Goal: Task Accomplishment & Management: Manage account settings

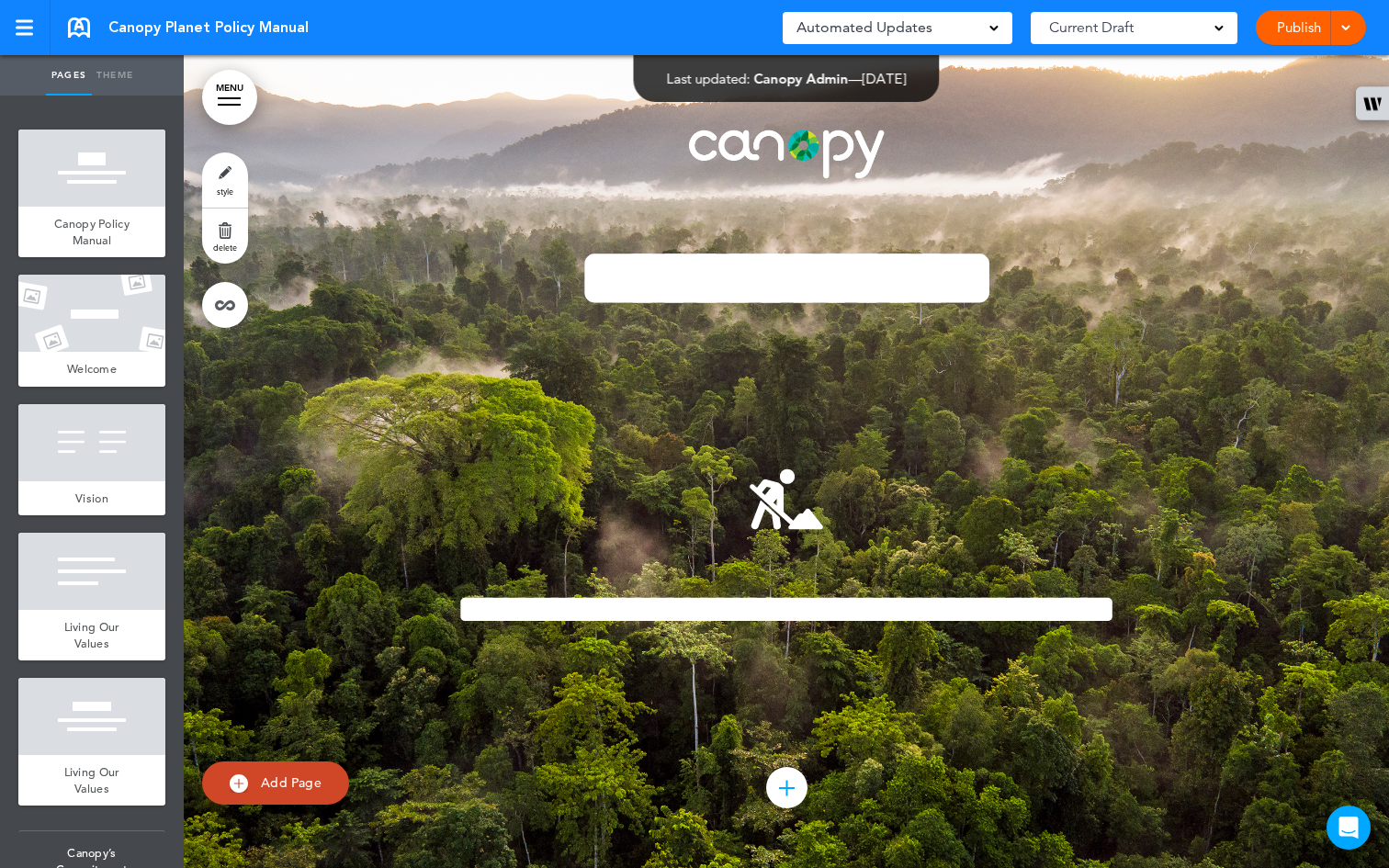
scroll to position [43903, 0]
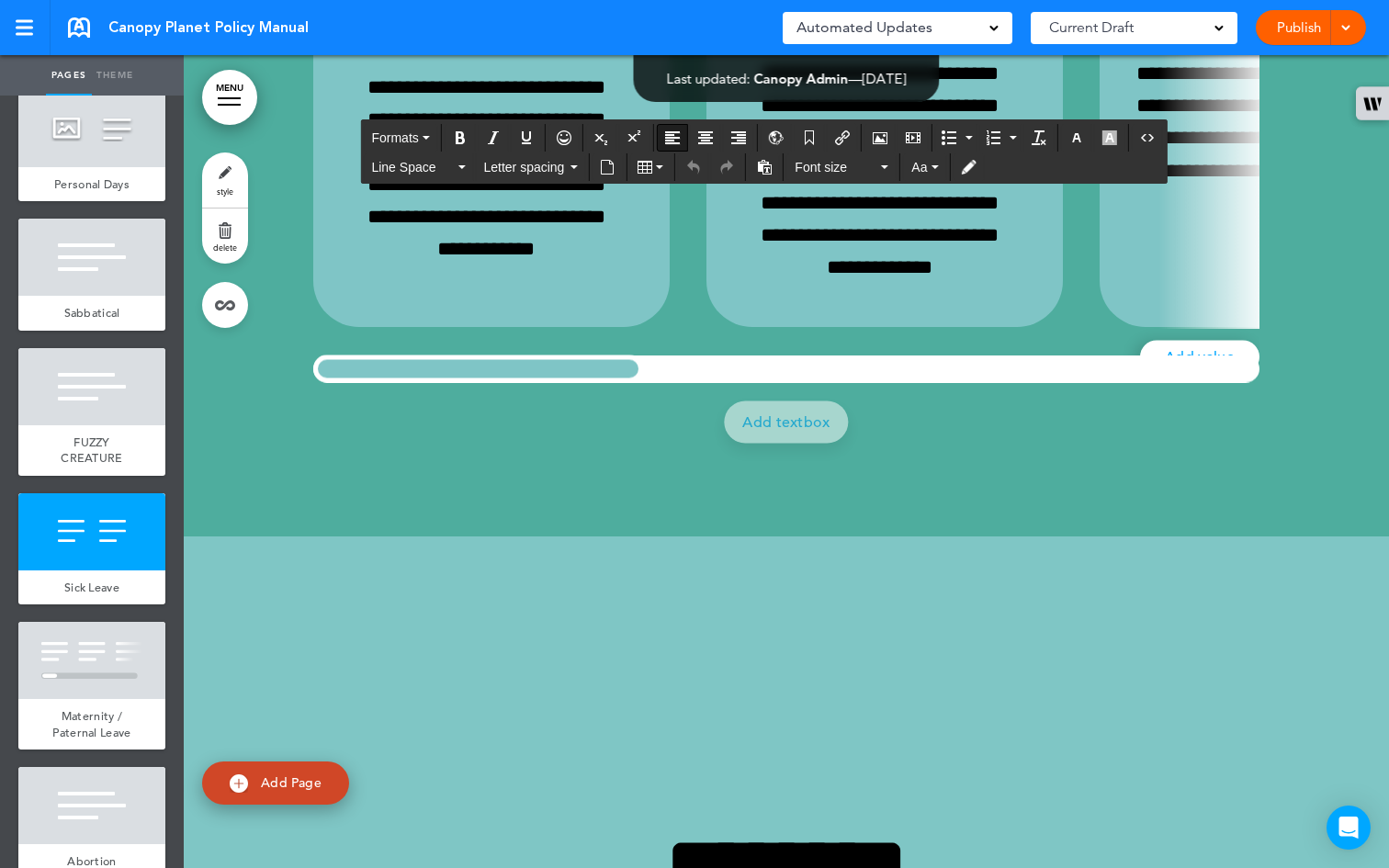
drag, startPoint x: 972, startPoint y: 561, endPoint x: 1224, endPoint y: 567, distance: 252.1
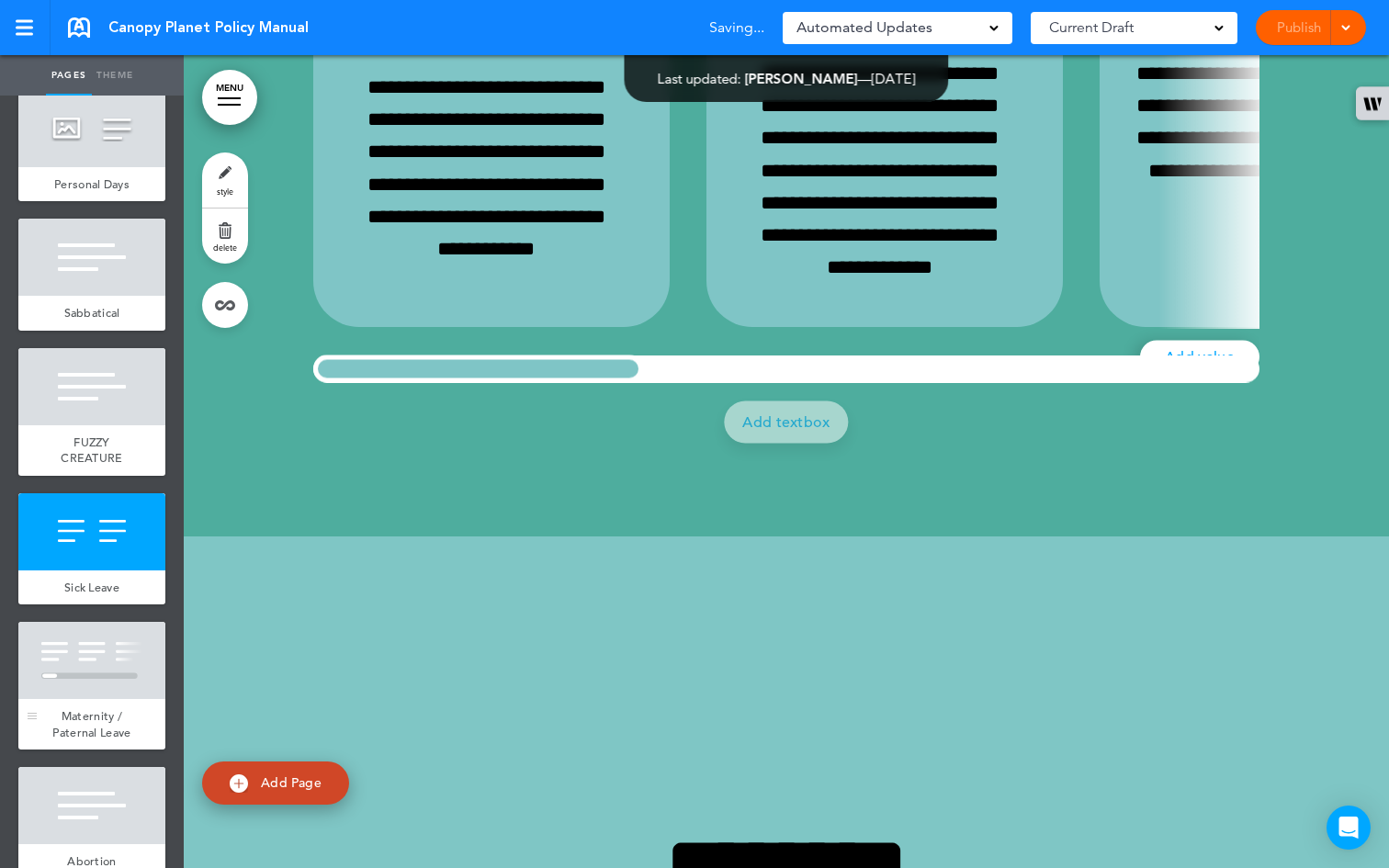
click at [115, 750] on div "Maternity / Paternal Leave" at bounding box center [92, 725] width 147 height 51
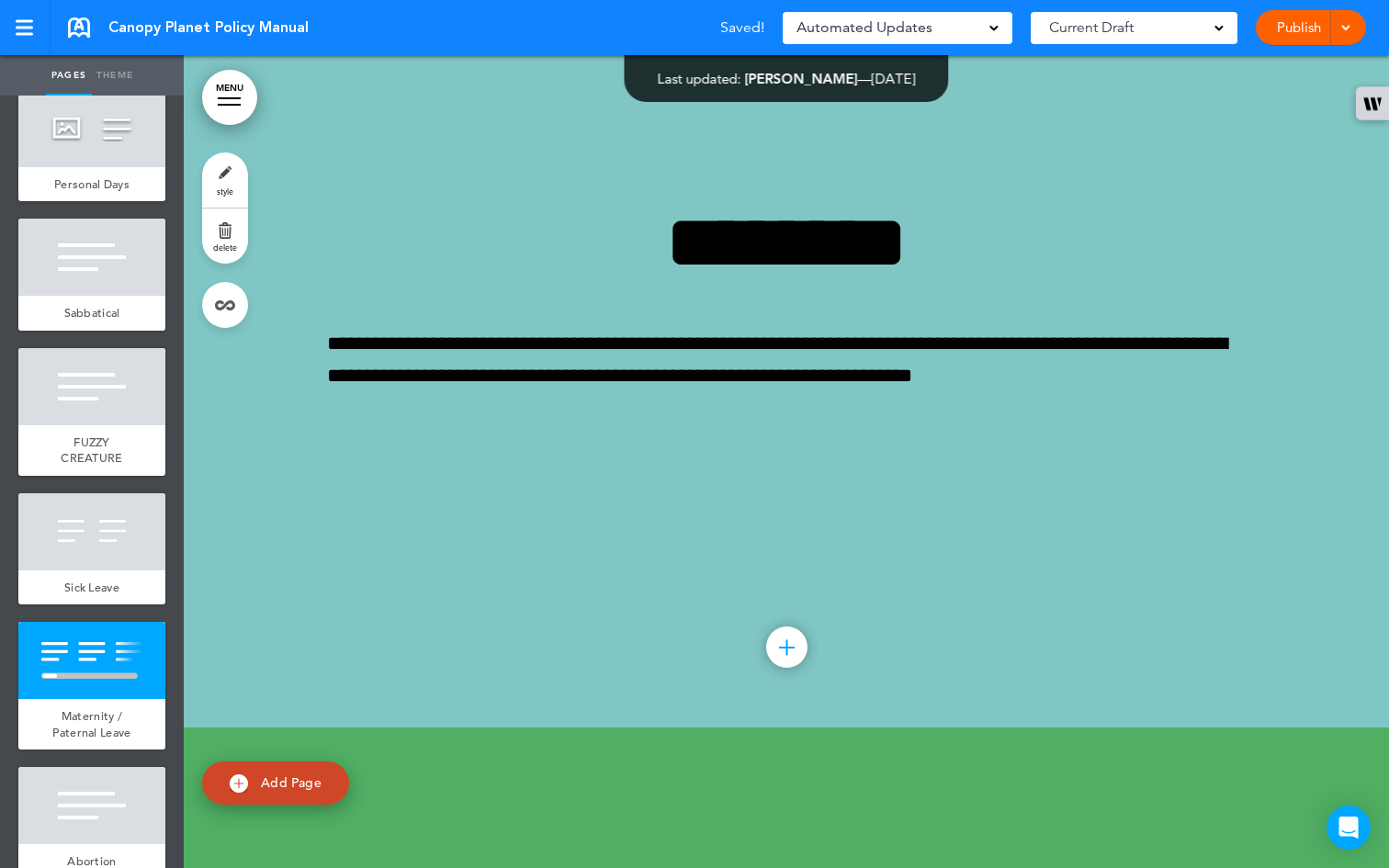
scroll to position [44716, 0]
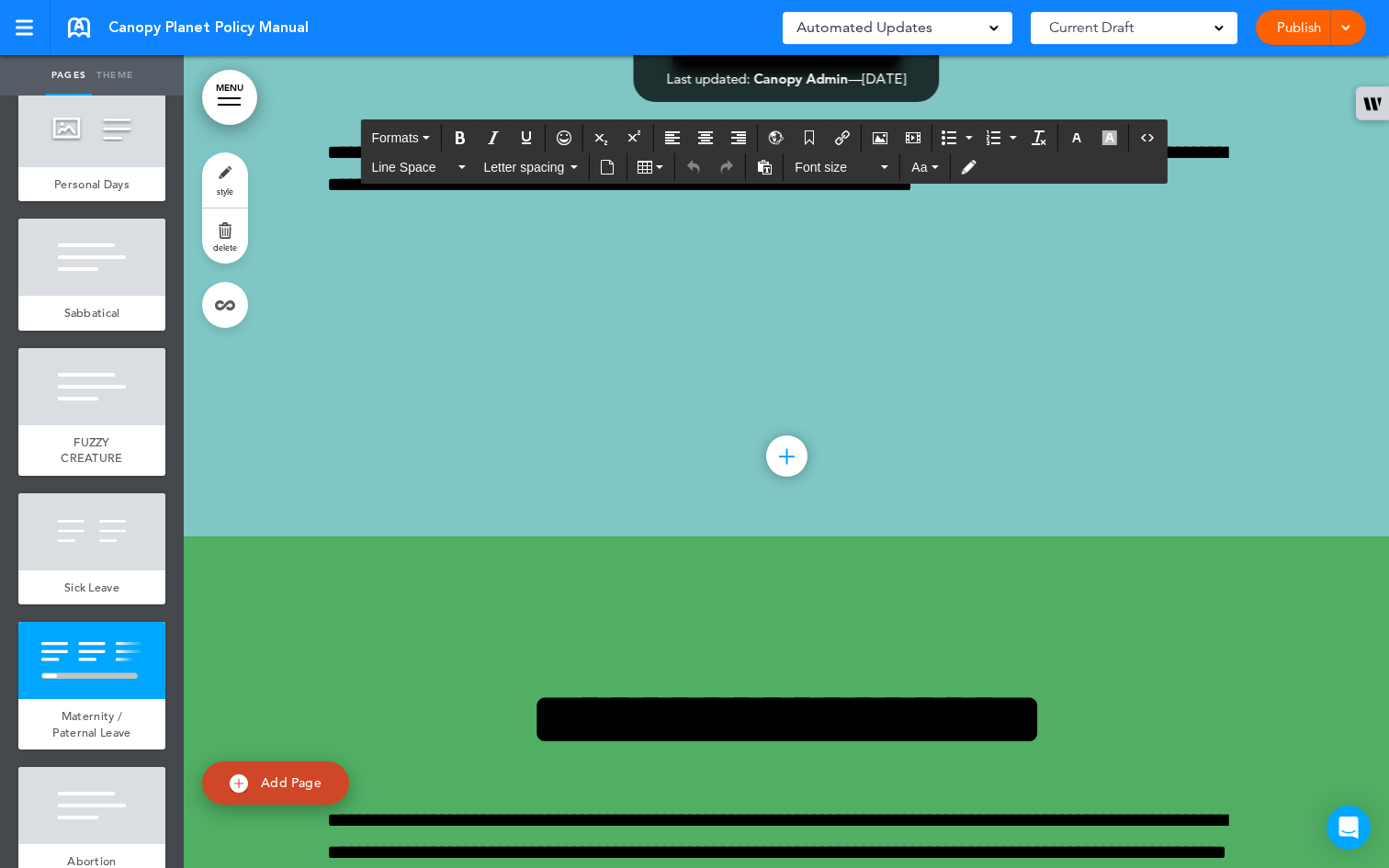
drag, startPoint x: 1145, startPoint y: 168, endPoint x: 1062, endPoint y: 203, distance: 90.1
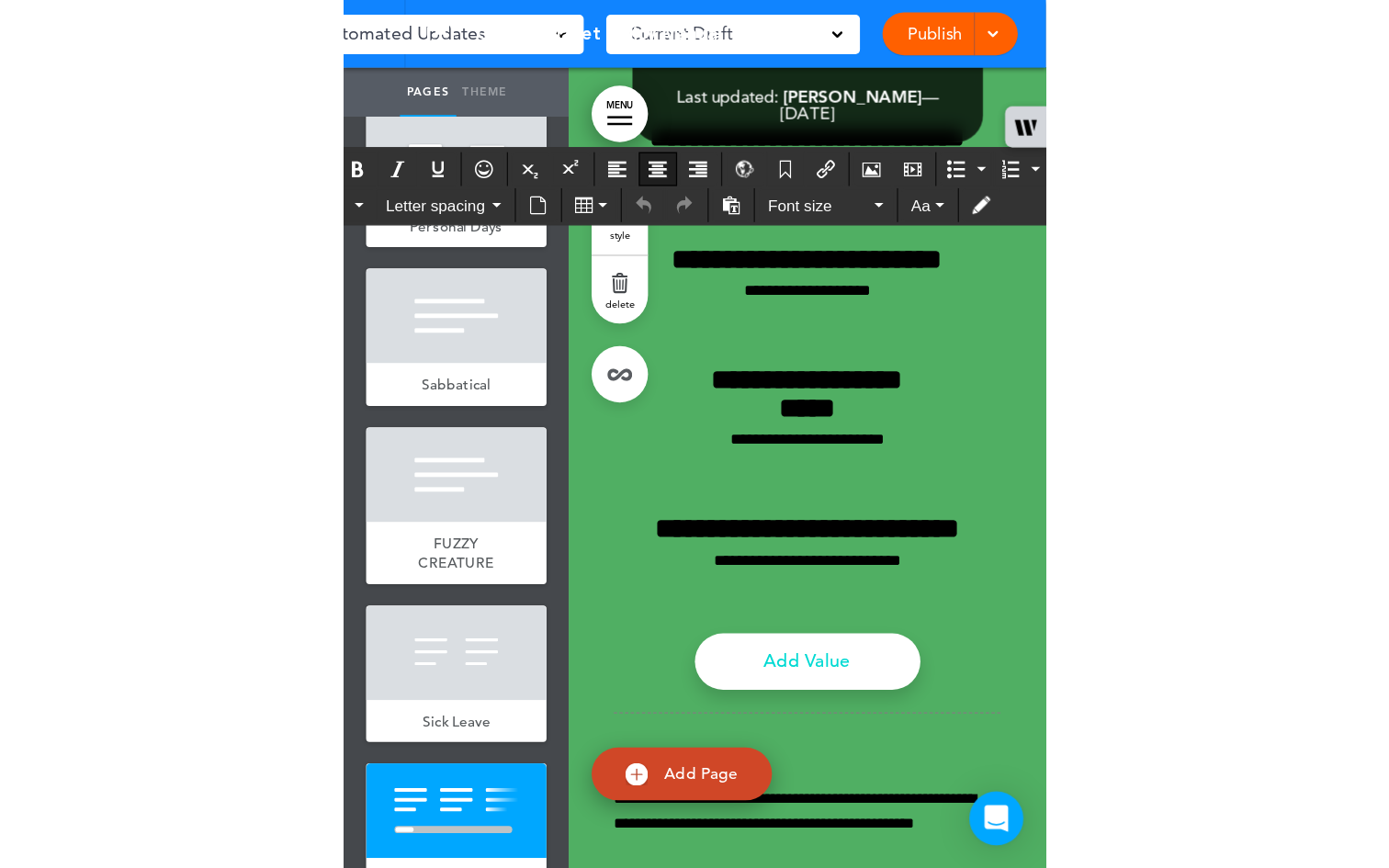
scroll to position [44693, 0]
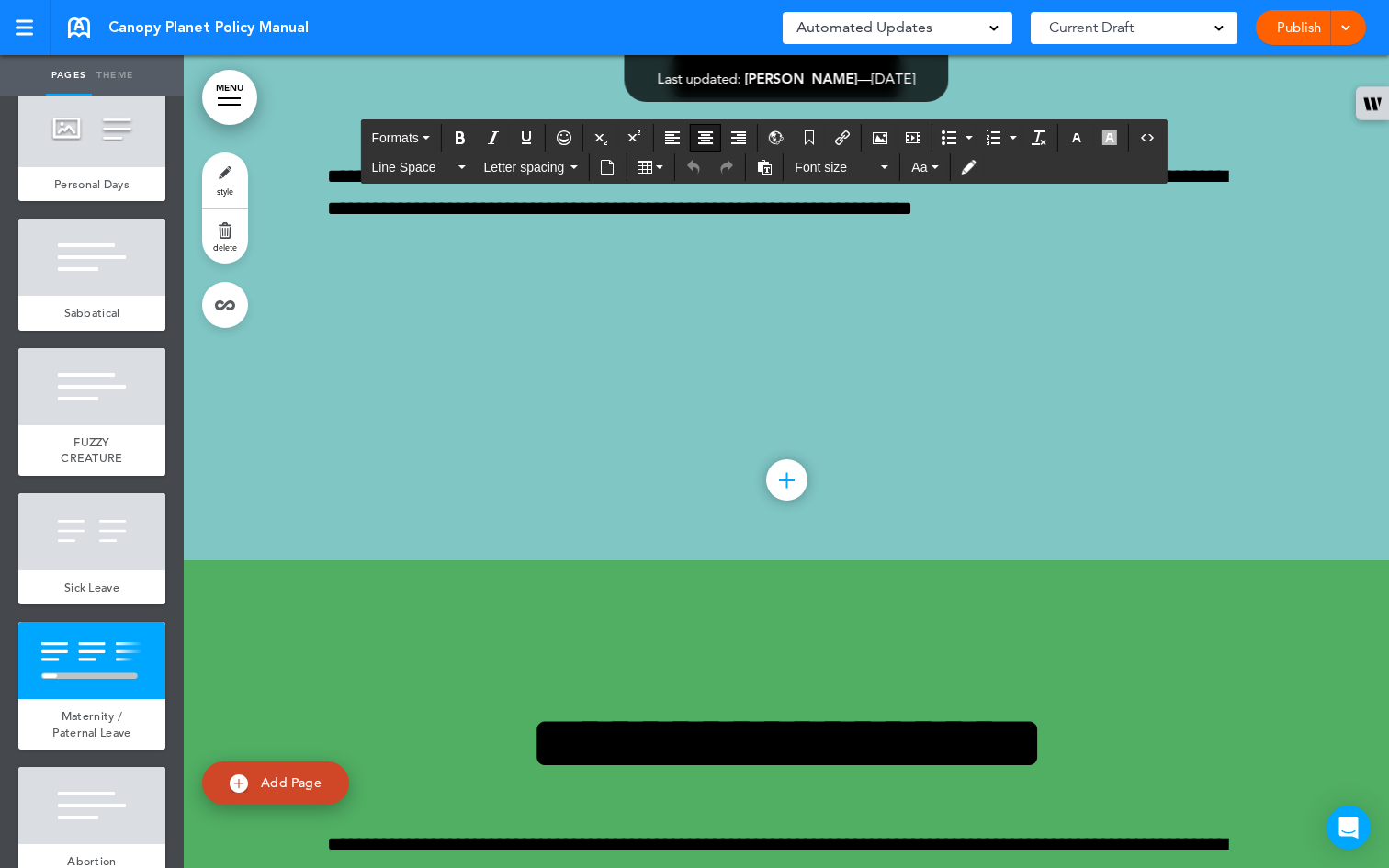
drag, startPoint x: 493, startPoint y: 366, endPoint x: 351, endPoint y: 363, distance: 142.0
drag, startPoint x: 431, startPoint y: 444, endPoint x: 344, endPoint y: 435, distance: 87.5
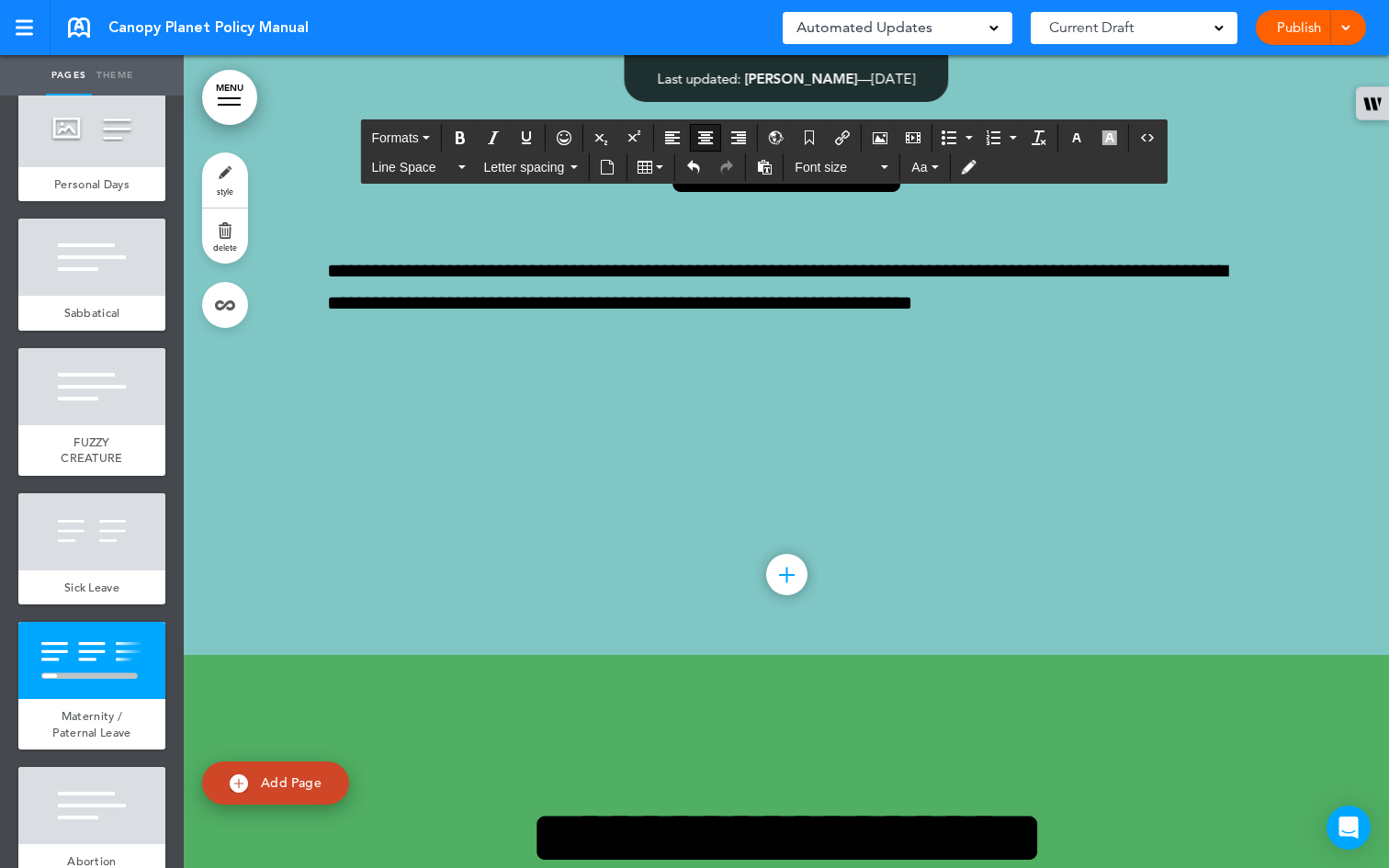
scroll to position [0, 454]
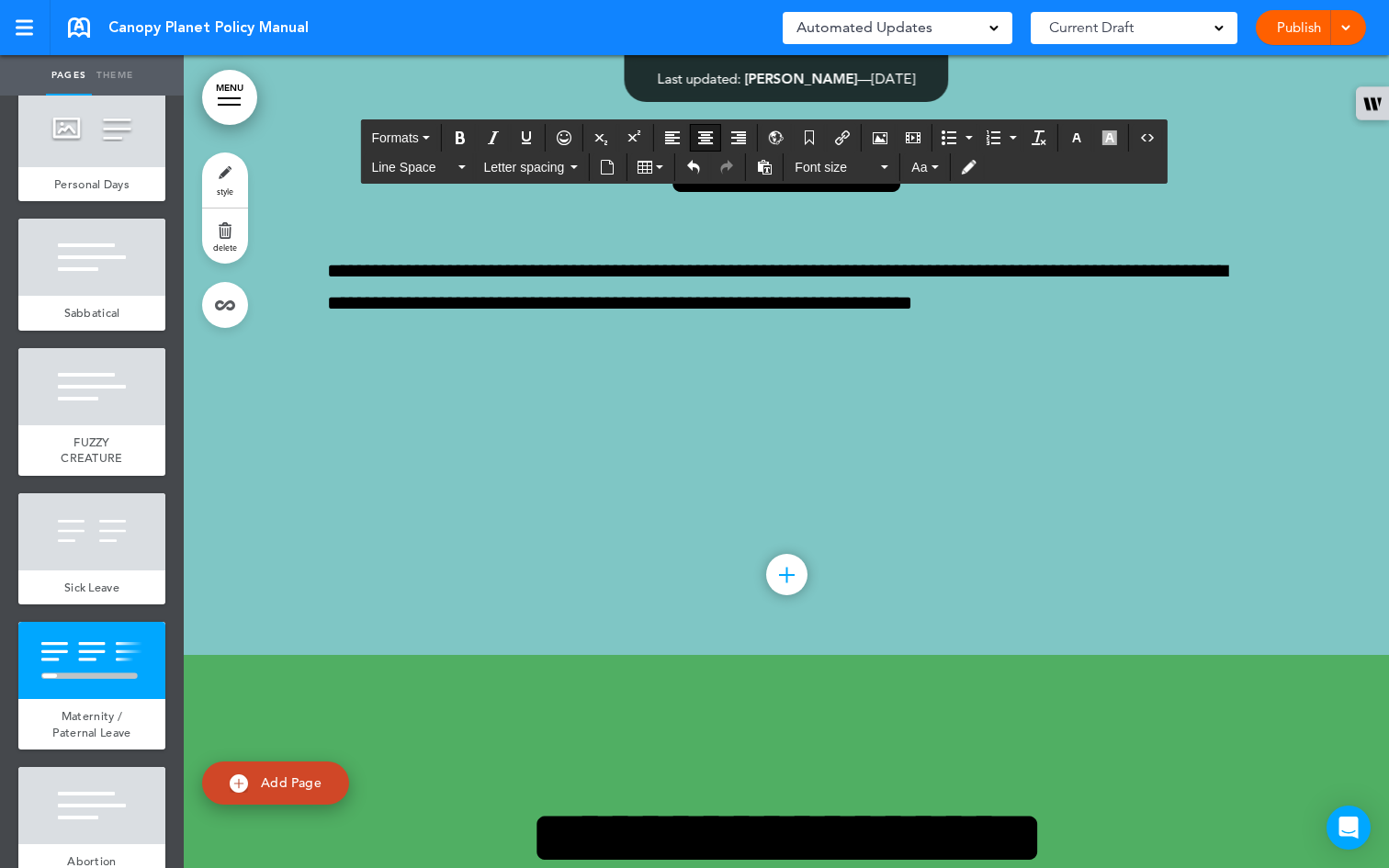
drag, startPoint x: 765, startPoint y: 555, endPoint x: 919, endPoint y: 522, distance: 157.5
drag, startPoint x: 470, startPoint y: 589, endPoint x: 356, endPoint y: 591, distance: 114.0
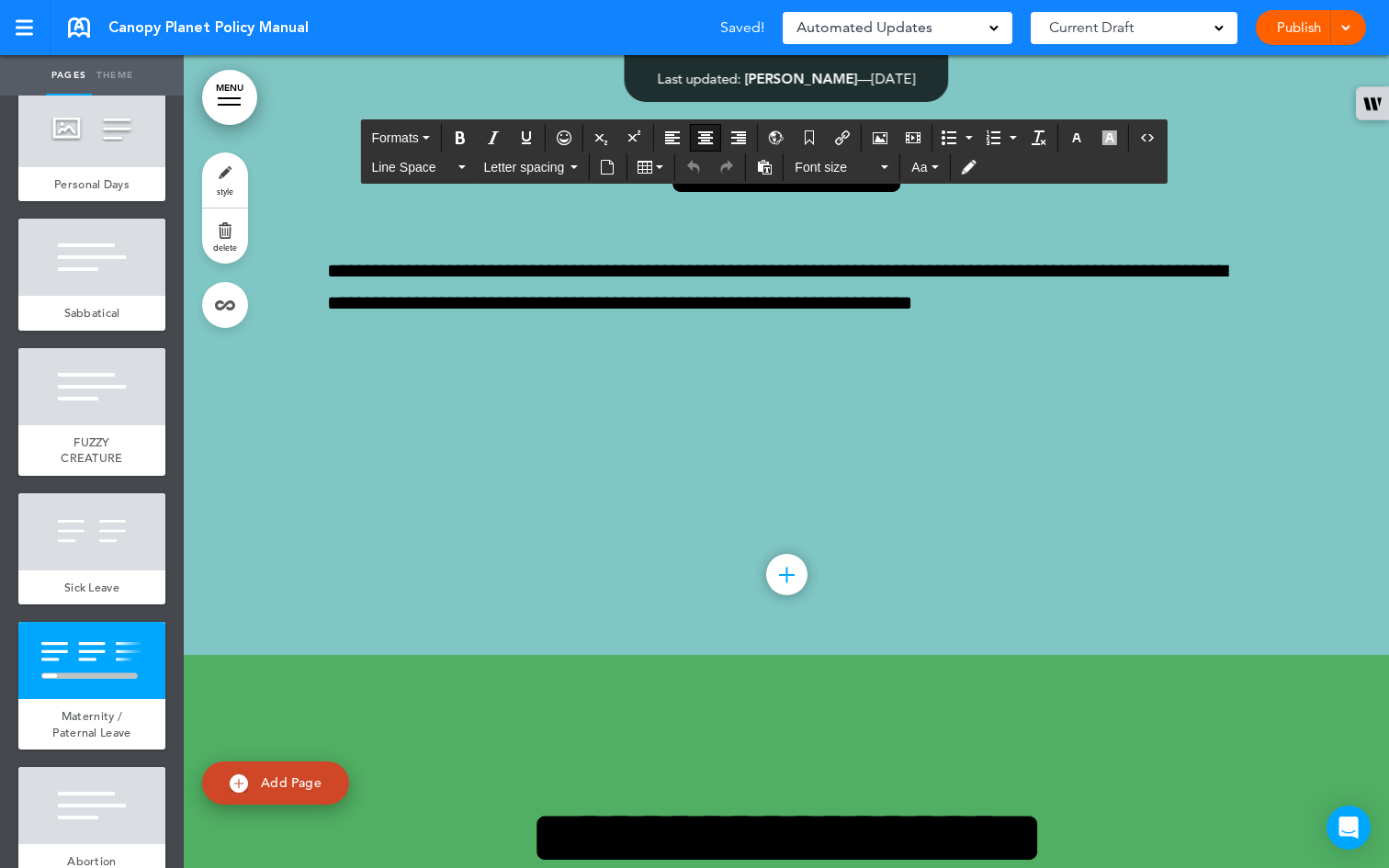
drag, startPoint x: 861, startPoint y: 662, endPoint x: 752, endPoint y: 666, distance: 109.1
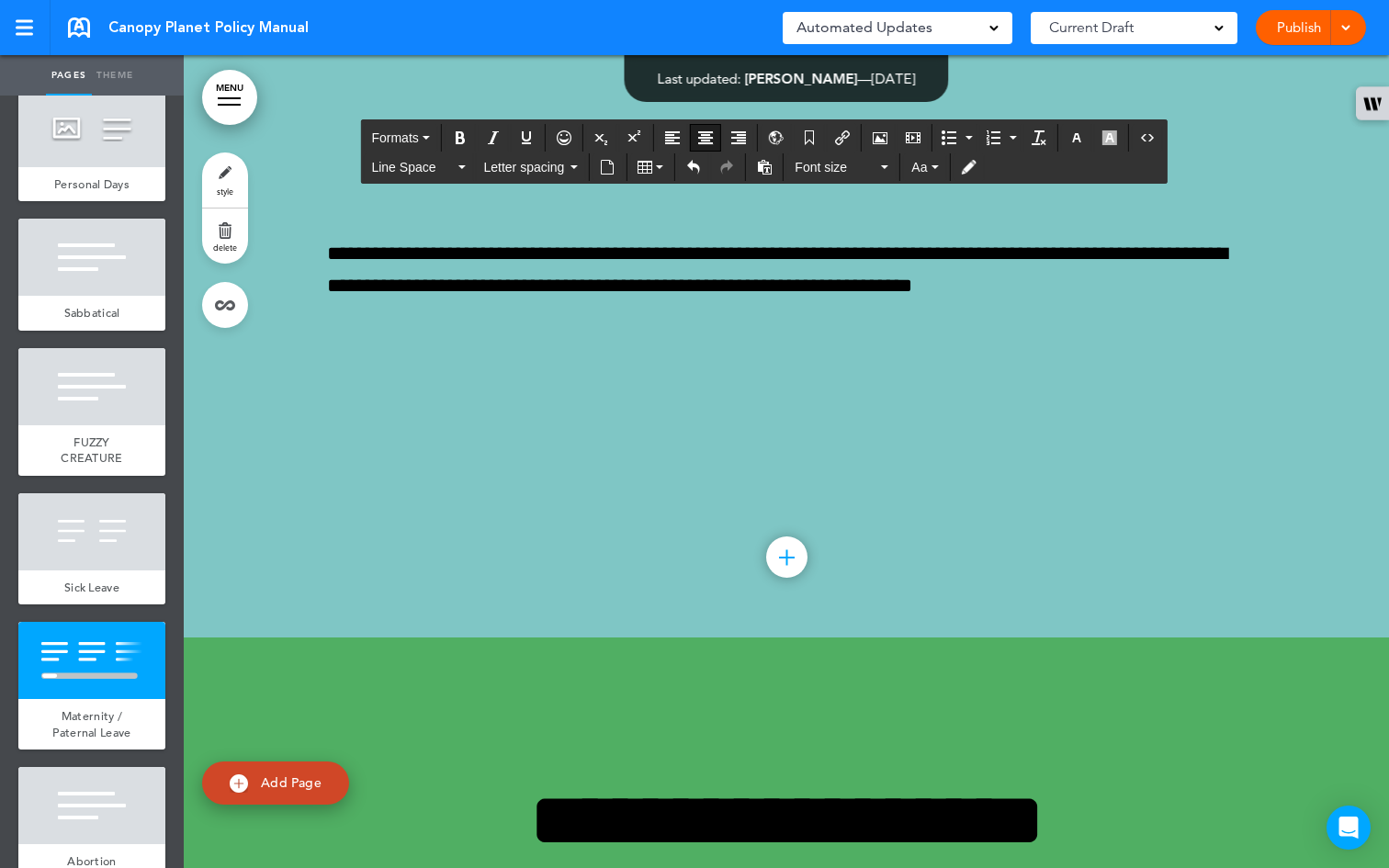
scroll to position [0, 0]
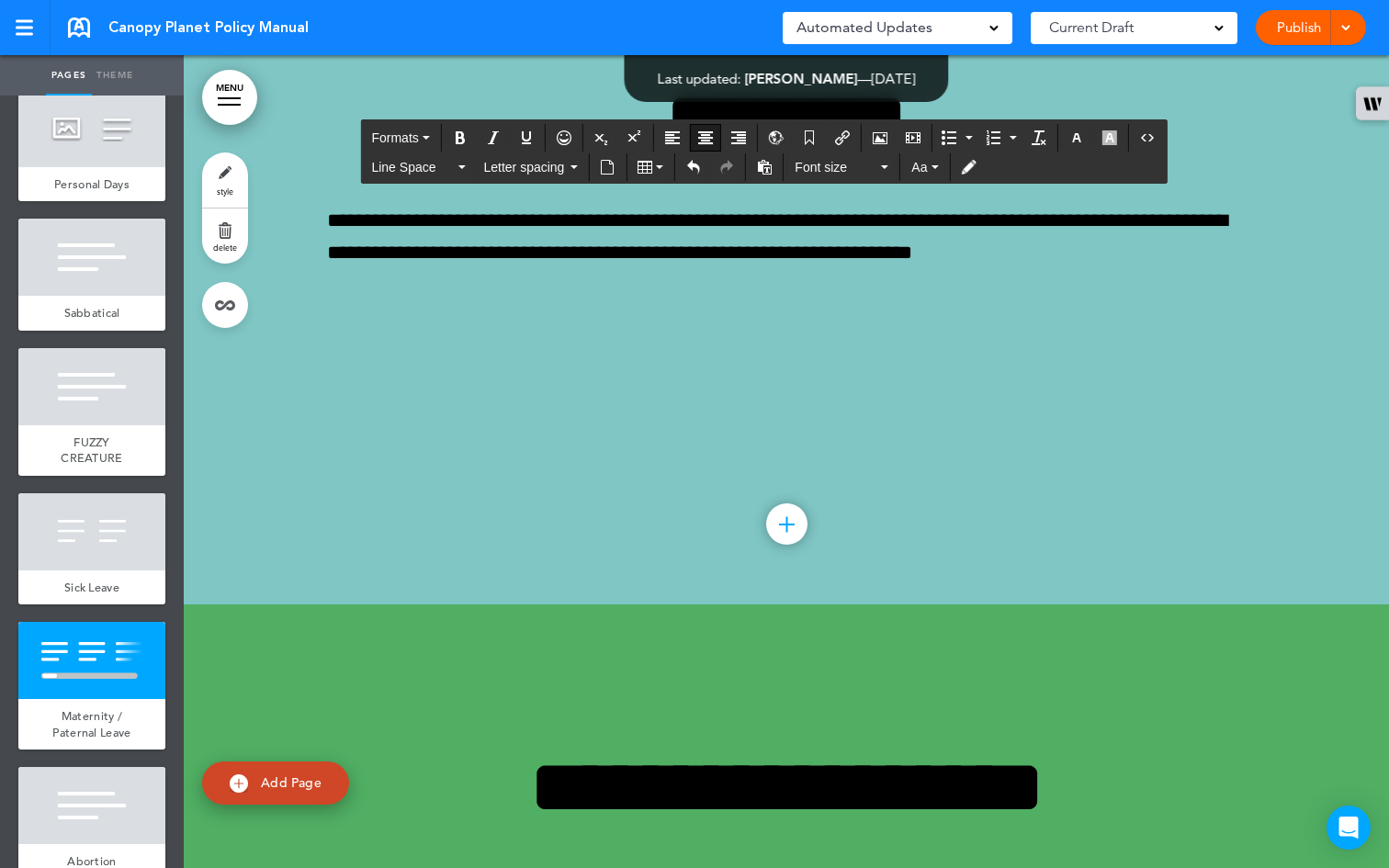
scroll to position [71, 0]
drag, startPoint x: 986, startPoint y: 596, endPoint x: 868, endPoint y: 597, distance: 118.0
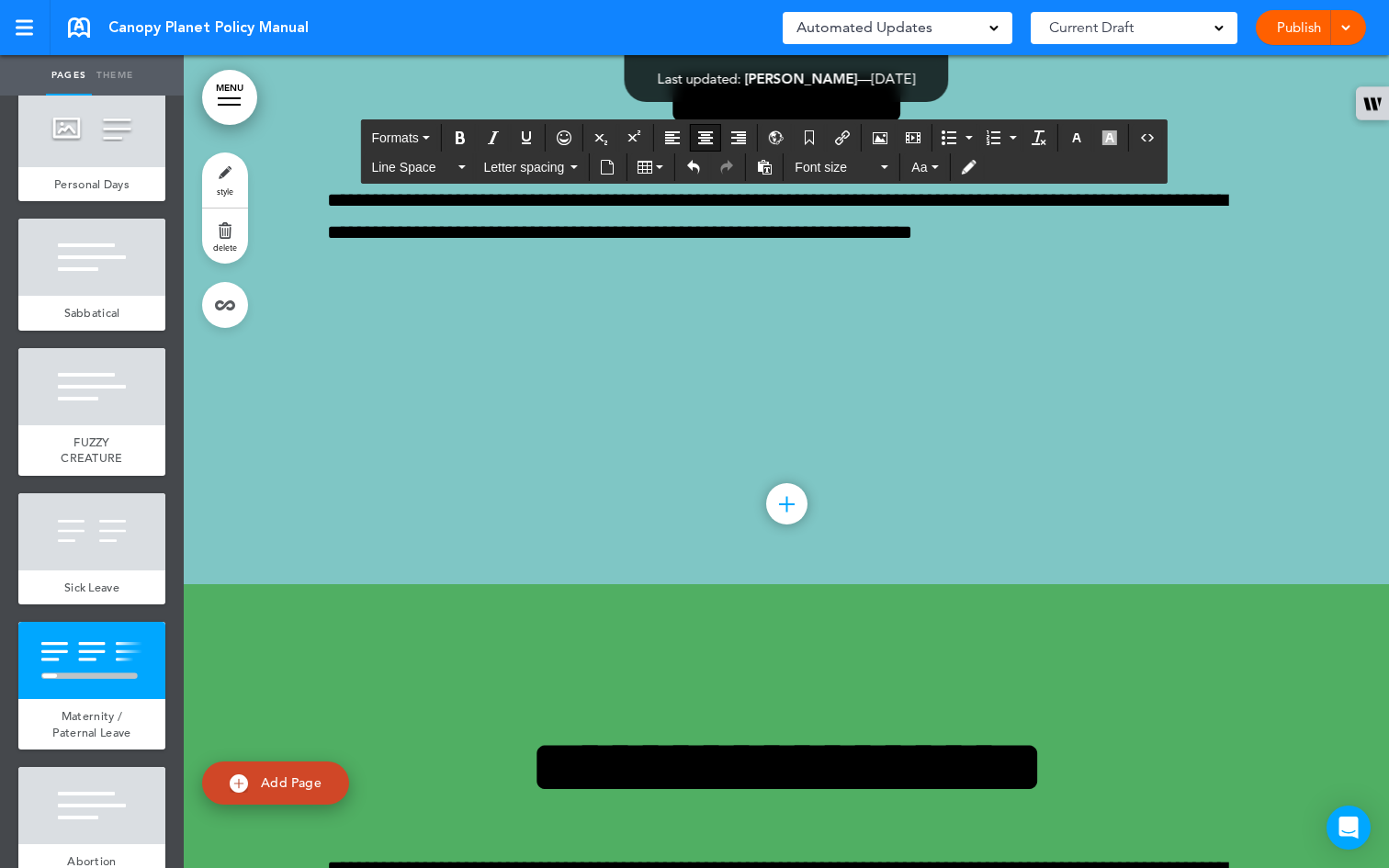
scroll to position [0, 1770]
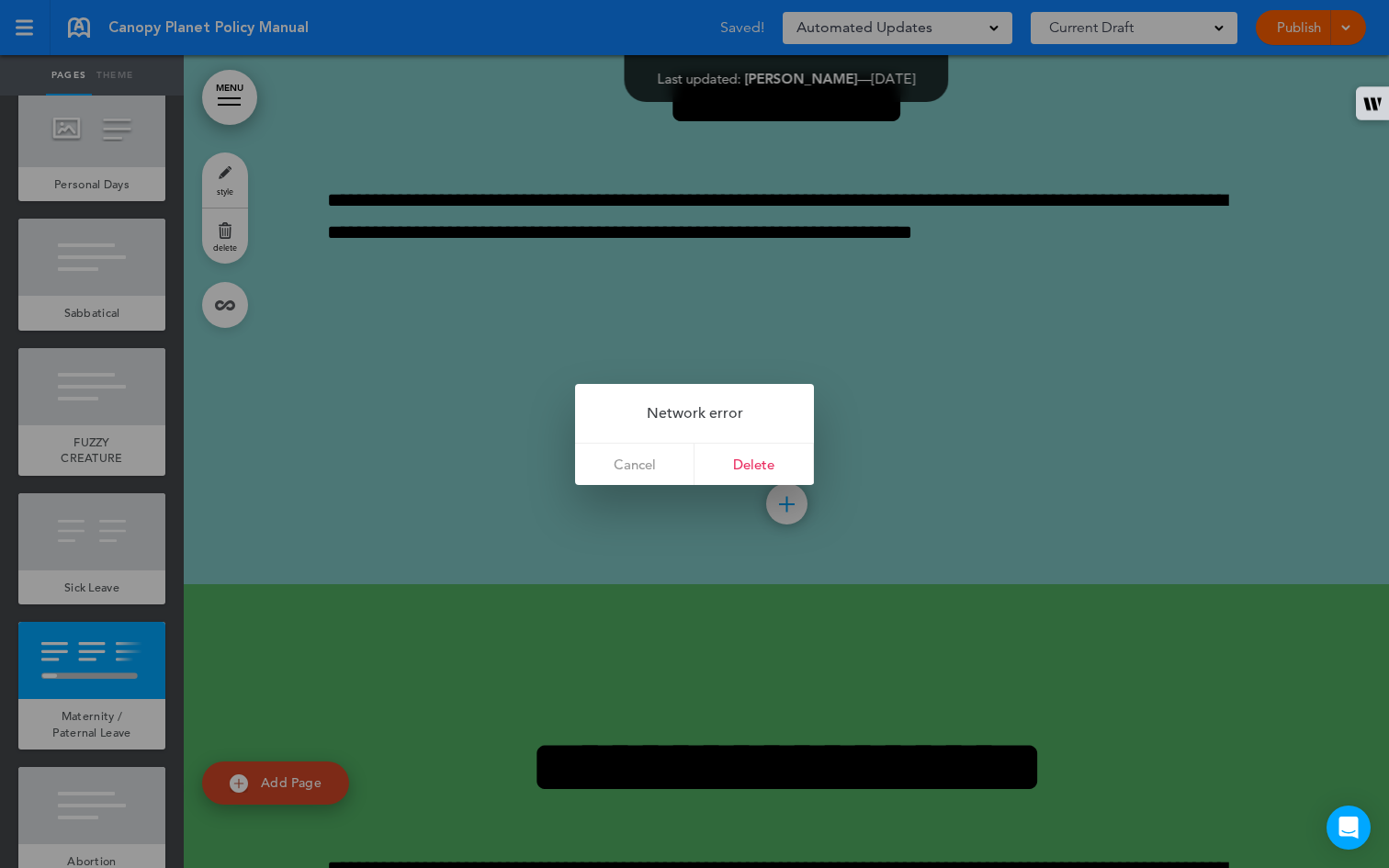
drag, startPoint x: 1153, startPoint y: 525, endPoint x: 1113, endPoint y: 501, distance: 46.6
click at [1113, 501] on body "Checking url availability Make this page common so it is available in other han…" at bounding box center [694, 434] width 1389 height 868
click at [1017, 422] on div at bounding box center [694, 434] width 1389 height 868
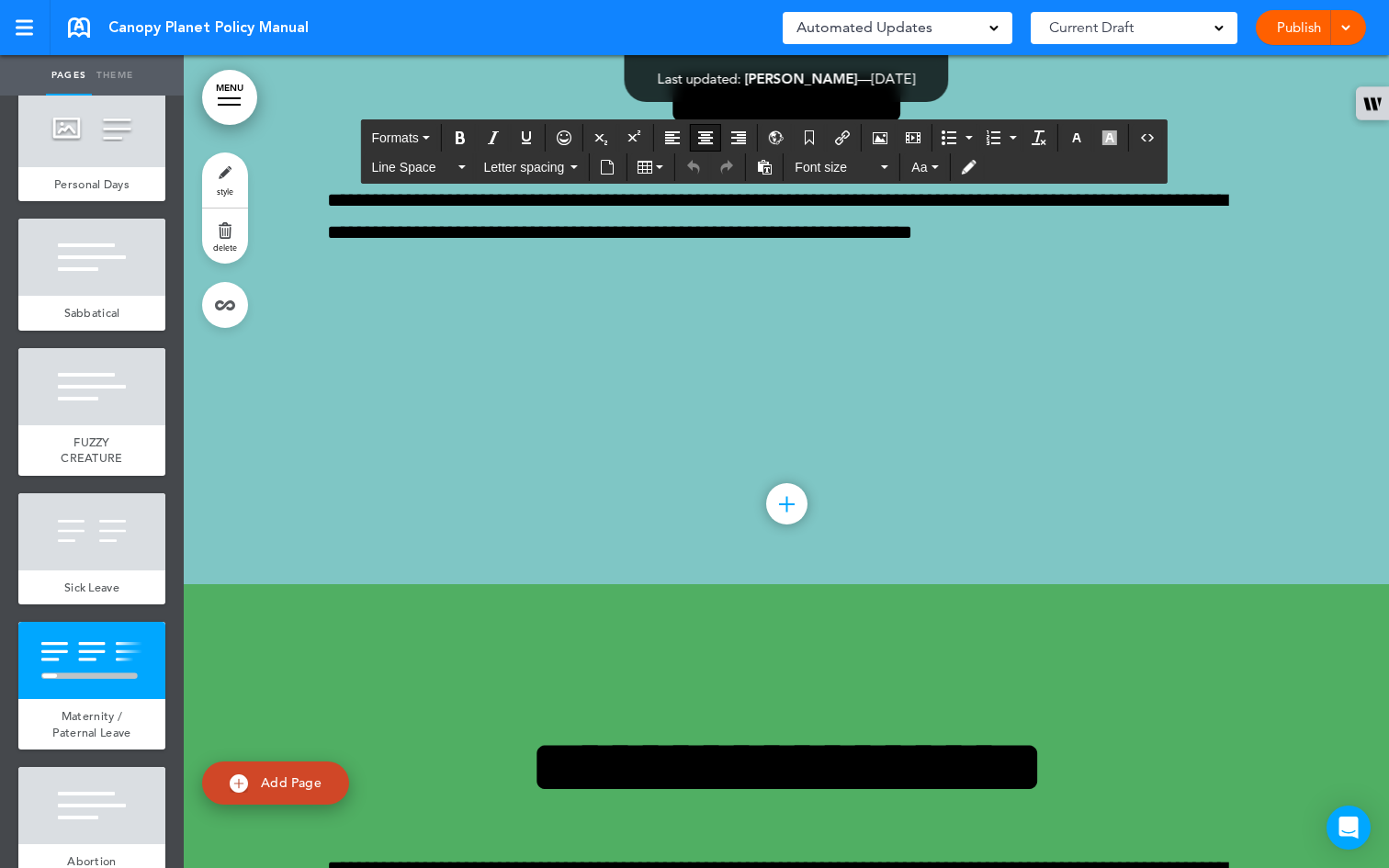
drag, startPoint x: 954, startPoint y: 389, endPoint x: 1158, endPoint y: 519, distance: 241.9
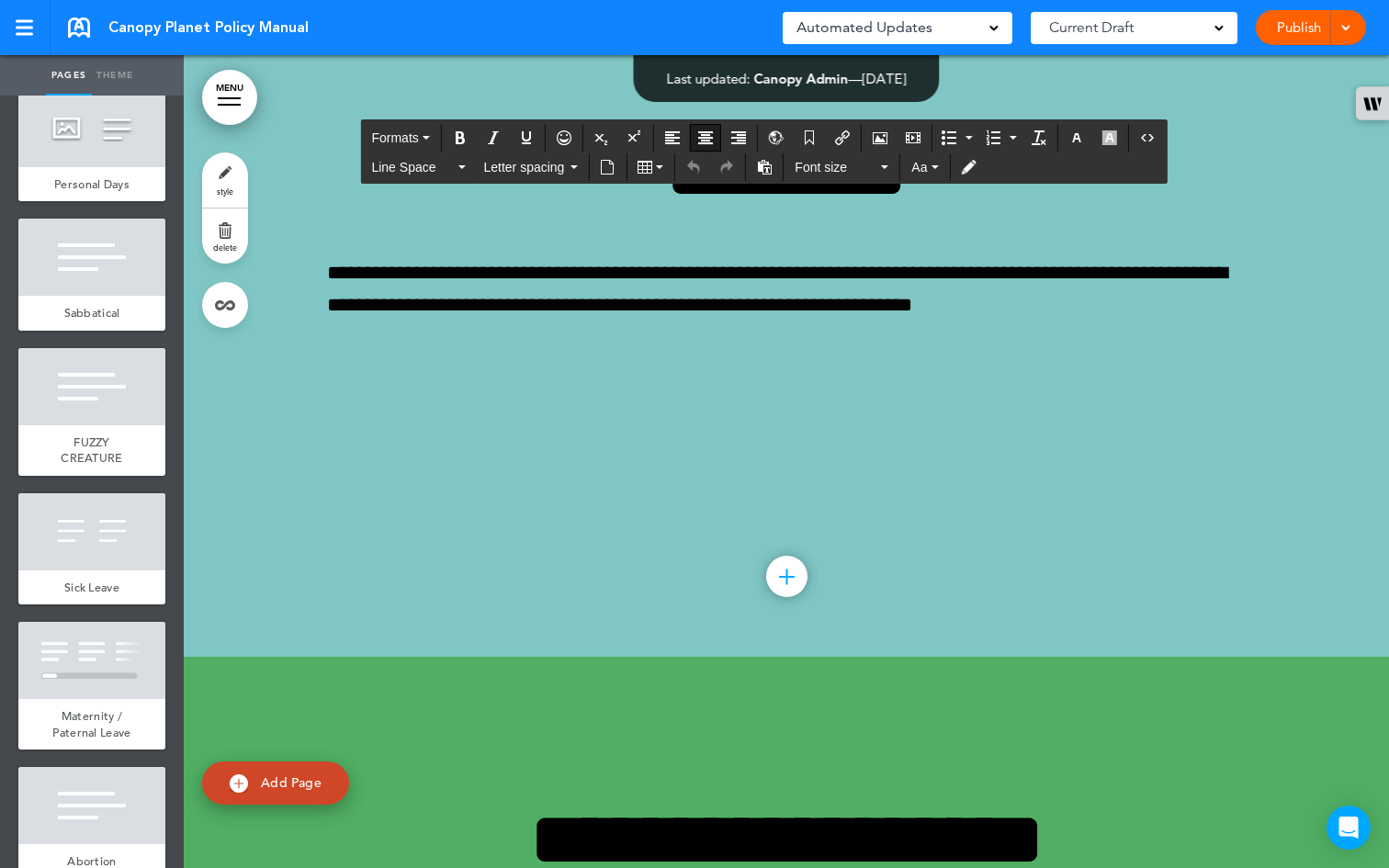
scroll to position [0, 1180]
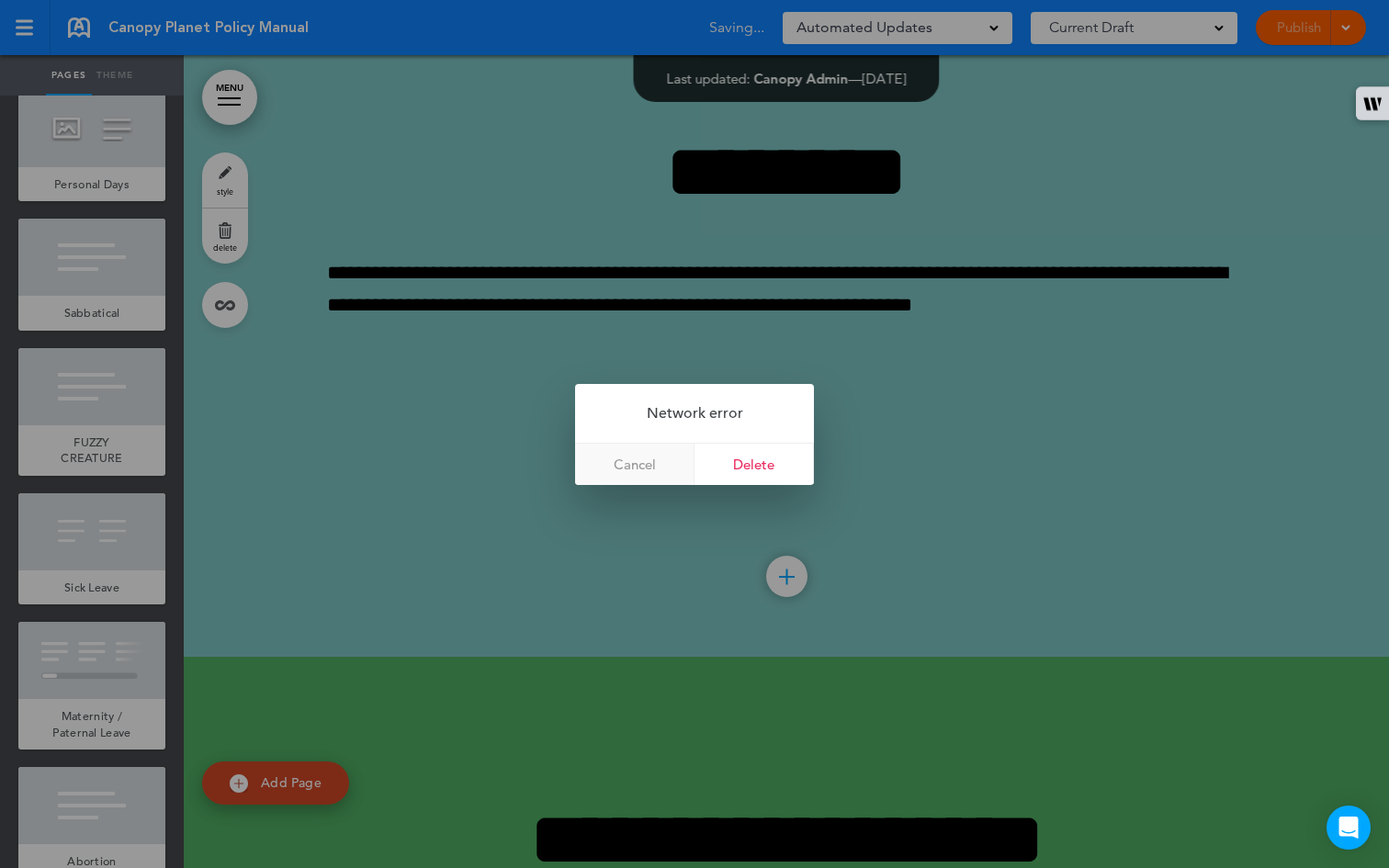
click at [651, 456] on link "Cancel" at bounding box center [635, 465] width 119 height 41
click at [658, 467] on link "Cancel" at bounding box center [635, 465] width 119 height 41
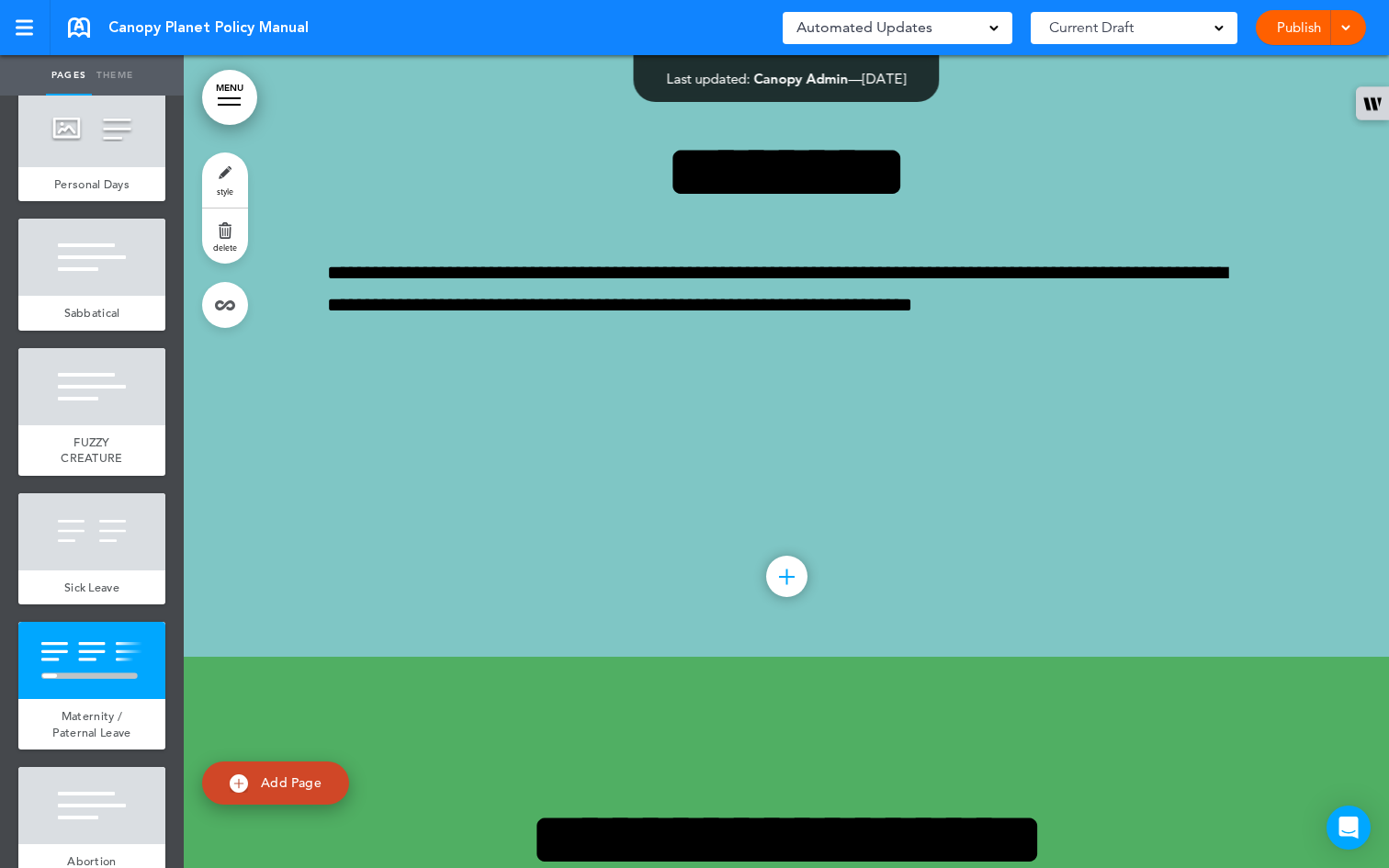
scroll to position [0, 1770]
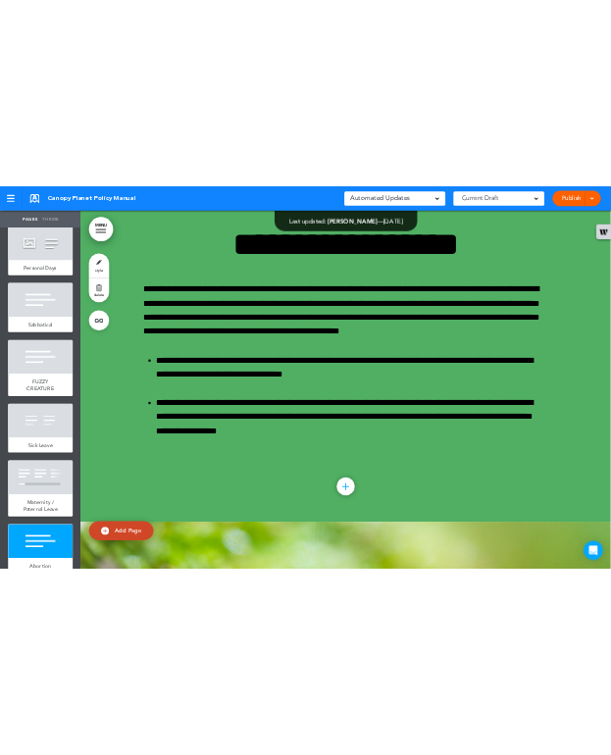
scroll to position [48648, 0]
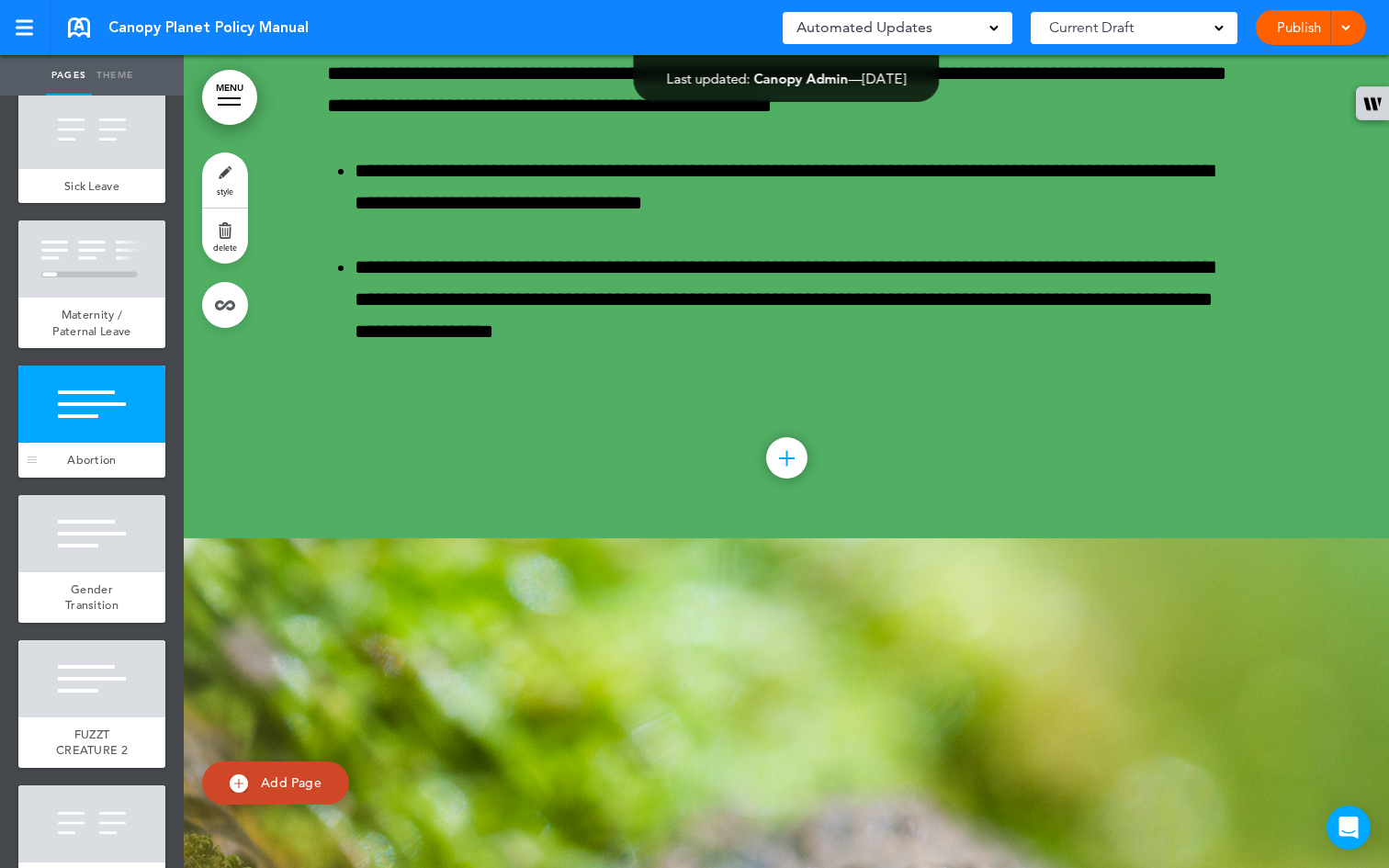
scroll to position [4256, 0]
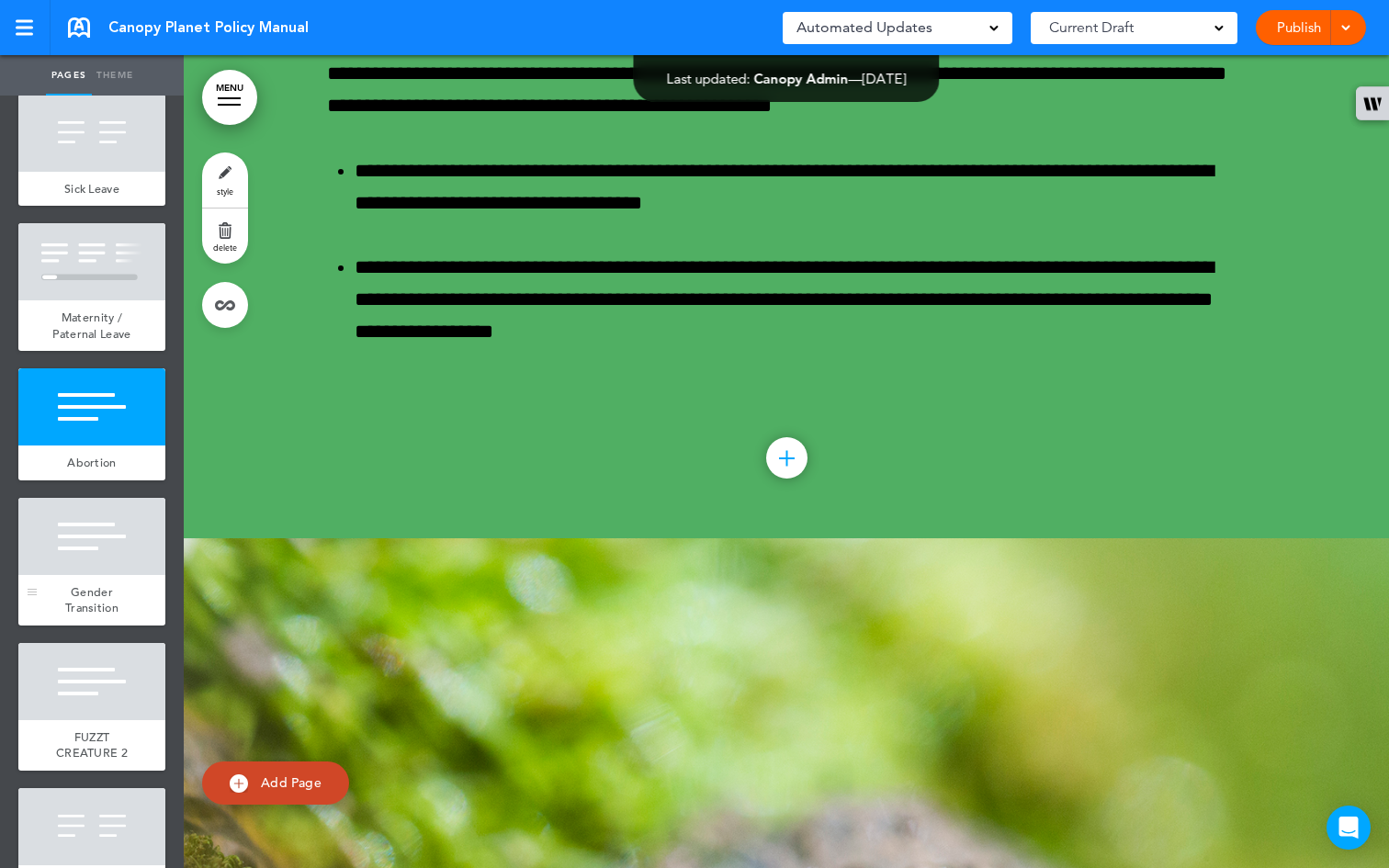
click at [89, 576] on div at bounding box center [92, 536] width 147 height 77
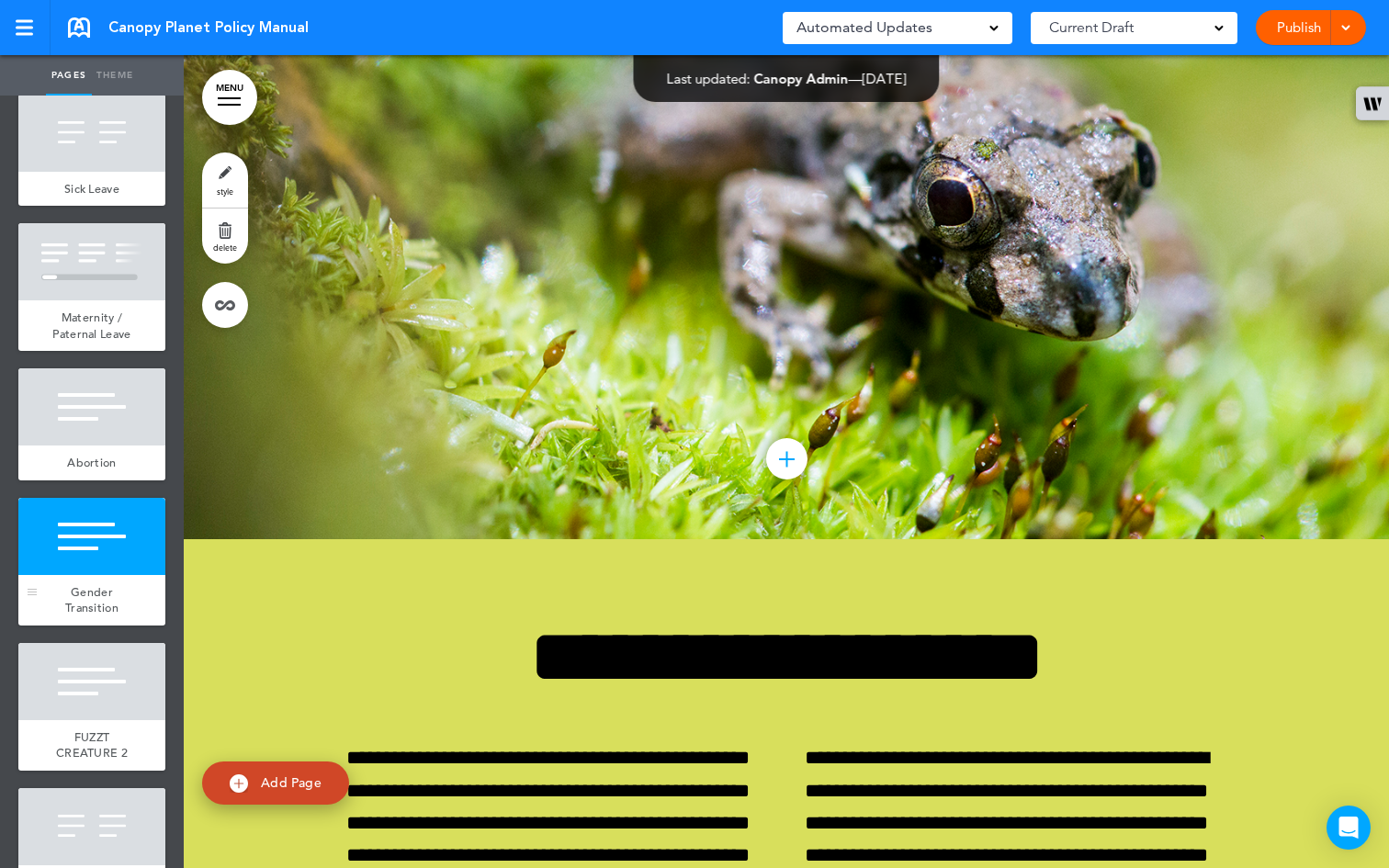
scroll to position [46343, 0]
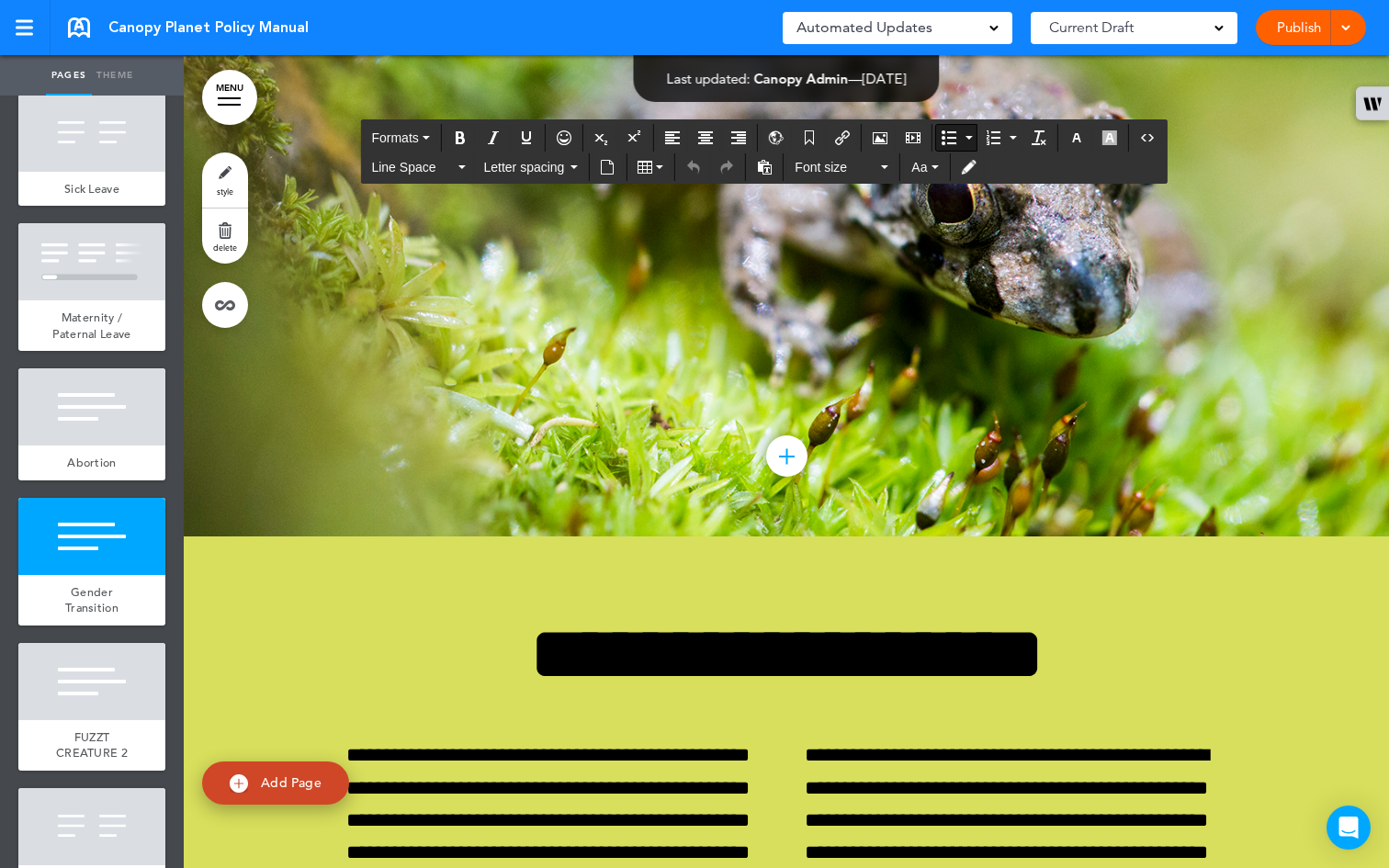
drag, startPoint x: 739, startPoint y: 534, endPoint x: 649, endPoint y: 534, distance: 90.0
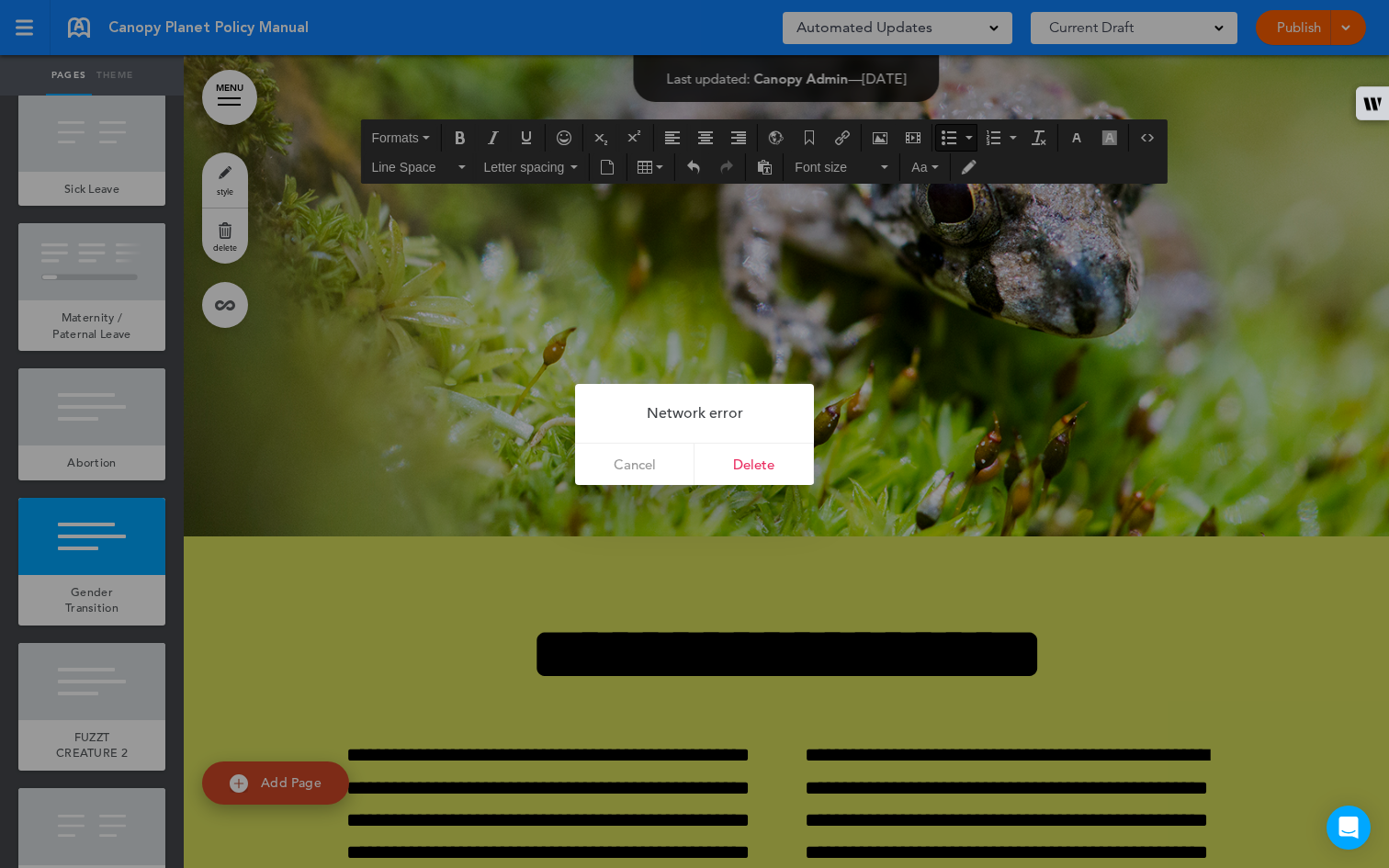
click at [694, 509] on div at bounding box center [694, 434] width 1389 height 868
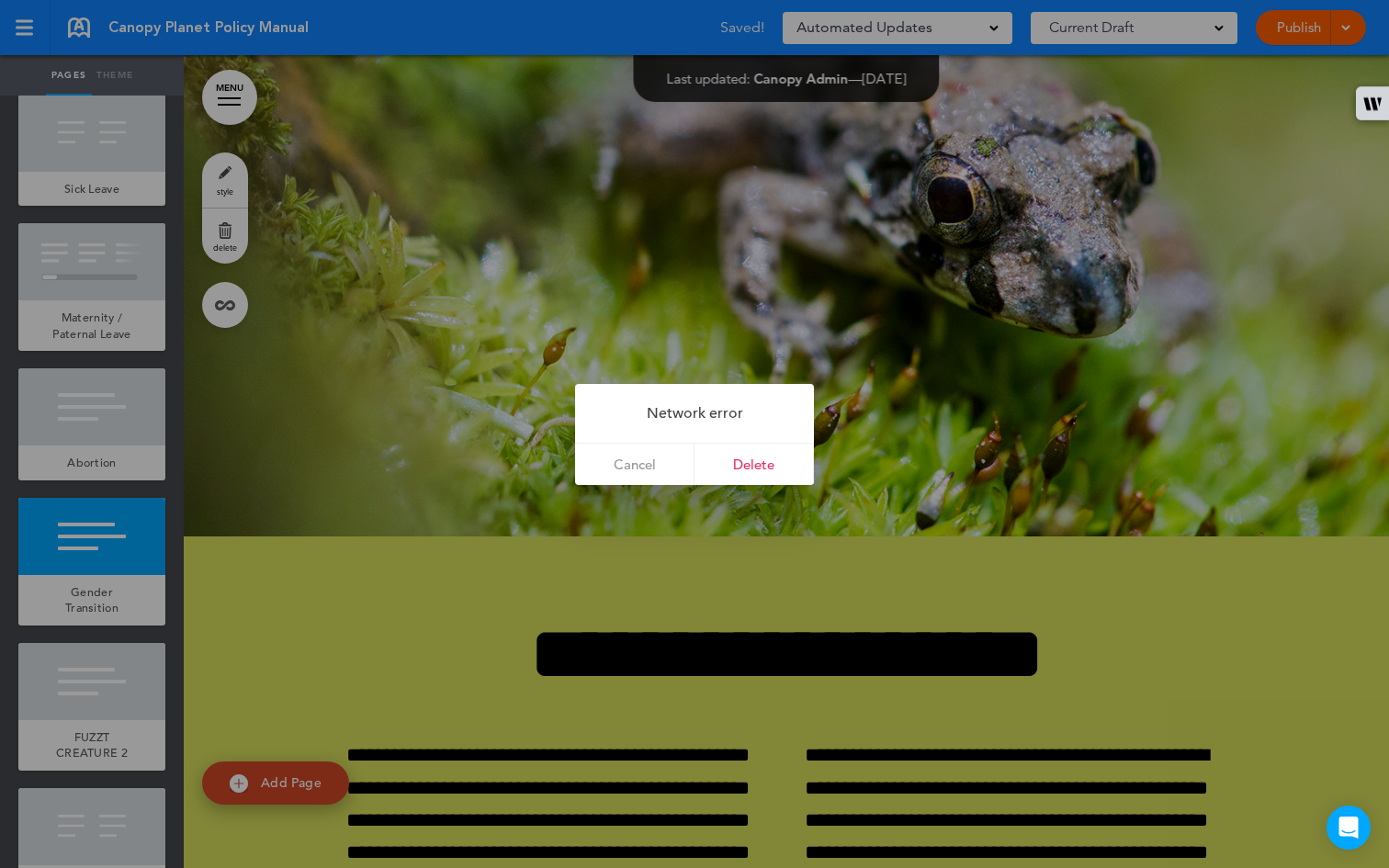
click at [695, 514] on div at bounding box center [694, 434] width 1389 height 868
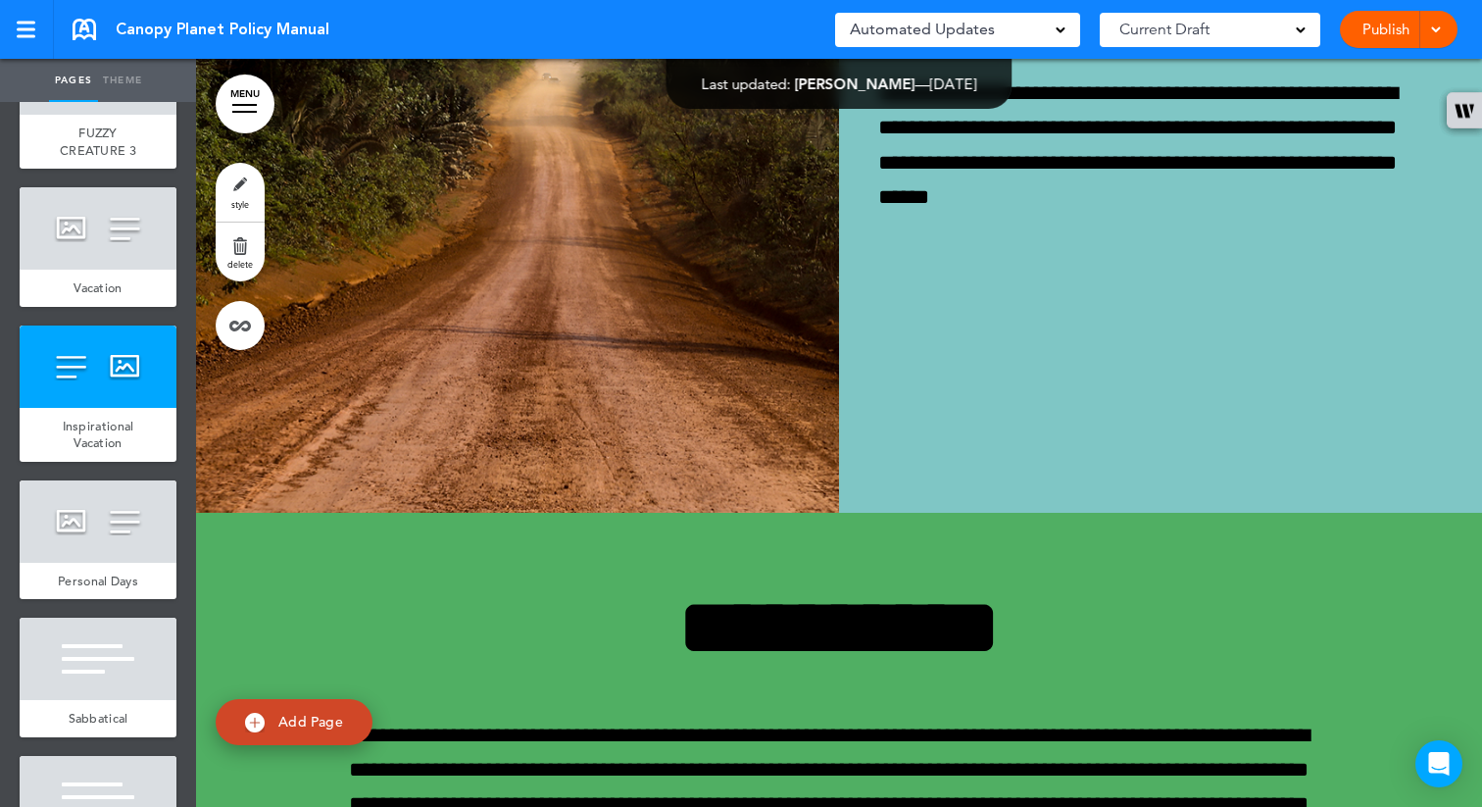
scroll to position [703, 0]
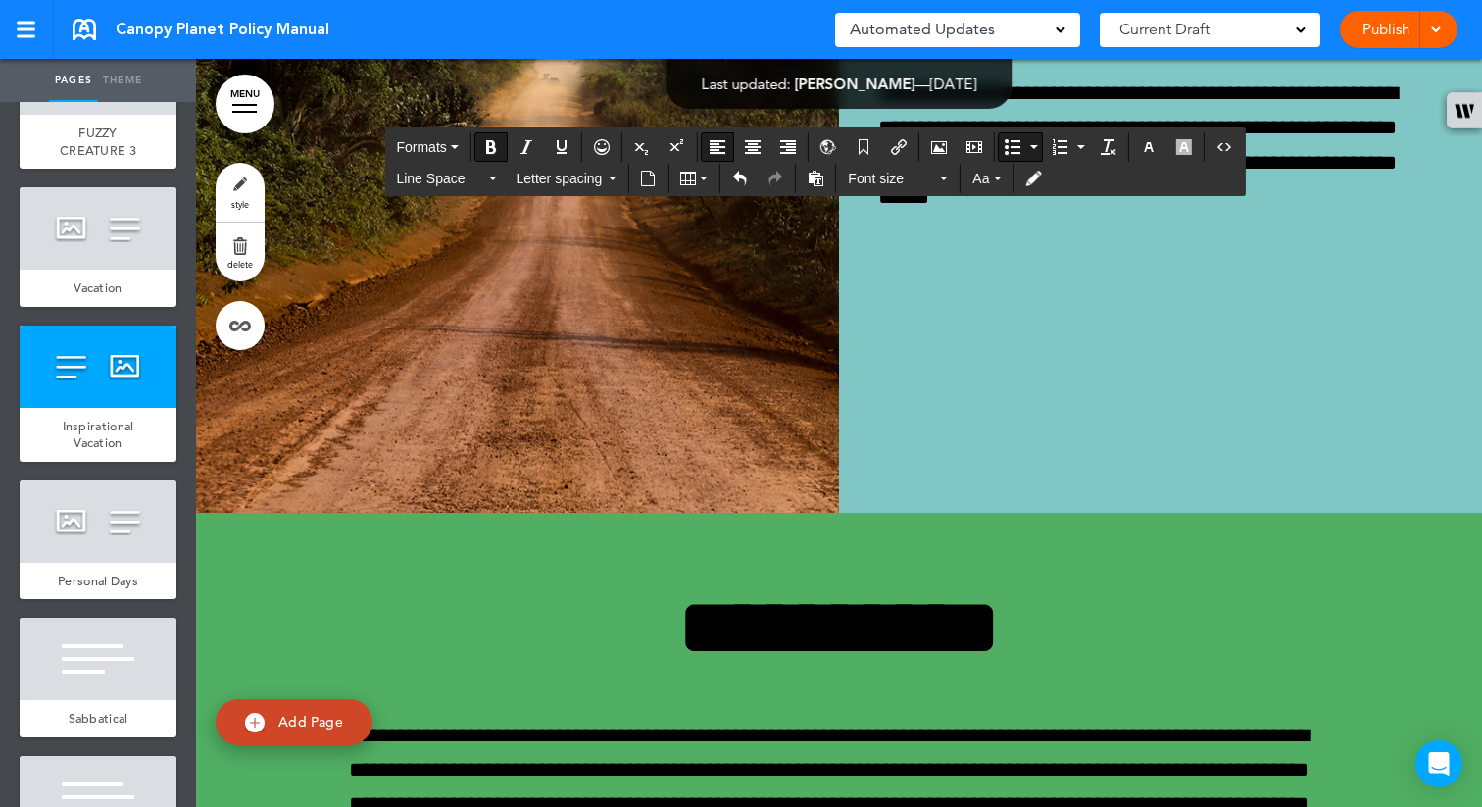
drag, startPoint x: 365, startPoint y: 437, endPoint x: 262, endPoint y: 435, distance: 103.0
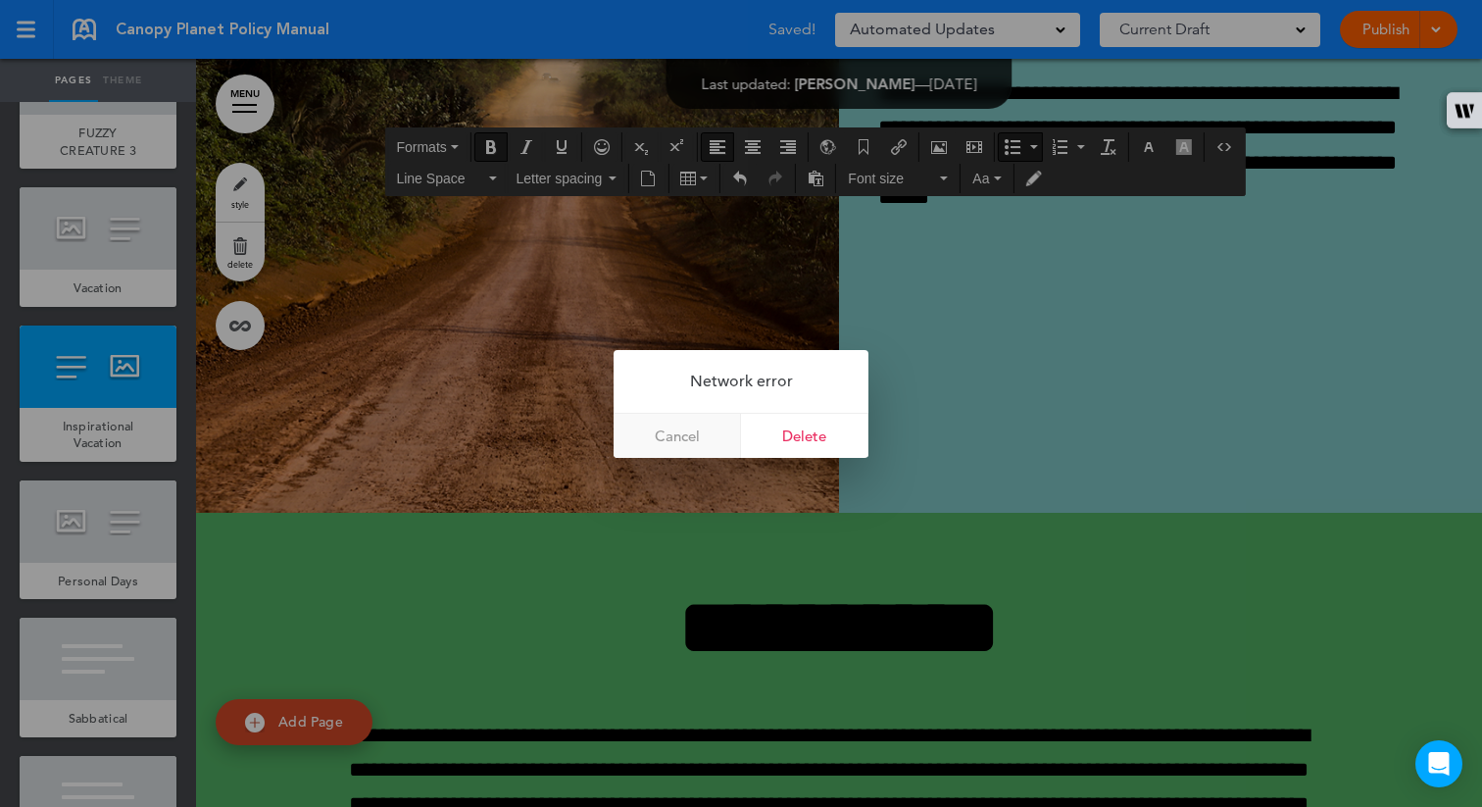
click at [692, 441] on link "Cancel" at bounding box center [677, 436] width 127 height 44
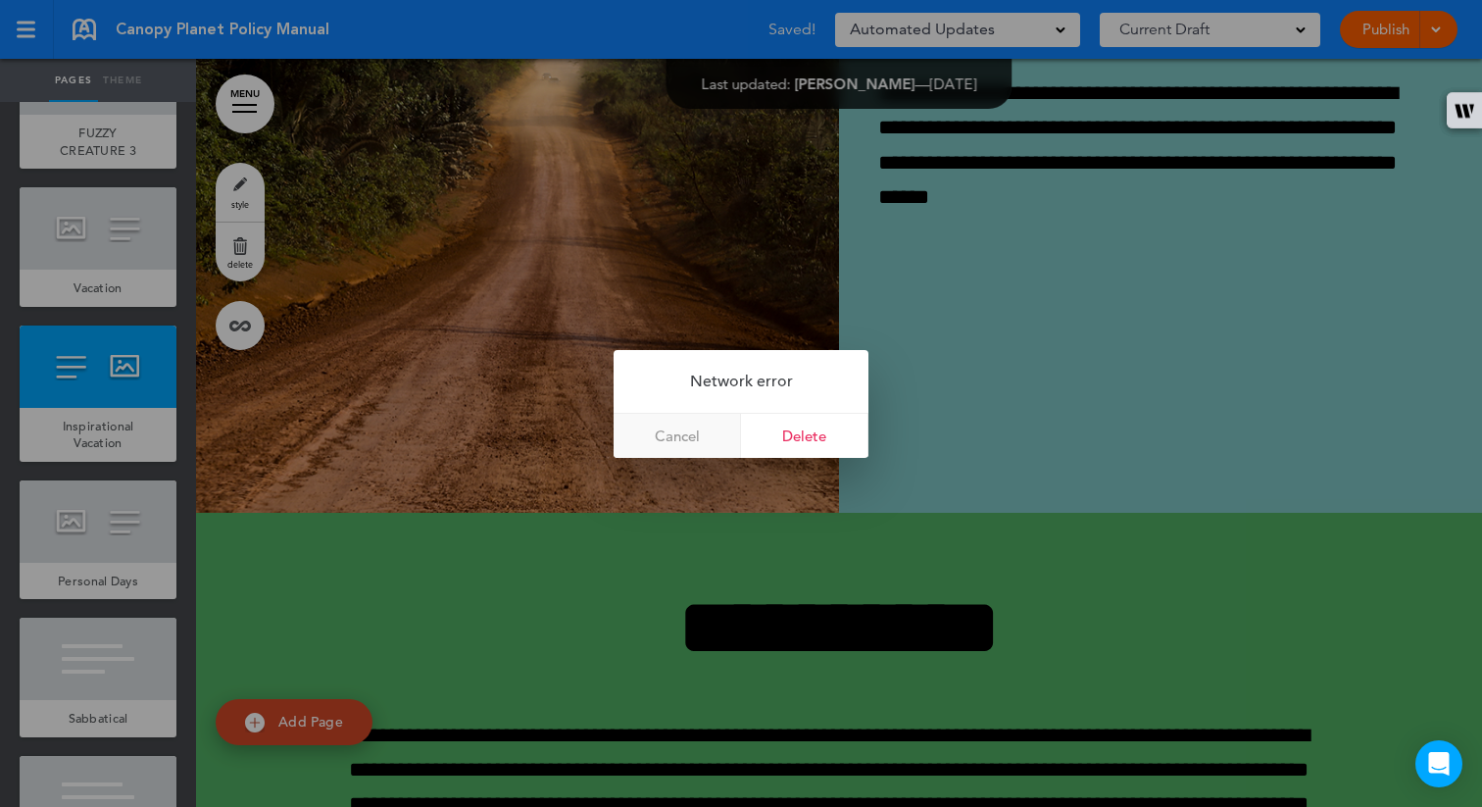
click at [697, 438] on link "Cancel" at bounding box center [677, 436] width 127 height 44
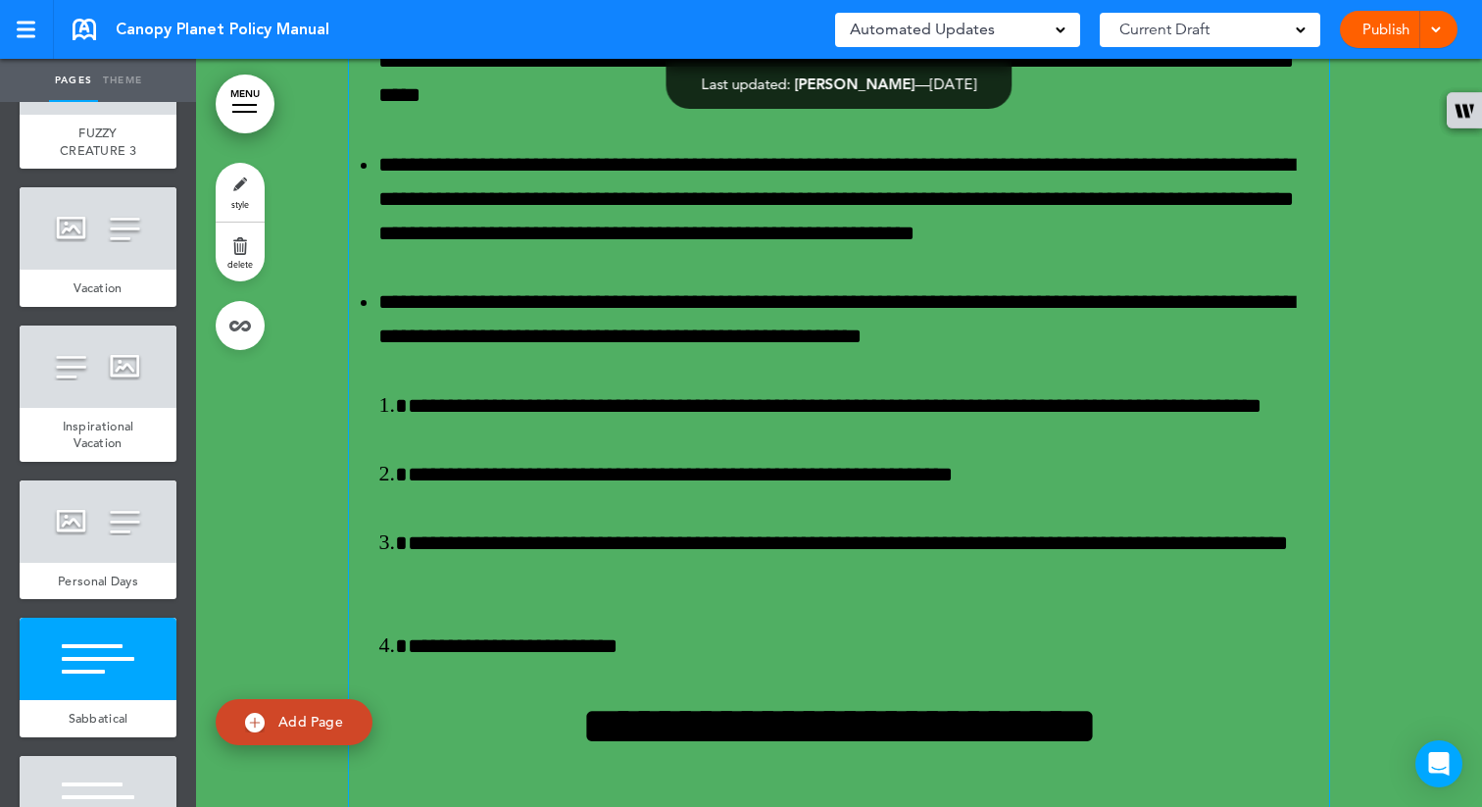
scroll to position [38591, 0]
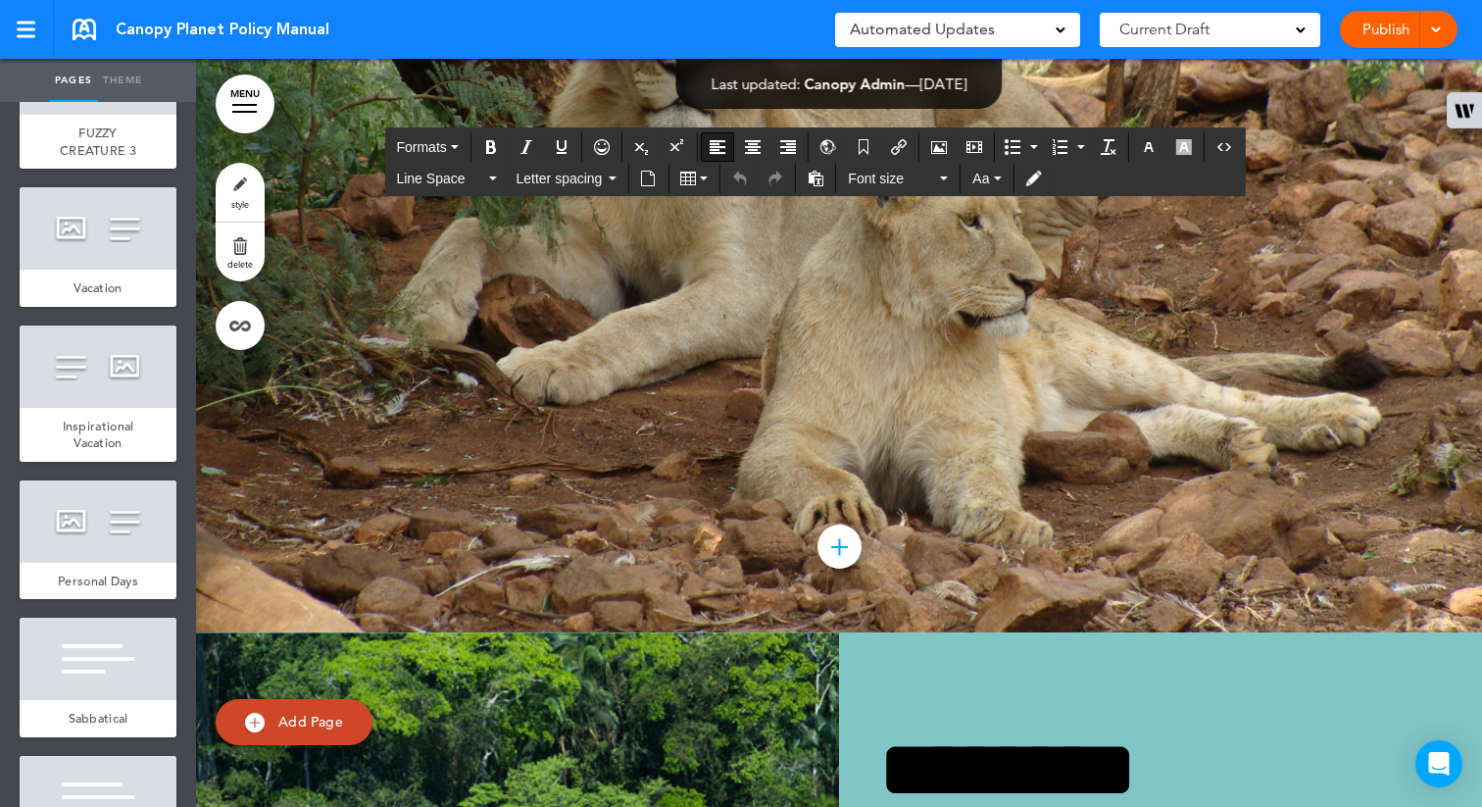
drag, startPoint x: 839, startPoint y: 433, endPoint x: 734, endPoint y: 429, distance: 105.0
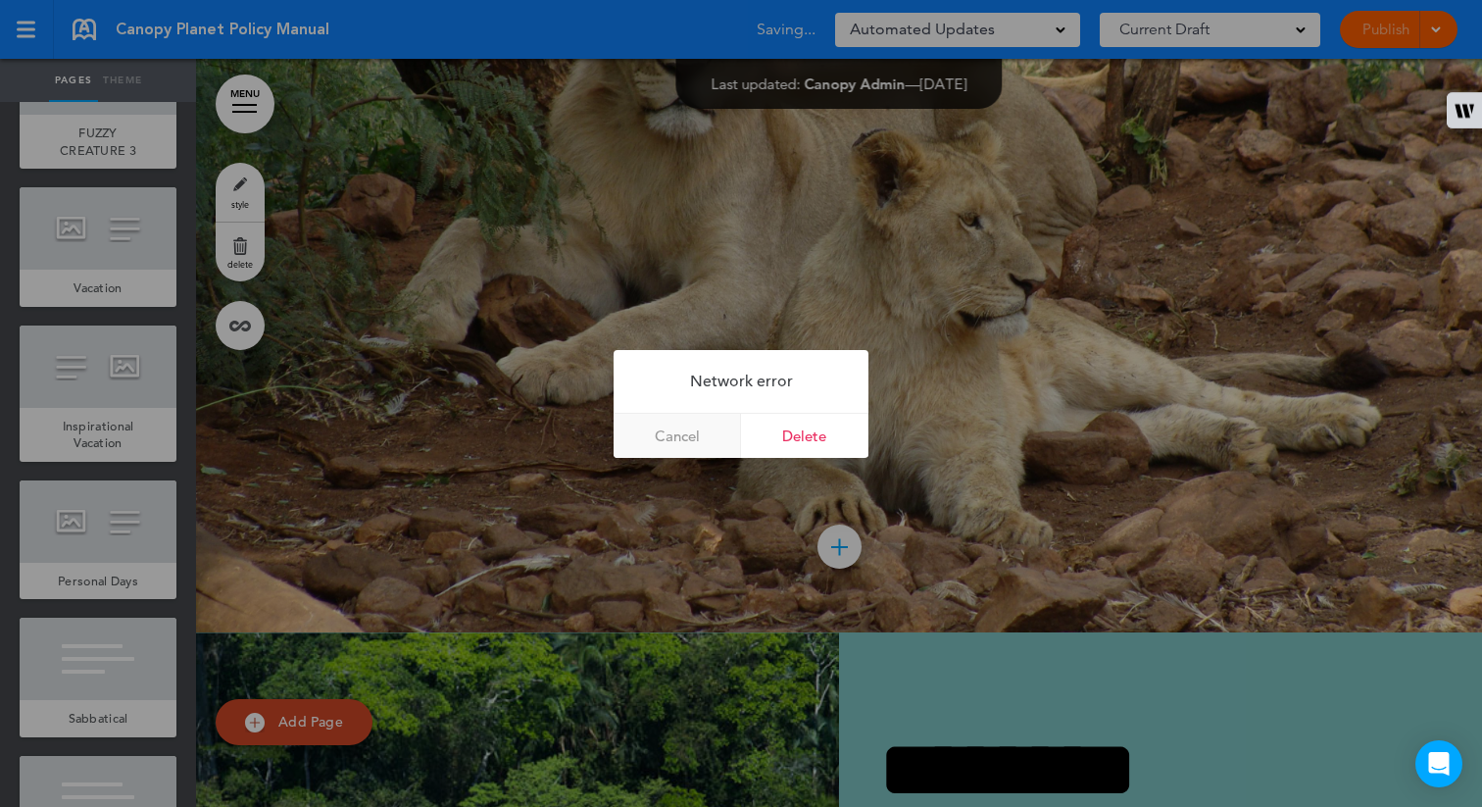
click at [678, 438] on link "Cancel" at bounding box center [677, 436] width 127 height 44
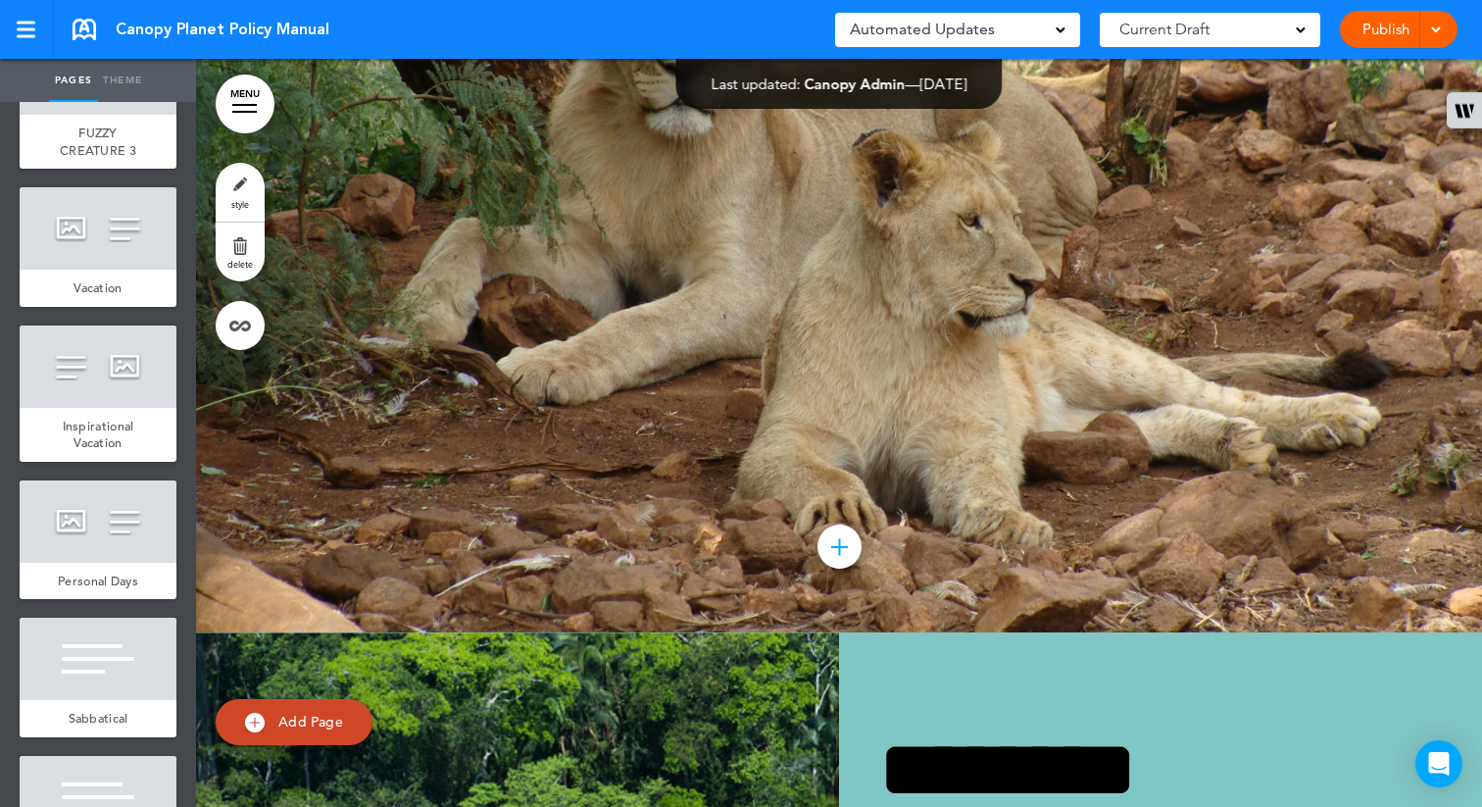
scroll to position [43080, 0]
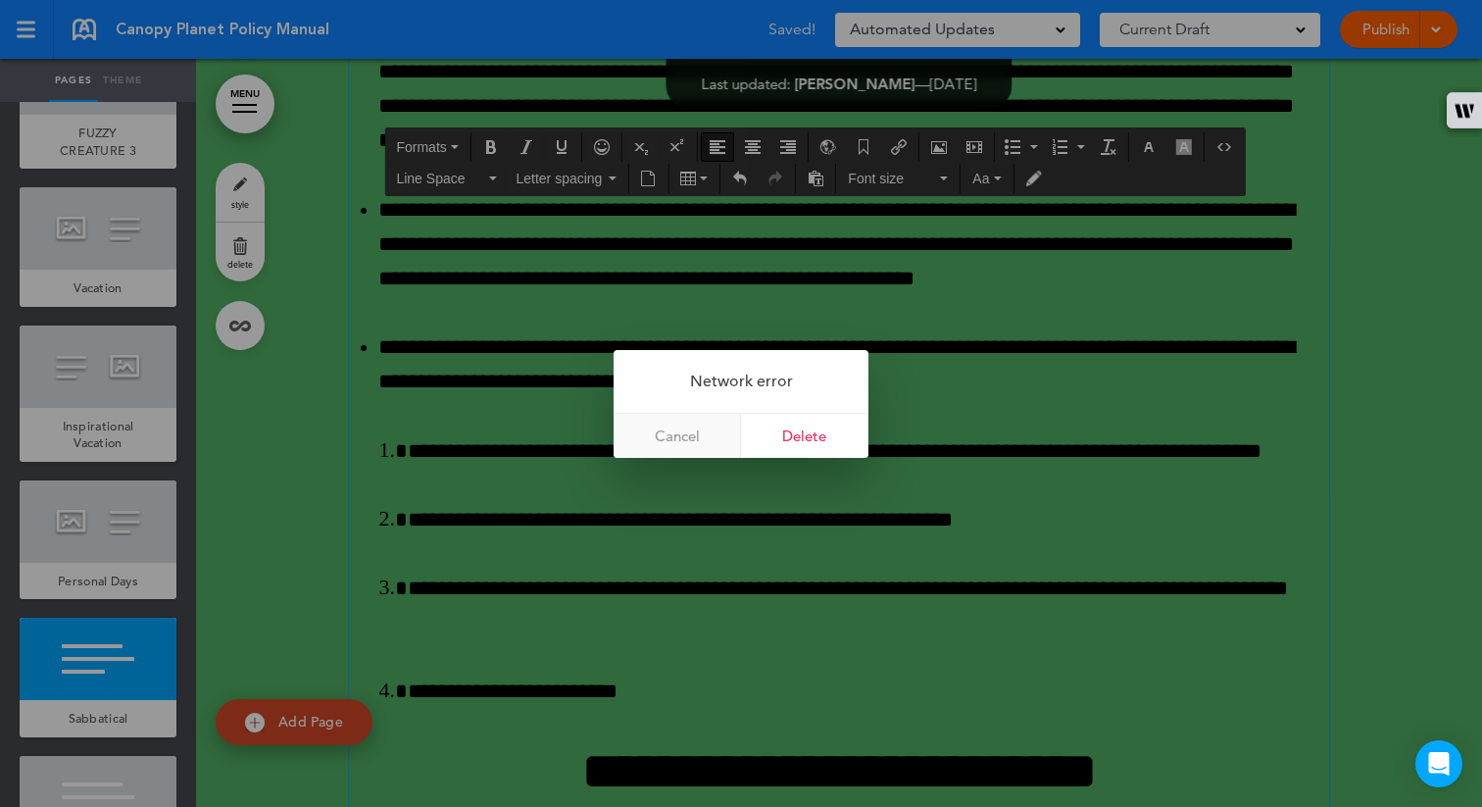
click at [684, 441] on link "Cancel" at bounding box center [677, 436] width 127 height 44
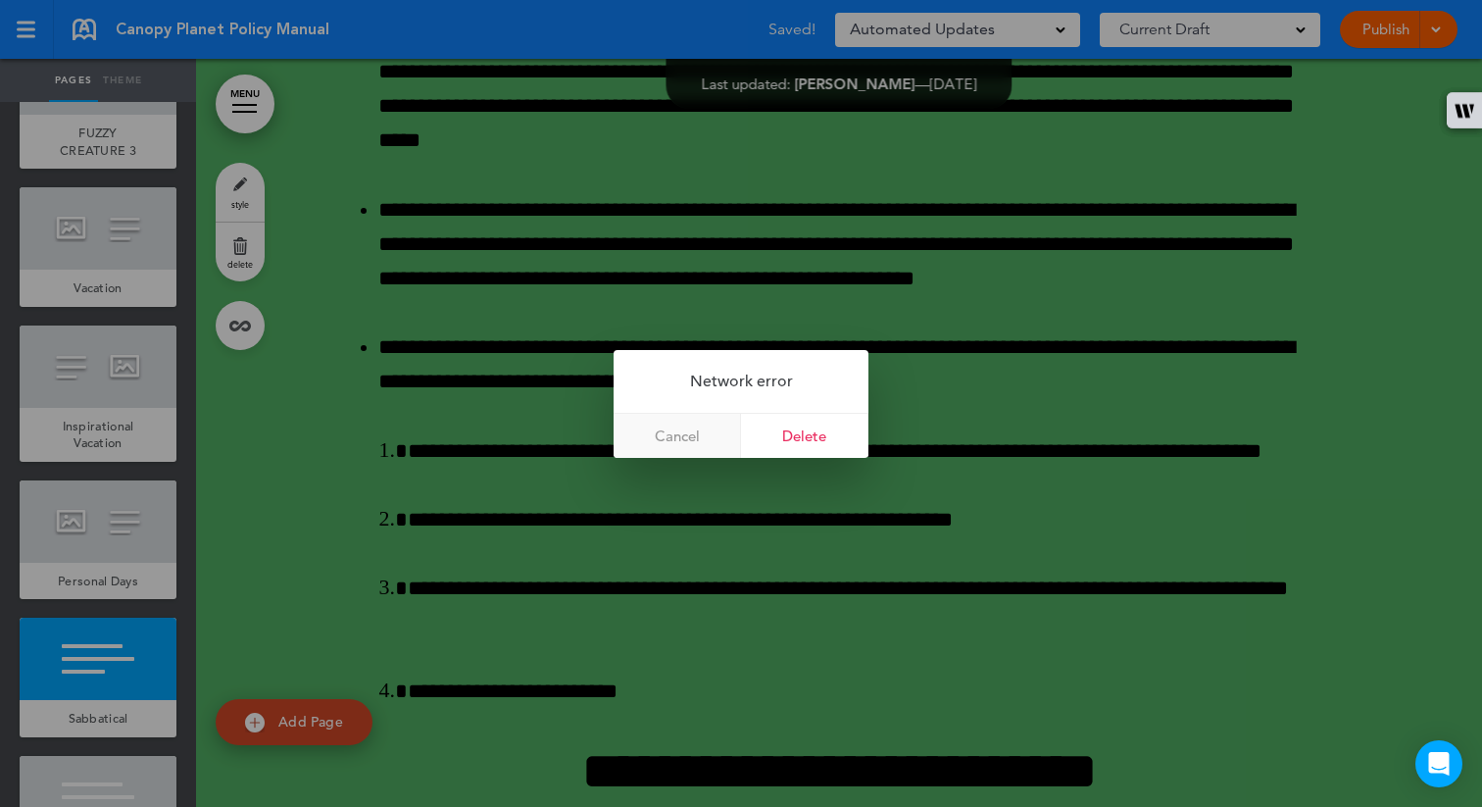
click at [684, 436] on link "Cancel" at bounding box center [677, 436] width 127 height 44
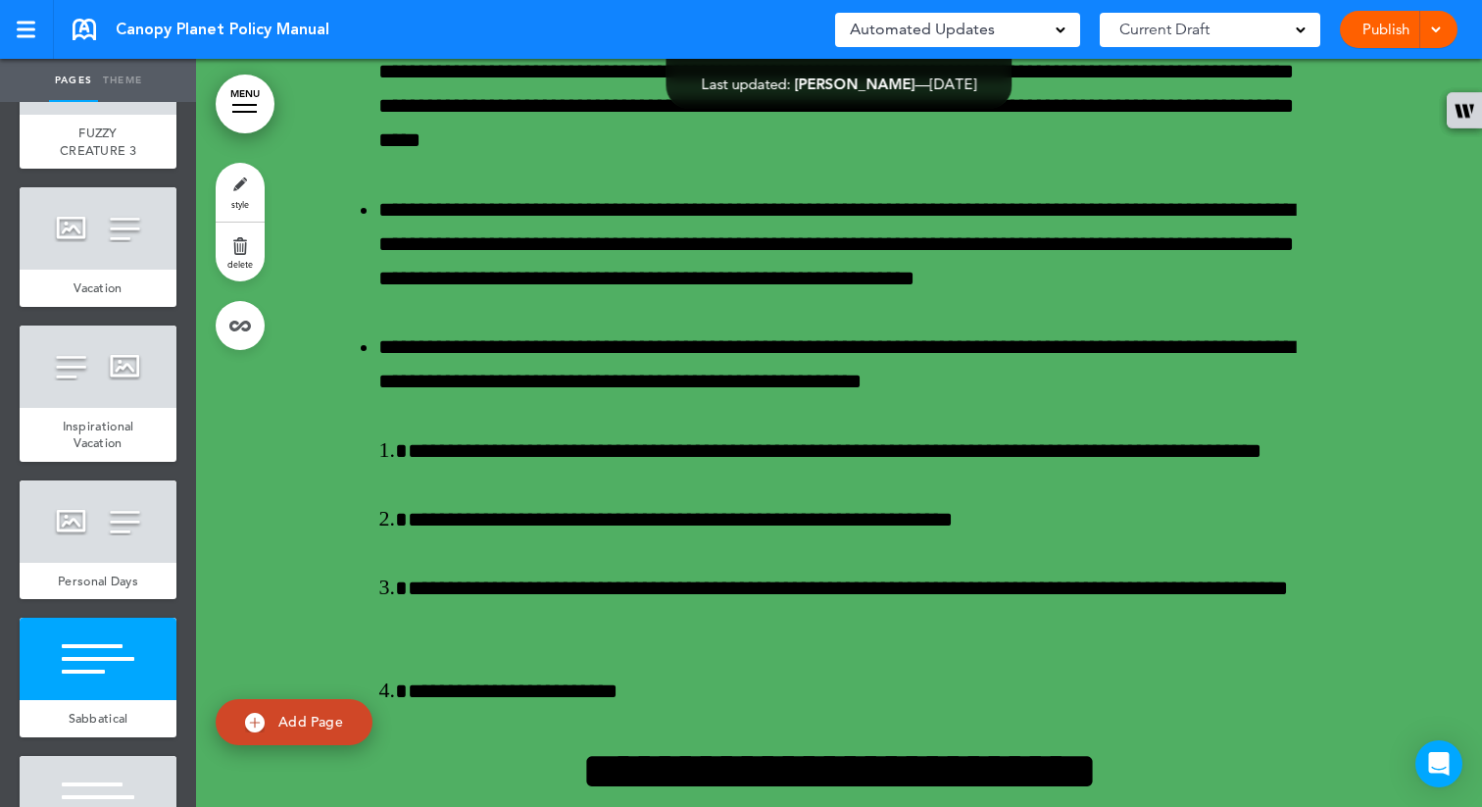
scroll to position [43905, 0]
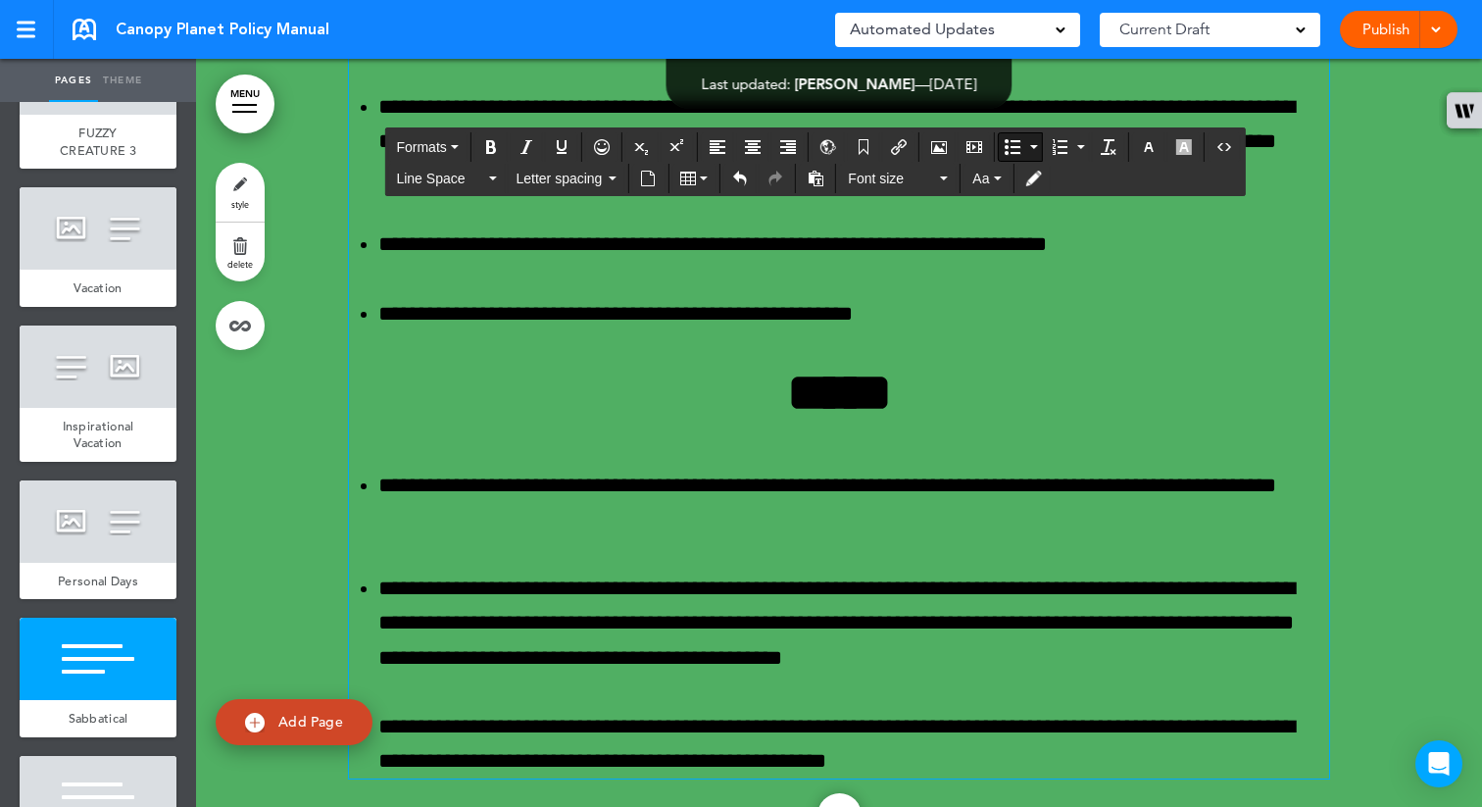
drag, startPoint x: 512, startPoint y: 432, endPoint x: 521, endPoint y: 426, distance: 10.6
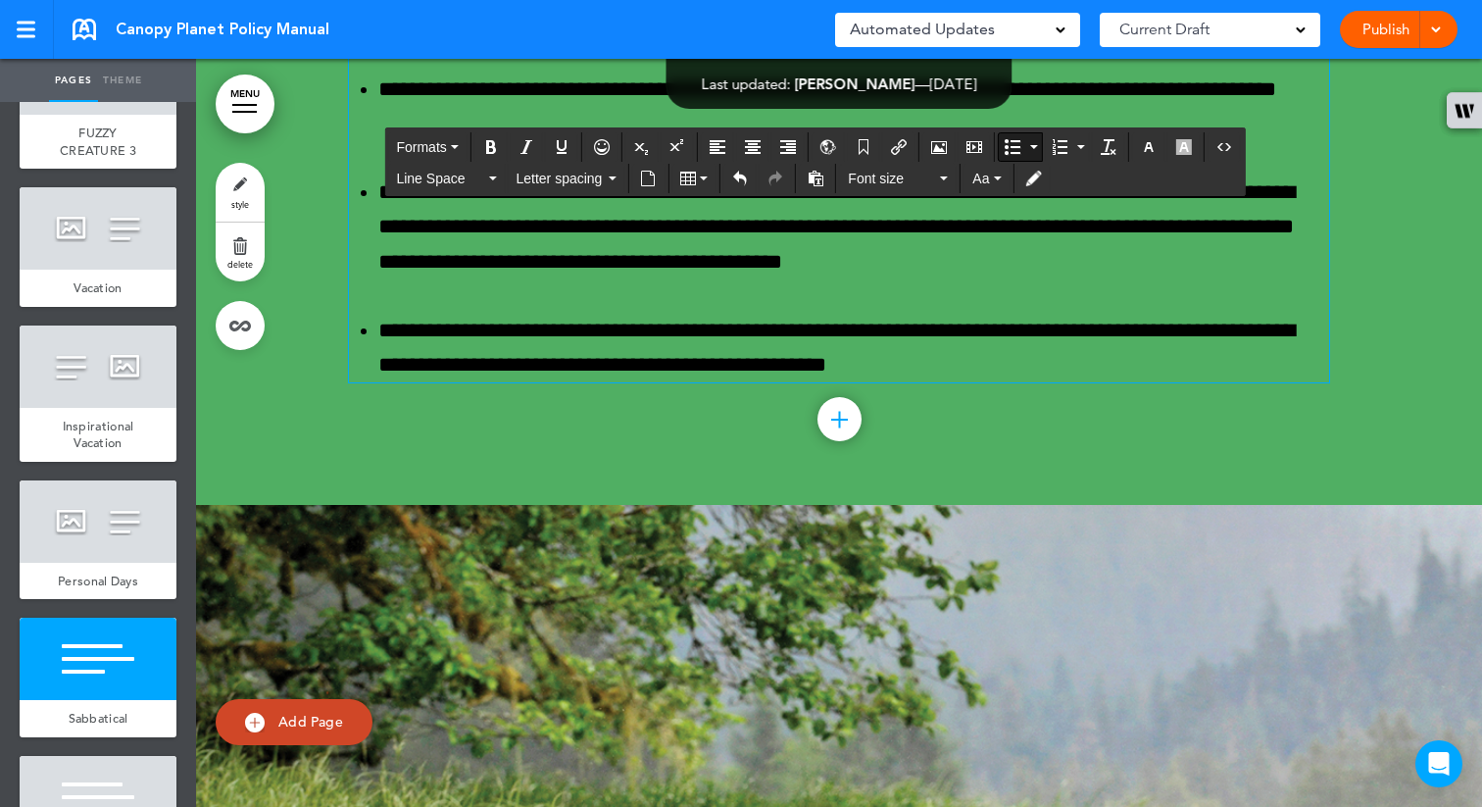
scroll to position [44297, 0]
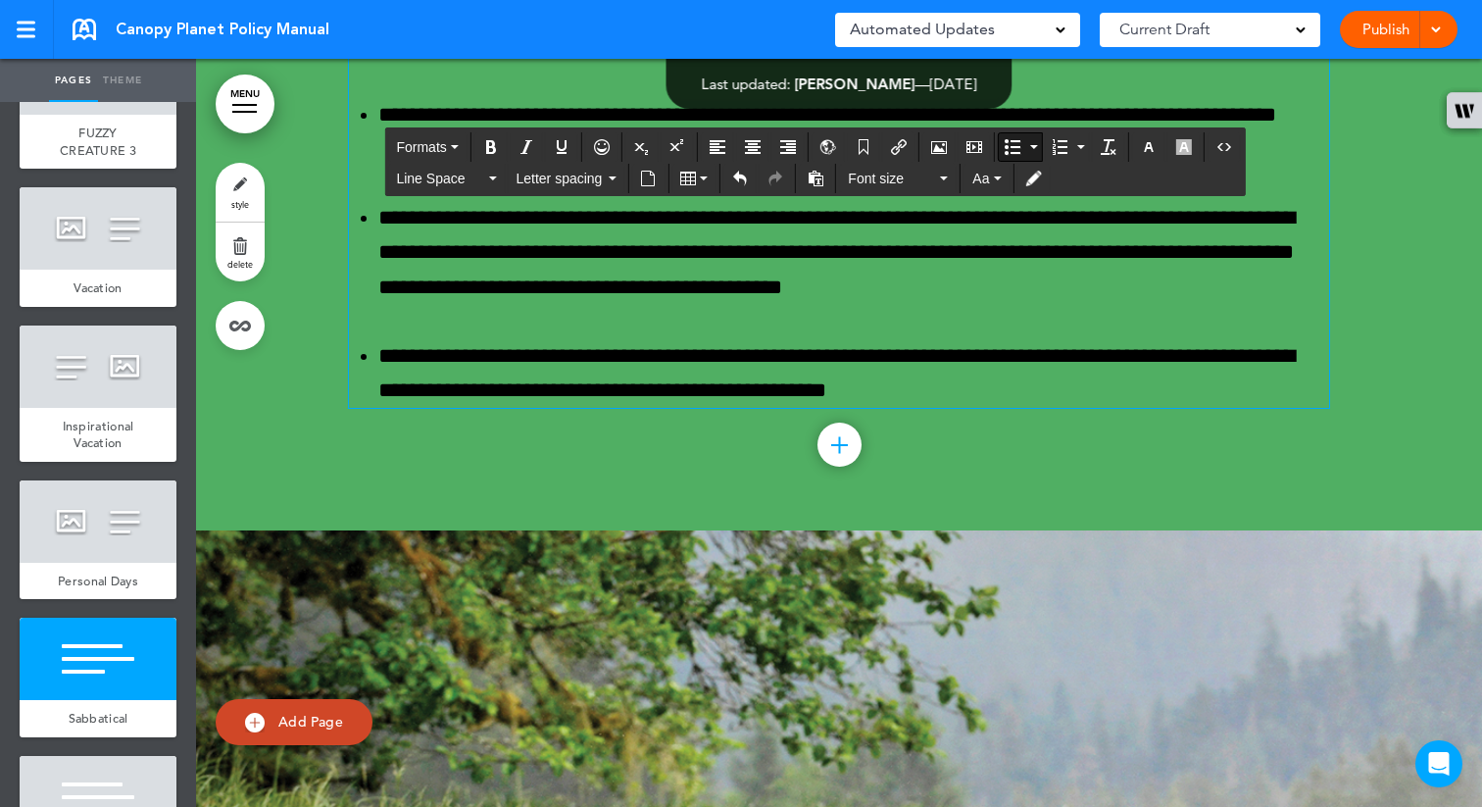
scroll to position [44269, 0]
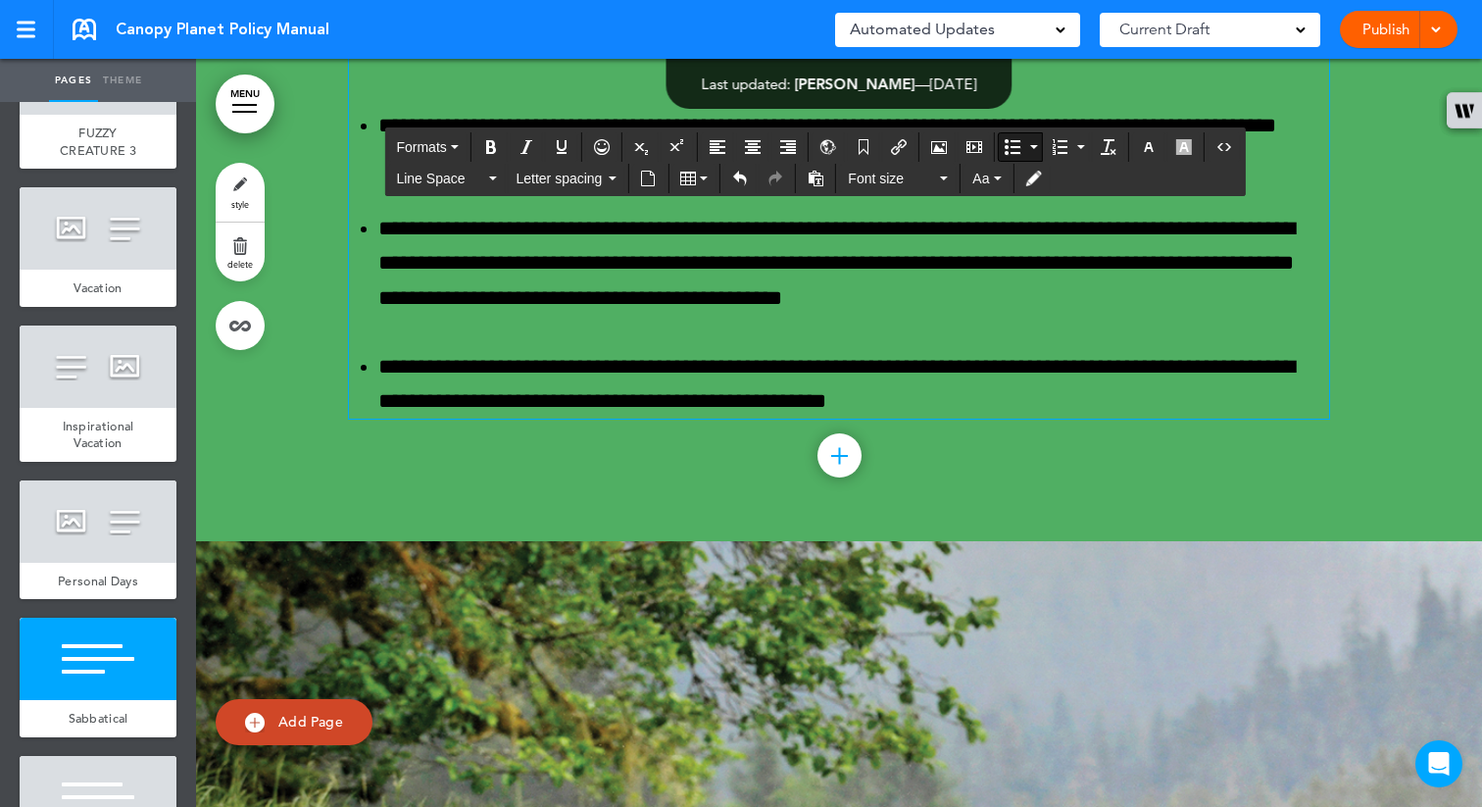
scroll to position [44261, 0]
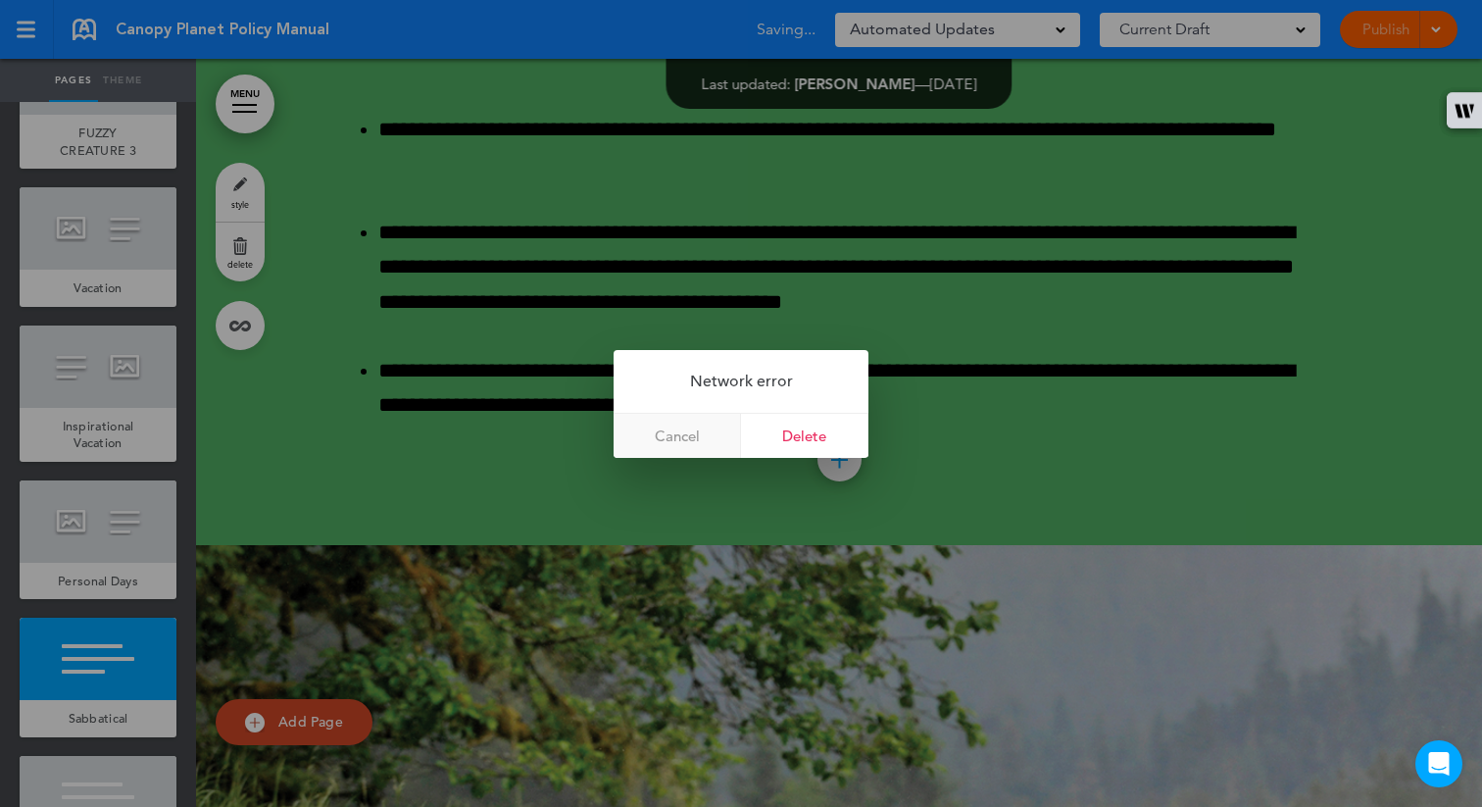
click at [686, 441] on link "Cancel" at bounding box center [677, 436] width 127 height 44
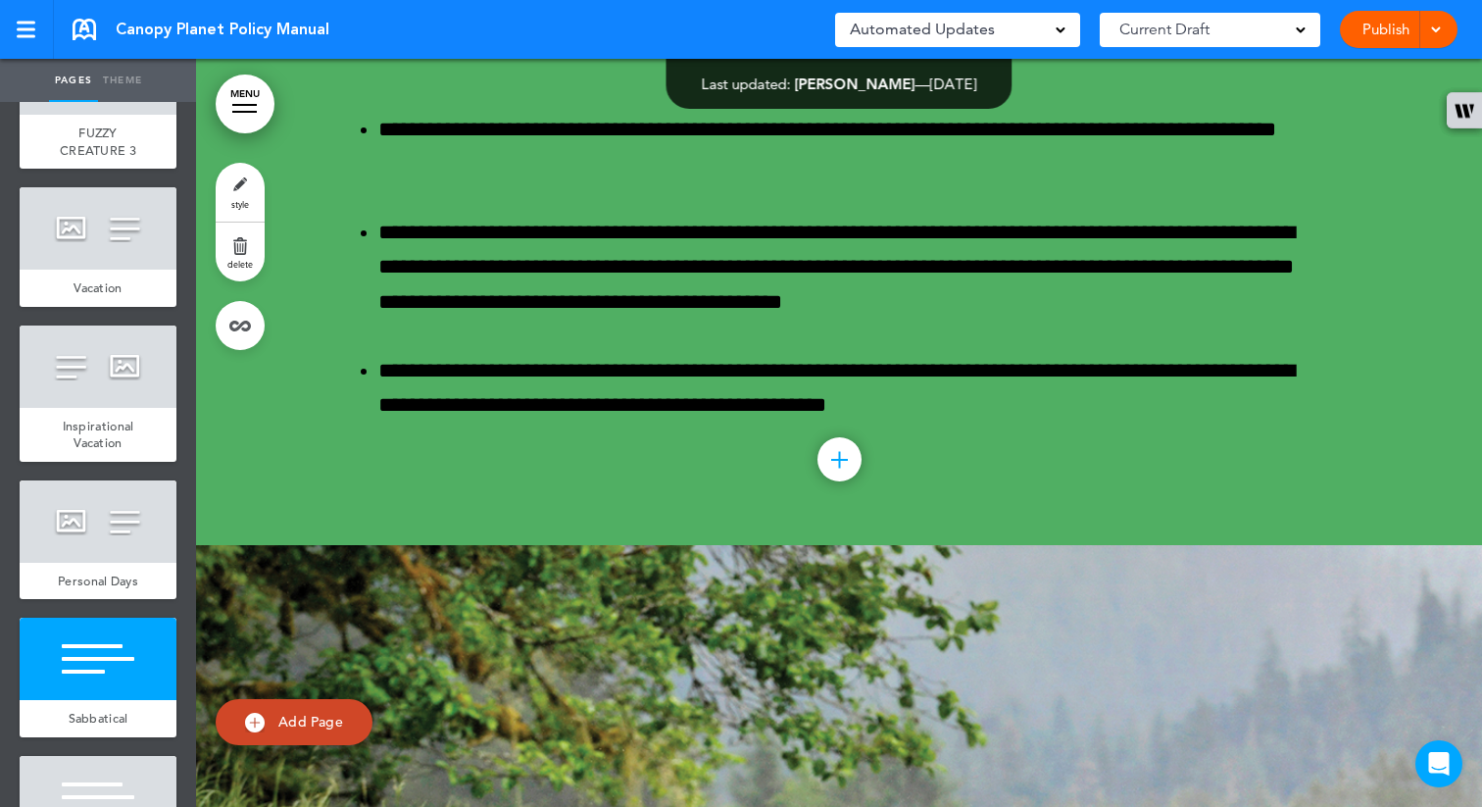
scroll to position [54928, 0]
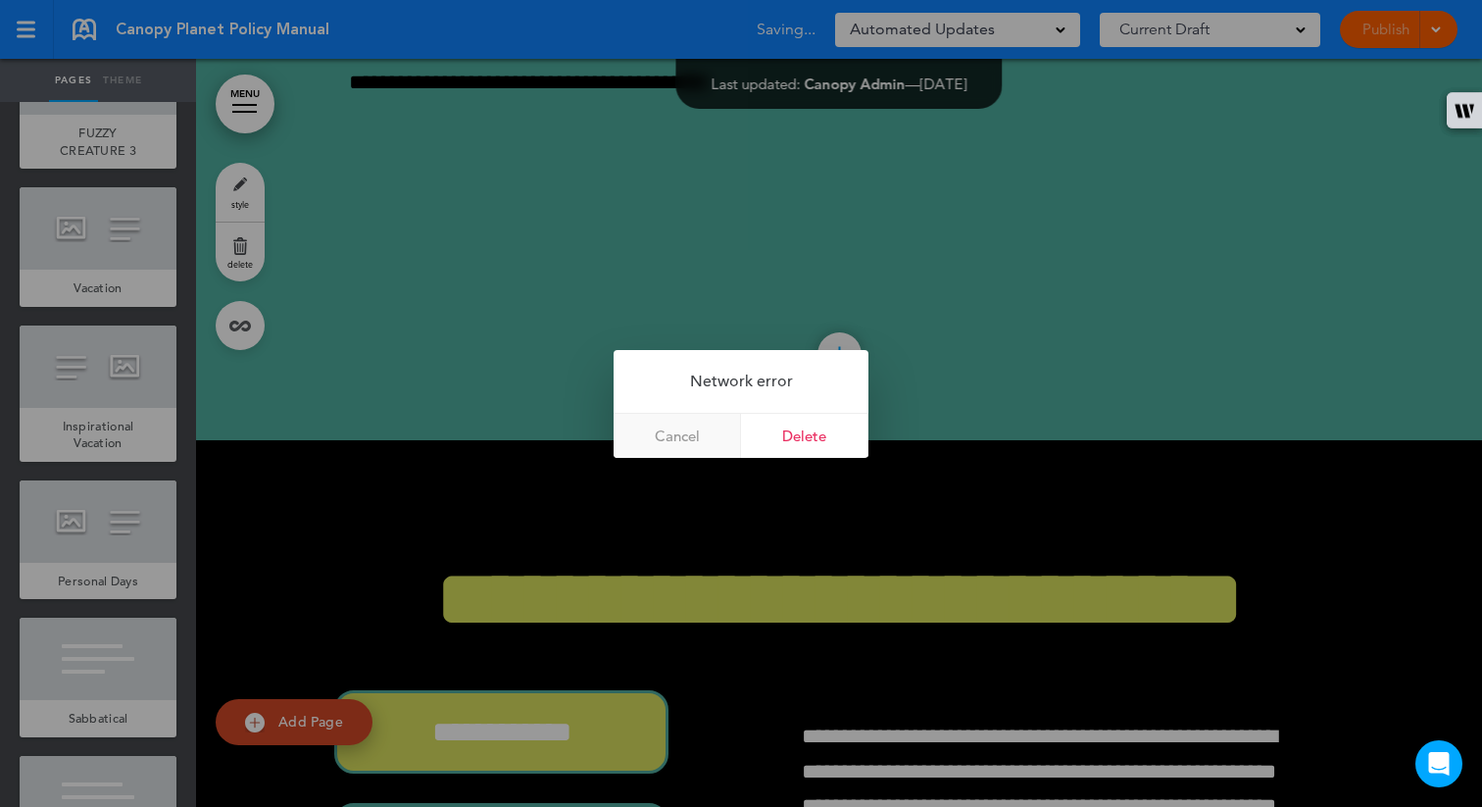
click at [662, 426] on link "Cancel" at bounding box center [677, 436] width 127 height 44
click at [692, 424] on link "Cancel" at bounding box center [677, 436] width 127 height 44
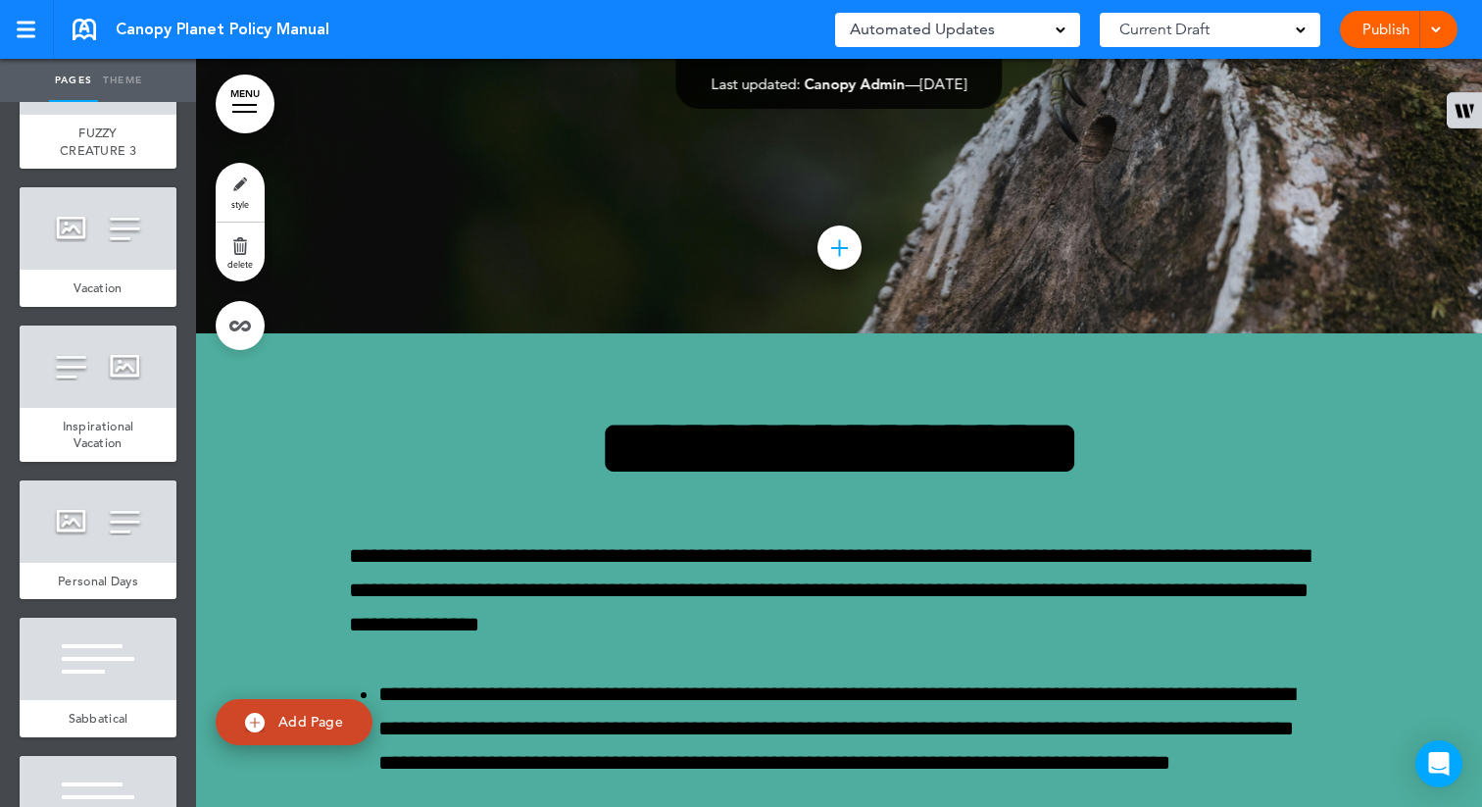
scroll to position [59699, 0]
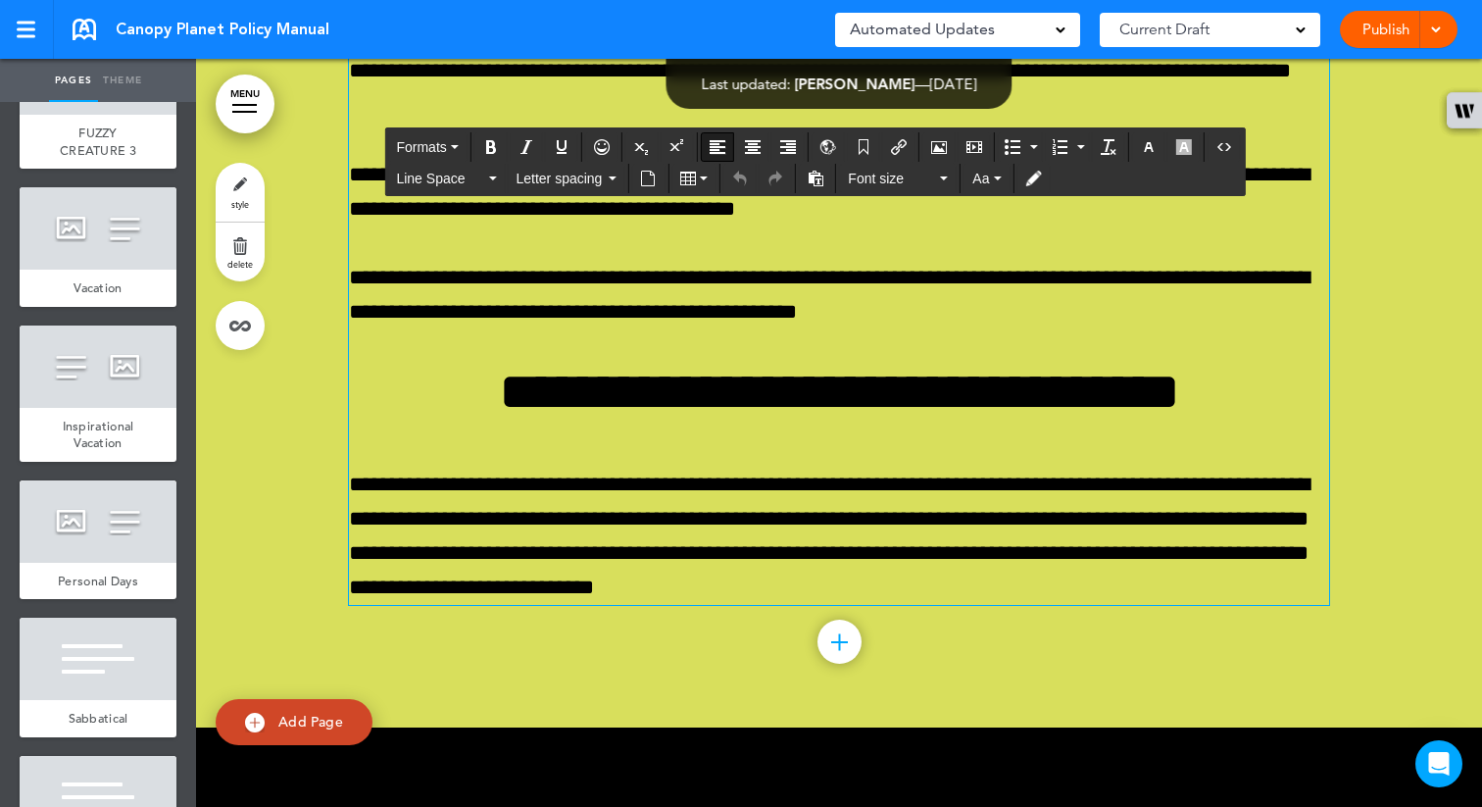
drag, startPoint x: 451, startPoint y: 433, endPoint x: 343, endPoint y: 430, distance: 107.9
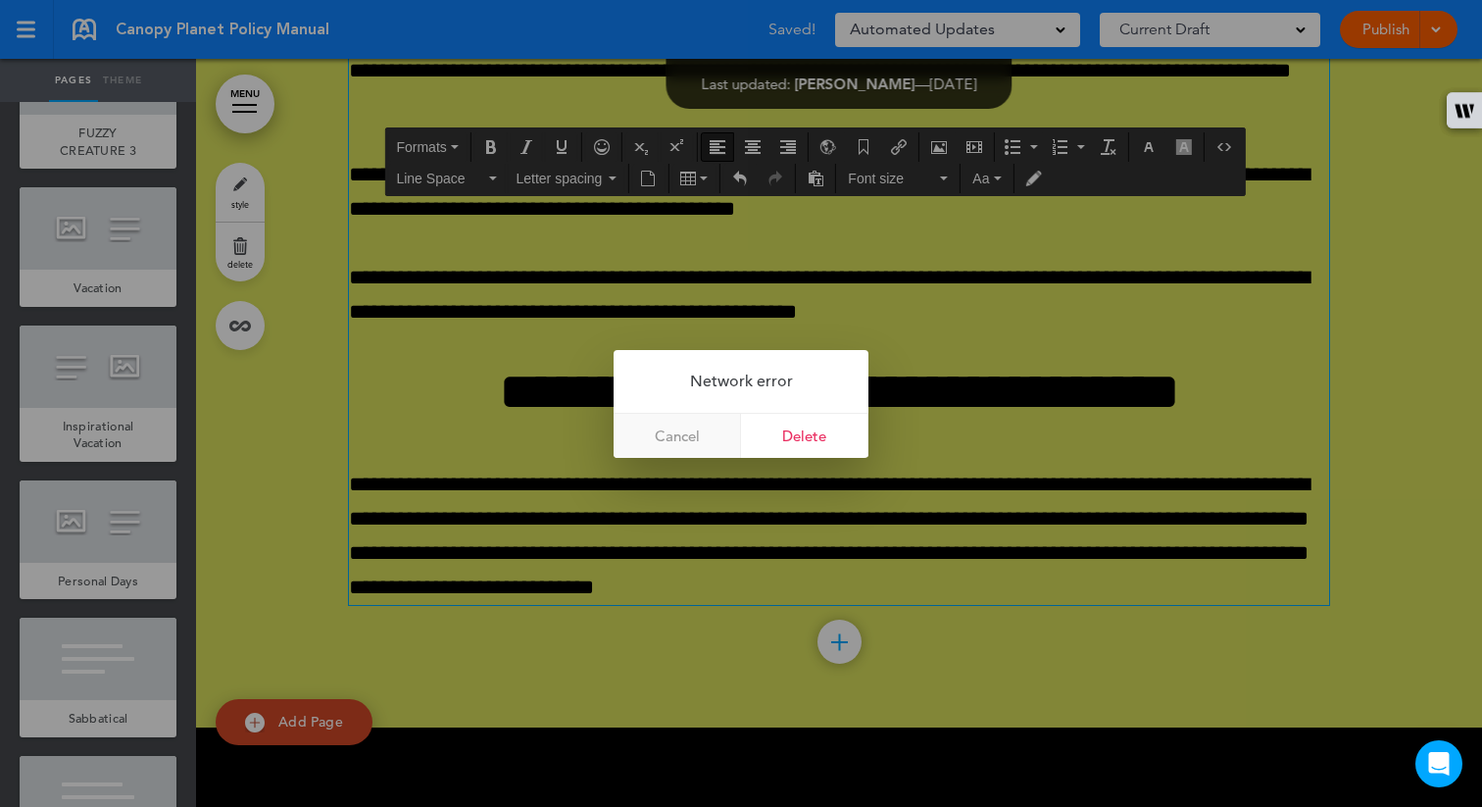
click at [704, 439] on link "Cancel" at bounding box center [677, 436] width 127 height 44
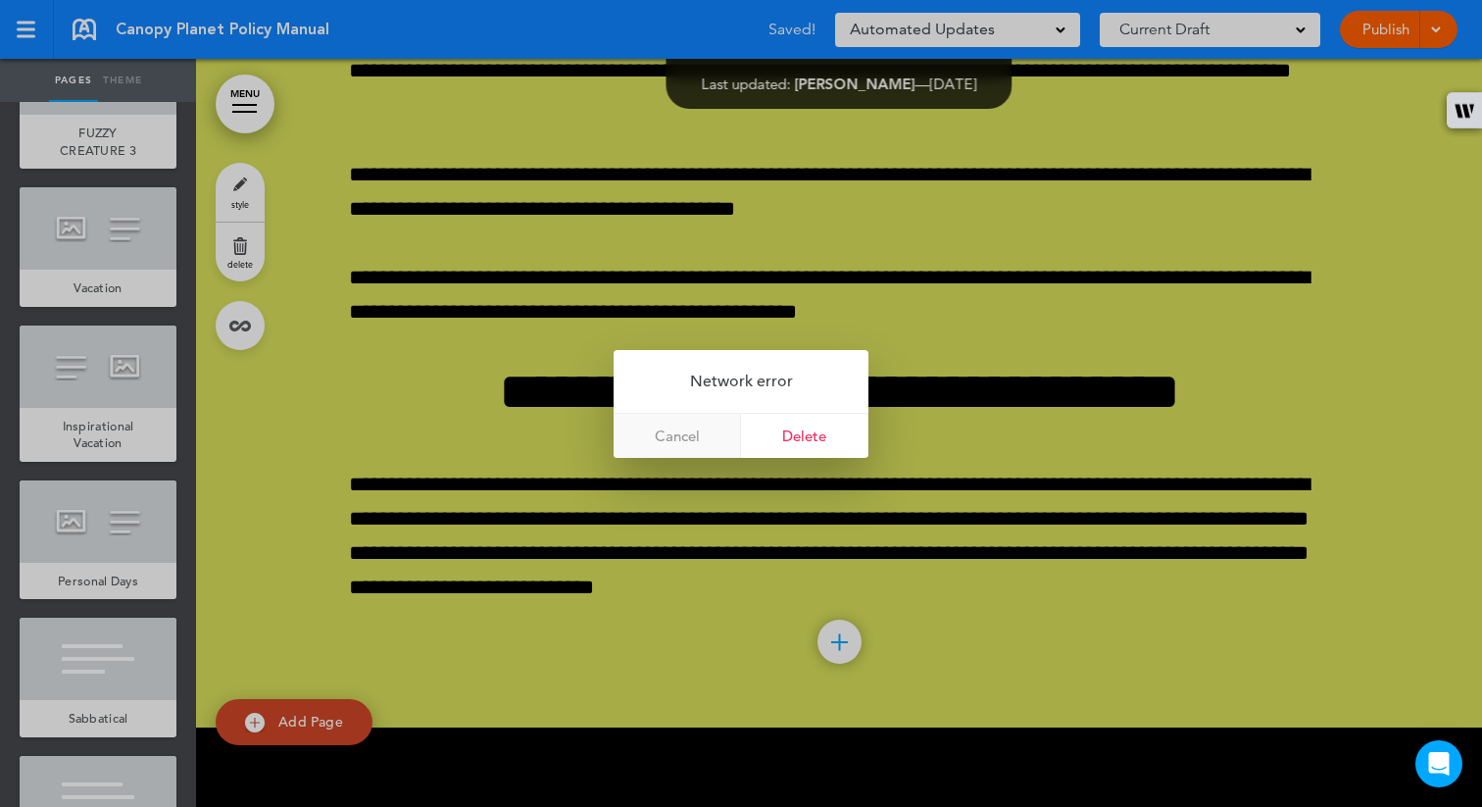
click at [704, 439] on link "Cancel" at bounding box center [677, 436] width 127 height 44
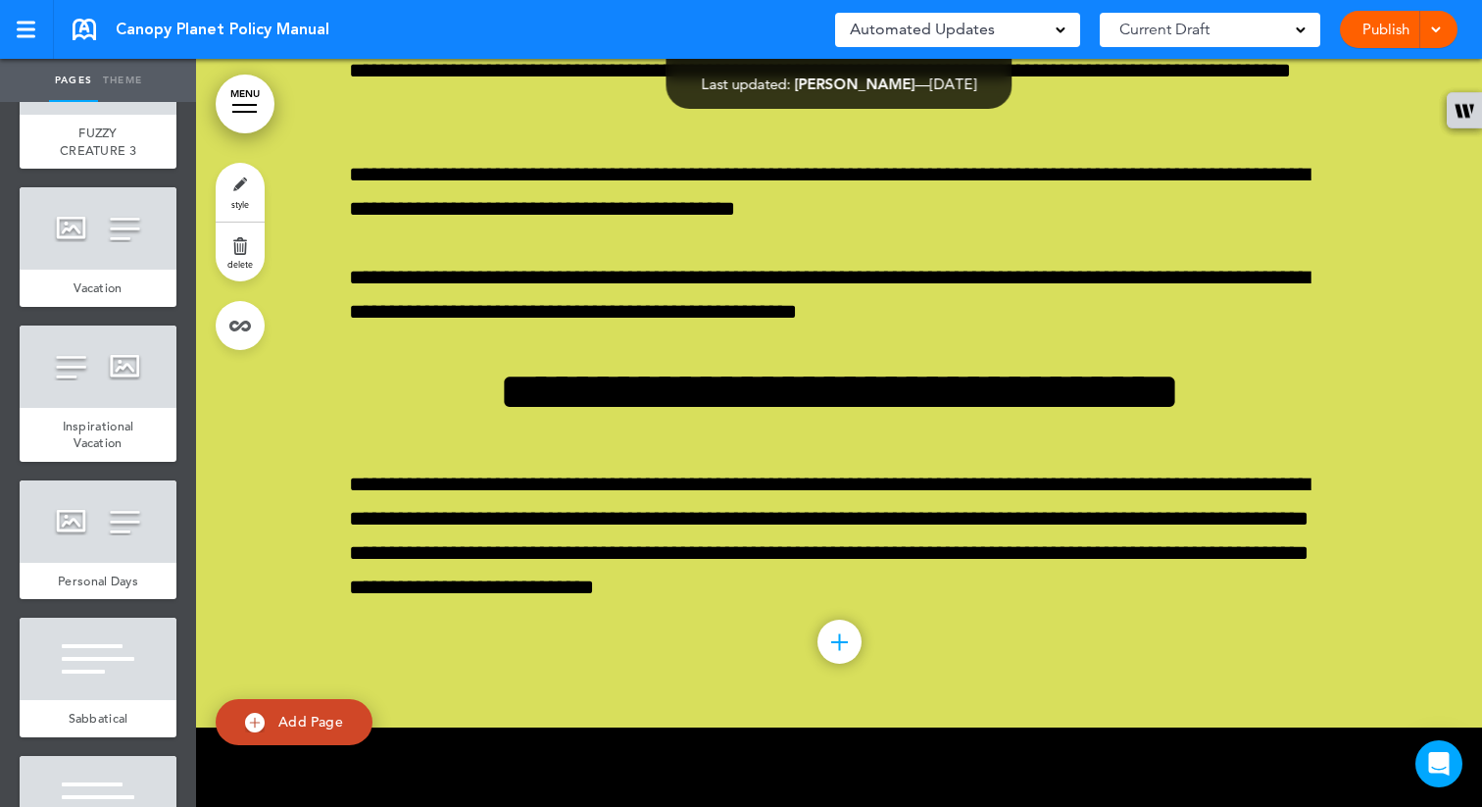
scroll to position [60835, 0]
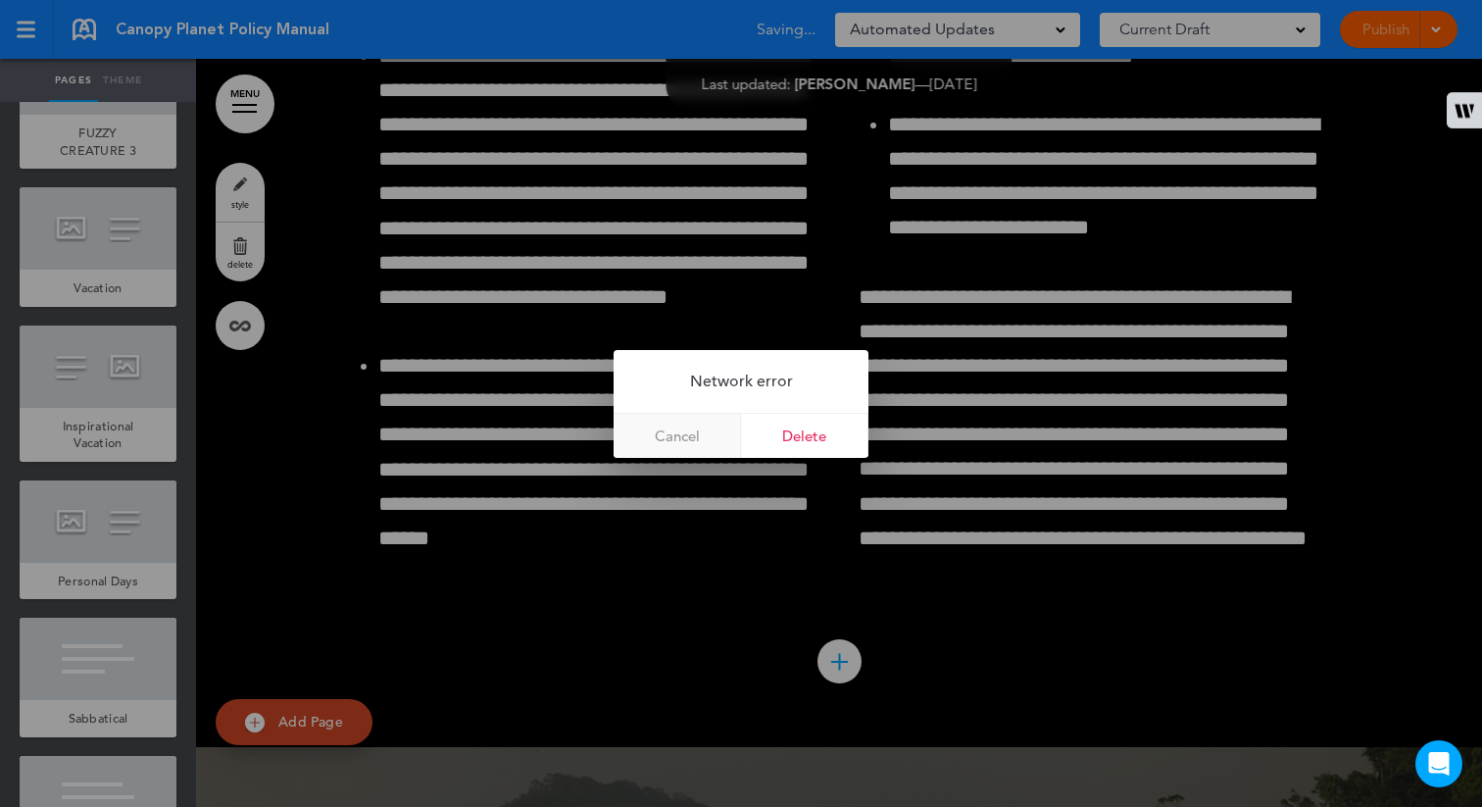
click at [694, 442] on link "Cancel" at bounding box center [677, 436] width 127 height 44
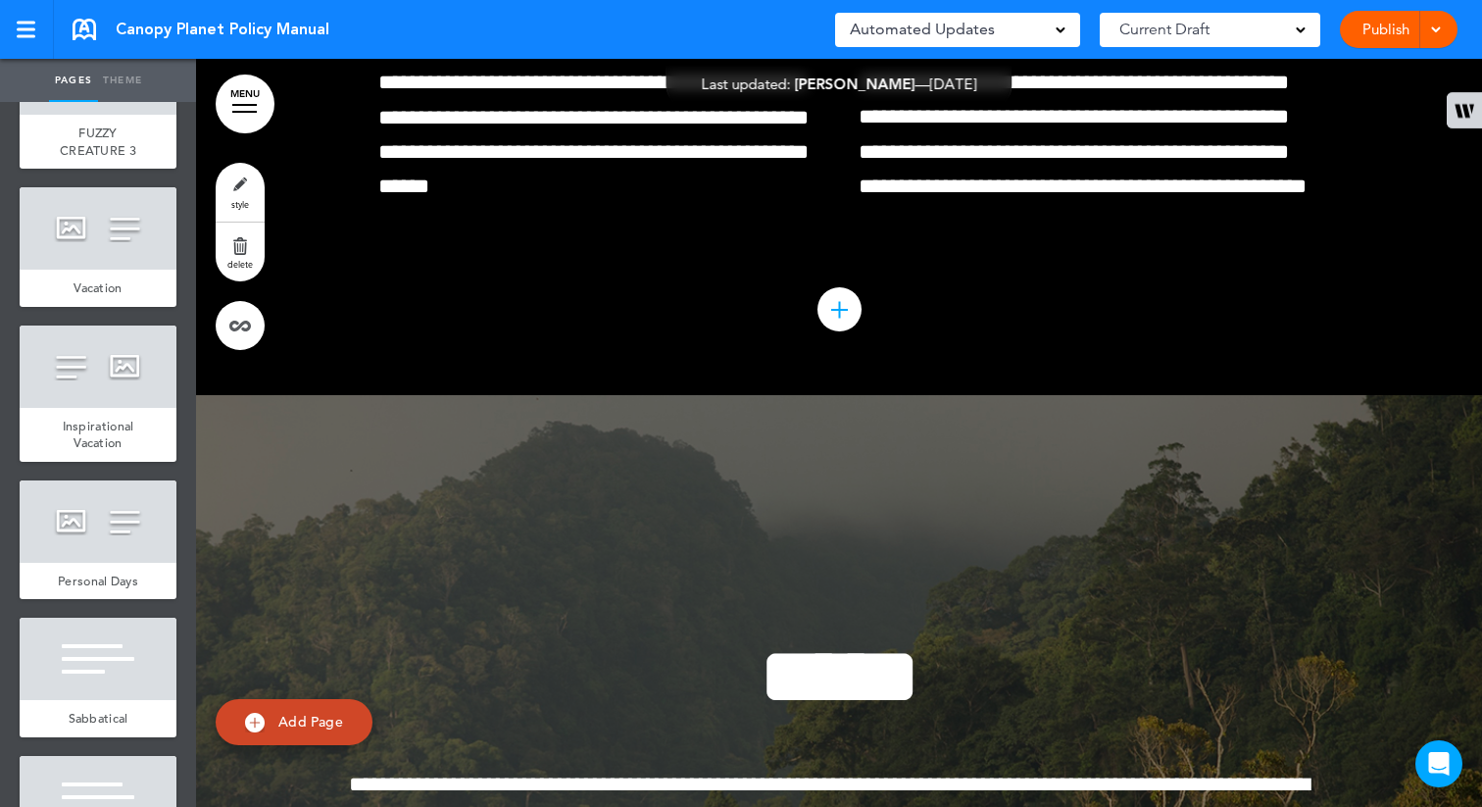
scroll to position [61348, 0]
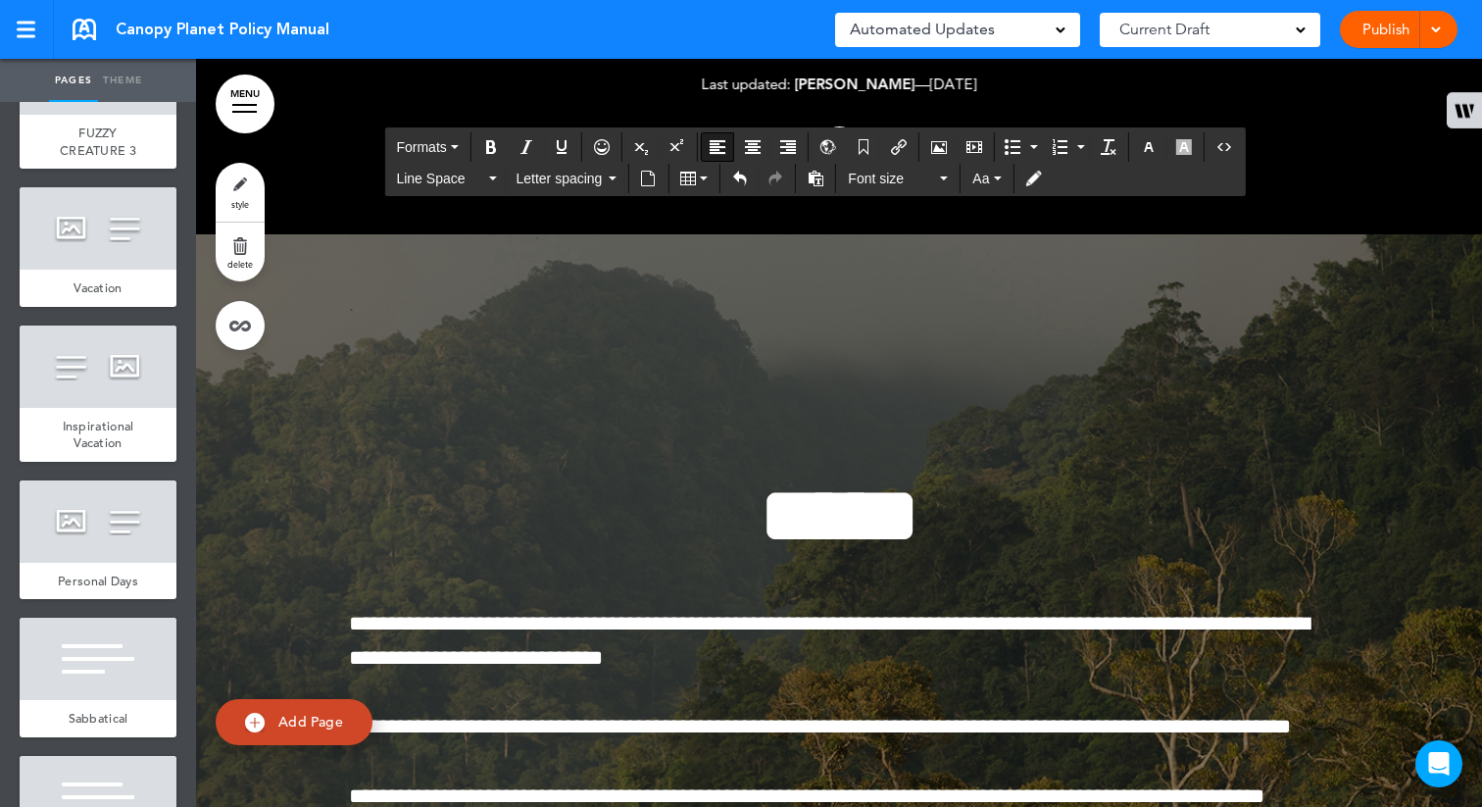
drag, startPoint x: 645, startPoint y: 263, endPoint x: 544, endPoint y: 260, distance: 101.0
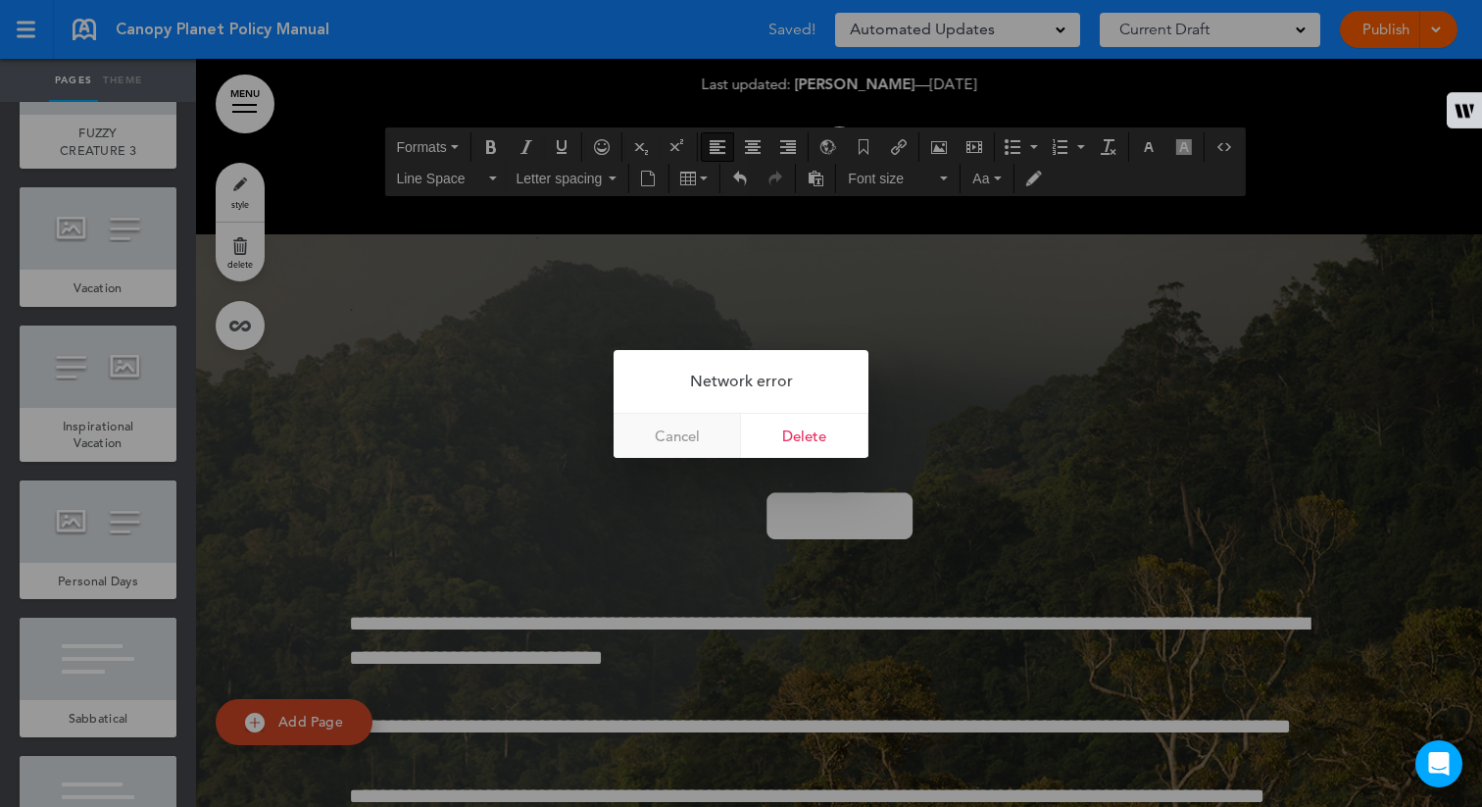
click at [680, 429] on link "Cancel" at bounding box center [677, 436] width 127 height 44
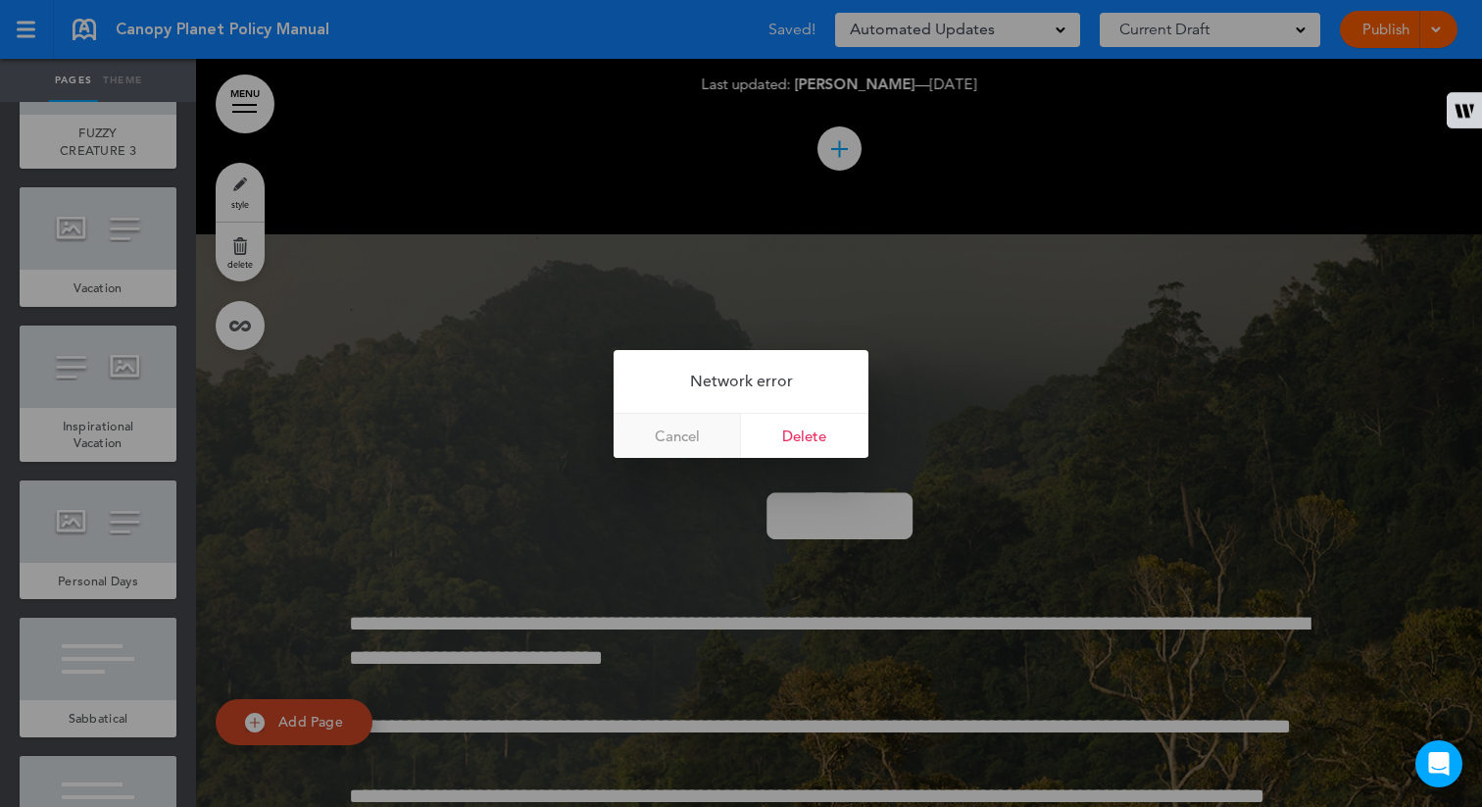
click at [681, 429] on link "Cancel" at bounding box center [677, 436] width 127 height 44
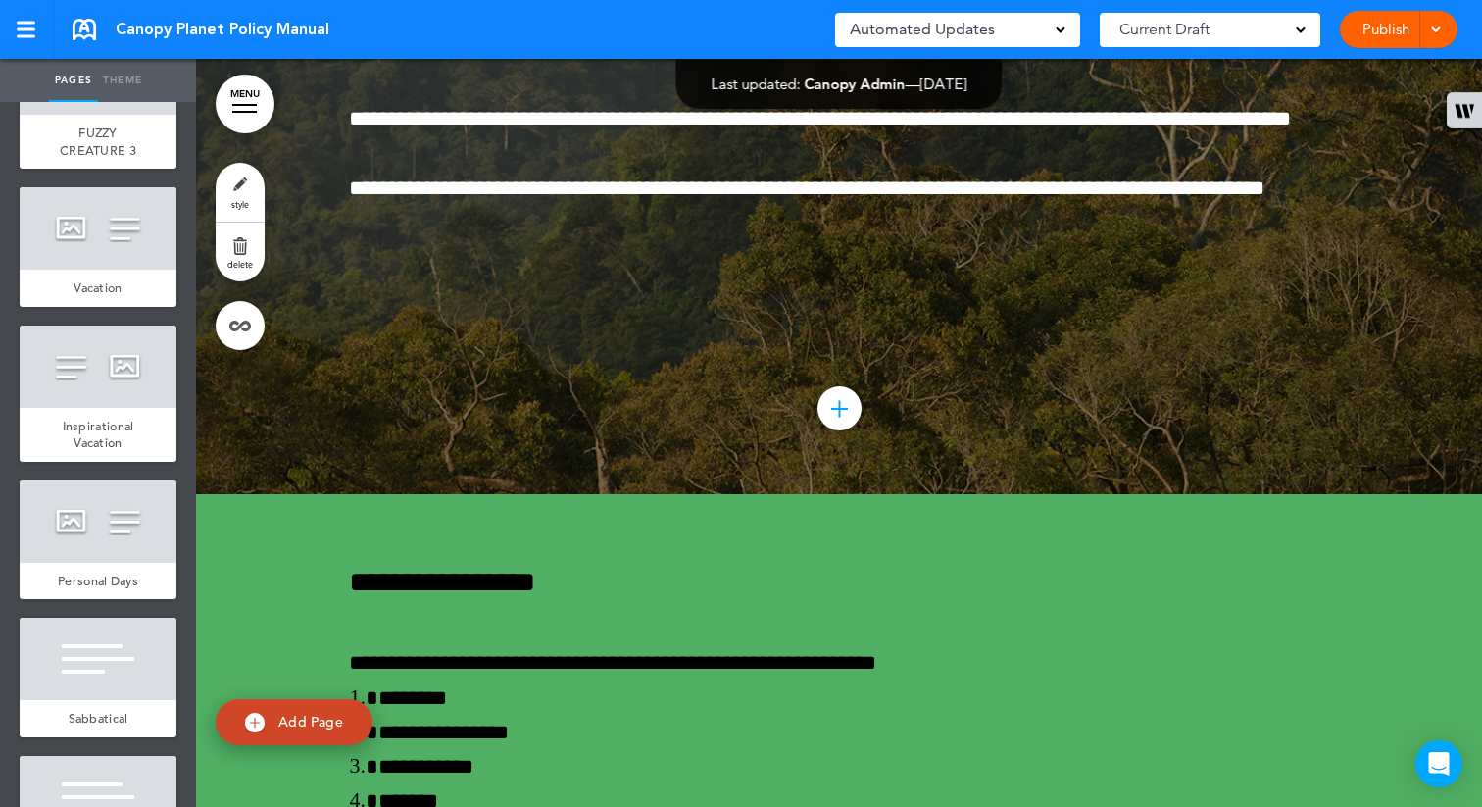
scroll to position [61961, 0]
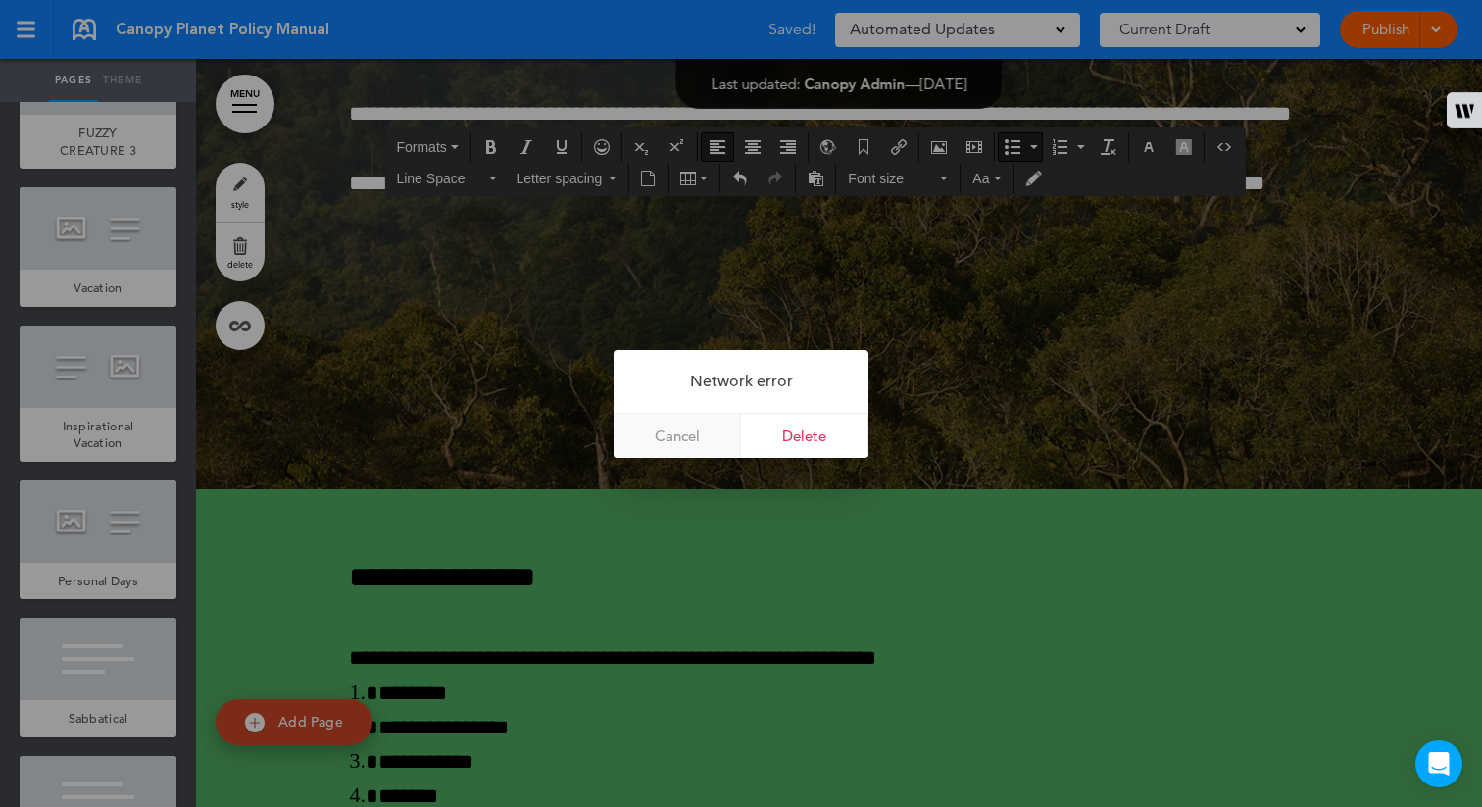
click at [706, 431] on link "Cancel" at bounding box center [677, 436] width 127 height 44
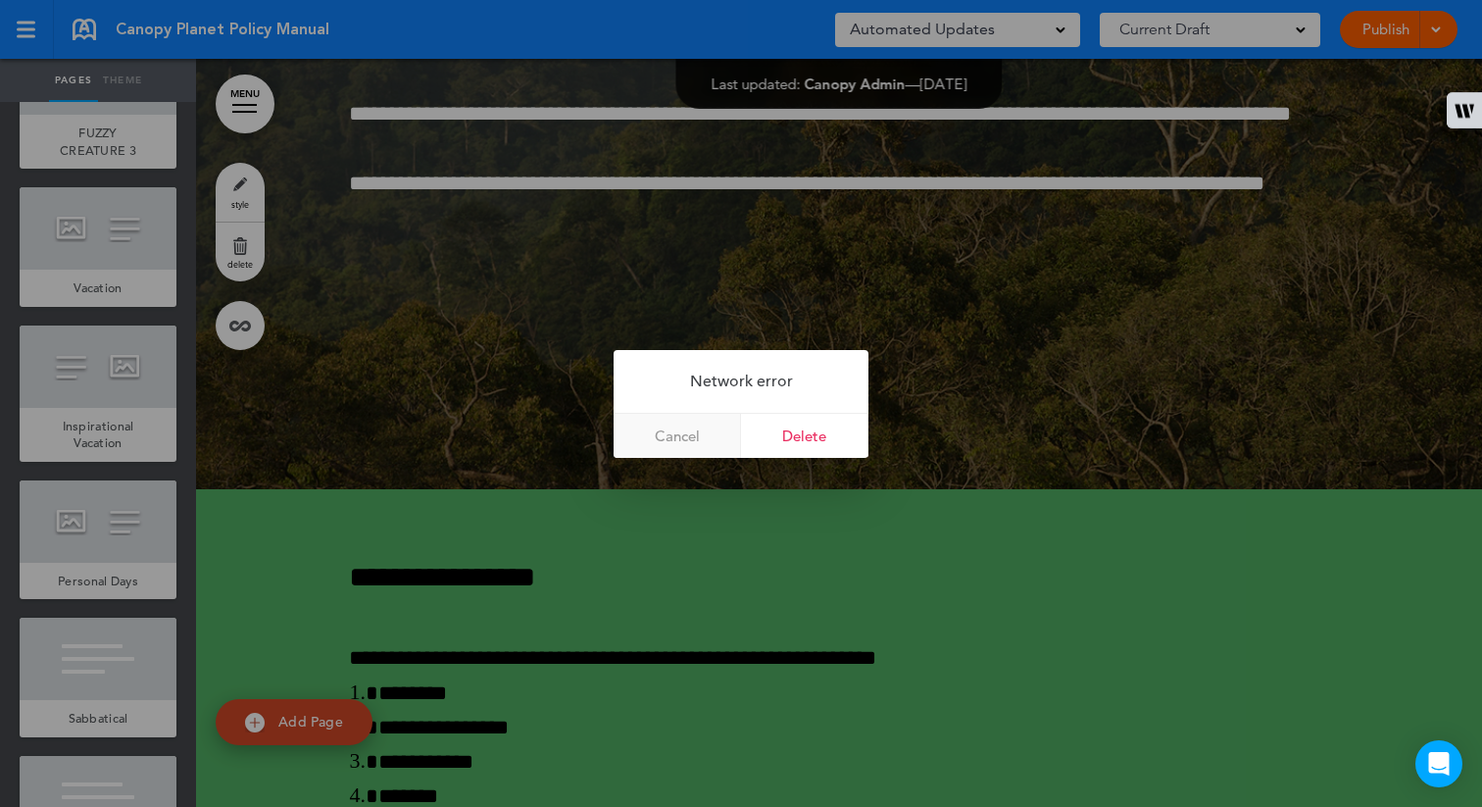
click at [690, 434] on link "Cancel" at bounding box center [677, 436] width 127 height 44
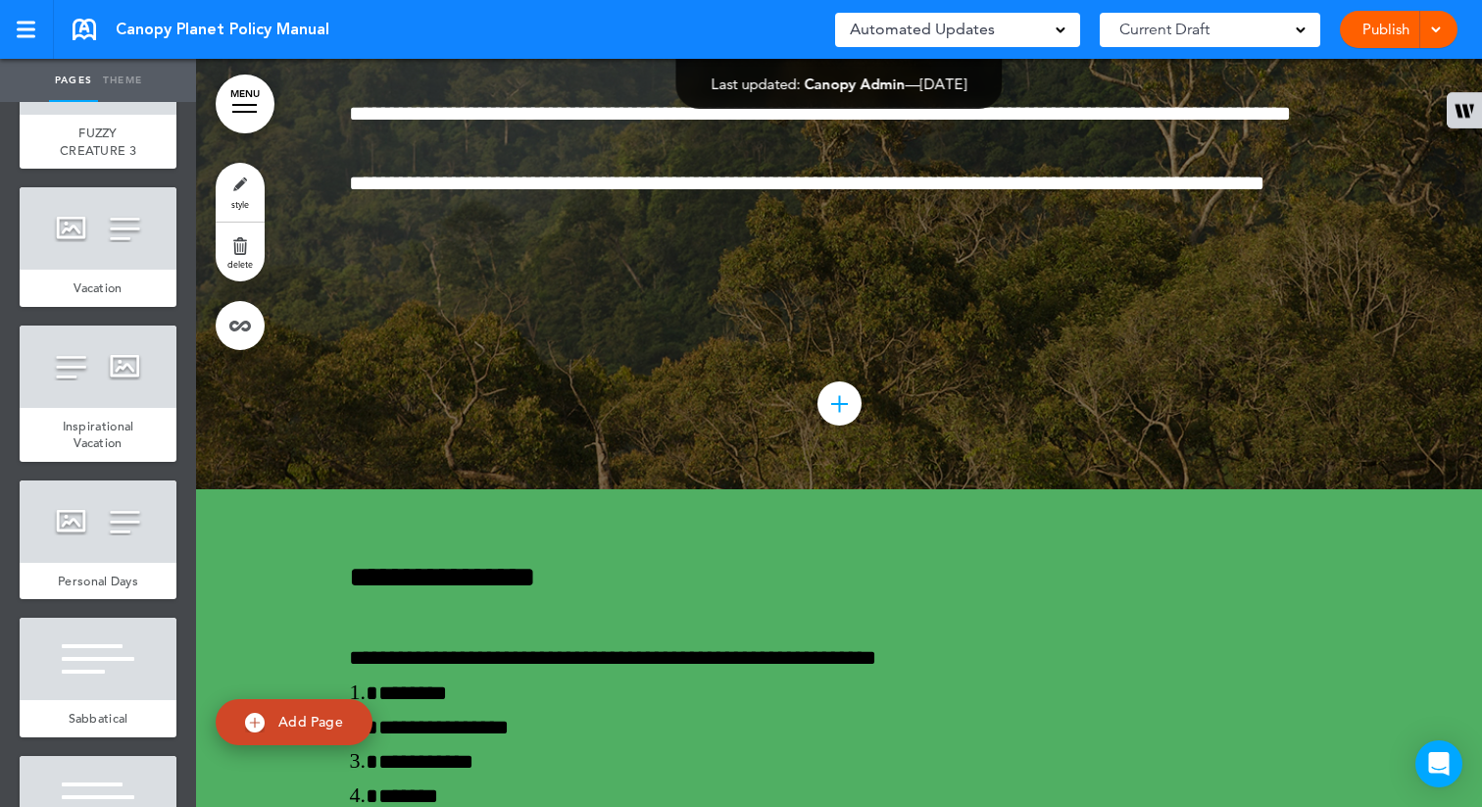
scroll to position [73225, 0]
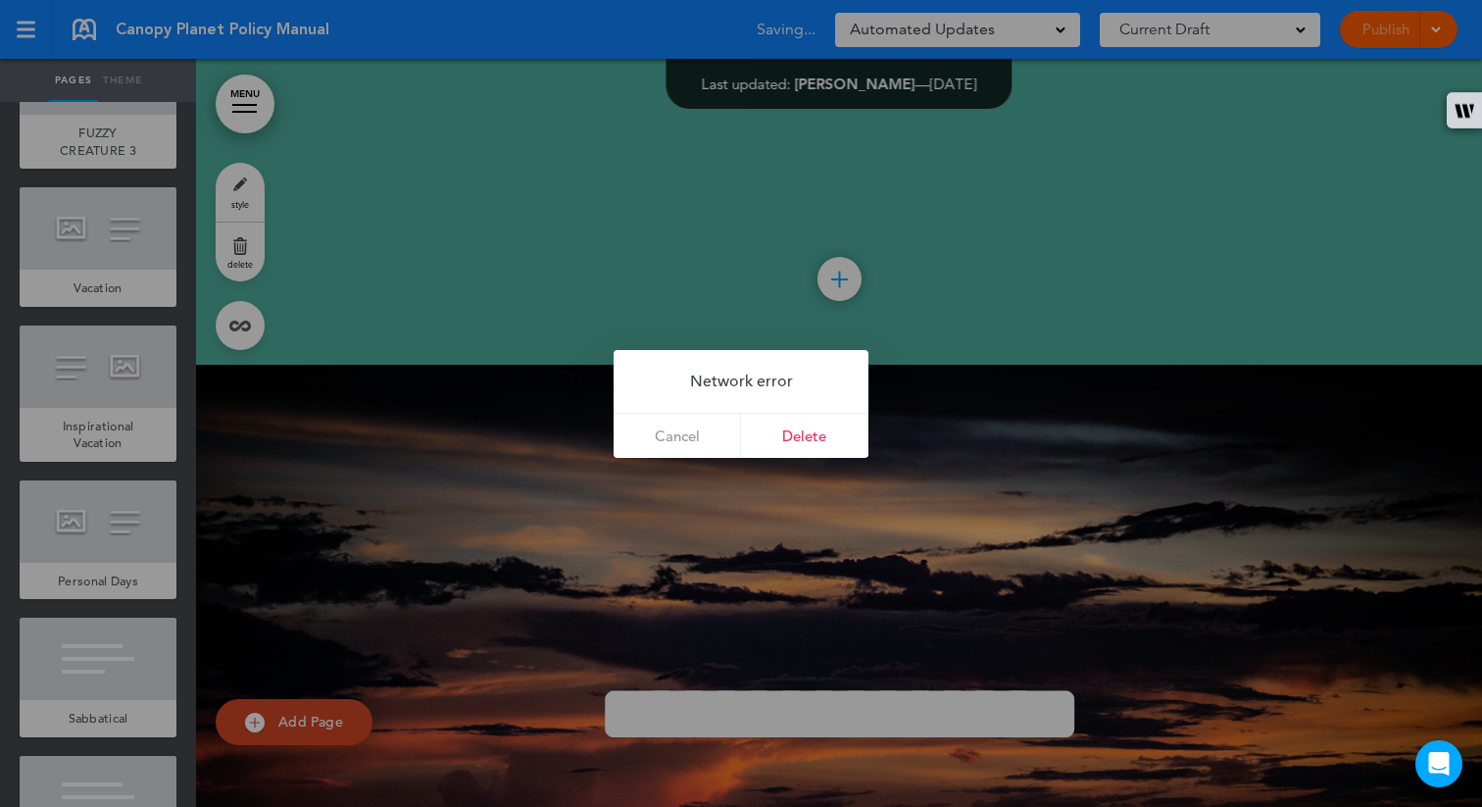
click at [699, 436] on link "Cancel" at bounding box center [677, 436] width 127 height 44
click at [698, 436] on link "Cancel" at bounding box center [677, 436] width 127 height 44
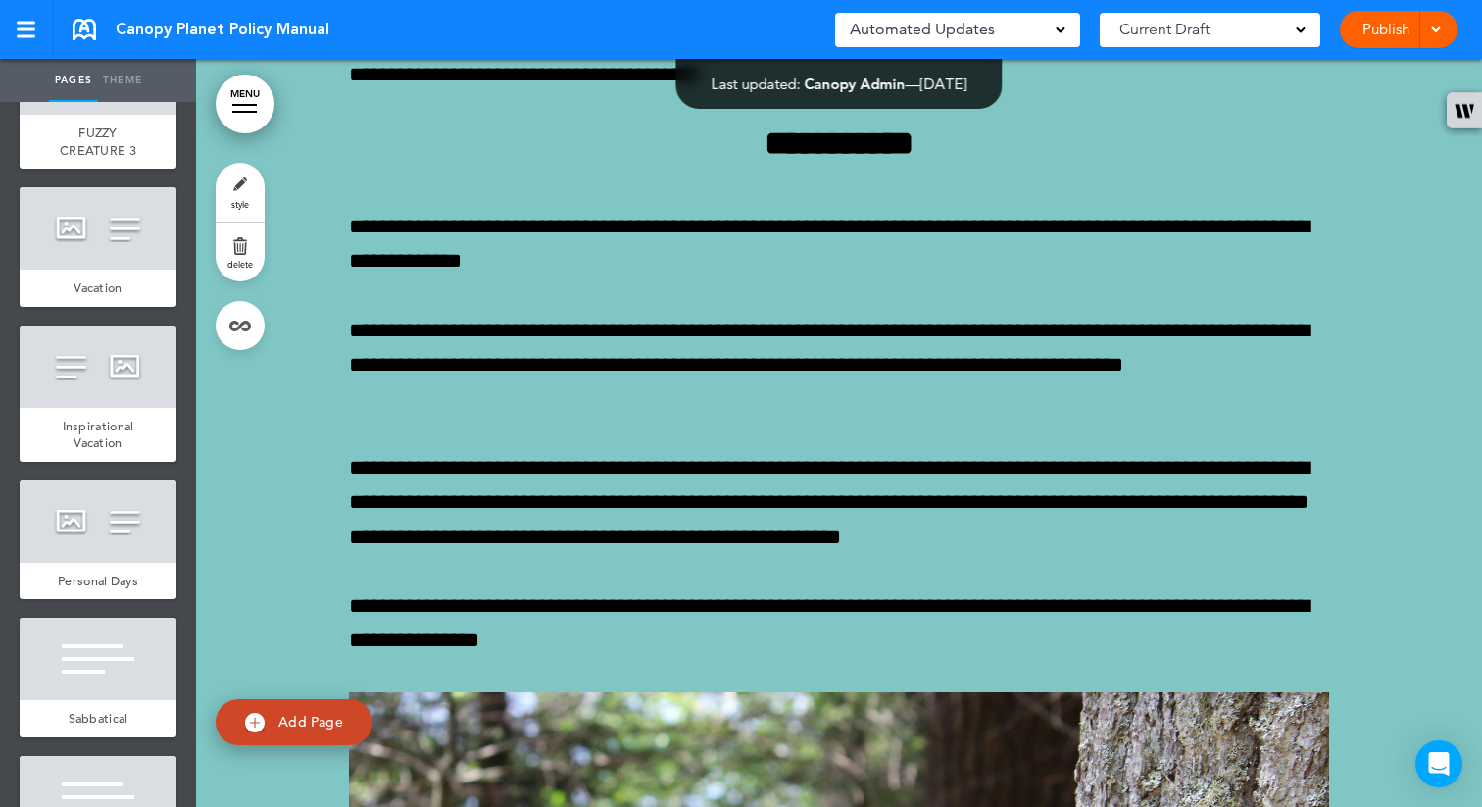
scroll to position [84215, 0]
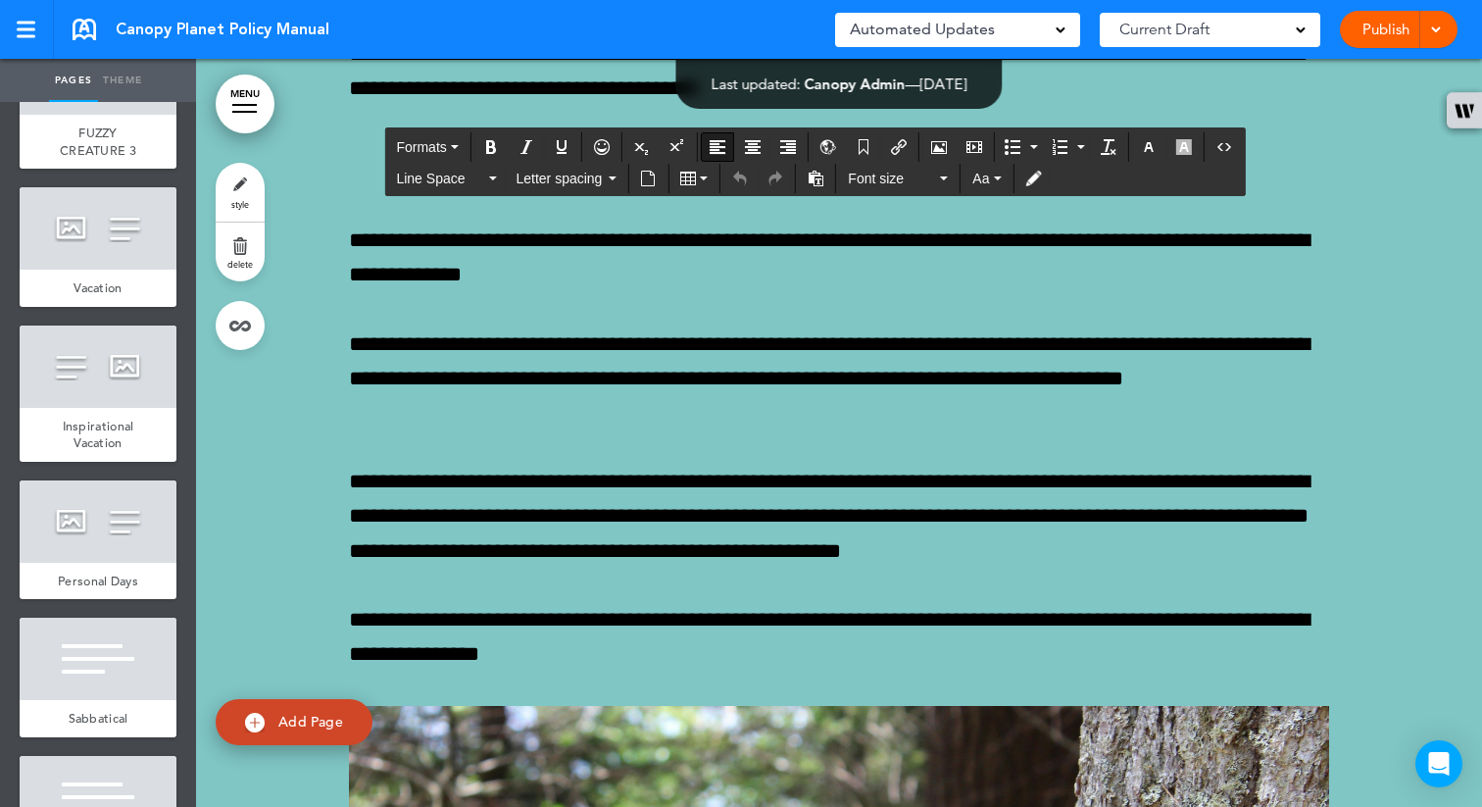
drag, startPoint x: 769, startPoint y: 267, endPoint x: 610, endPoint y: 263, distance: 158.9
drag, startPoint x: 1216, startPoint y: 302, endPoint x: 439, endPoint y: 333, distance: 777.1
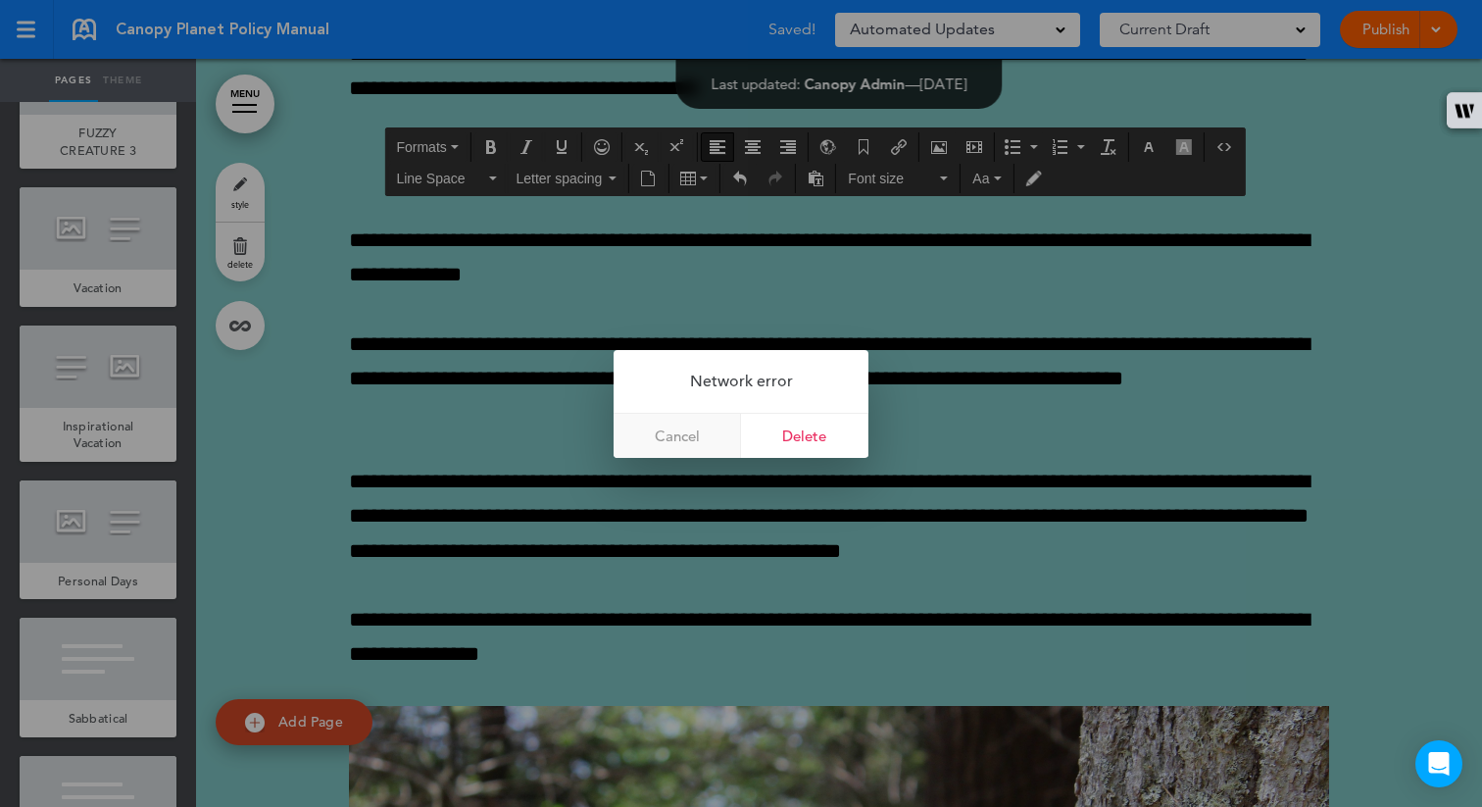
click at [696, 428] on link "Cancel" at bounding box center [677, 436] width 127 height 44
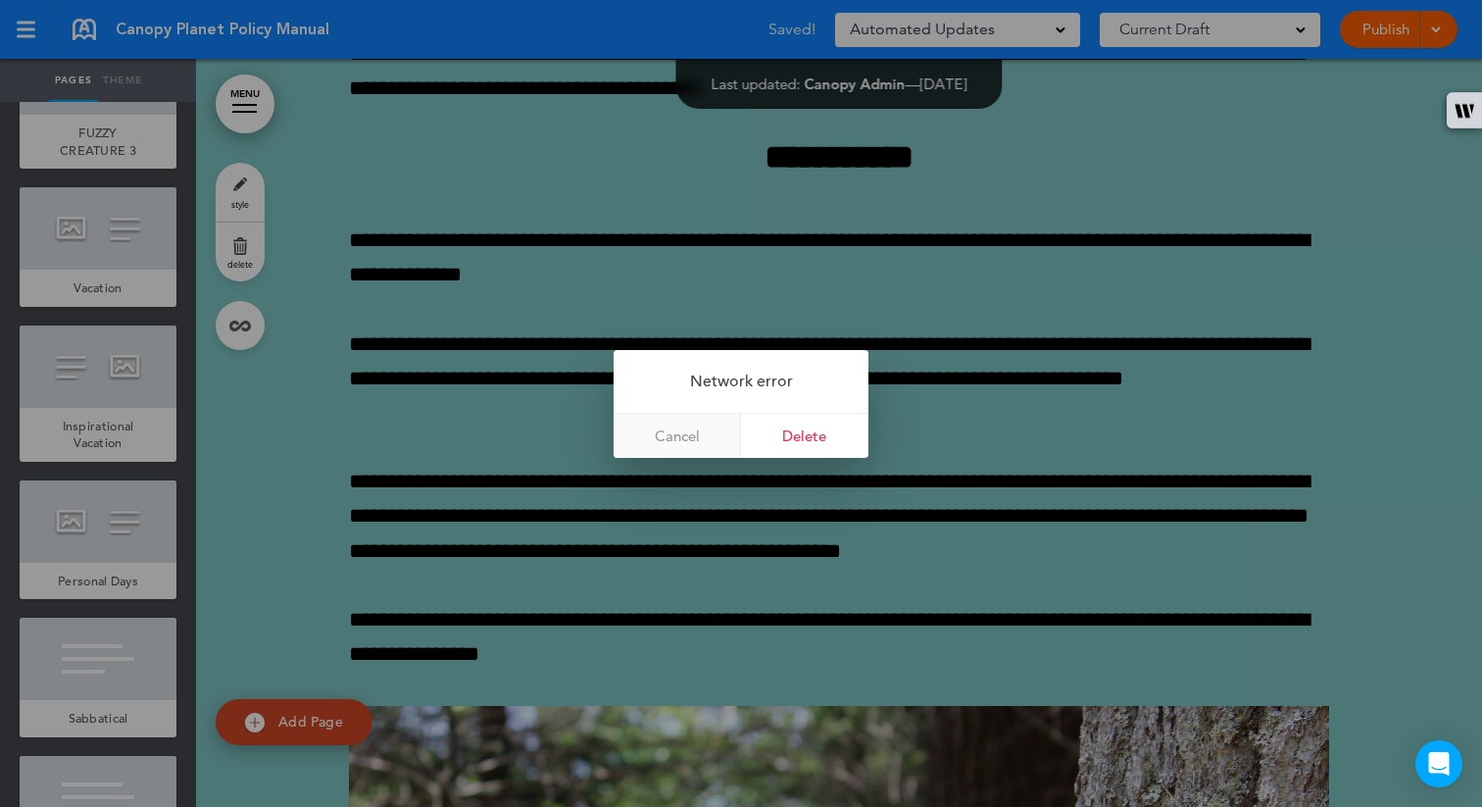
click at [696, 428] on link "Cancel" at bounding box center [677, 436] width 127 height 44
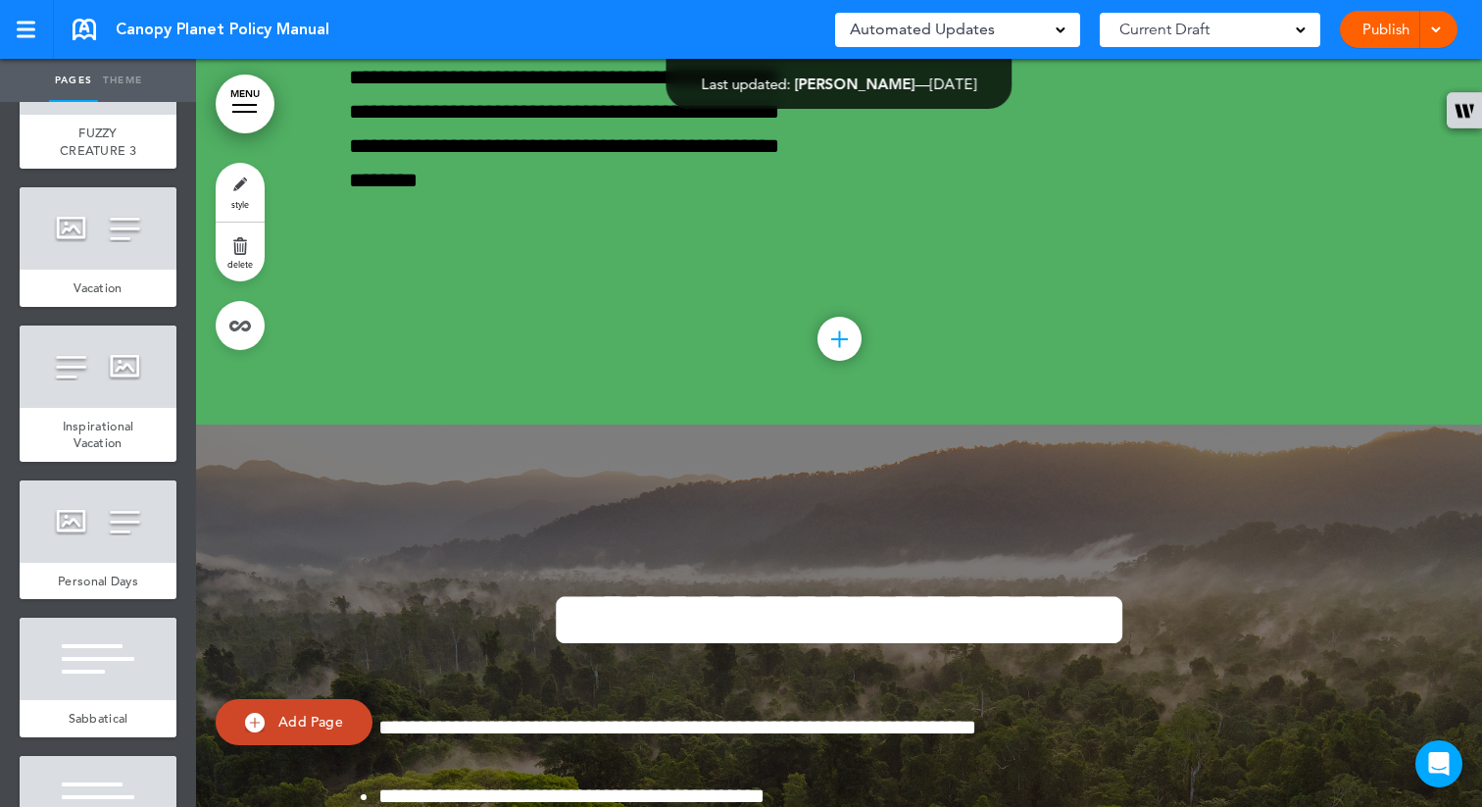
scroll to position [94045, 0]
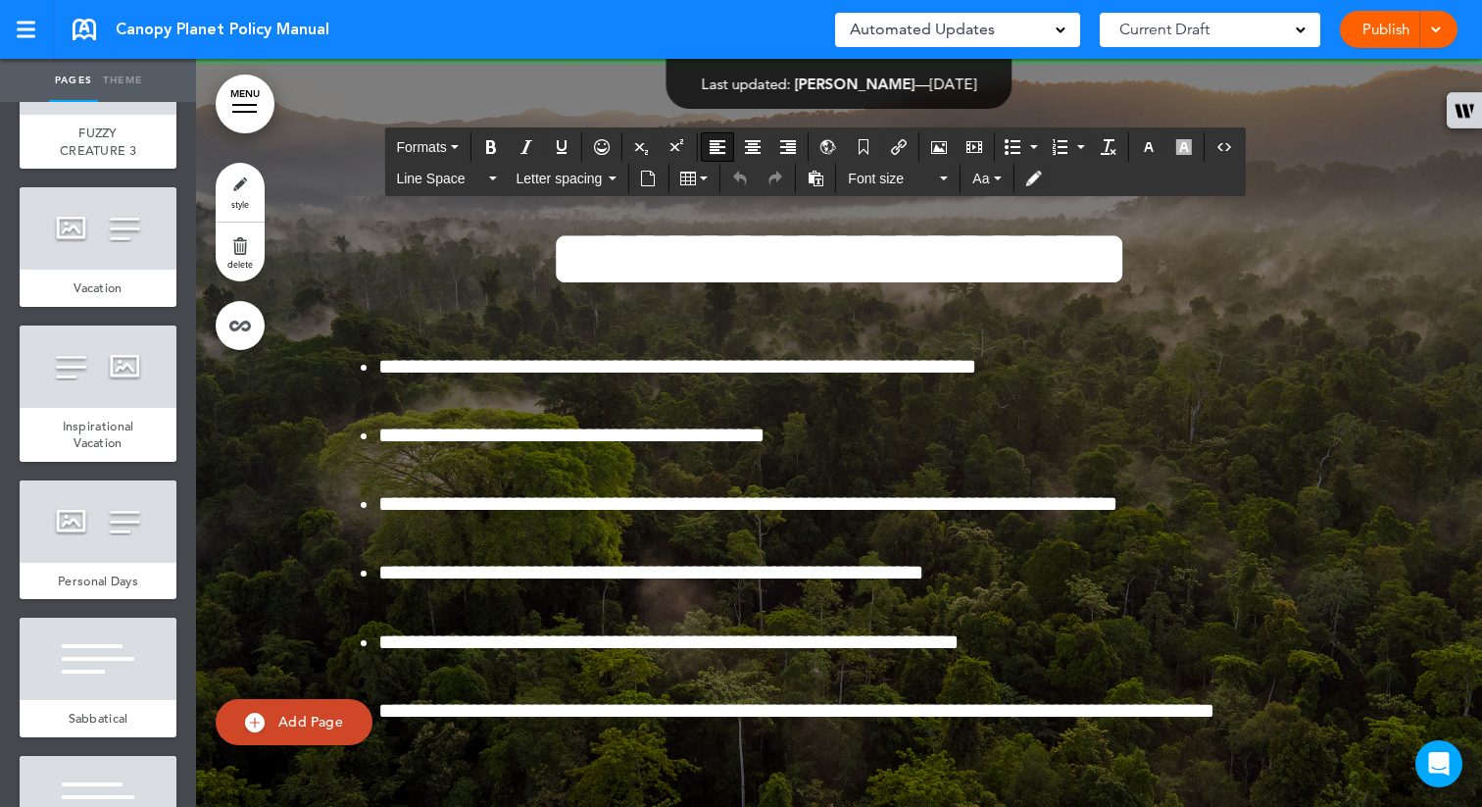
drag, startPoint x: 744, startPoint y: 289, endPoint x: 631, endPoint y: 274, distance: 113.8
drag, startPoint x: 634, startPoint y: 394, endPoint x: 531, endPoint y: 395, distance: 102.9
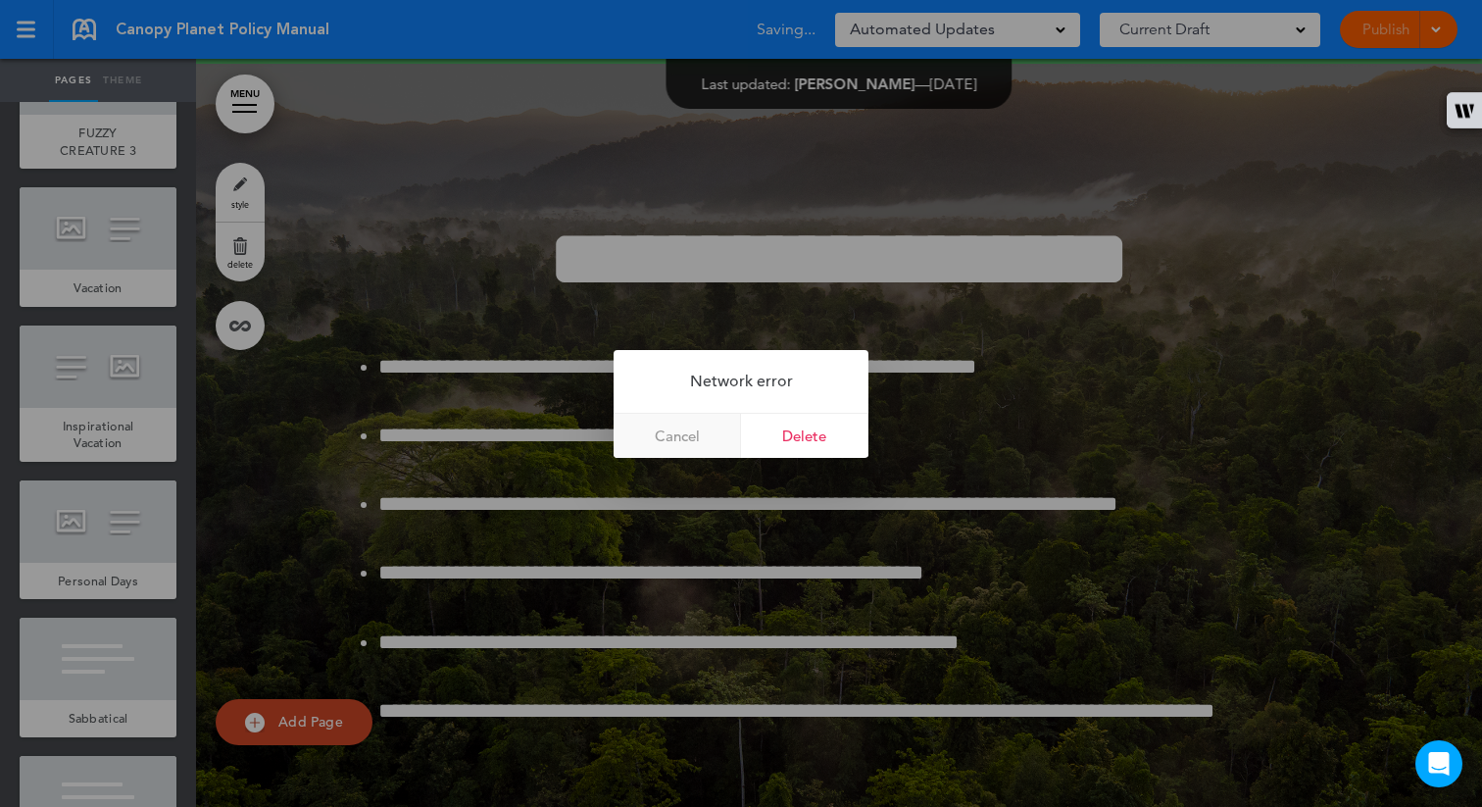
click at [661, 431] on link "Cancel" at bounding box center [677, 436] width 127 height 44
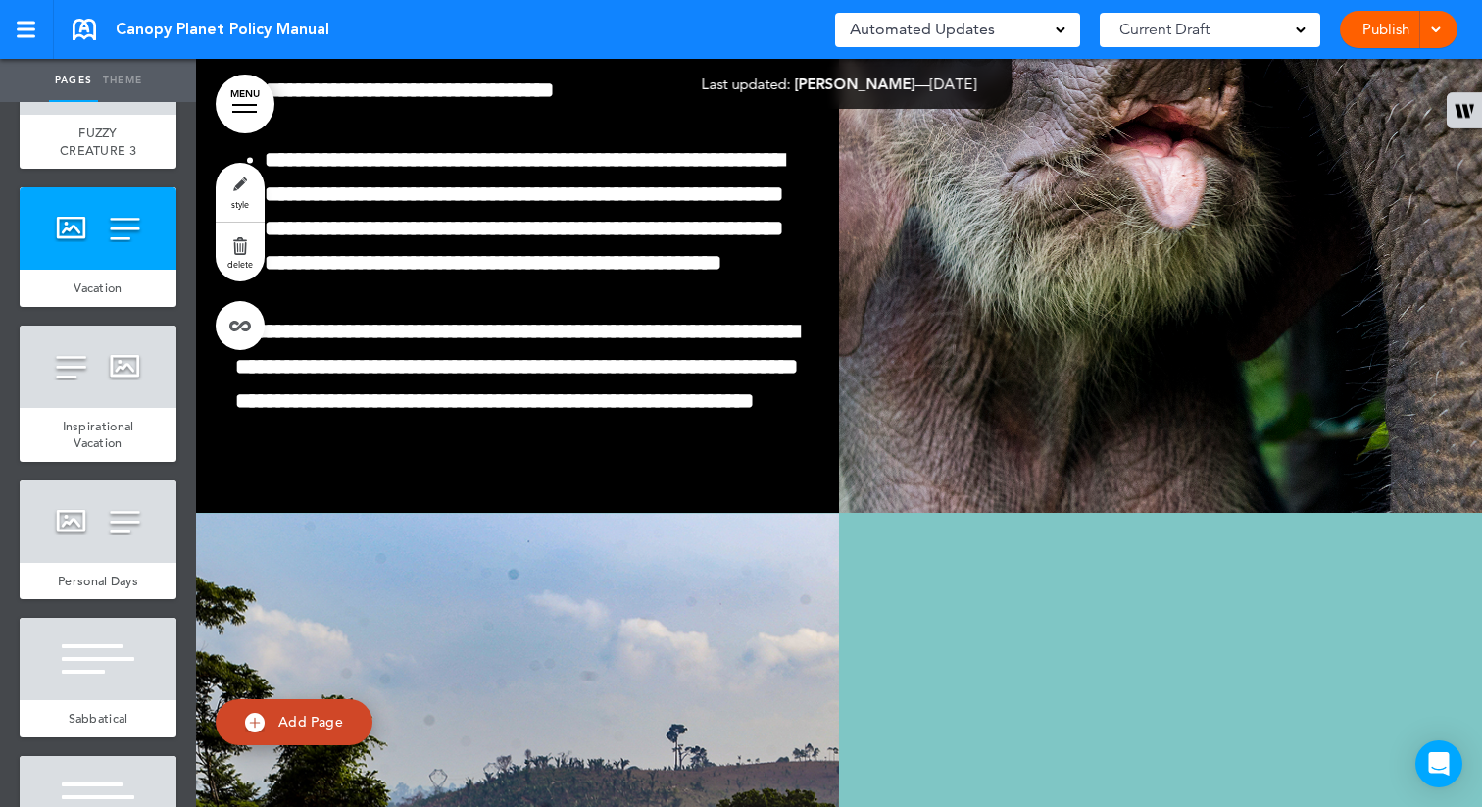
scroll to position [884, 0]
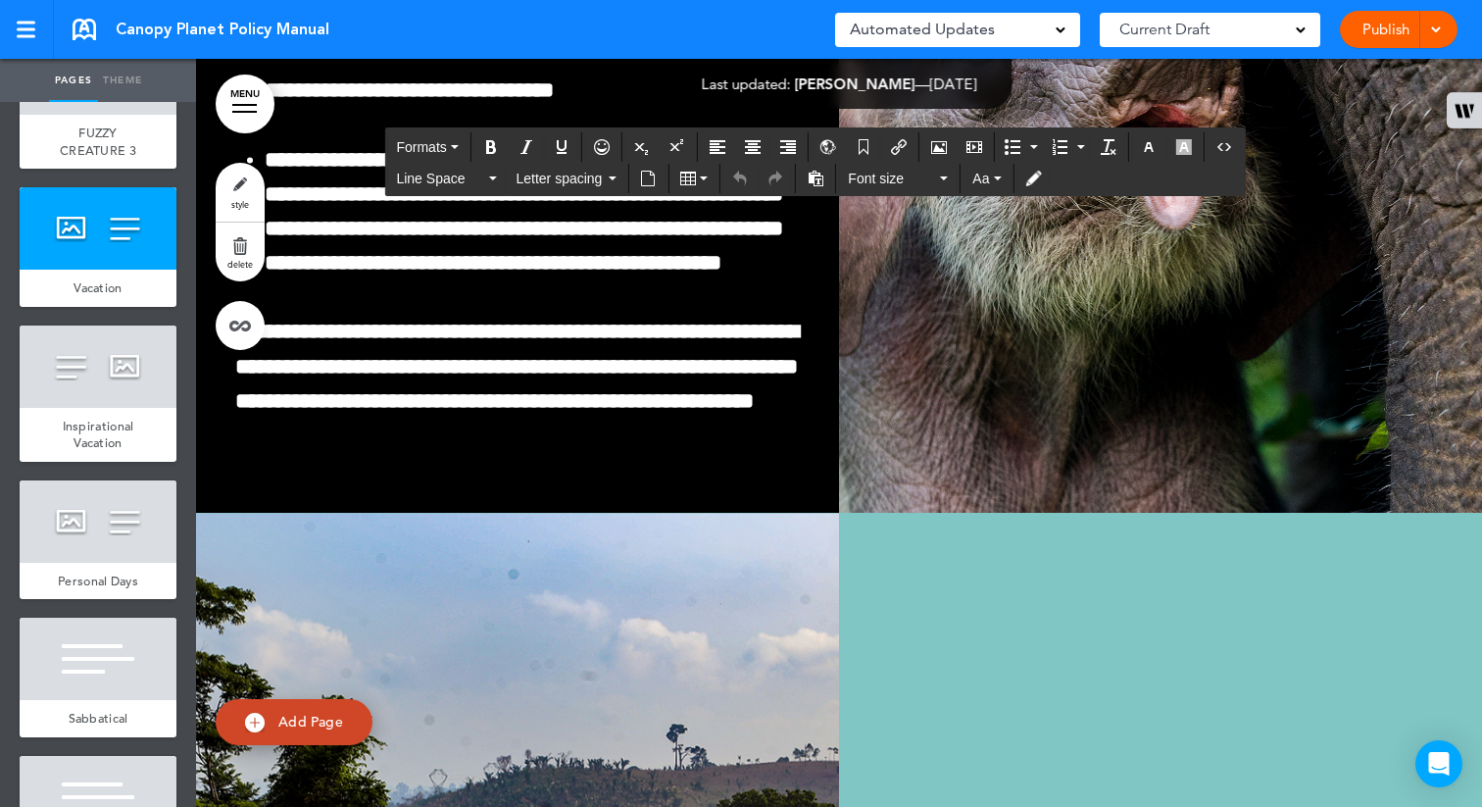
drag, startPoint x: 1051, startPoint y: 438, endPoint x: 957, endPoint y: 426, distance: 94.9
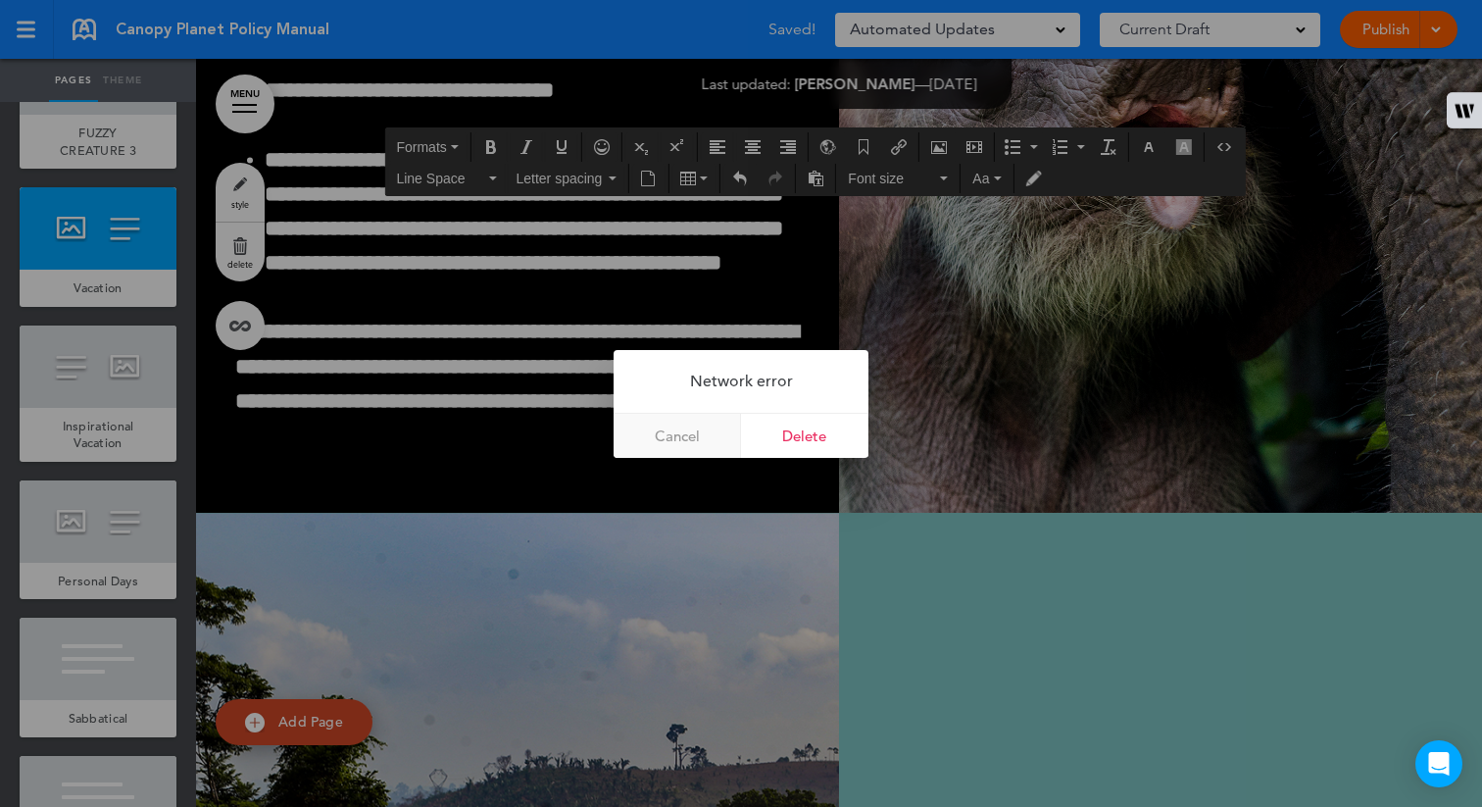
click at [656, 435] on link "Cancel" at bounding box center [677, 436] width 127 height 44
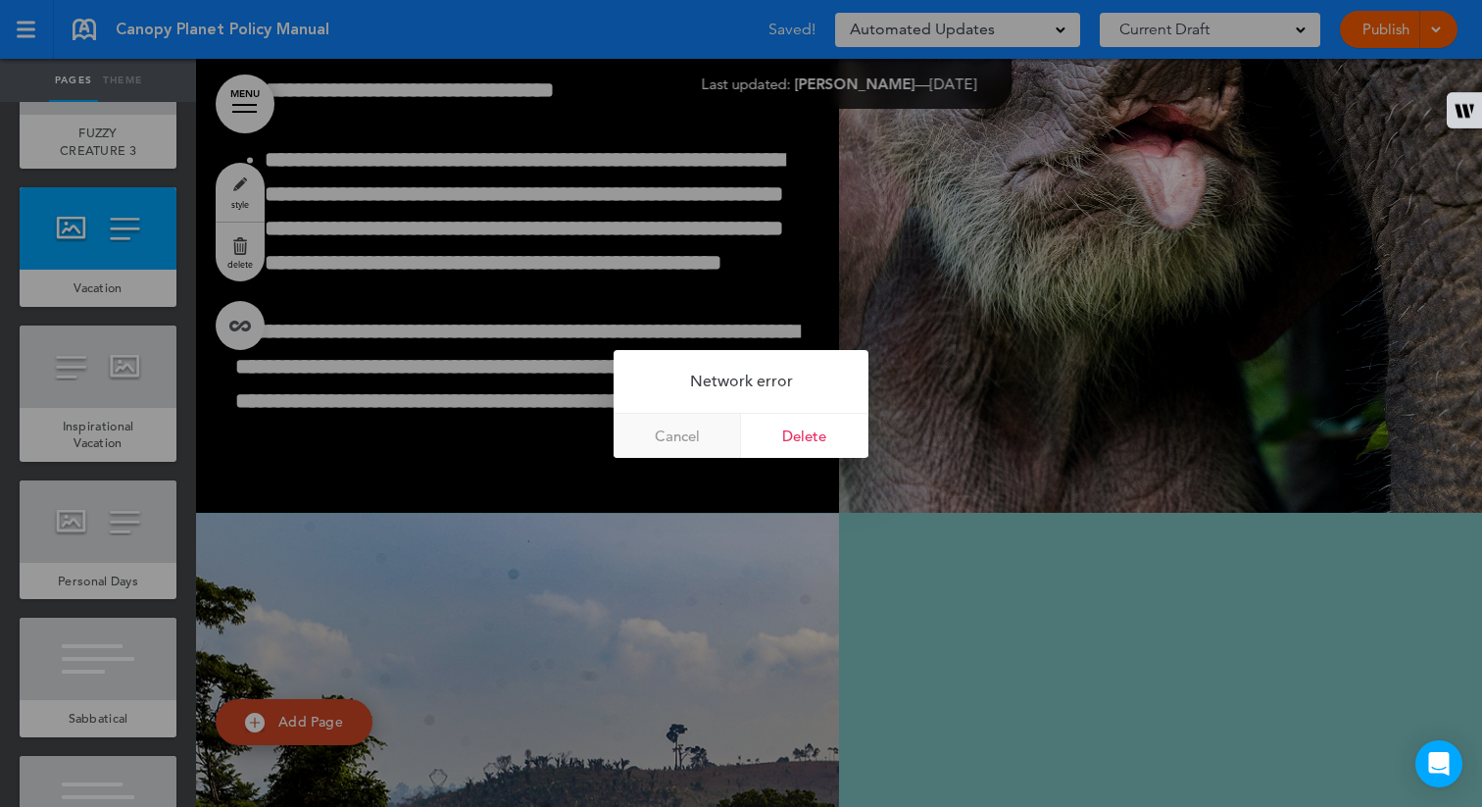
click at [656, 435] on link "Cancel" at bounding box center [677, 436] width 127 height 44
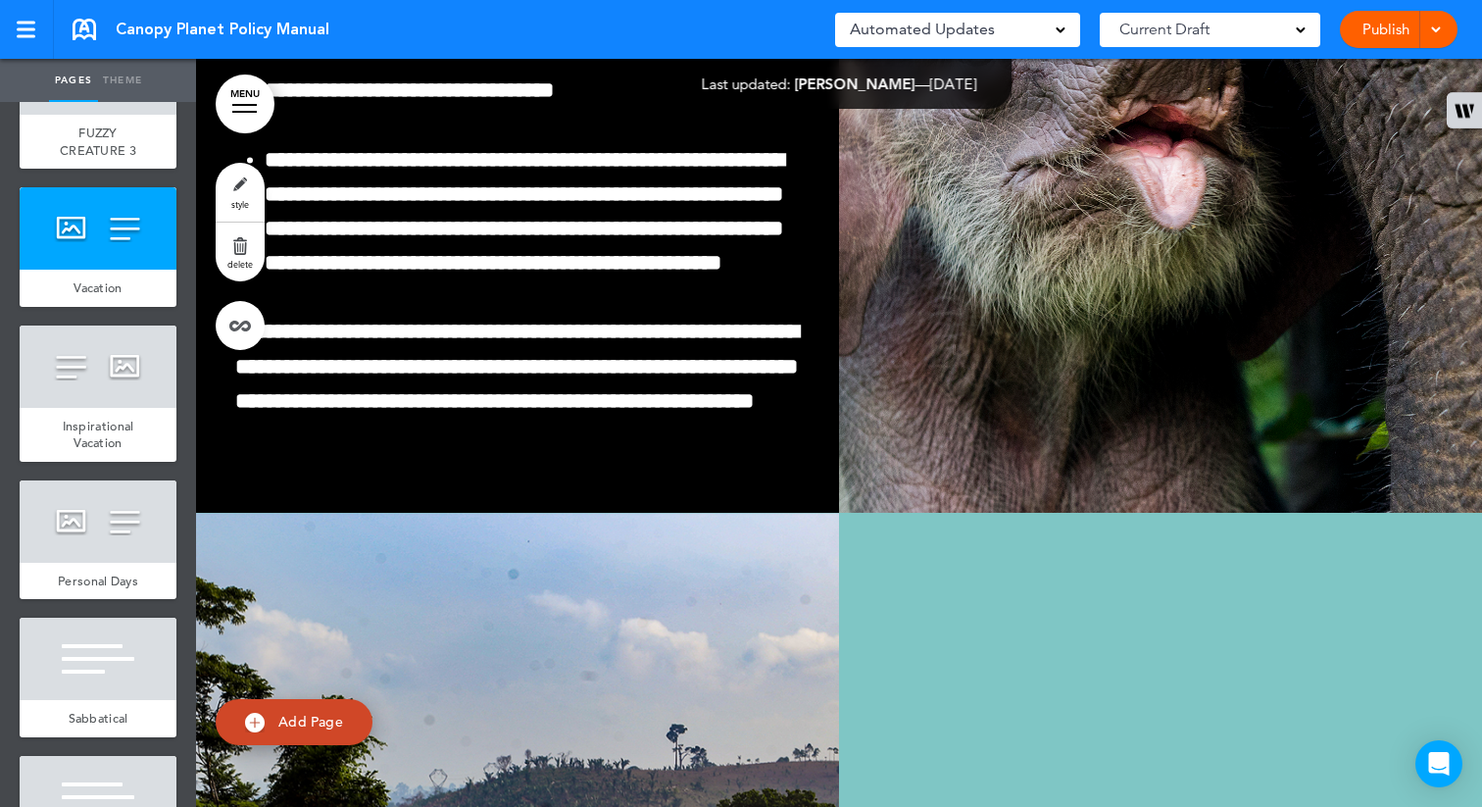
scroll to position [1282, 0]
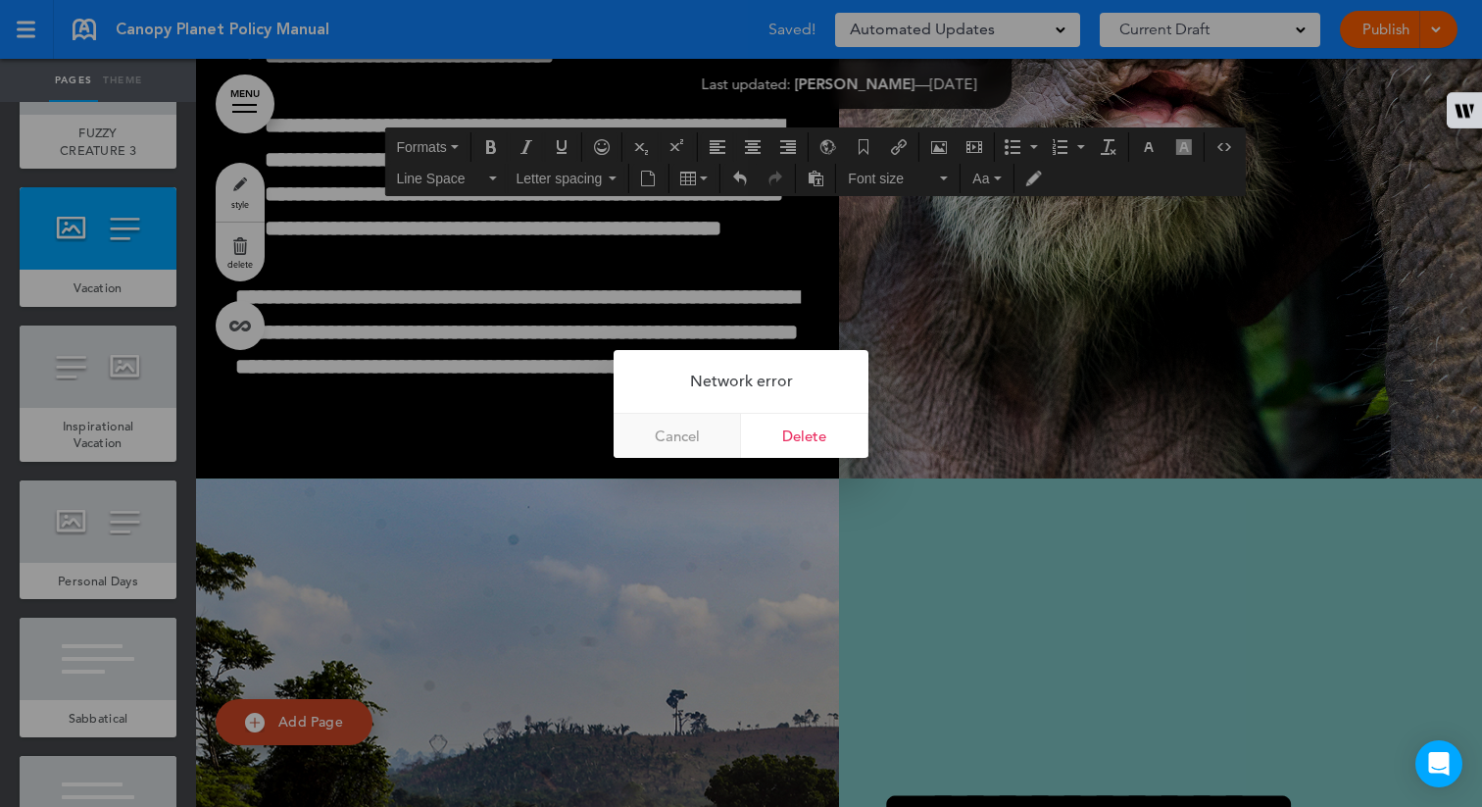
click at [683, 427] on link "Cancel" at bounding box center [677, 436] width 127 height 44
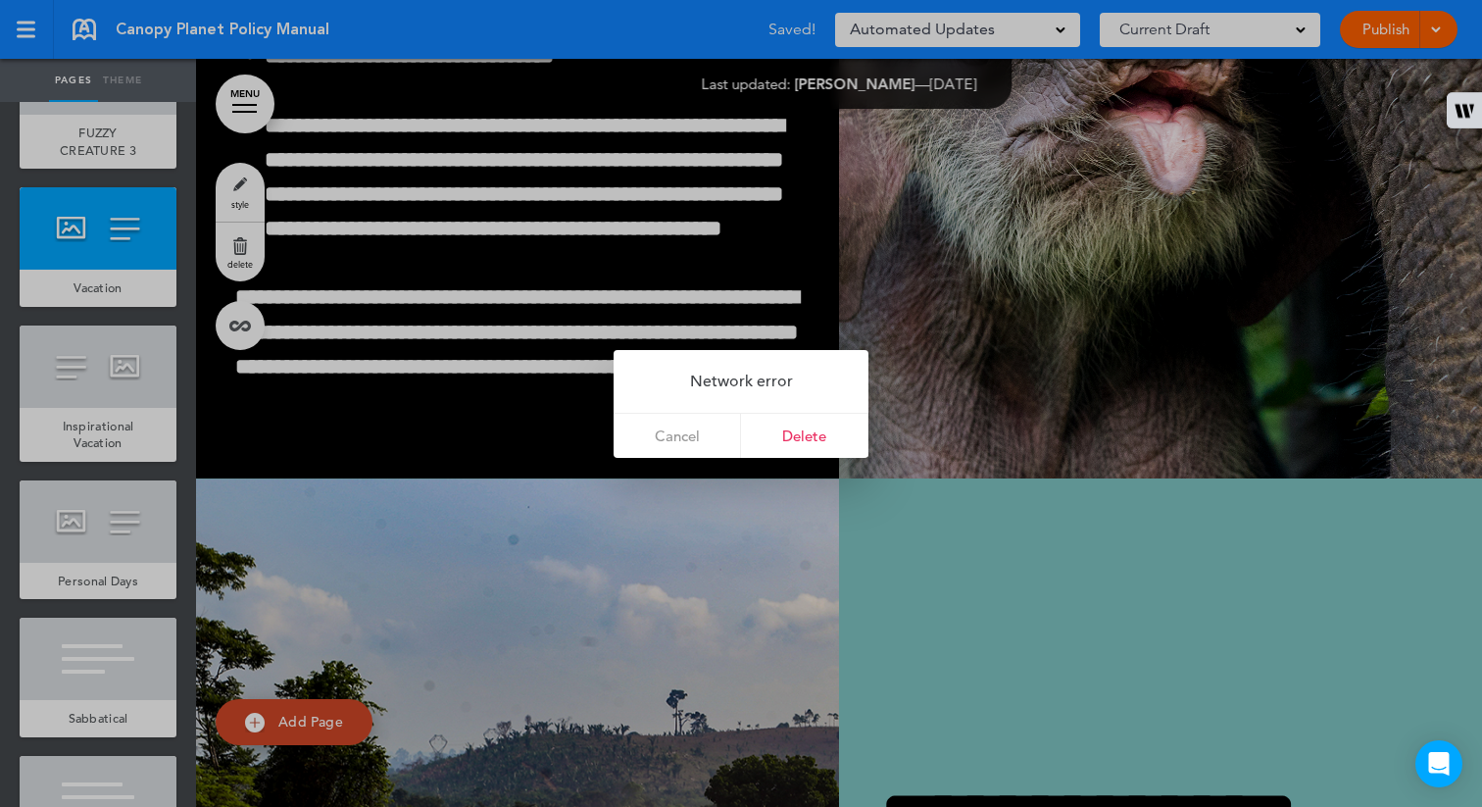
click at [683, 428] on link "Cancel" at bounding box center [677, 436] width 127 height 44
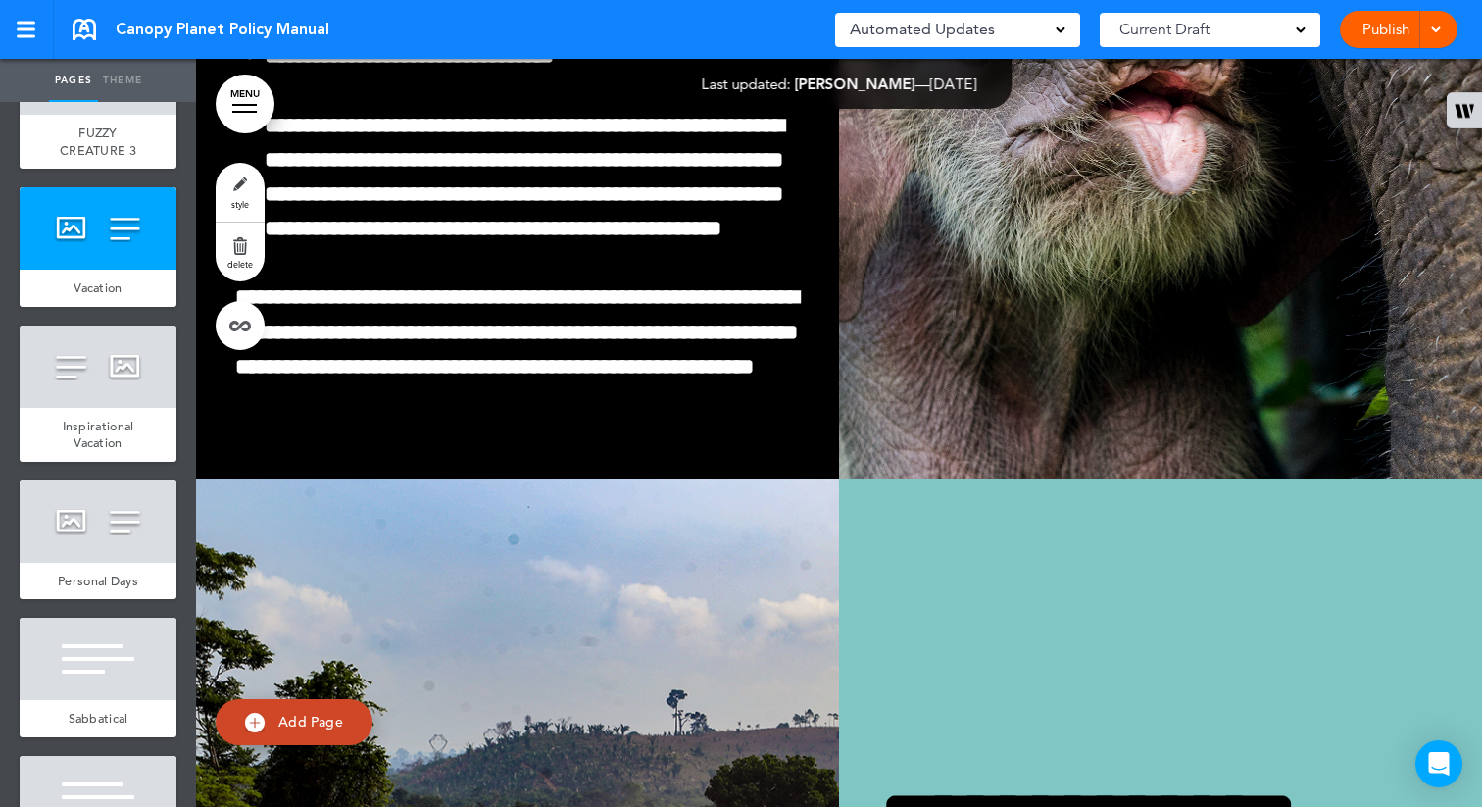
scroll to position [41242, 0]
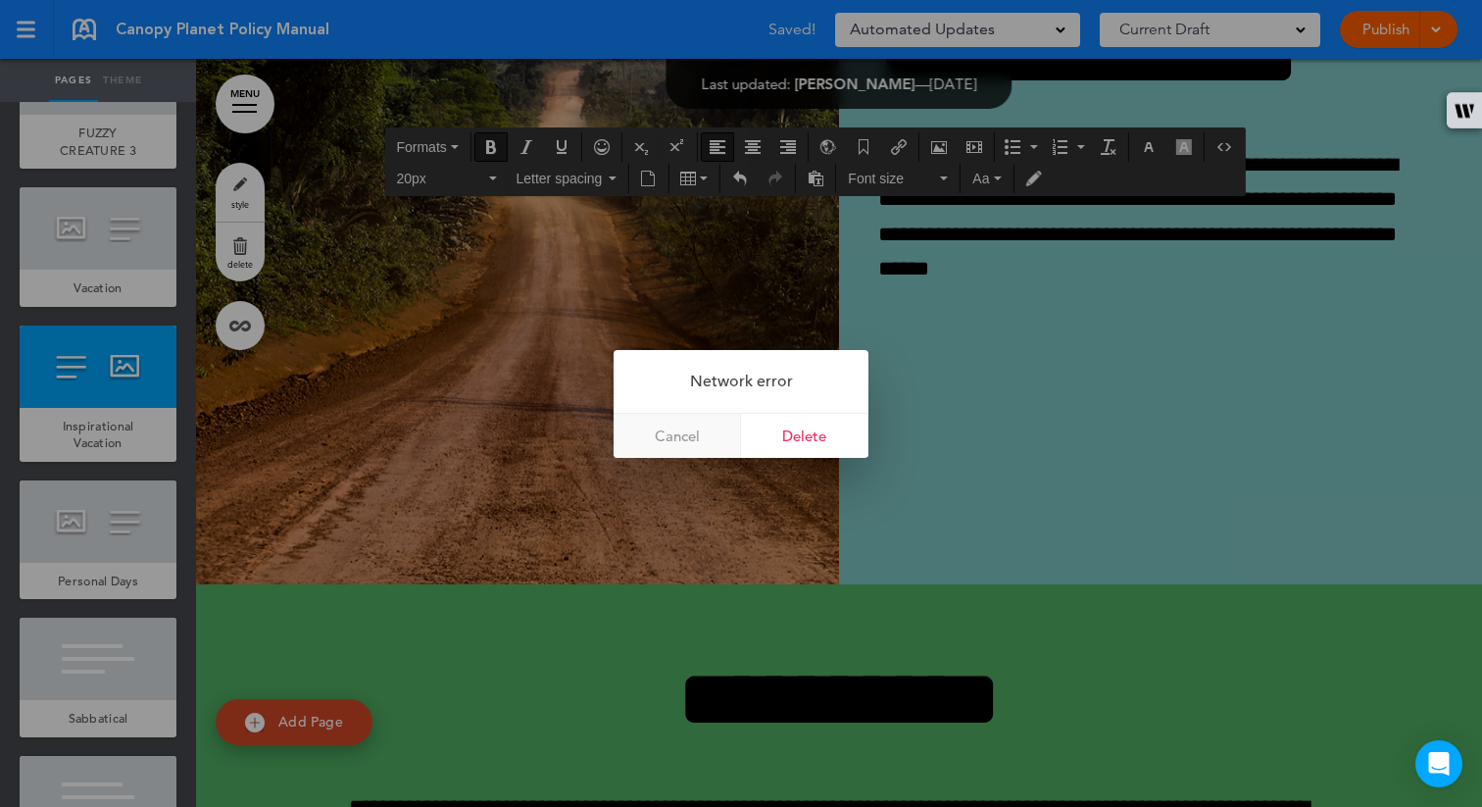
click at [694, 437] on link "Cancel" at bounding box center [677, 436] width 127 height 44
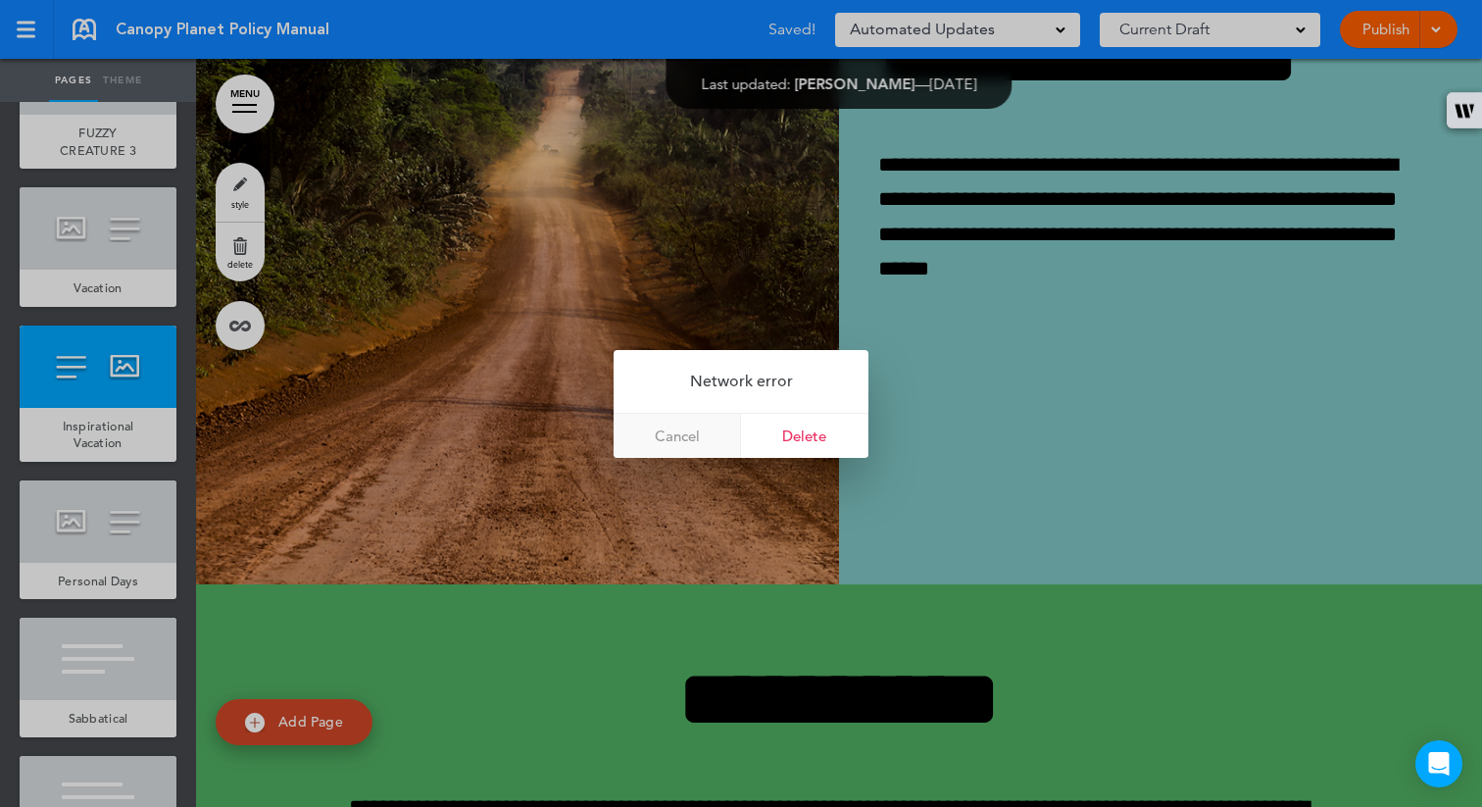
click at [694, 437] on link "Cancel" at bounding box center [677, 436] width 127 height 44
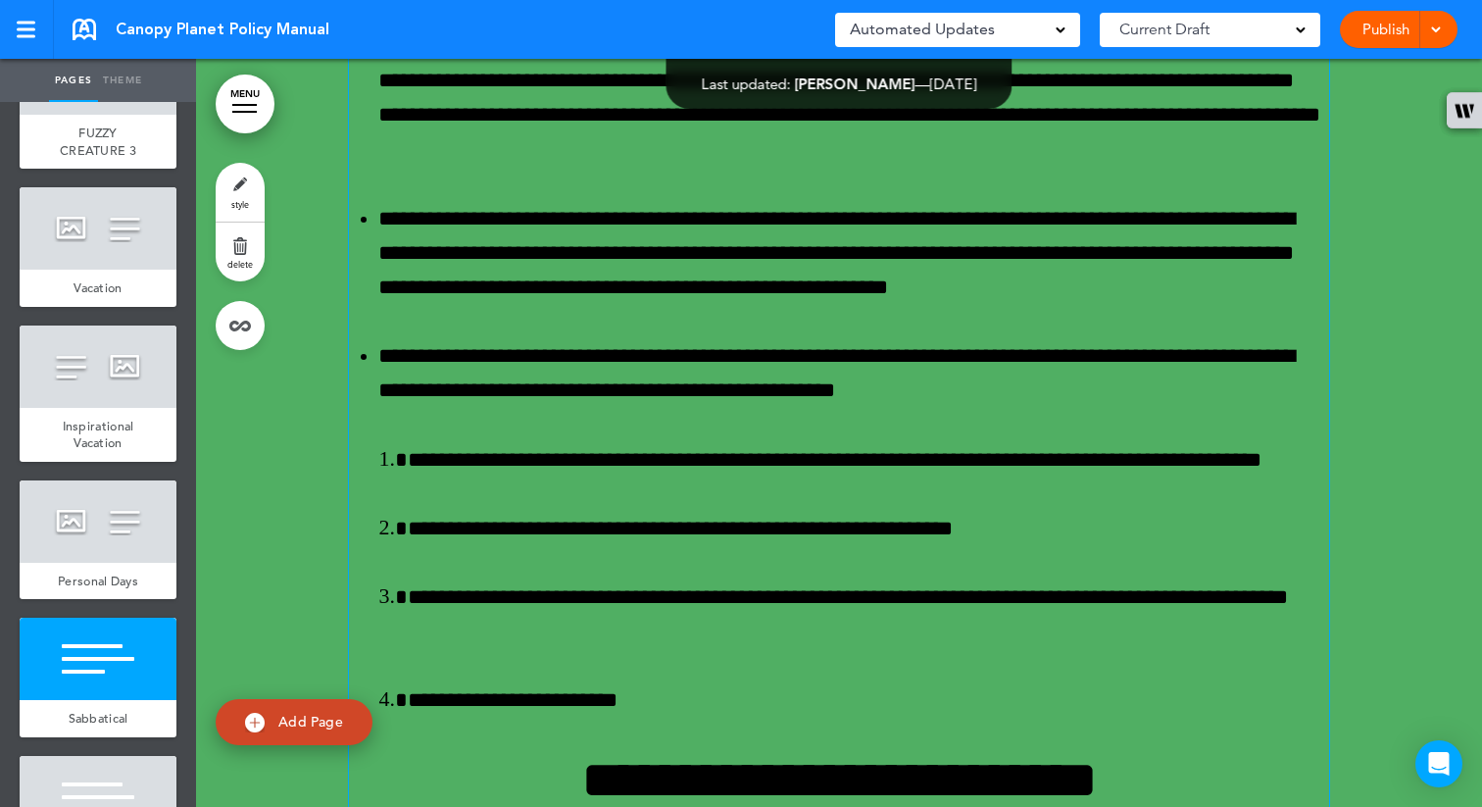
scroll to position [43857, 0]
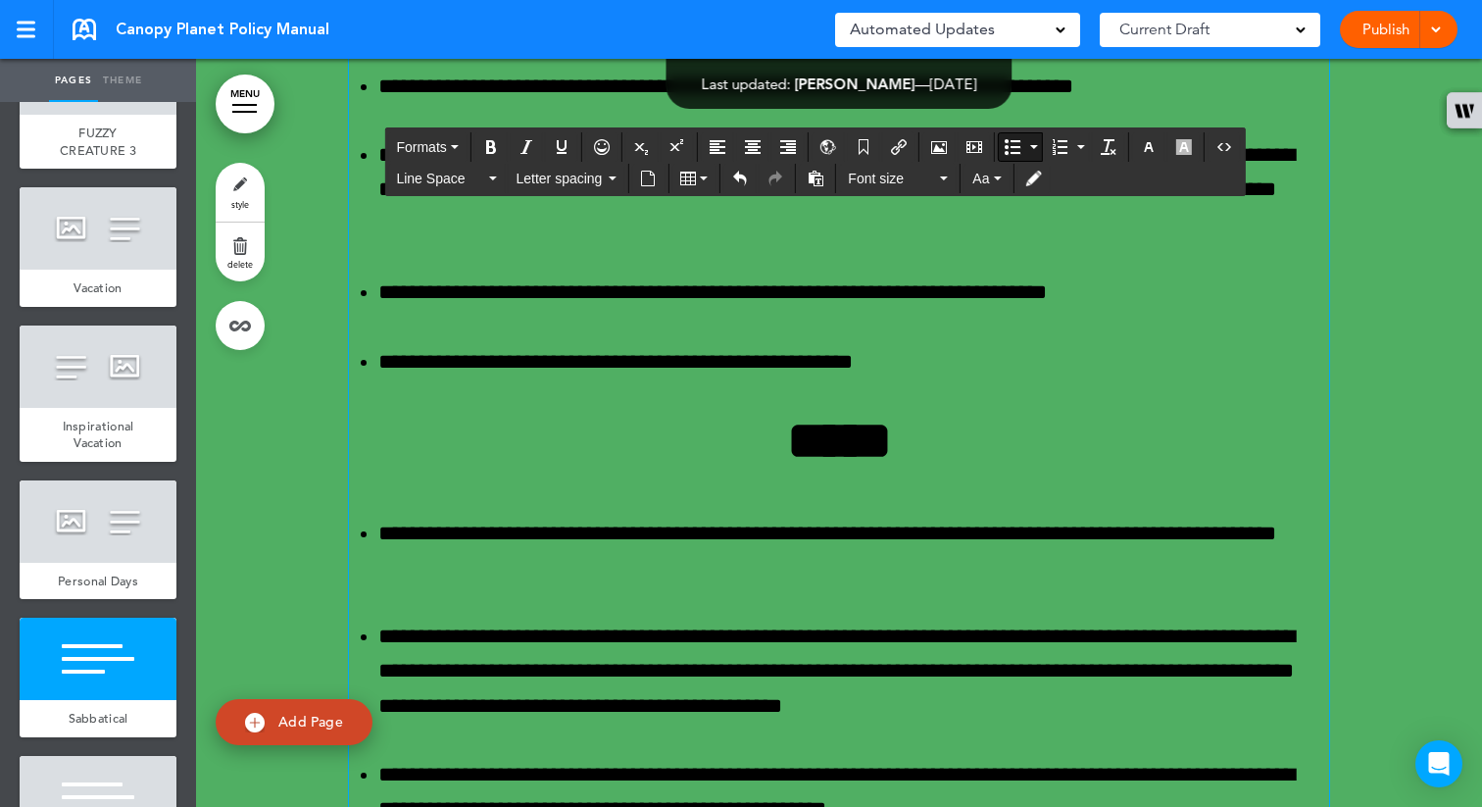
drag, startPoint x: 928, startPoint y: 382, endPoint x: 836, endPoint y: 380, distance: 92.2
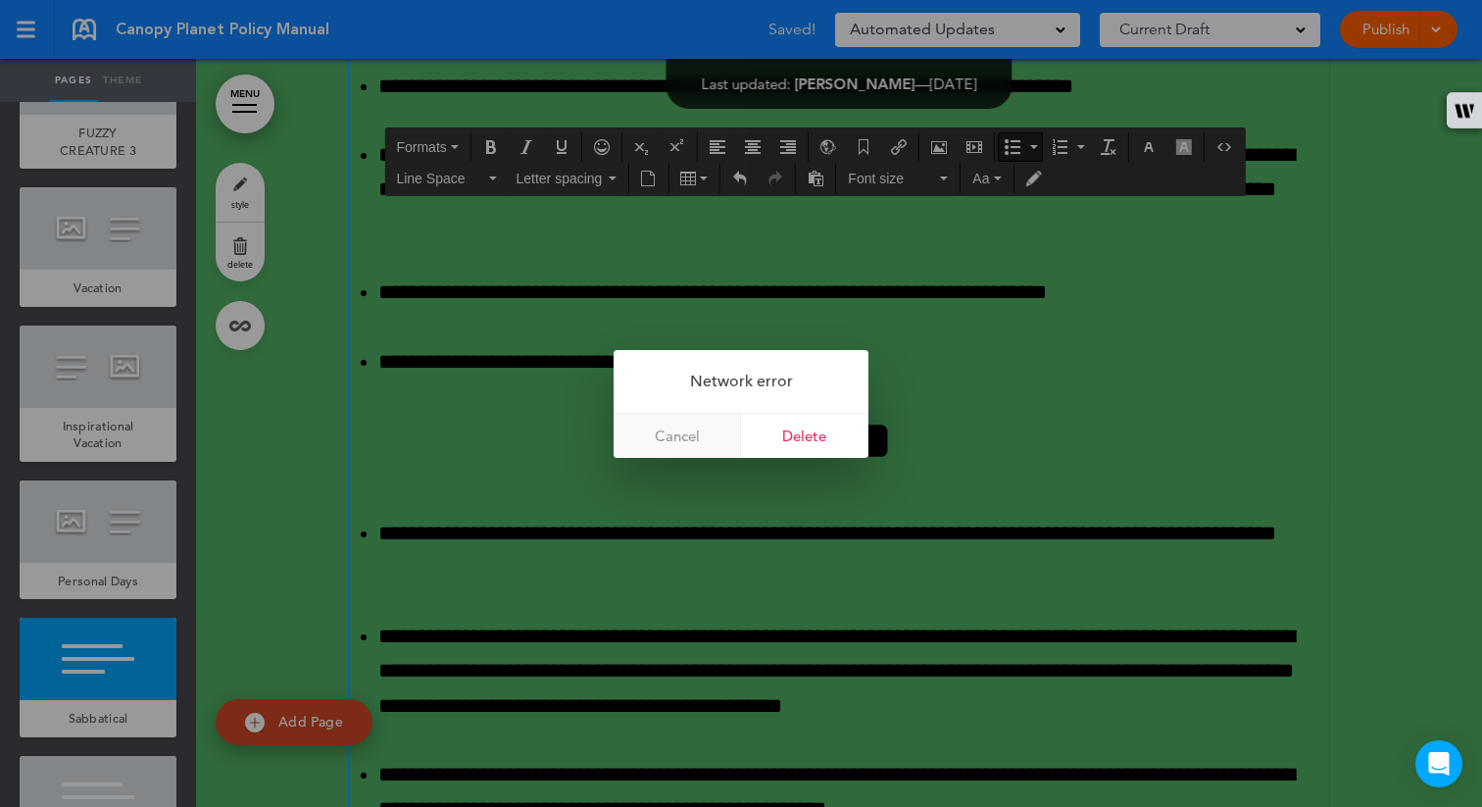
click at [708, 429] on link "Cancel" at bounding box center [677, 436] width 127 height 44
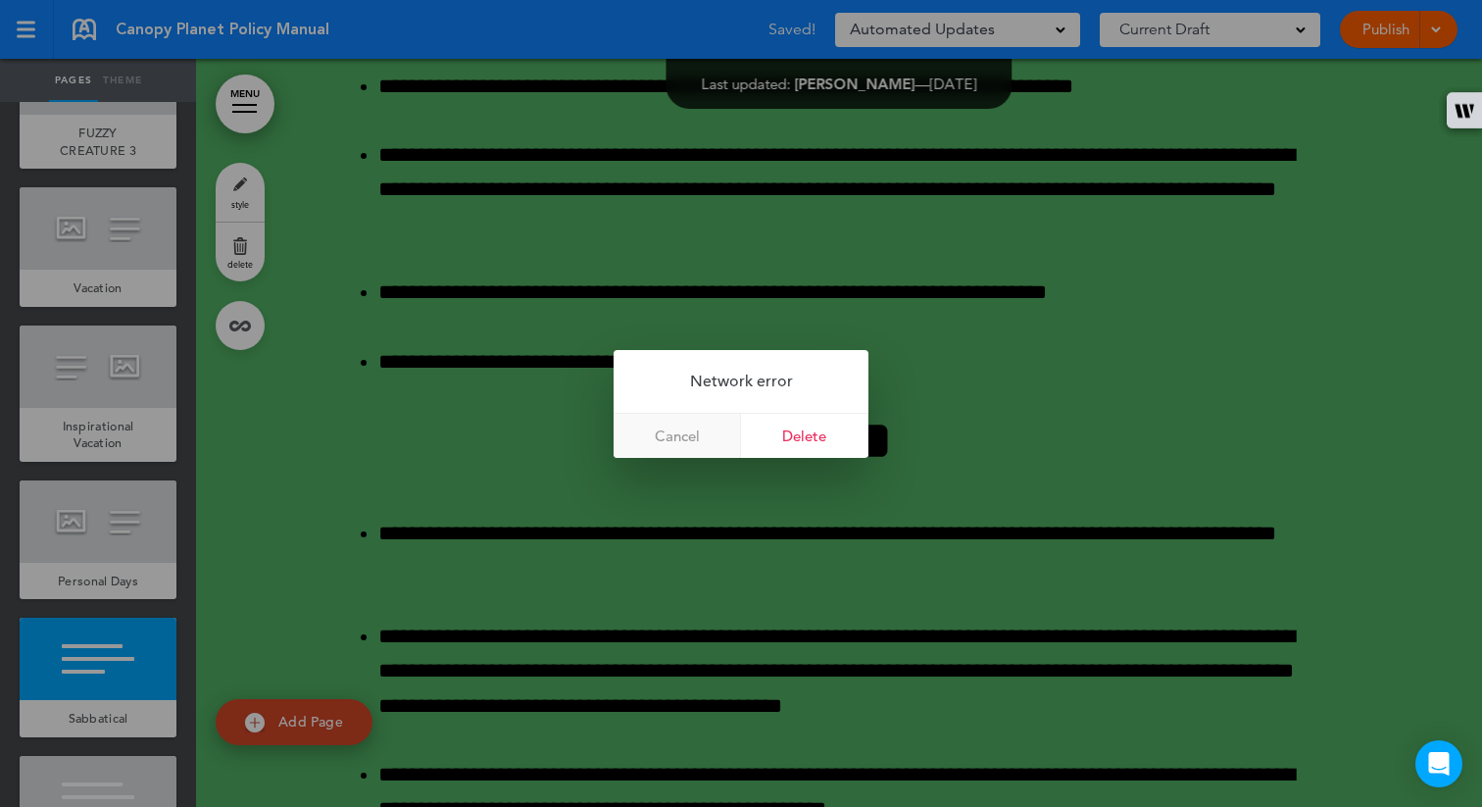
click at [706, 431] on link "Cancel" at bounding box center [677, 436] width 127 height 44
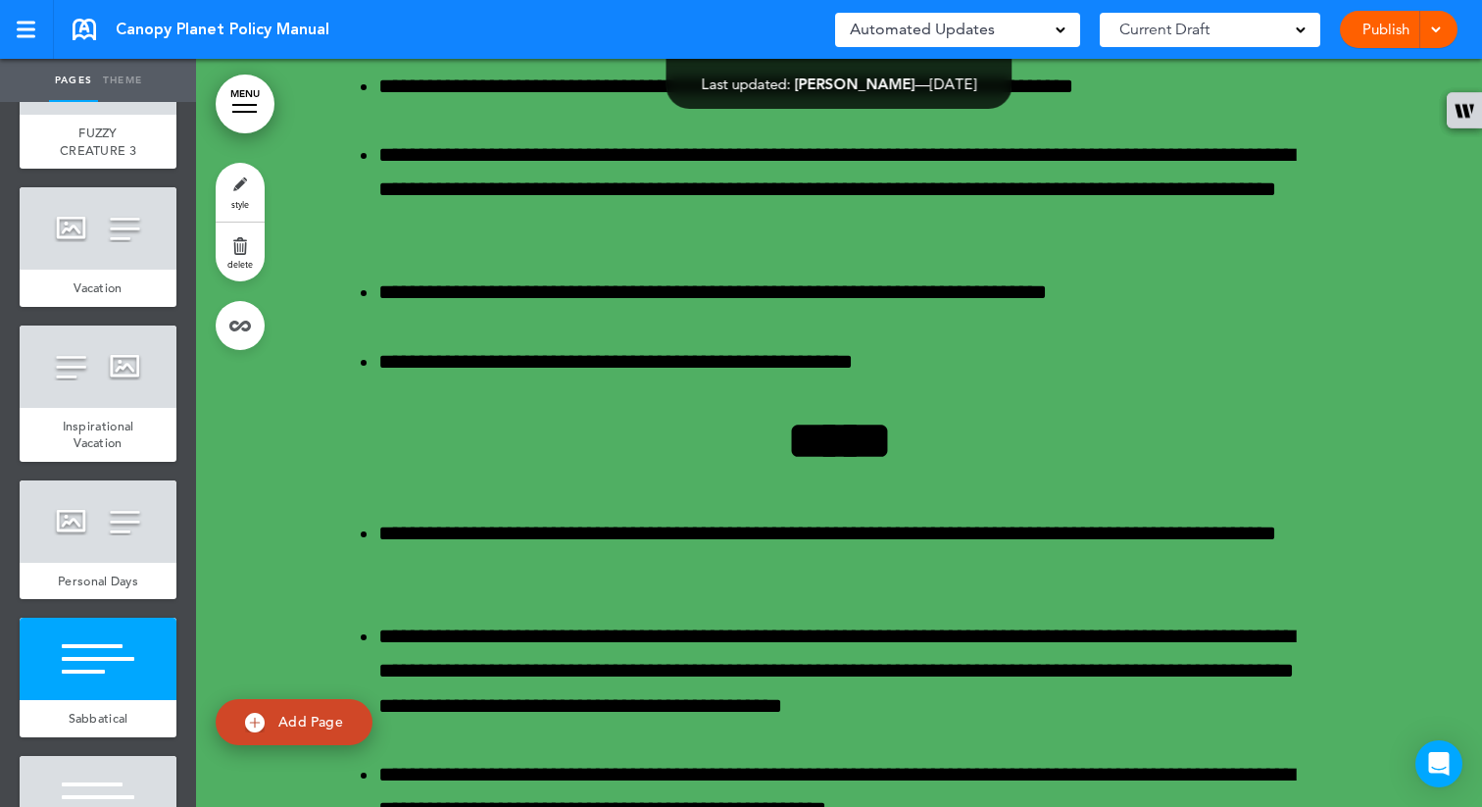
scroll to position [47753, 0]
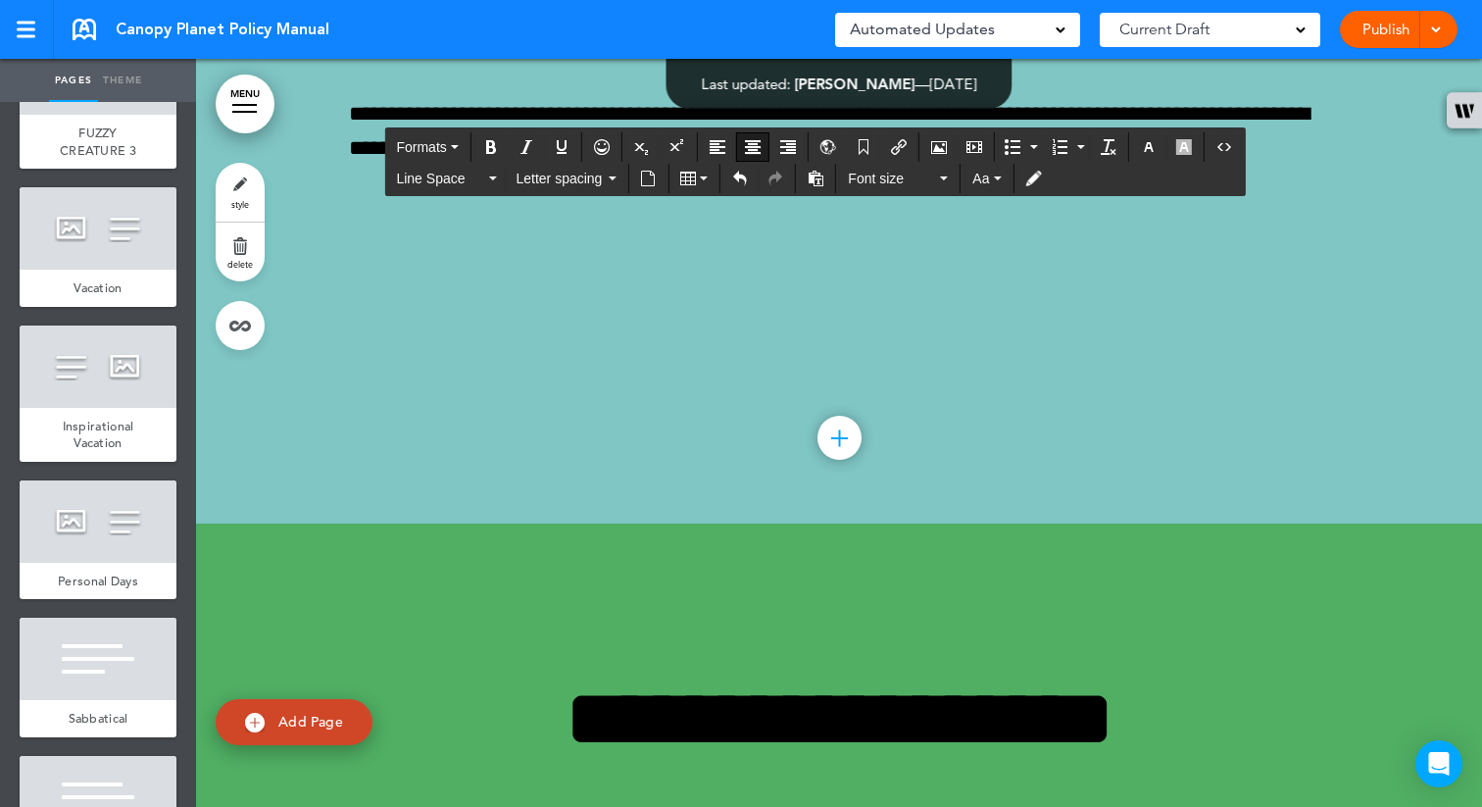
drag, startPoint x: 599, startPoint y: 433, endPoint x: 504, endPoint y: 432, distance: 95.1
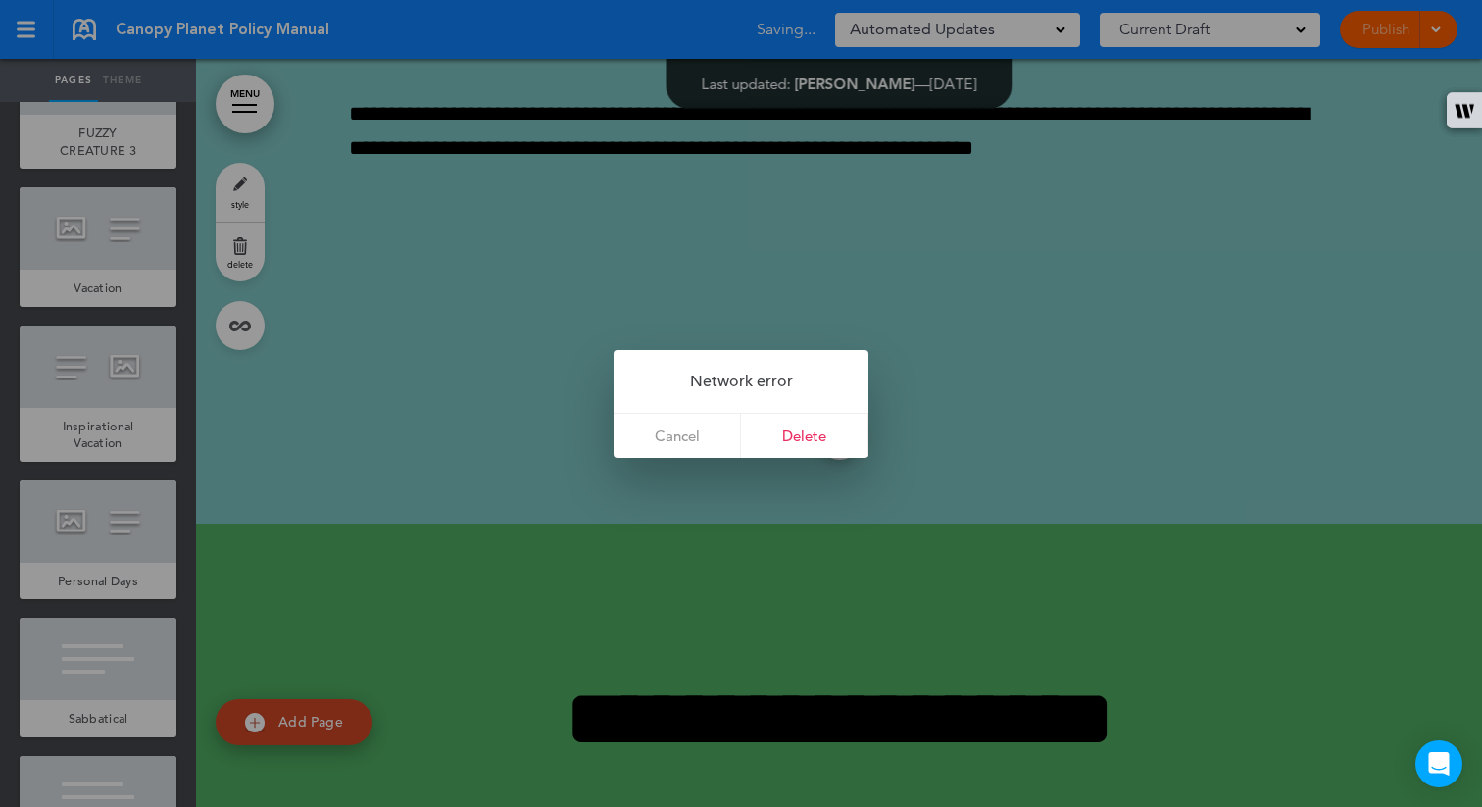
click at [666, 418] on link "Cancel" at bounding box center [677, 436] width 127 height 44
click at [668, 427] on link "Cancel" at bounding box center [677, 436] width 127 height 44
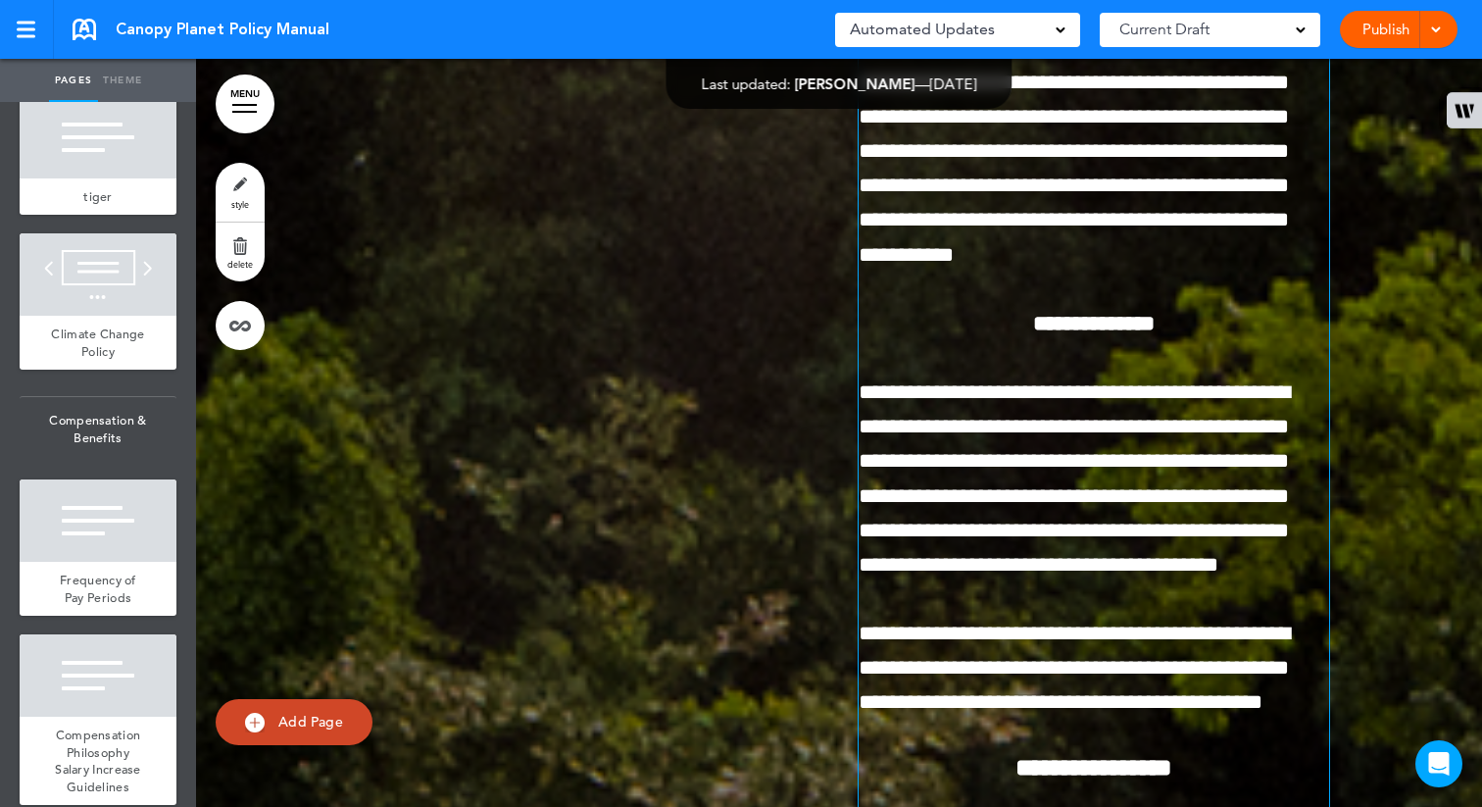
scroll to position [20020, 0]
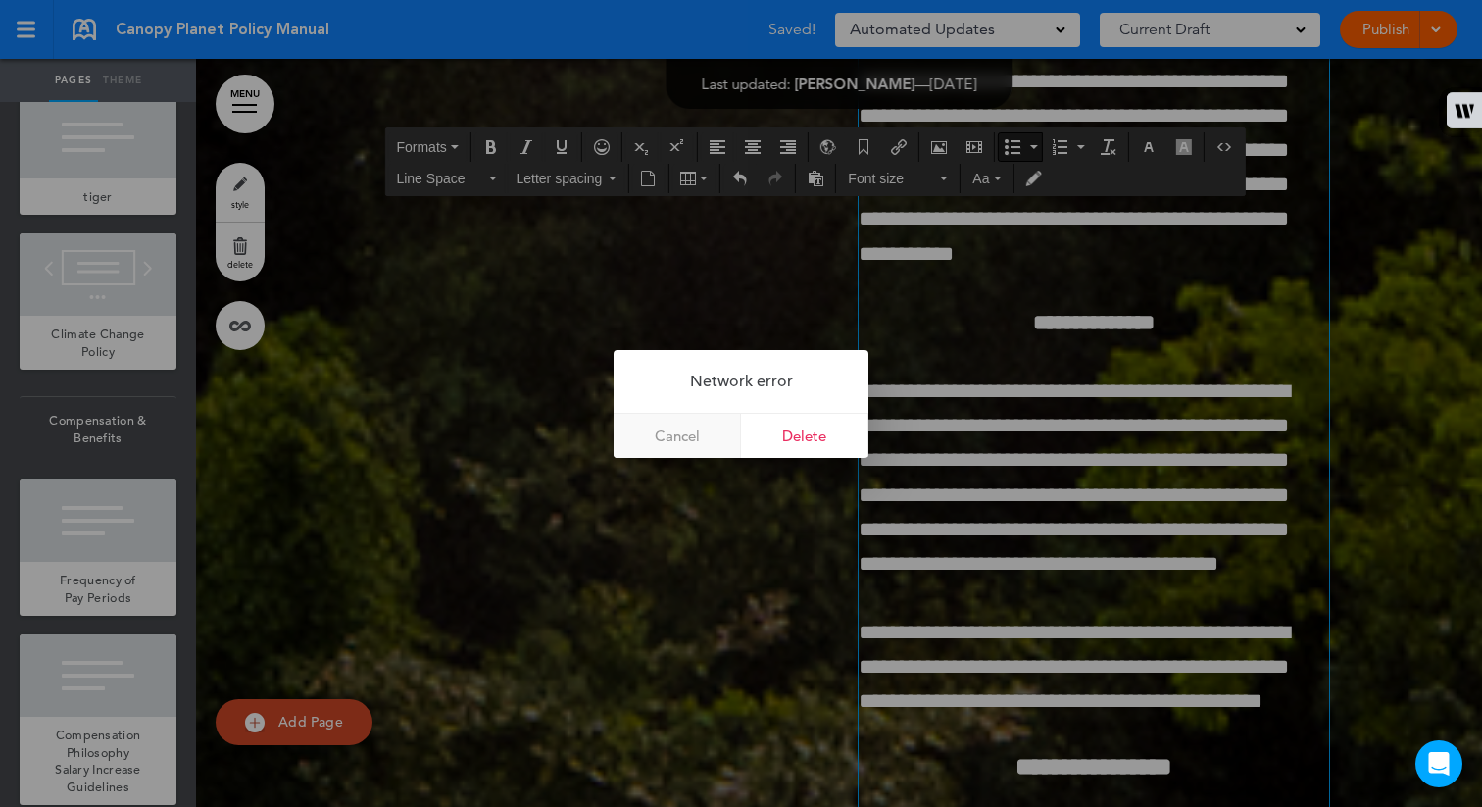
click at [684, 434] on link "Cancel" at bounding box center [677, 436] width 127 height 44
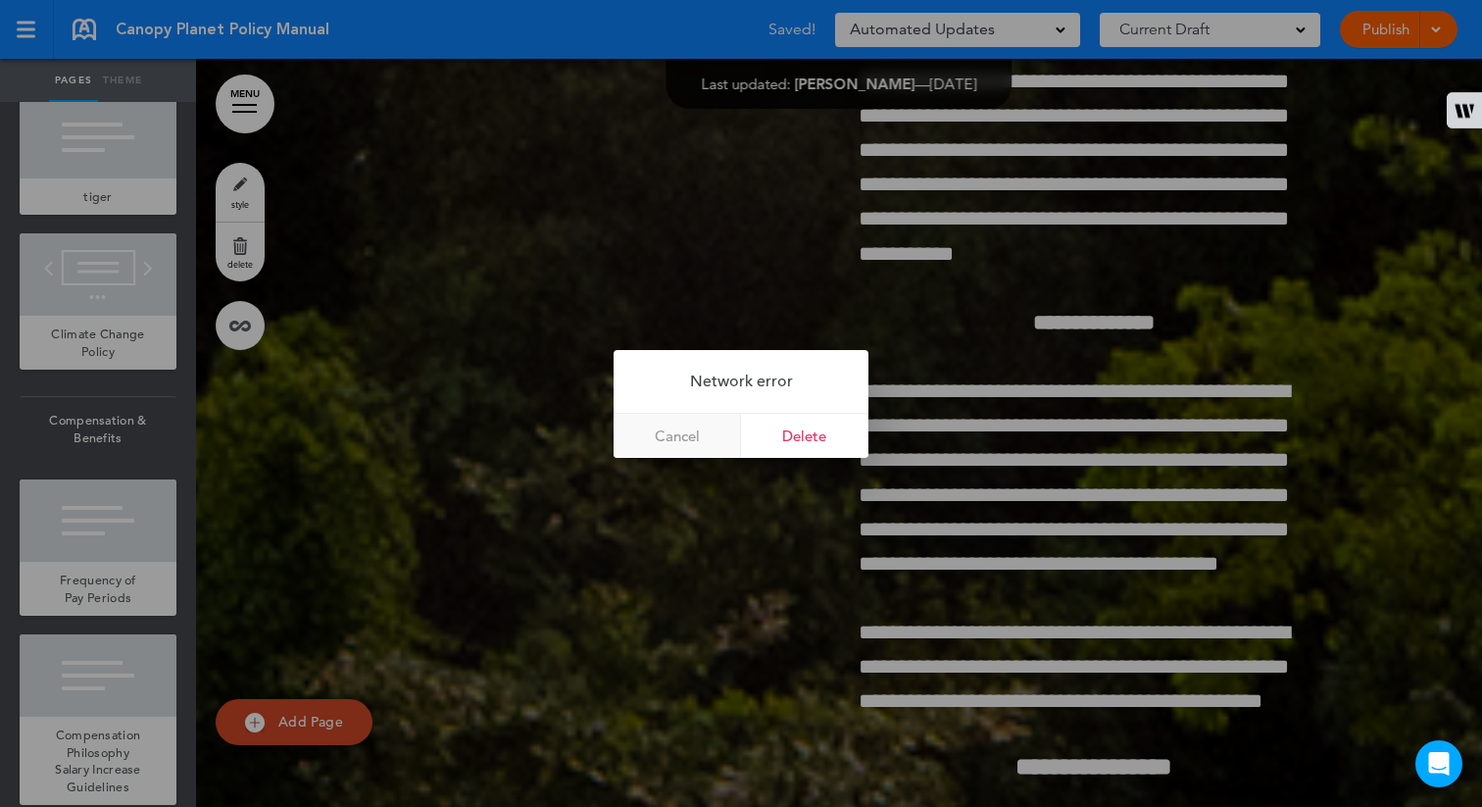
click at [684, 434] on link "Cancel" at bounding box center [677, 436] width 127 height 44
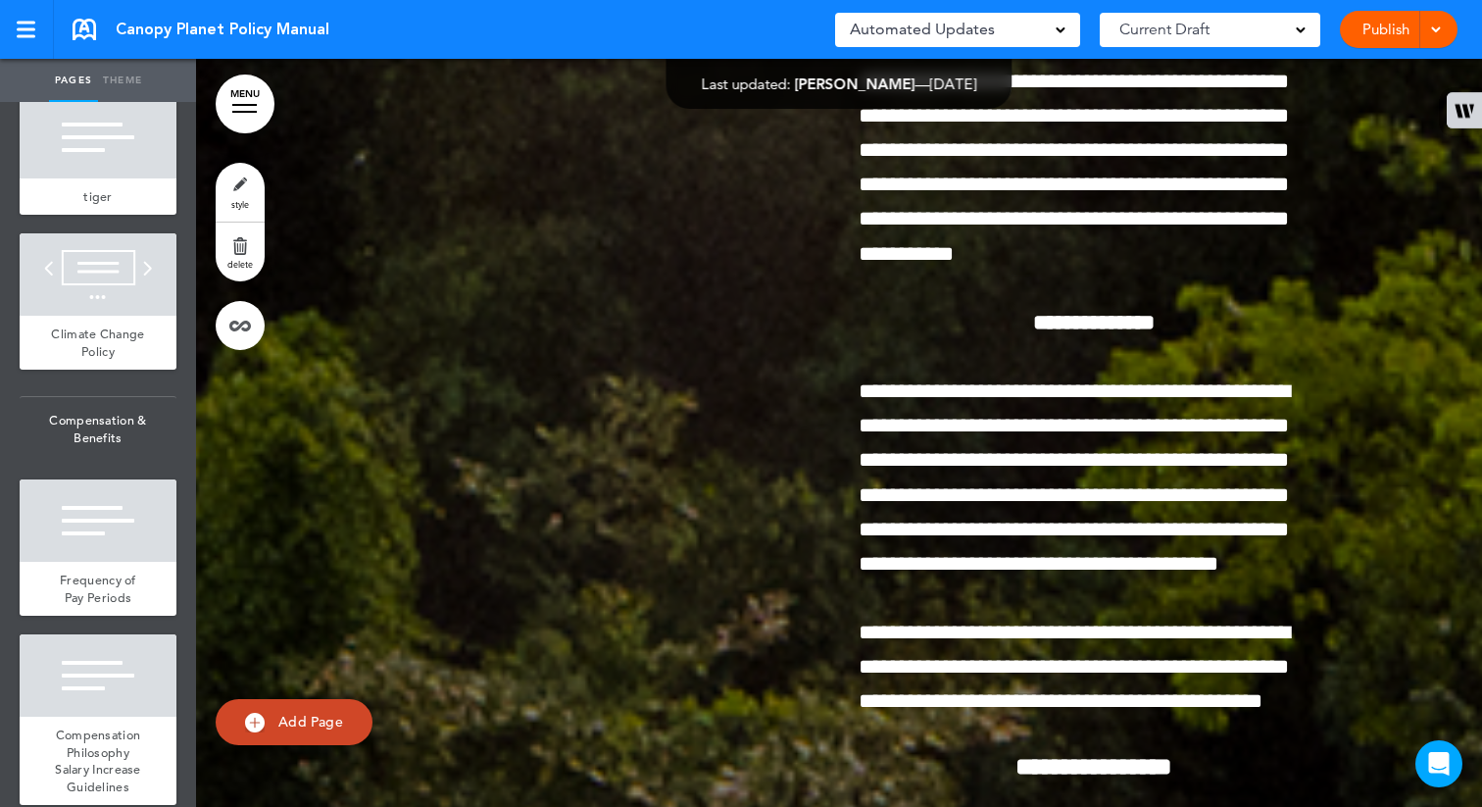
scroll to position [20953, 0]
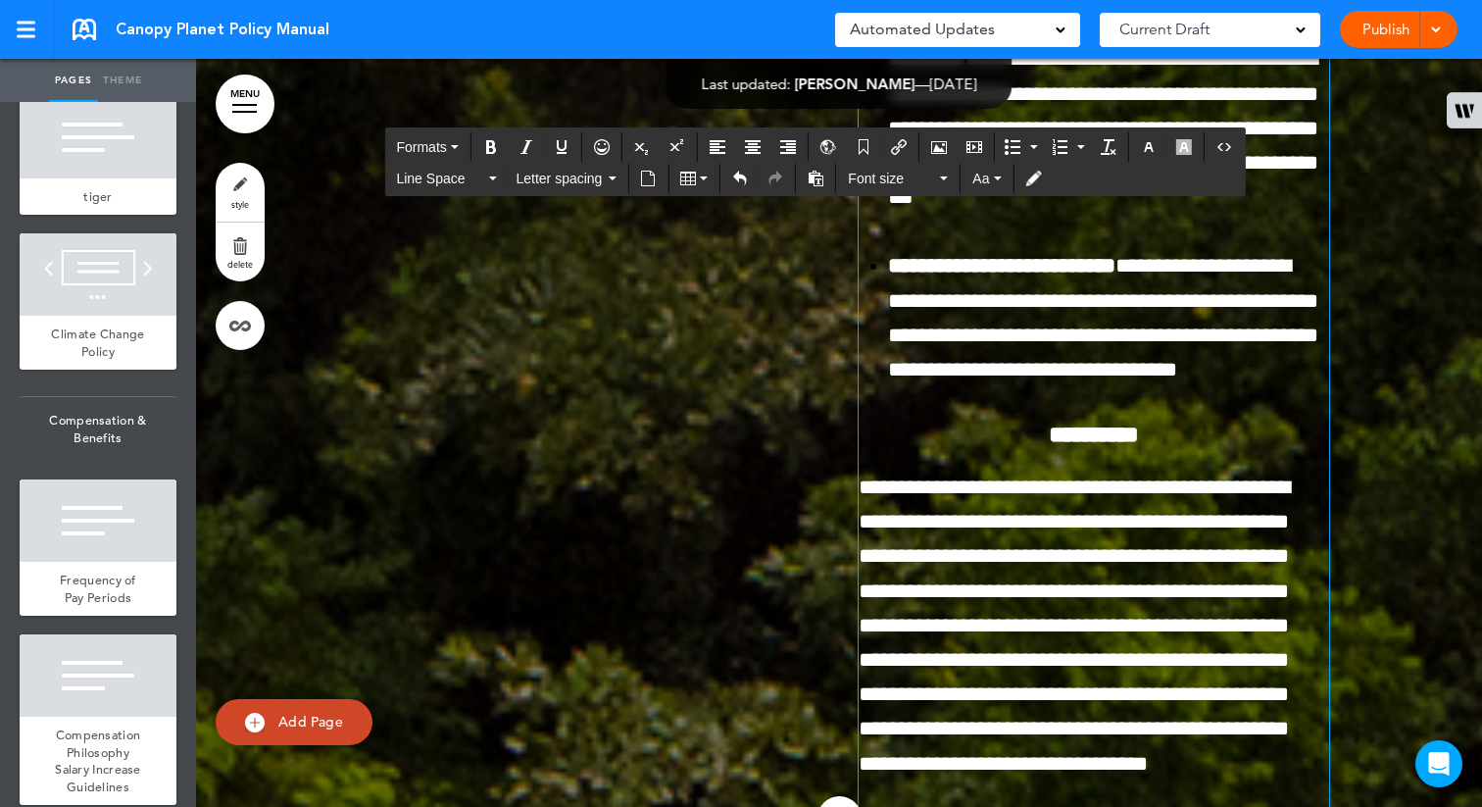
drag, startPoint x: 940, startPoint y: 435, endPoint x: 854, endPoint y: 429, distance: 86.5
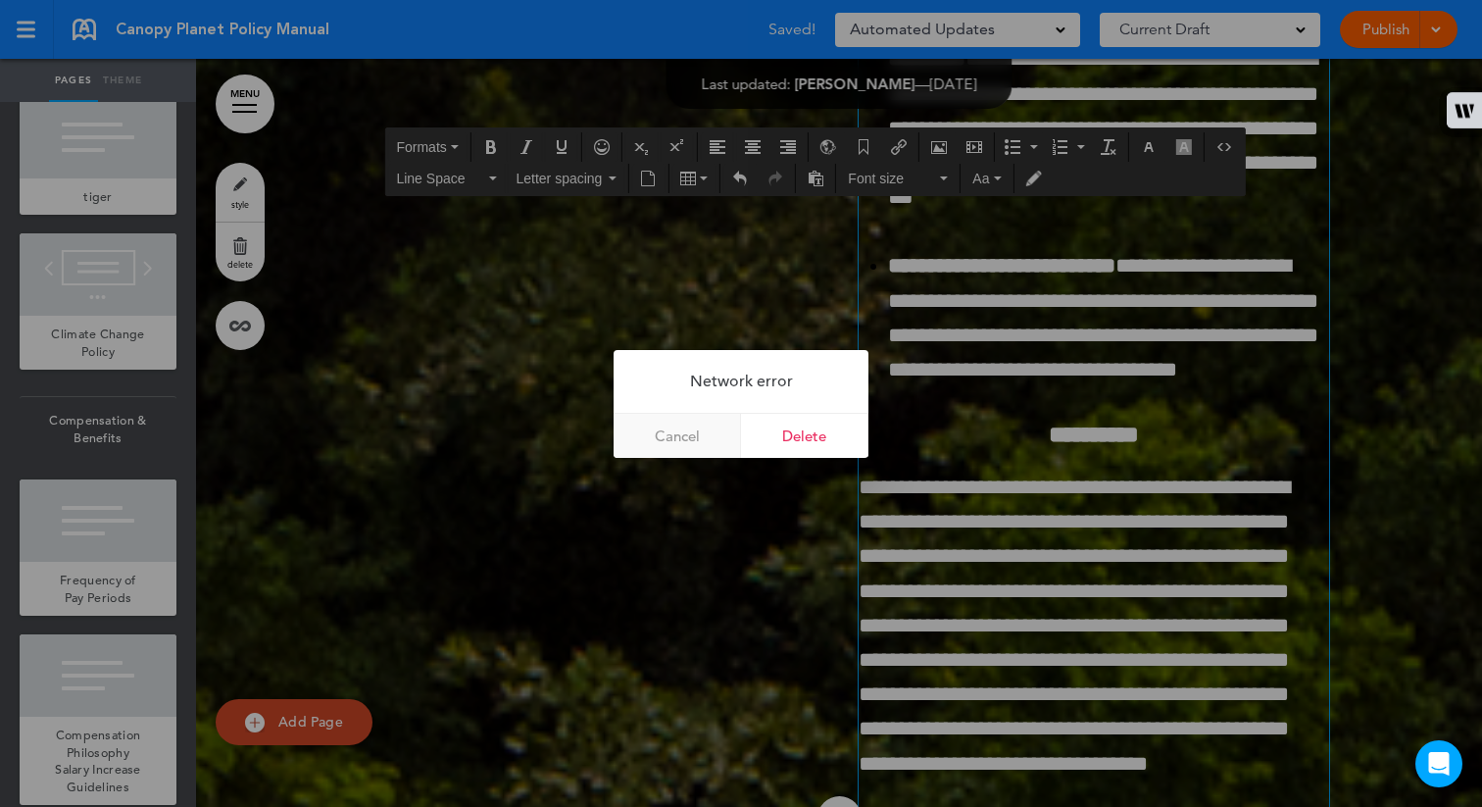
click at [672, 444] on link "Cancel" at bounding box center [677, 436] width 127 height 44
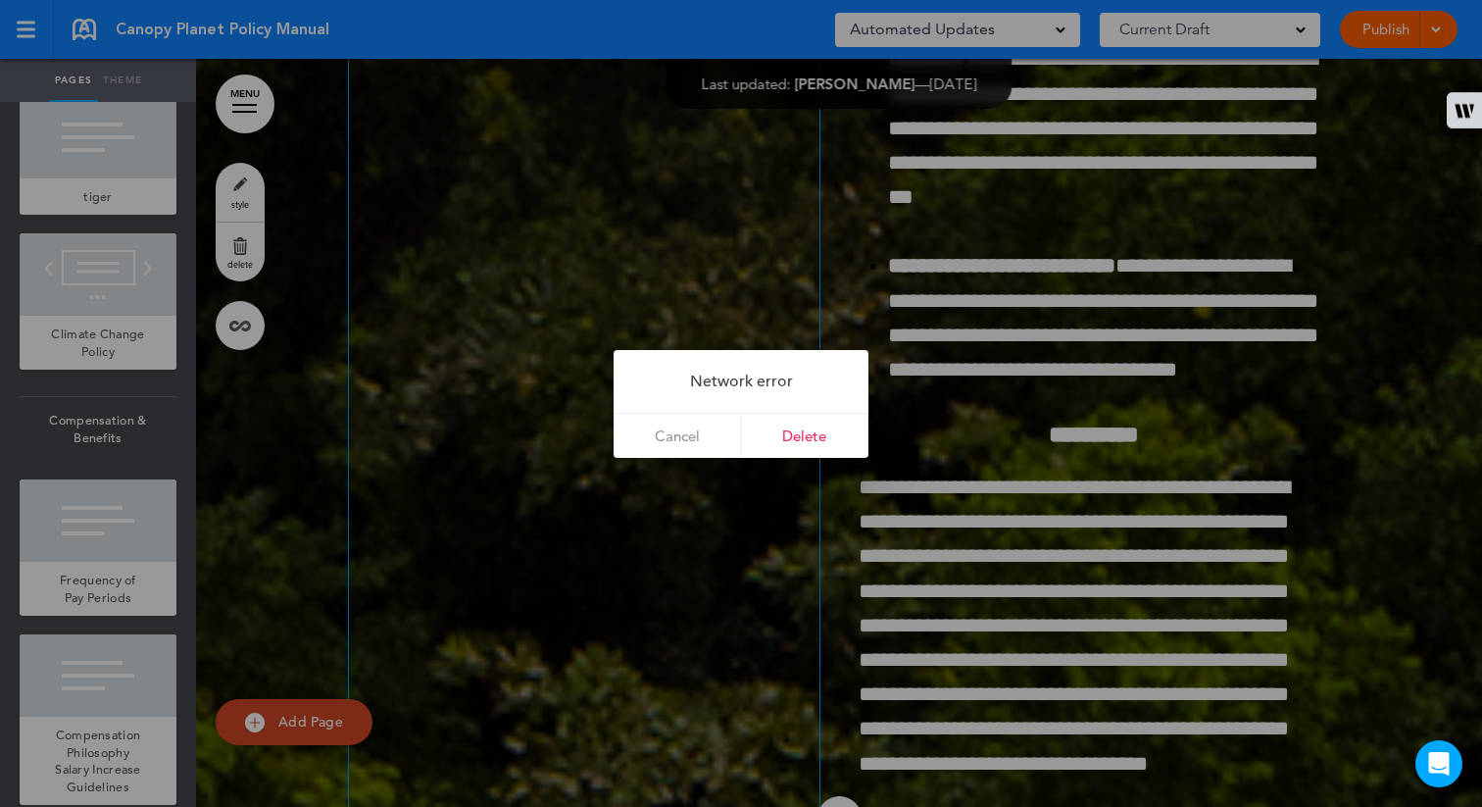
click at [672, 442] on link "Cancel" at bounding box center [677, 436] width 127 height 44
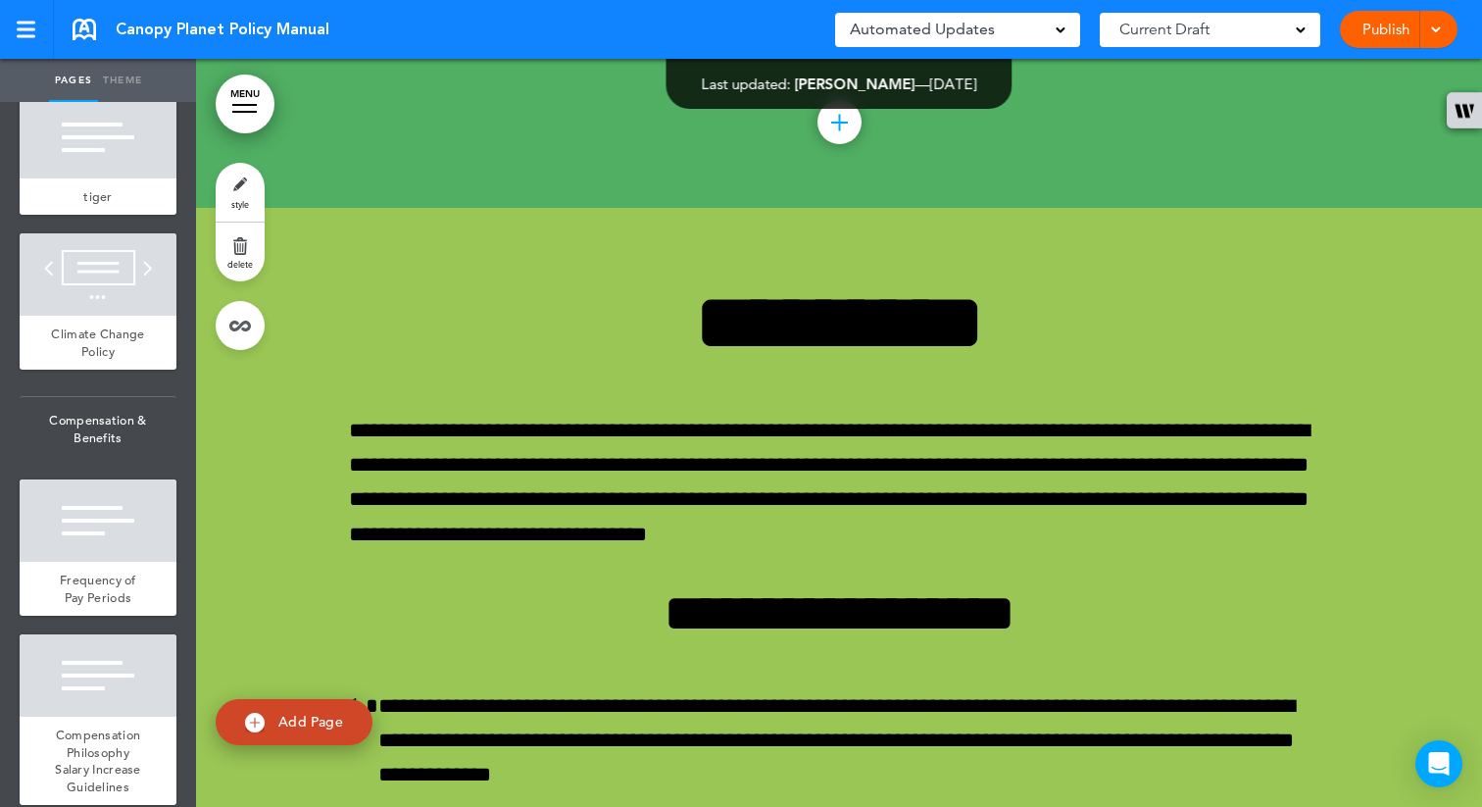
scroll to position [68140, 0]
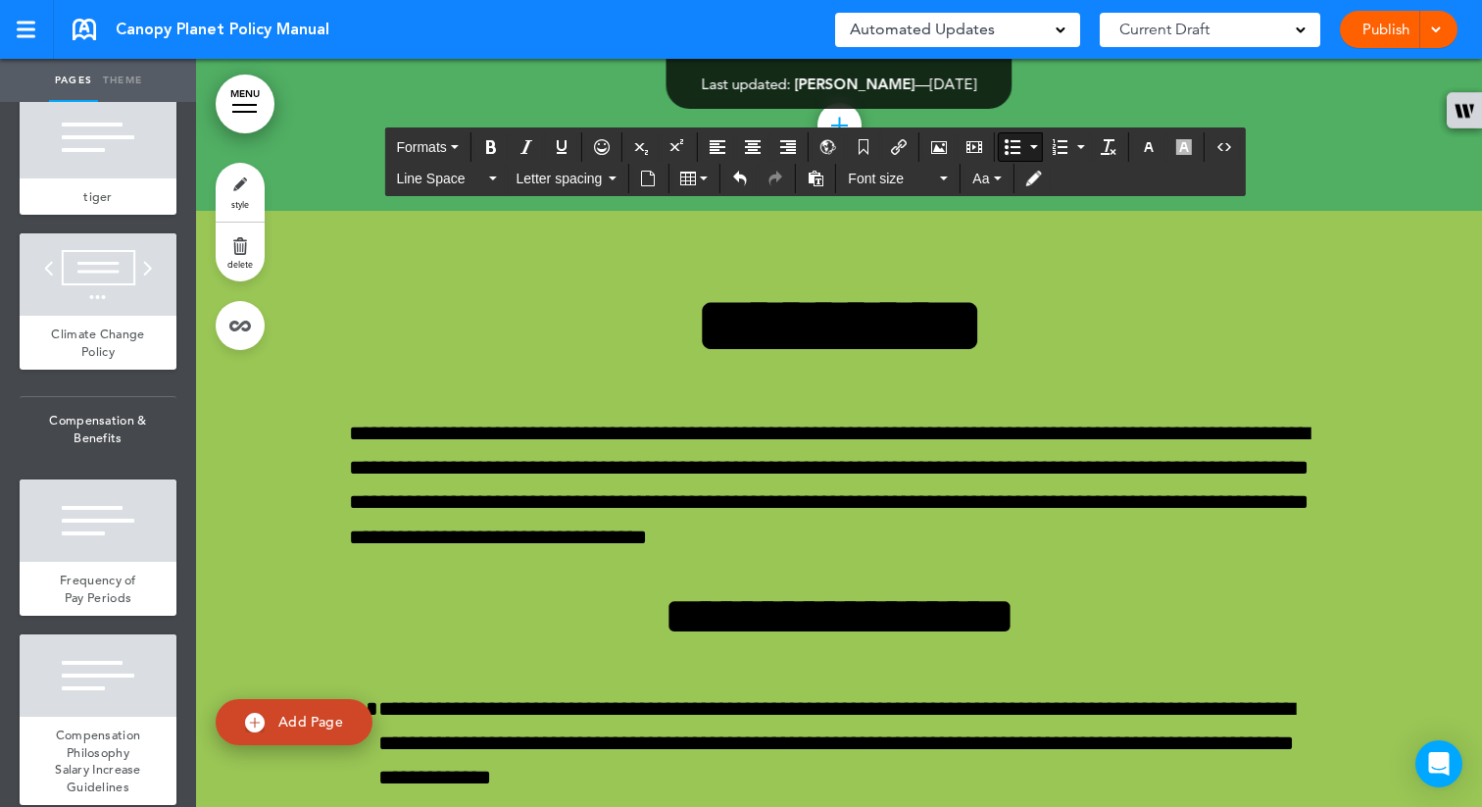
scroll to position [68136, 0]
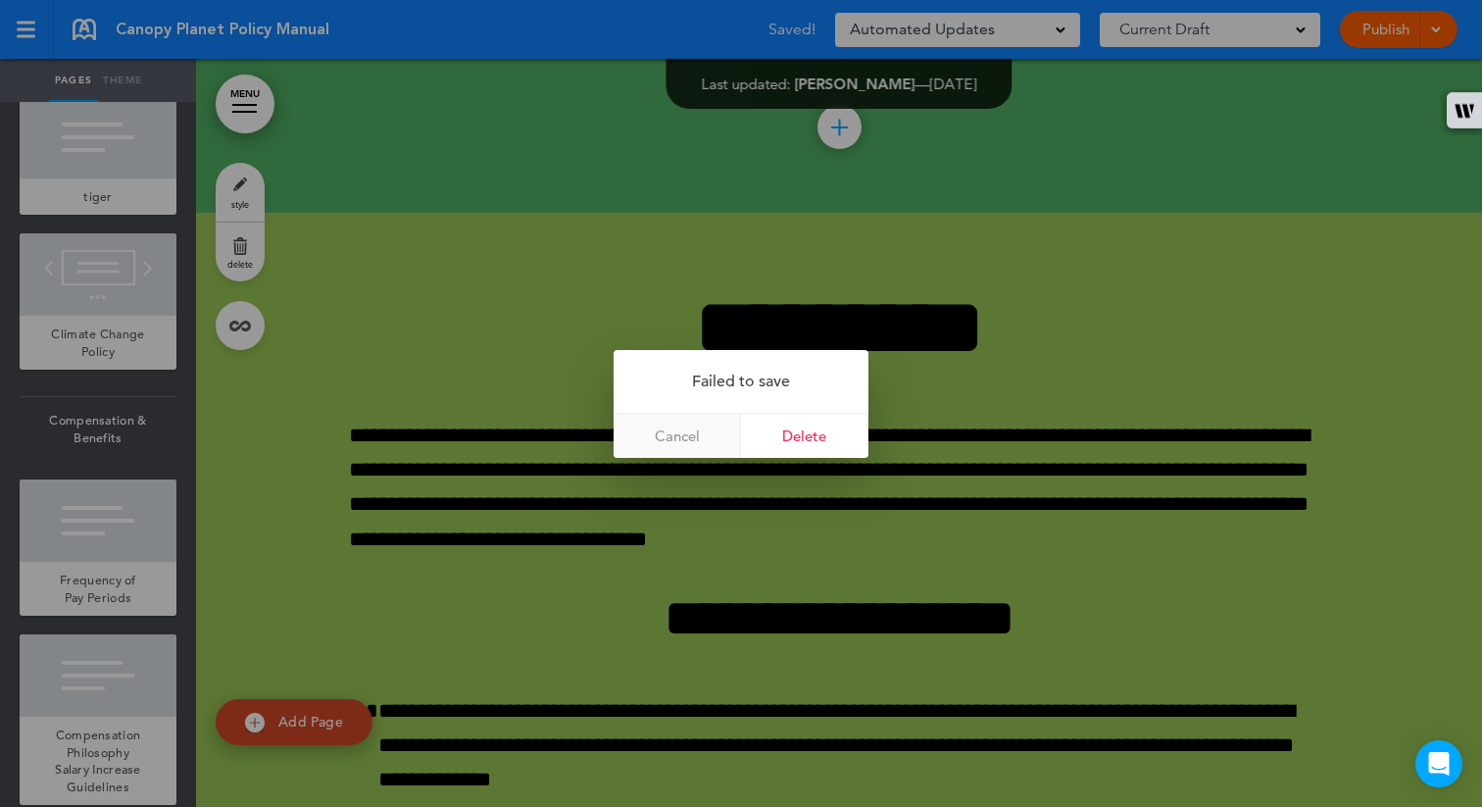
click at [686, 428] on link "Cancel" at bounding box center [677, 436] width 127 height 44
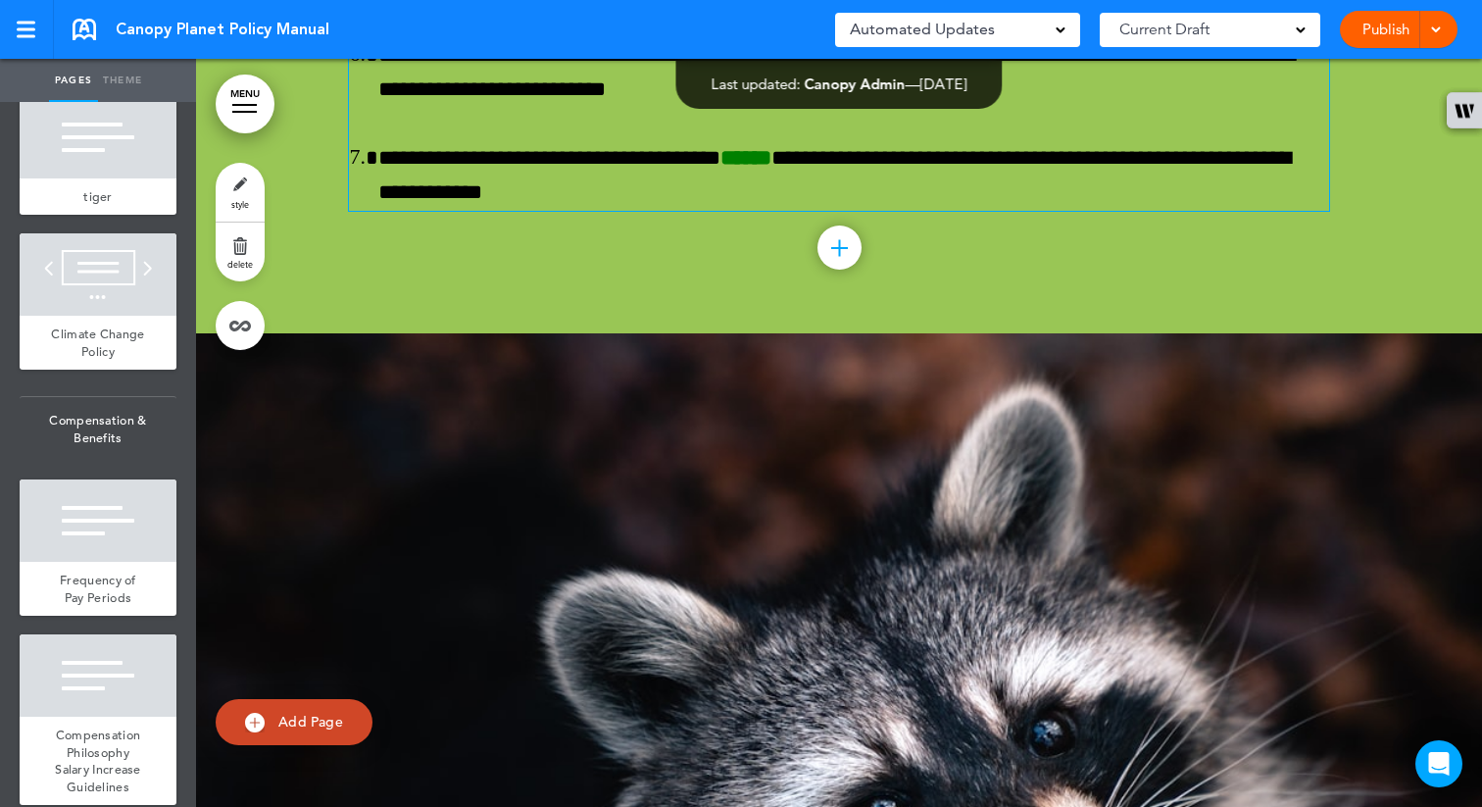
scroll to position [70679, 0]
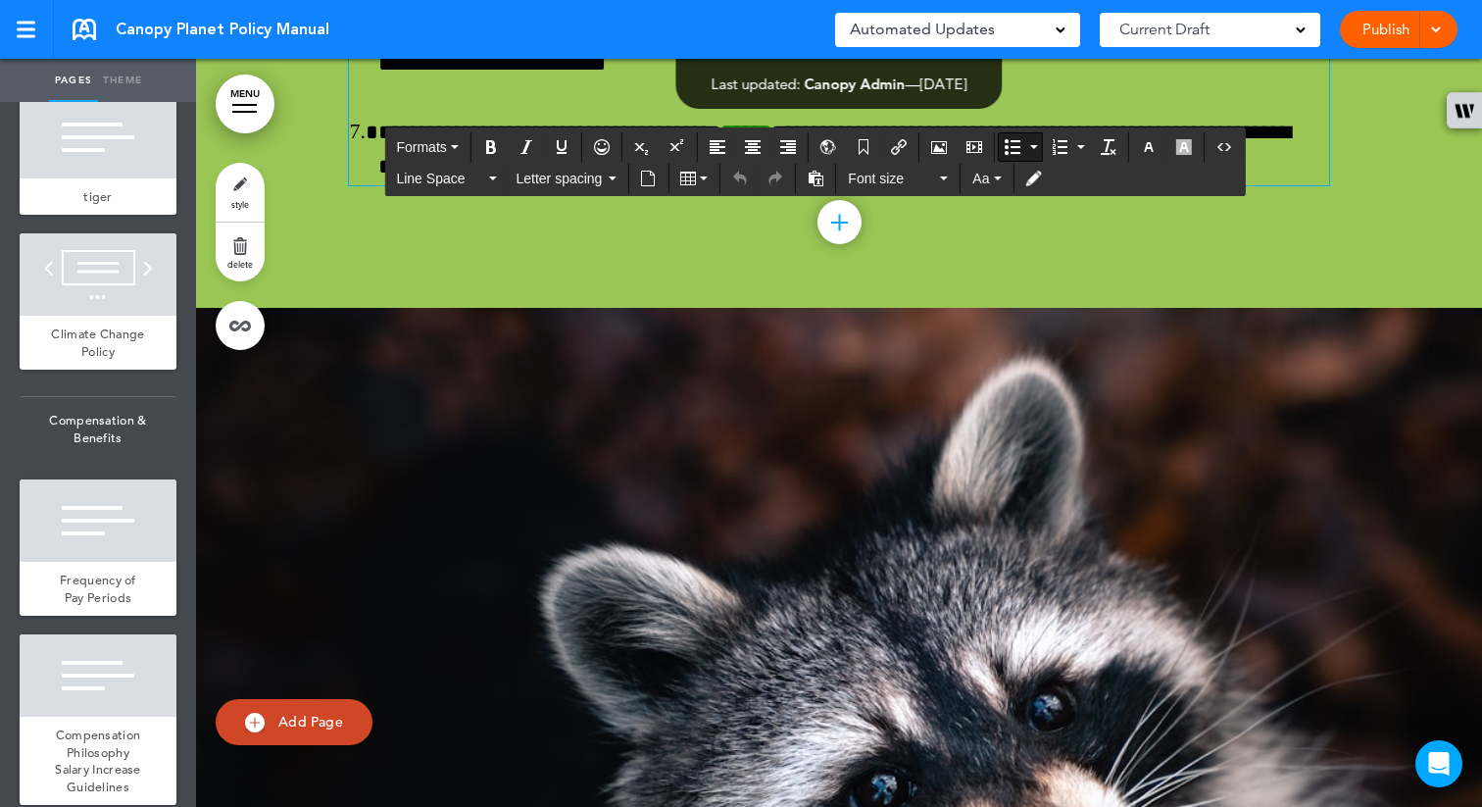
drag, startPoint x: 532, startPoint y: 388, endPoint x: 445, endPoint y: 393, distance: 87.4
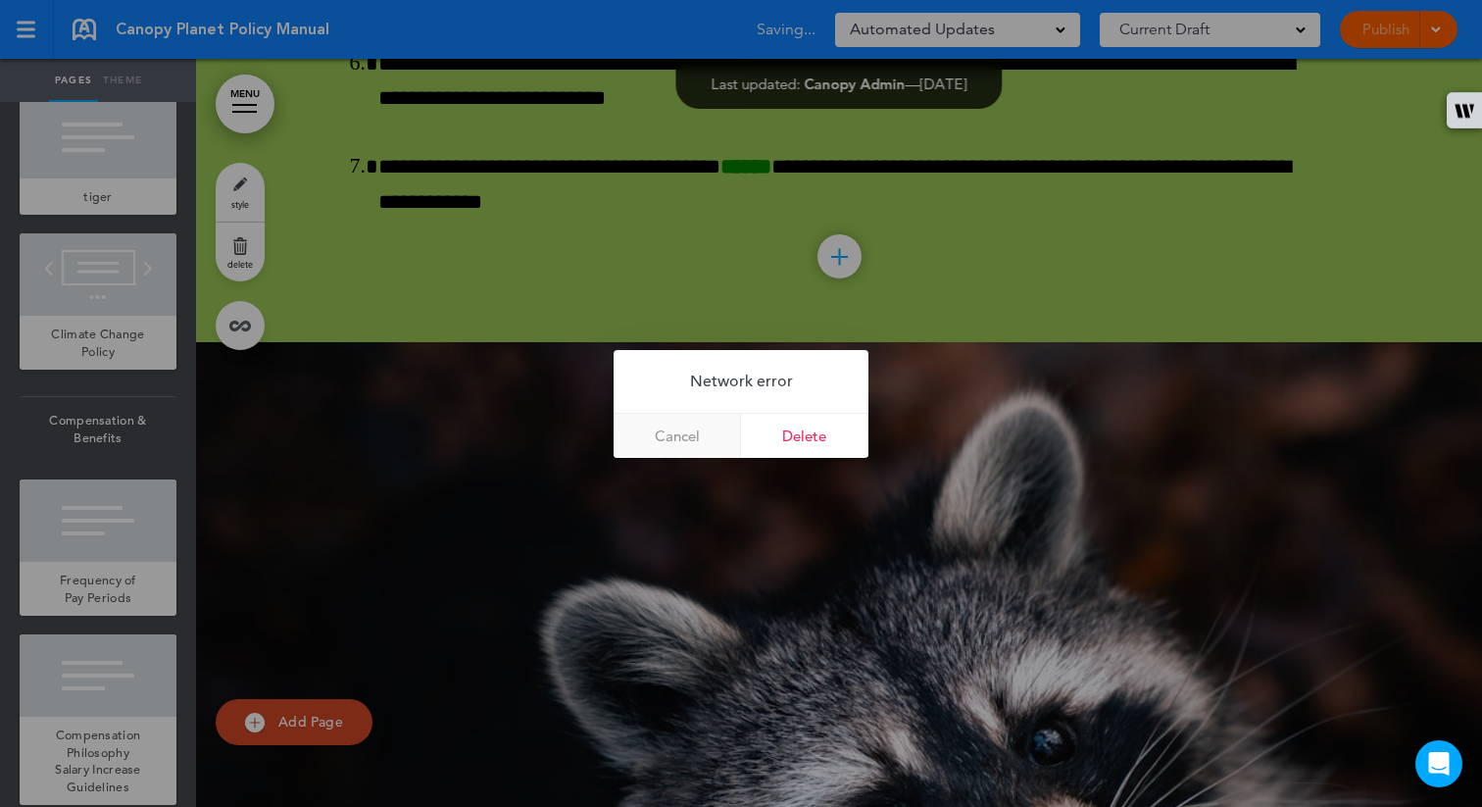
click at [690, 430] on link "Cancel" at bounding box center [677, 436] width 127 height 44
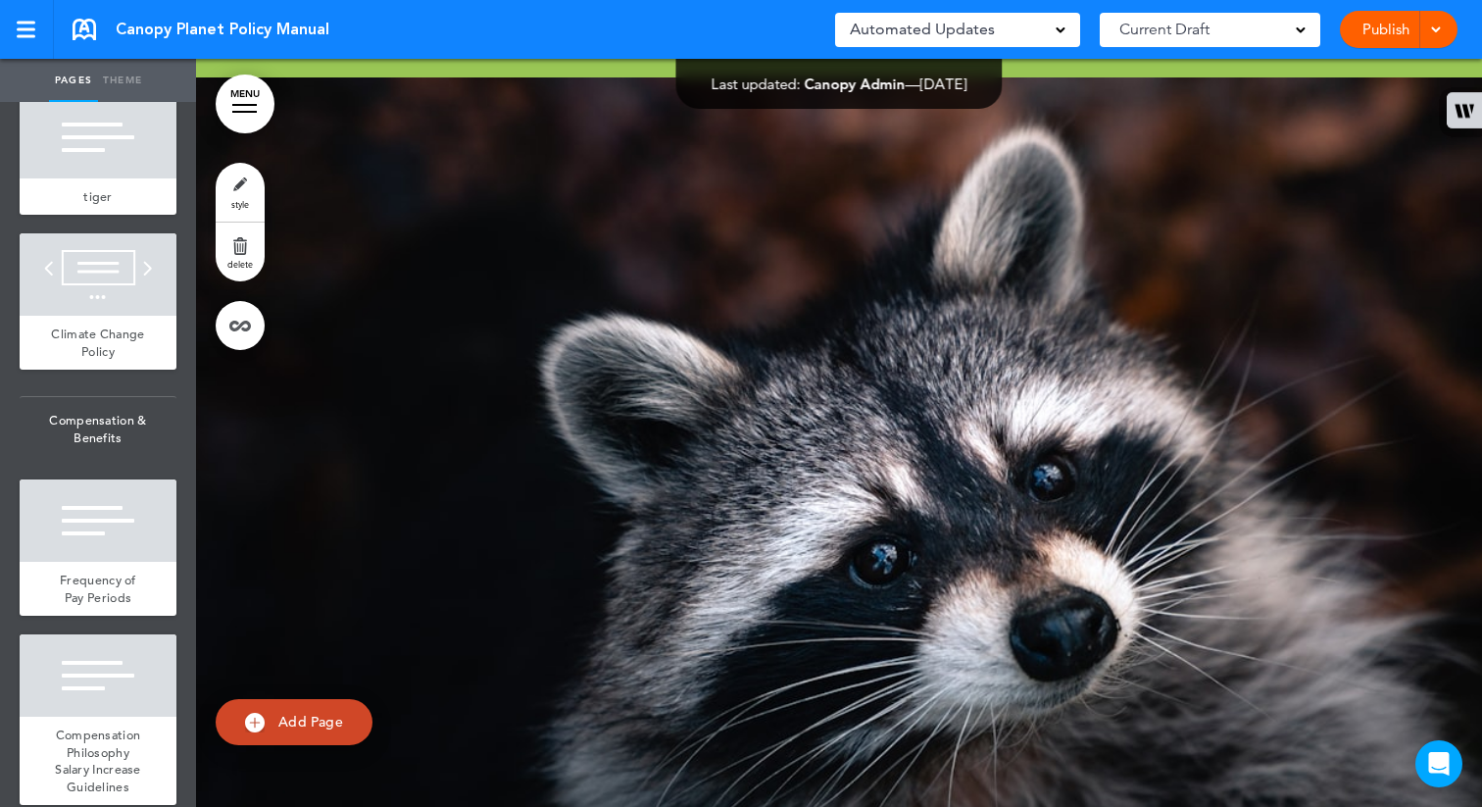
scroll to position [70951, 0]
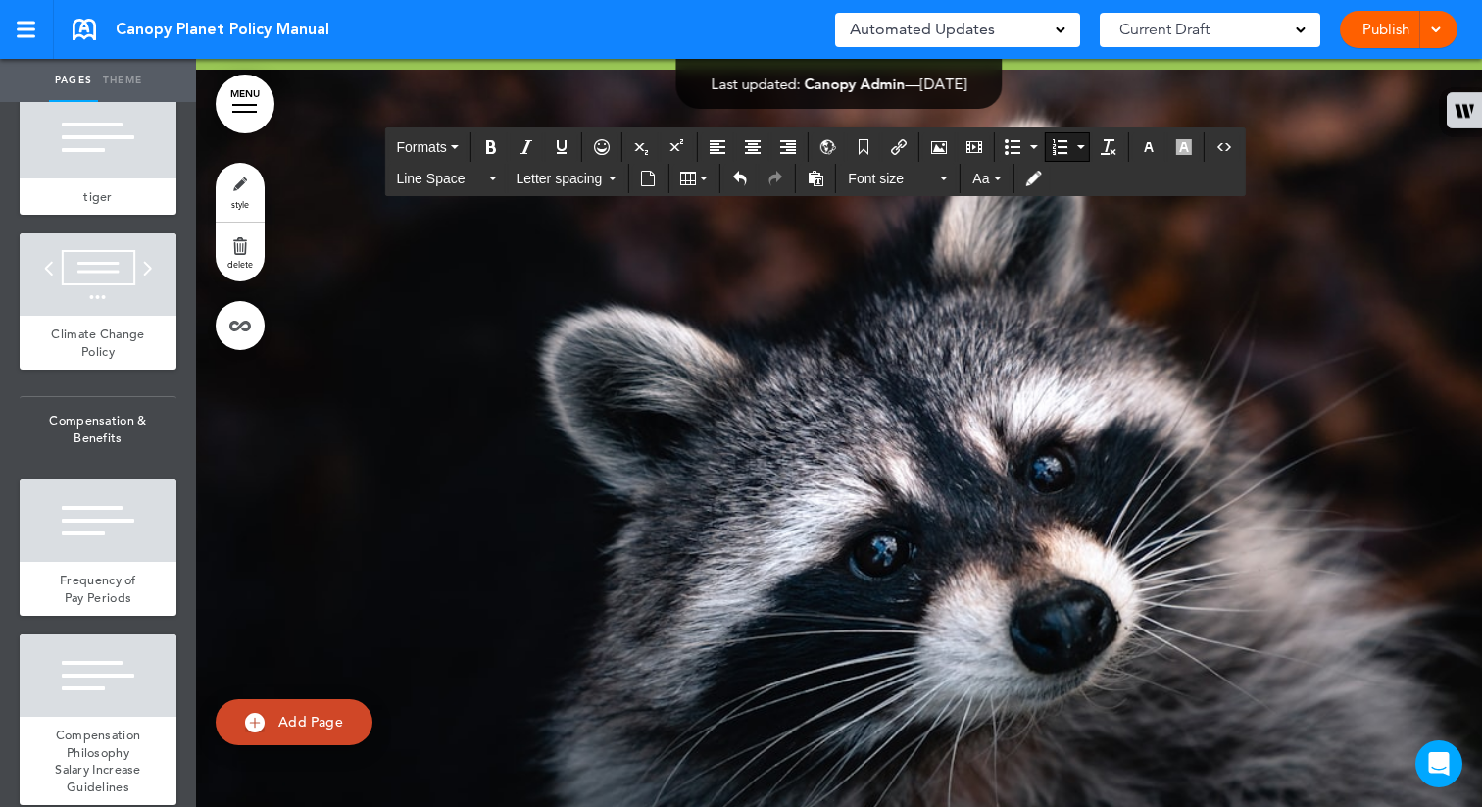
drag, startPoint x: 541, startPoint y: 326, endPoint x: 442, endPoint y: 323, distance: 99.1
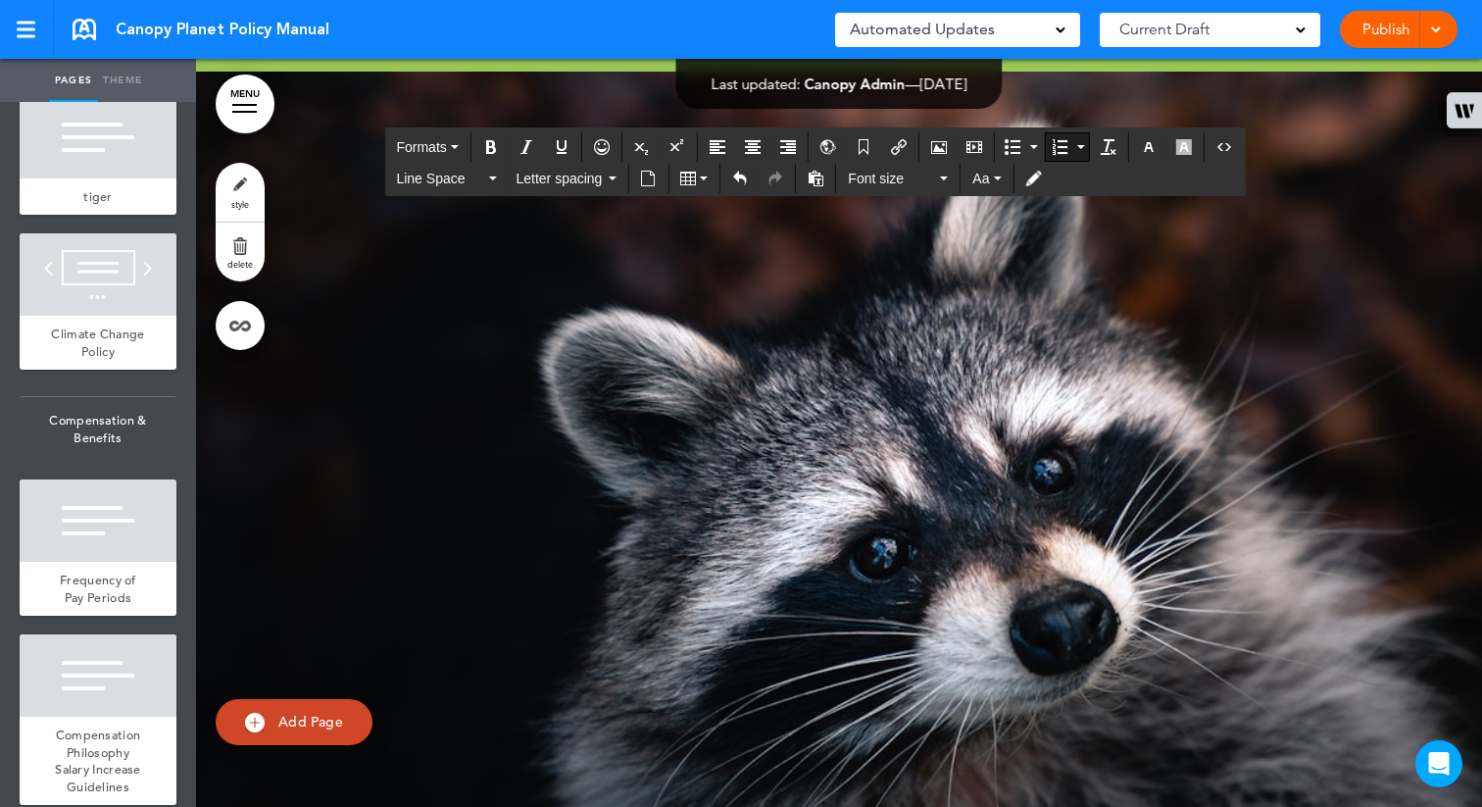
scroll to position [70947, 0]
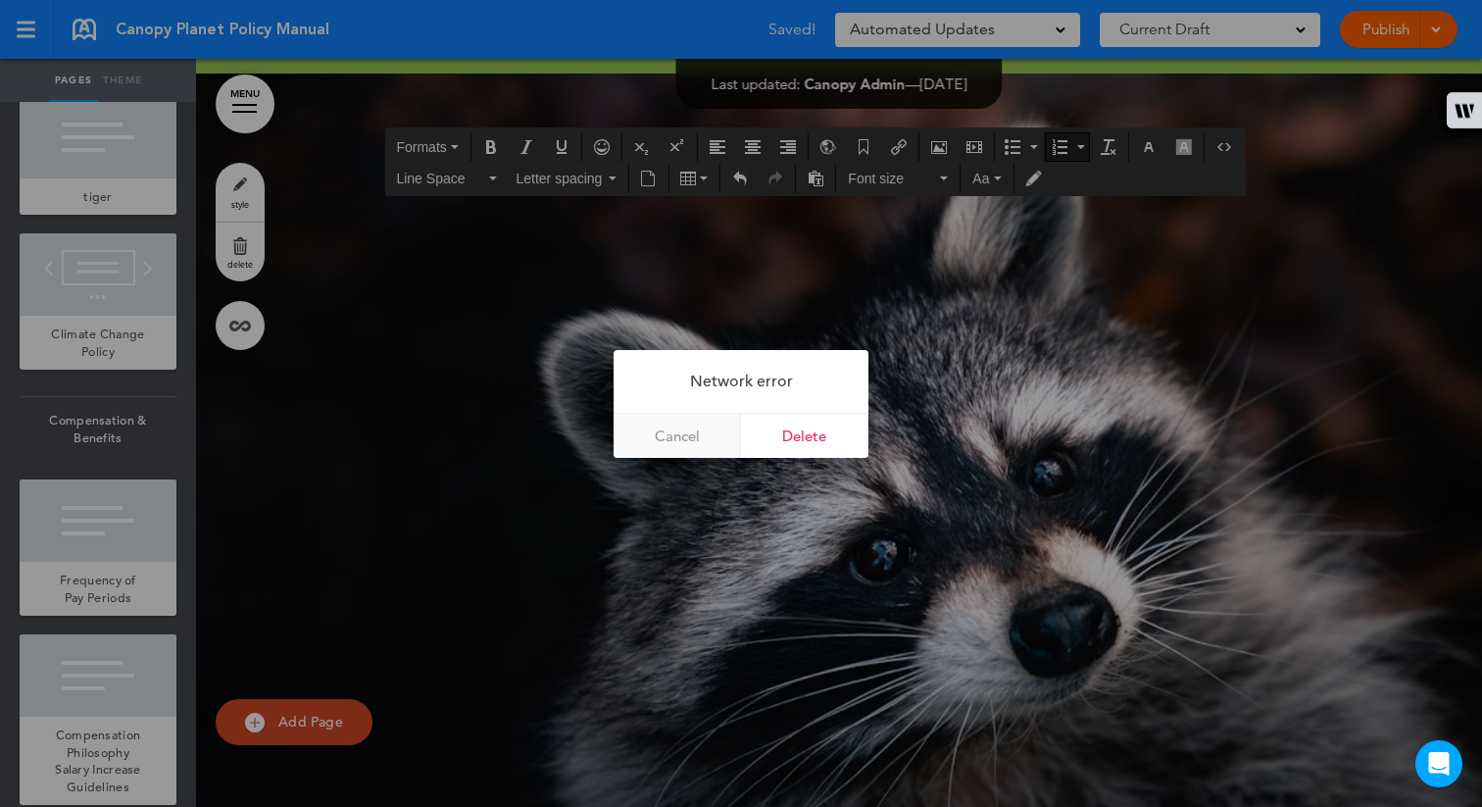
click at [656, 436] on link "Cancel" at bounding box center [677, 436] width 127 height 44
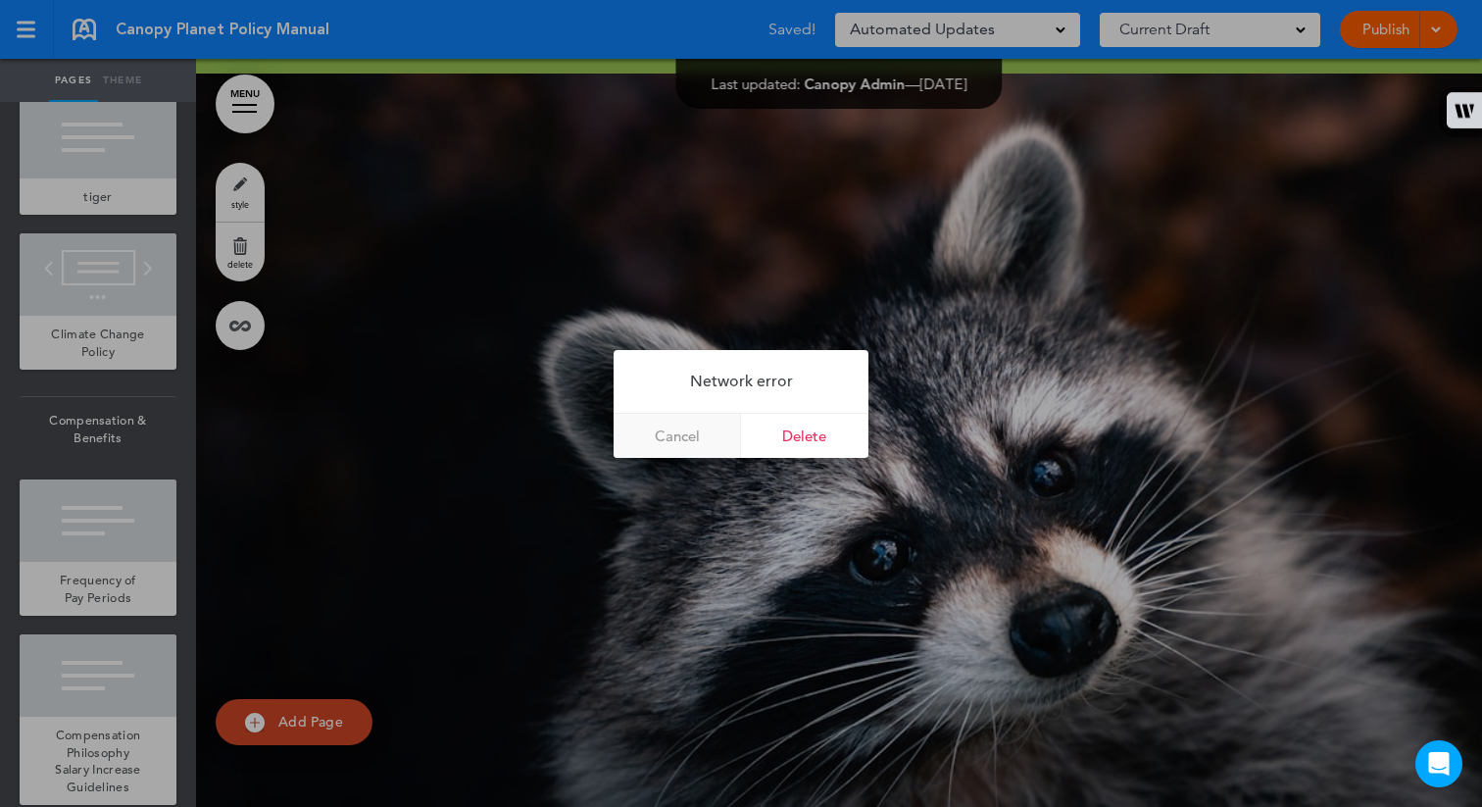
click at [656, 436] on link "Cancel" at bounding box center [677, 436] width 127 height 44
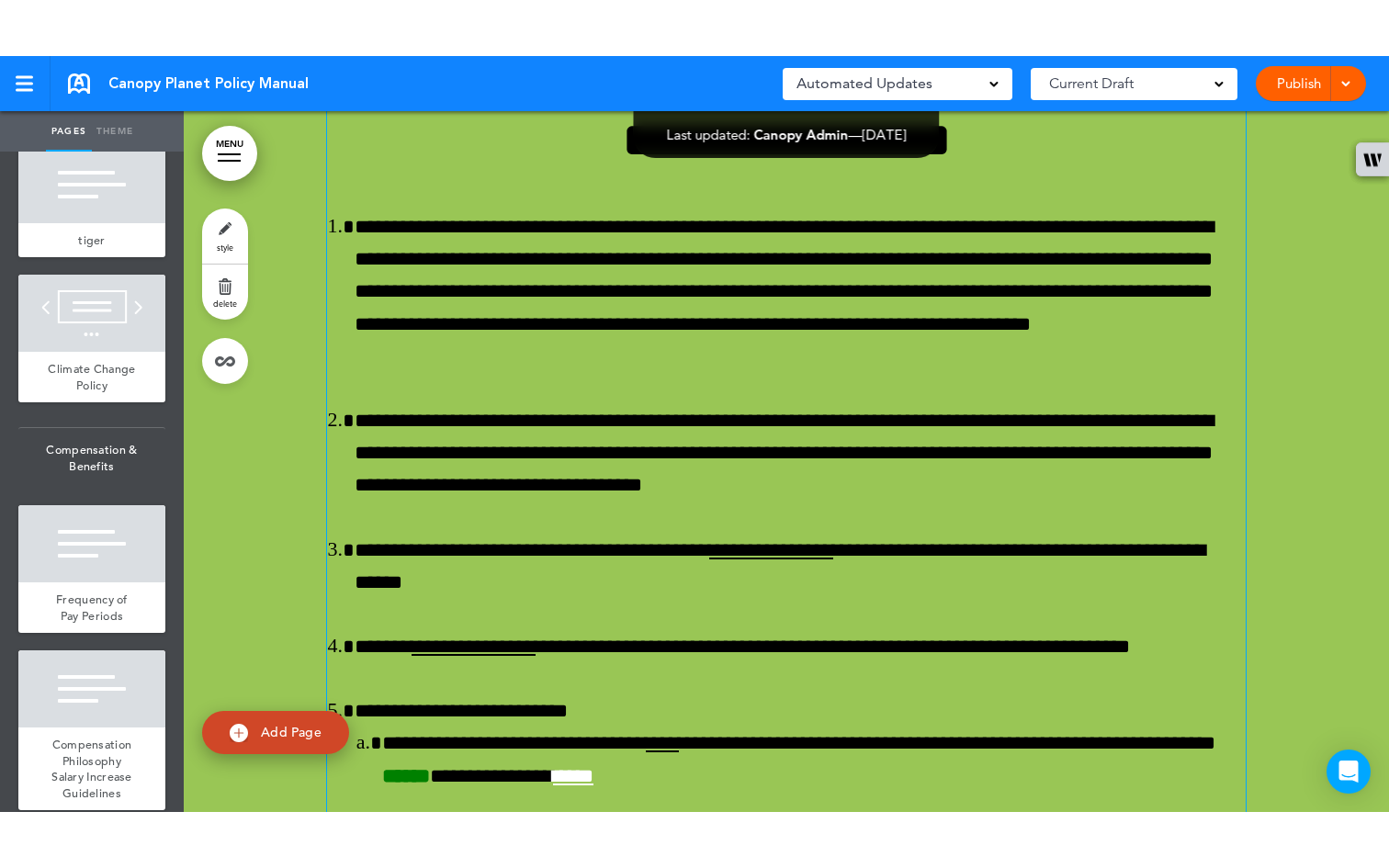
scroll to position [65198, 0]
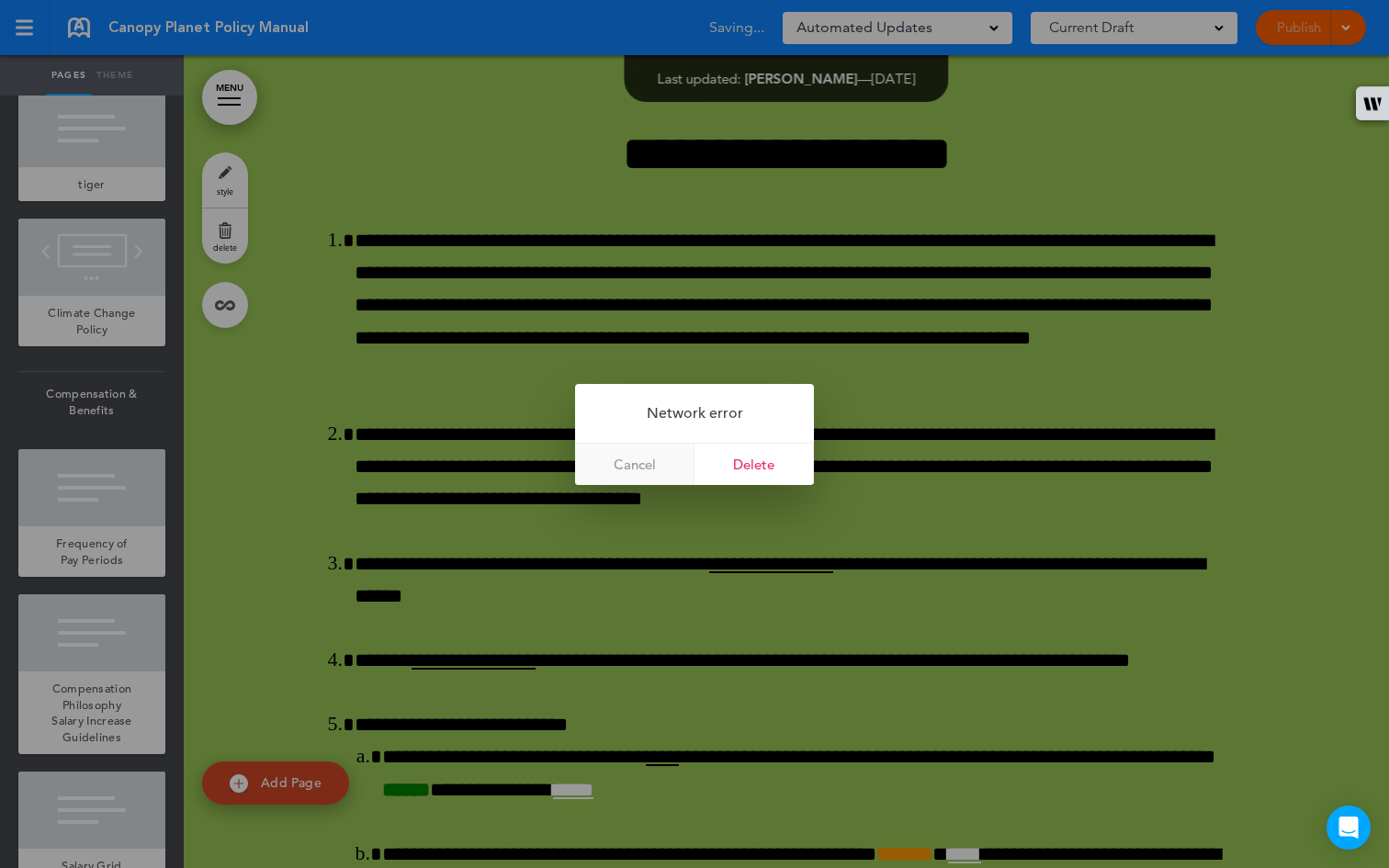
click at [651, 468] on link "Cancel" at bounding box center [635, 465] width 119 height 41
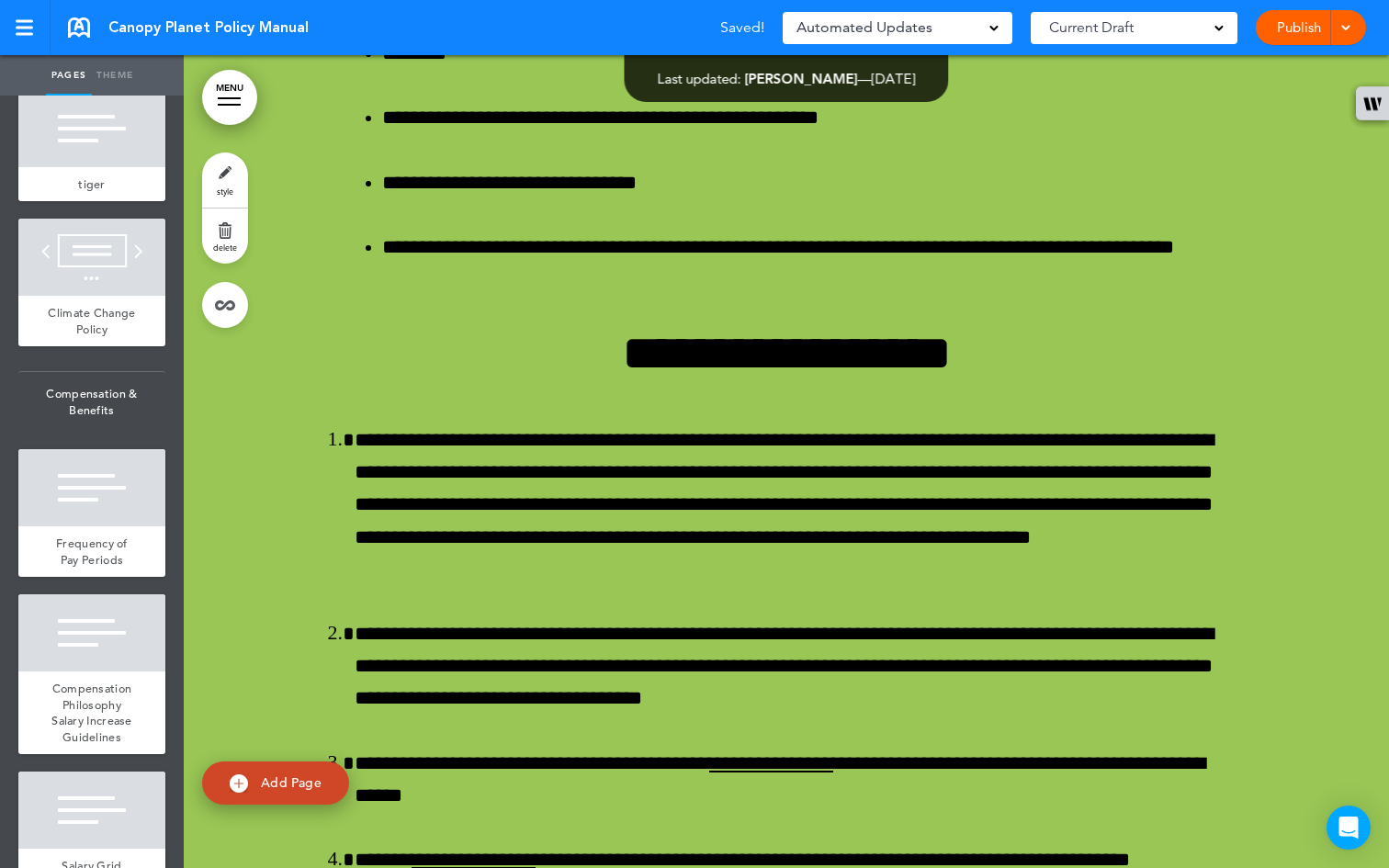
scroll to position [64766, 0]
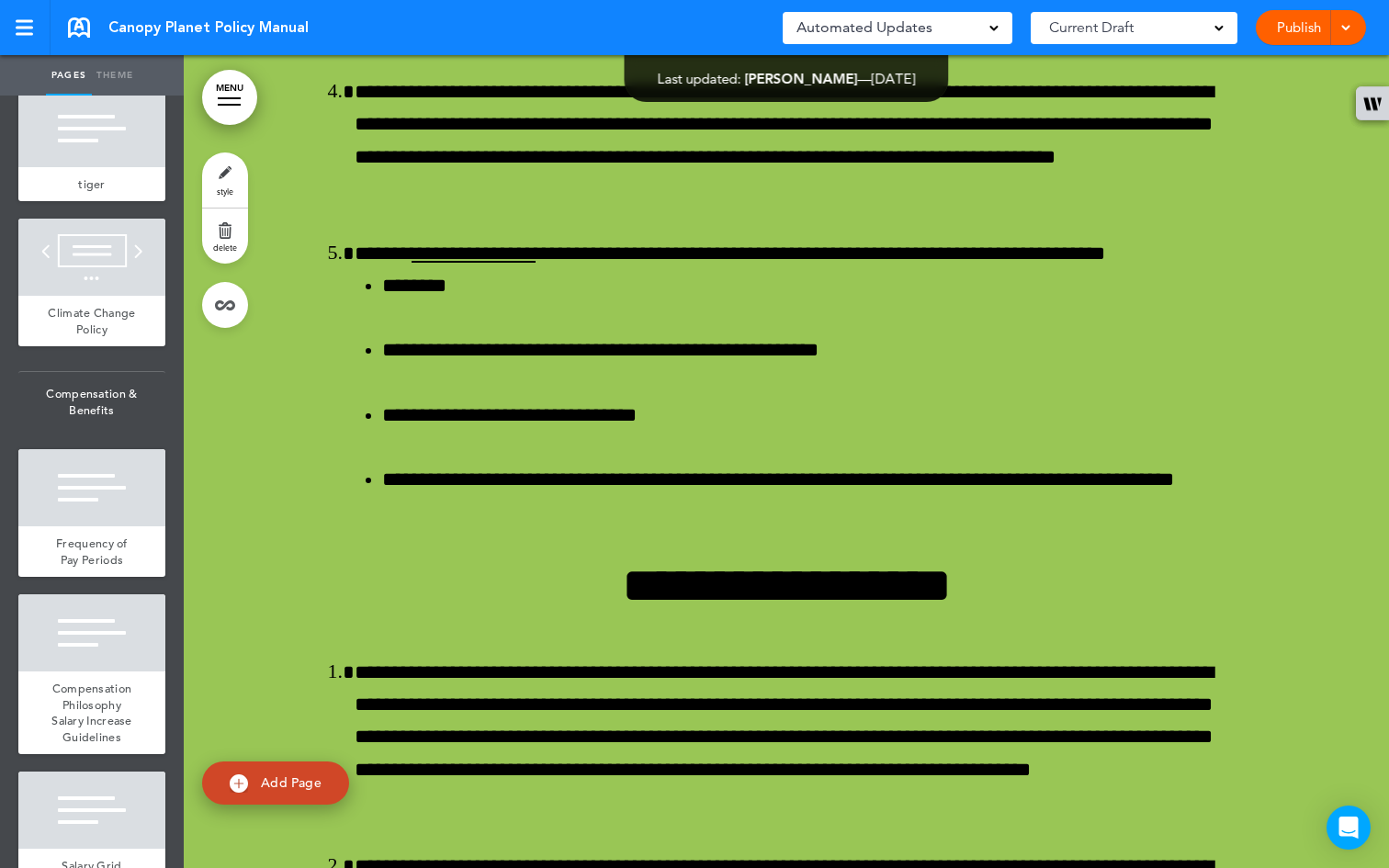
click at [1354, 22] on div "Publish Publish Preview Draft" at bounding box center [1311, 27] width 111 height 35
click at [1347, 34] on div at bounding box center [1344, 27] width 19 height 35
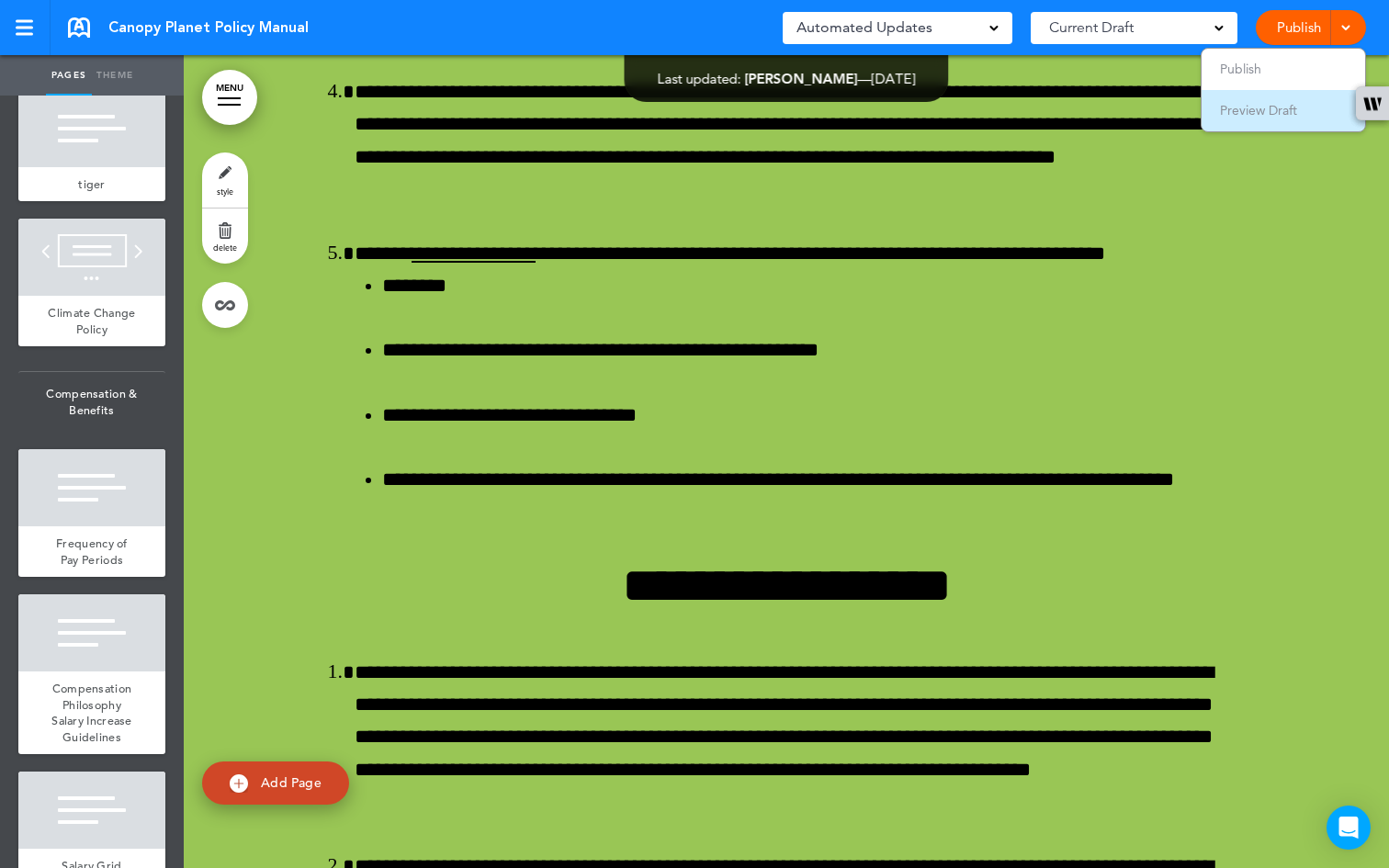
click at [1287, 106] on span "Preview Draft" at bounding box center [1259, 111] width 77 height 17
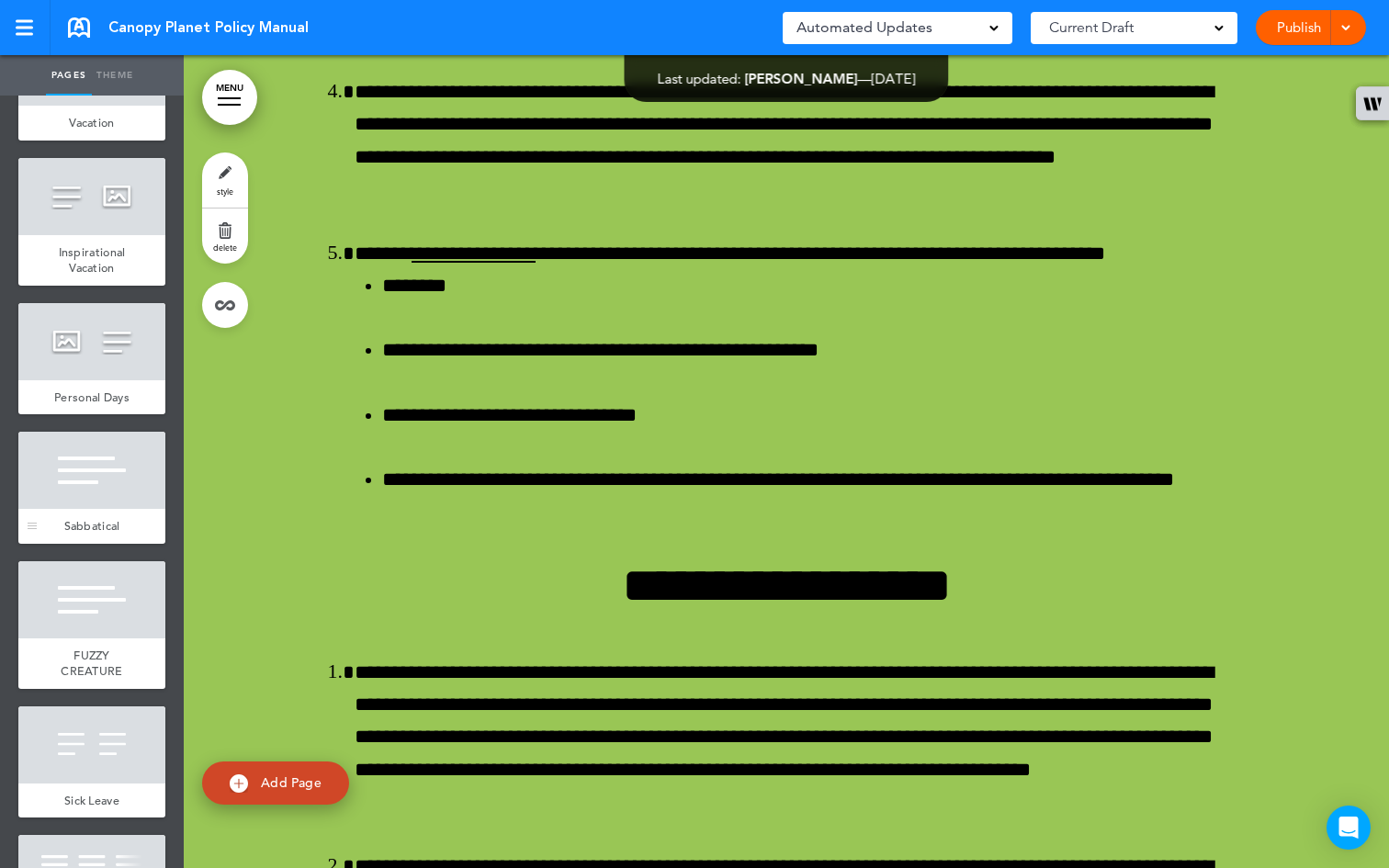
scroll to position [3646, 0]
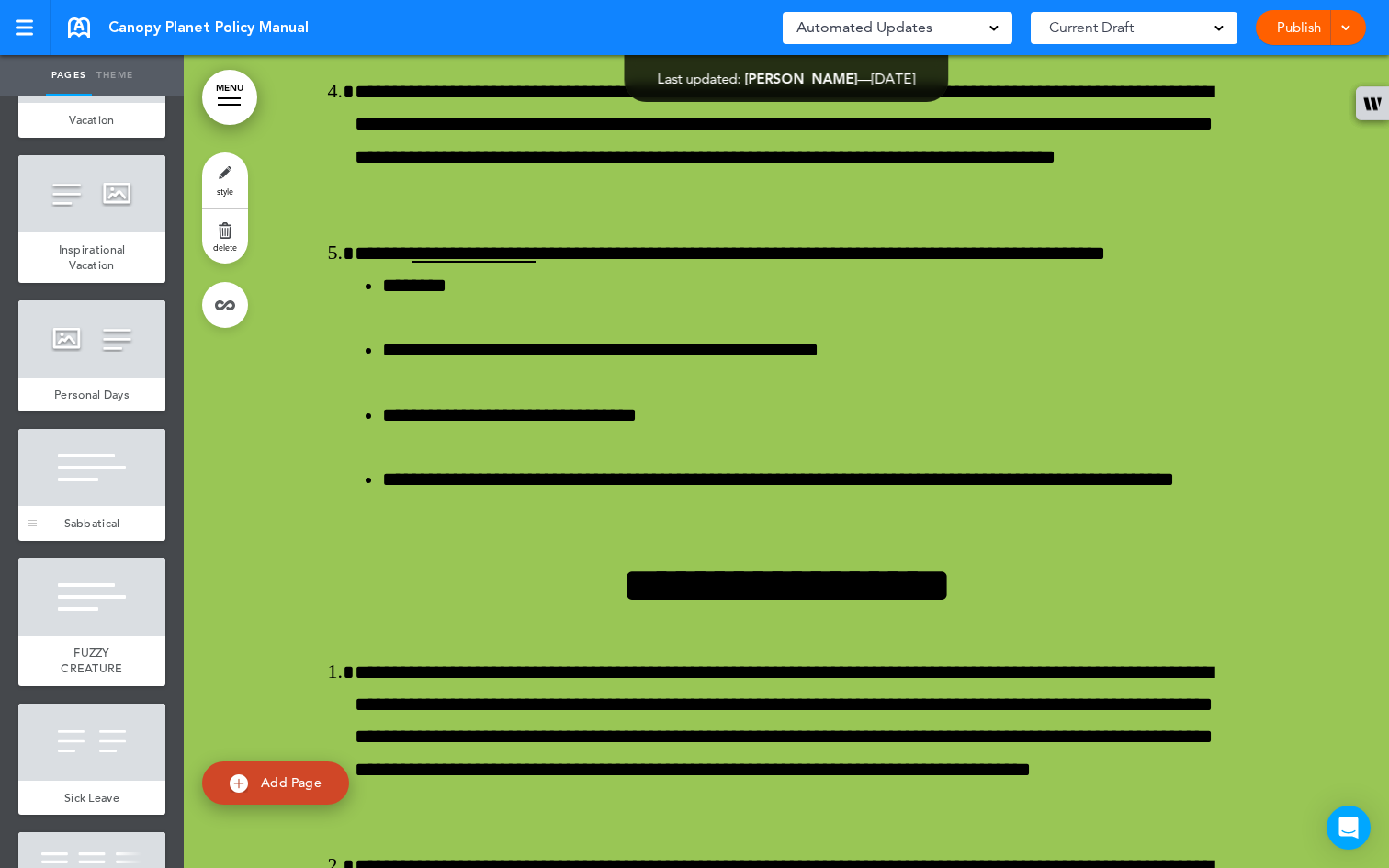
click at [80, 541] on div "Sabbatical" at bounding box center [92, 523] width 147 height 35
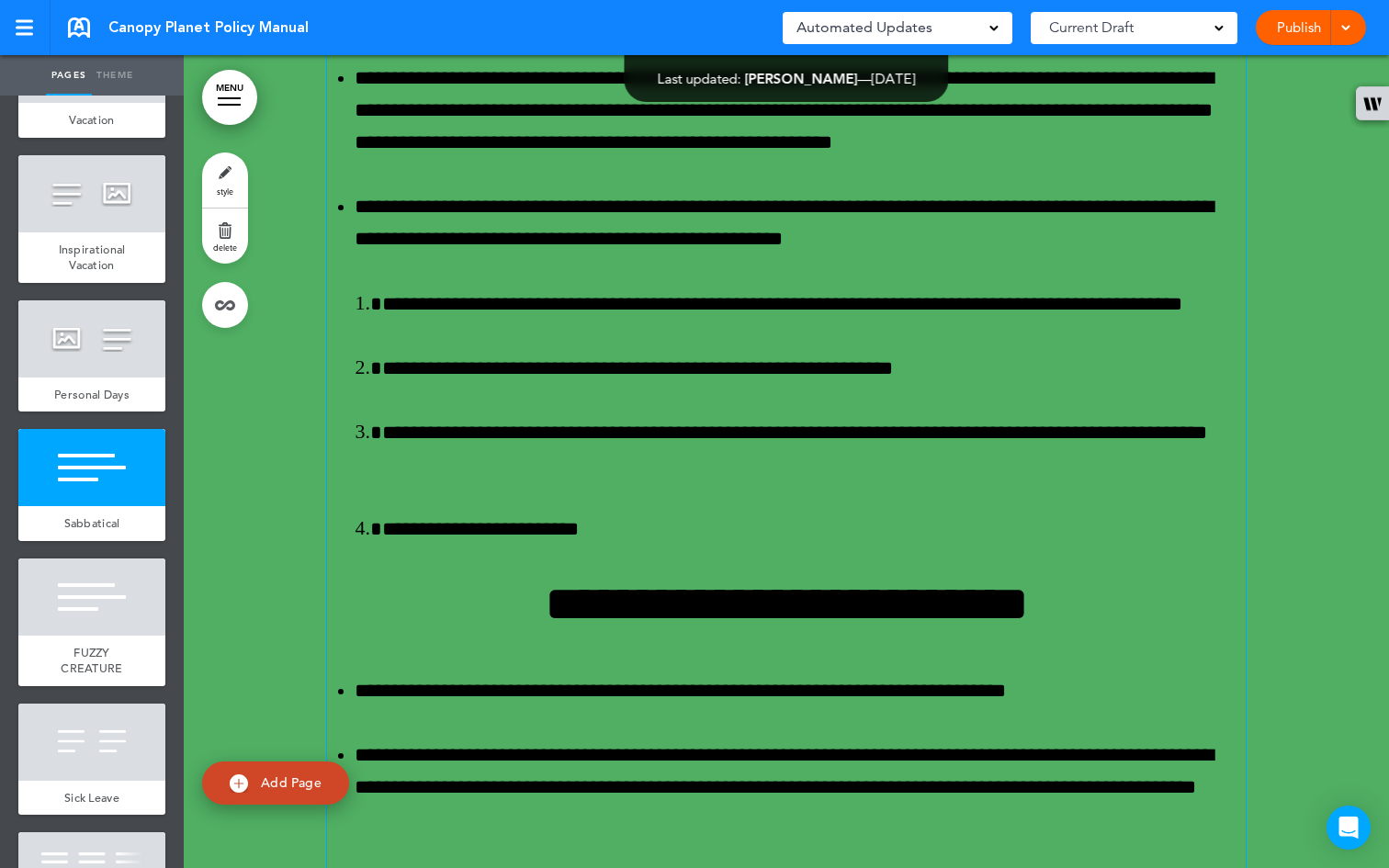
scroll to position [40548, 0]
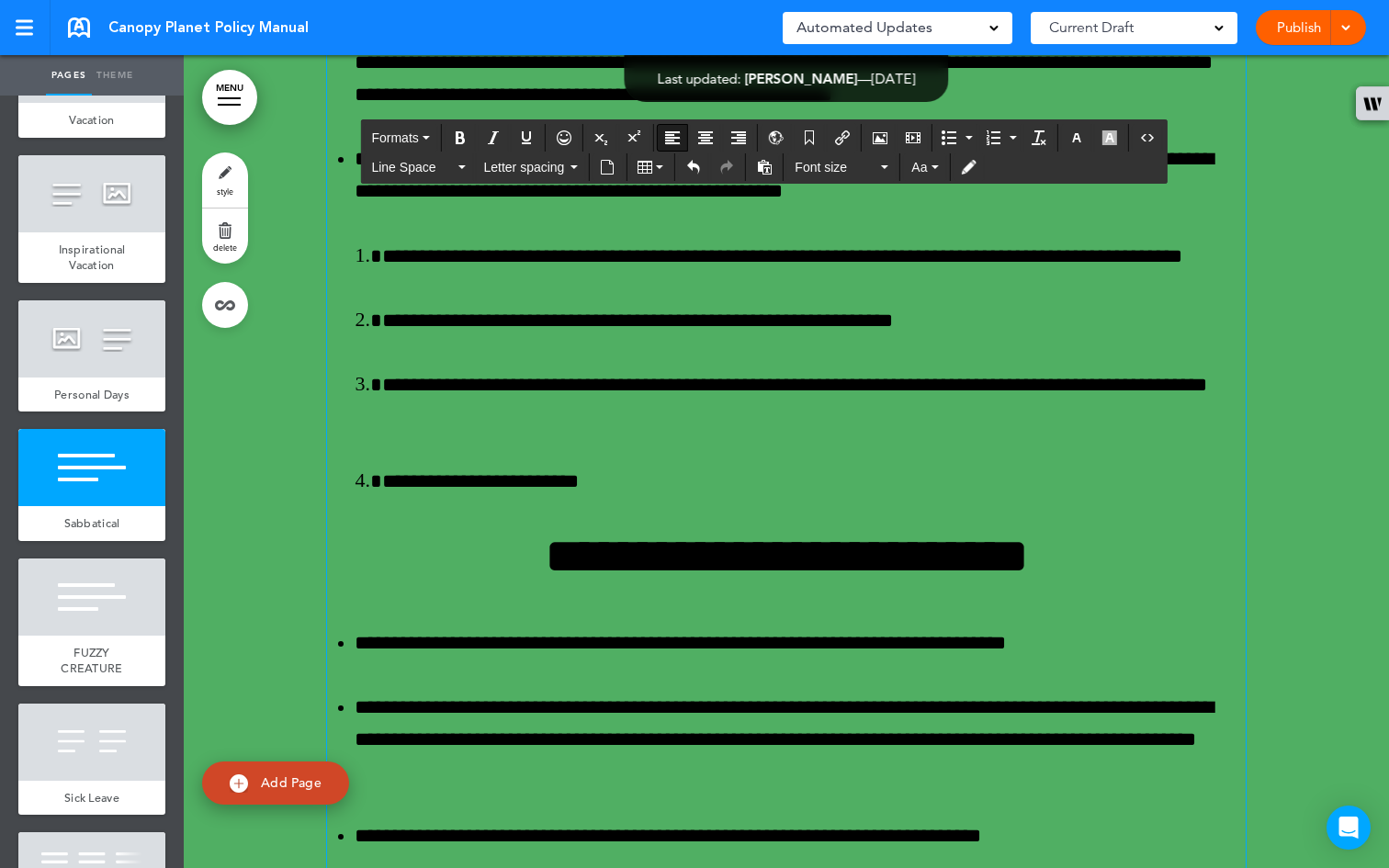
drag, startPoint x: 1152, startPoint y: 529, endPoint x: 1157, endPoint y: 515, distance: 14.9
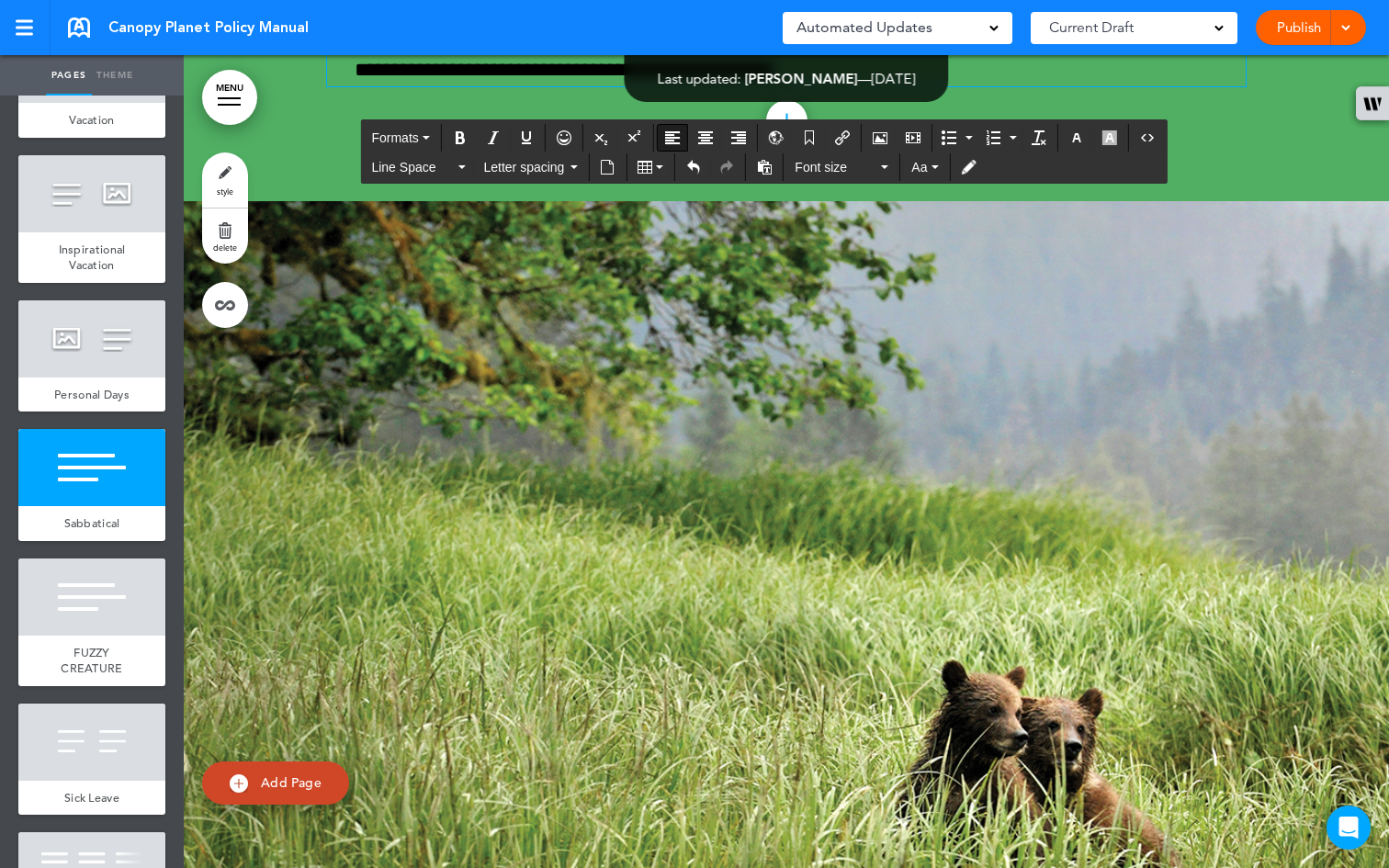
scroll to position [41538, 0]
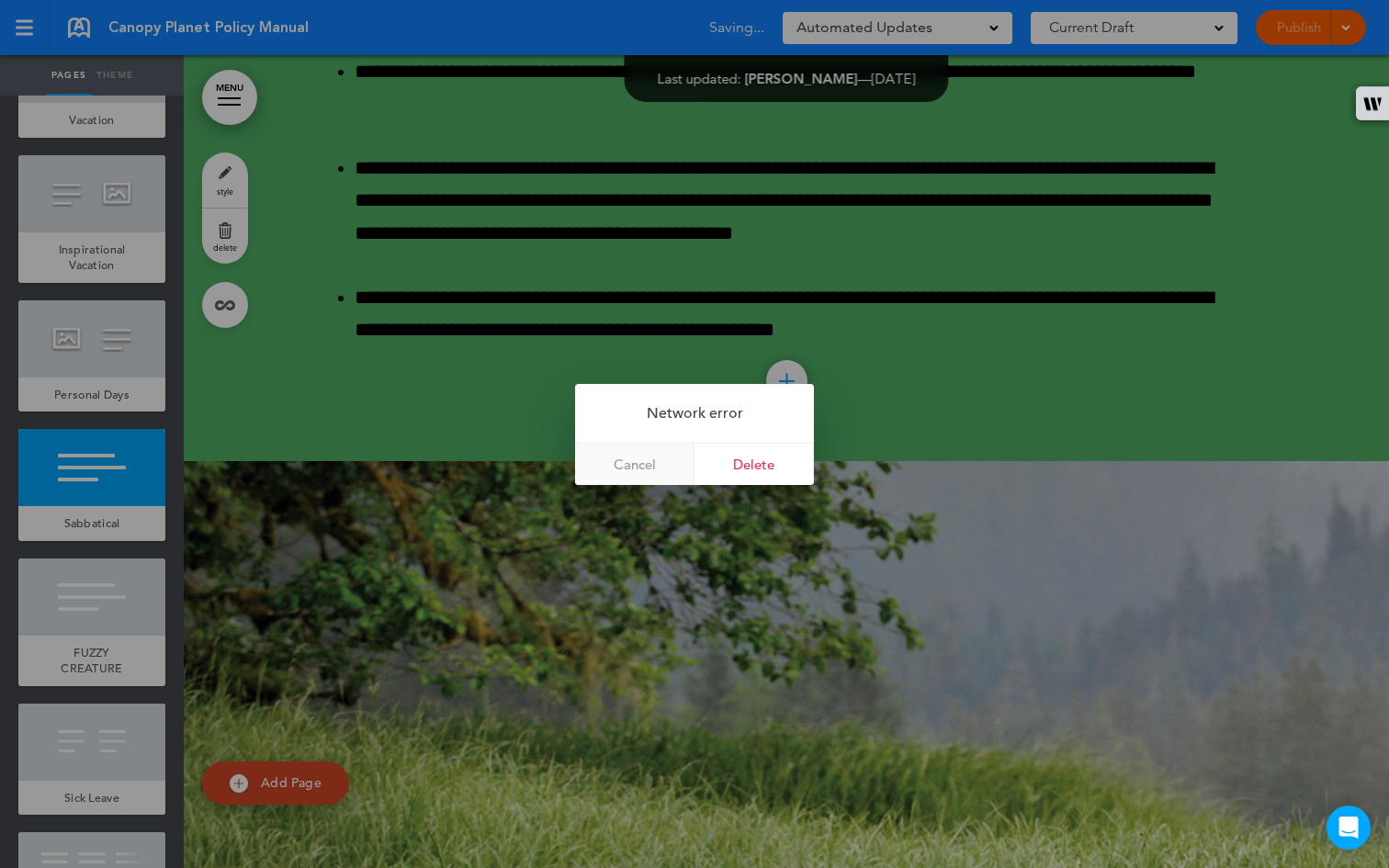
click at [645, 468] on link "Cancel" at bounding box center [635, 465] width 119 height 41
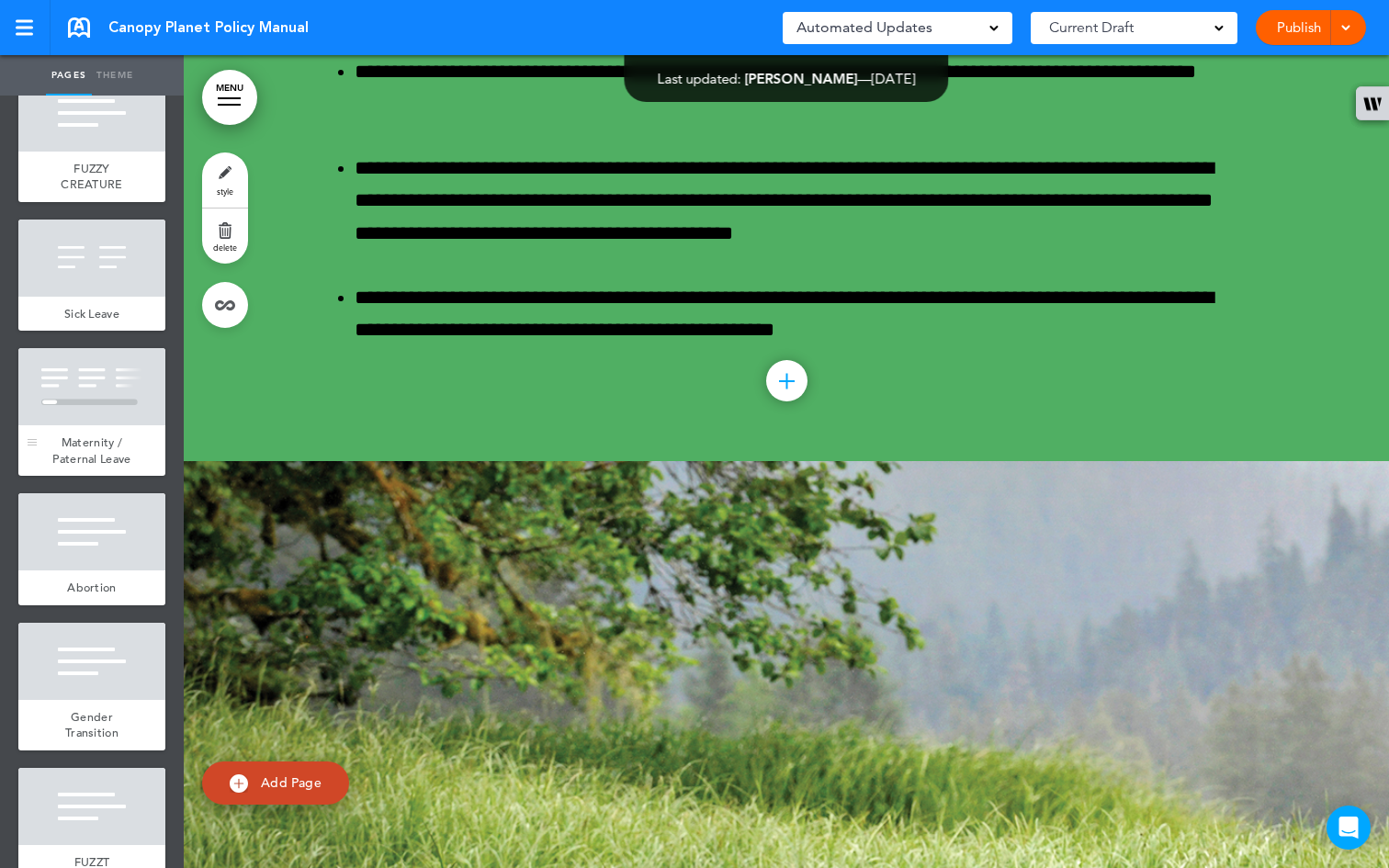
scroll to position [4179, 0]
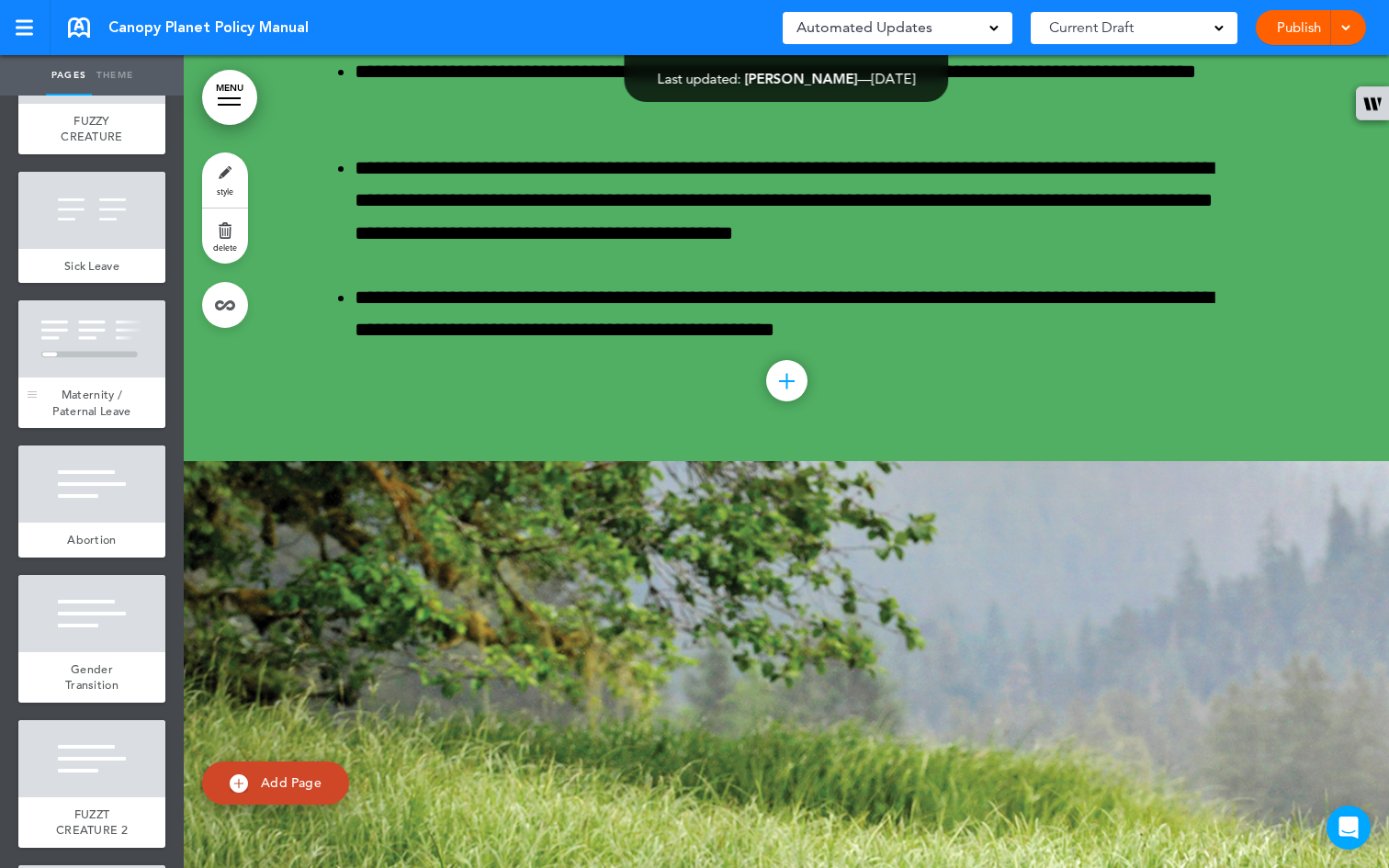
click at [88, 419] on span "Maternity / Paternal Leave" at bounding box center [91, 403] width 78 height 32
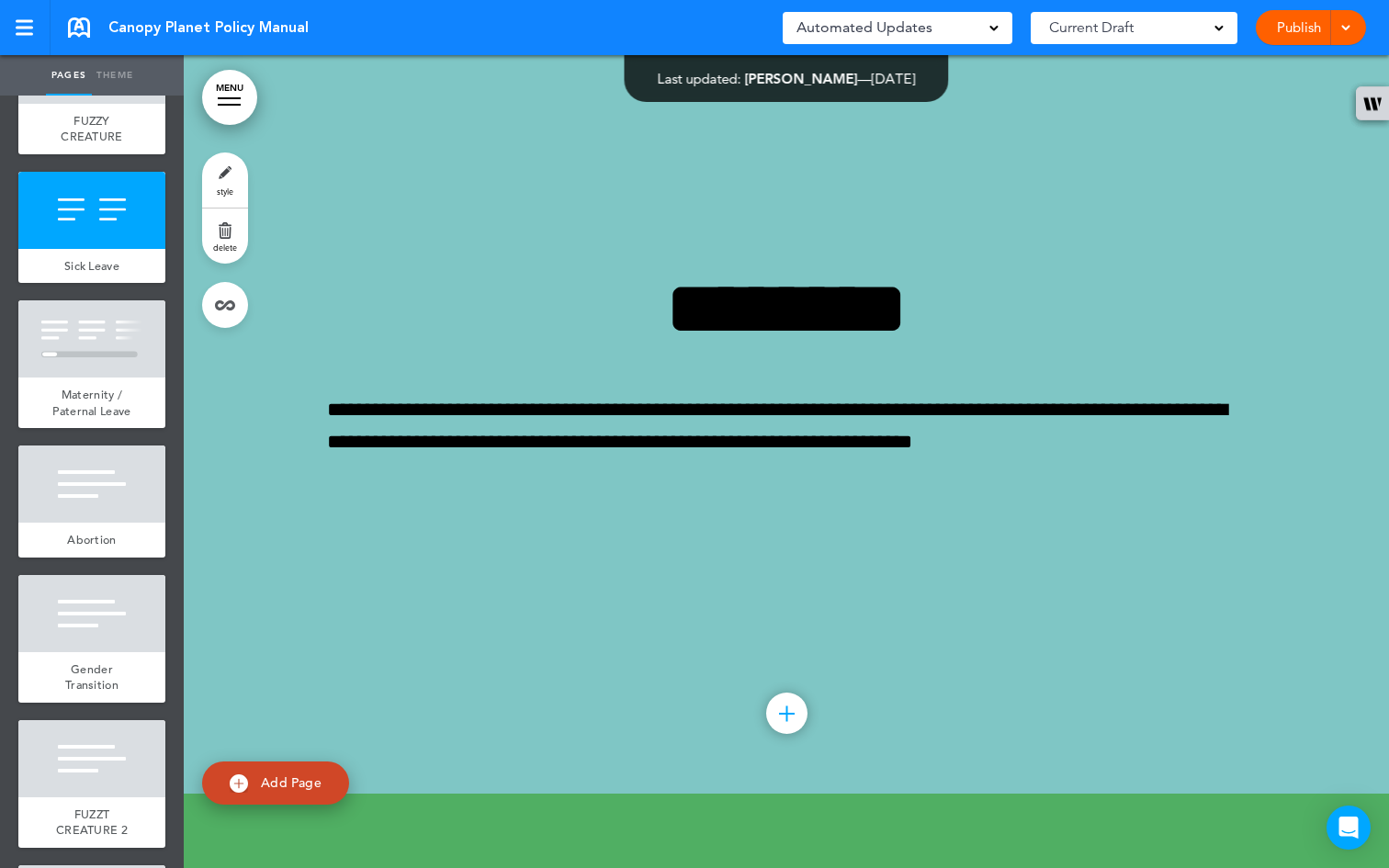
scroll to position [44469, 0]
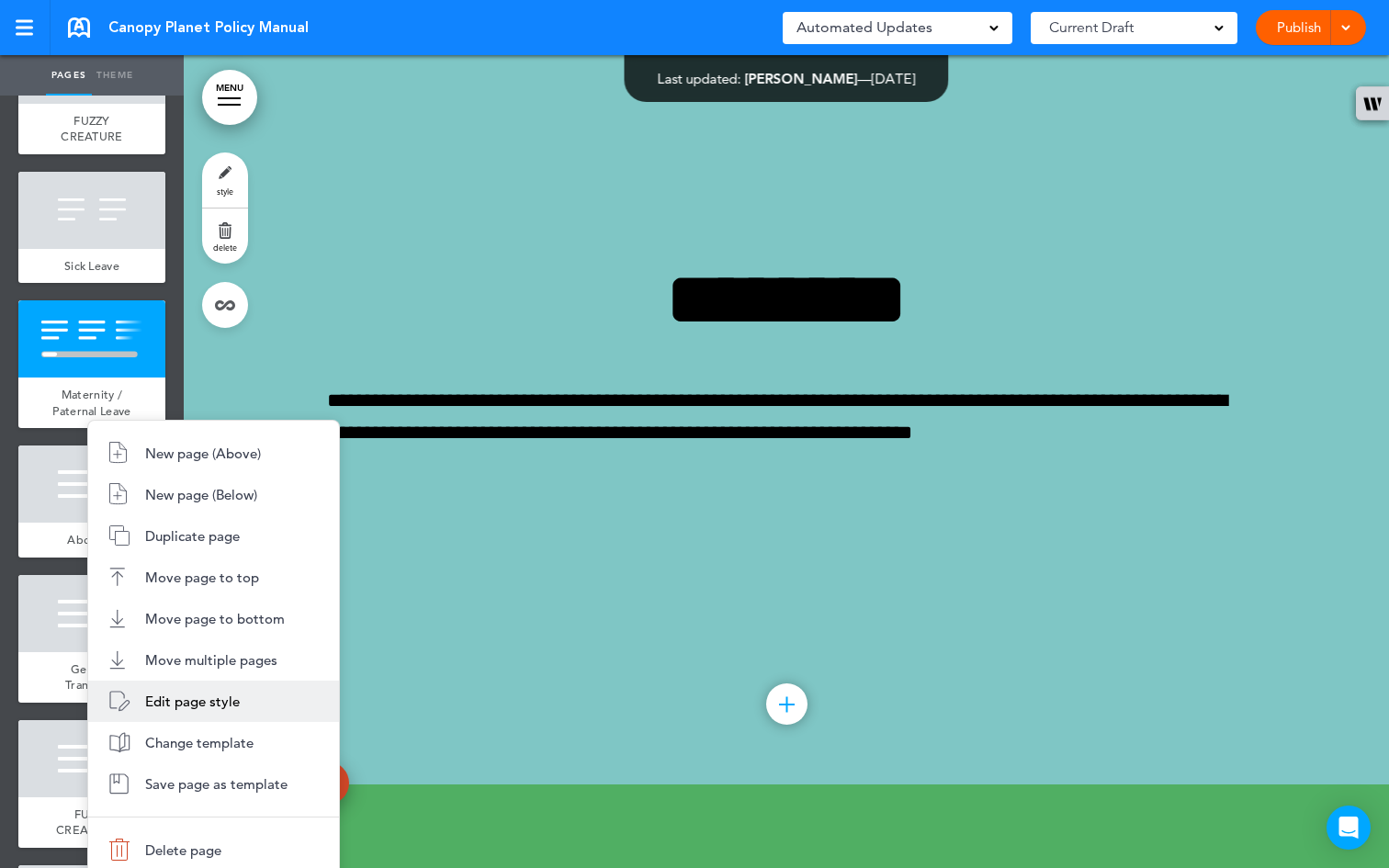
click at [219, 698] on span "Edit page style" at bounding box center [192, 701] width 95 height 18
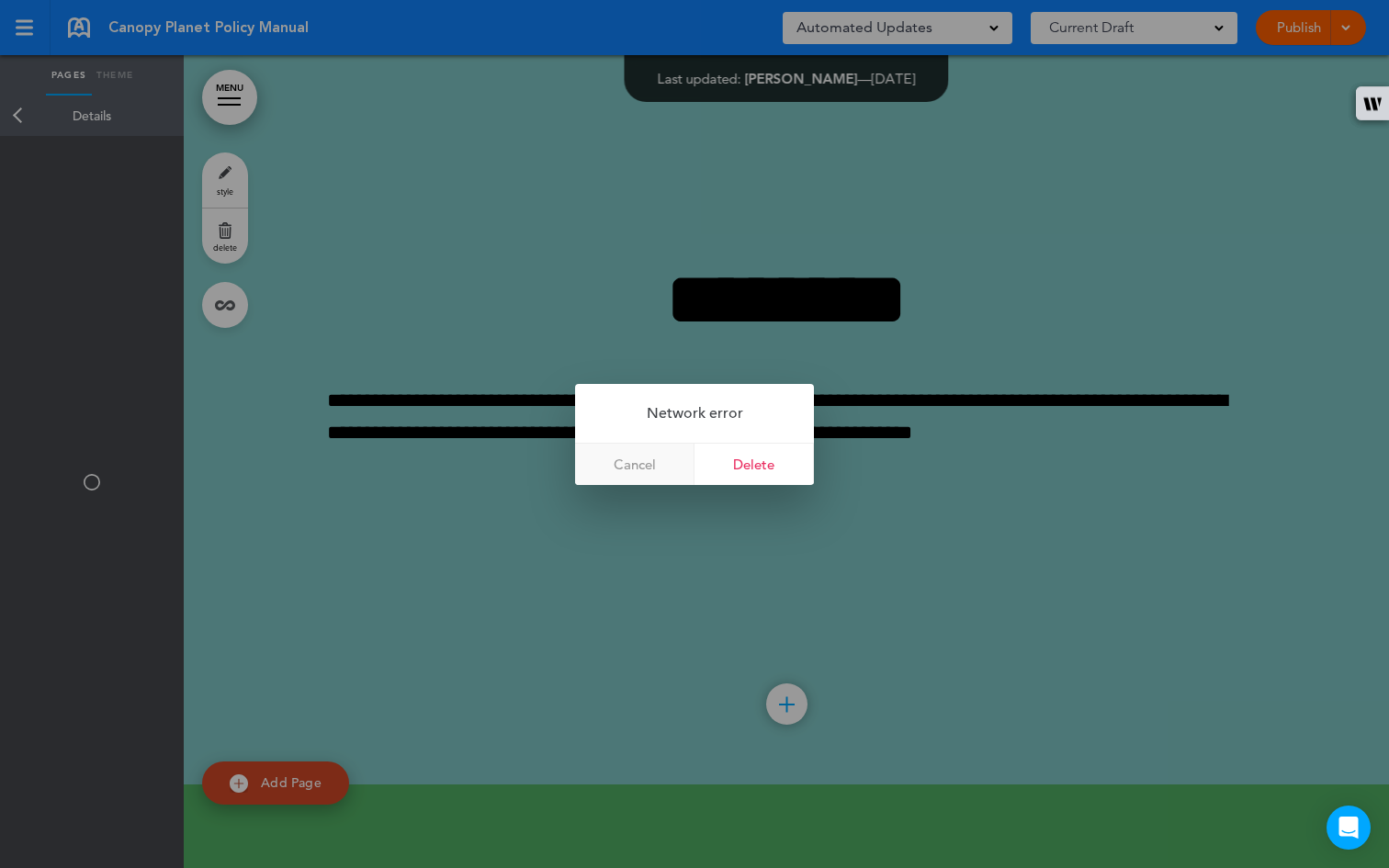
click at [626, 465] on link "Cancel" at bounding box center [635, 465] width 119 height 41
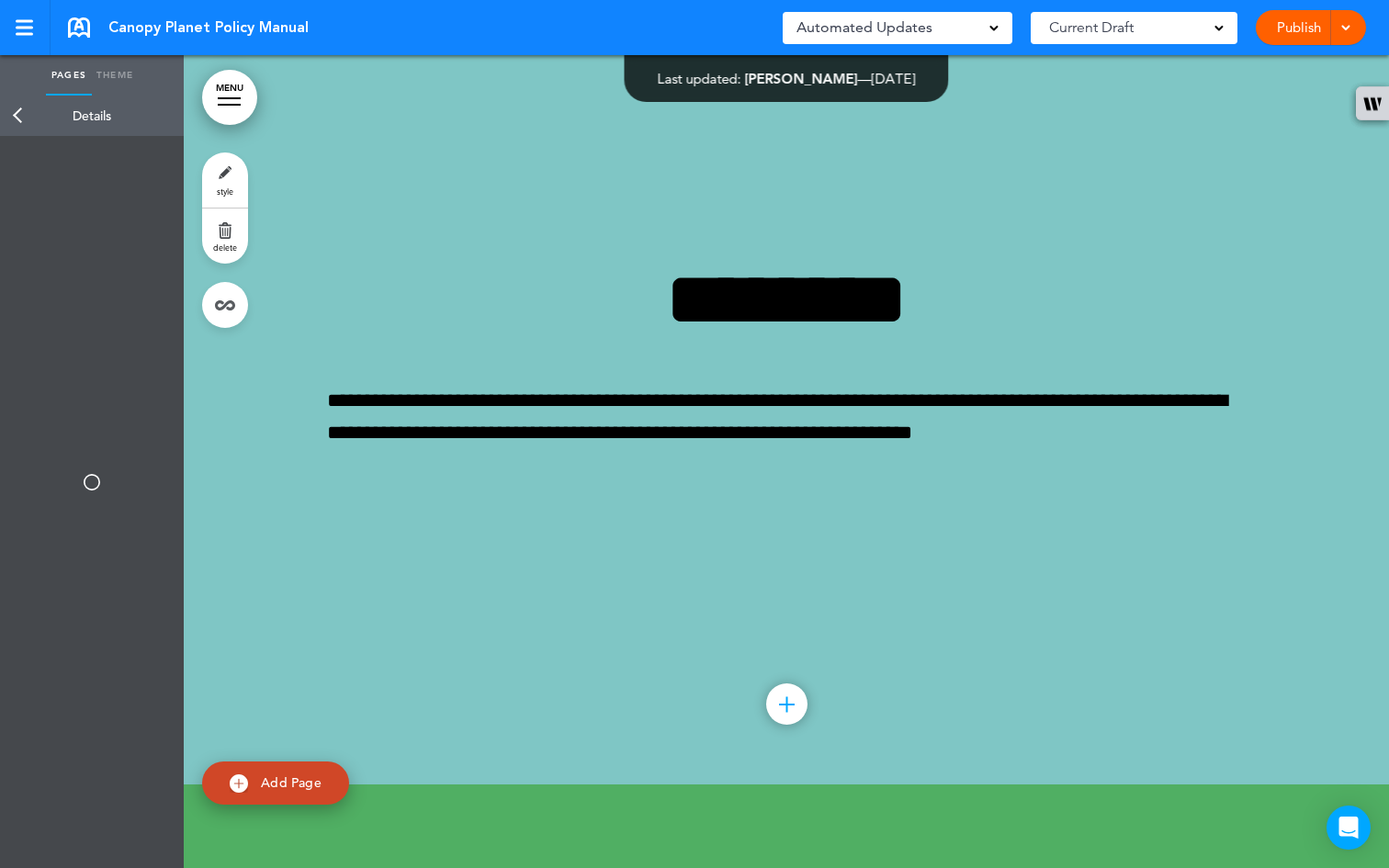
click at [126, 71] on link "Theme" at bounding box center [114, 75] width 46 height 40
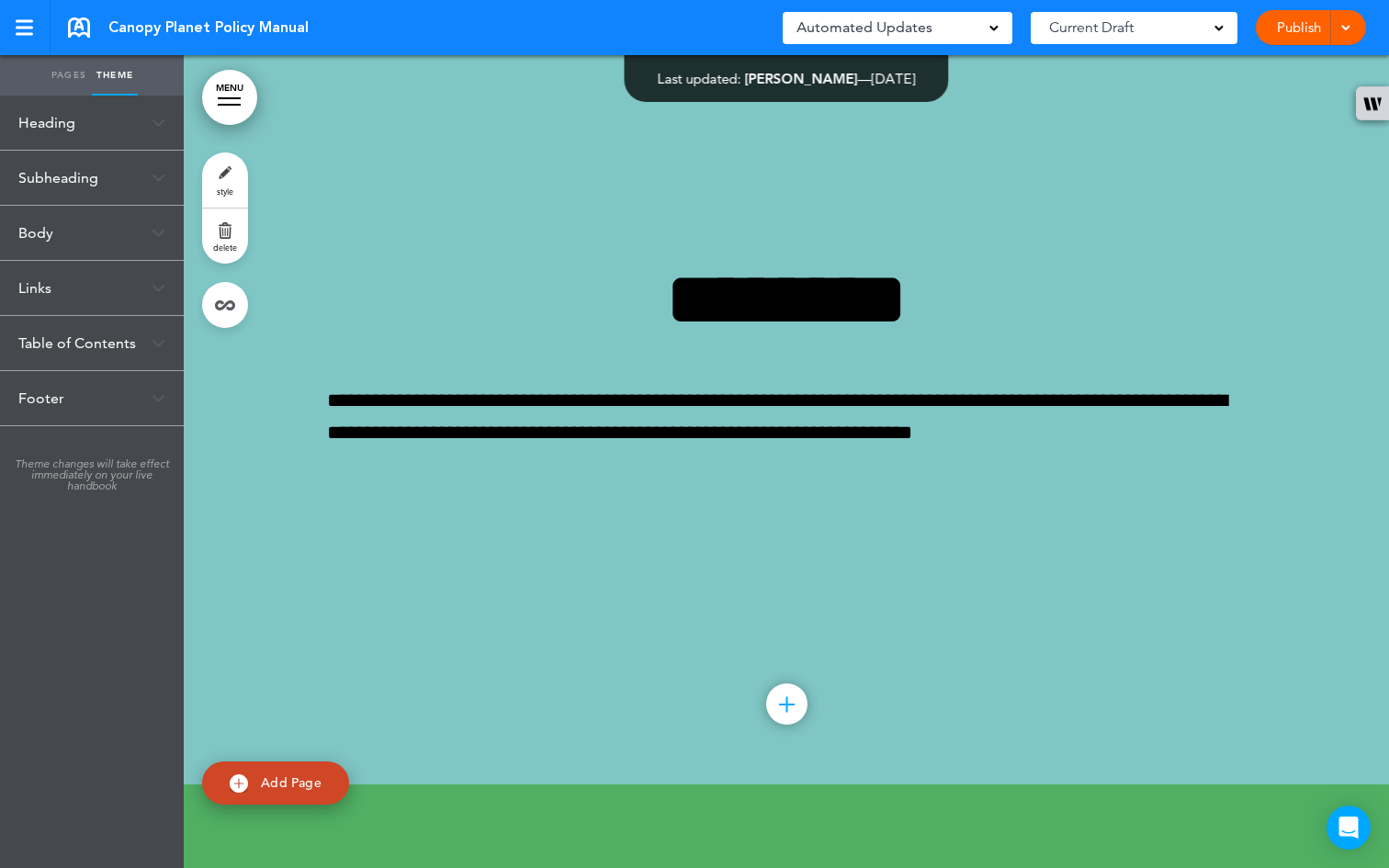
click at [94, 122] on div "Heading" at bounding box center [92, 123] width 184 height 54
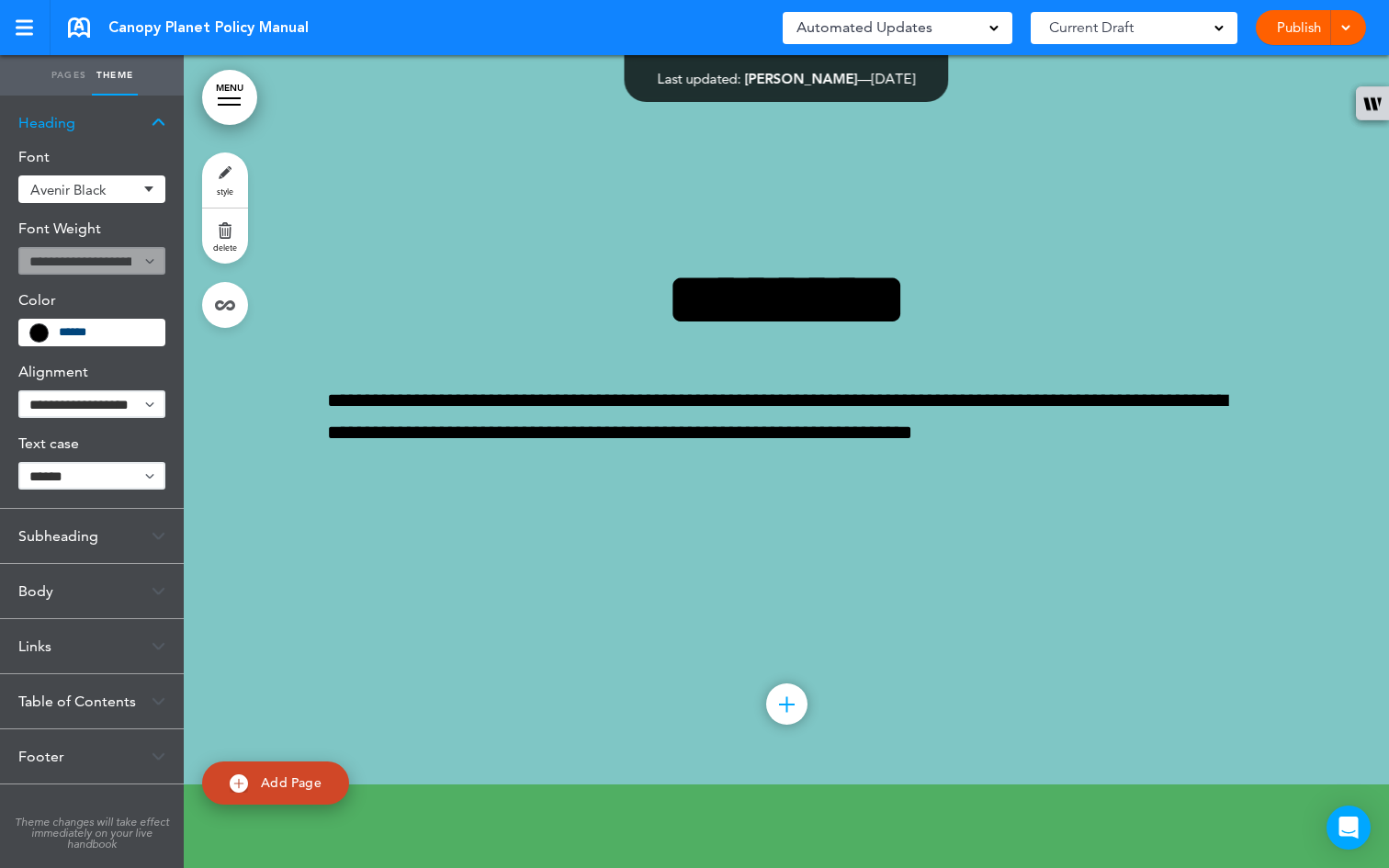
click at [154, 120] on img at bounding box center [158, 122] width 14 height 10
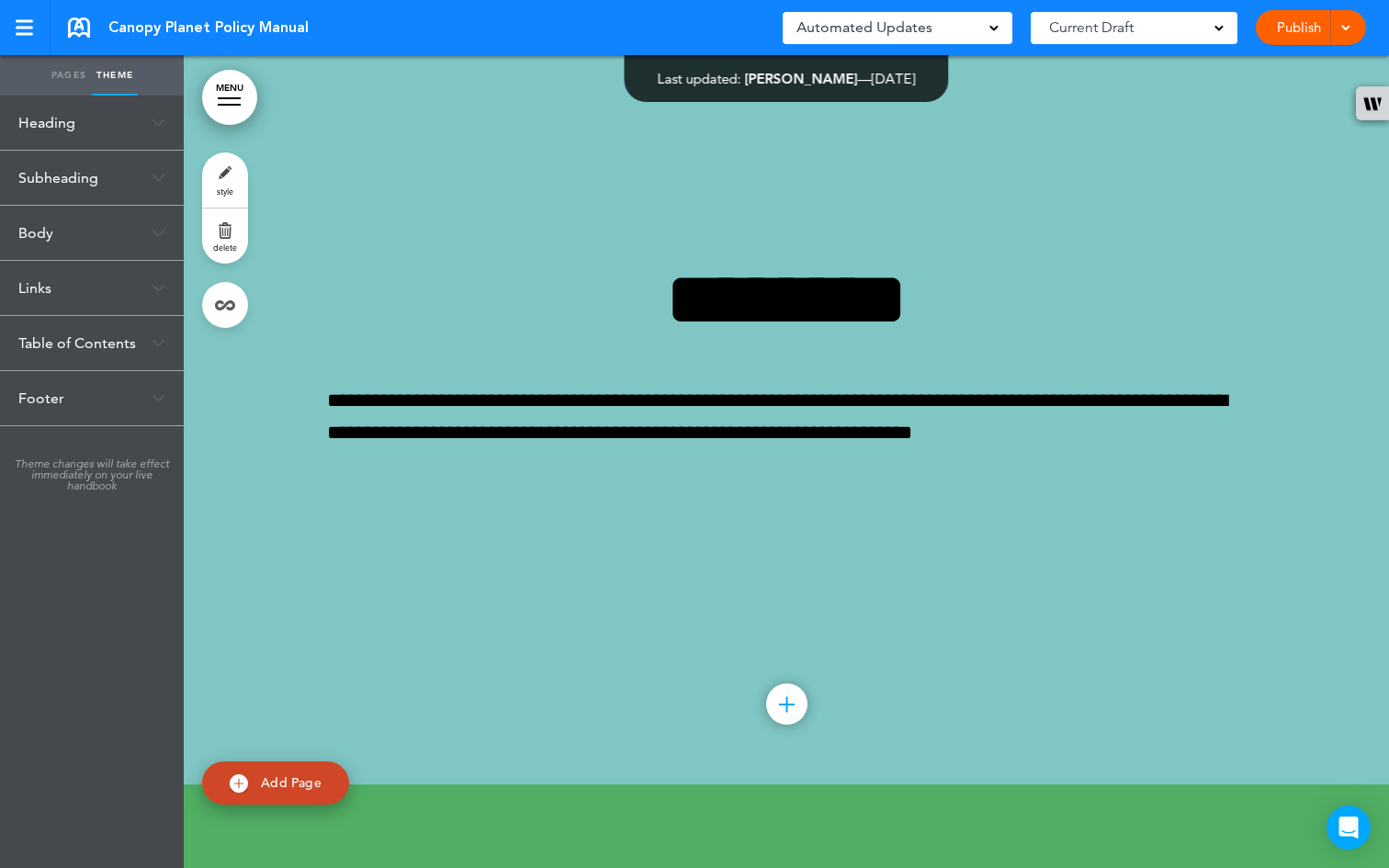
click at [70, 73] on link "Pages" at bounding box center [68, 75] width 46 height 40
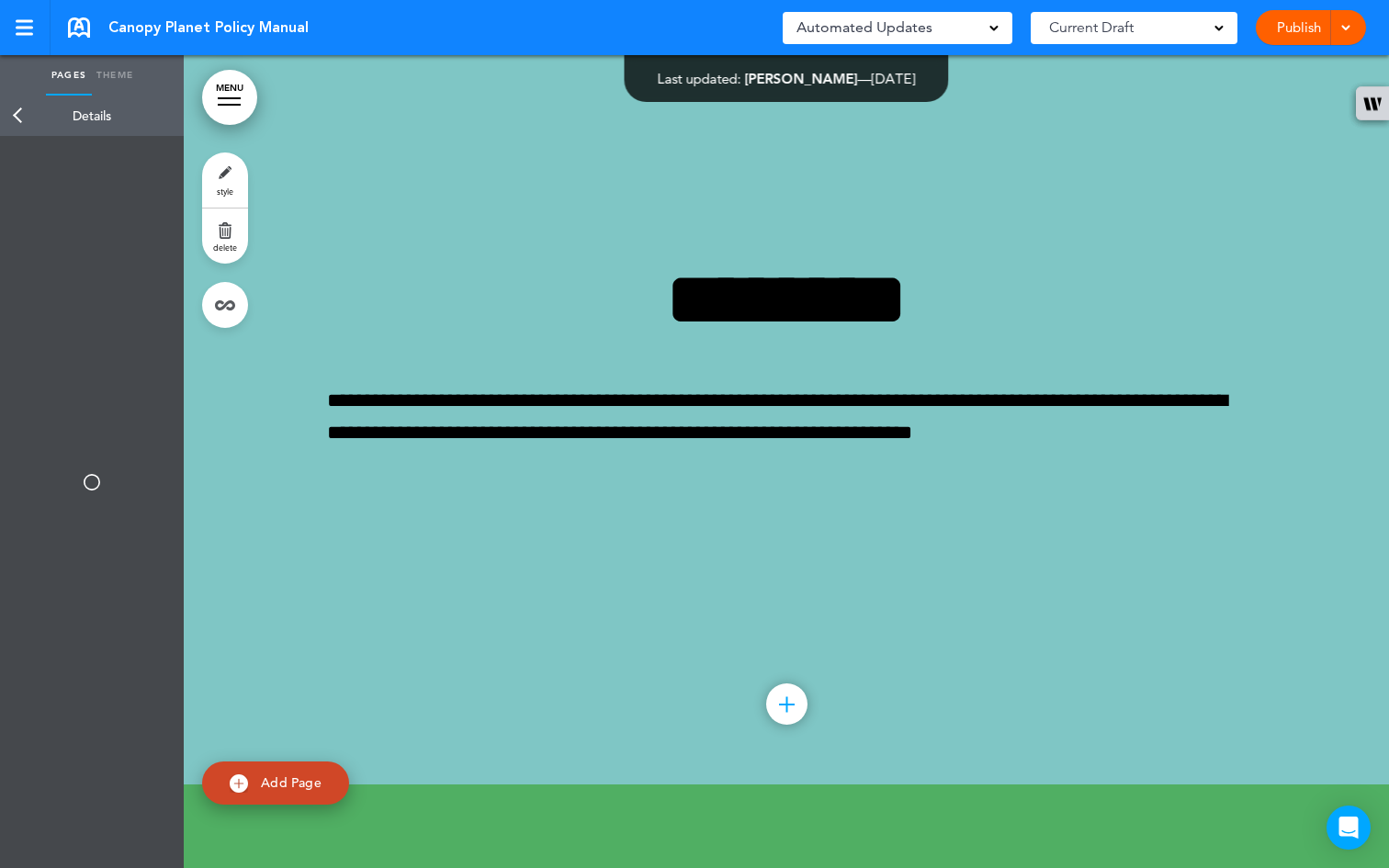
click at [23, 114] on link "Back" at bounding box center [18, 115] width 37 height 40
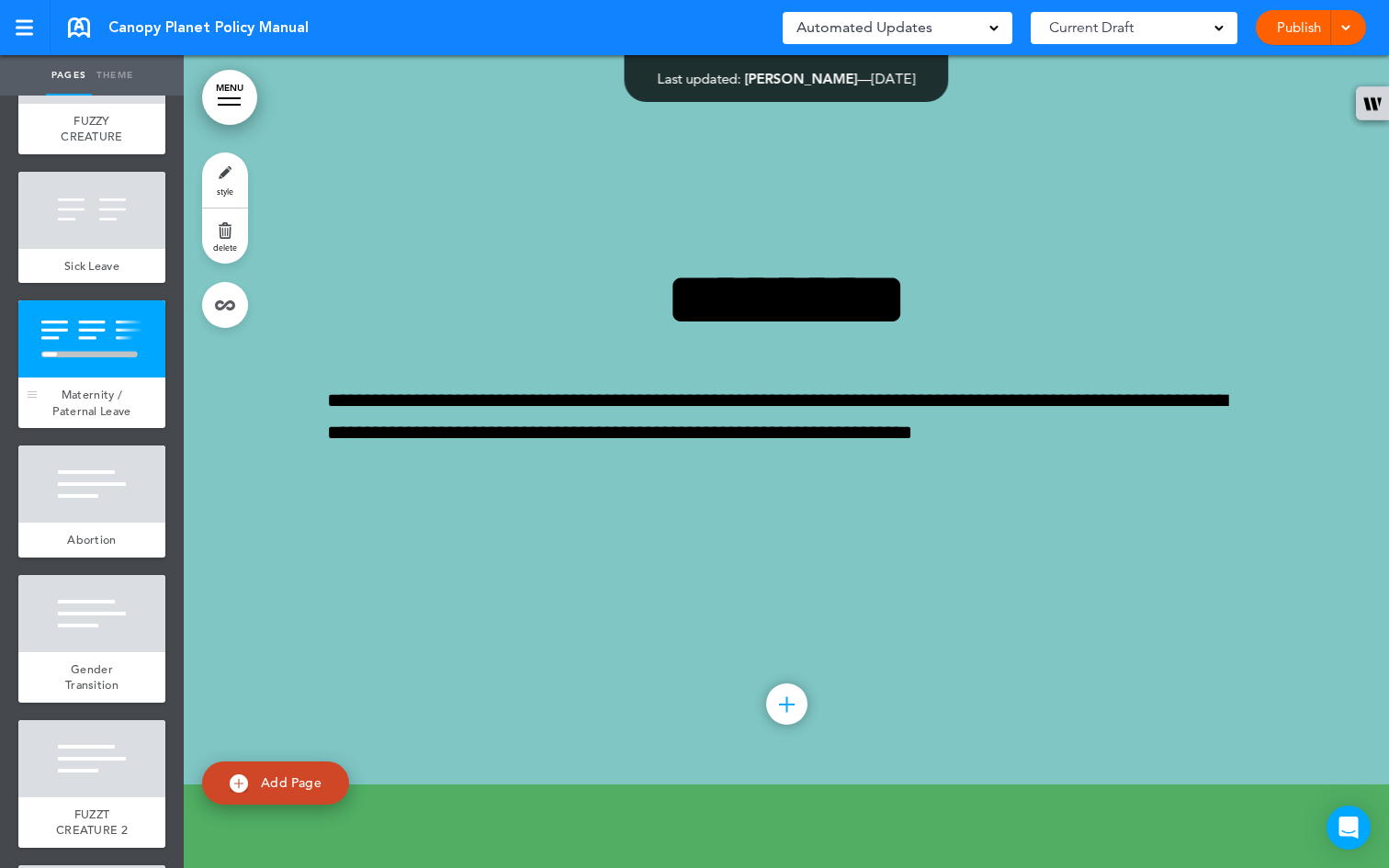
click at [89, 419] on span "Maternity / Paternal Leave" at bounding box center [91, 403] width 78 height 32
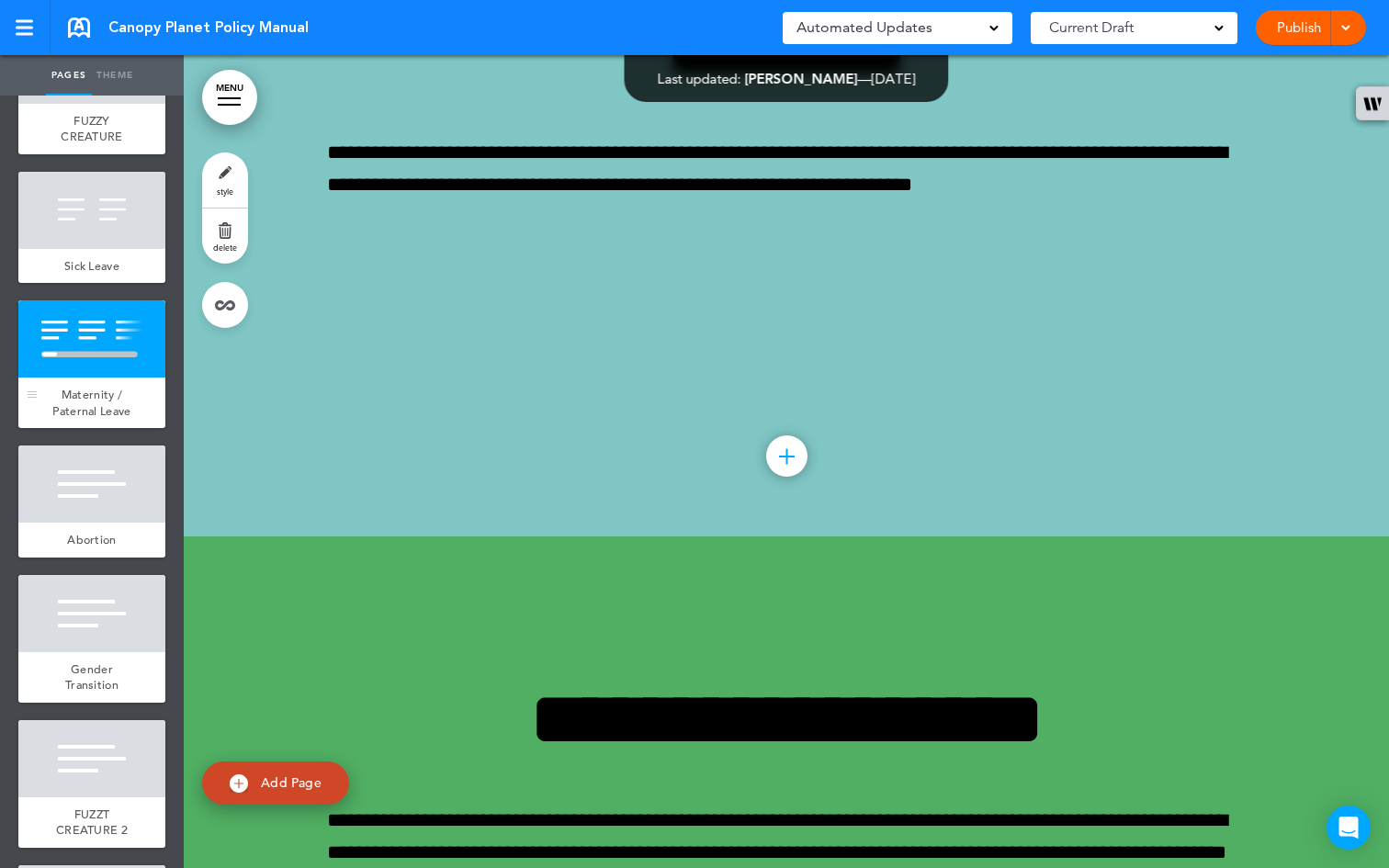
scroll to position [44716, 0]
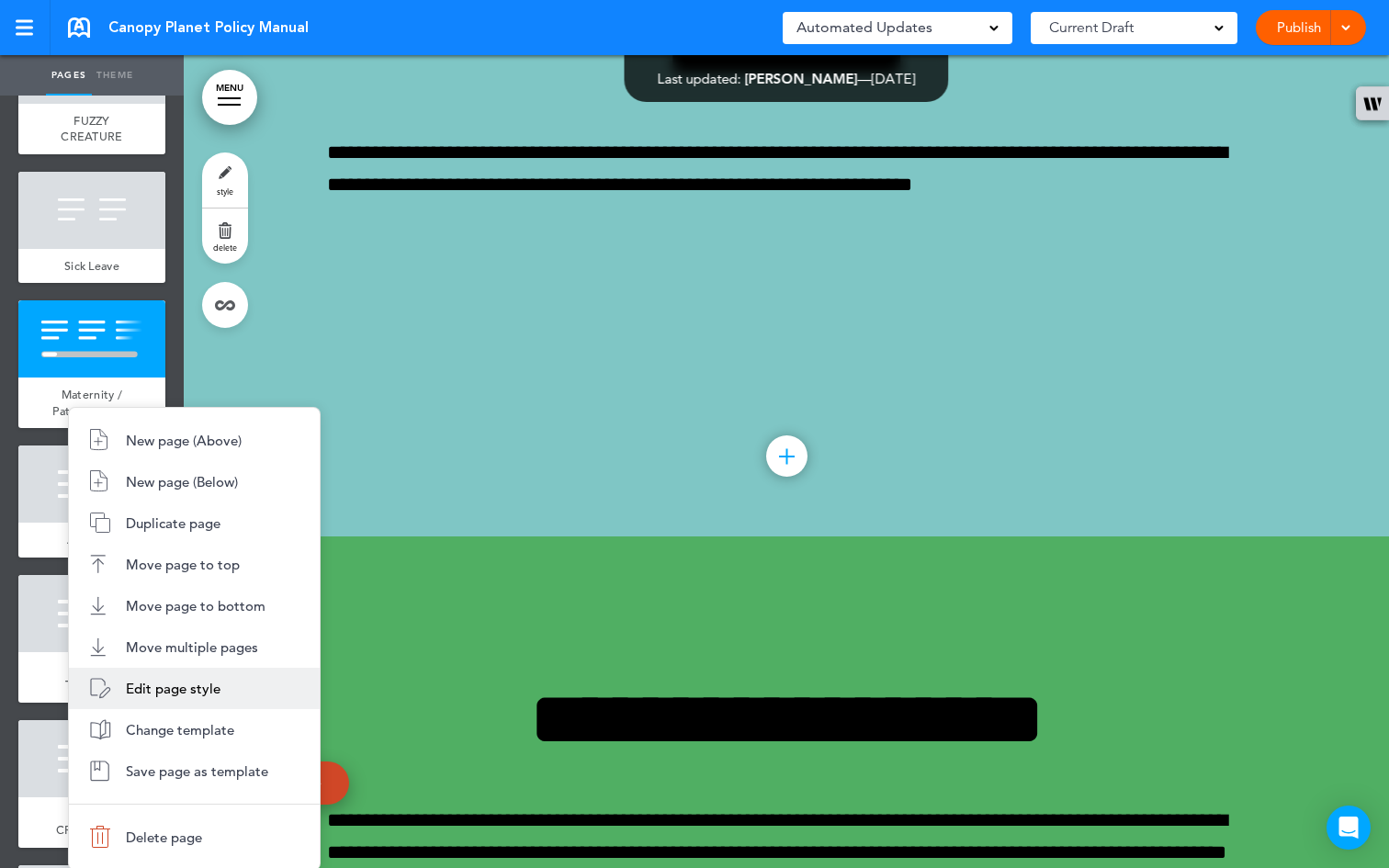
click at [166, 681] on span "Edit page style" at bounding box center [172, 689] width 95 height 18
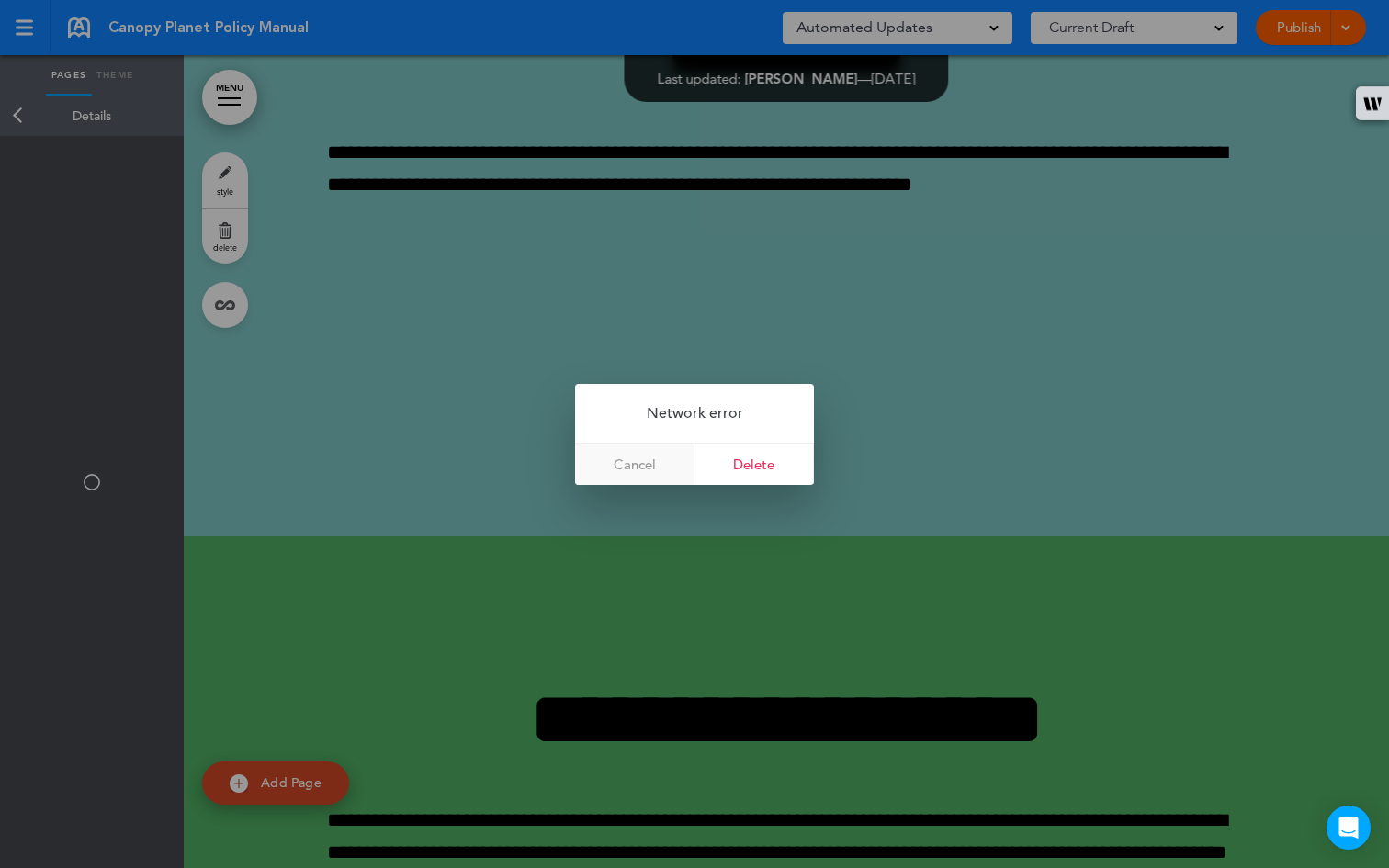
click at [663, 468] on link "Cancel" at bounding box center [635, 465] width 119 height 41
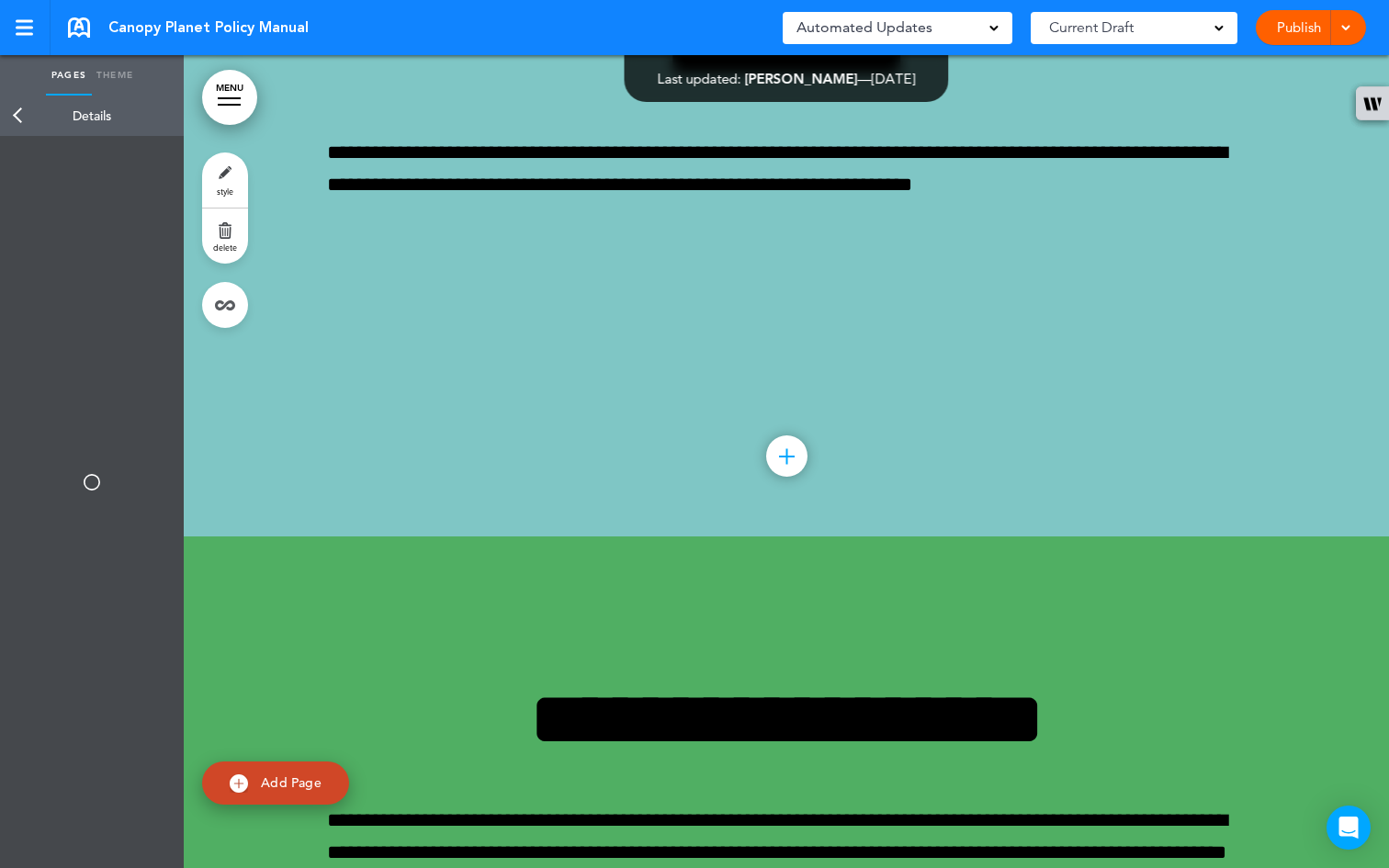
click at [25, 119] on link "Back" at bounding box center [18, 115] width 37 height 40
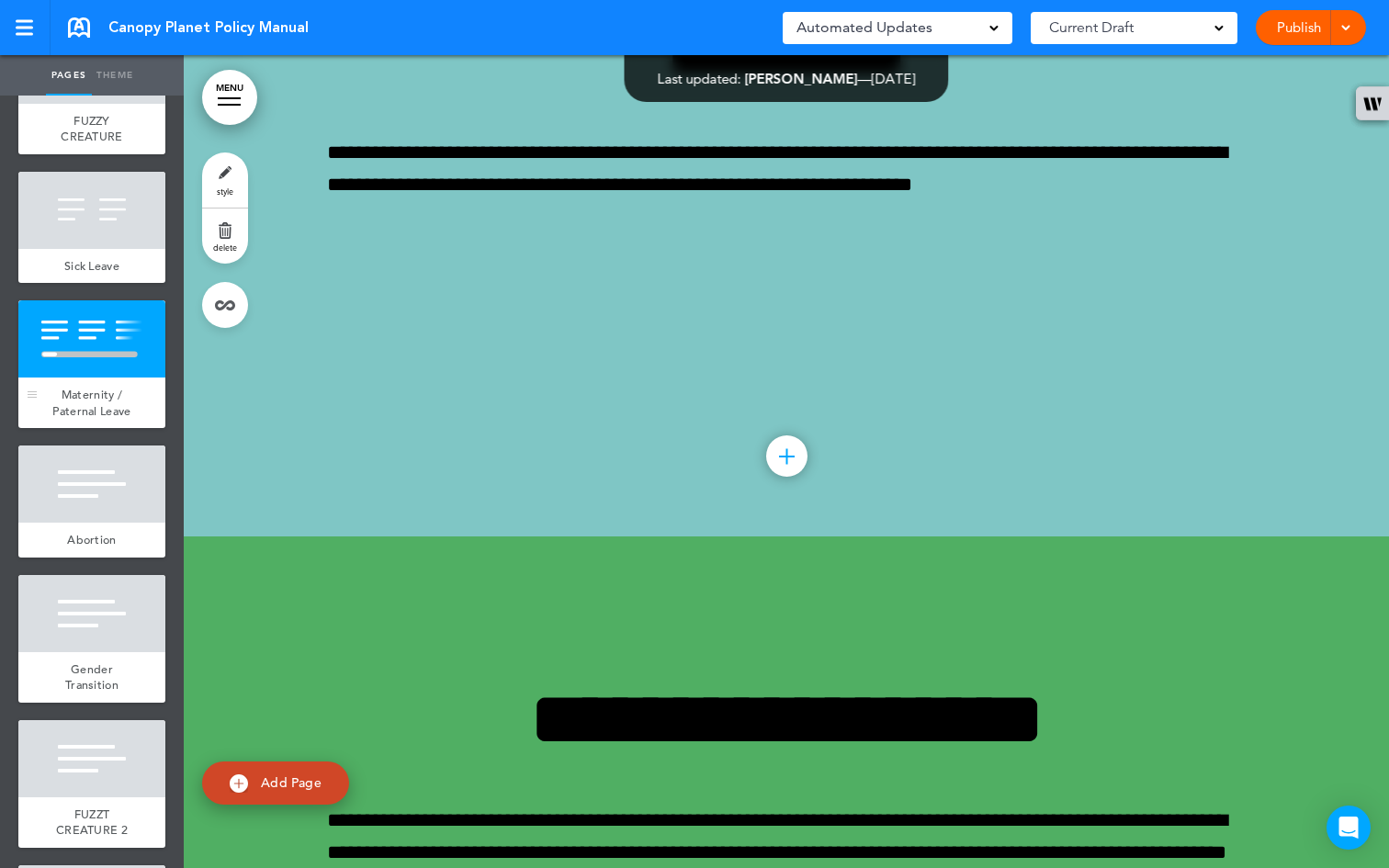
click at [115, 378] on div at bounding box center [92, 339] width 147 height 77
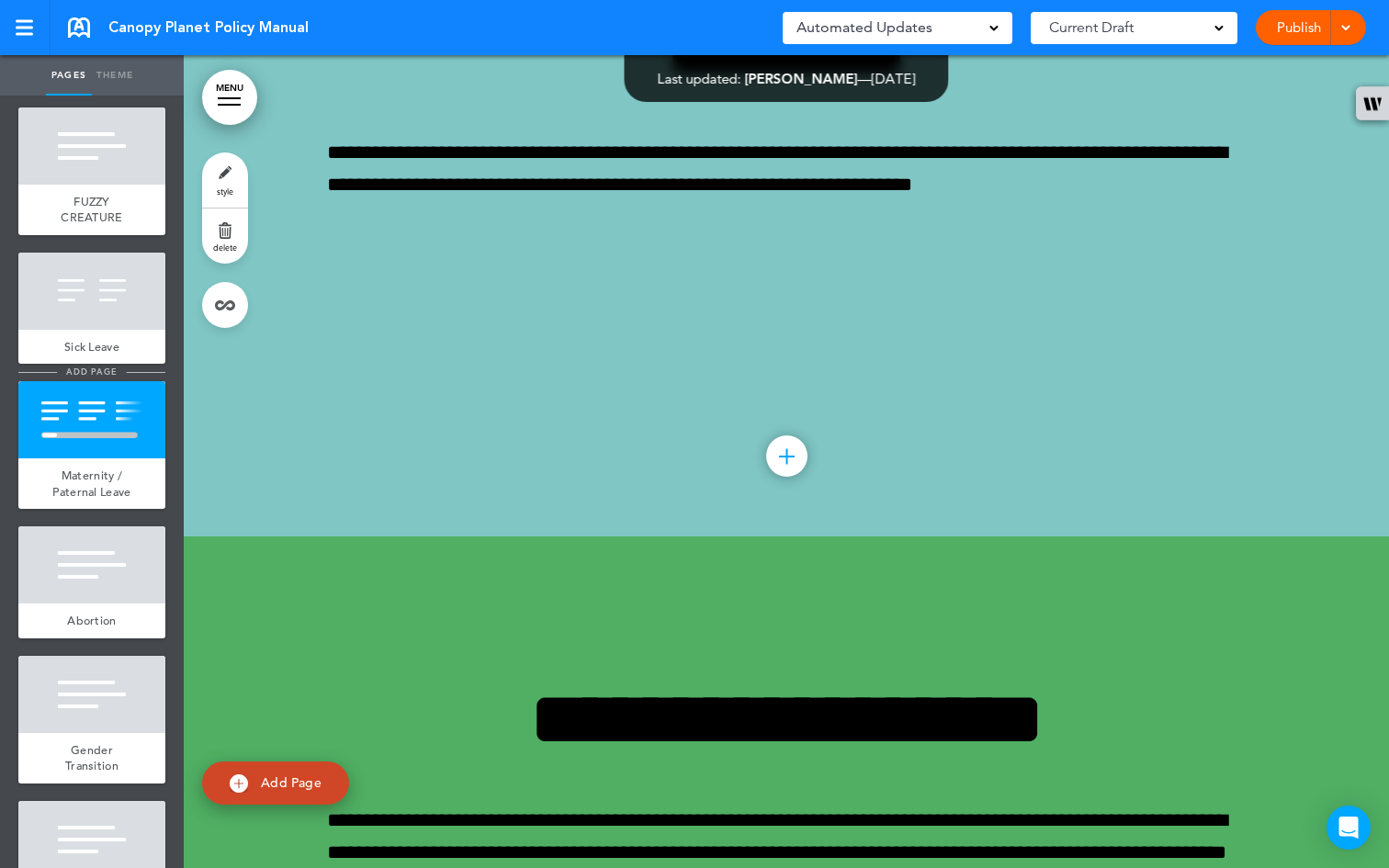
scroll to position [4094, 0]
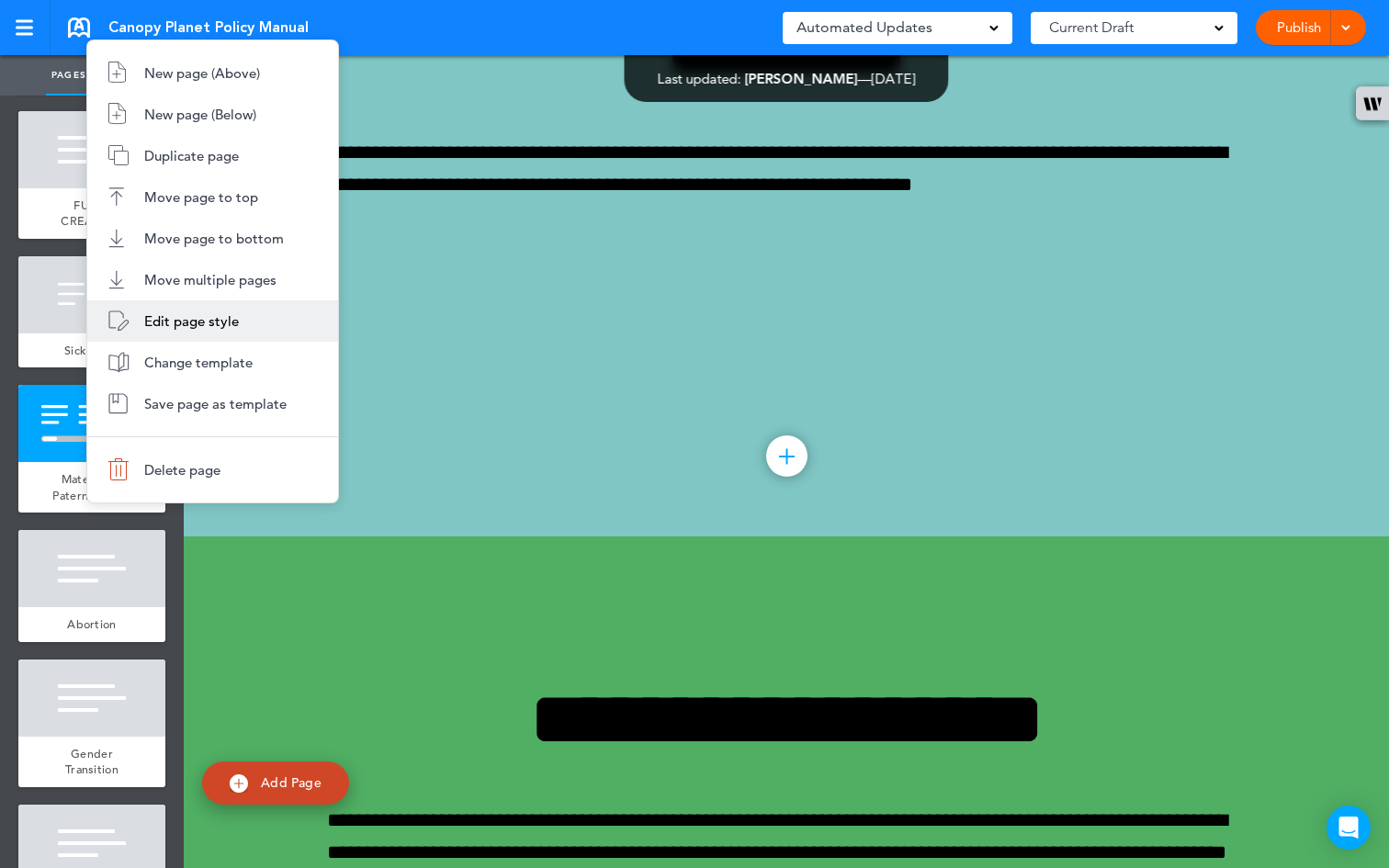
click at [191, 324] on span "Edit page style" at bounding box center [191, 321] width 95 height 18
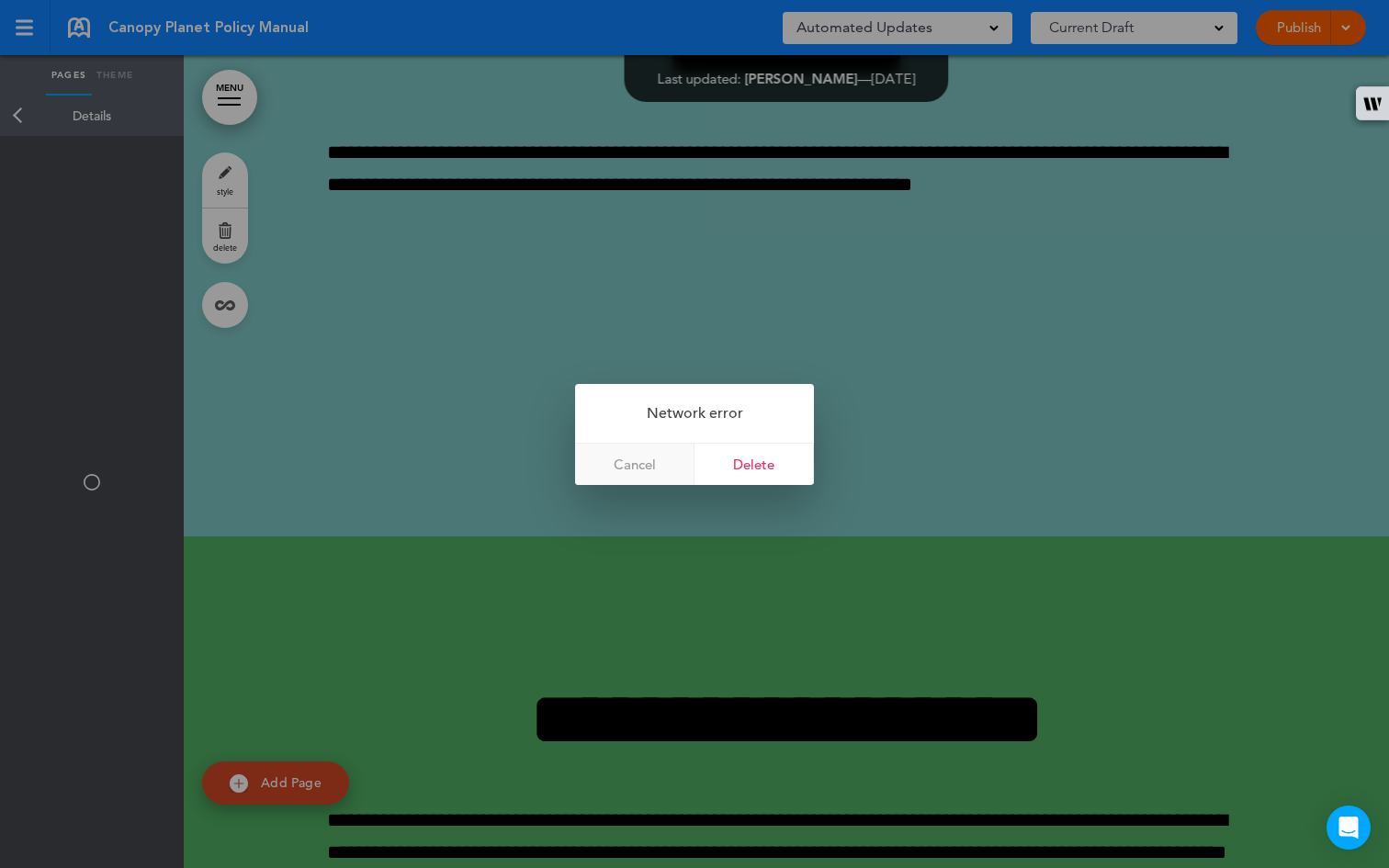
click at [647, 467] on link "Cancel" at bounding box center [635, 465] width 119 height 41
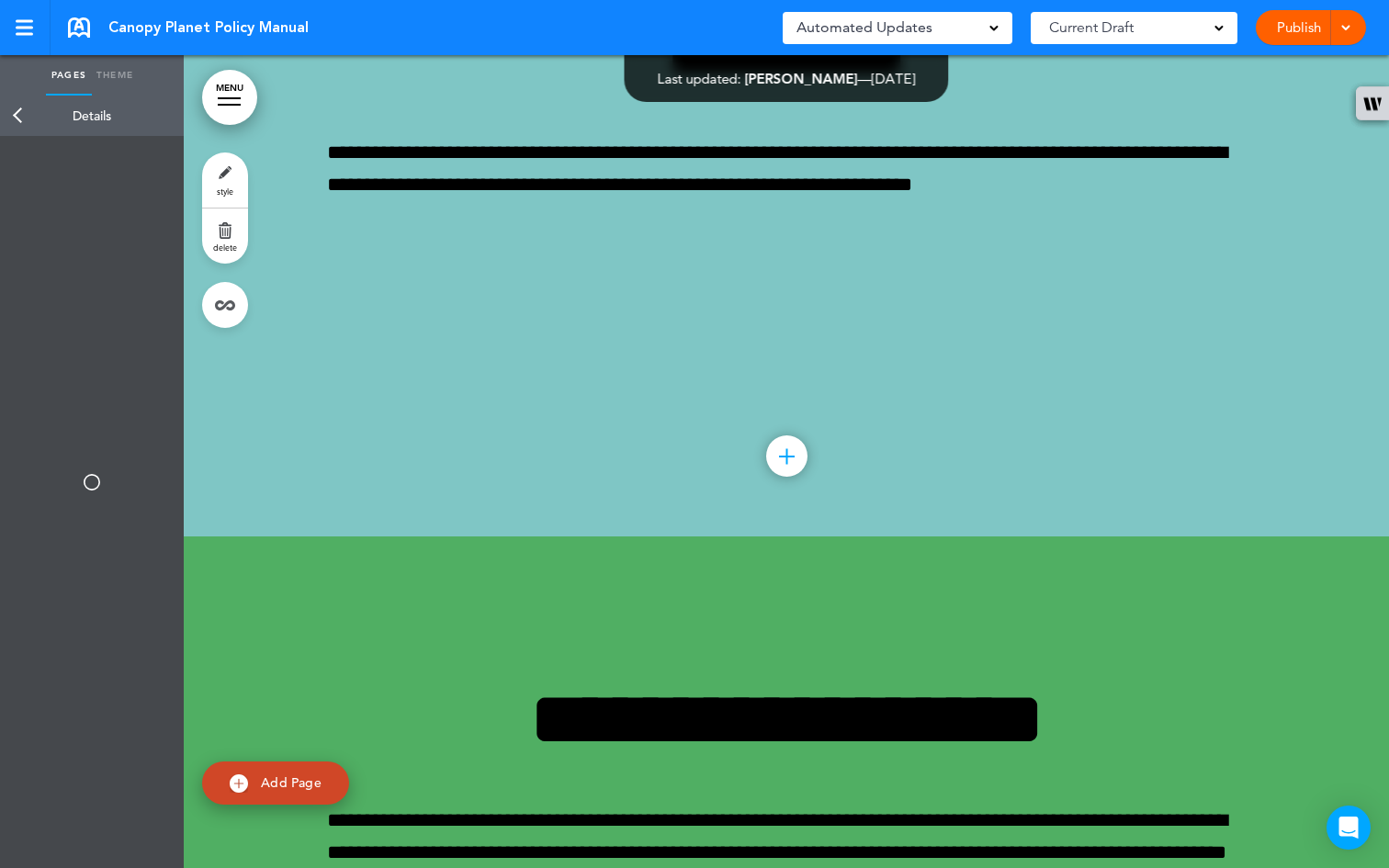
click at [11, 111] on link "Back" at bounding box center [18, 115] width 37 height 40
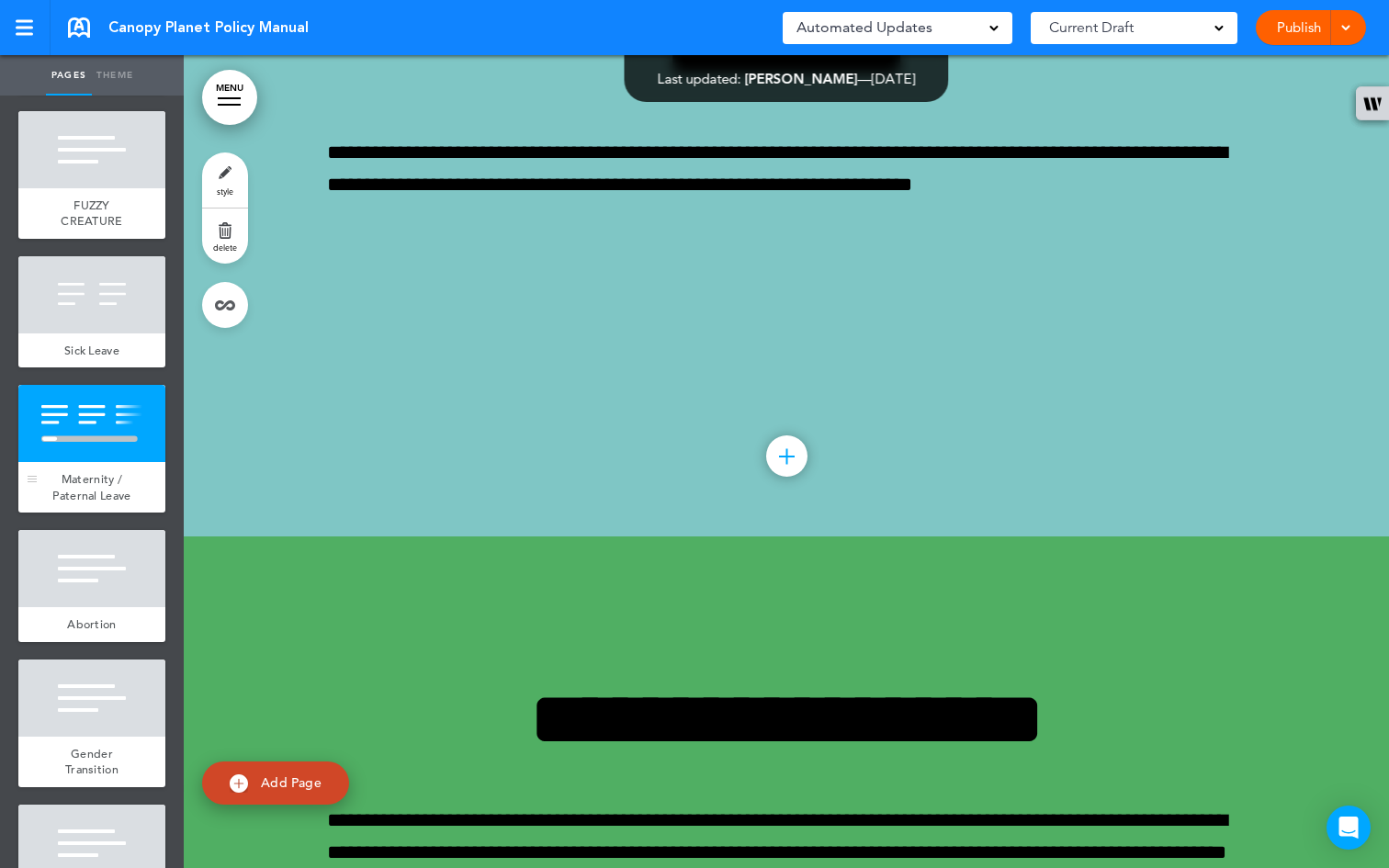
click at [76, 503] on span "Maternity / Paternal Leave" at bounding box center [91, 487] width 78 height 32
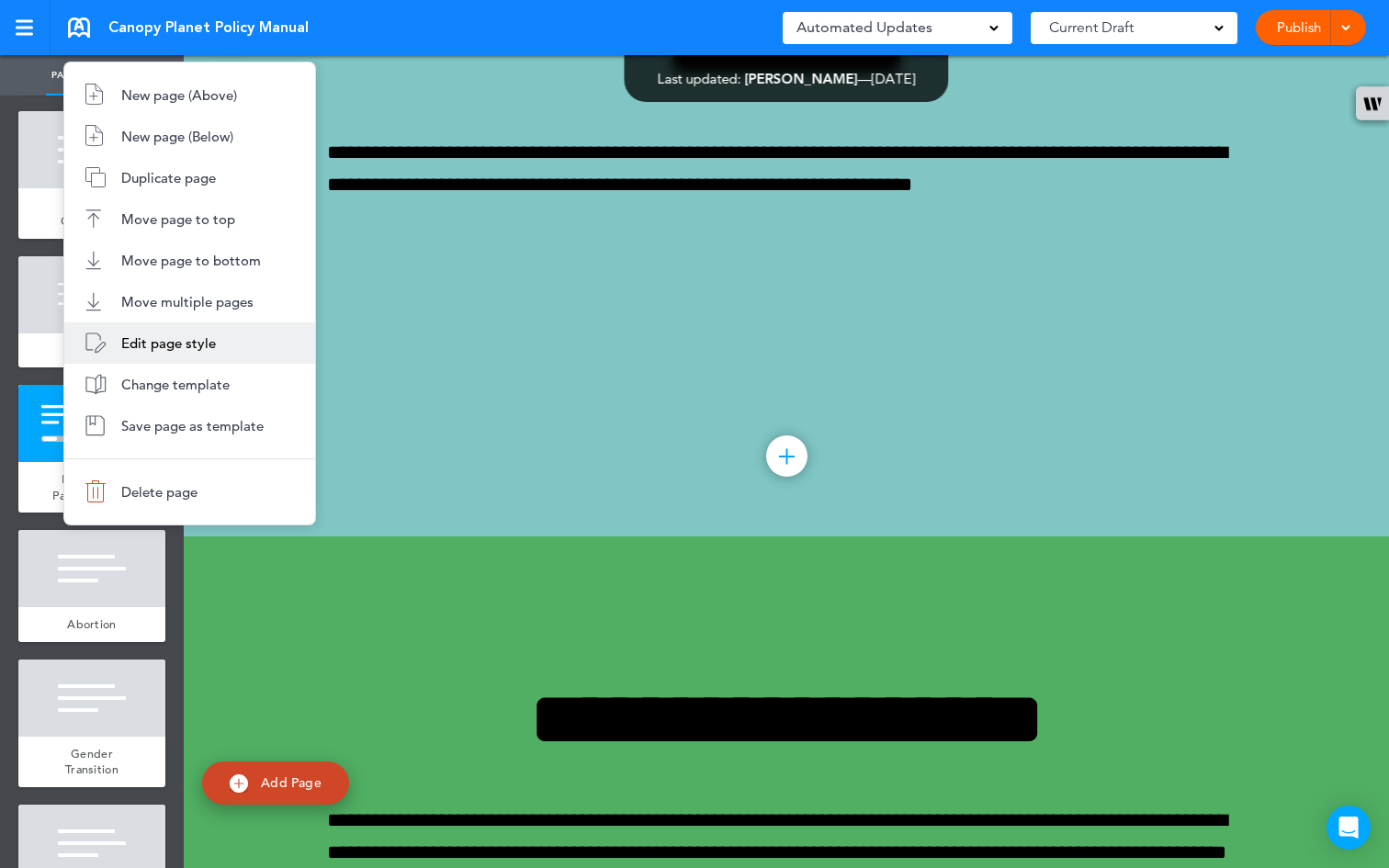
click at [172, 336] on span "Edit page style" at bounding box center [168, 343] width 95 height 18
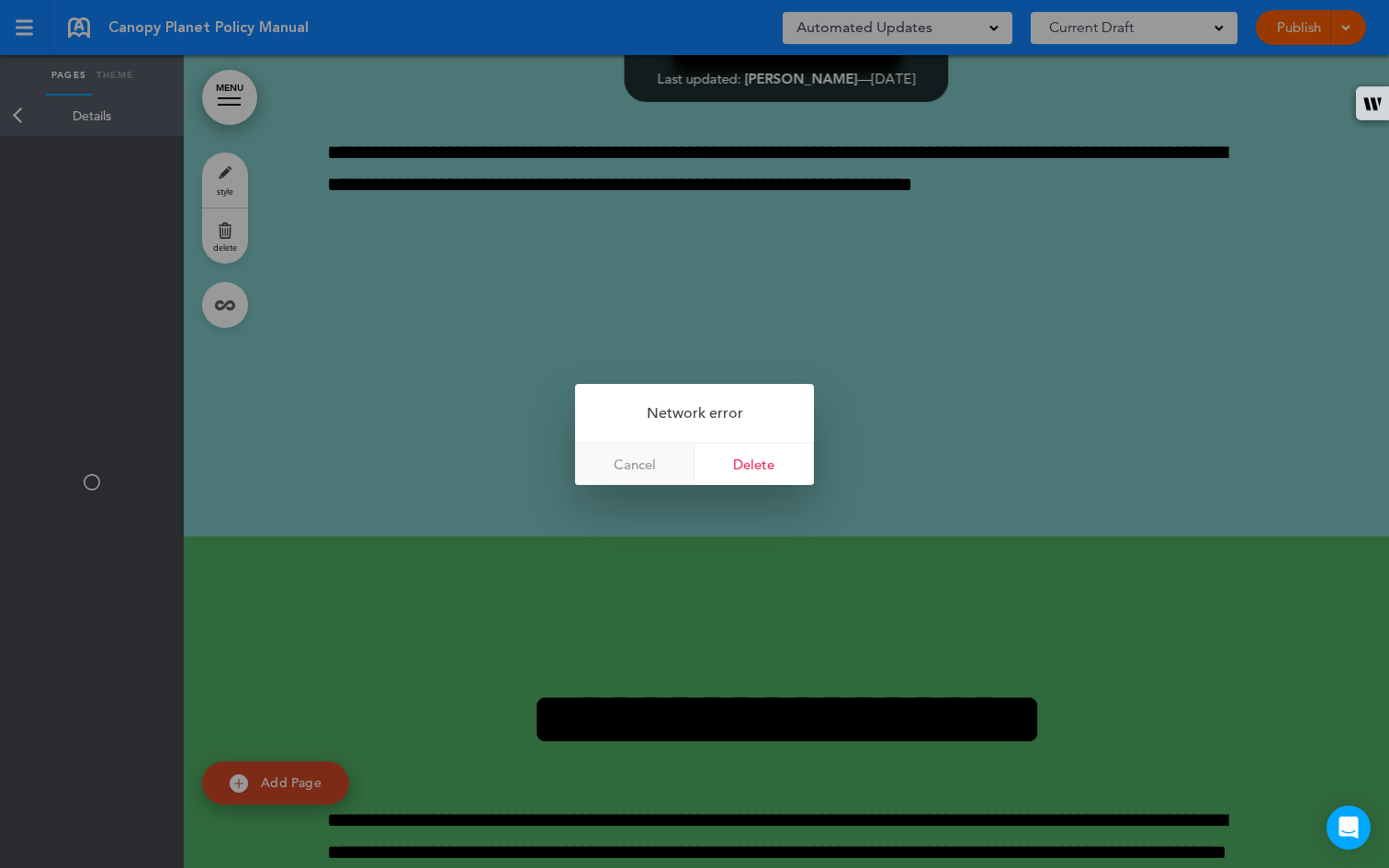
click at [660, 463] on link "Cancel" at bounding box center [635, 465] width 119 height 41
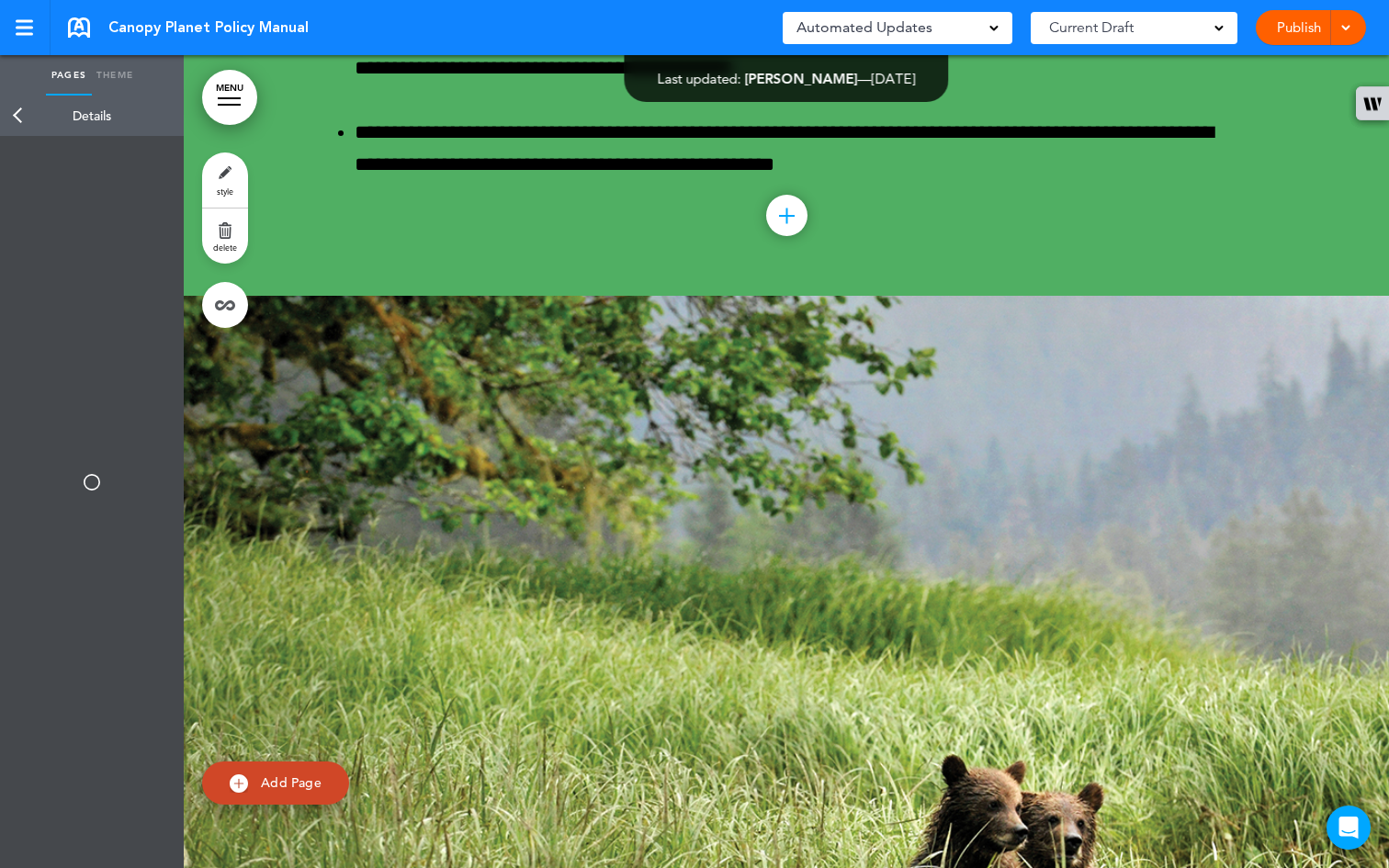
scroll to position [41627, 0]
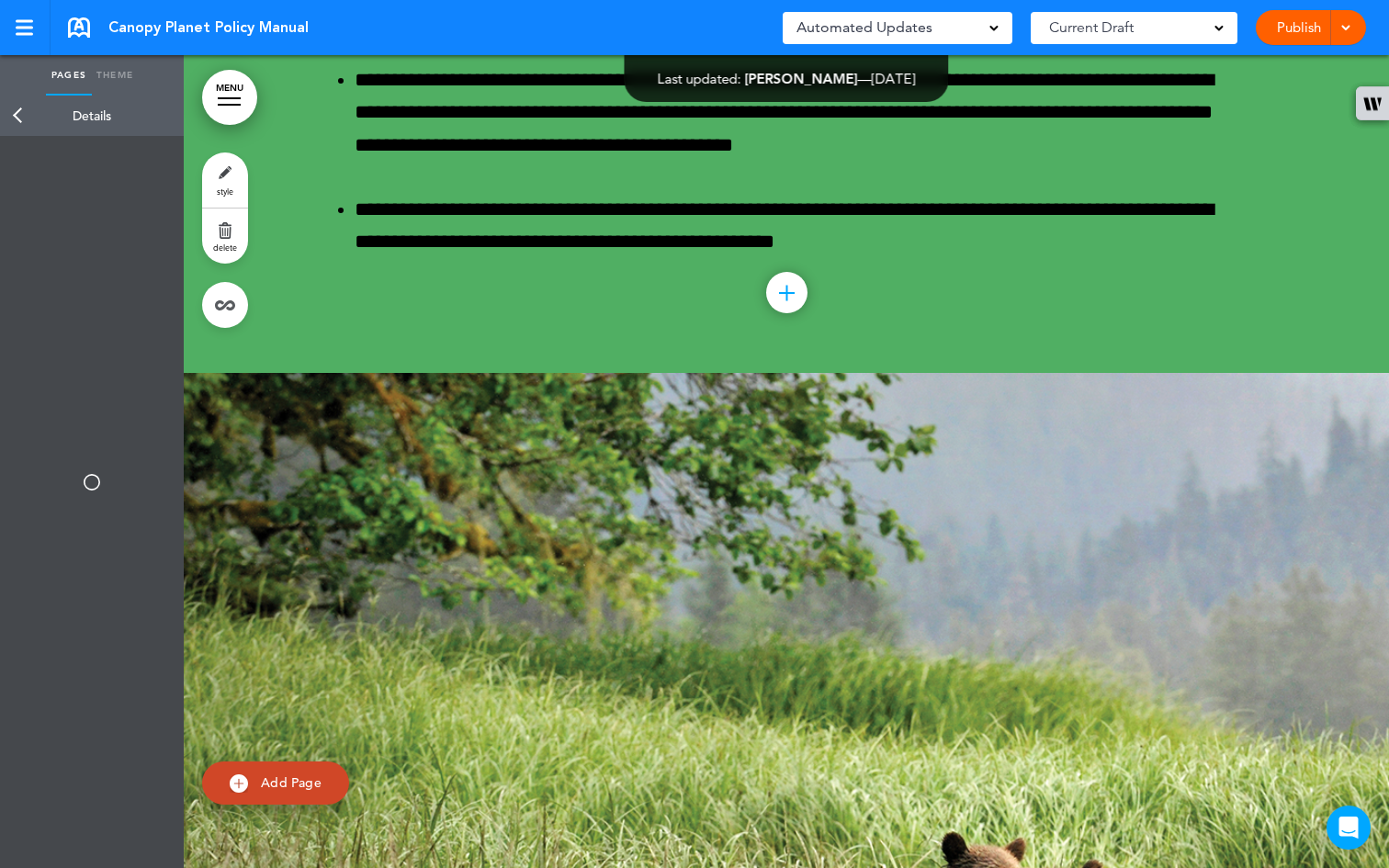
click at [1354, 27] on div "Publish Publish Preview Draft" at bounding box center [1311, 27] width 111 height 35
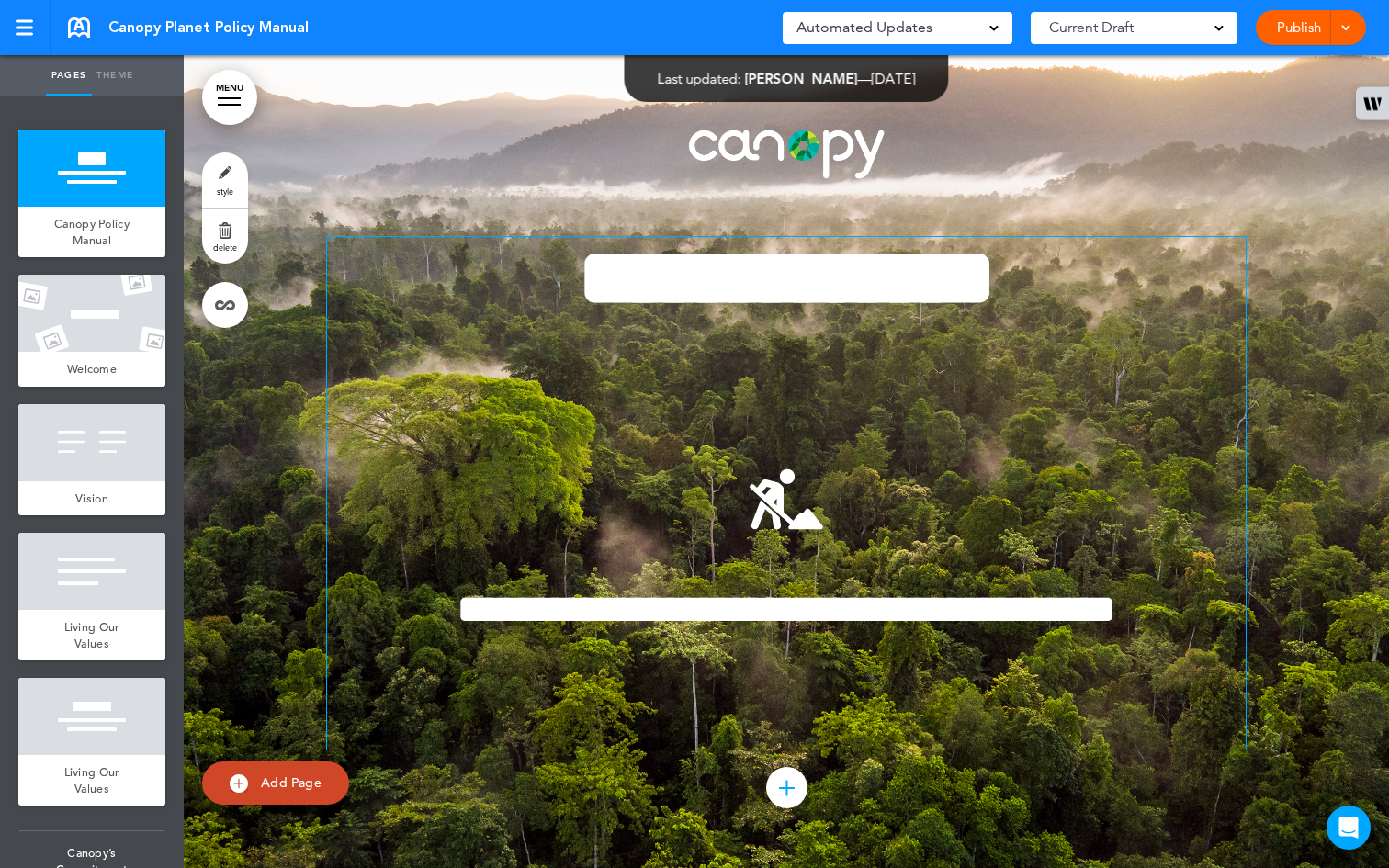
click at [1034, 403] on div "**********" at bounding box center [786, 493] width 919 height 513
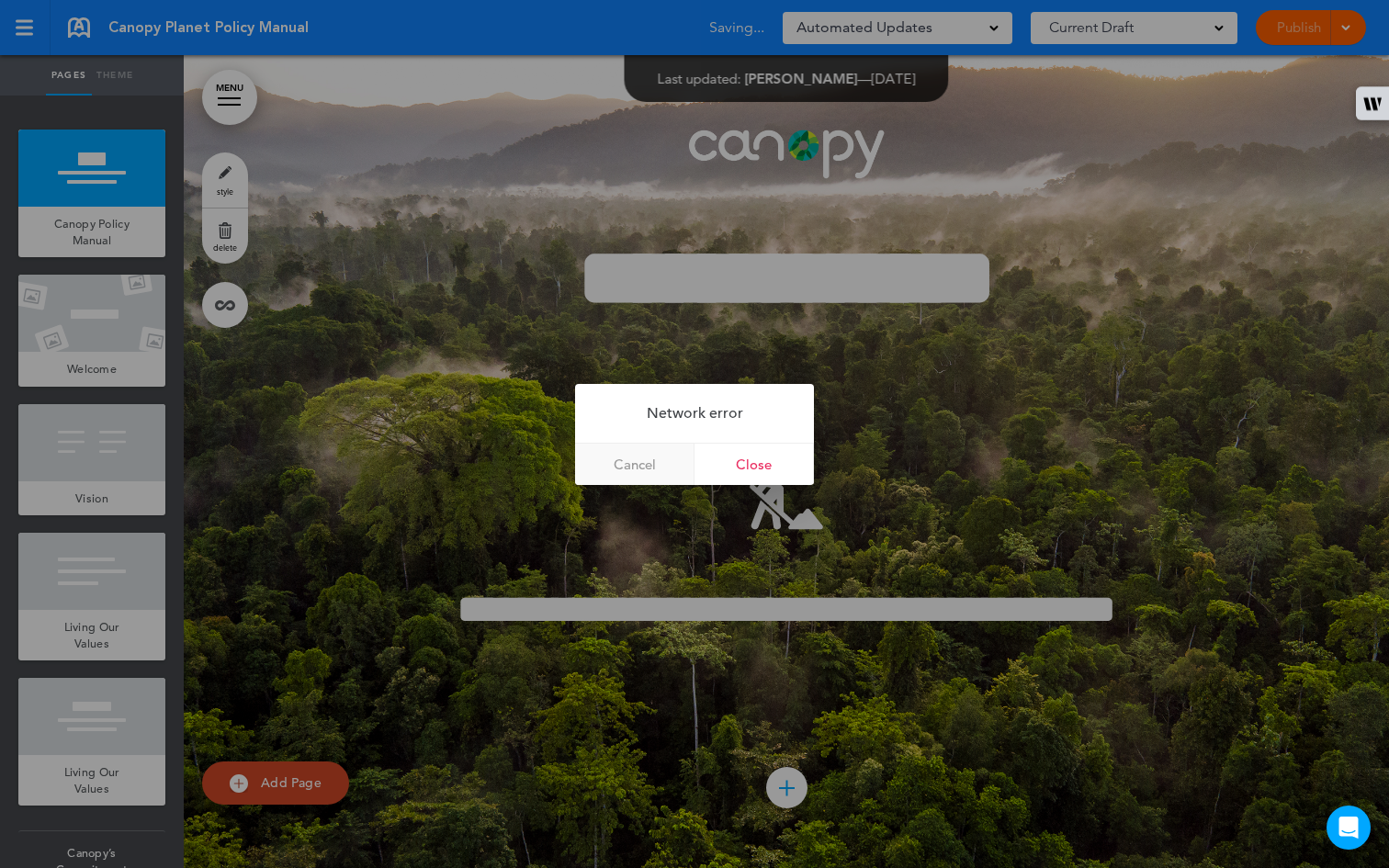
click at [634, 466] on link "Cancel" at bounding box center [635, 465] width 119 height 41
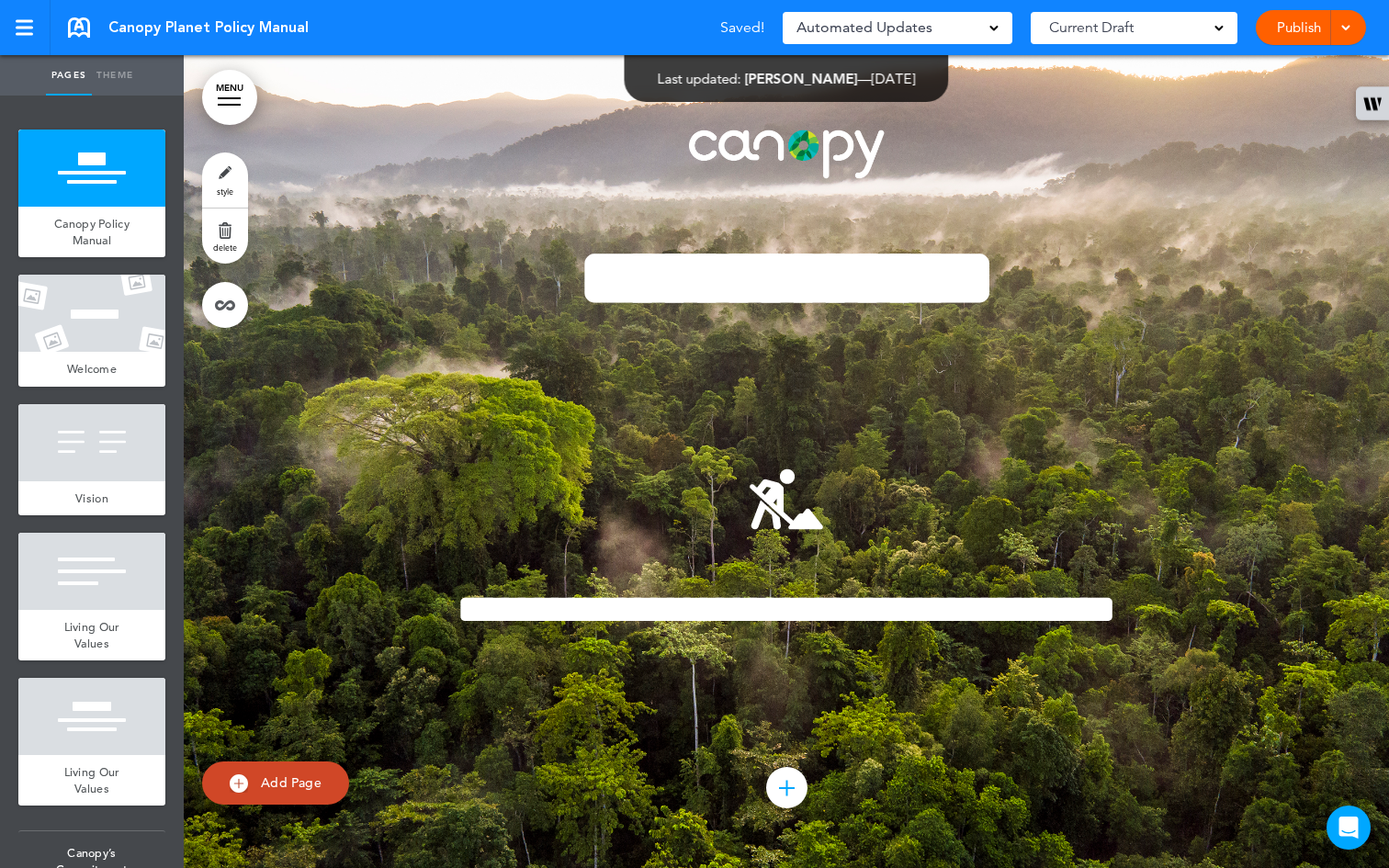
click at [494, 154] on div "**********" at bounding box center [786, 462] width 919 height 806
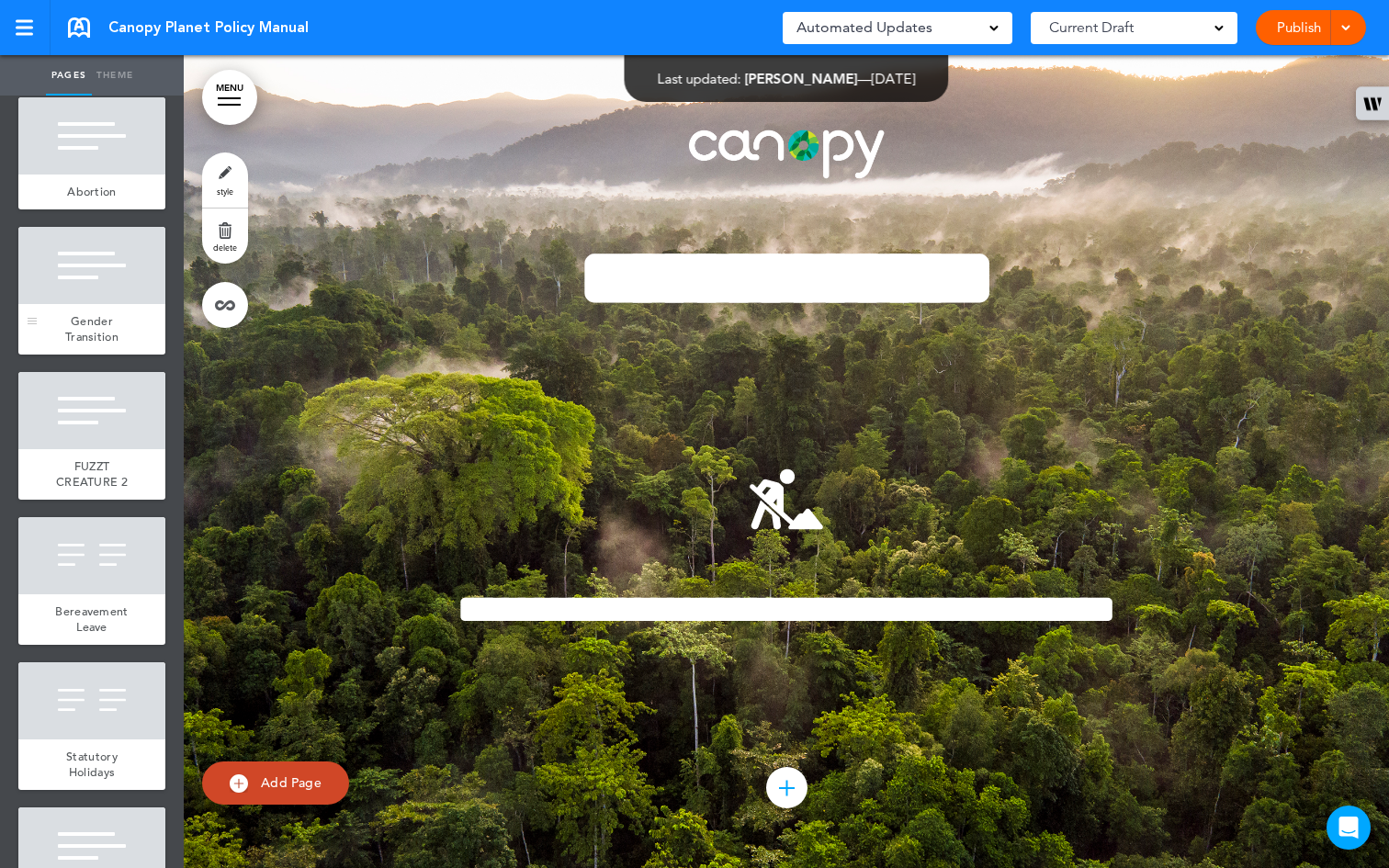
scroll to position [4461, 0]
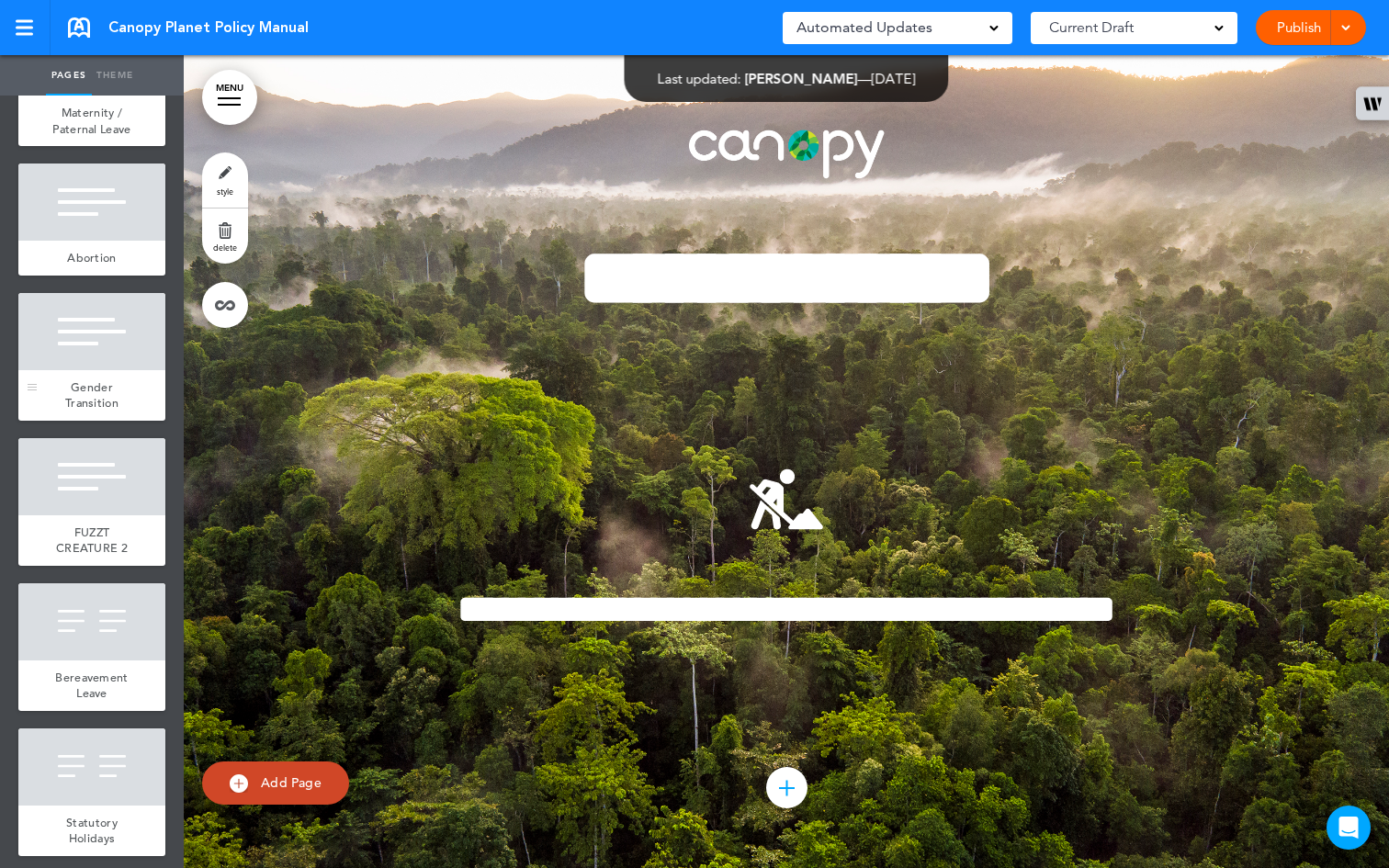
click at [72, 412] on span "Gender Transition" at bounding box center [92, 396] width 53 height 32
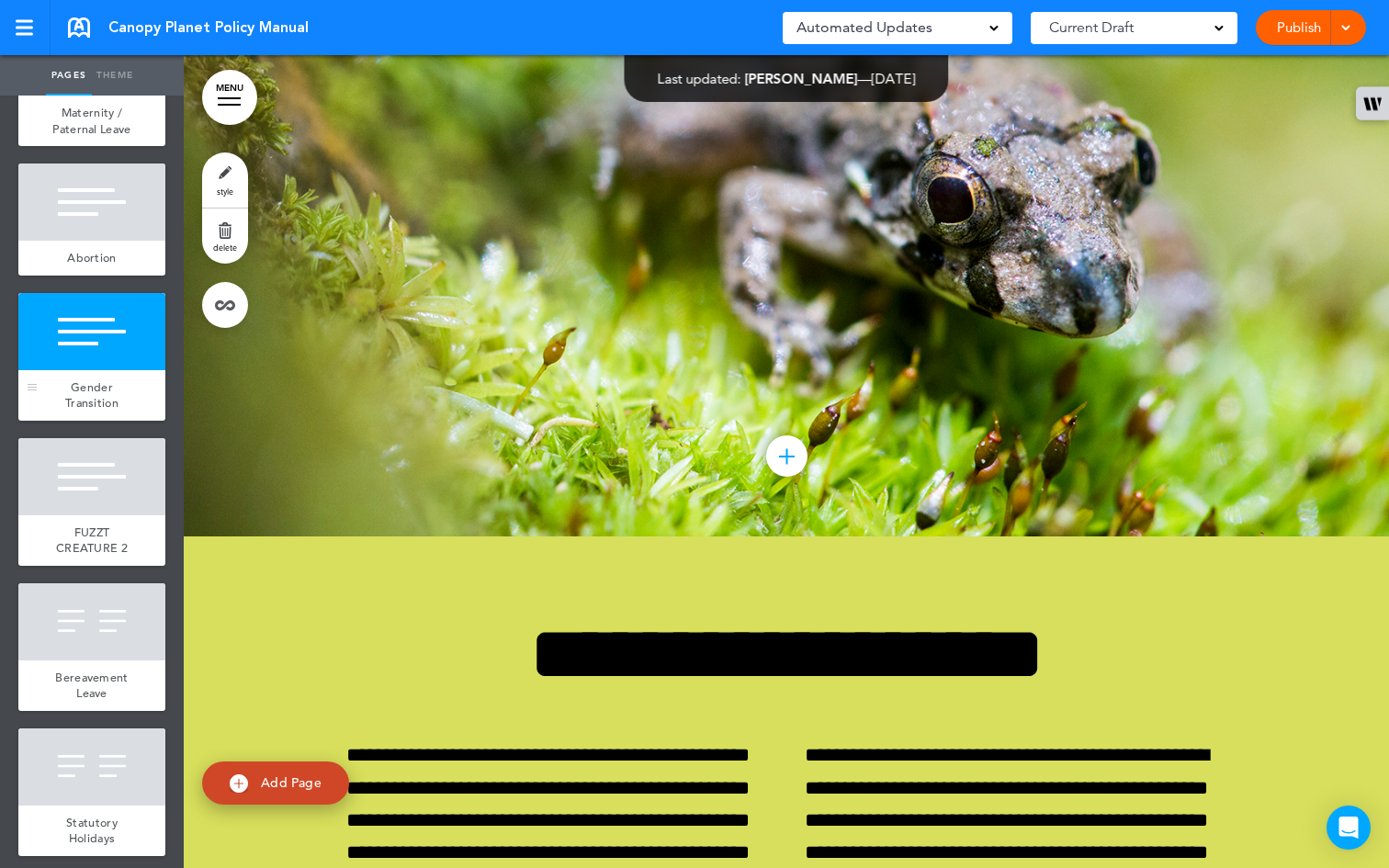
scroll to position [46375, 0]
click at [101, 265] on span "Abortion" at bounding box center [92, 258] width 49 height 16
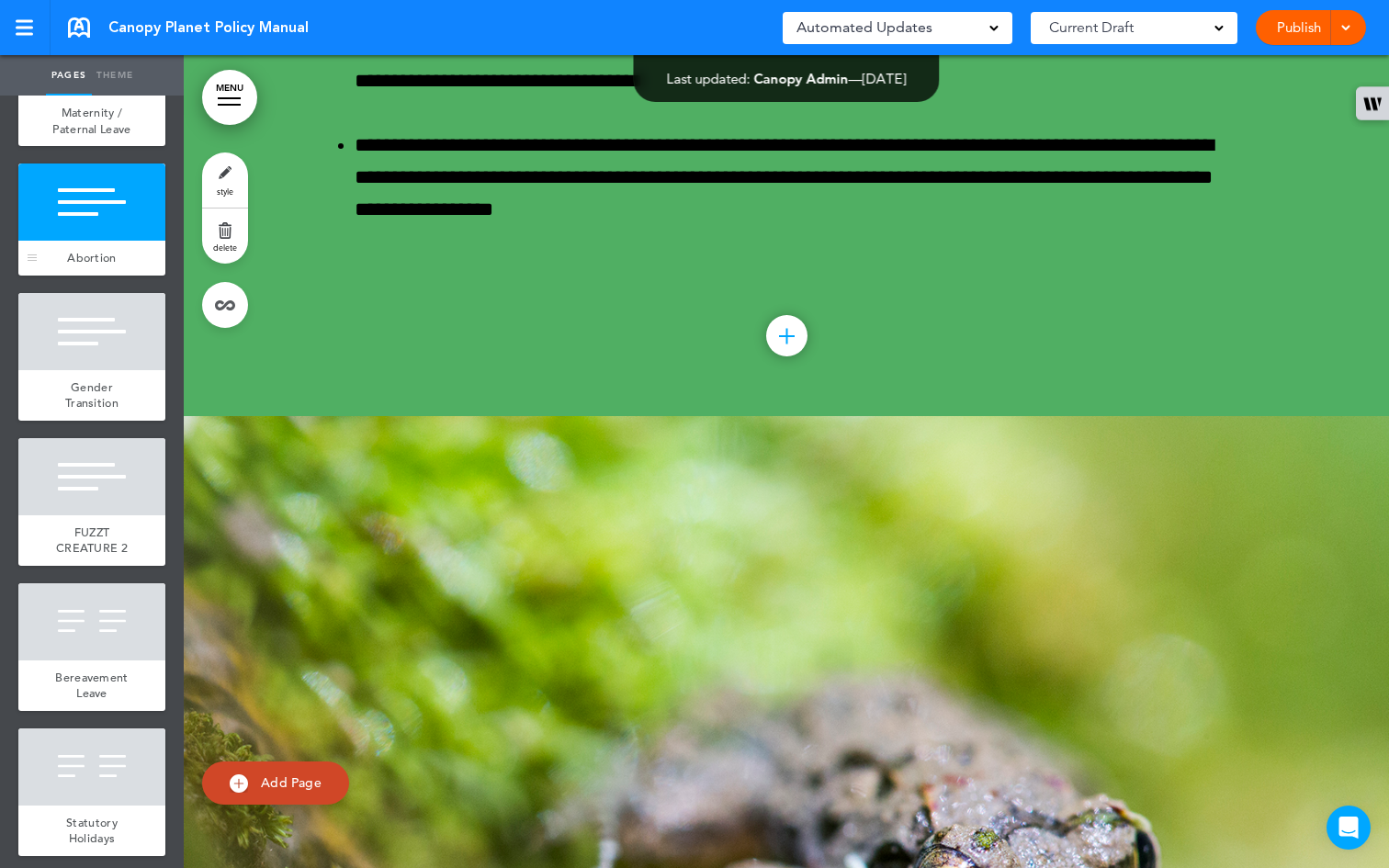
scroll to position [45562, 0]
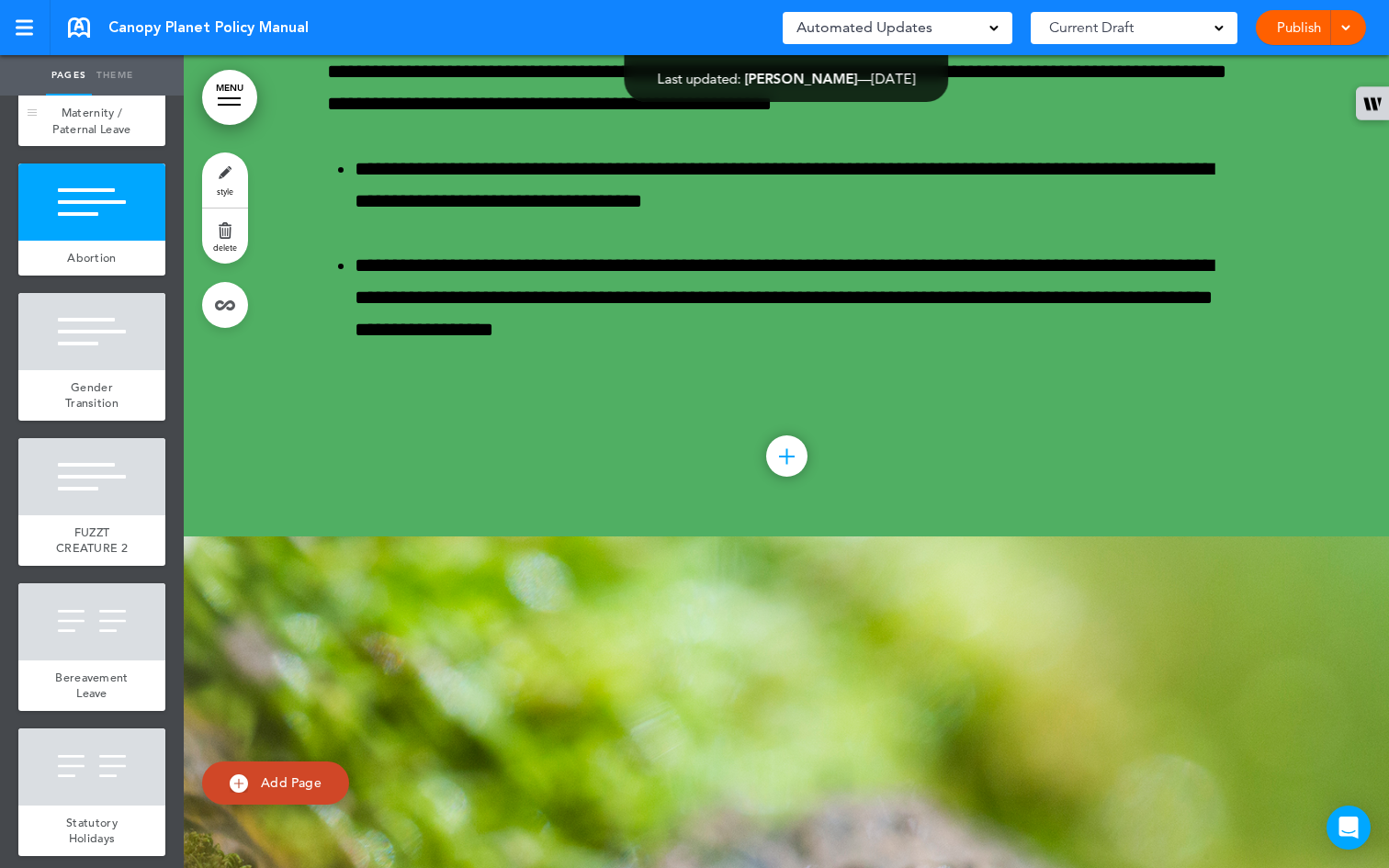
click at [110, 146] on div "Maternity / Paternal Leave" at bounding box center [92, 121] width 147 height 51
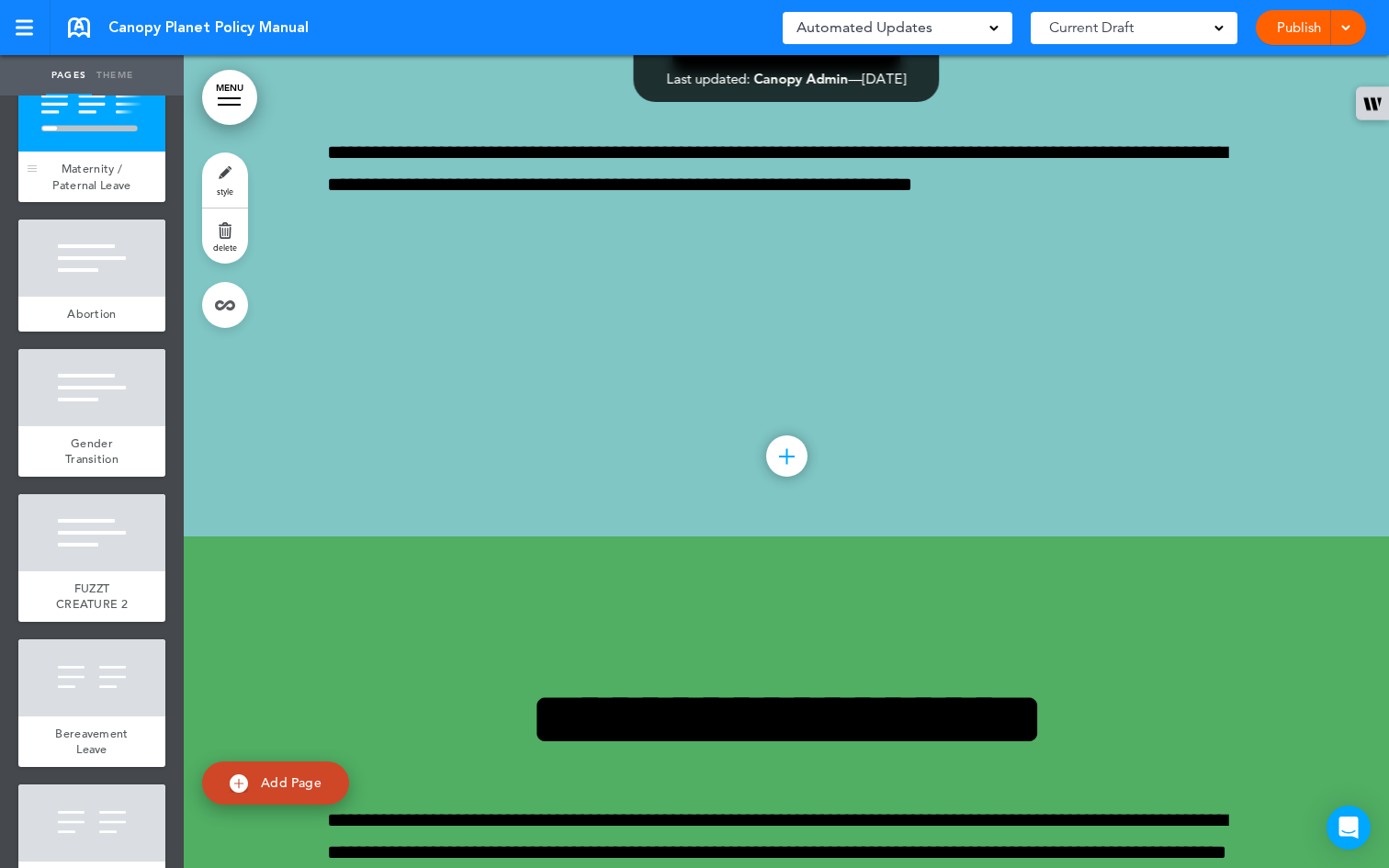
scroll to position [4402, 0]
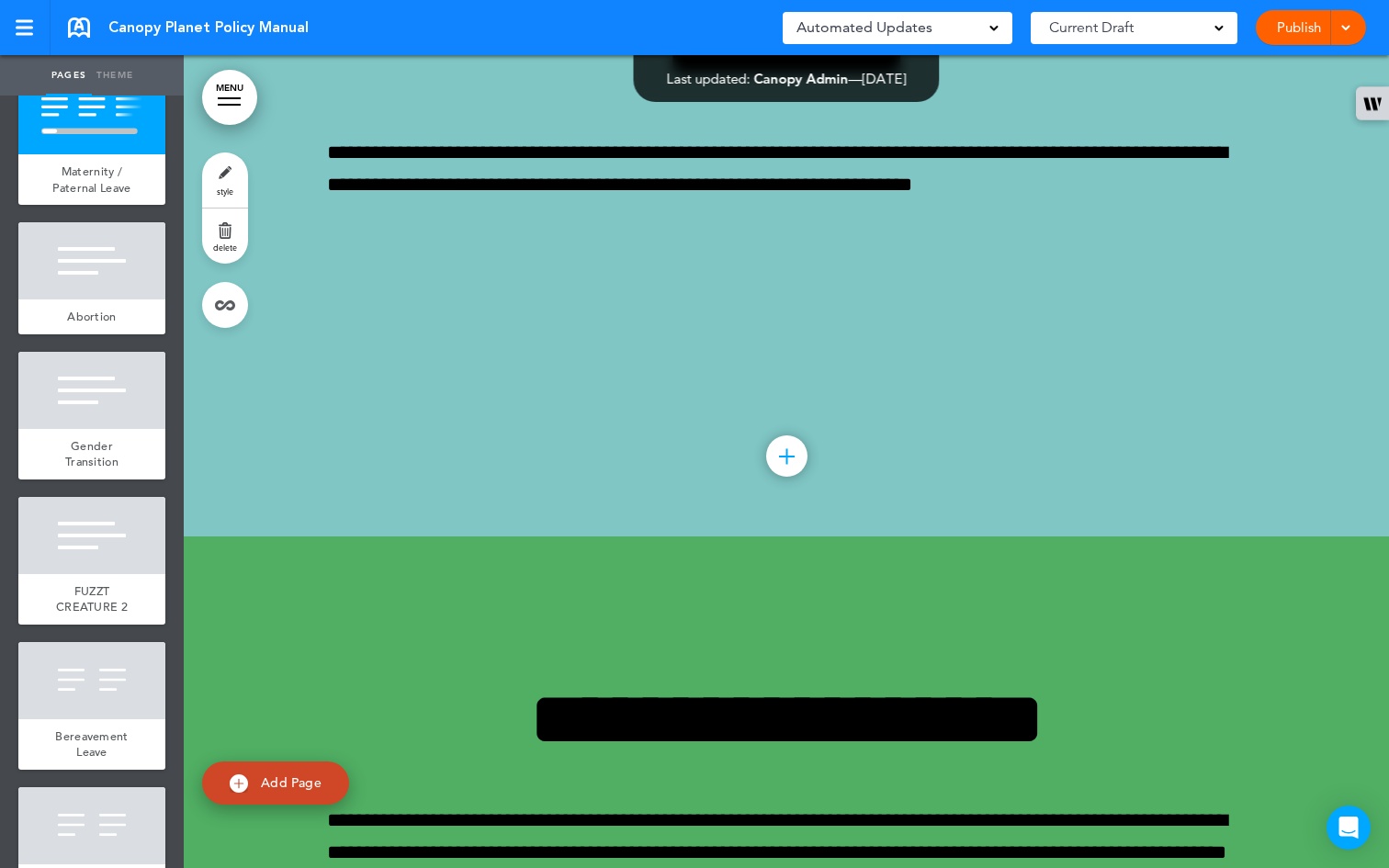
click at [226, 190] on span "style" at bounding box center [225, 191] width 17 height 11
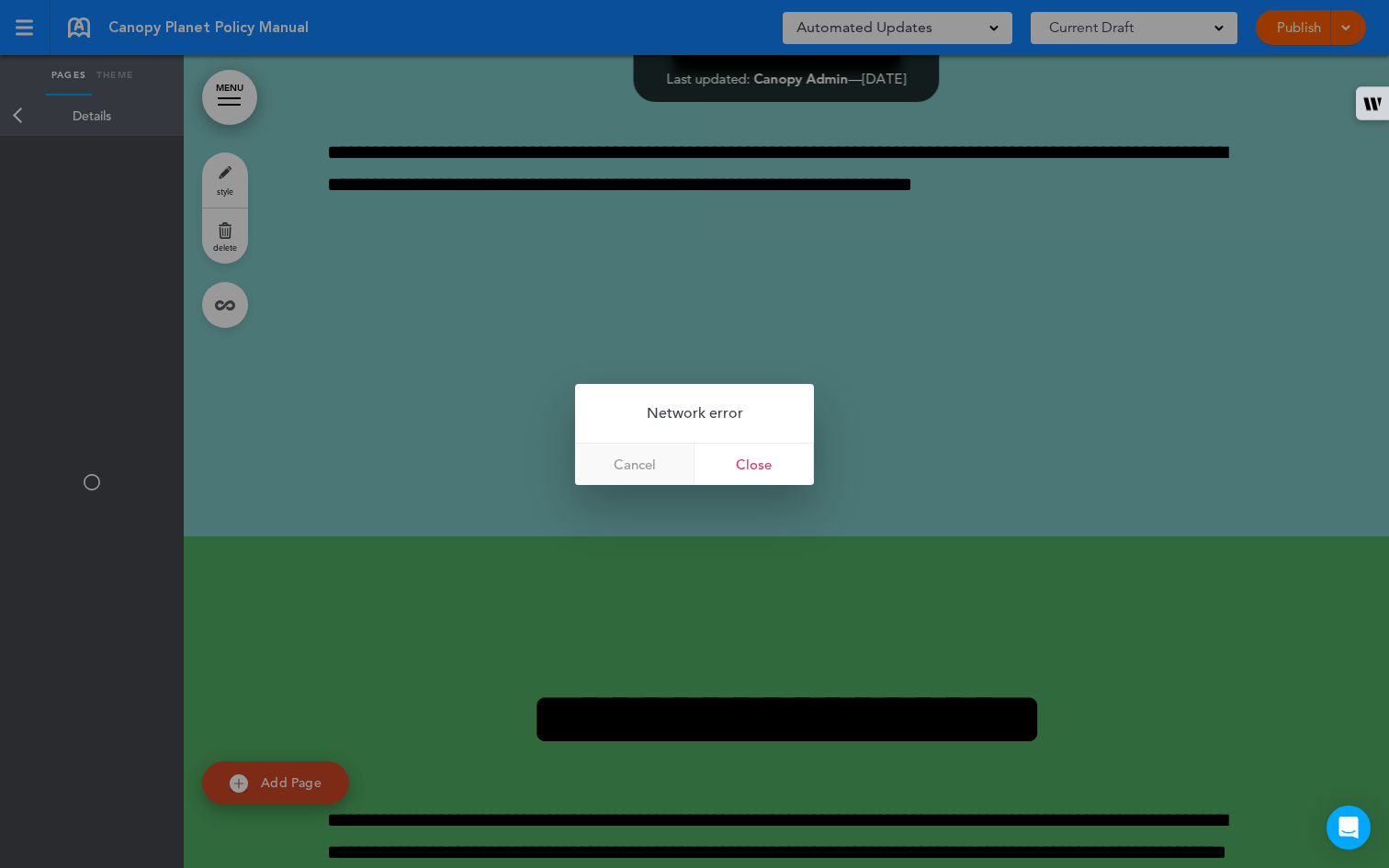
click at [629, 476] on link "Cancel" at bounding box center [635, 465] width 119 height 41
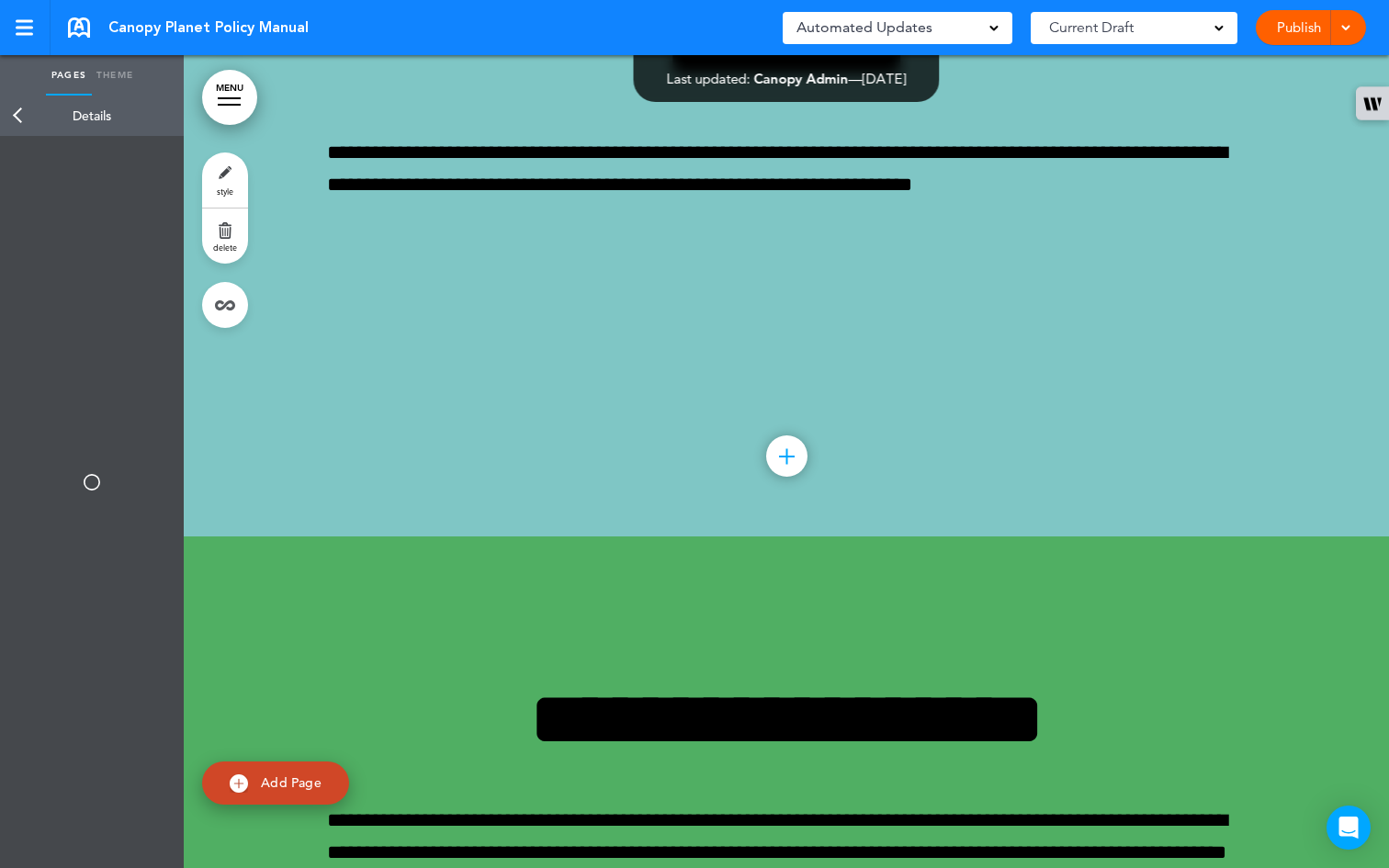
click at [219, 180] on link "style" at bounding box center [225, 180] width 46 height 55
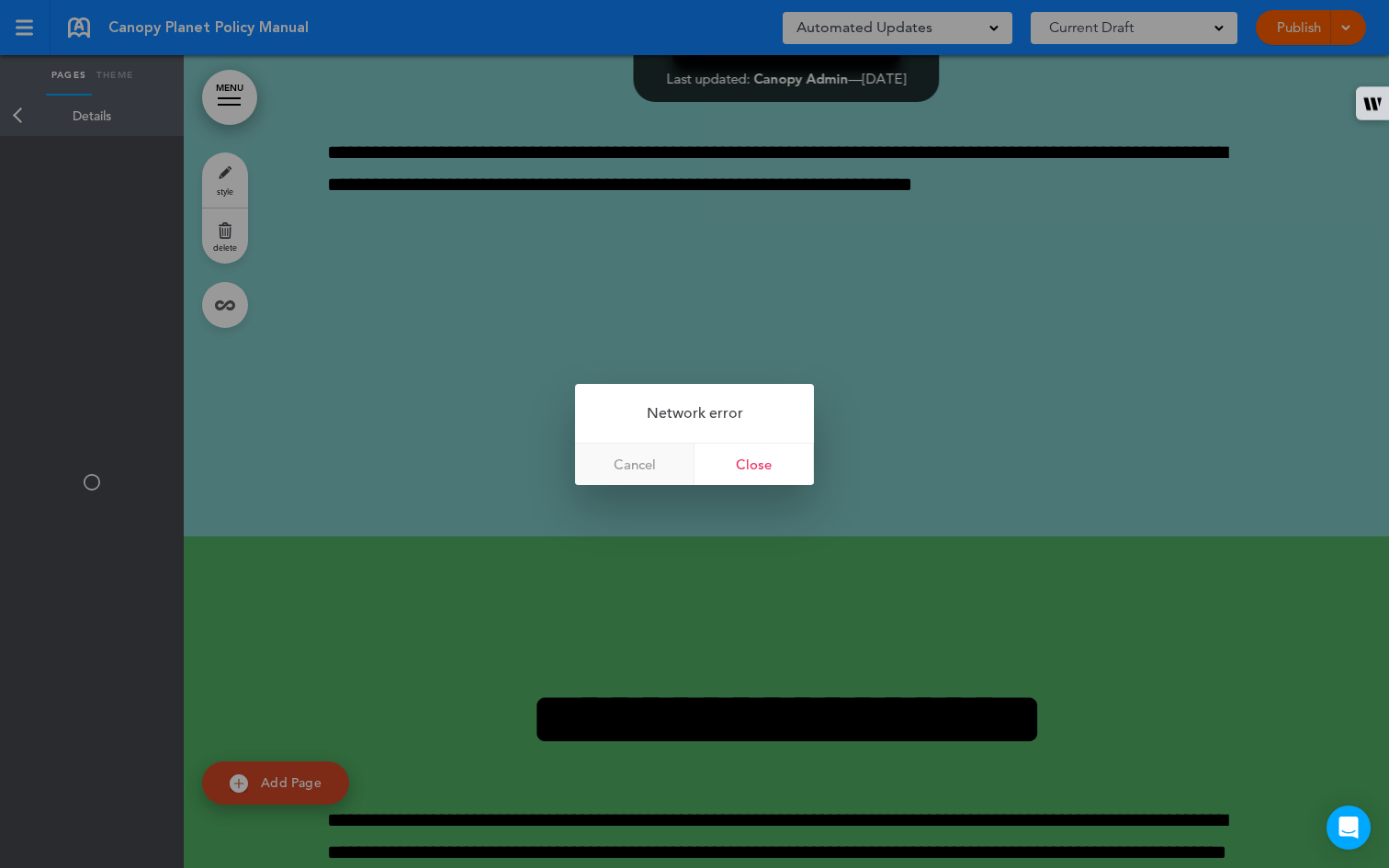
click at [649, 467] on link "Cancel" at bounding box center [635, 465] width 119 height 41
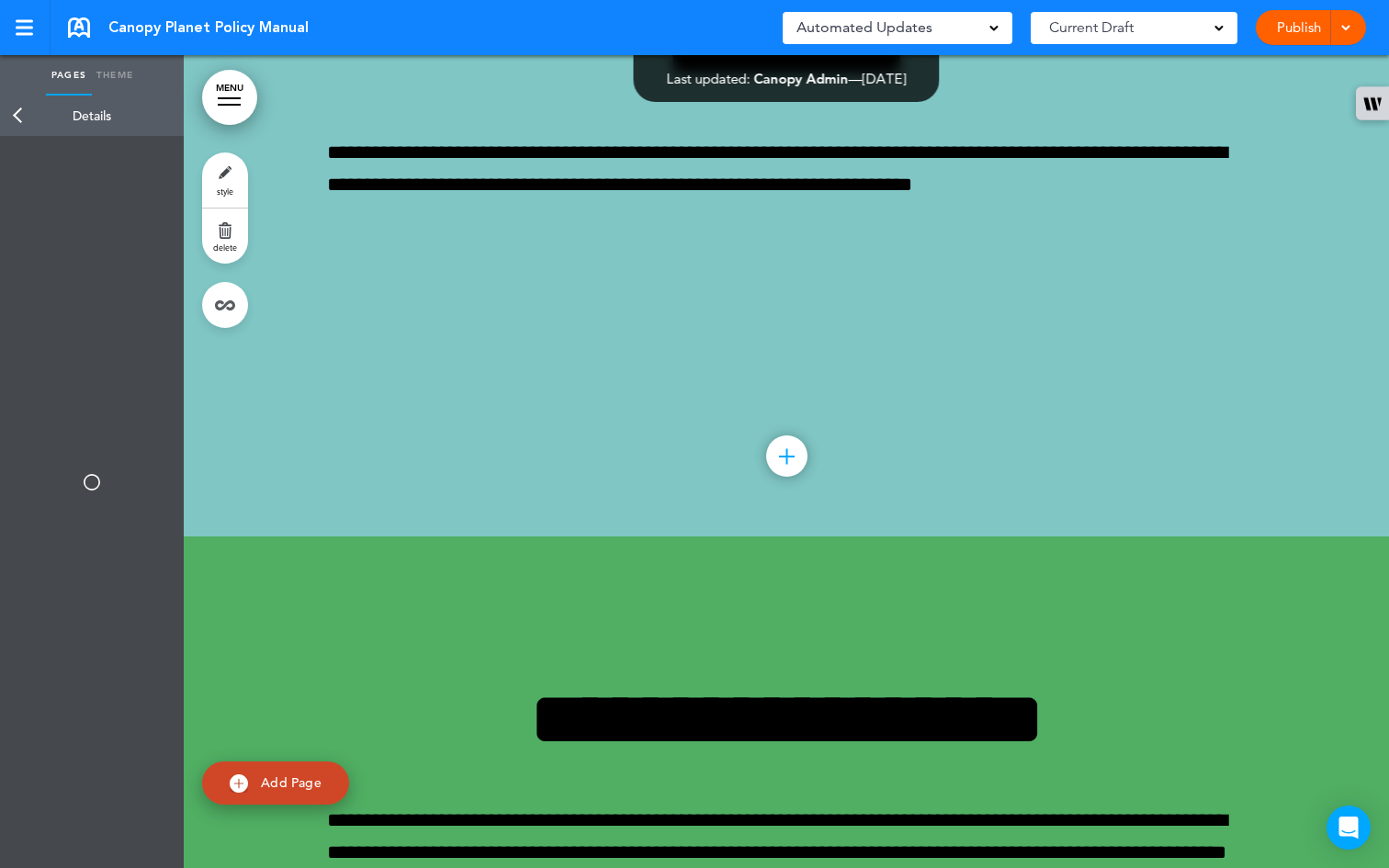
click at [22, 113] on link "Back" at bounding box center [18, 115] width 37 height 40
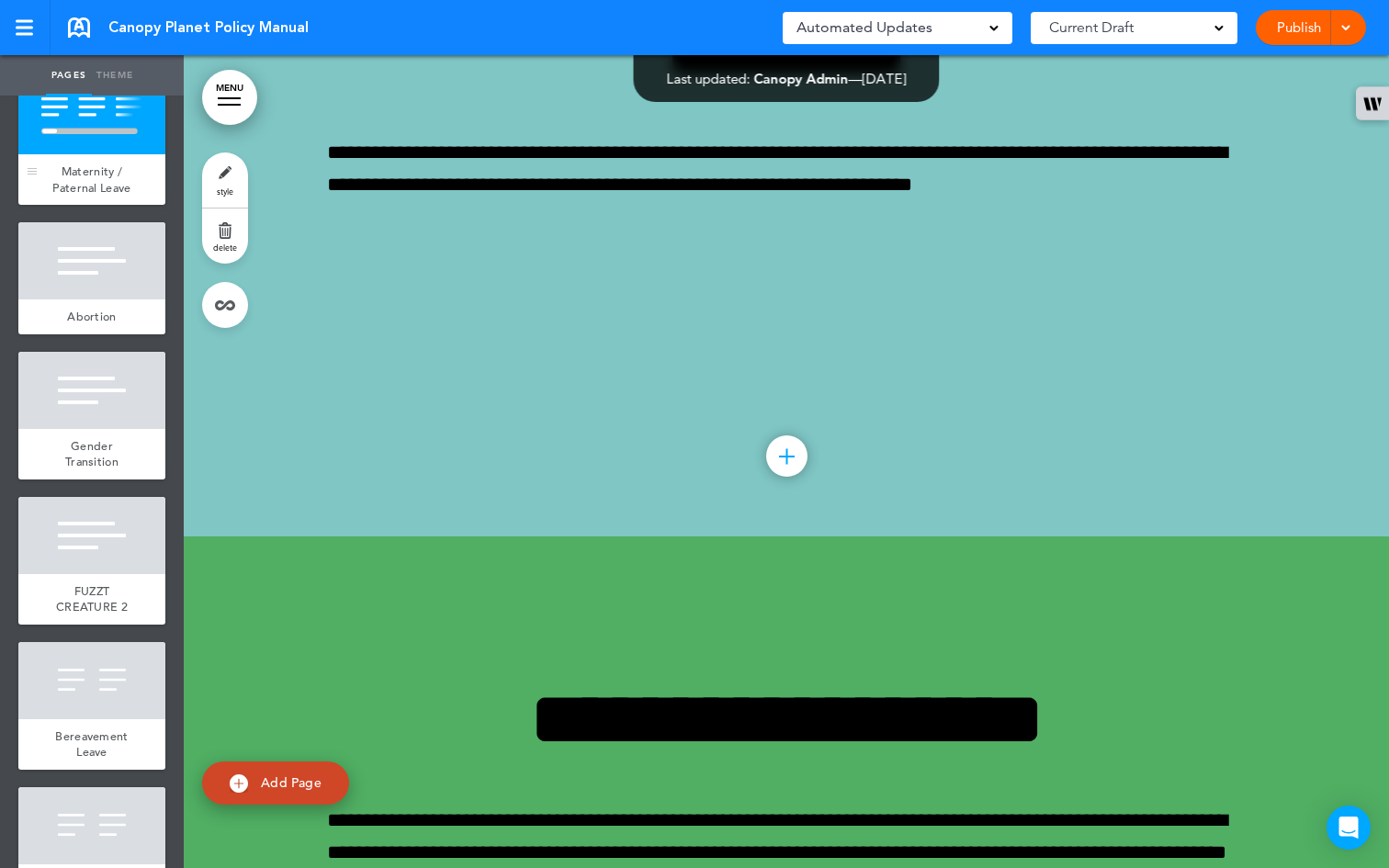
click at [76, 155] on div at bounding box center [92, 115] width 147 height 77
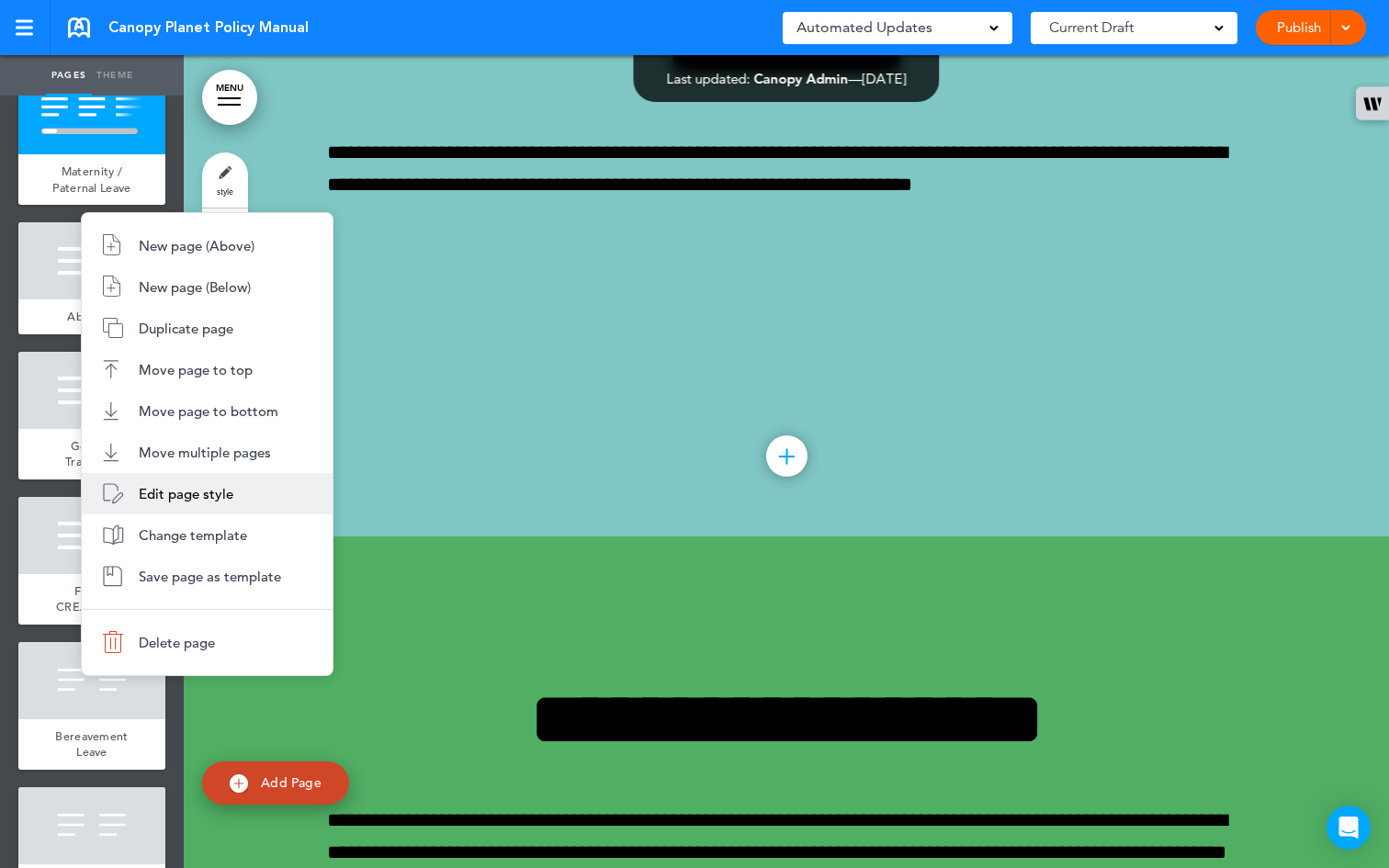
click at [258, 498] on li "Edit page style" at bounding box center [207, 494] width 251 height 41
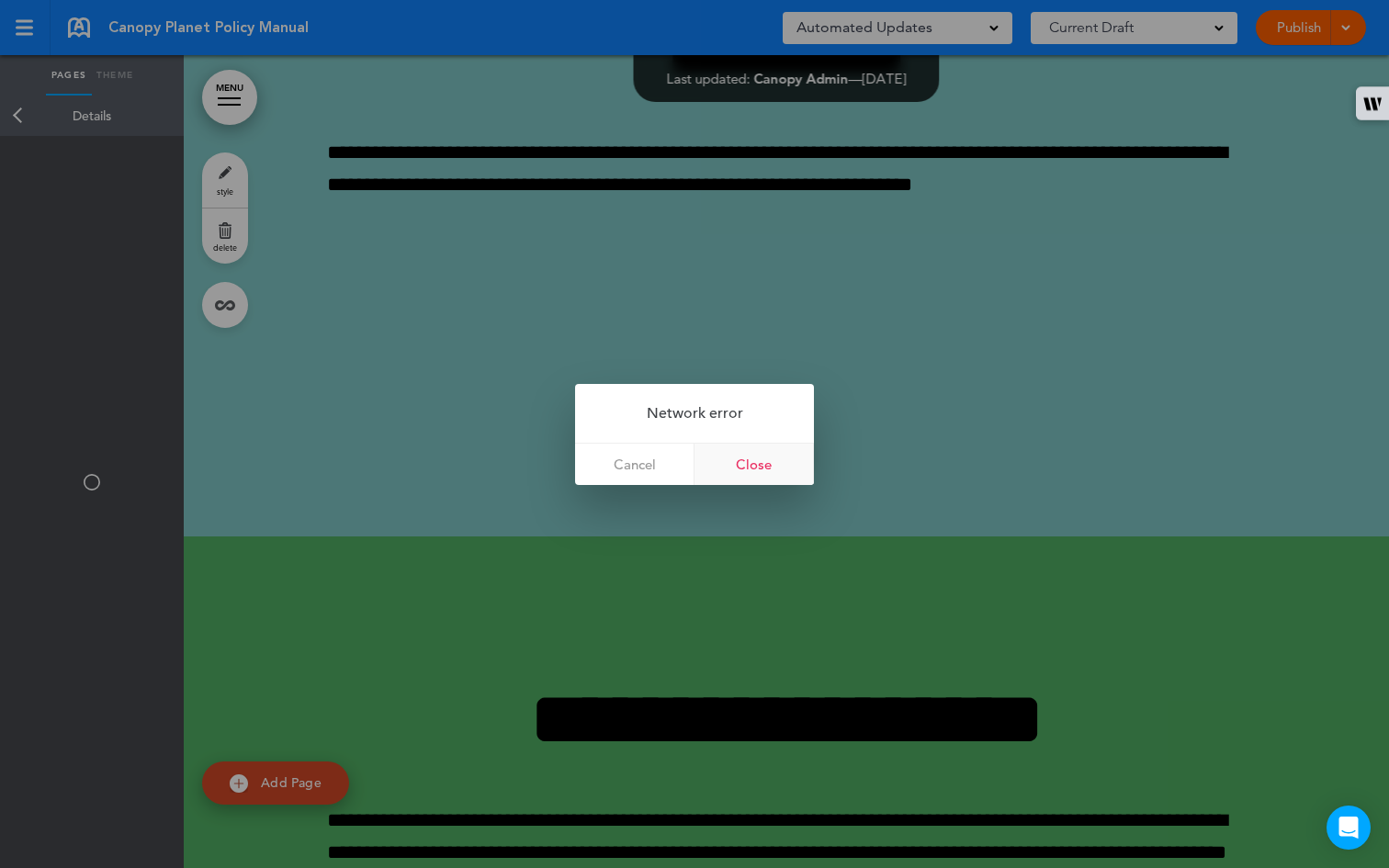
click at [744, 467] on link "Close" at bounding box center [754, 465] width 119 height 41
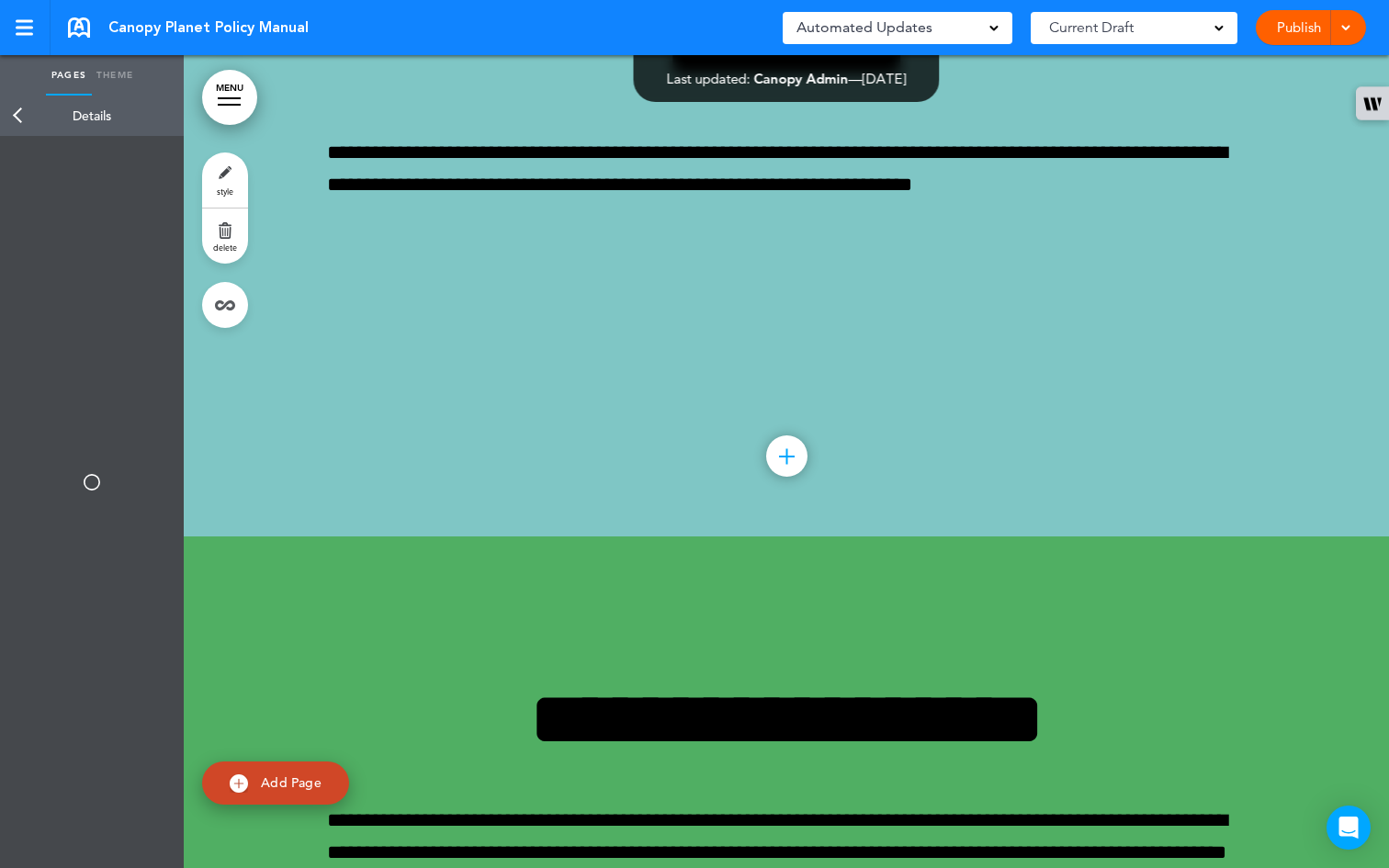
click at [131, 71] on link "Theme" at bounding box center [114, 75] width 46 height 40
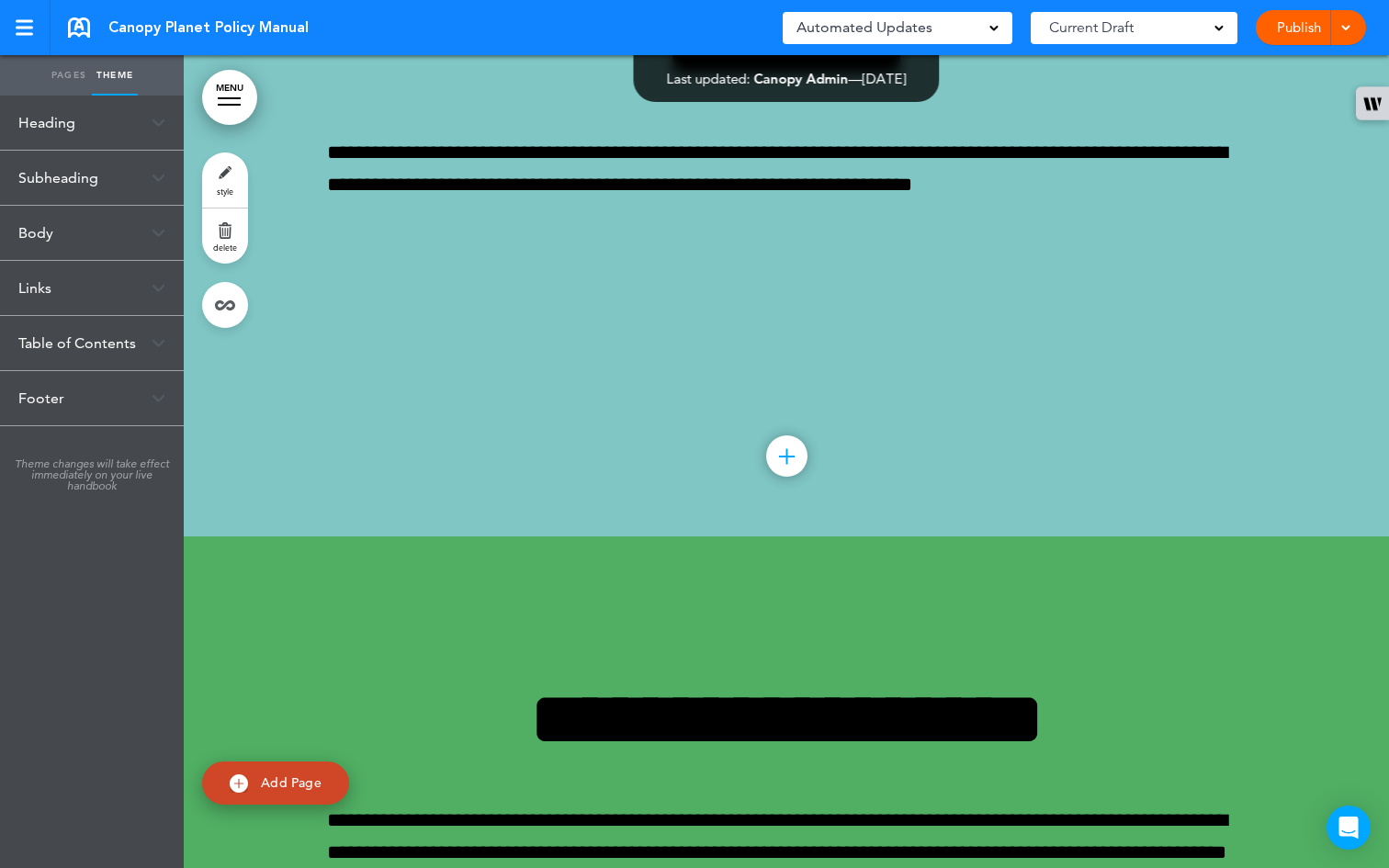
click at [67, 73] on link "Pages" at bounding box center [68, 75] width 46 height 40
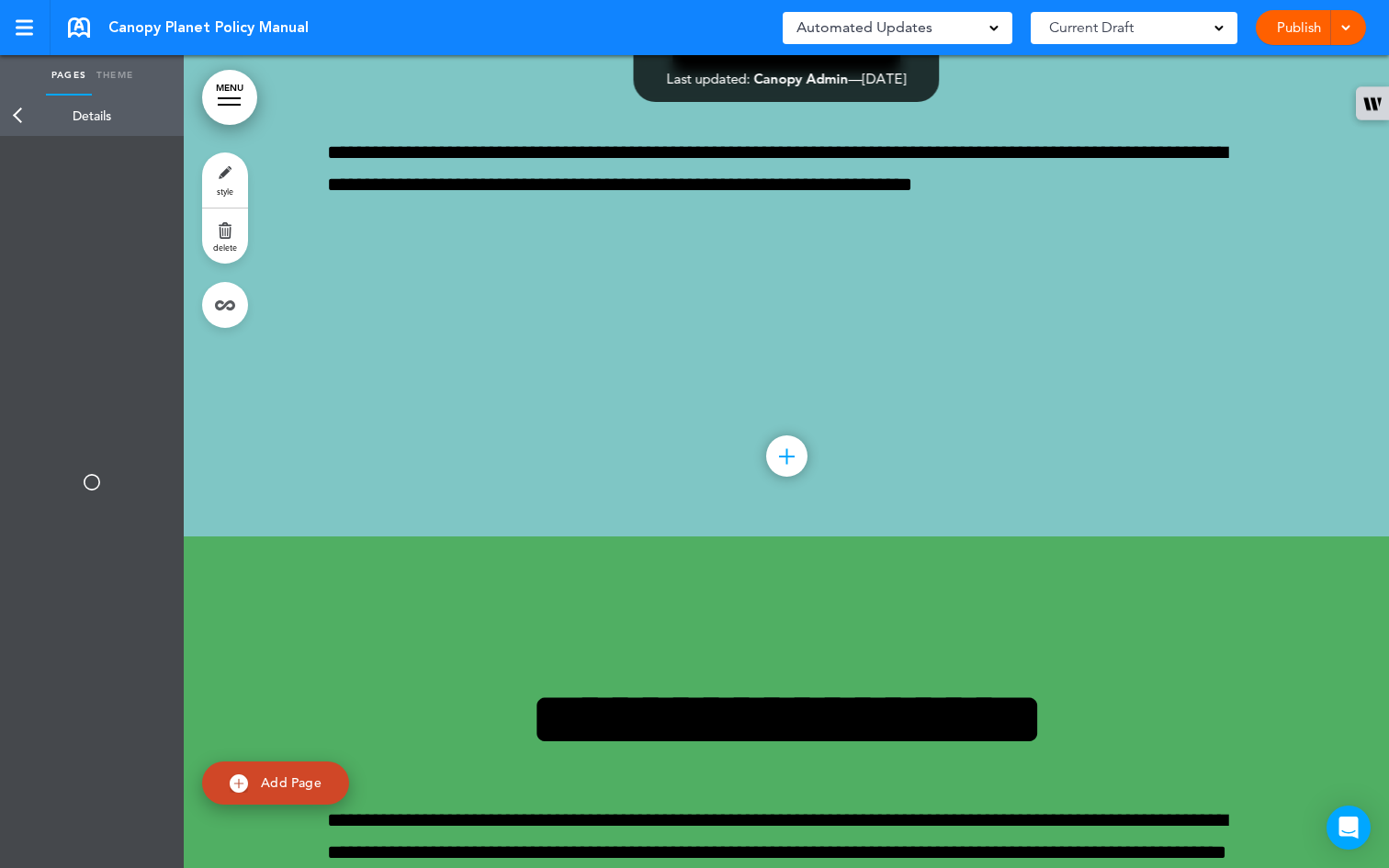
click at [85, 112] on h3 "Details" at bounding box center [92, 115] width 184 height 40
click at [88, 117] on h3 "Details" at bounding box center [92, 115] width 184 height 40
click at [16, 118] on link "Back" at bounding box center [18, 115] width 37 height 40
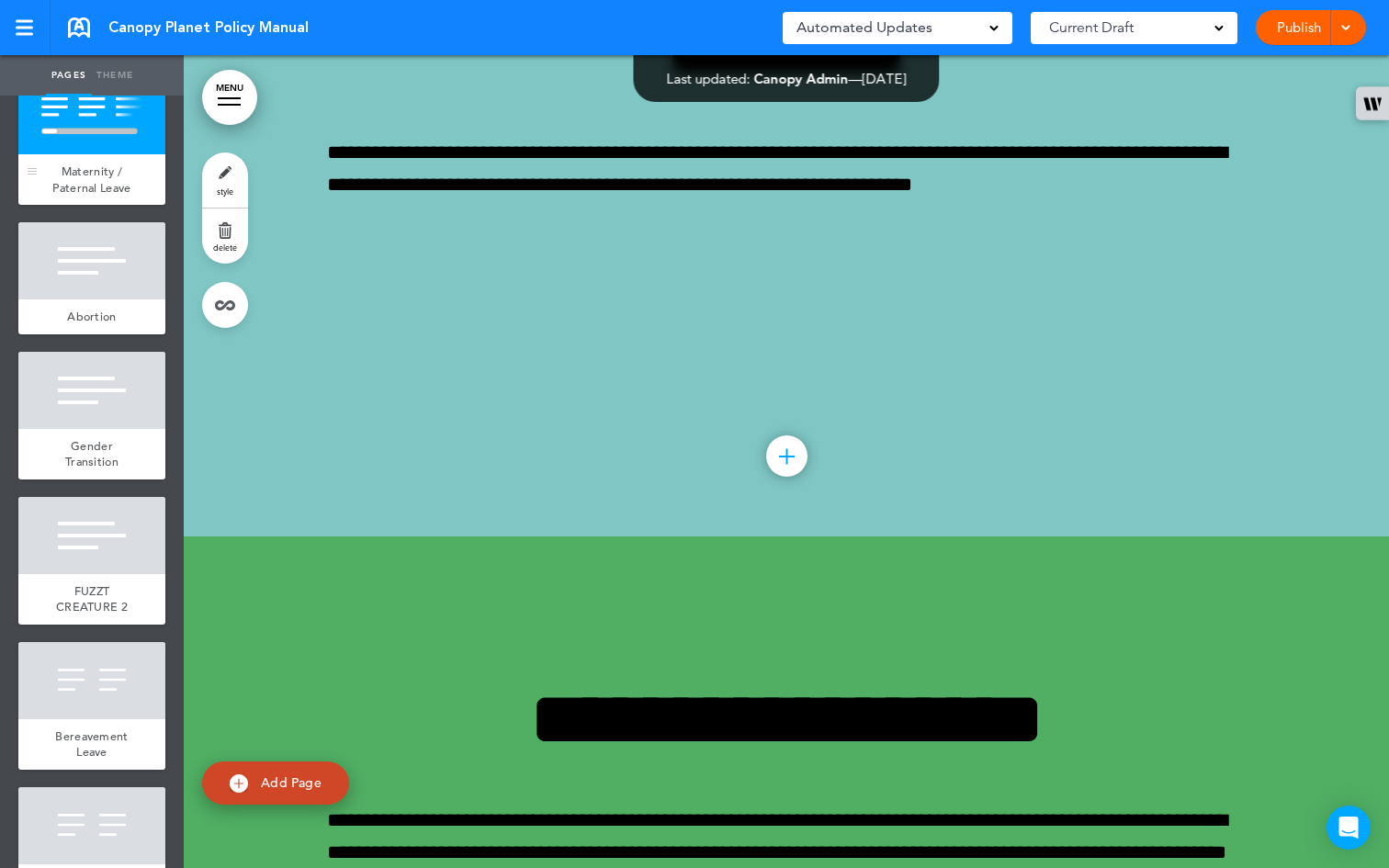
click at [64, 155] on div at bounding box center [92, 115] width 147 height 77
click at [223, 176] on link "style" at bounding box center [225, 180] width 46 height 55
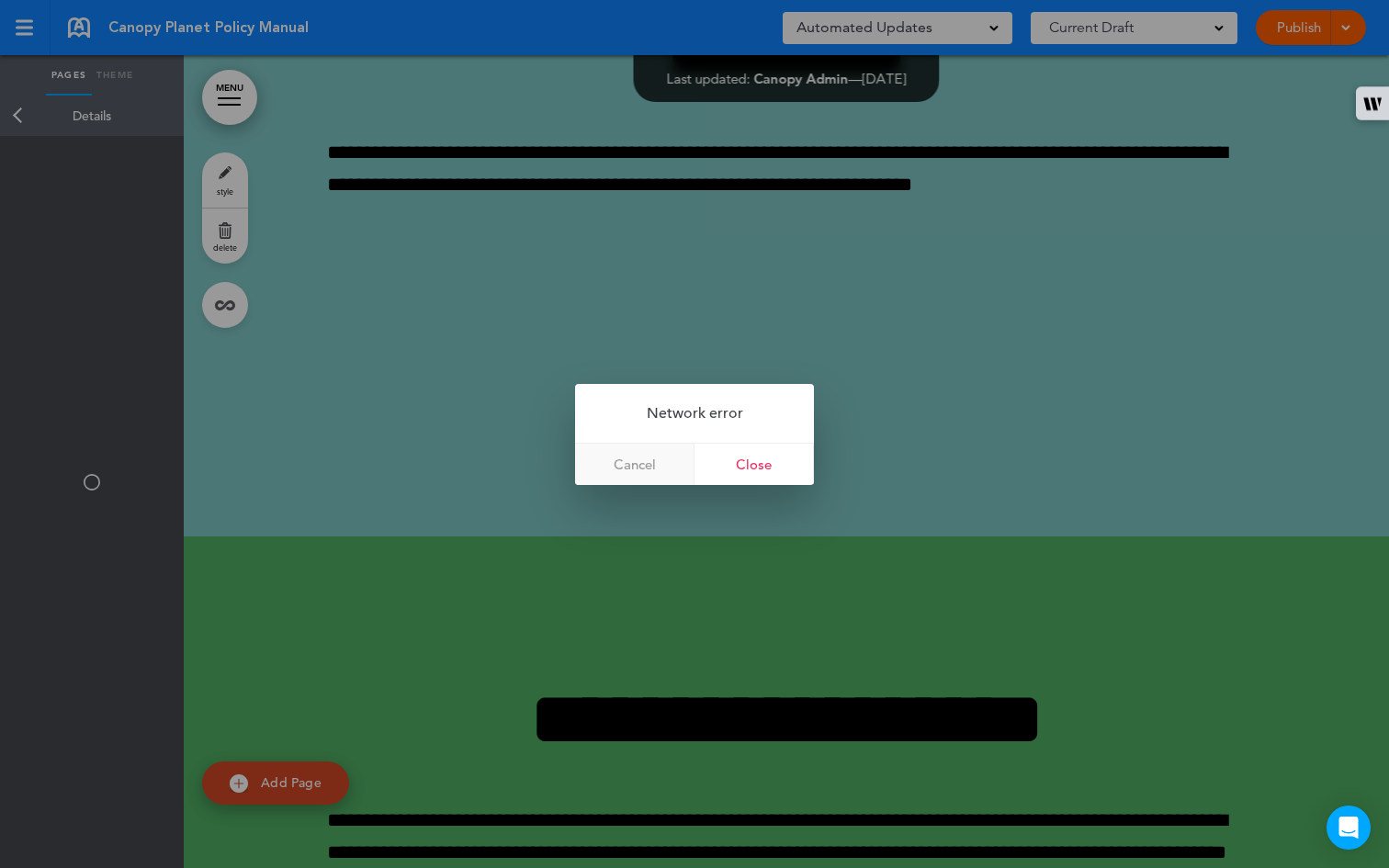
click at [635, 463] on link "Cancel" at bounding box center [635, 465] width 119 height 41
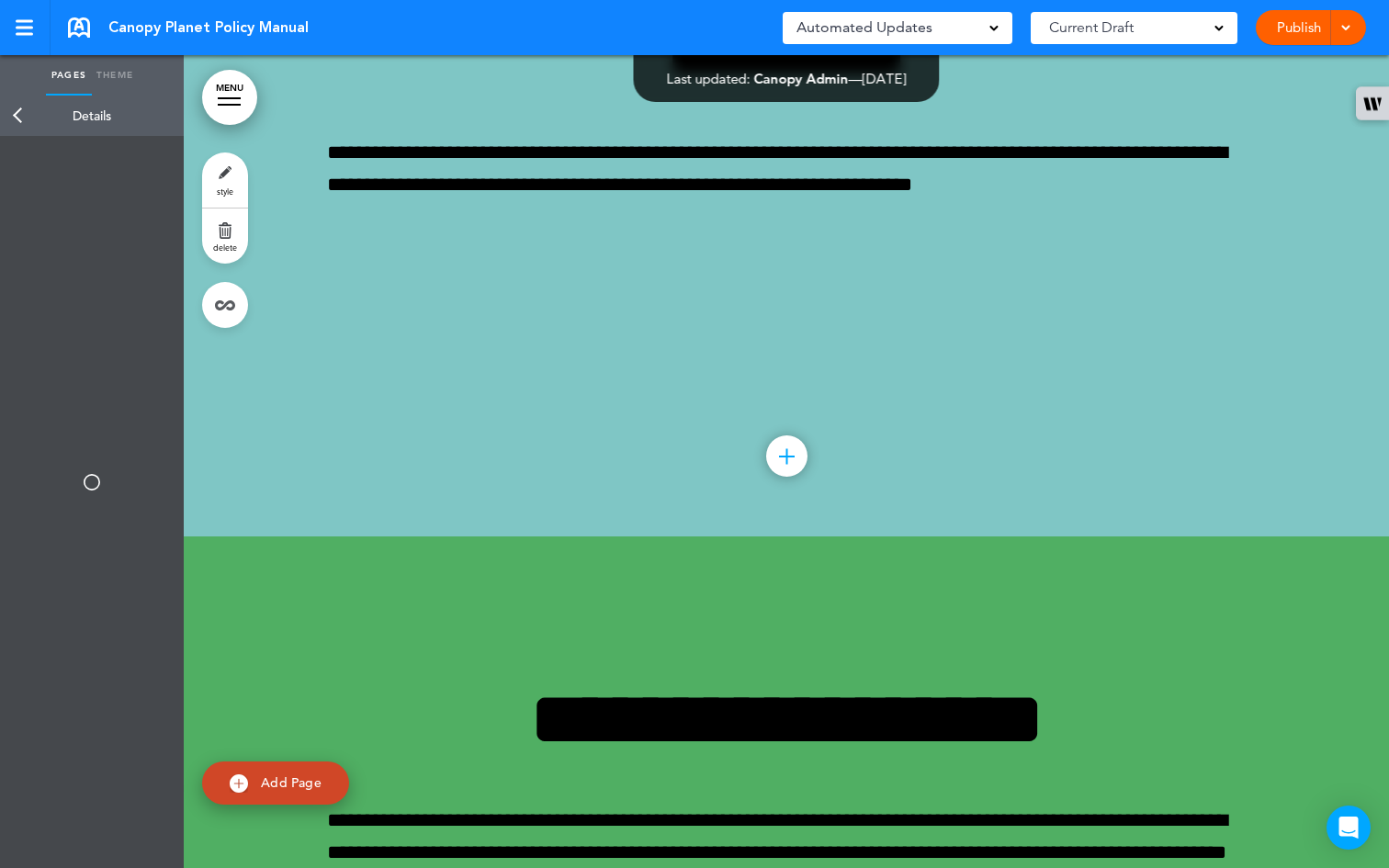
click at [20, 108] on link "Back" at bounding box center [18, 115] width 37 height 40
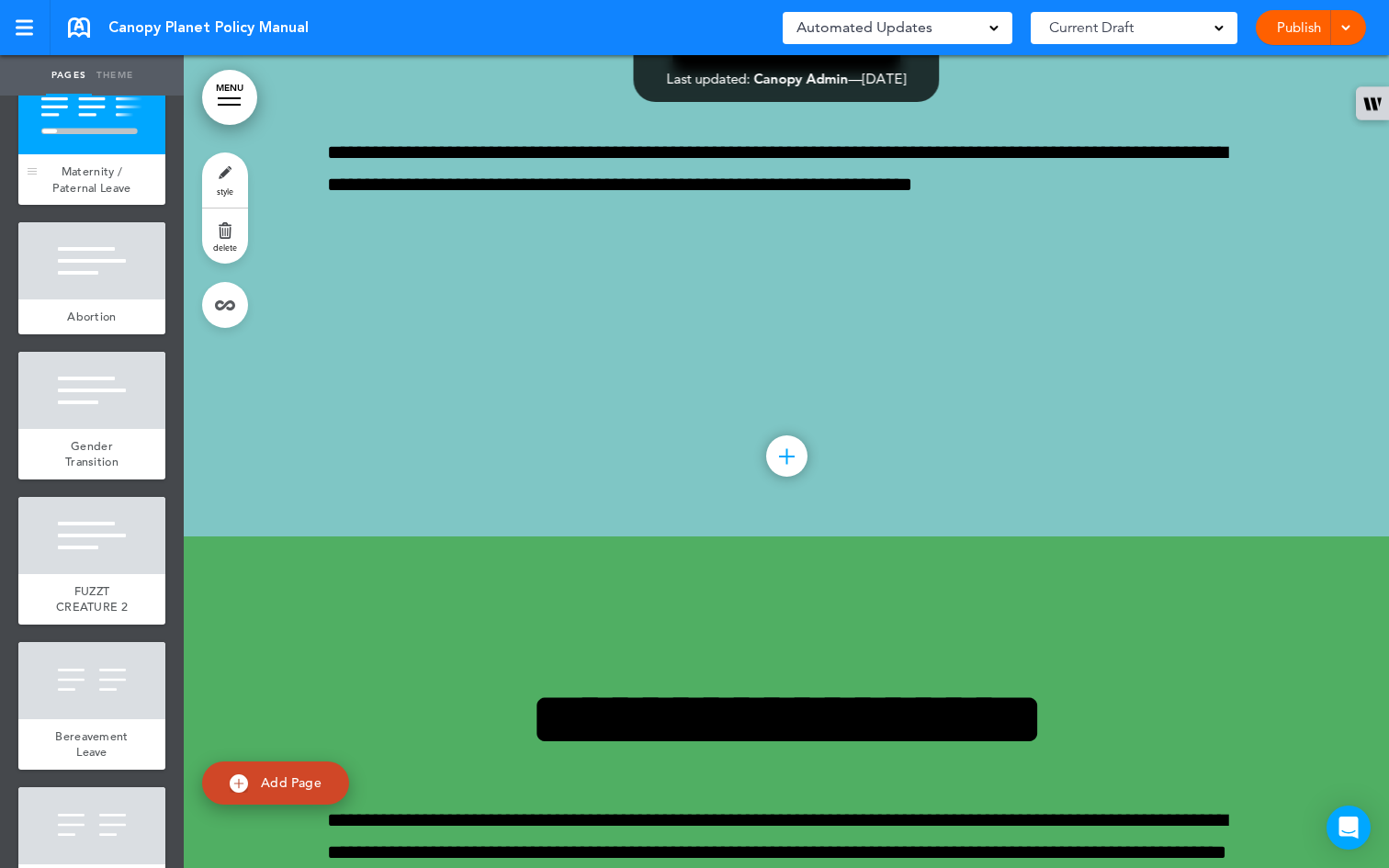
click at [77, 196] on span "Maternity / Paternal Leave" at bounding box center [91, 180] width 78 height 32
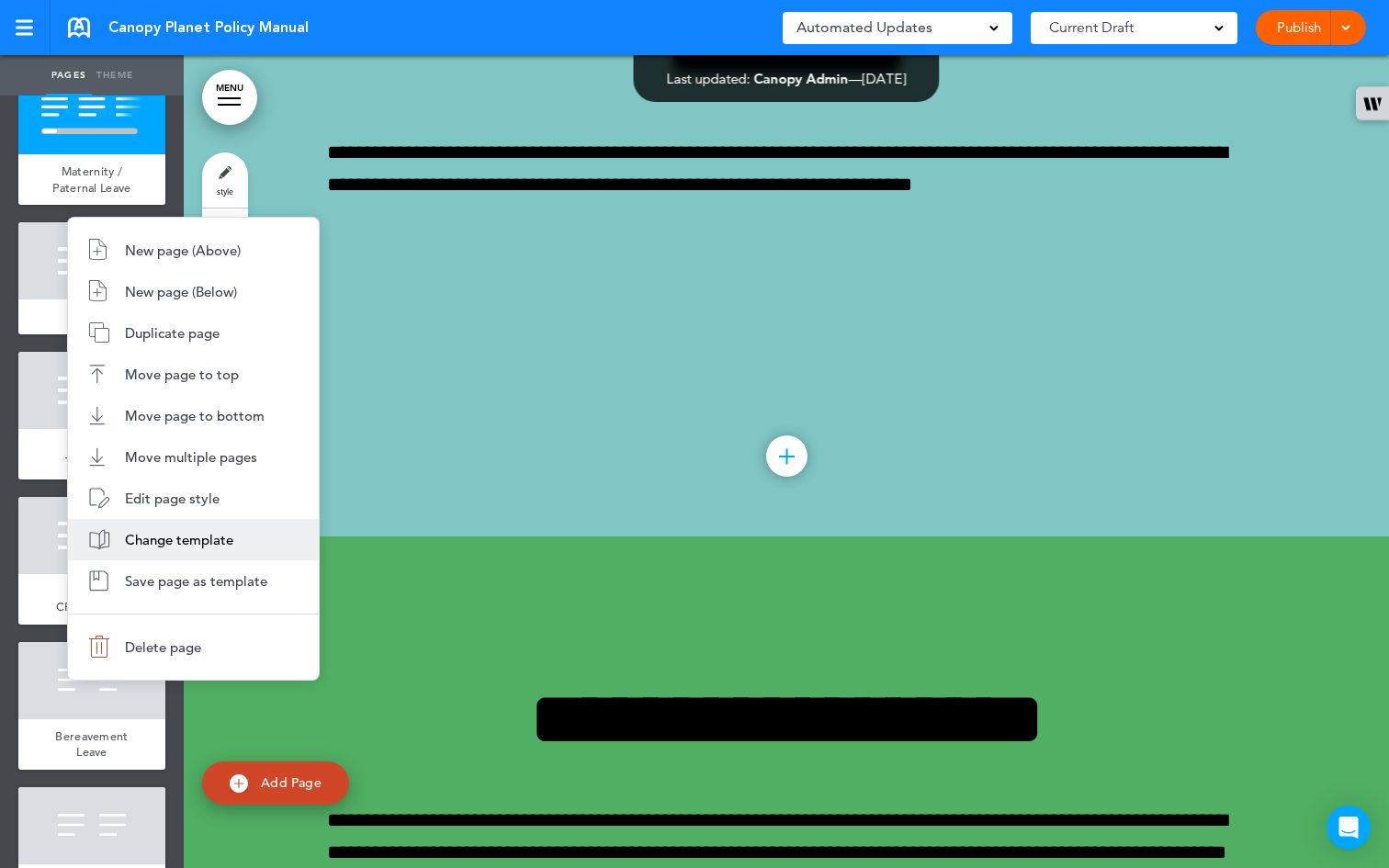
click at [160, 539] on span "Change template" at bounding box center [179, 540] width 109 height 18
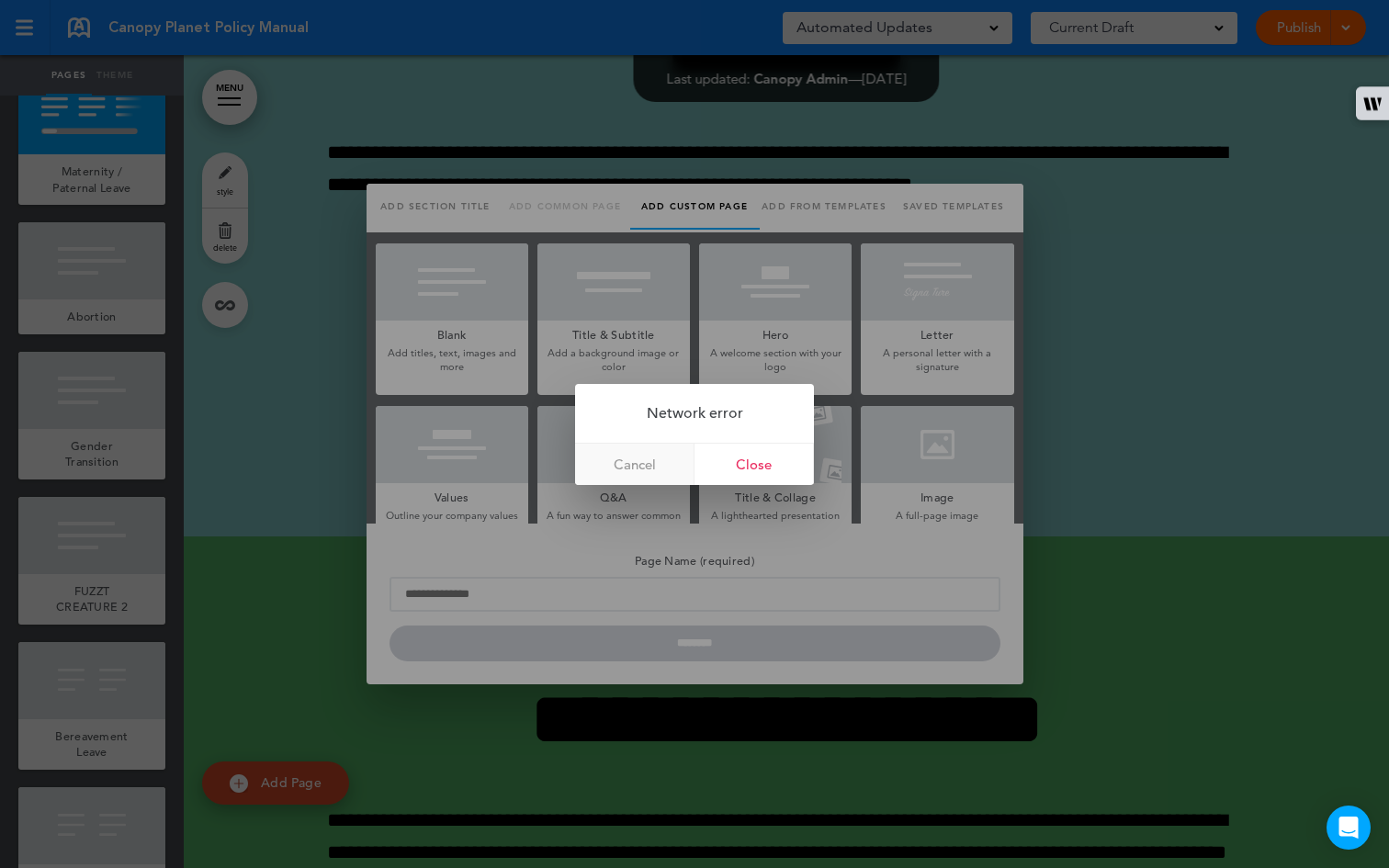
click at [658, 468] on link "Cancel" at bounding box center [635, 465] width 119 height 41
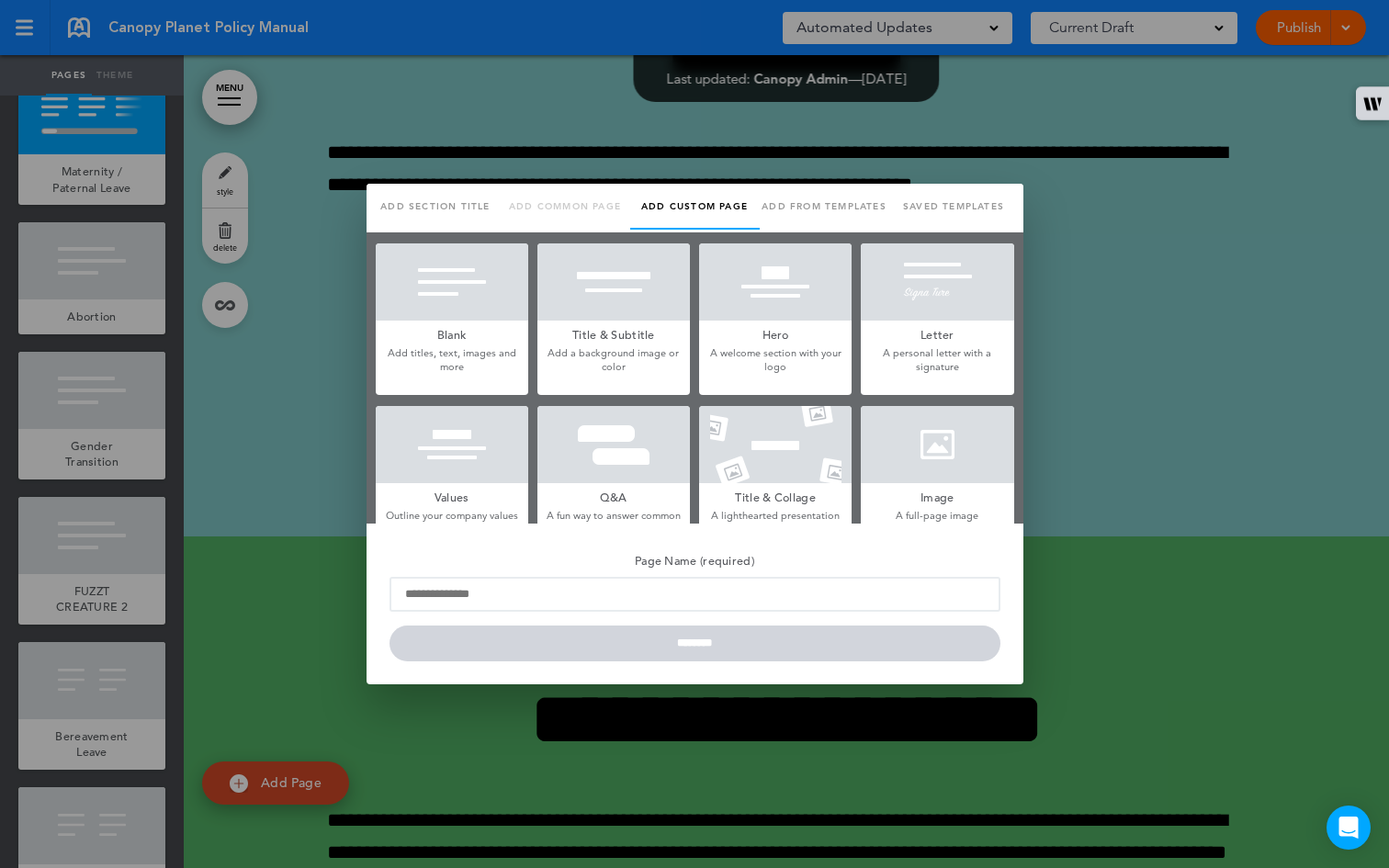
click at [415, 208] on link "Add section title" at bounding box center [436, 206] width 129 height 46
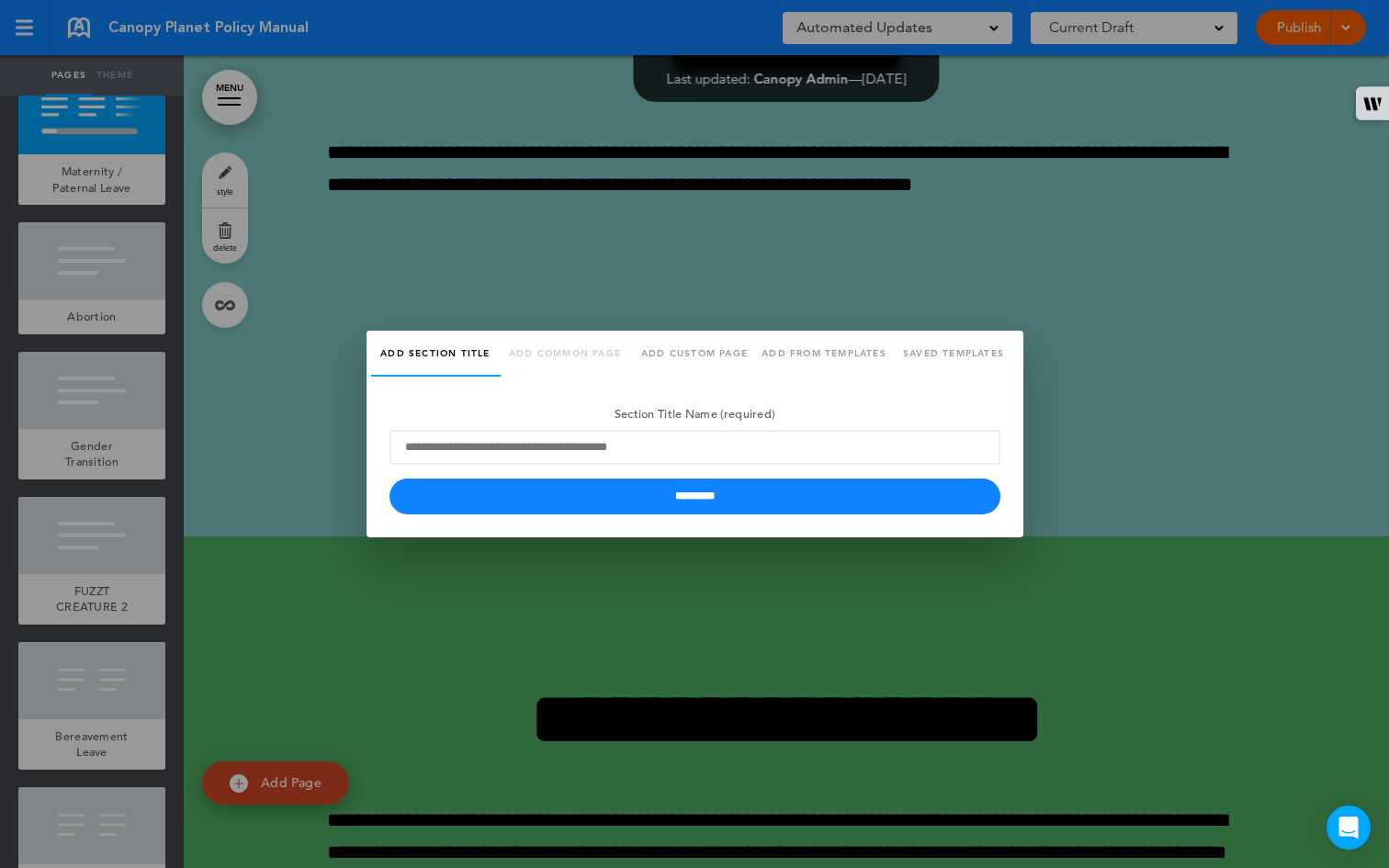
click at [403, 259] on div at bounding box center [694, 434] width 1389 height 868
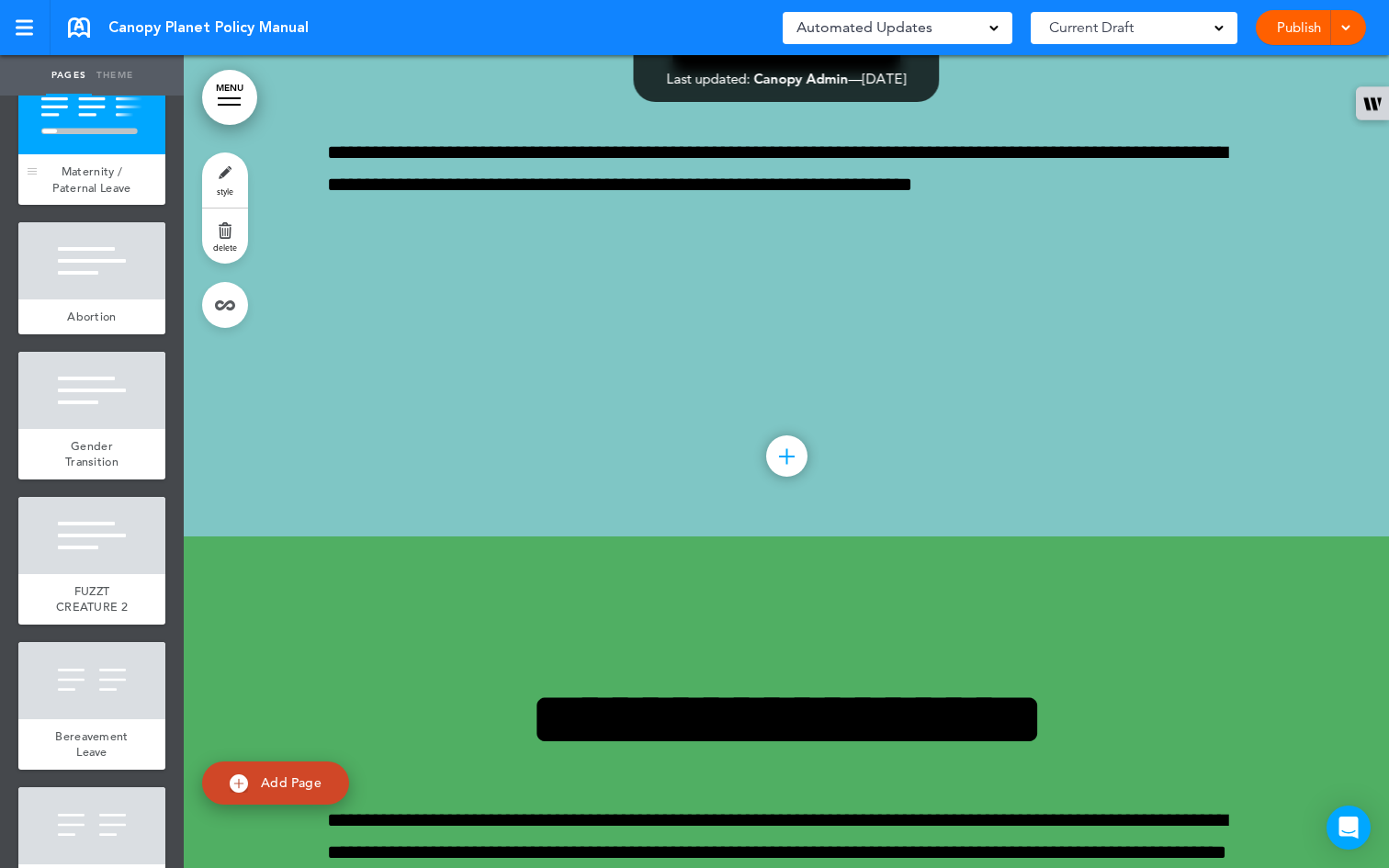
click at [82, 196] on span "Maternity / Paternal Leave" at bounding box center [91, 180] width 78 height 32
click at [212, 178] on link "style" at bounding box center [225, 180] width 46 height 55
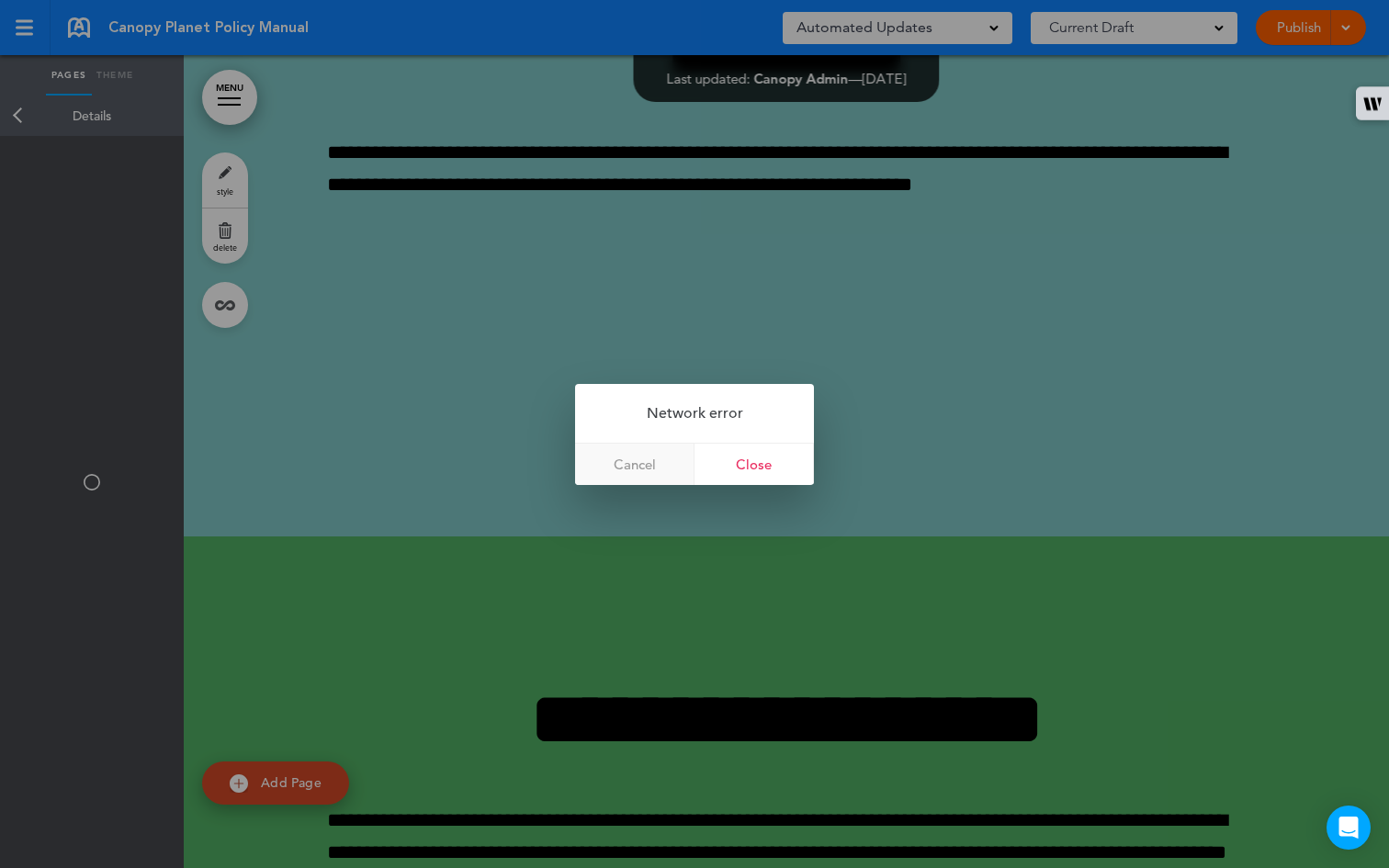
click at [635, 459] on link "Cancel" at bounding box center [635, 465] width 119 height 41
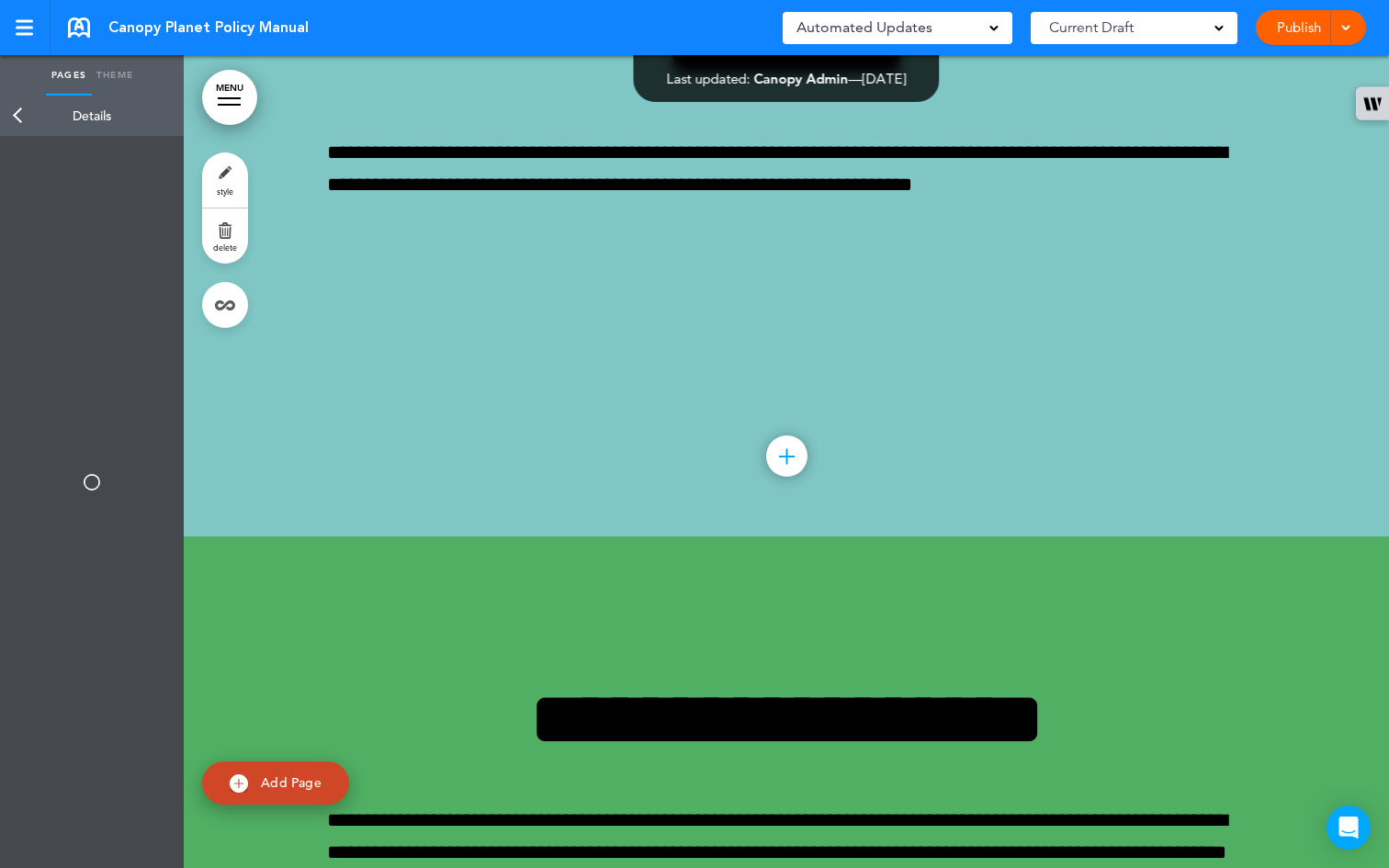
click at [17, 121] on link "Back" at bounding box center [18, 115] width 37 height 40
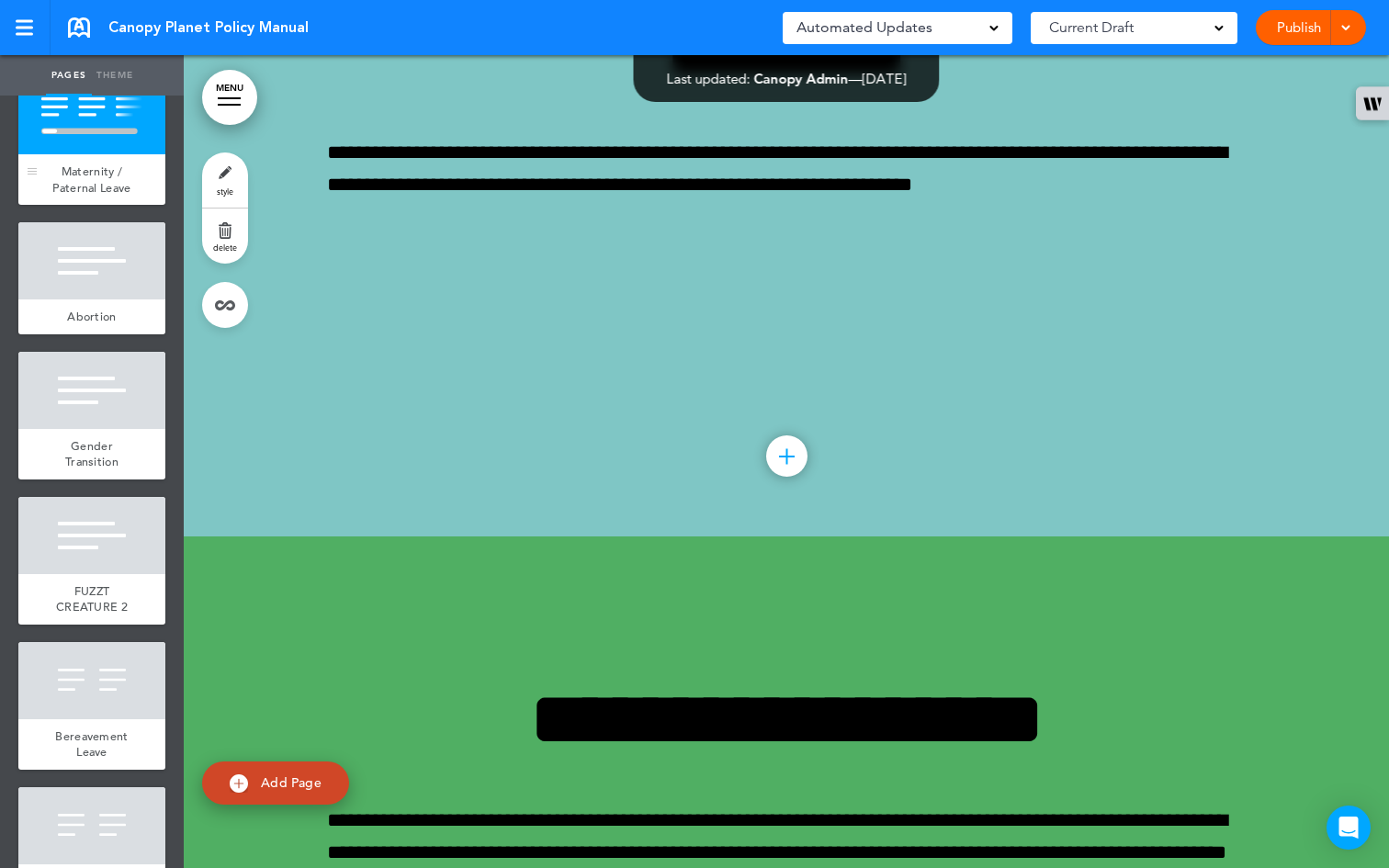
click at [73, 196] on span "Maternity / Paternal Leave" at bounding box center [91, 180] width 78 height 32
click at [235, 187] on link "style" at bounding box center [225, 180] width 46 height 55
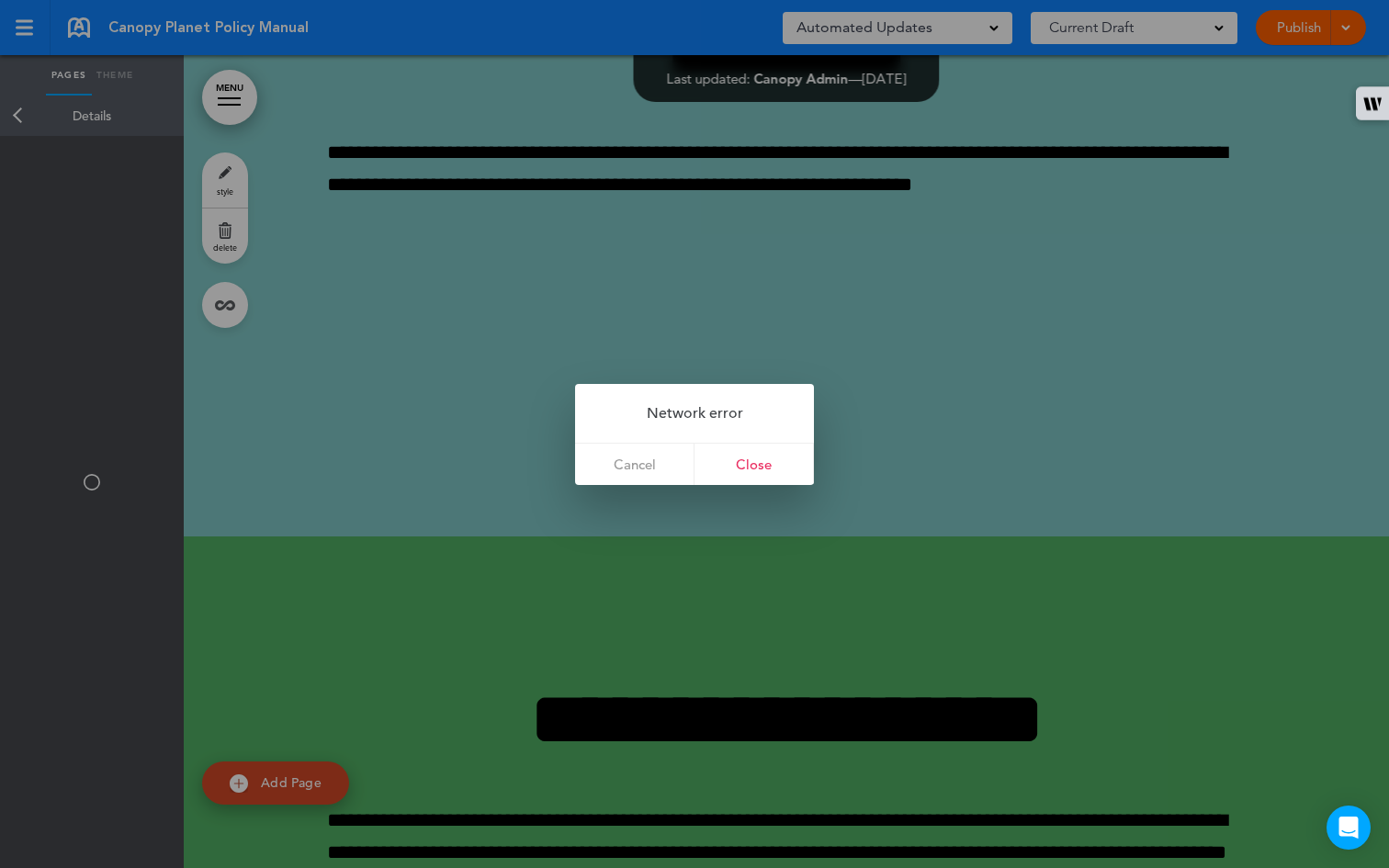
click at [649, 457] on link "Cancel" at bounding box center [635, 465] width 119 height 41
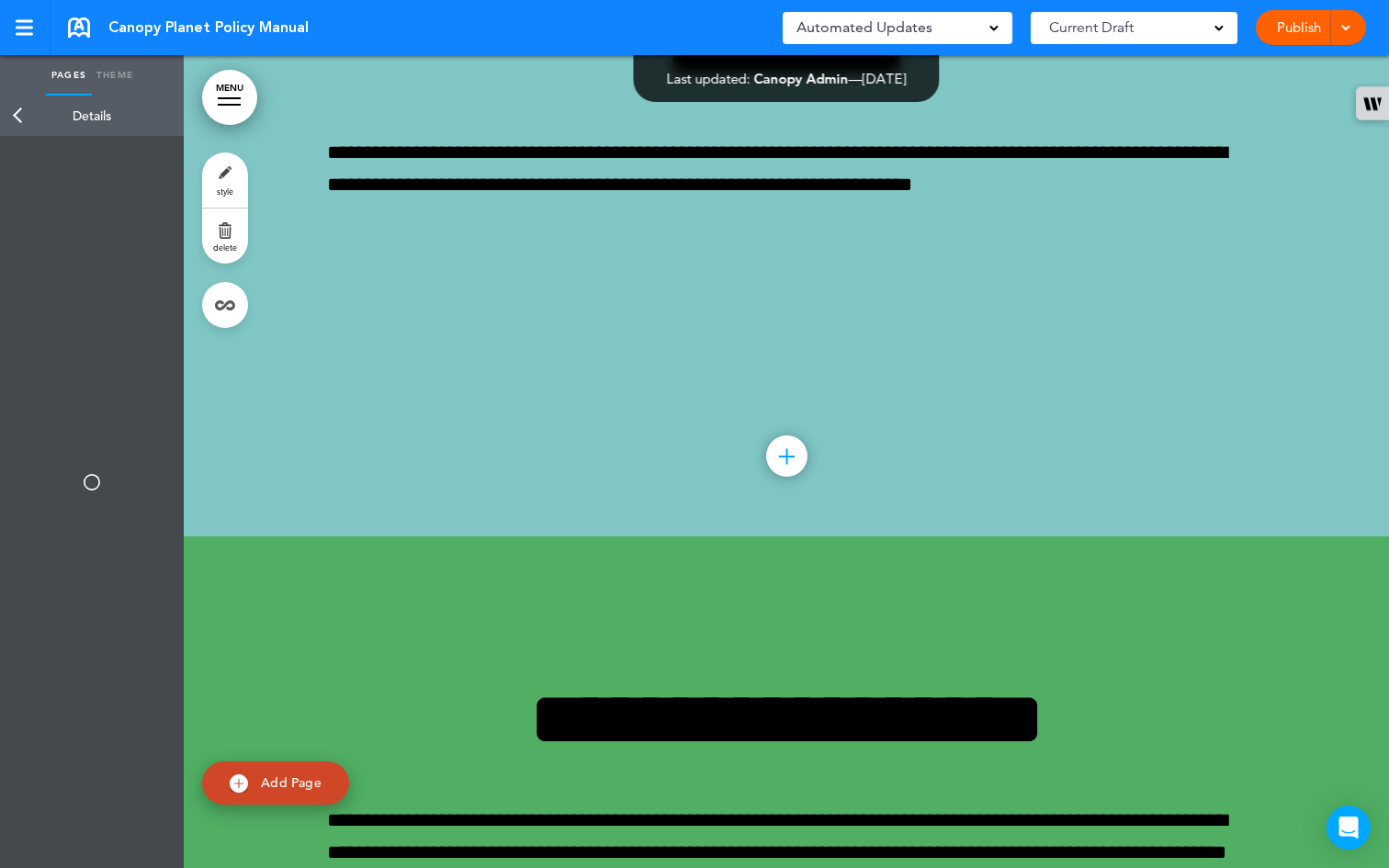
click at [18, 113] on link "Back" at bounding box center [18, 115] width 37 height 40
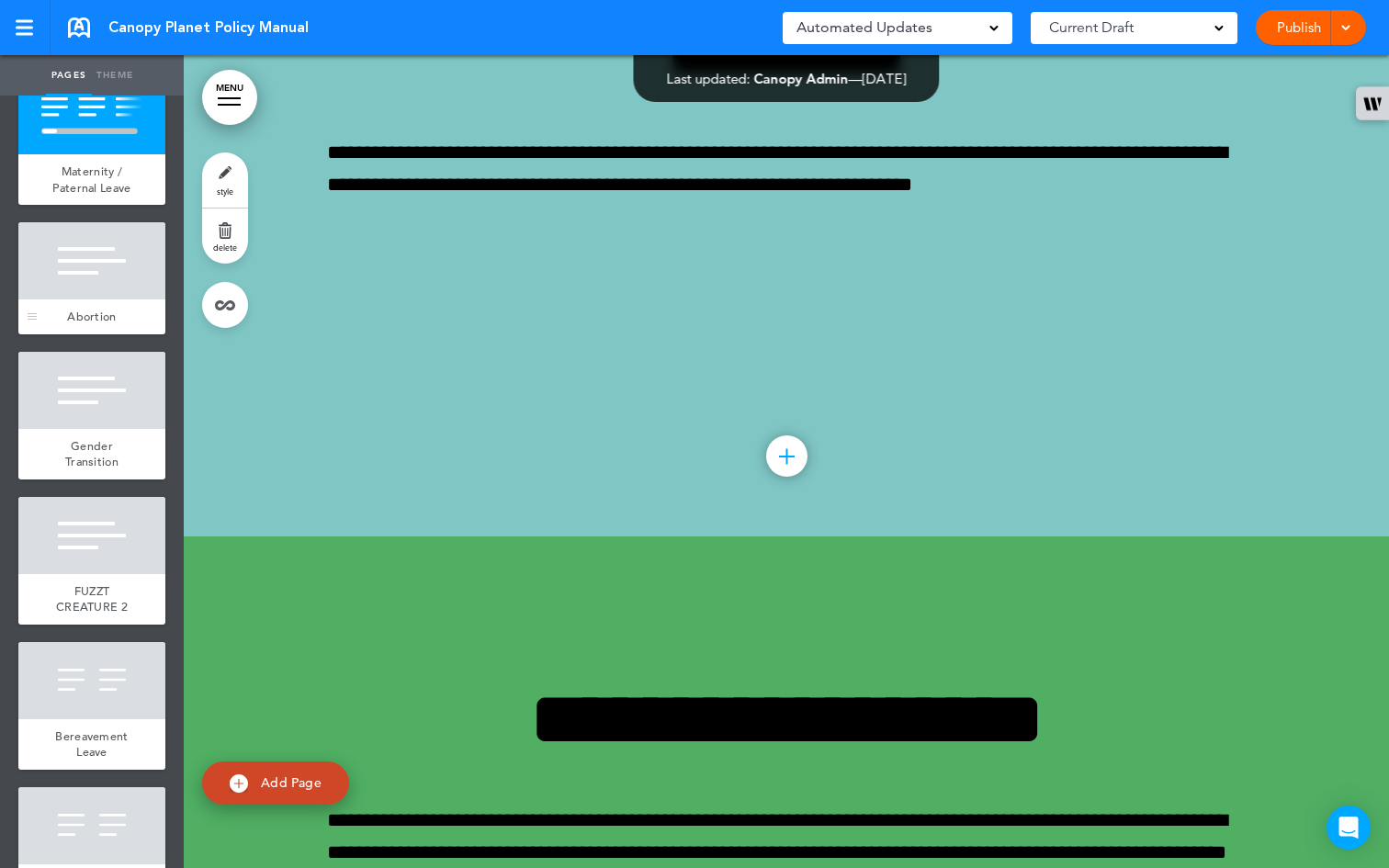
click at [103, 300] on div at bounding box center [92, 261] width 147 height 77
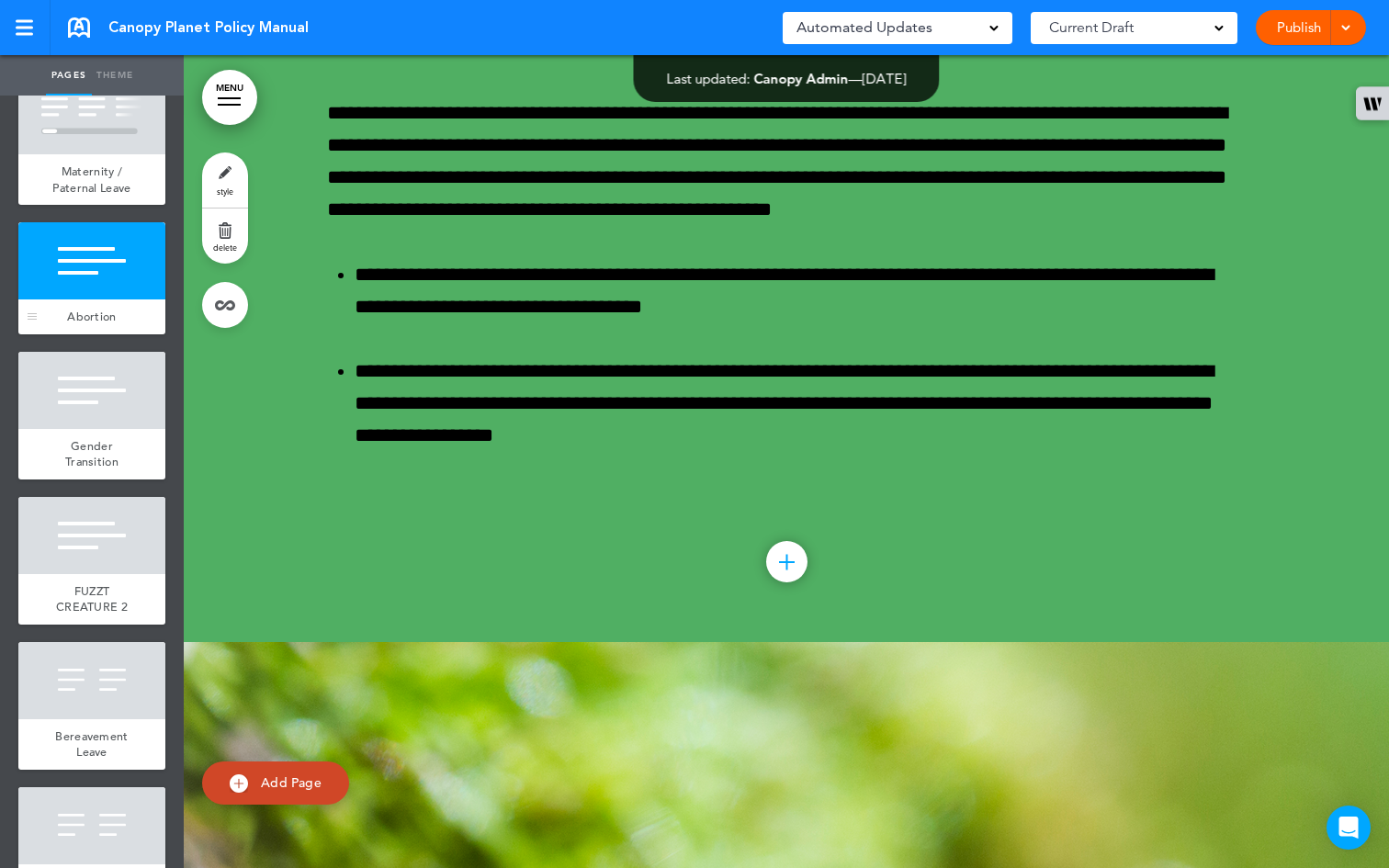
scroll to position [45562, 0]
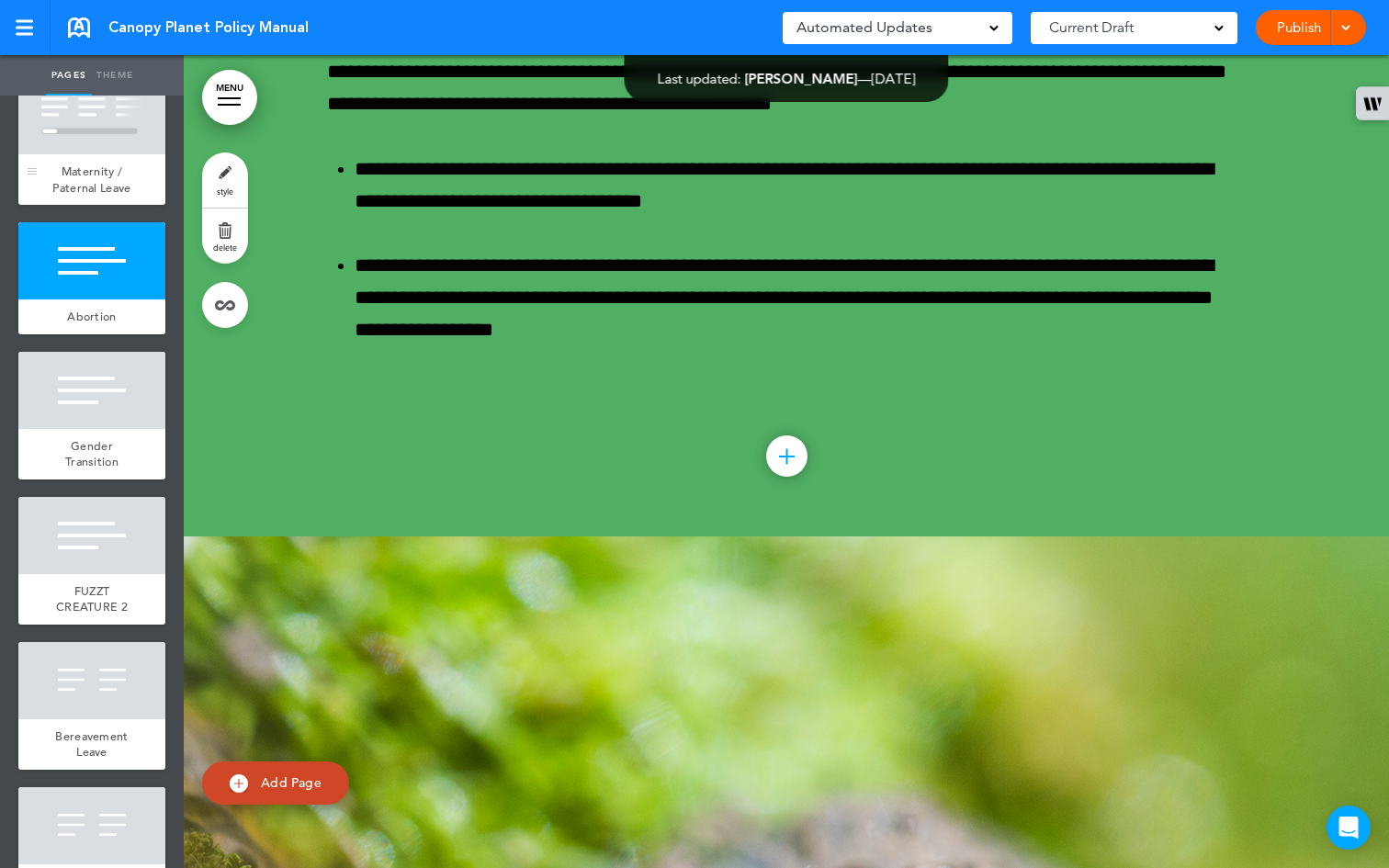
click at [111, 196] on span "Maternity / Paternal Leave" at bounding box center [91, 180] width 78 height 32
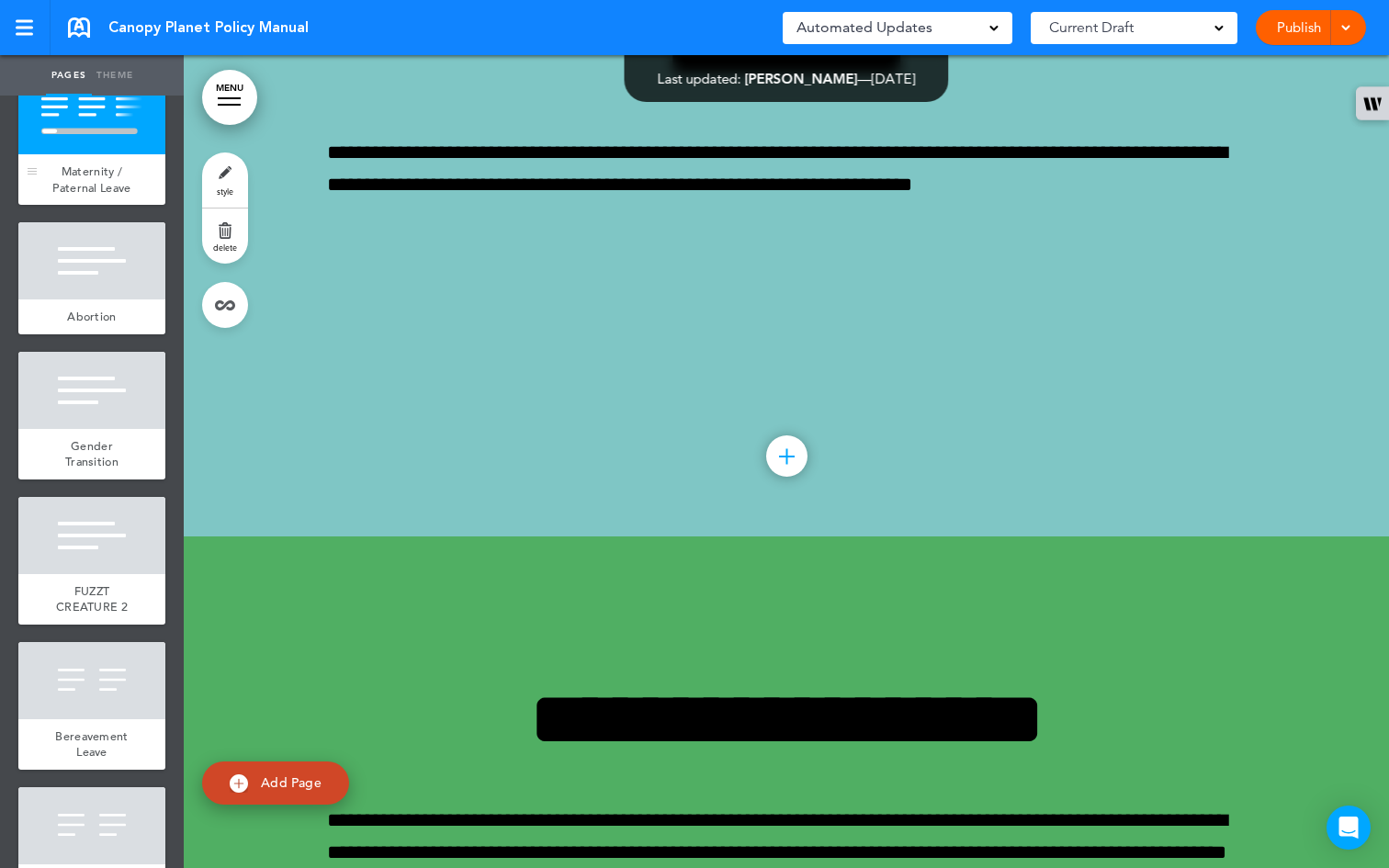
scroll to position [44749, 0]
click at [105, 74] on link "Theme" at bounding box center [114, 75] width 46 height 40
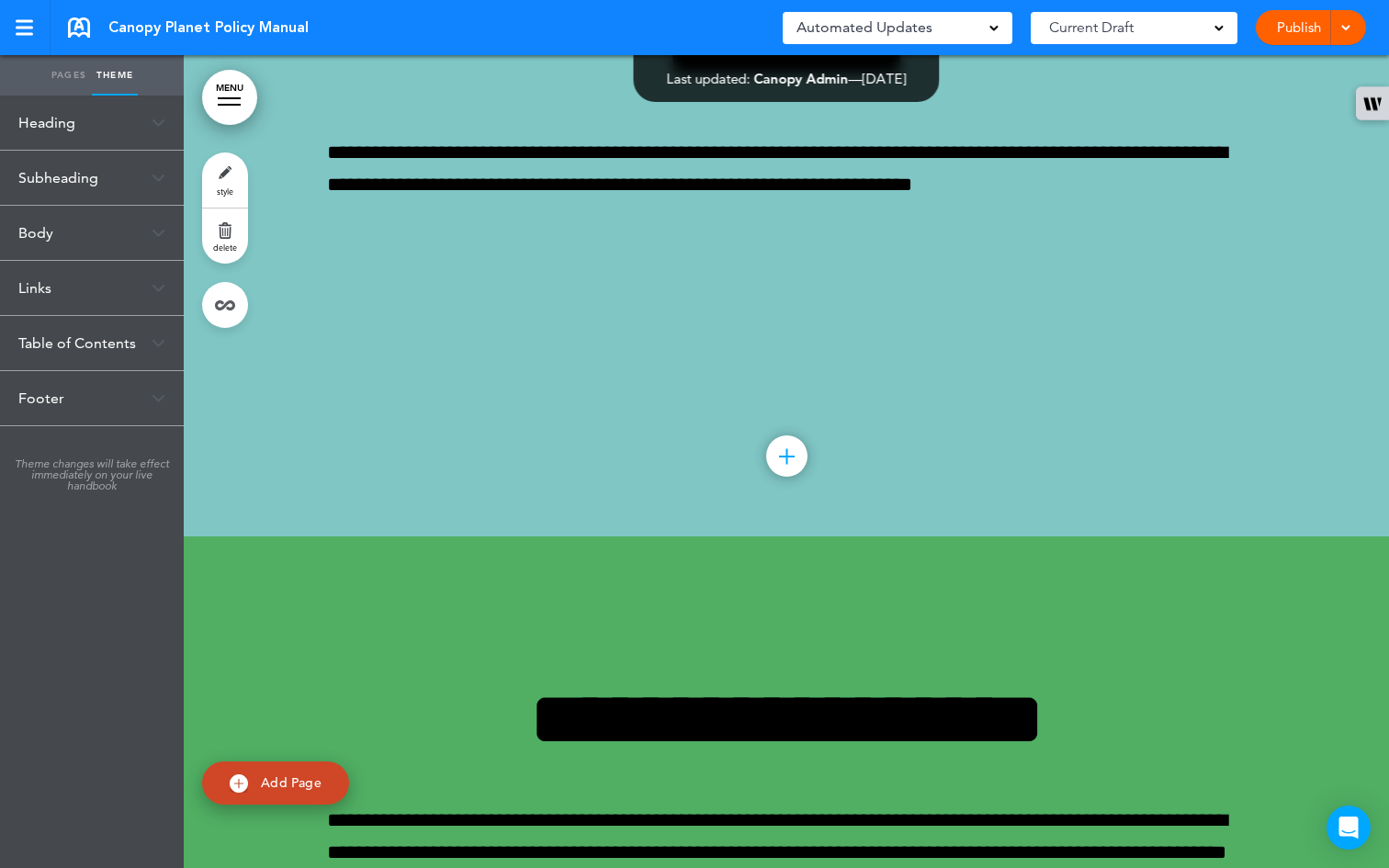
click at [67, 79] on link "Pages" at bounding box center [68, 75] width 46 height 40
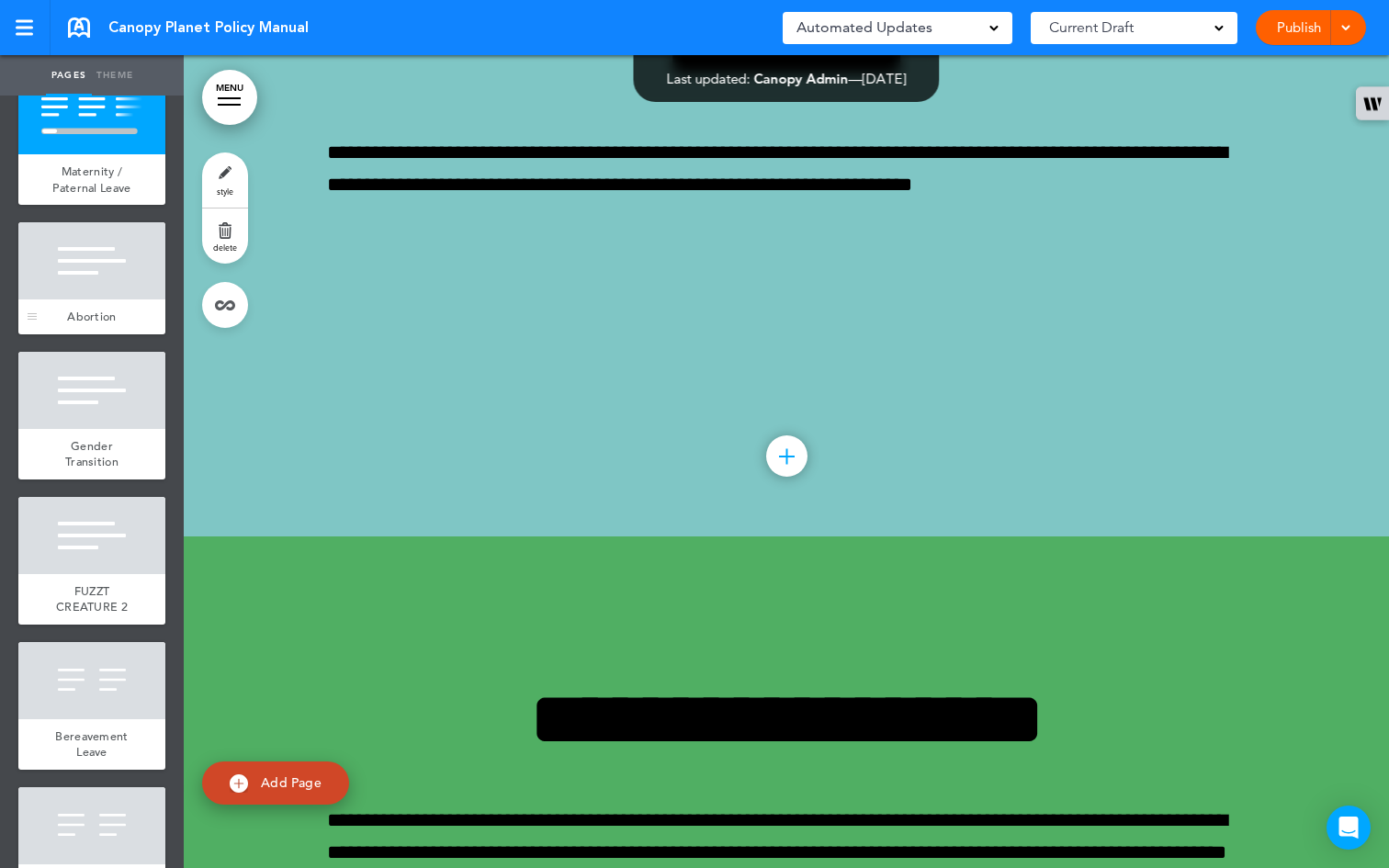
click at [82, 324] on span "Abortion" at bounding box center [92, 316] width 49 height 16
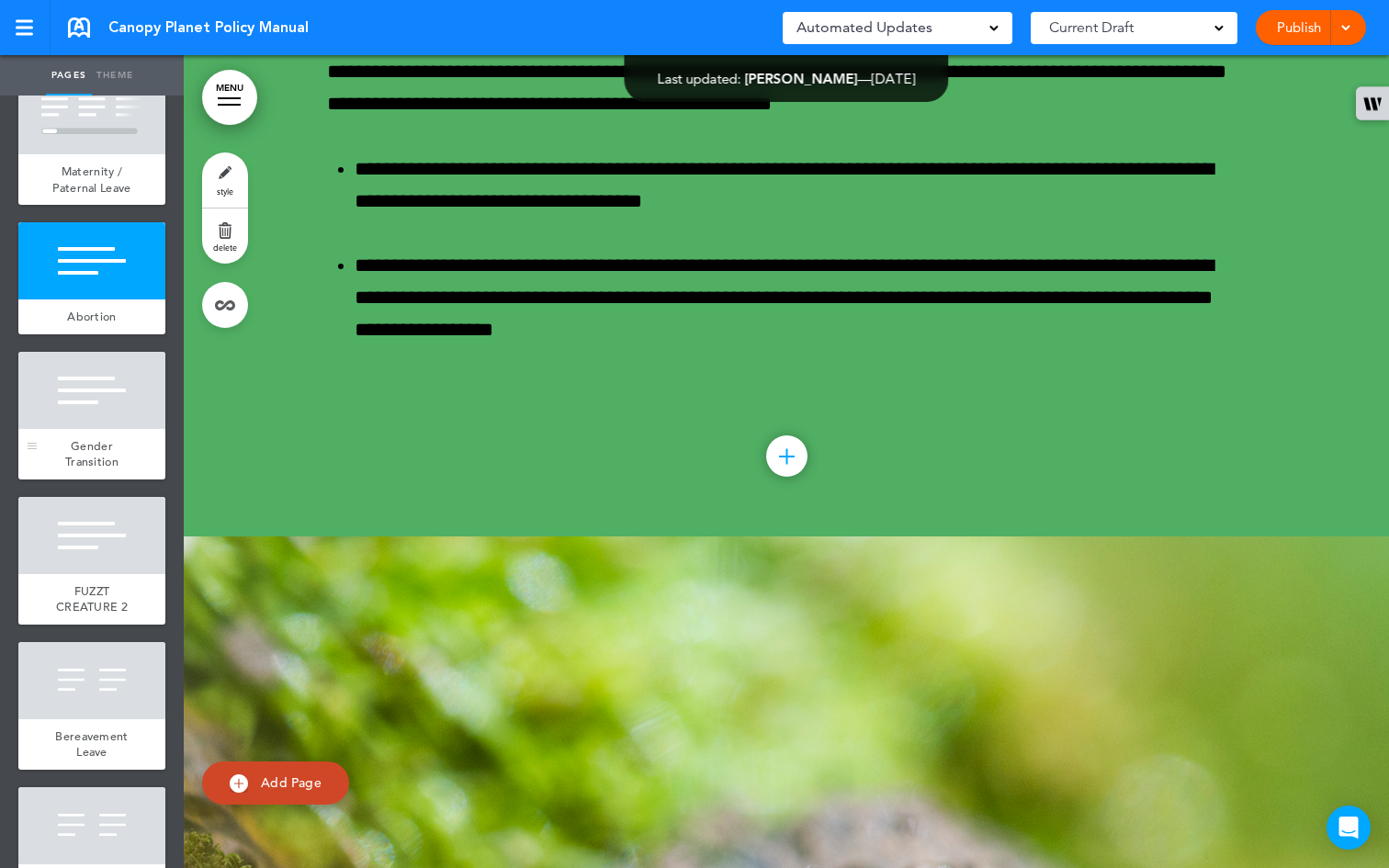
click at [82, 429] on div at bounding box center [92, 391] width 147 height 77
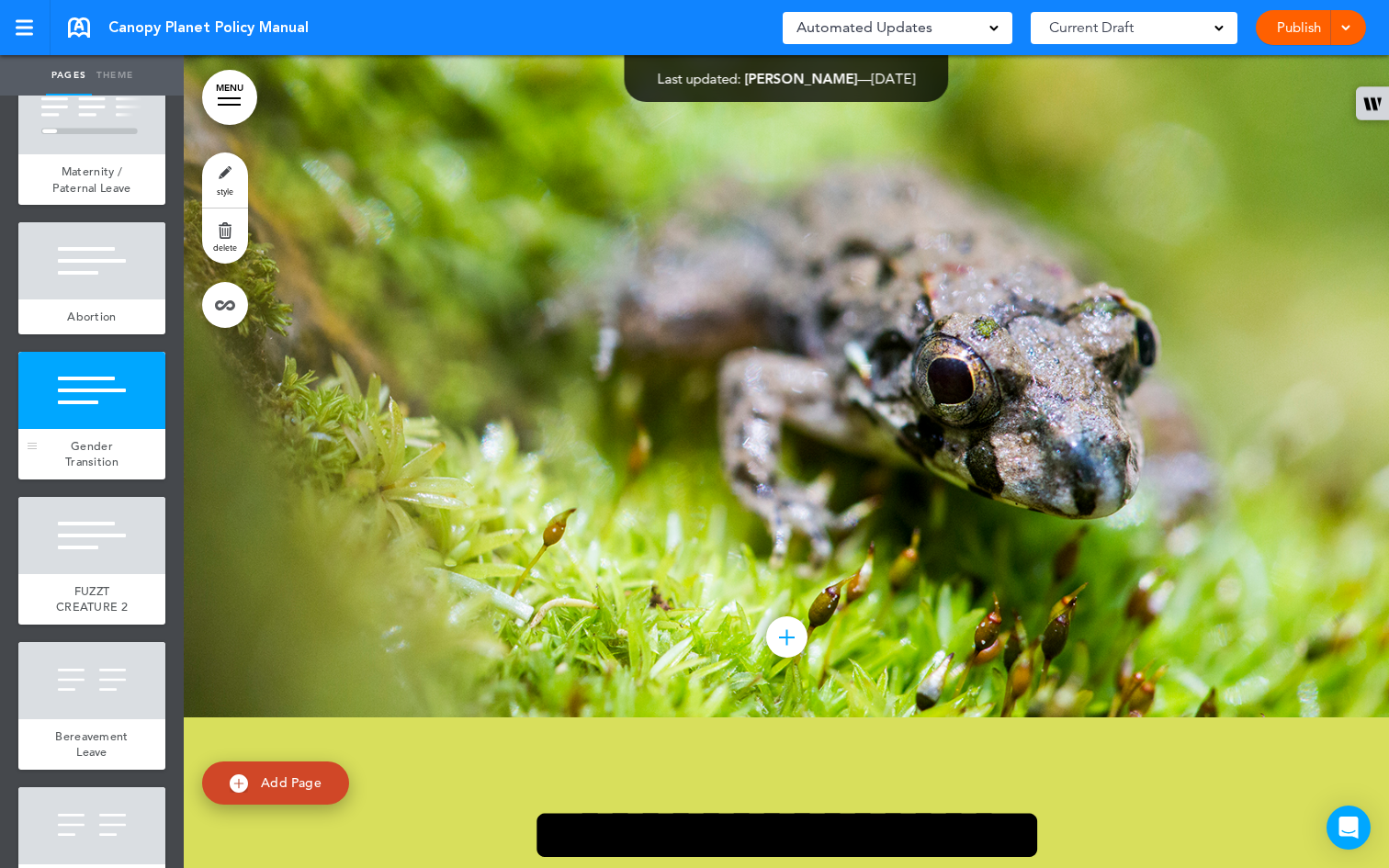
scroll to position [46375, 0]
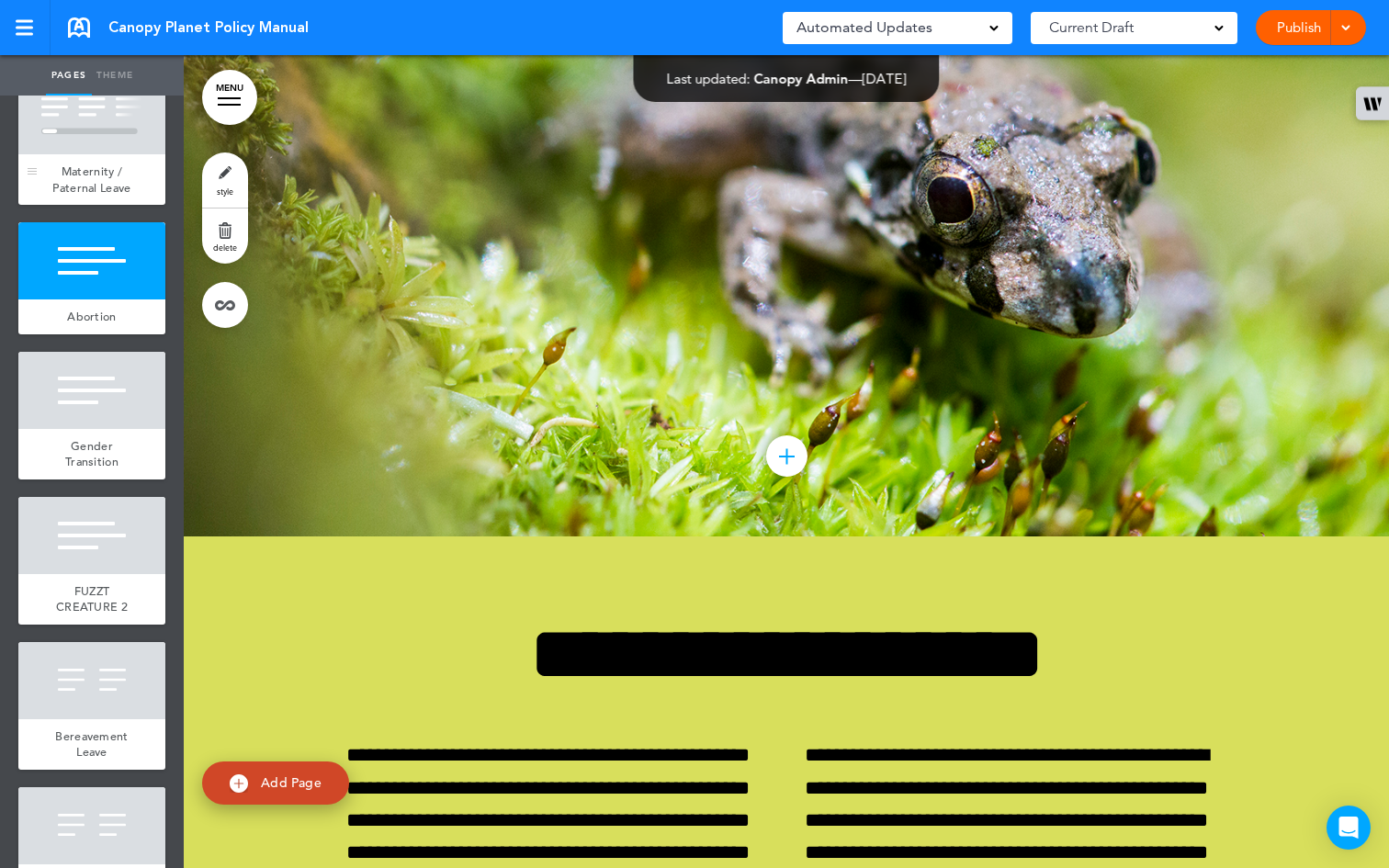
click at [73, 196] on span "Maternity / Paternal Leave" at bounding box center [91, 180] width 78 height 32
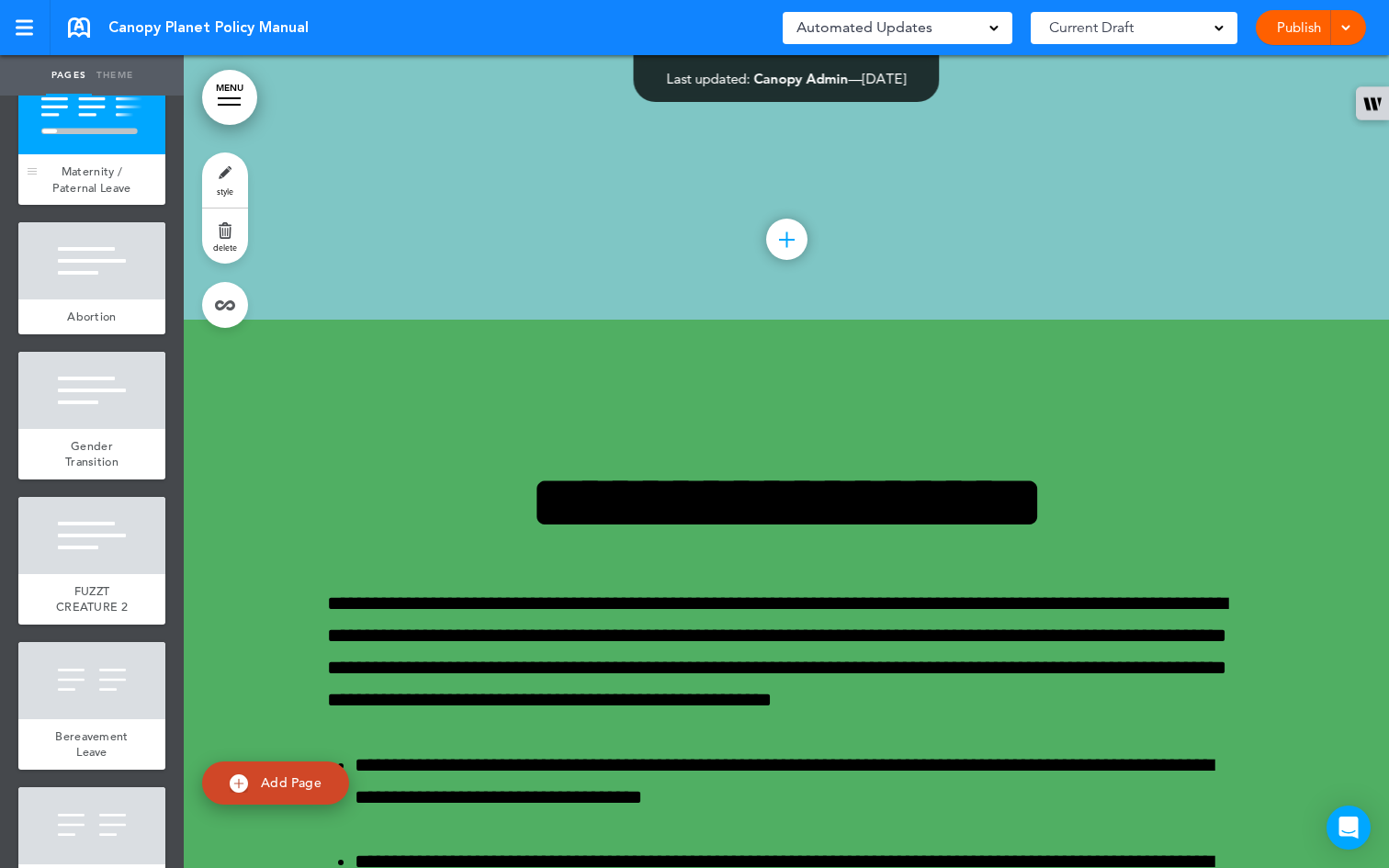
scroll to position [44749, 0]
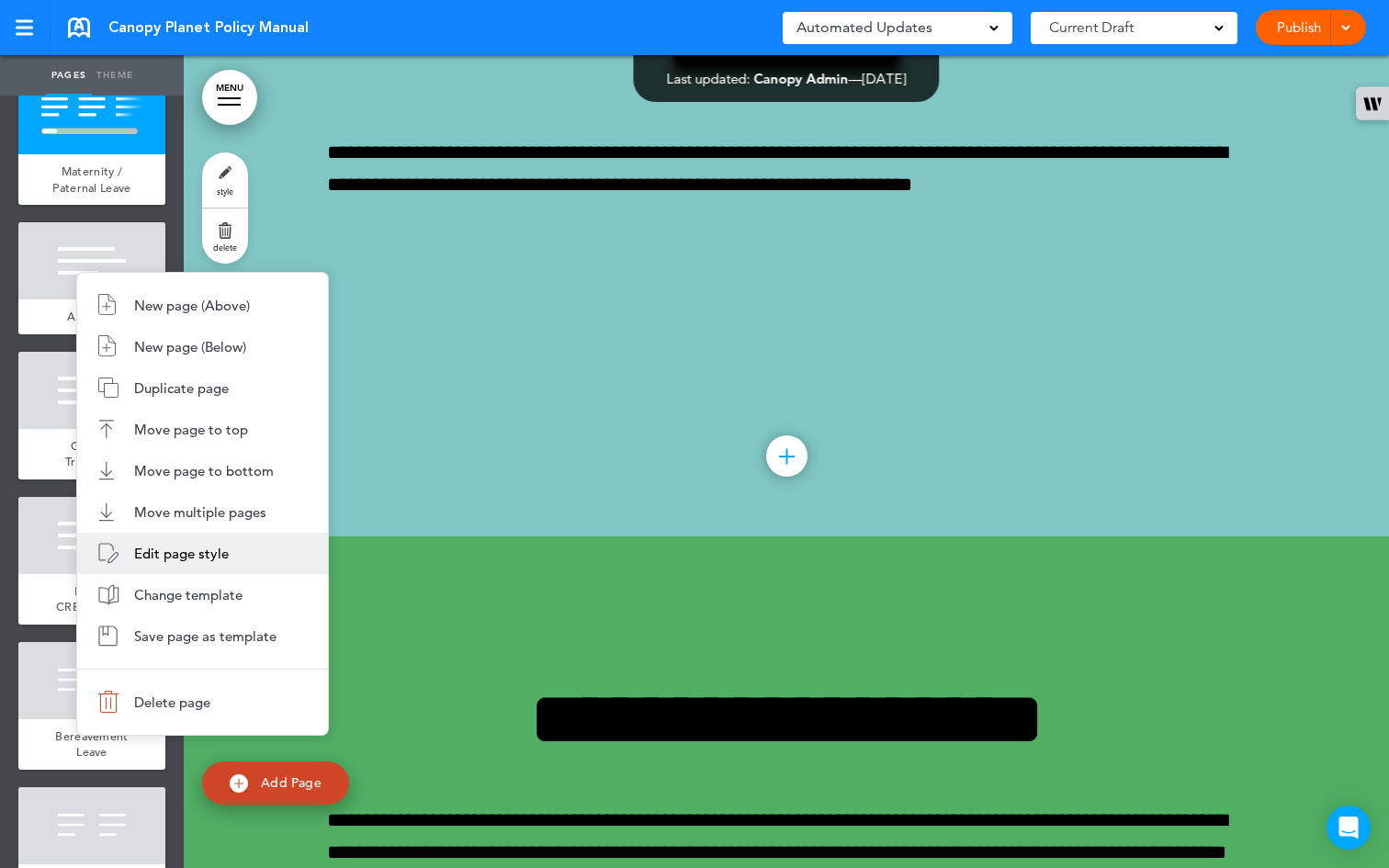
click at [167, 553] on span "Edit page style" at bounding box center [181, 553] width 95 height 18
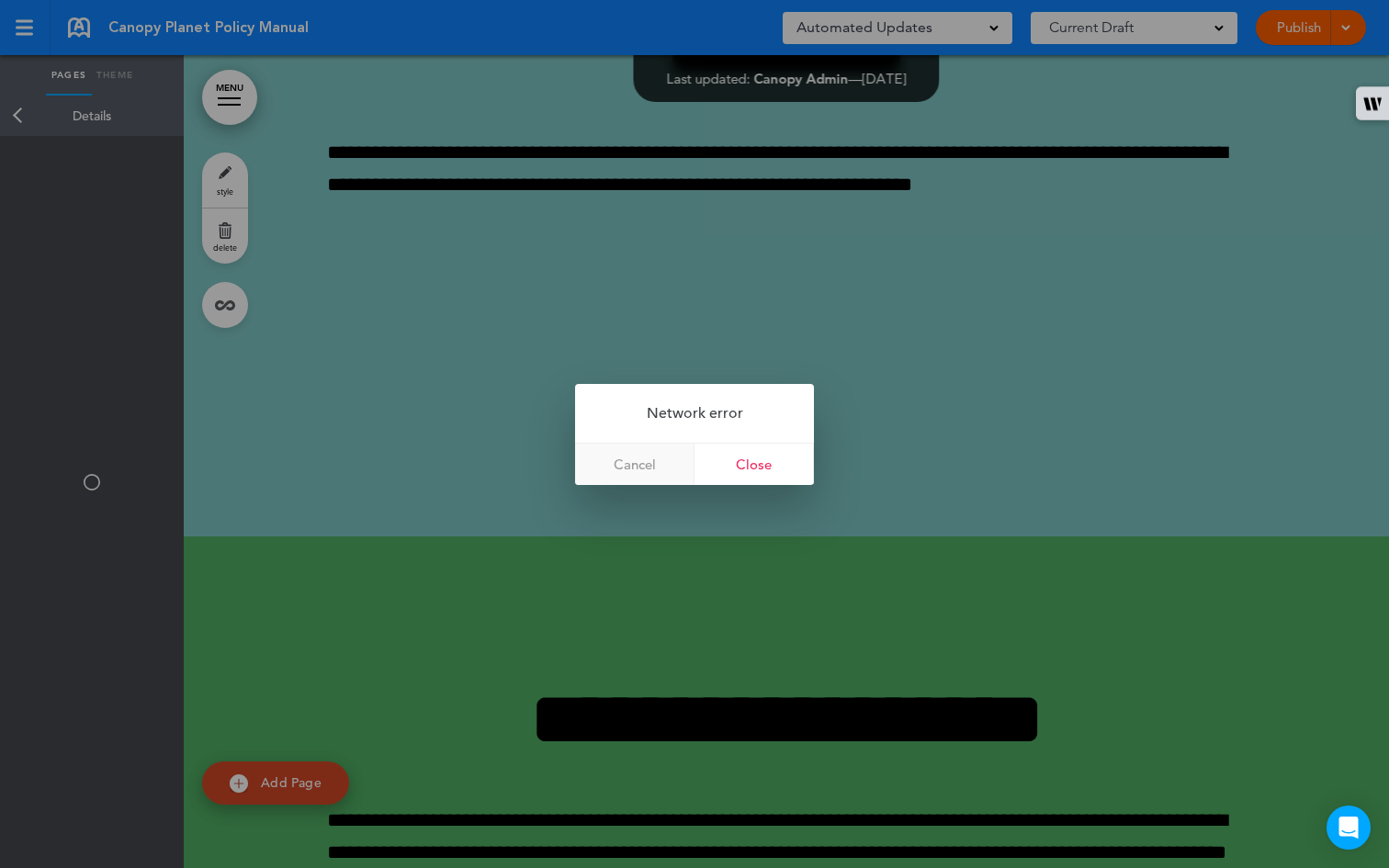
click at [632, 468] on link "Cancel" at bounding box center [635, 465] width 119 height 41
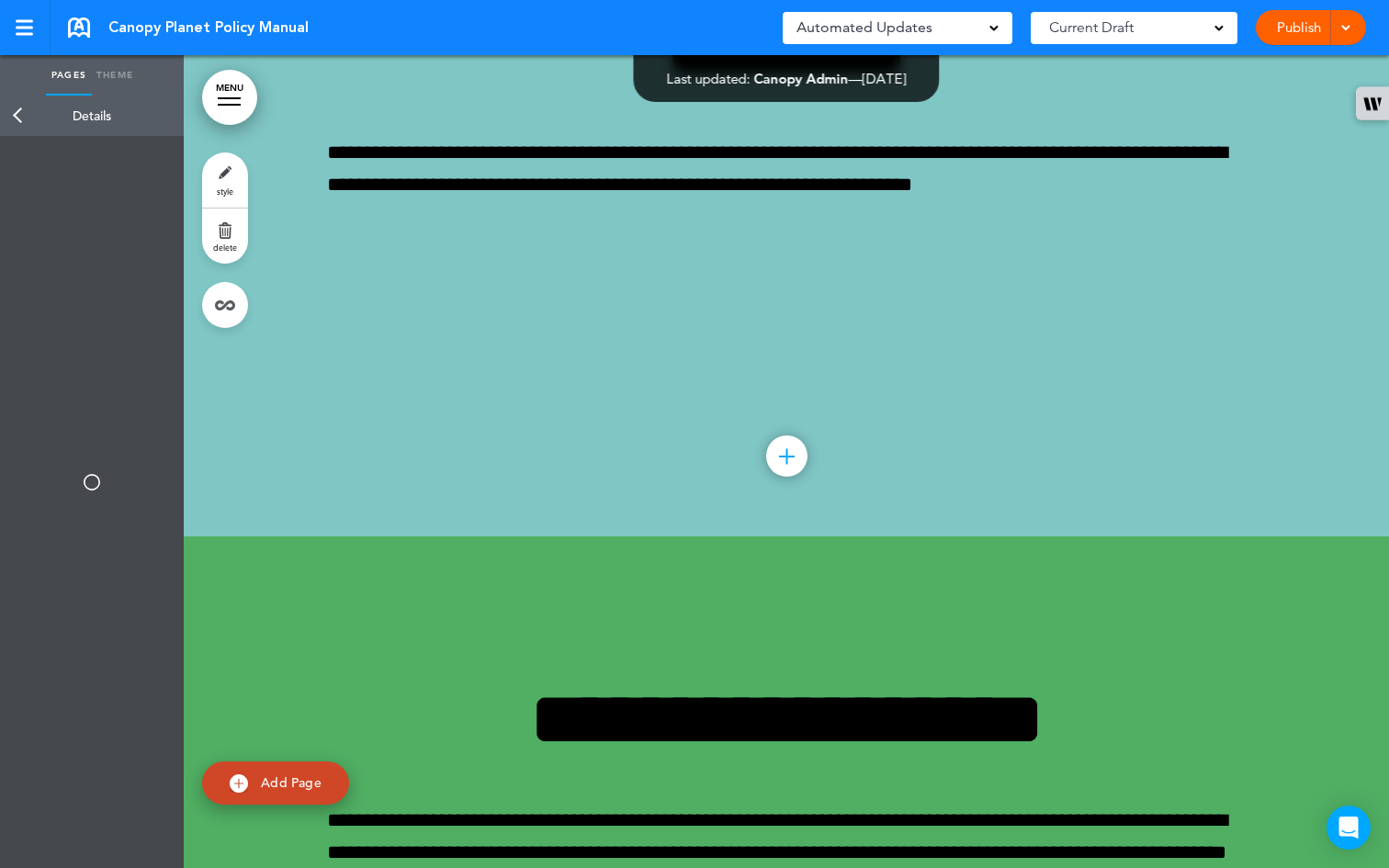
click at [23, 117] on link "Back" at bounding box center [18, 115] width 37 height 40
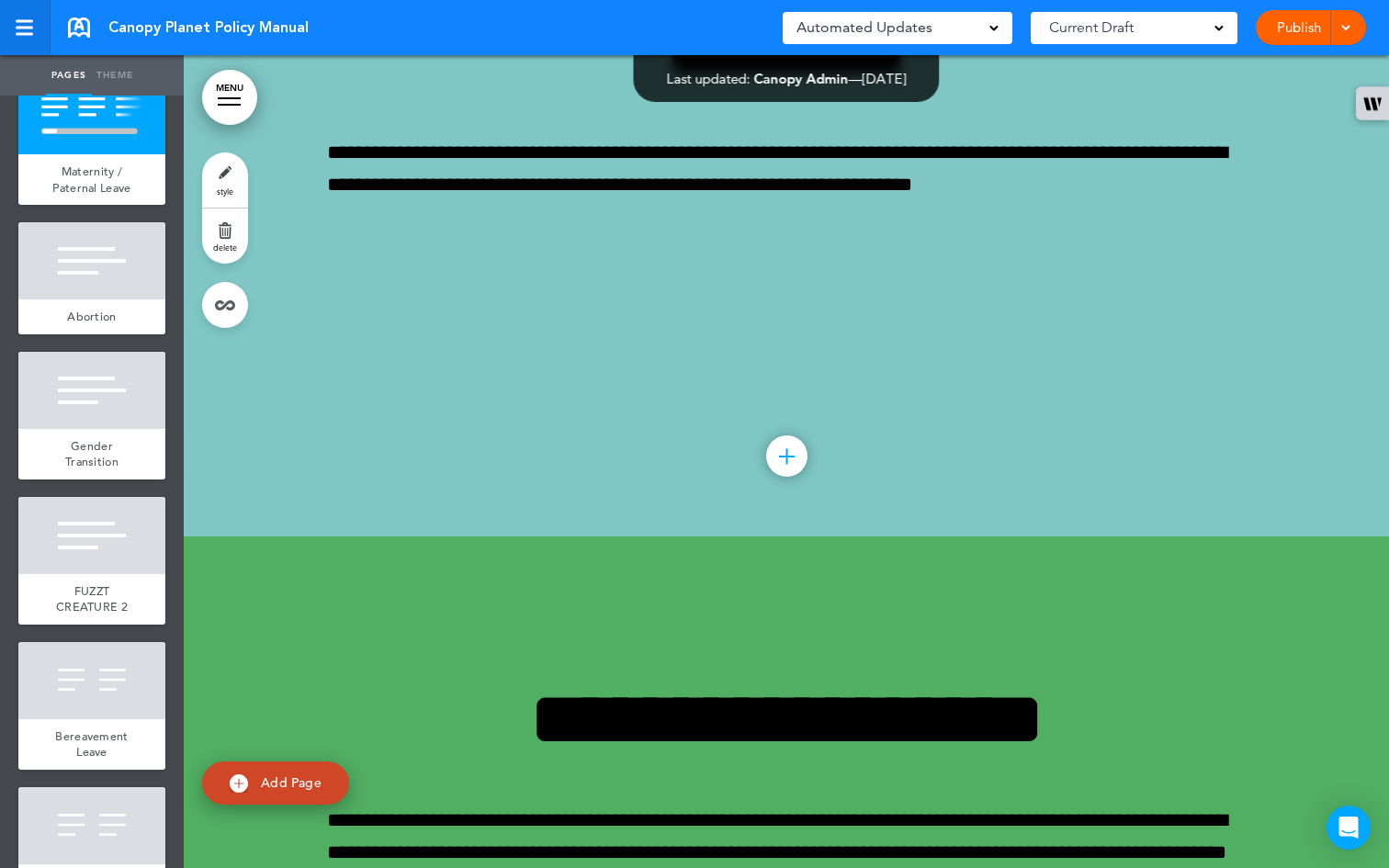
click at [27, 27] on div at bounding box center [24, 27] width 18 height 3
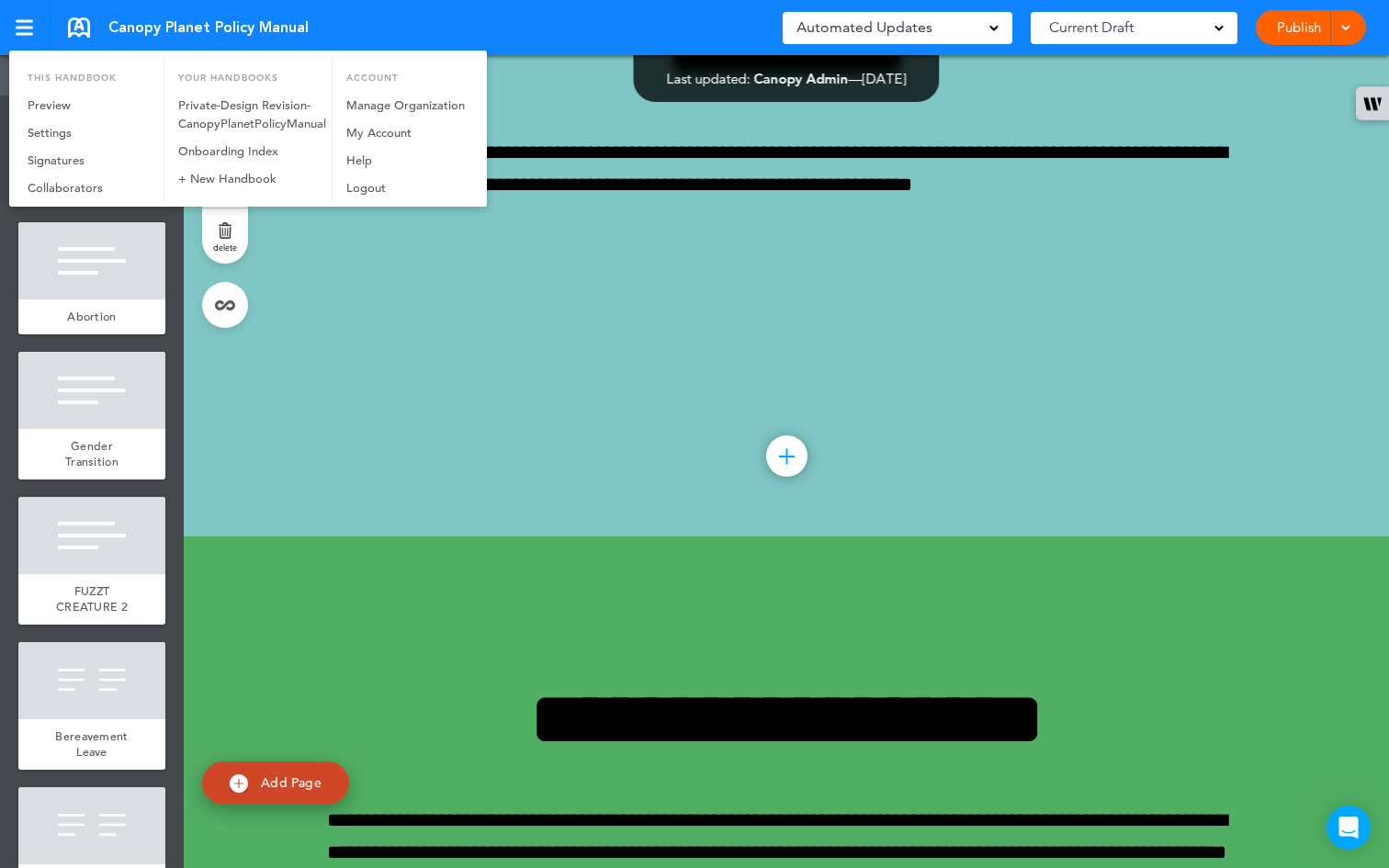
click at [210, 365] on div at bounding box center [694, 434] width 1389 height 868
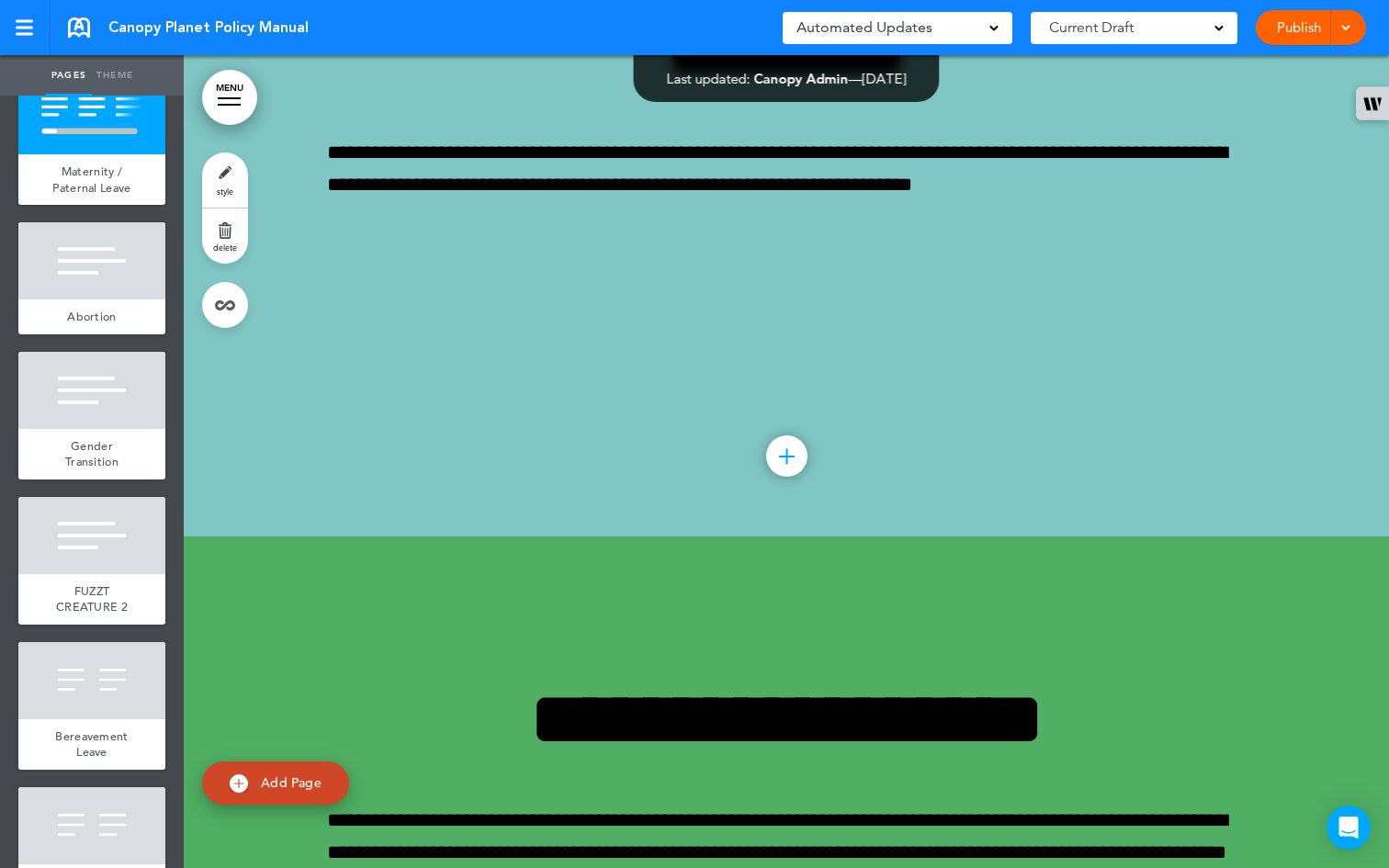
click at [999, 24] on div "Automated Updates 0" at bounding box center [897, 28] width 230 height 32
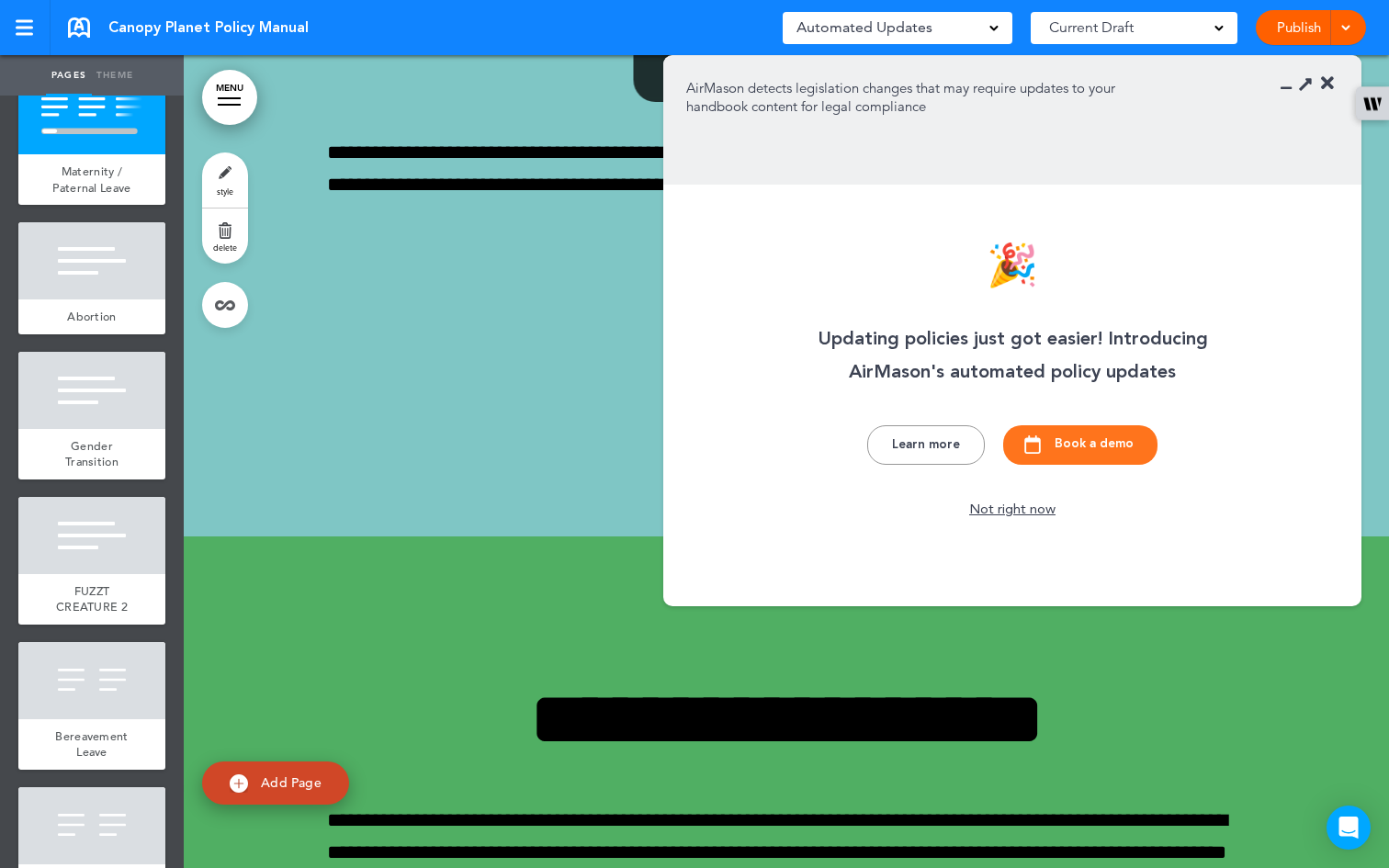
click at [955, 455] on button "Learn more" at bounding box center [926, 445] width 117 height 39
click at [1328, 81] on icon at bounding box center [1328, 83] width 13 height 19
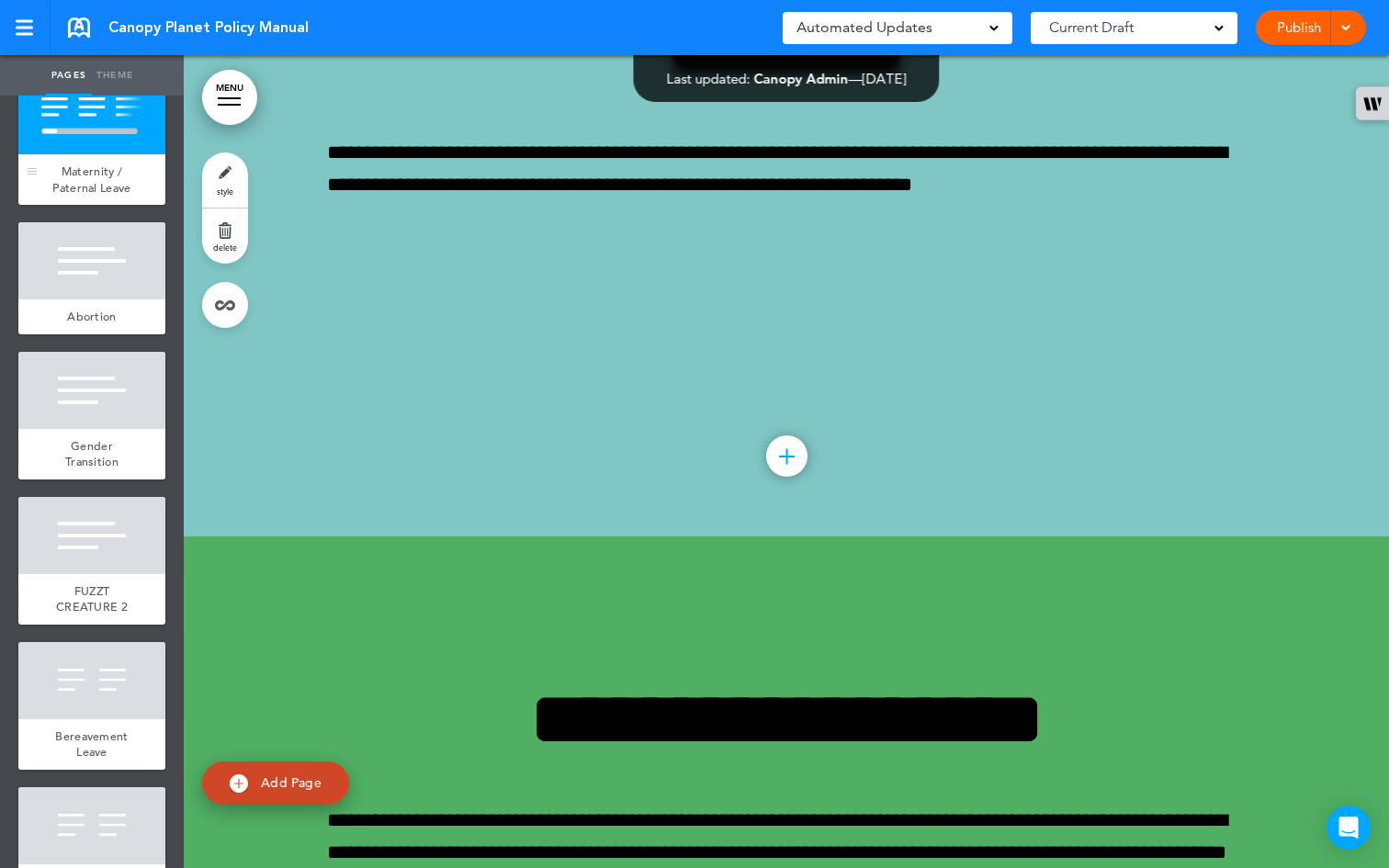
click at [91, 196] on span "Maternity / Paternal Leave" at bounding box center [91, 180] width 78 height 32
click at [229, 175] on link "style" at bounding box center [225, 180] width 46 height 55
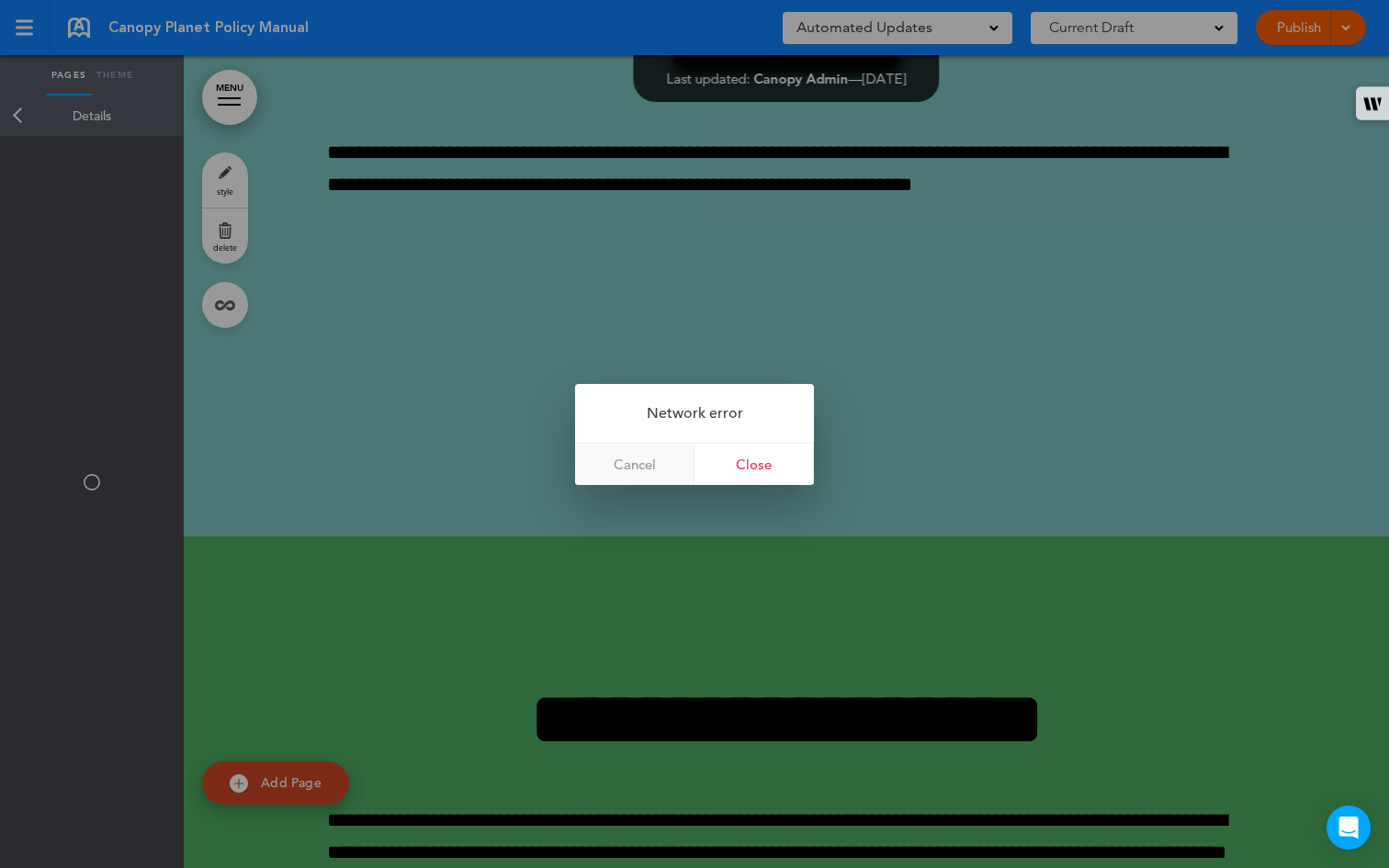
click at [620, 464] on link "Cancel" at bounding box center [635, 465] width 119 height 41
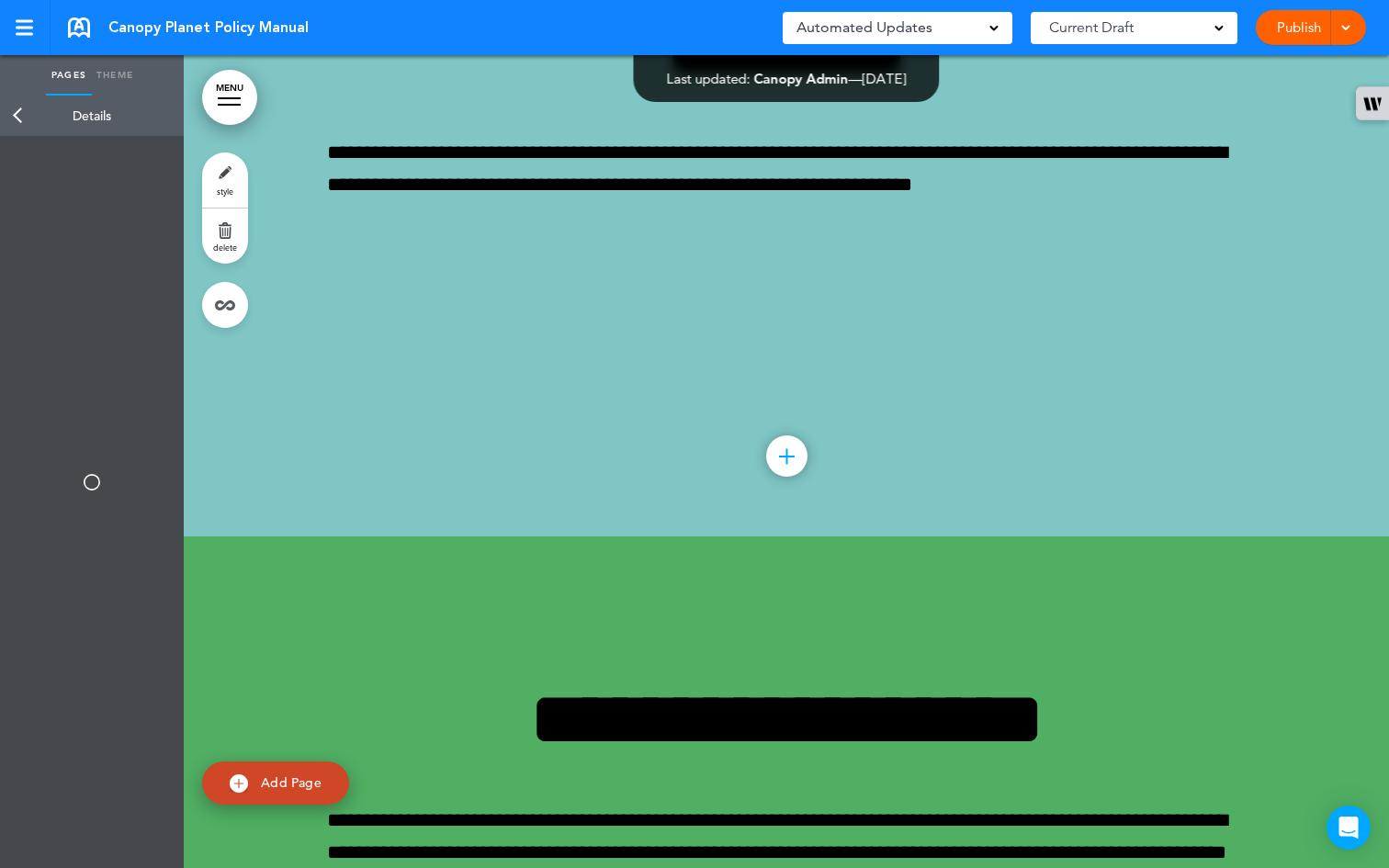
click at [14, 116] on link "Back" at bounding box center [18, 115] width 37 height 40
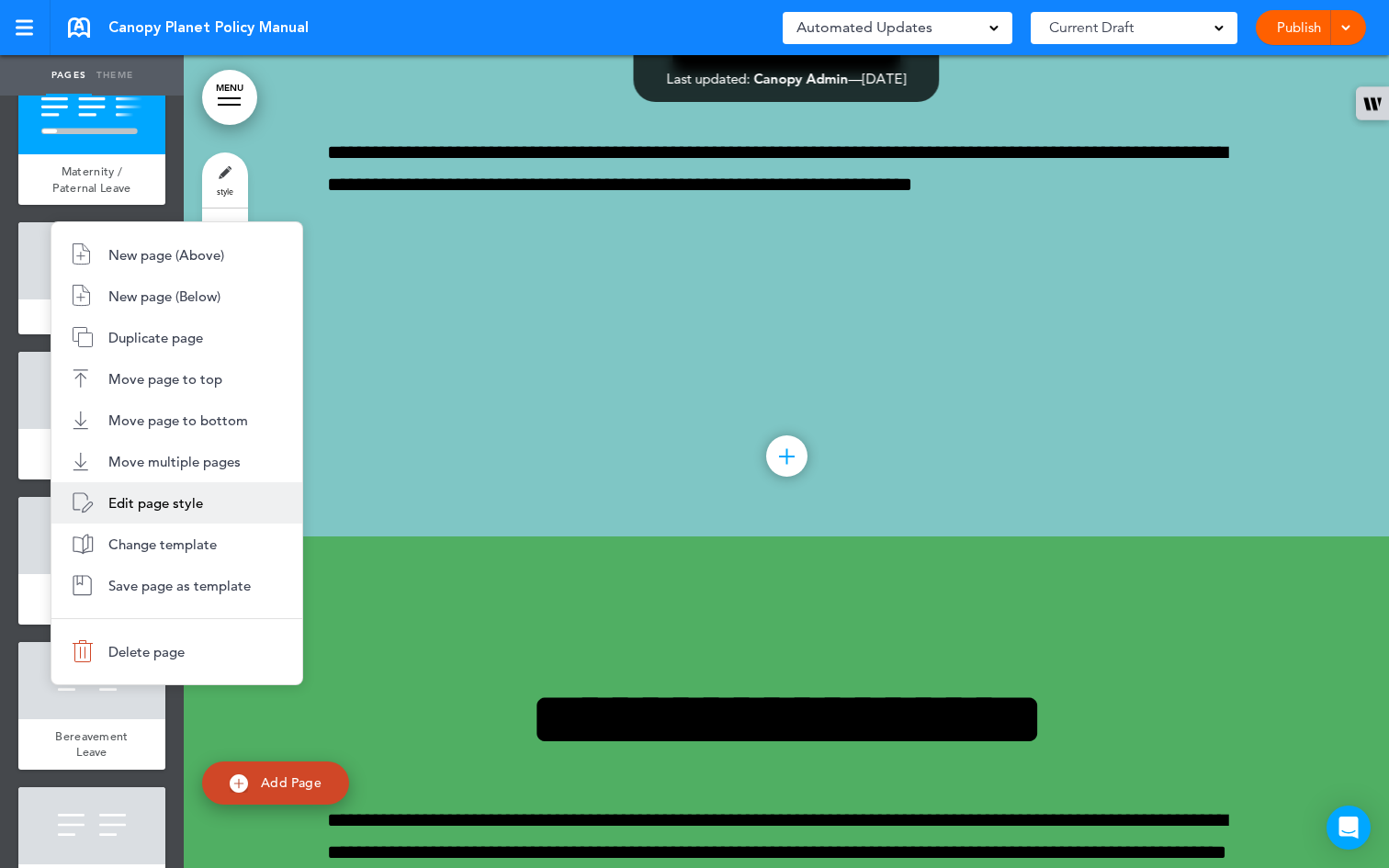
click at [126, 499] on span "Edit page style" at bounding box center [156, 502] width 95 height 18
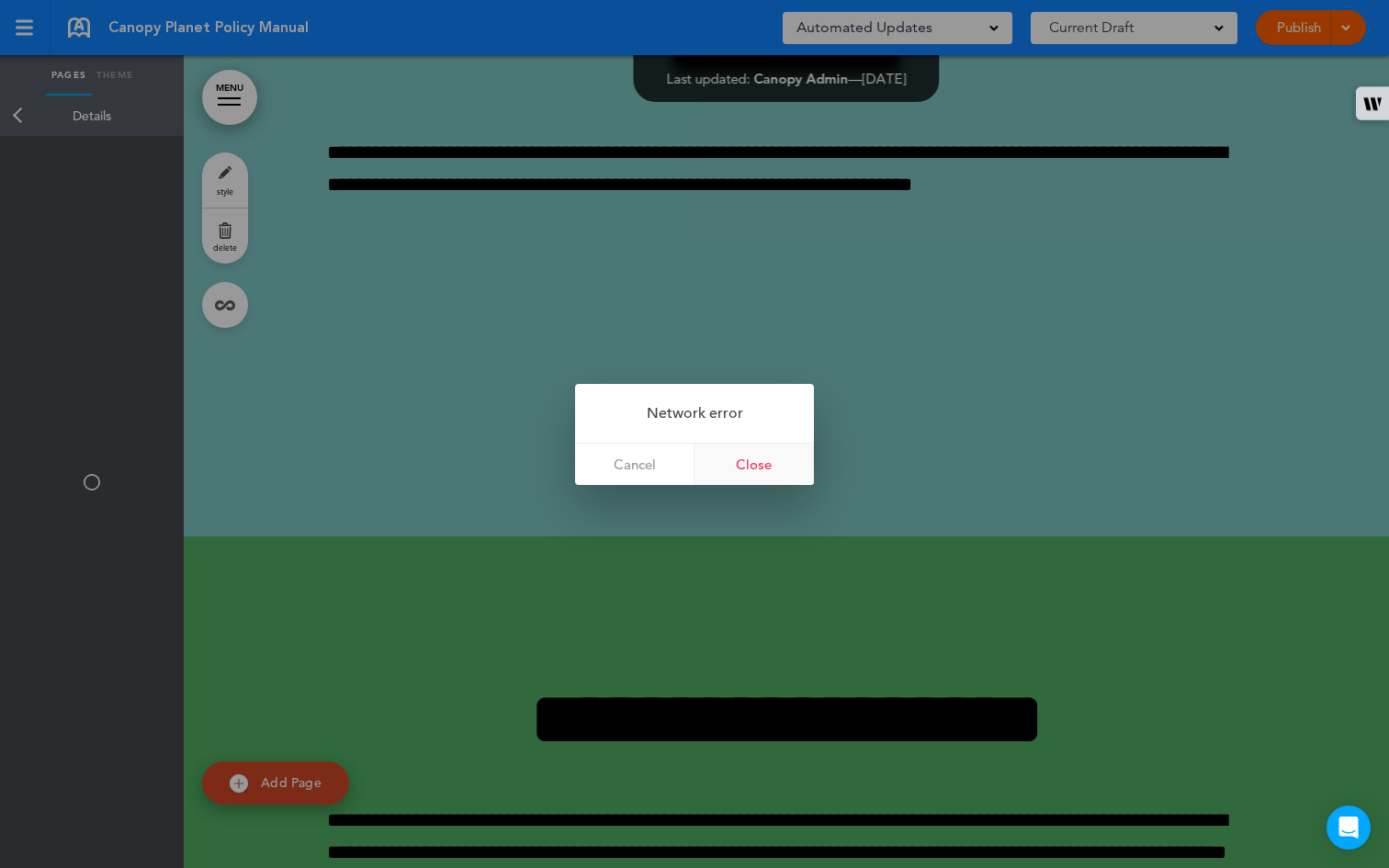
click at [773, 465] on link "Close" at bounding box center [754, 465] width 119 height 41
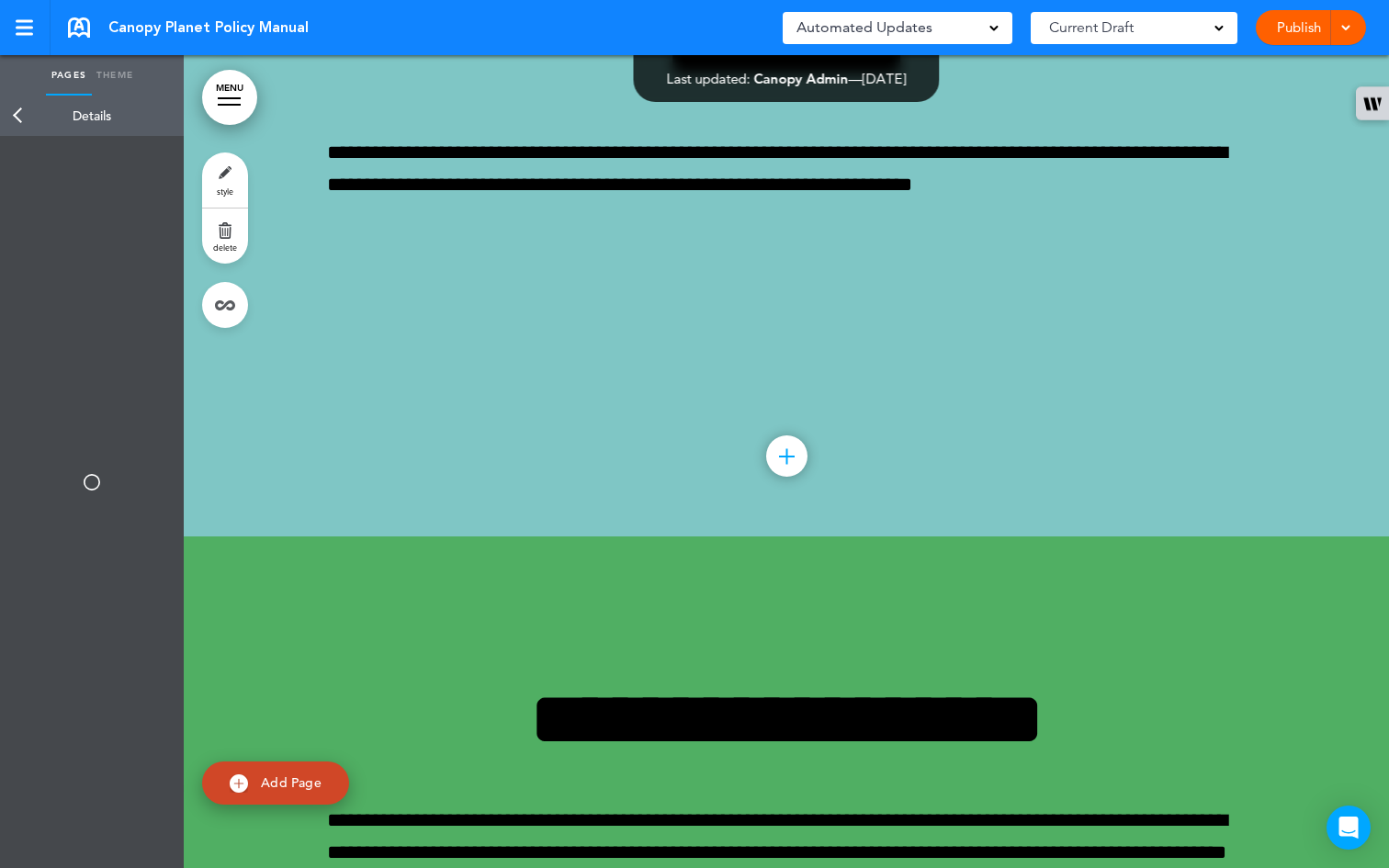
click at [1349, 23] on span at bounding box center [1345, 26] width 12 height 12
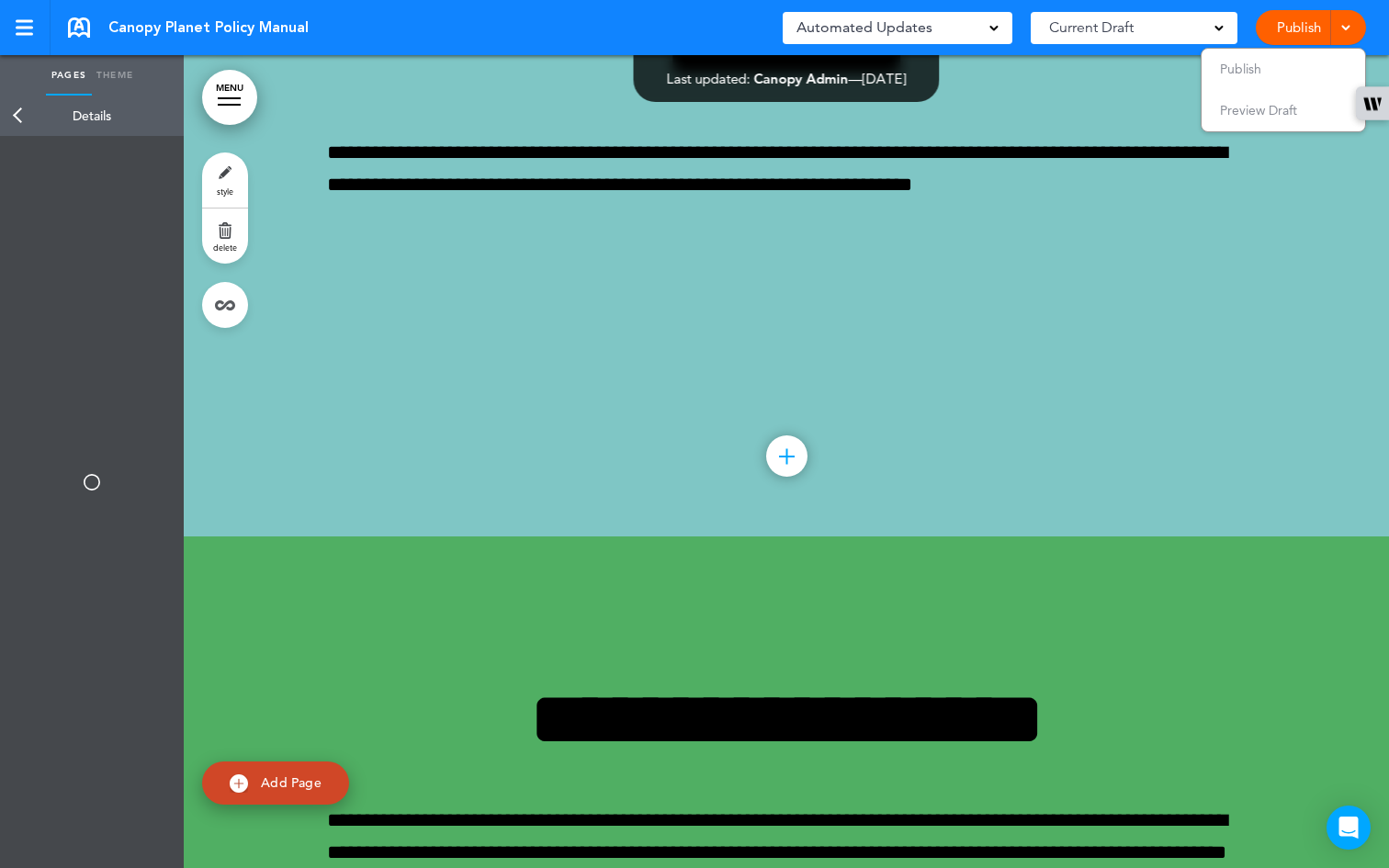
click at [1176, 31] on div "Current Draft" at bounding box center [1134, 28] width 207 height 32
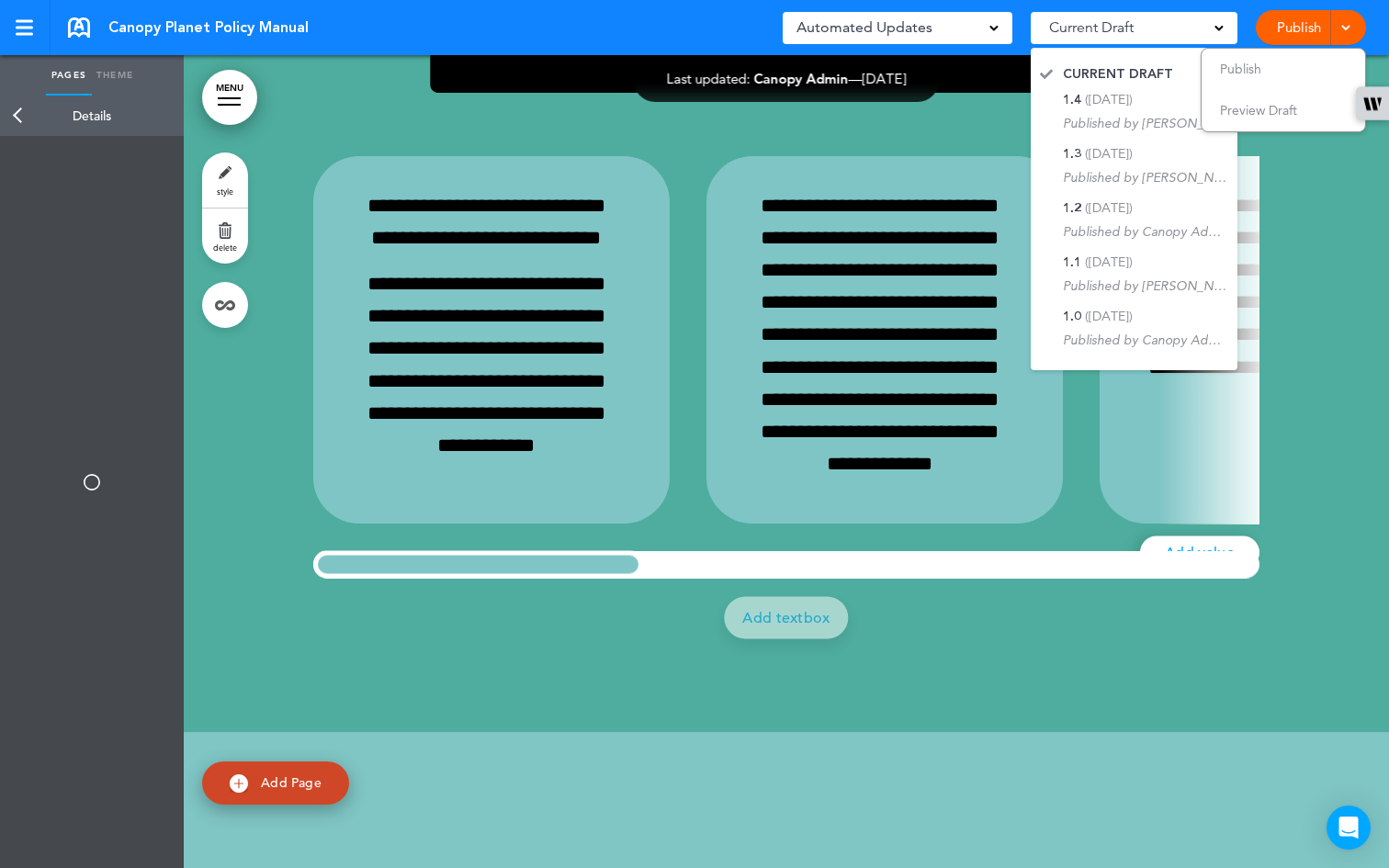
scroll to position [43694, 0]
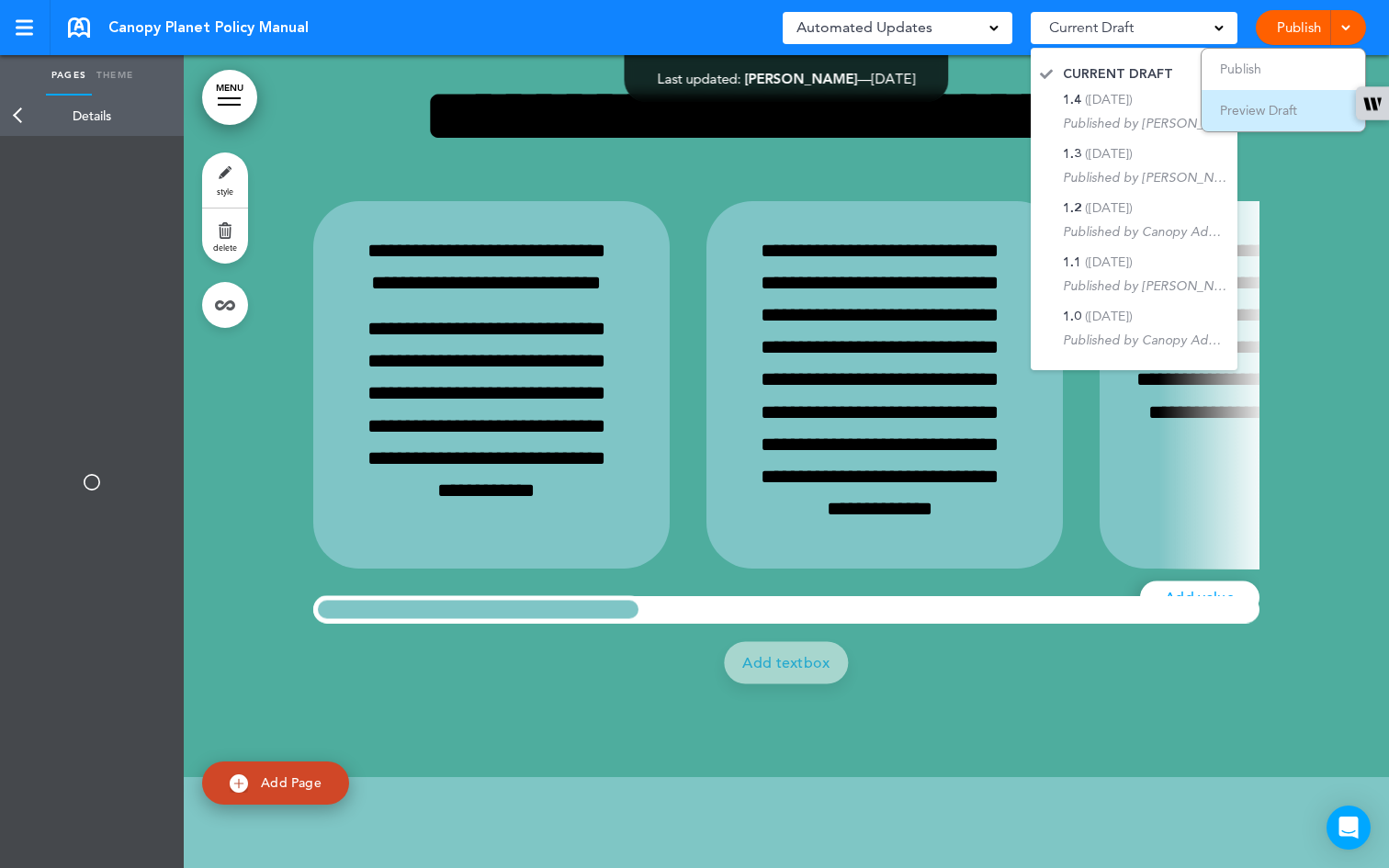
click at [1285, 117] on span "Preview Draft" at bounding box center [1259, 111] width 77 height 17
click at [27, 121] on link "Back" at bounding box center [18, 115] width 37 height 40
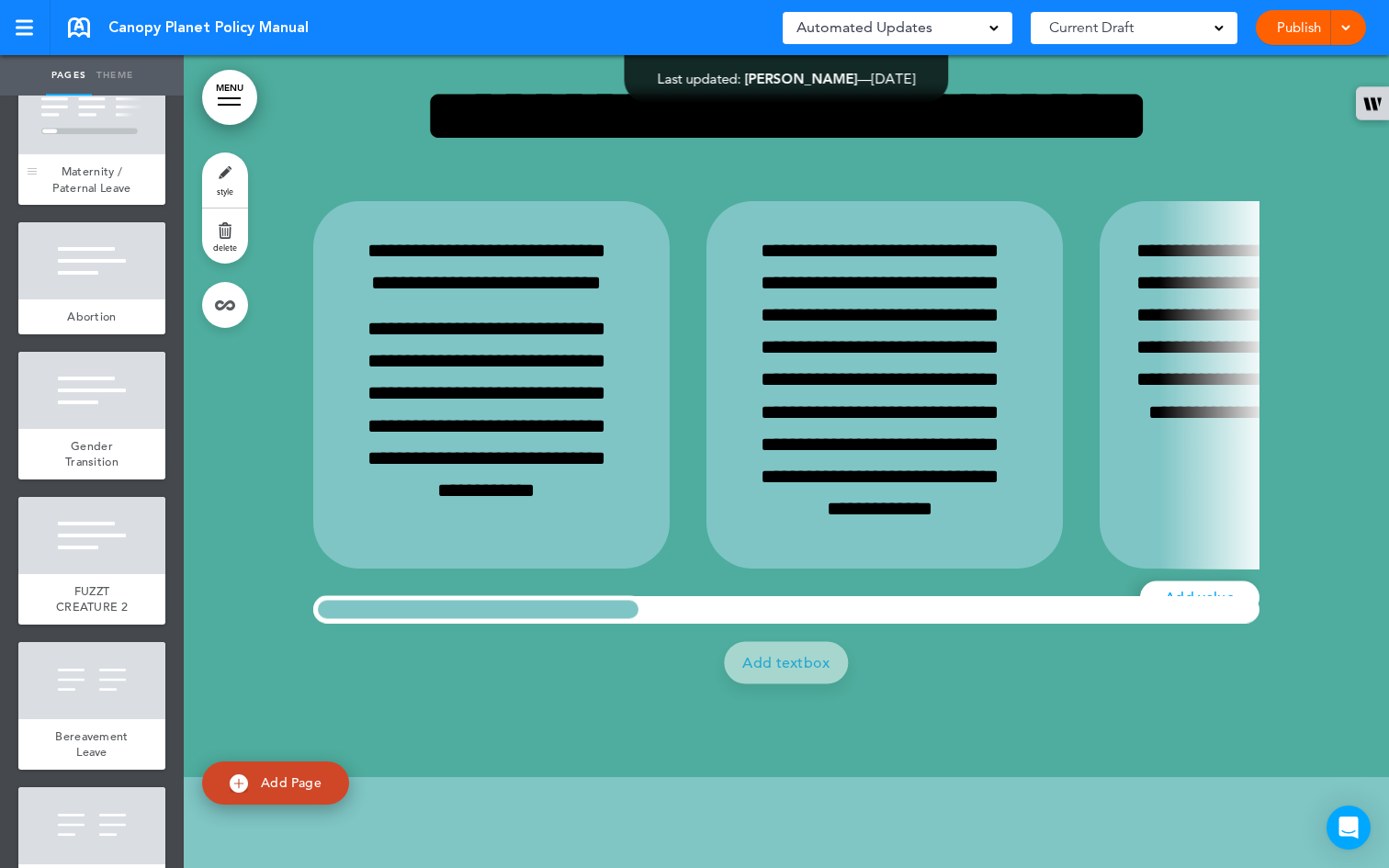
click at [88, 155] on div at bounding box center [92, 115] width 147 height 77
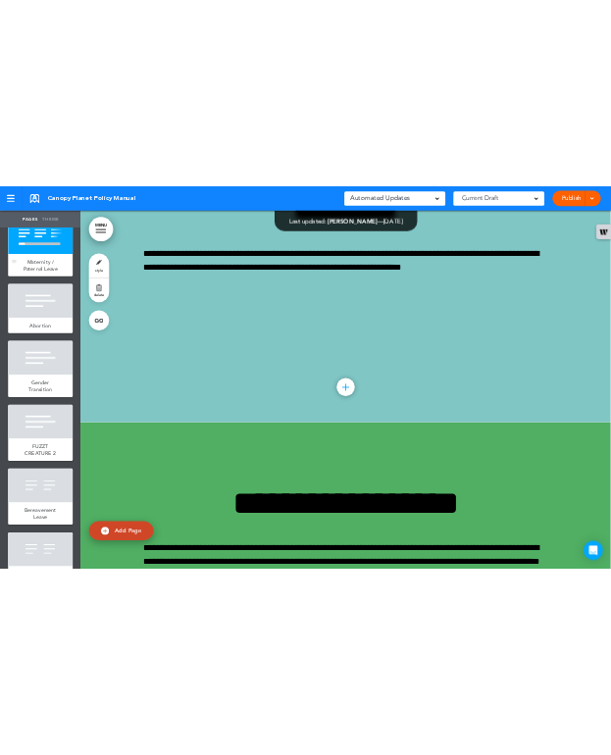
scroll to position [47739, 0]
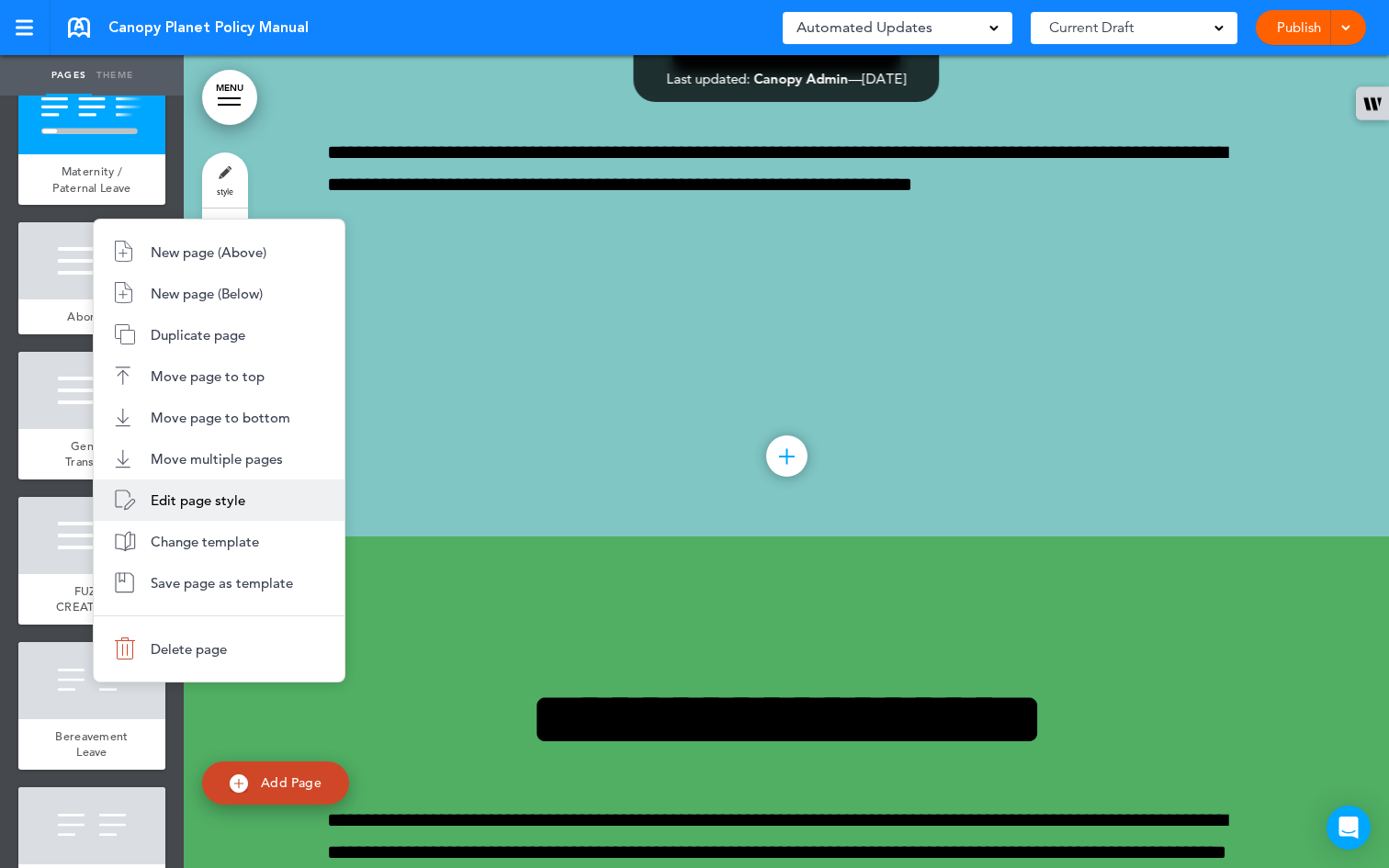
click at [191, 506] on span "Edit page style" at bounding box center [198, 501] width 95 height 18
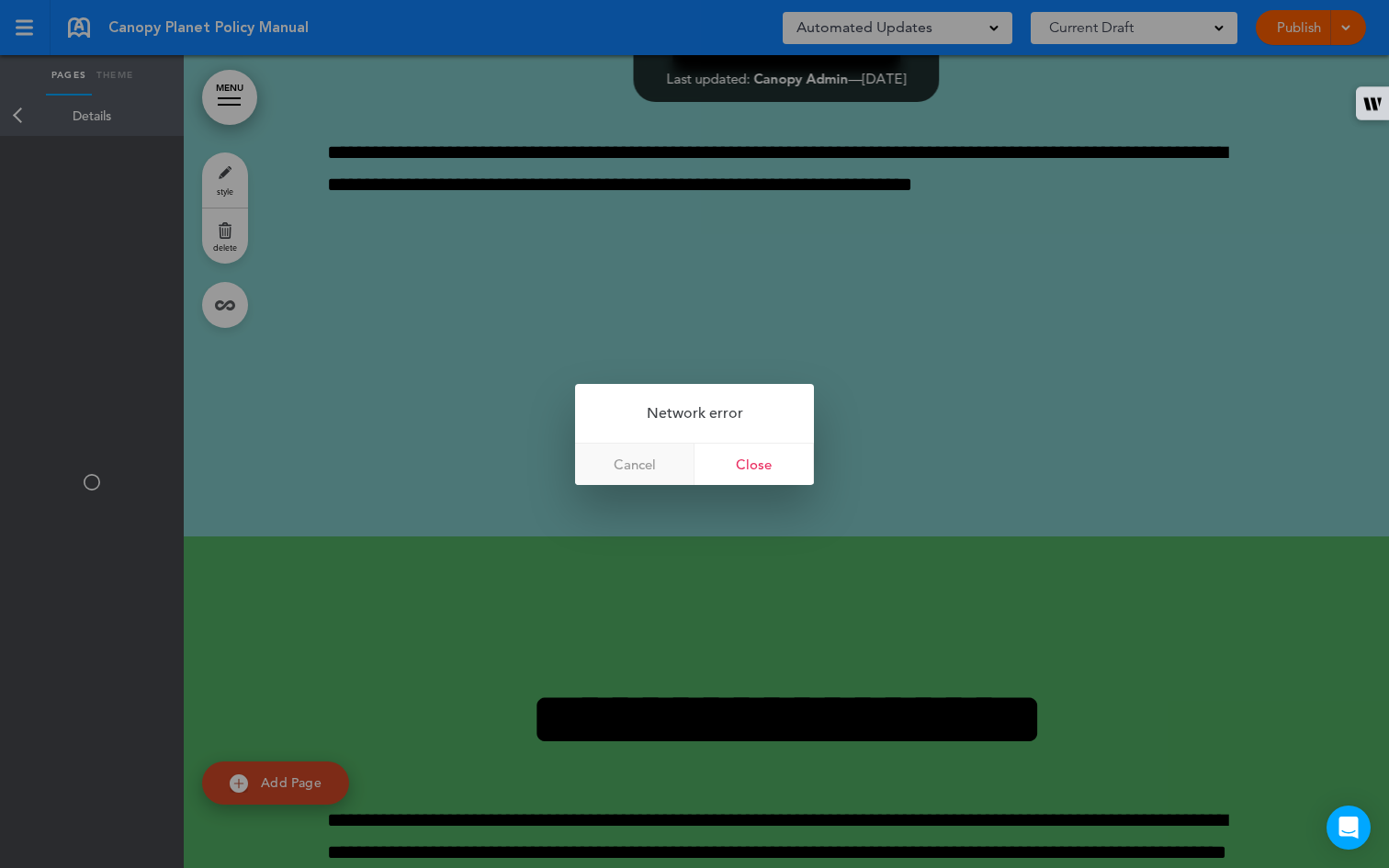
click at [639, 465] on link "Cancel" at bounding box center [635, 465] width 119 height 41
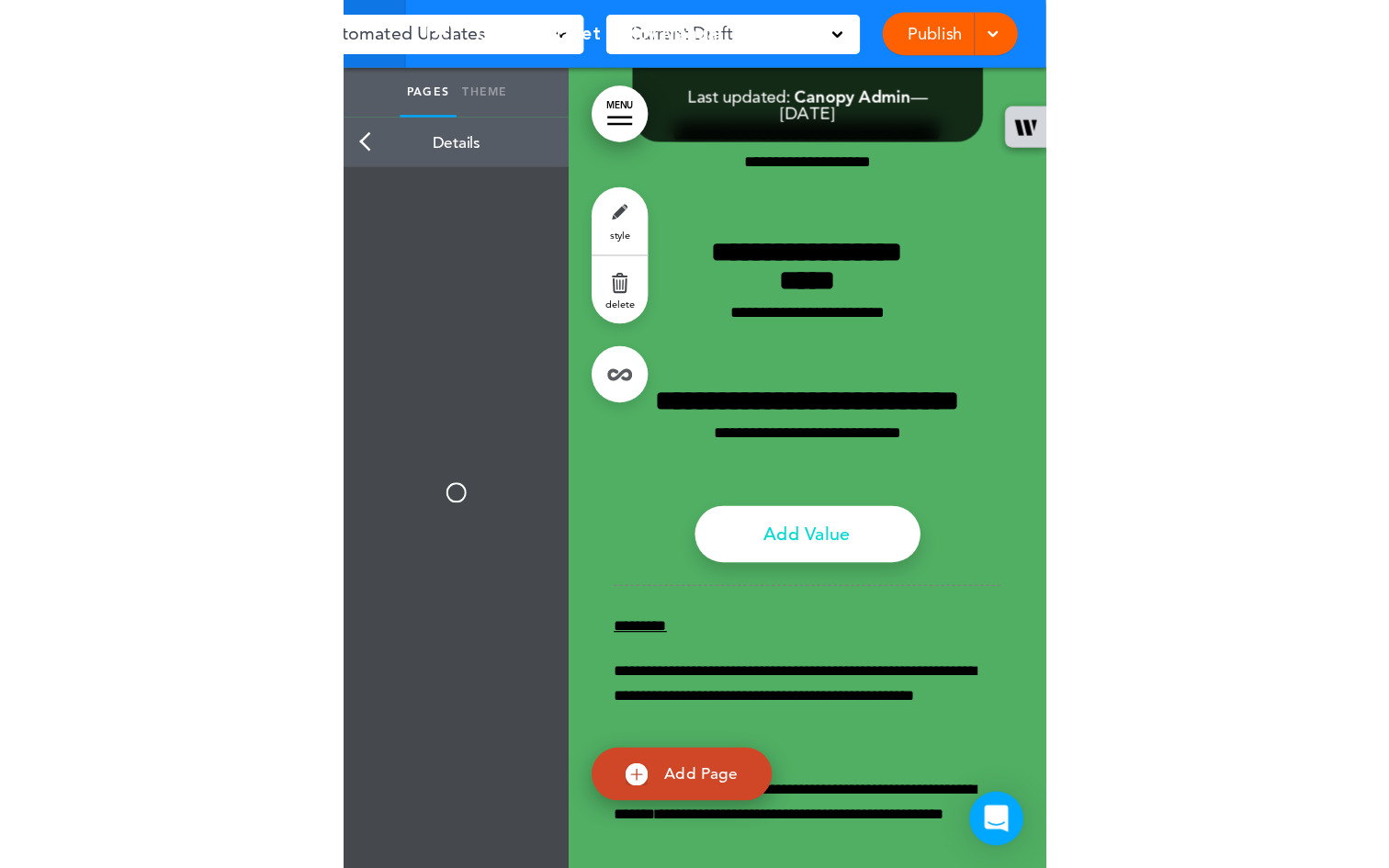
scroll to position [44739, 0]
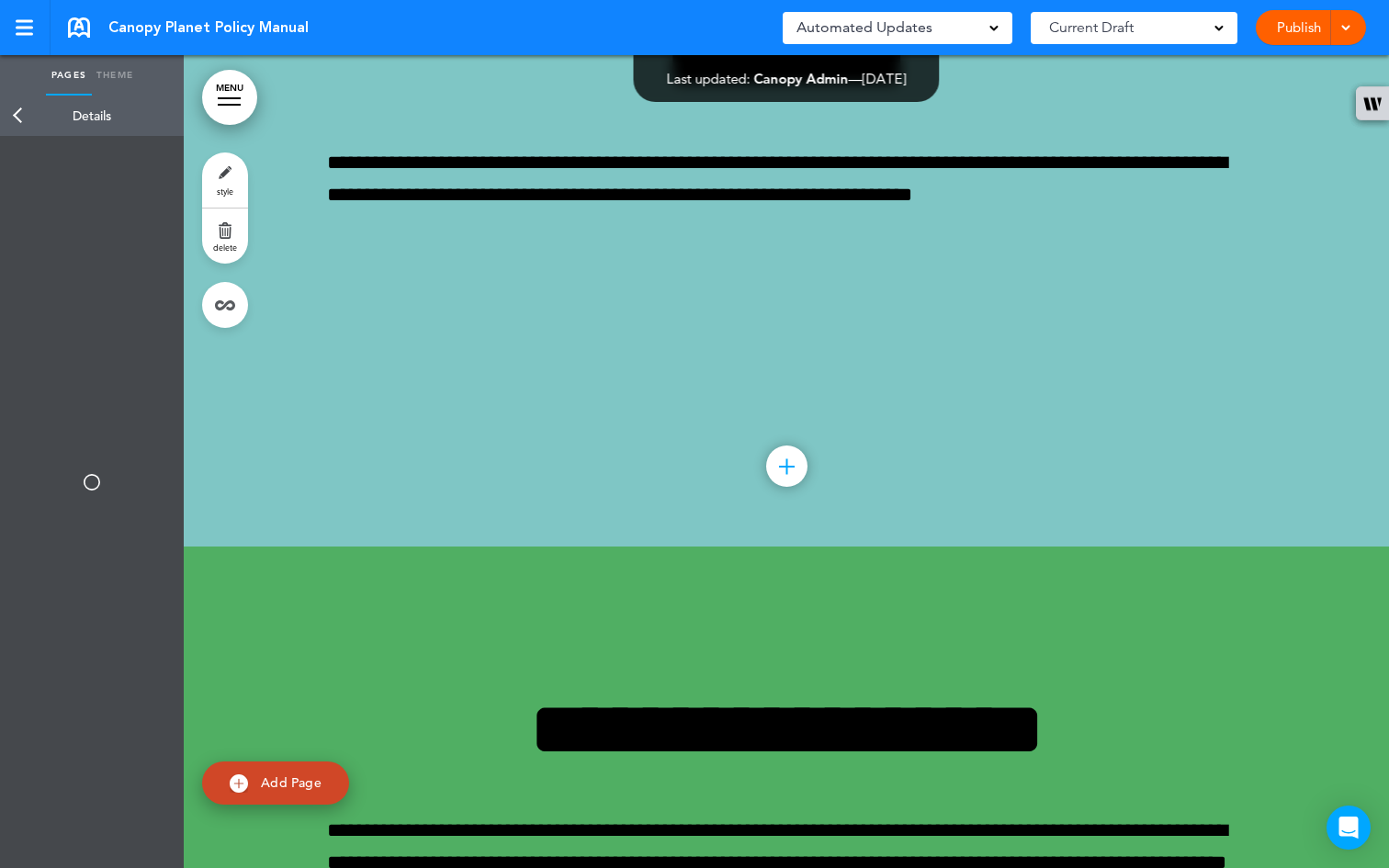
click at [1346, 31] on span at bounding box center [1345, 26] width 12 height 12
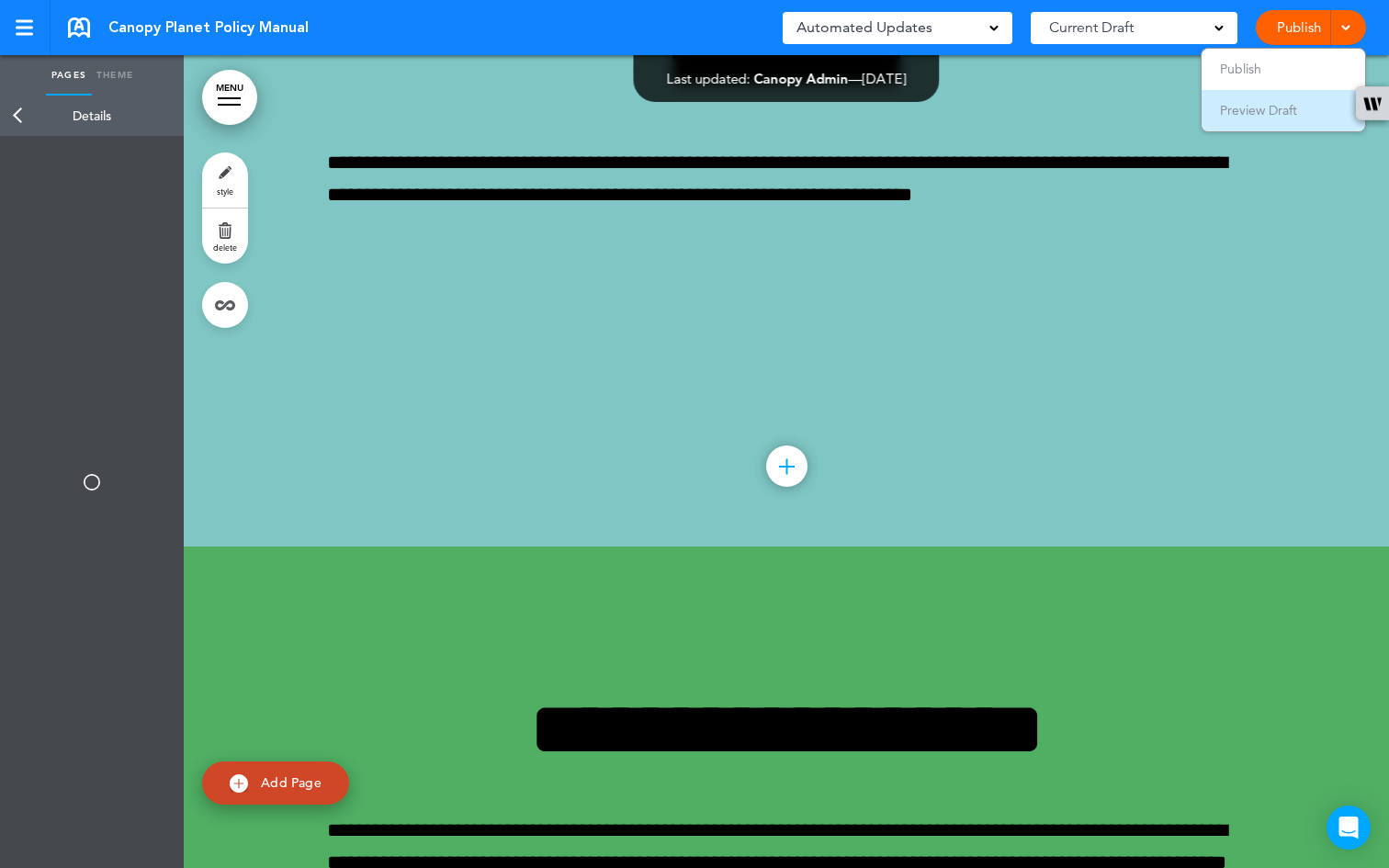
click at [1268, 108] on span "Preview Draft" at bounding box center [1259, 111] width 77 height 17
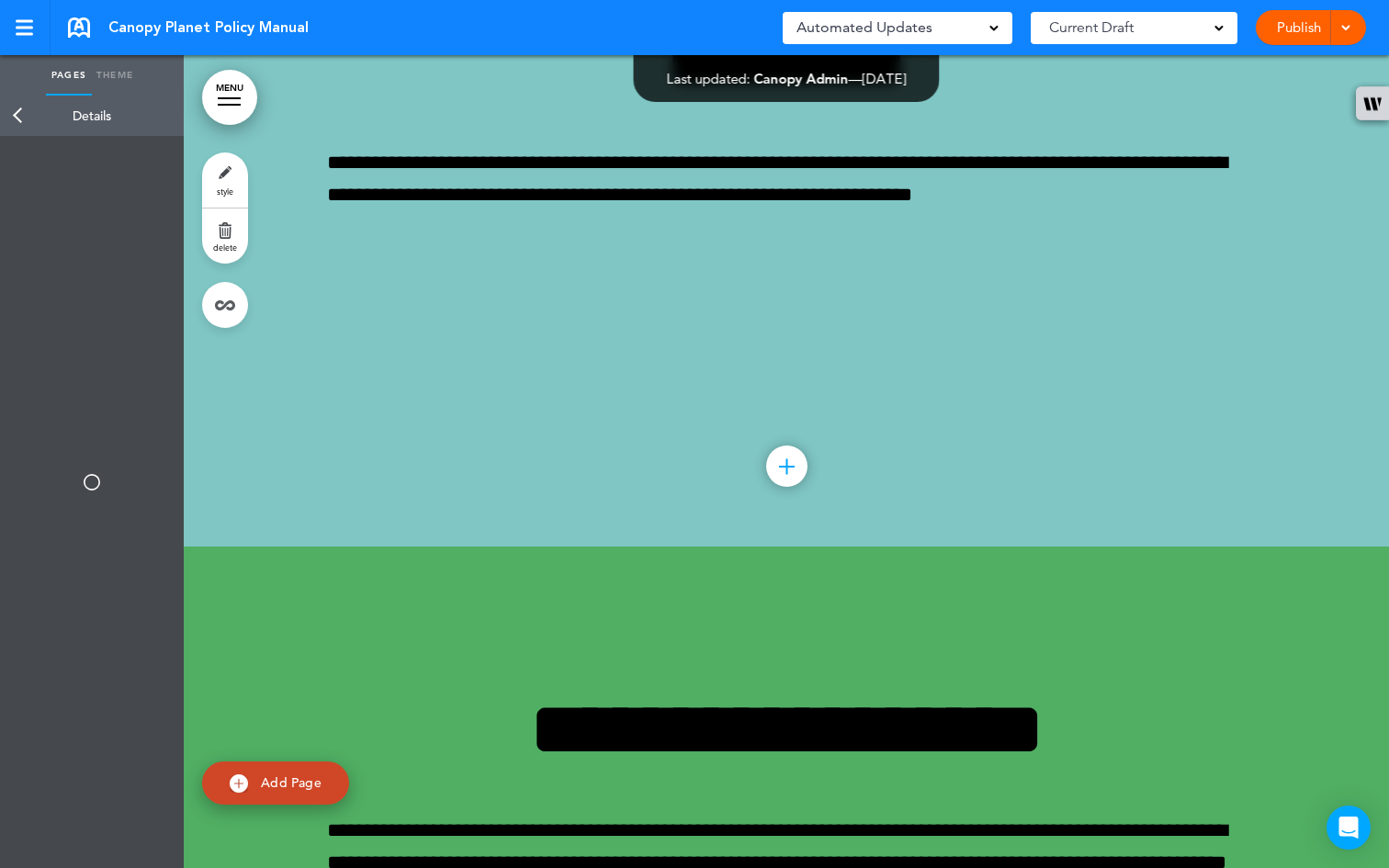
click at [233, 175] on link "style" at bounding box center [225, 180] width 46 height 55
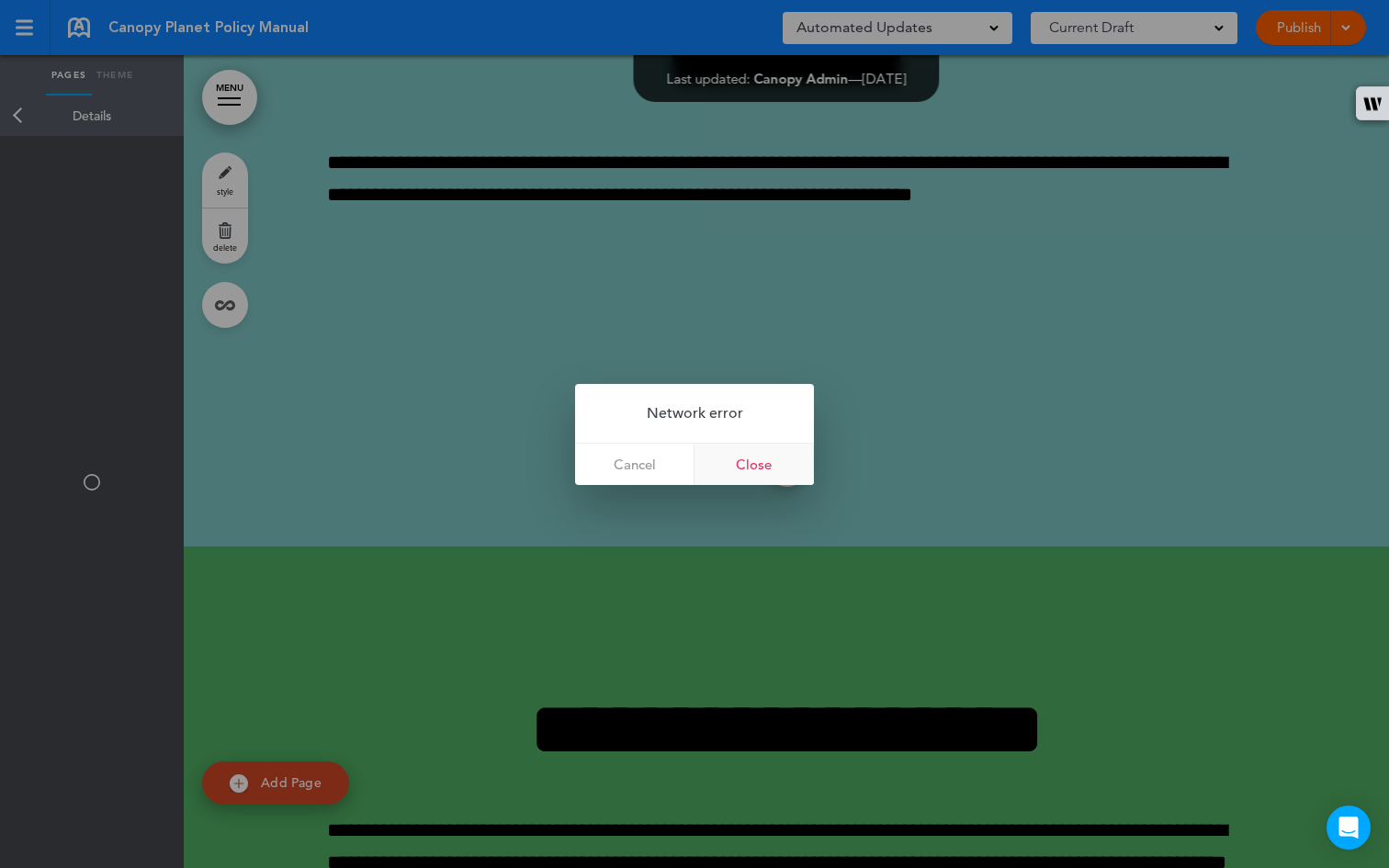
click at [760, 461] on link "Close" at bounding box center [754, 465] width 119 height 41
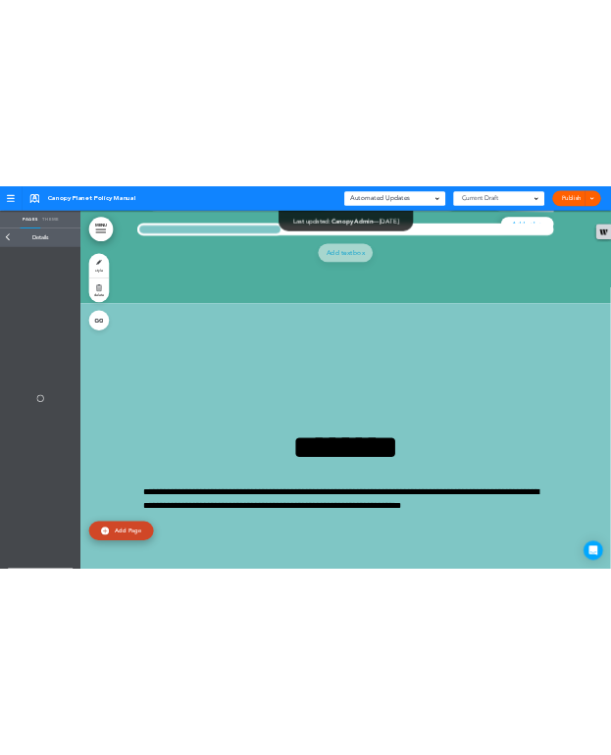
scroll to position [47123, 0]
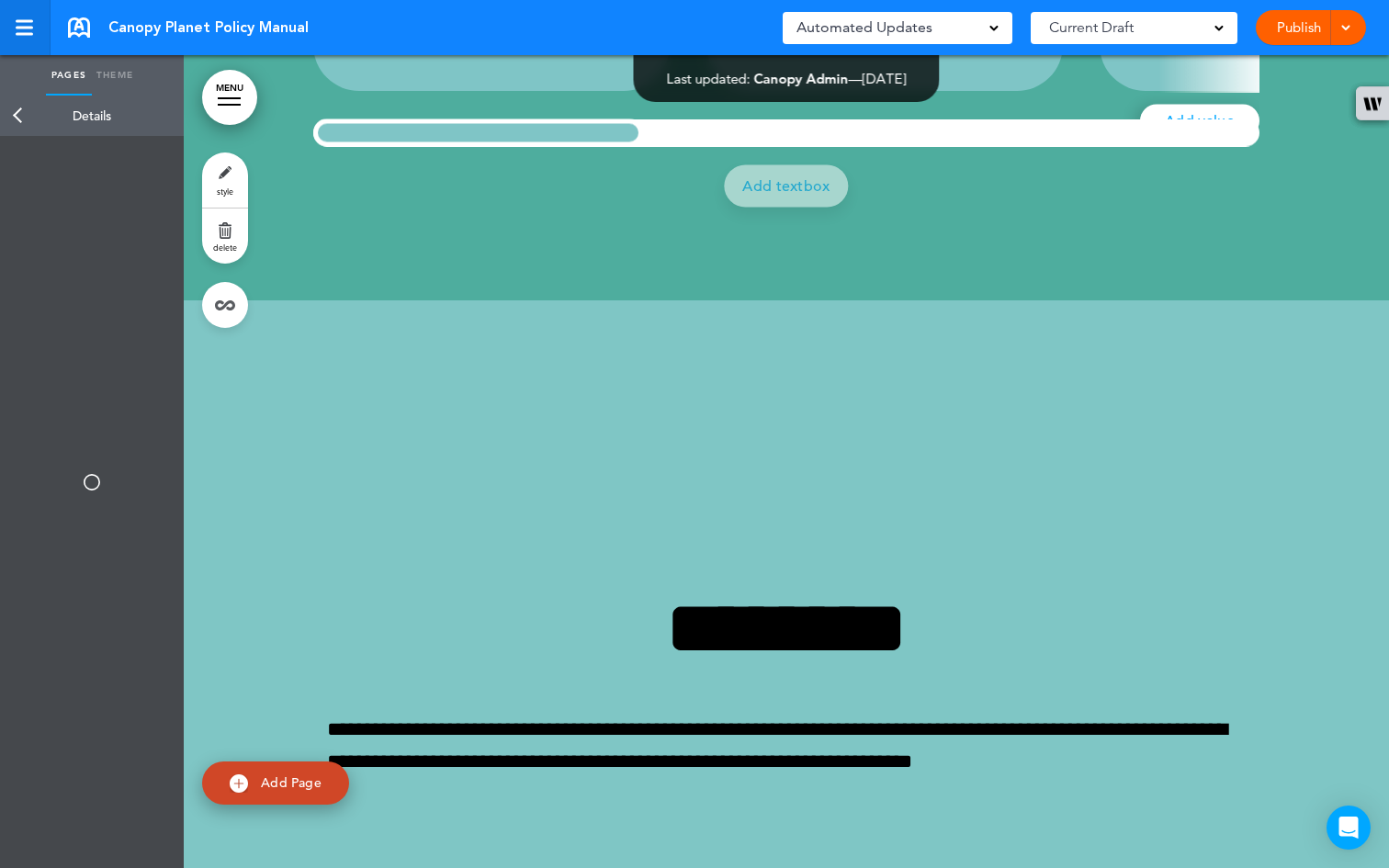
click at [29, 27] on div at bounding box center [24, 27] width 18 height 3
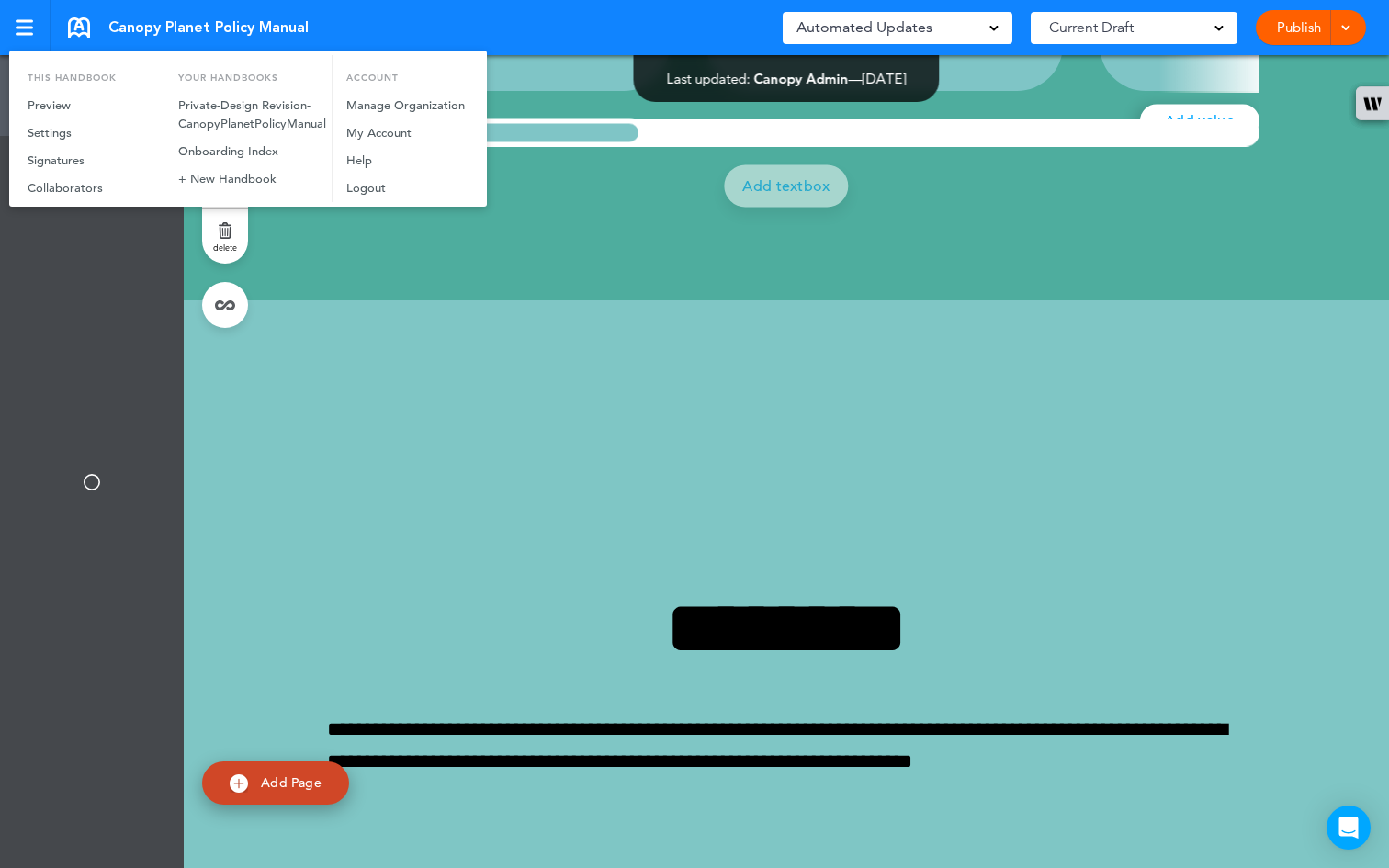
click at [433, 340] on div at bounding box center [694, 434] width 1389 height 868
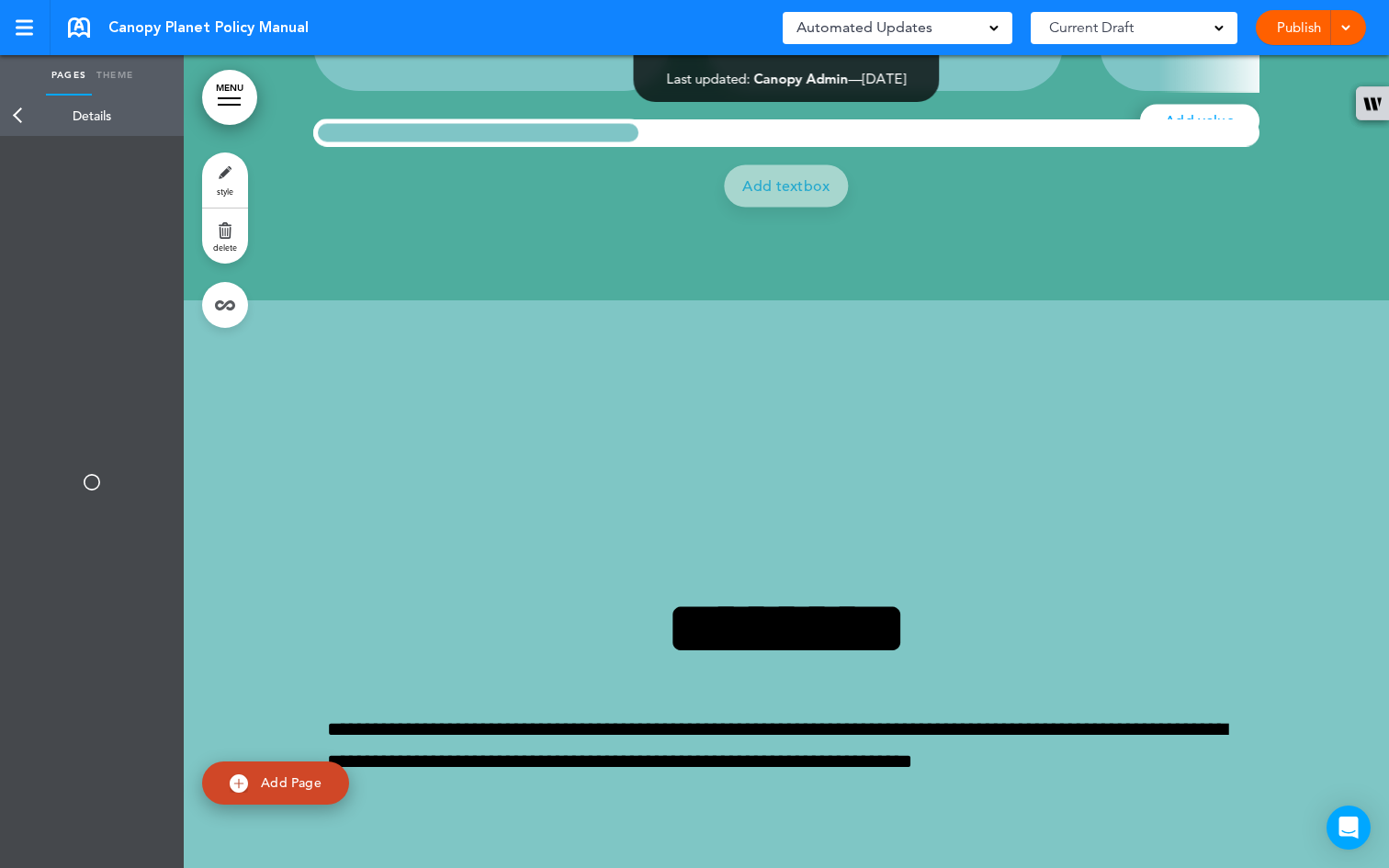
click at [1219, 30] on span at bounding box center [1219, 27] width 9 height 9
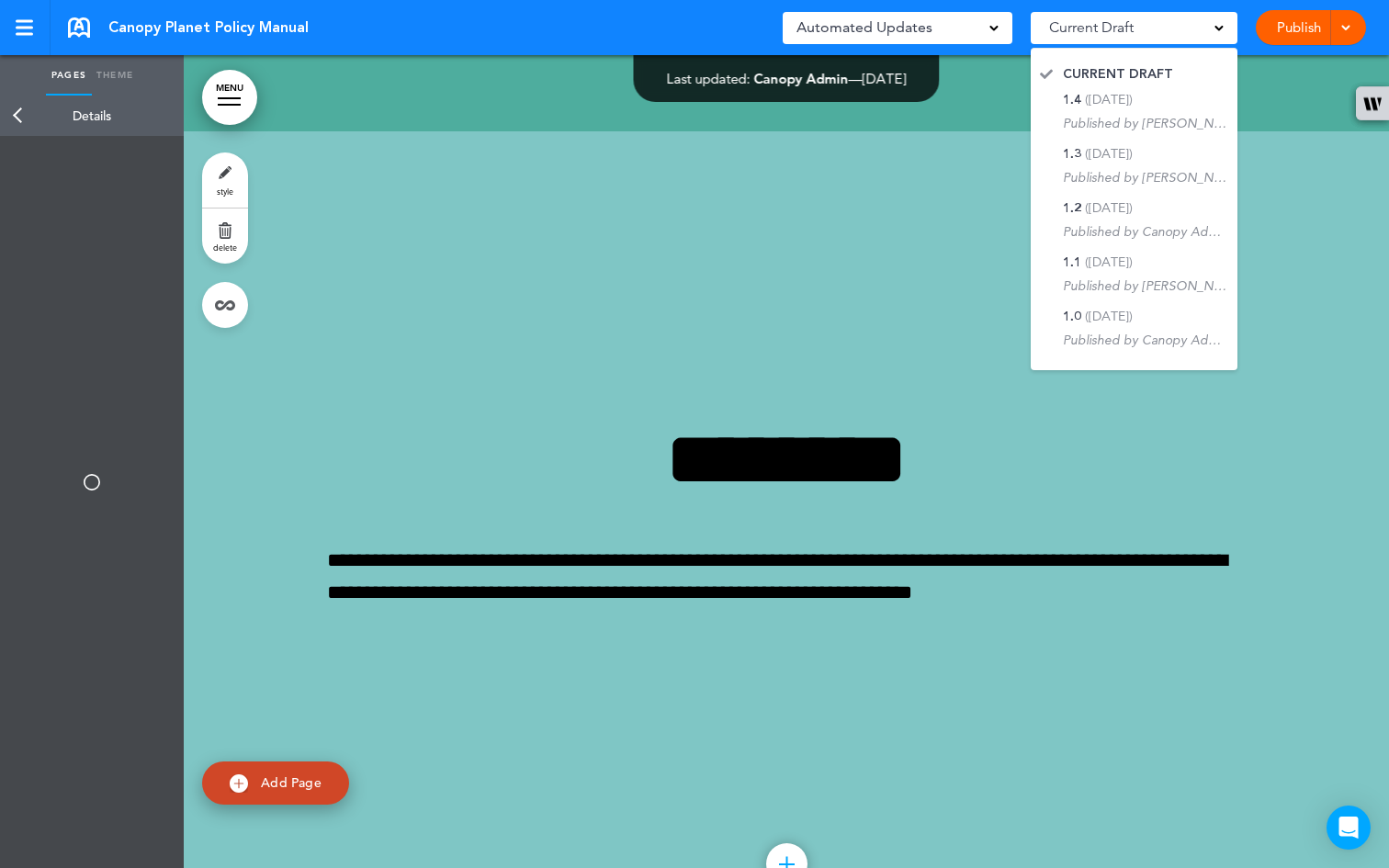
scroll to position [44189, 0]
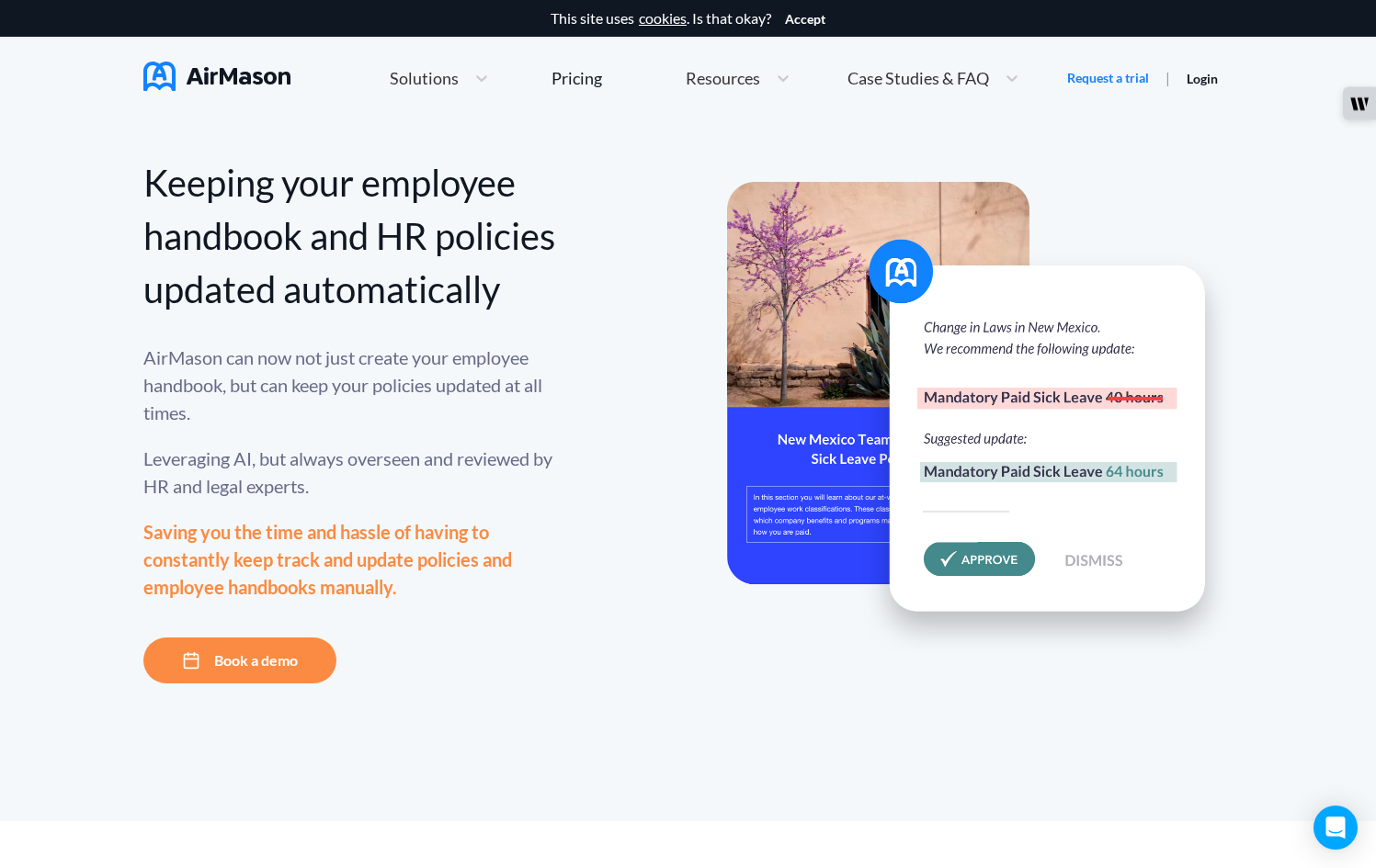
click at [257, 683] on button "Book a demo" at bounding box center [240, 660] width 193 height 46
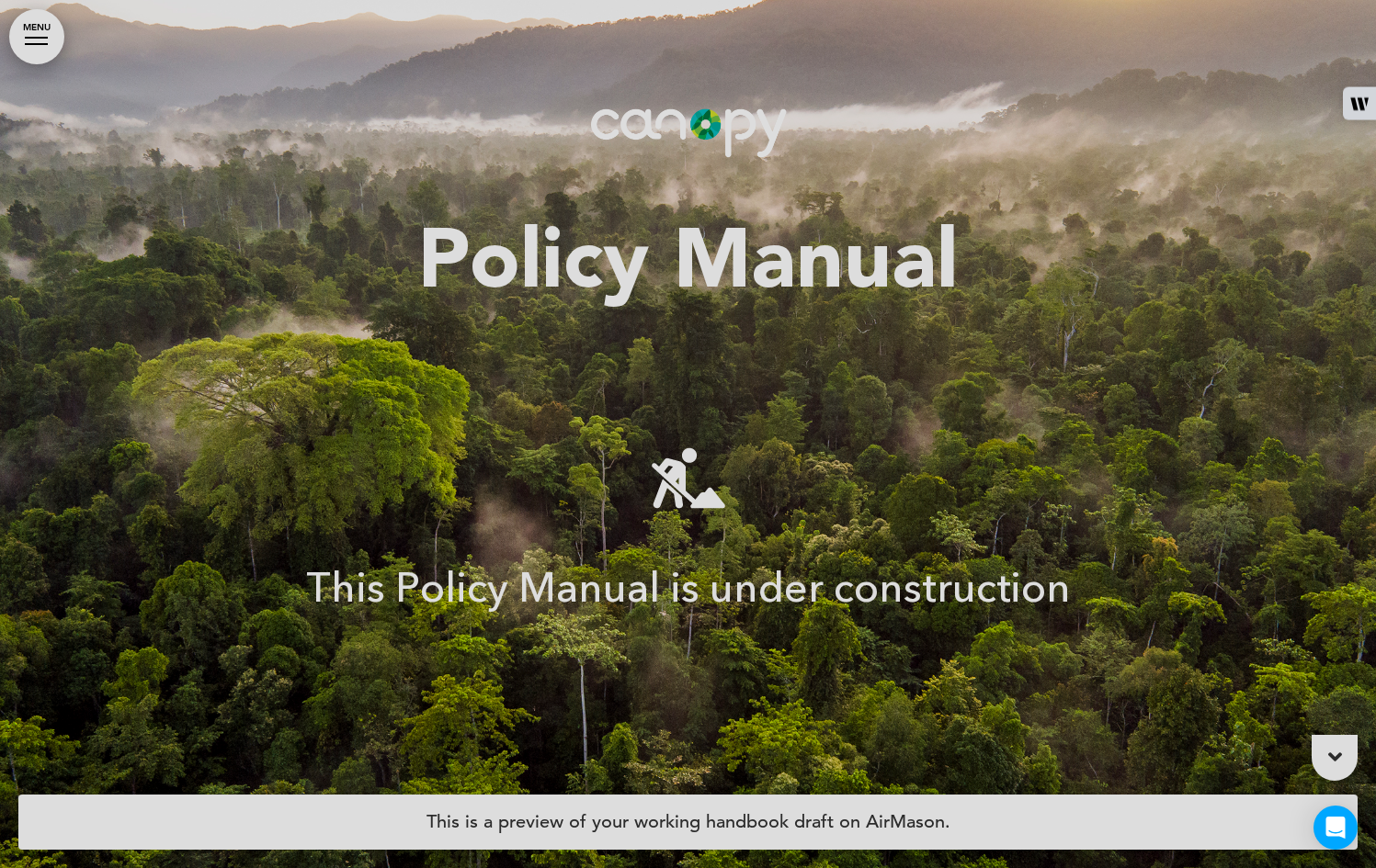
click at [43, 52] on div "Loading your handbook" at bounding box center [688, 434] width 1376 height 868
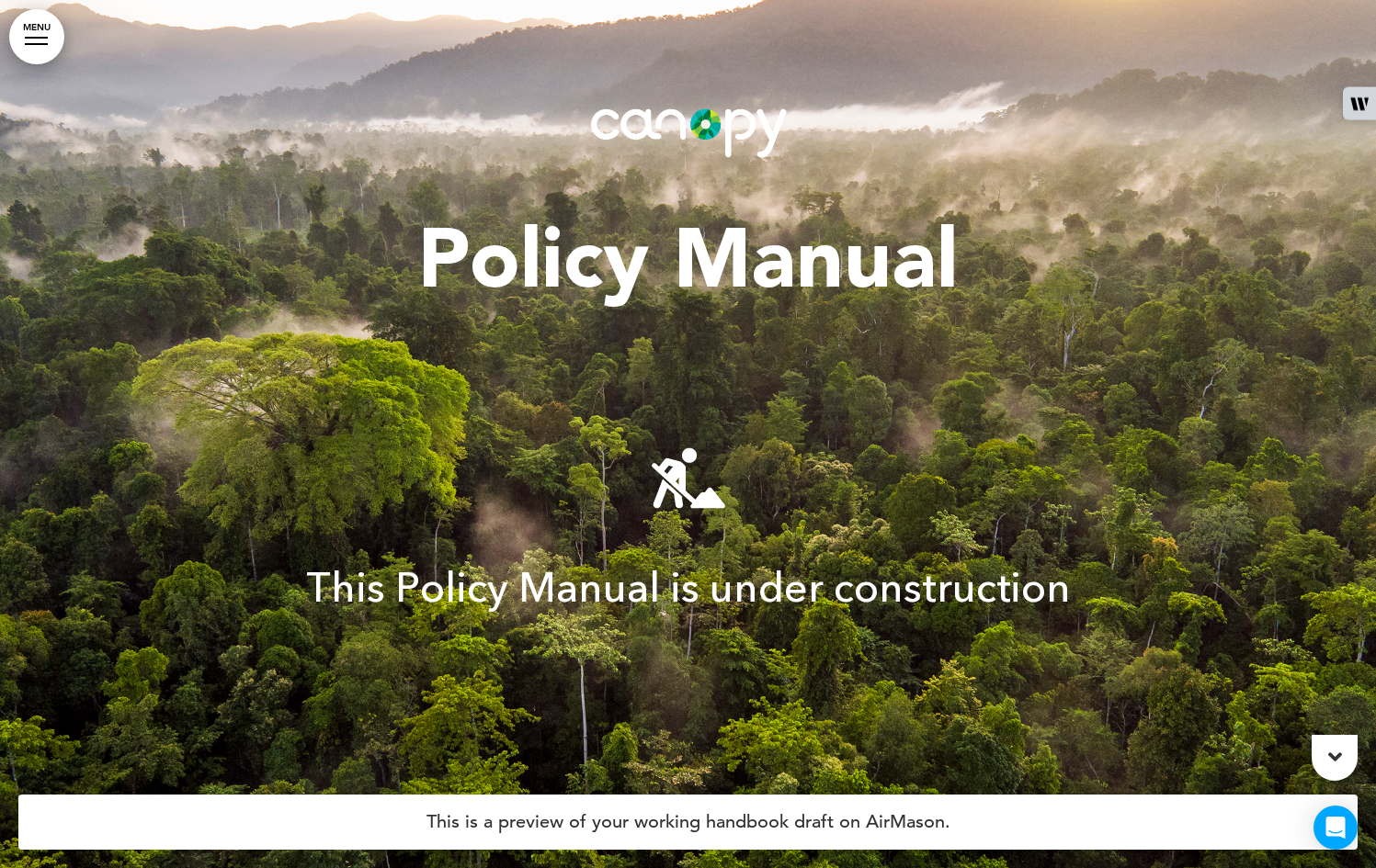
click at [37, 44] on div at bounding box center [36, 44] width 23 height 2
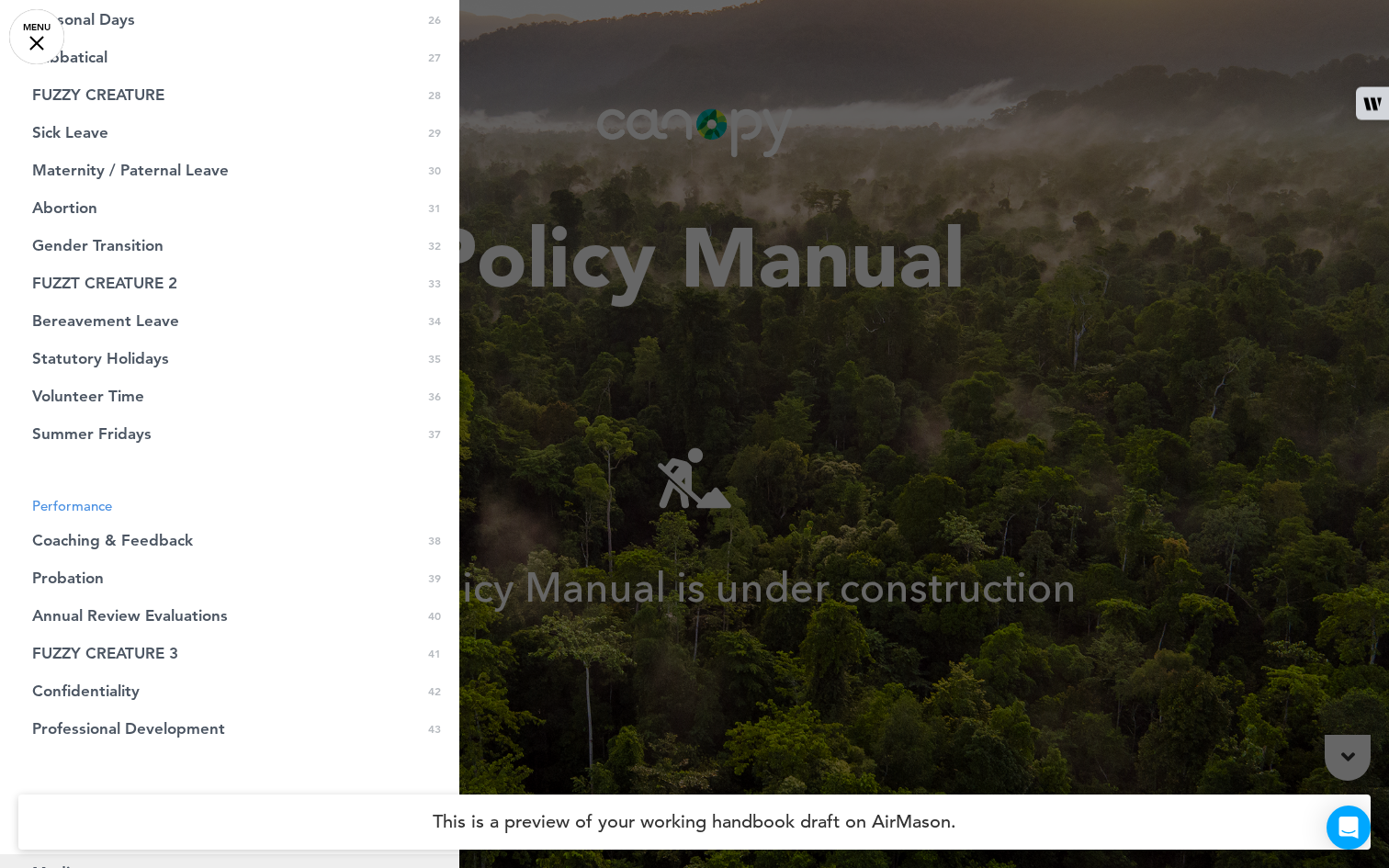
scroll to position [1195, 0]
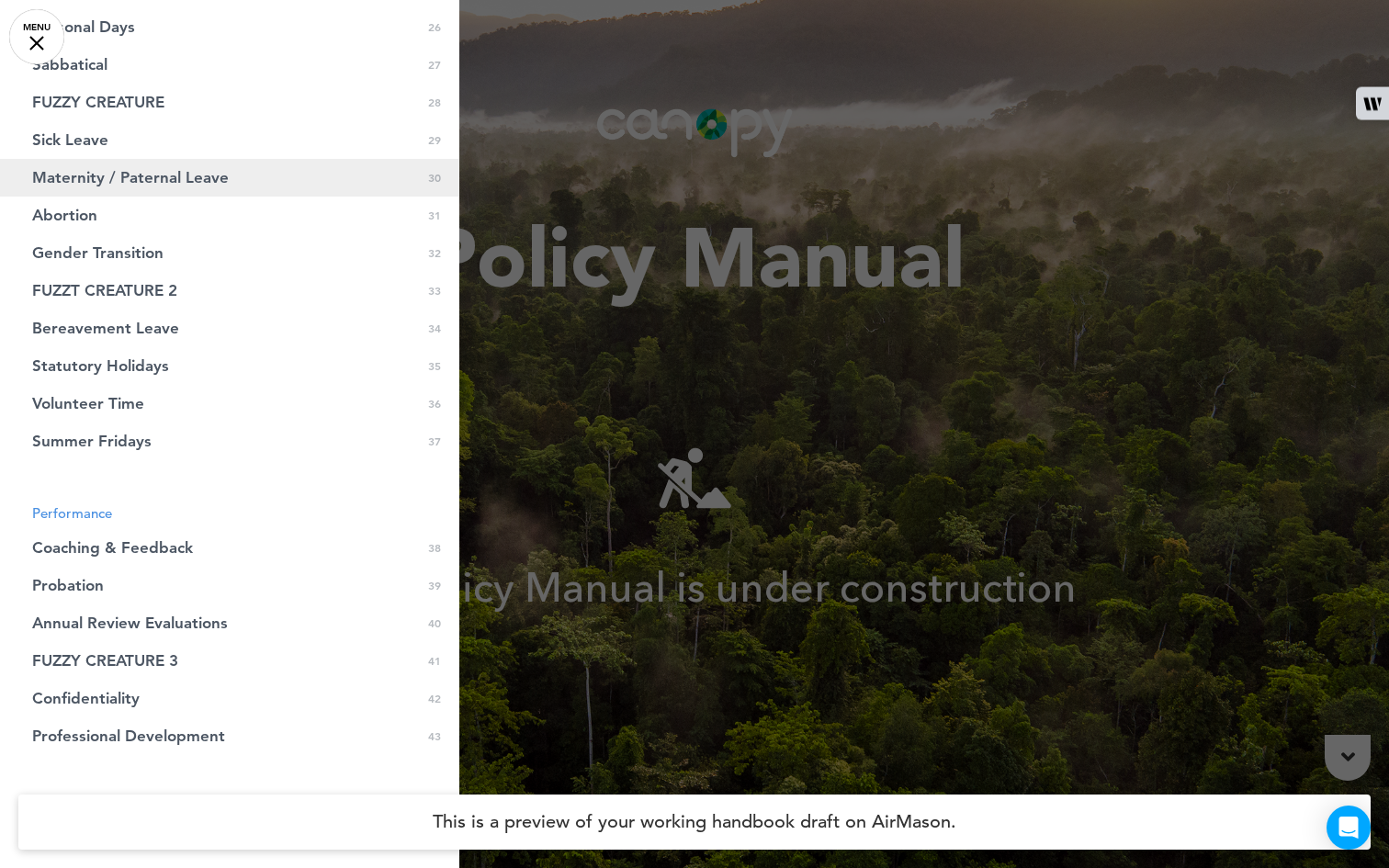
click at [105, 170] on span "Maternity / Paternal Leave" at bounding box center [130, 177] width 197 height 16
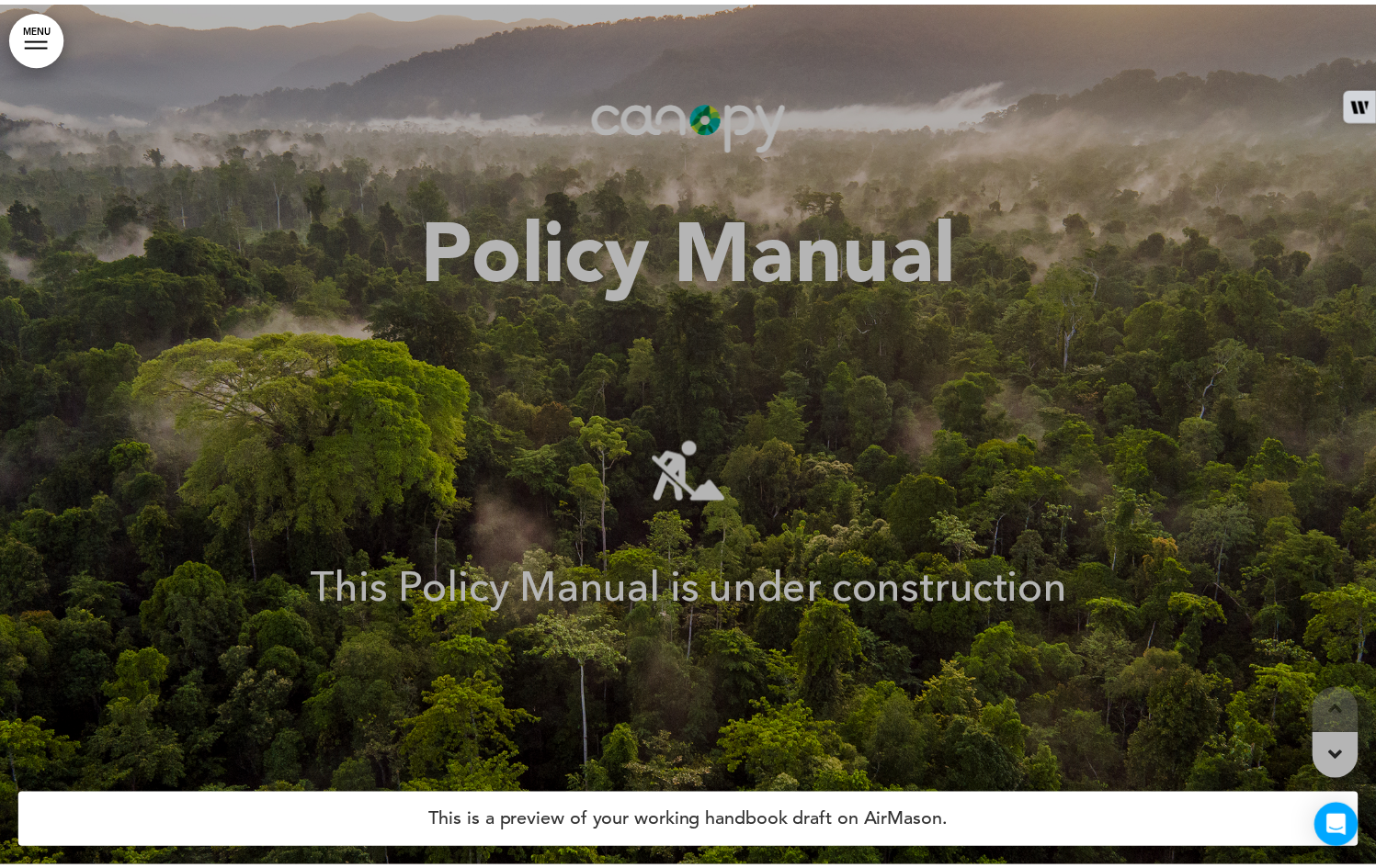
scroll to position [45273, 0]
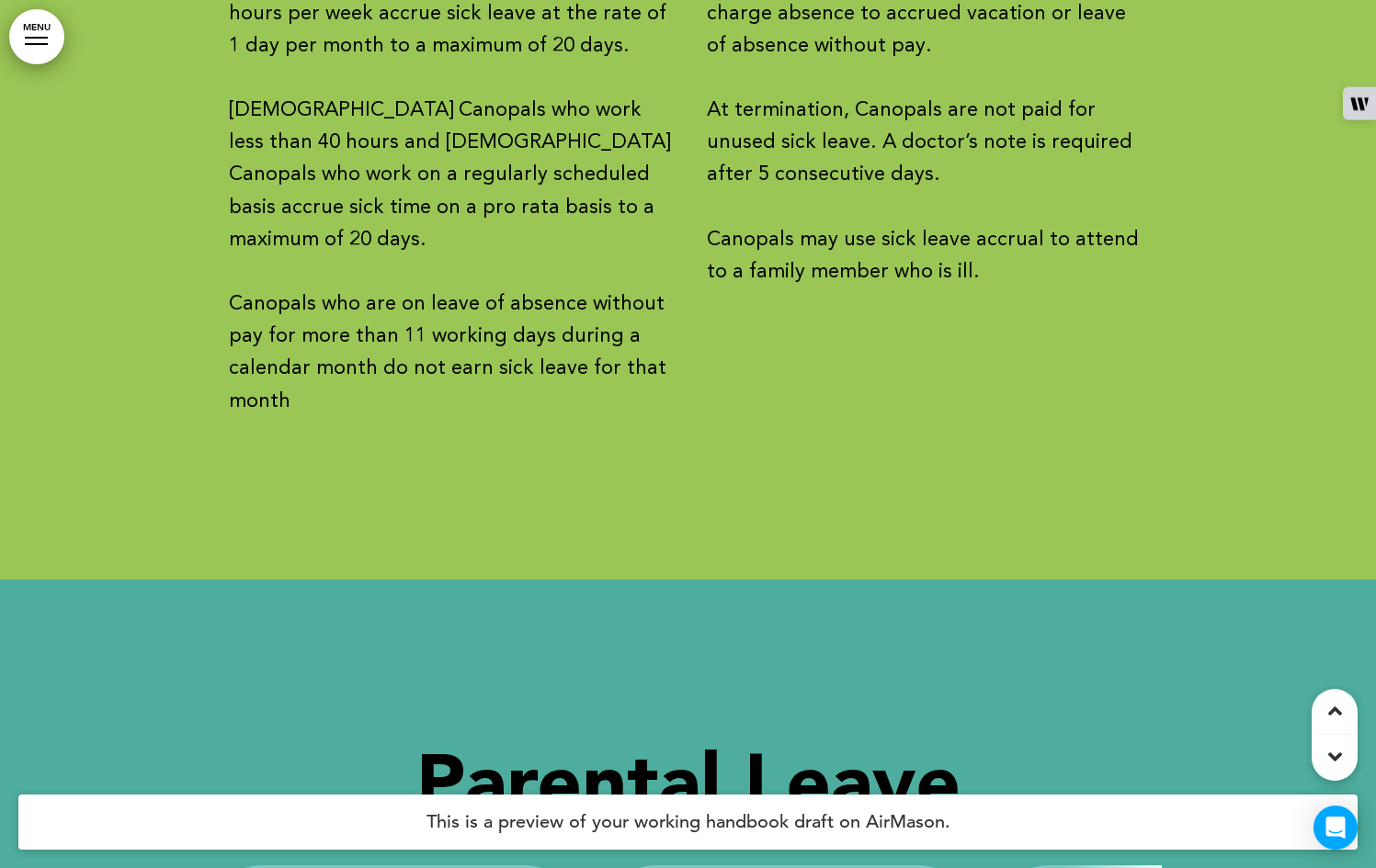
click at [29, 50] on link "MENU" at bounding box center [37, 37] width 55 height 55
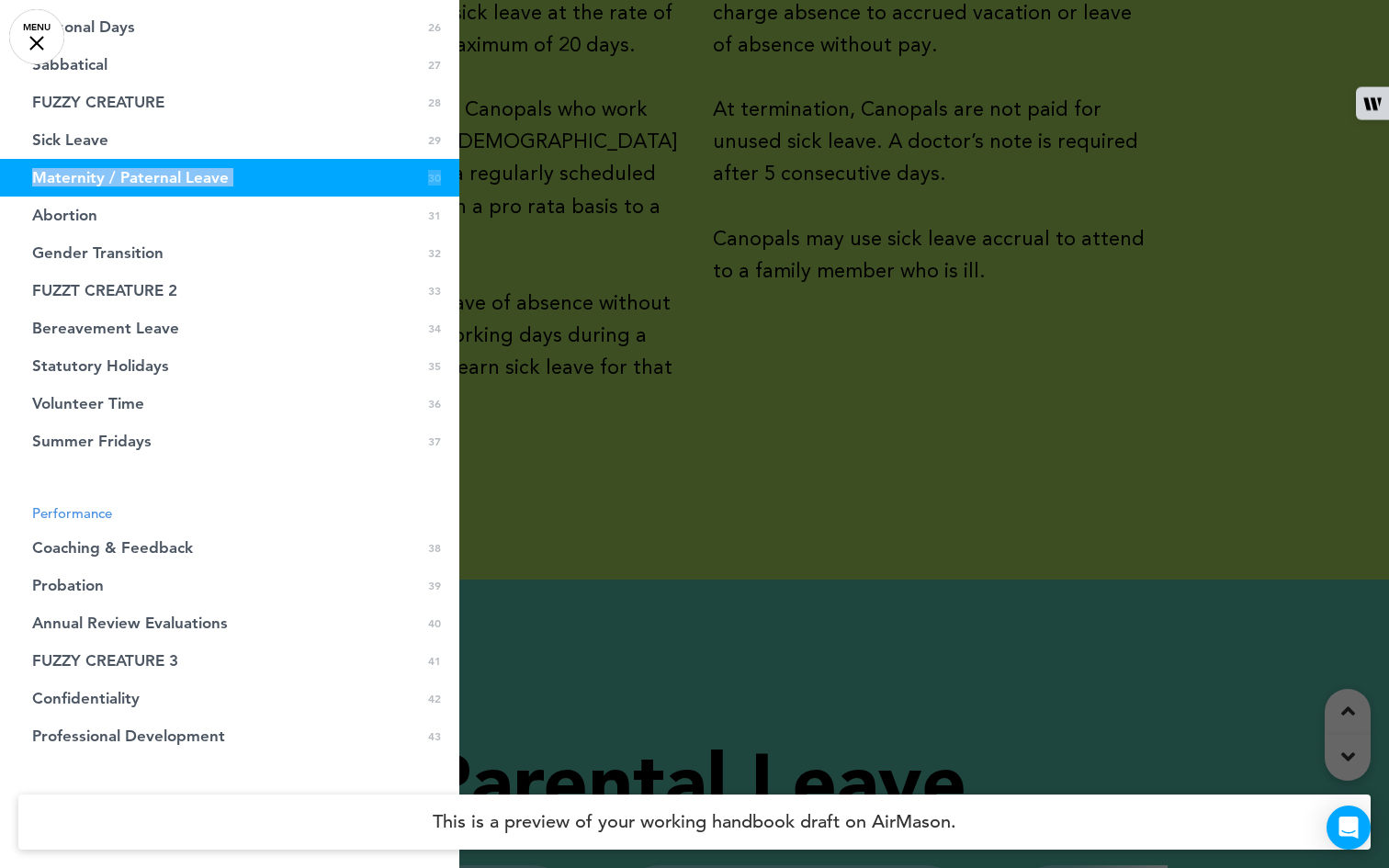
click at [309, 172] on link "Maternity / Paternal Leave 0 30" at bounding box center [230, 178] width 459 height 37
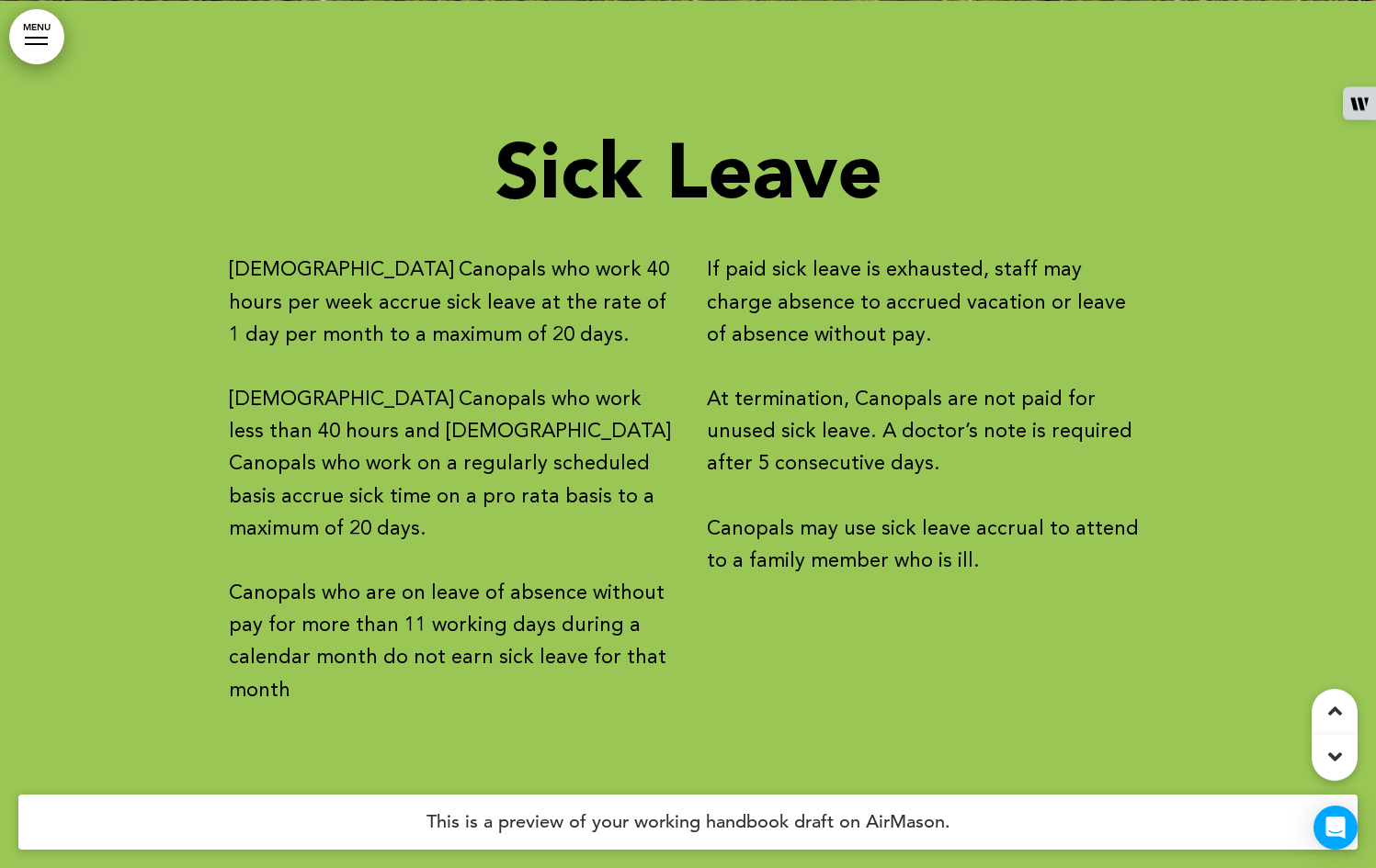
scroll to position [44972, 0]
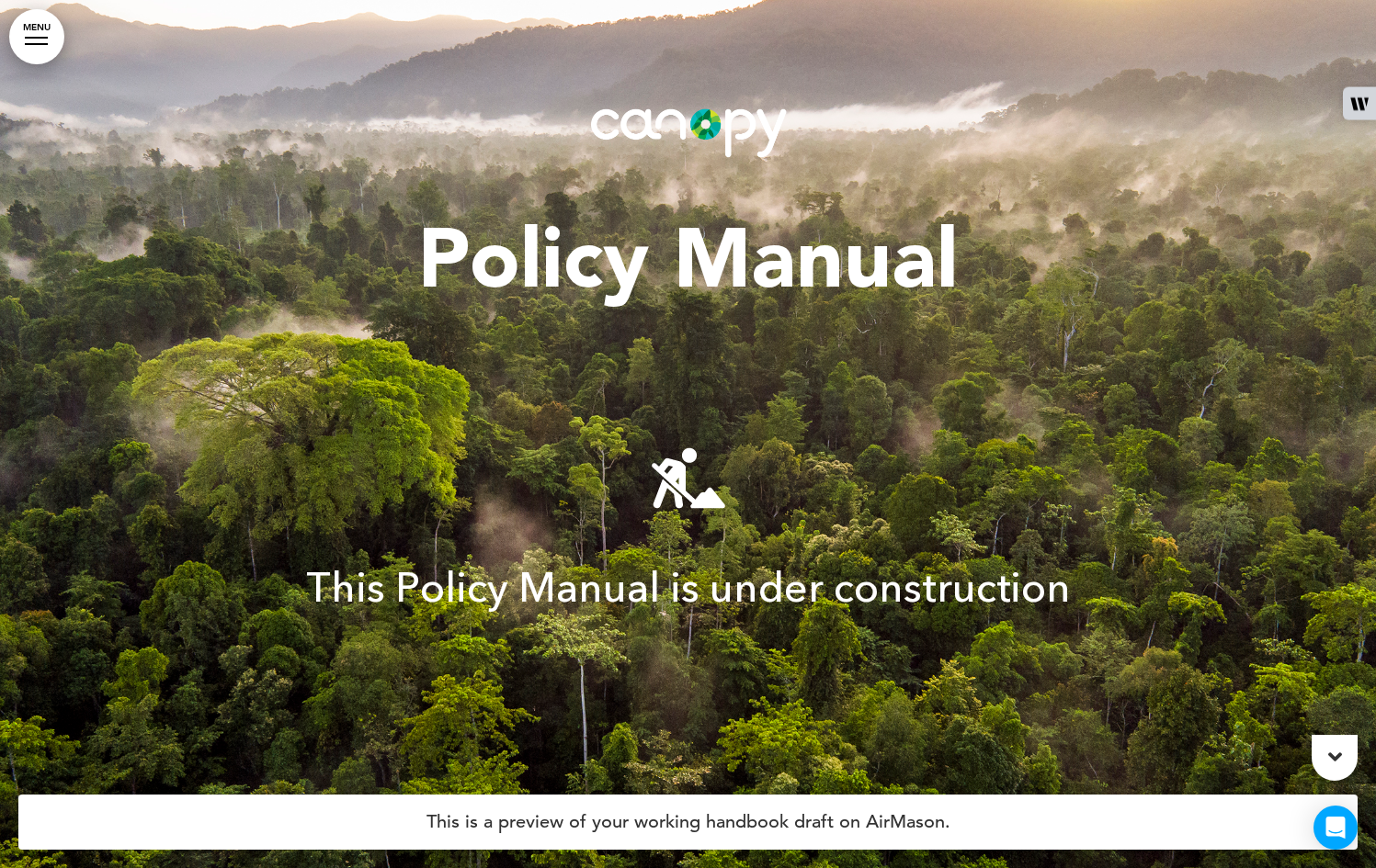
click at [32, 43] on div at bounding box center [36, 44] width 23 height 2
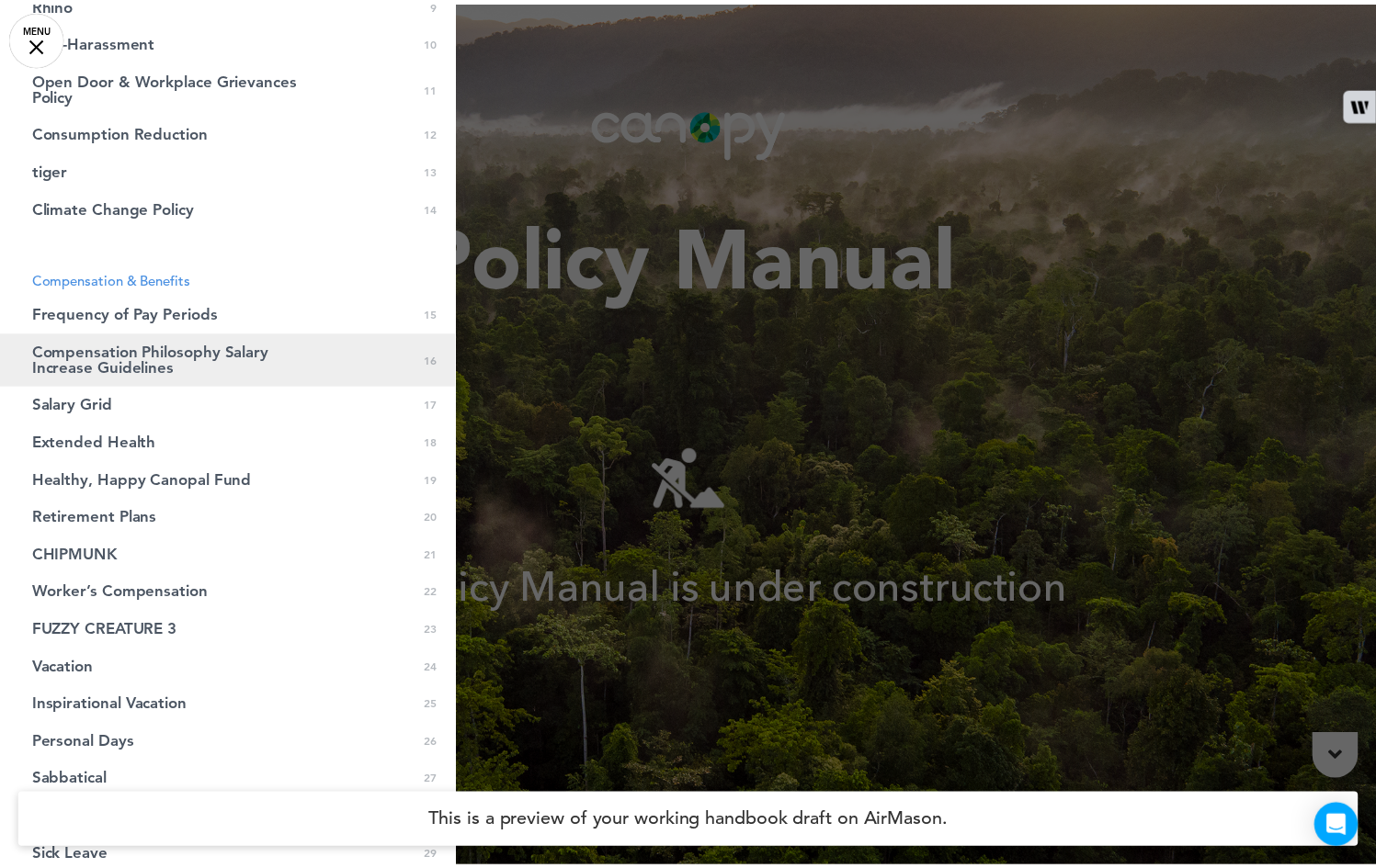
scroll to position [229, 0]
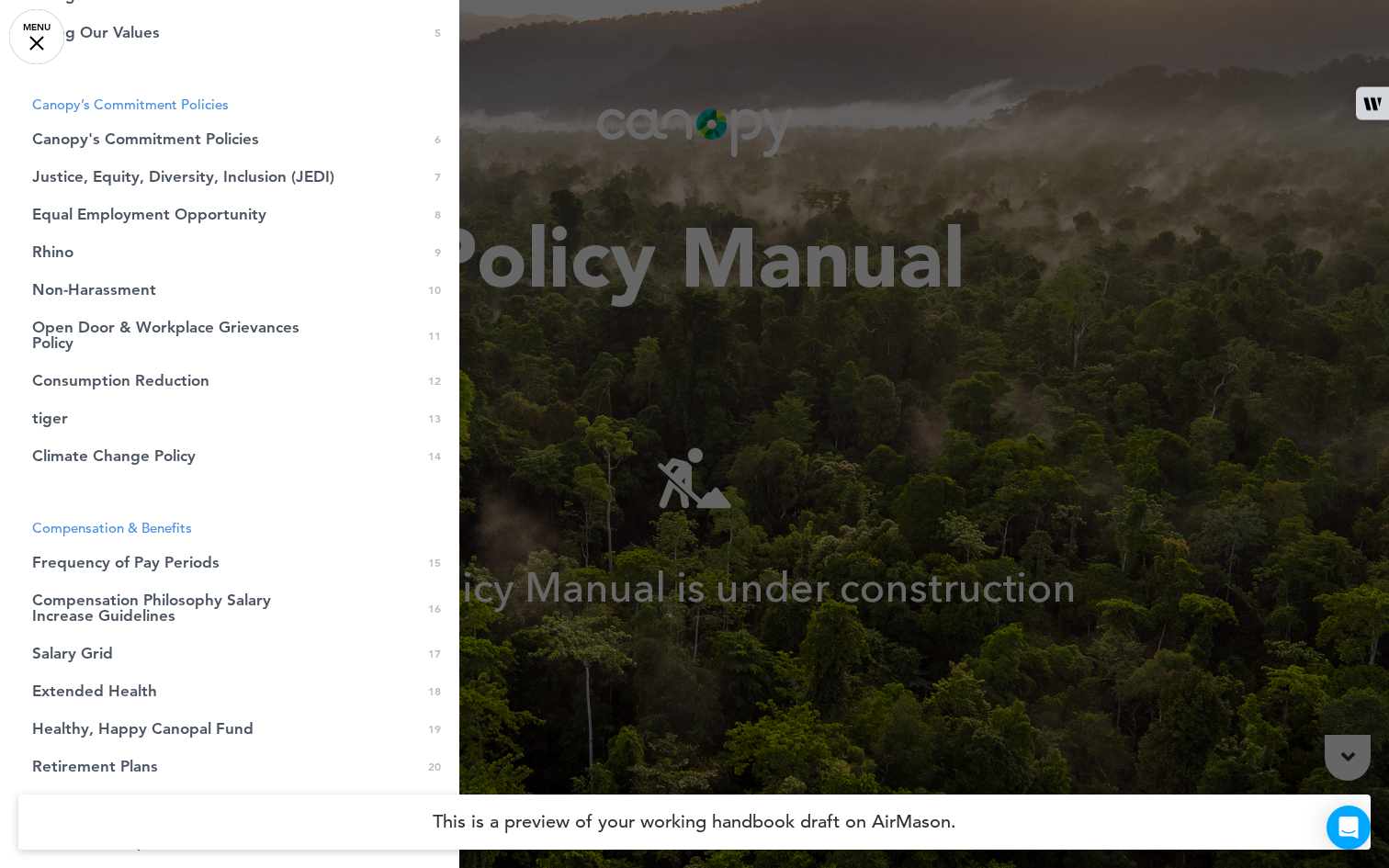
click at [588, 129] on div at bounding box center [694, 434] width 1389 height 868
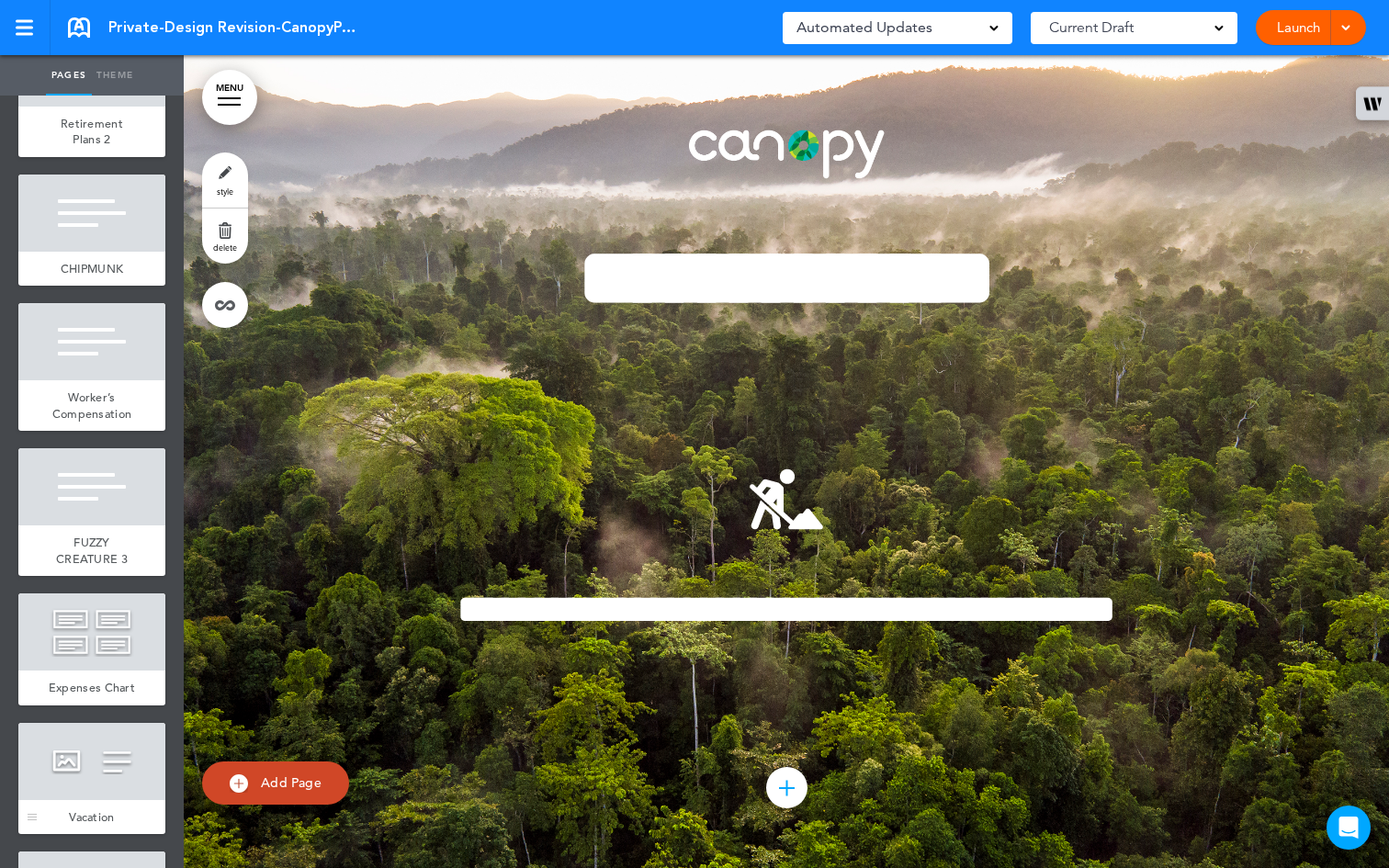
scroll to position [3940, 0]
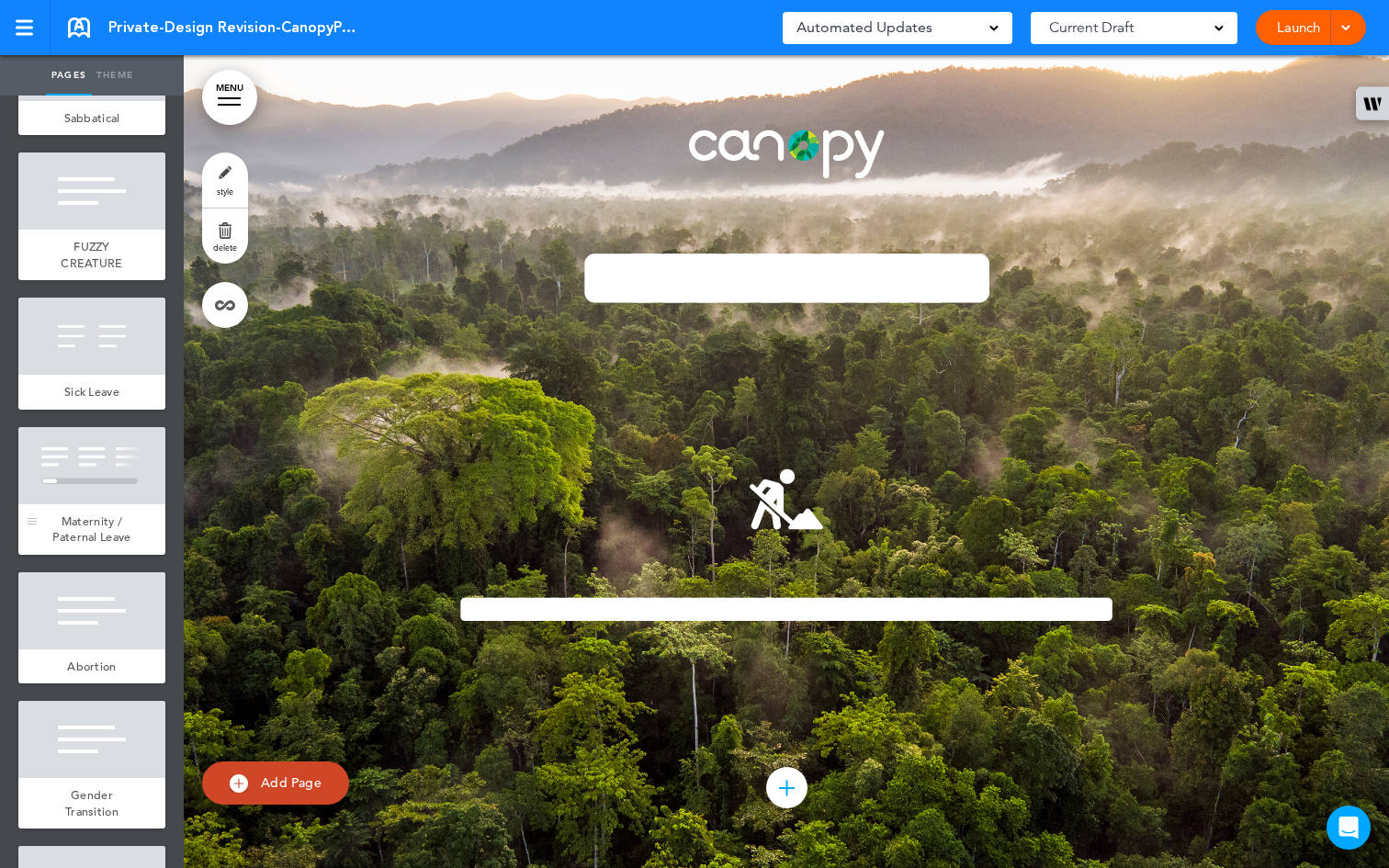
click at [62, 504] on div at bounding box center [92, 466] width 147 height 77
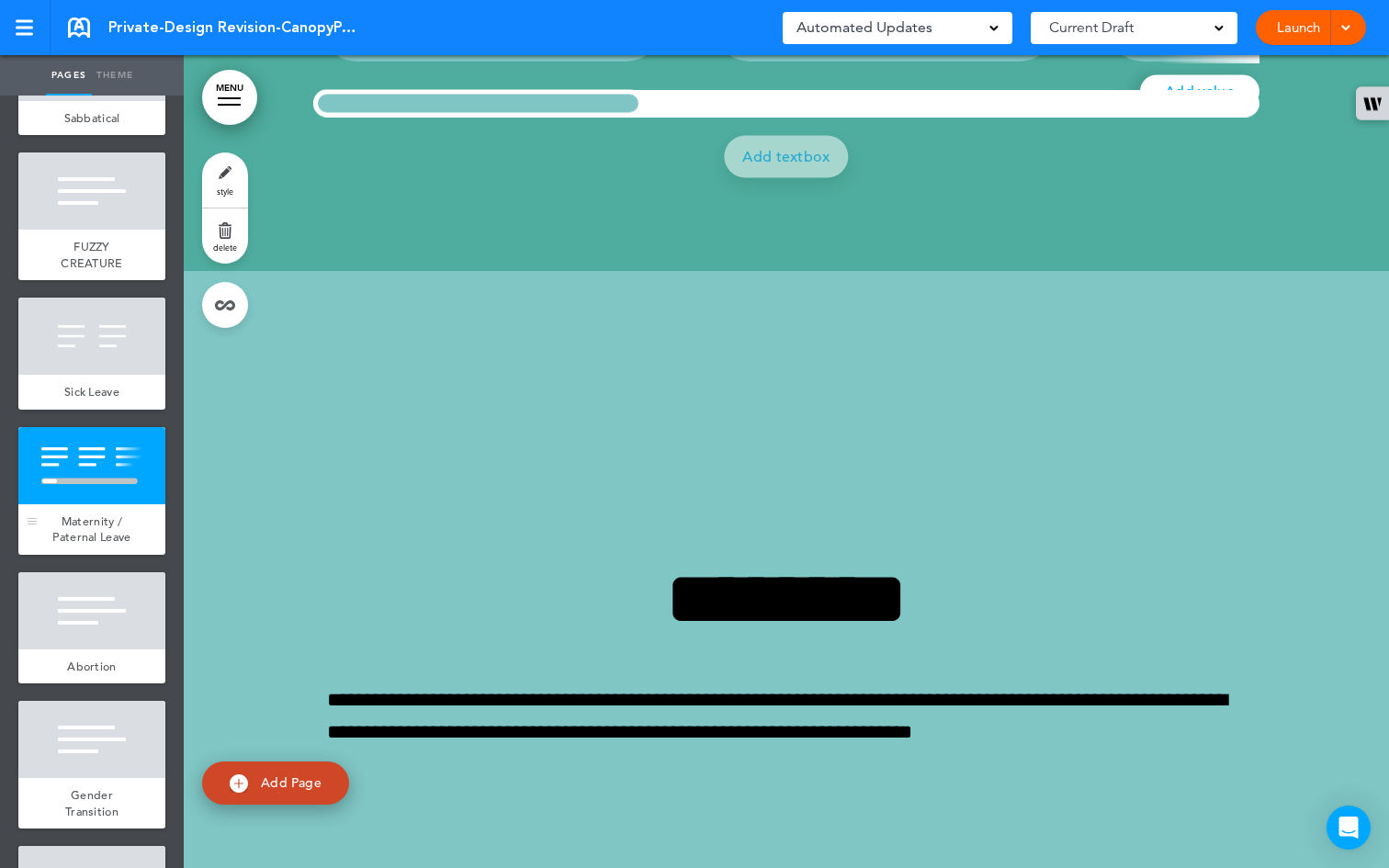
scroll to position [34804, 0]
click at [1343, 22] on span at bounding box center [1345, 26] width 12 height 12
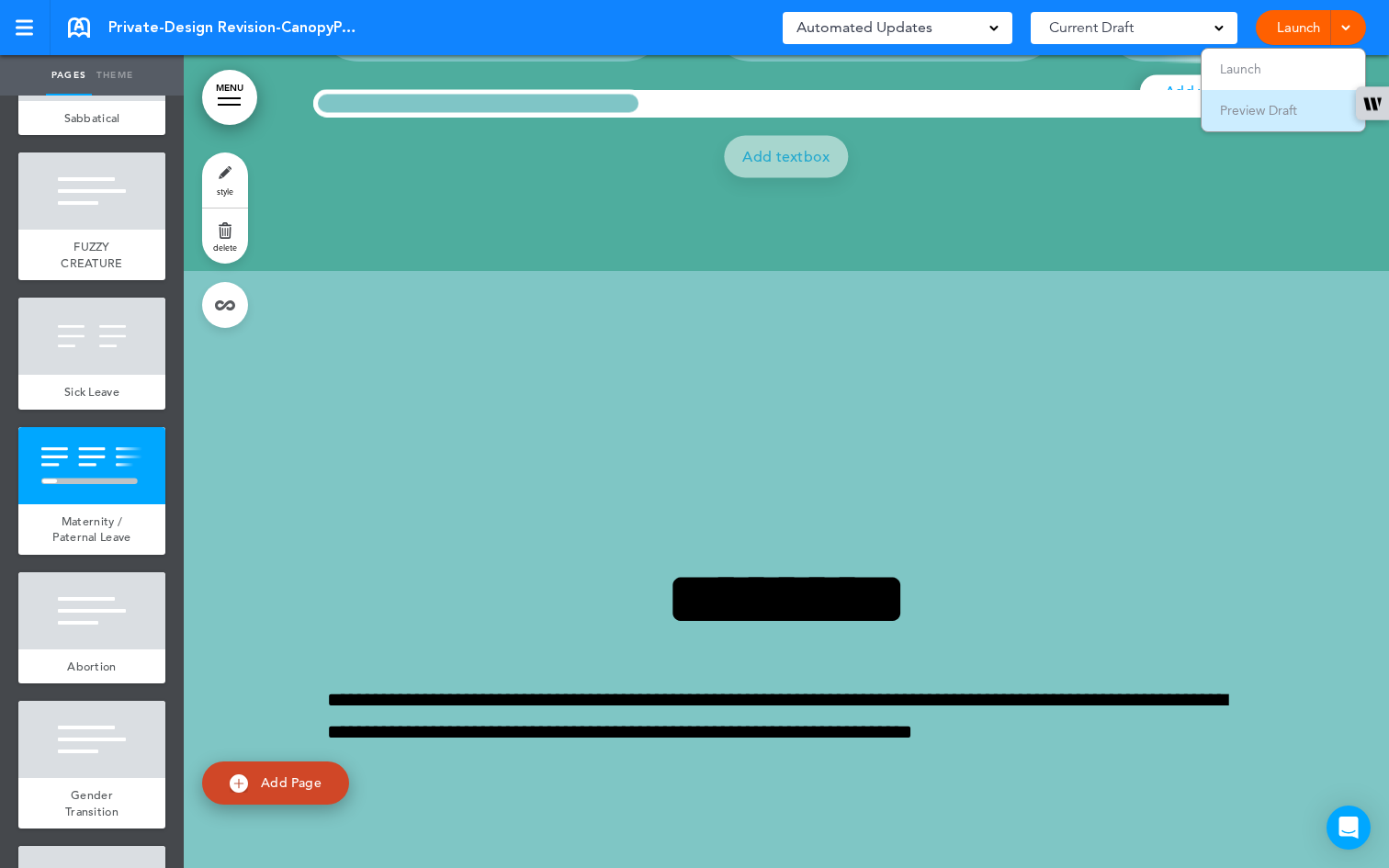
click at [1315, 101] on li "Preview Draft" at bounding box center [1283, 111] width 164 height 41
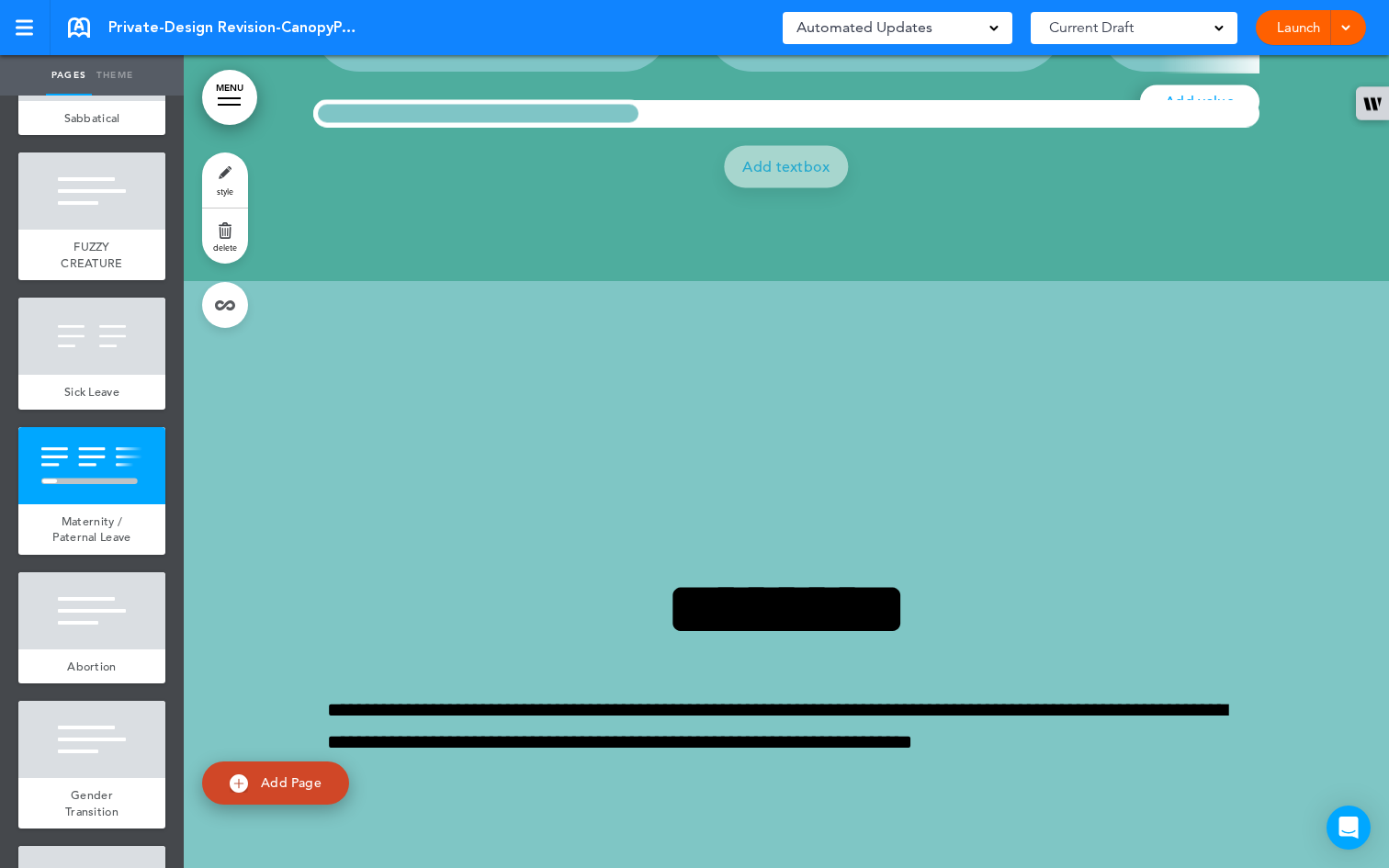
scroll to position [34687, 0]
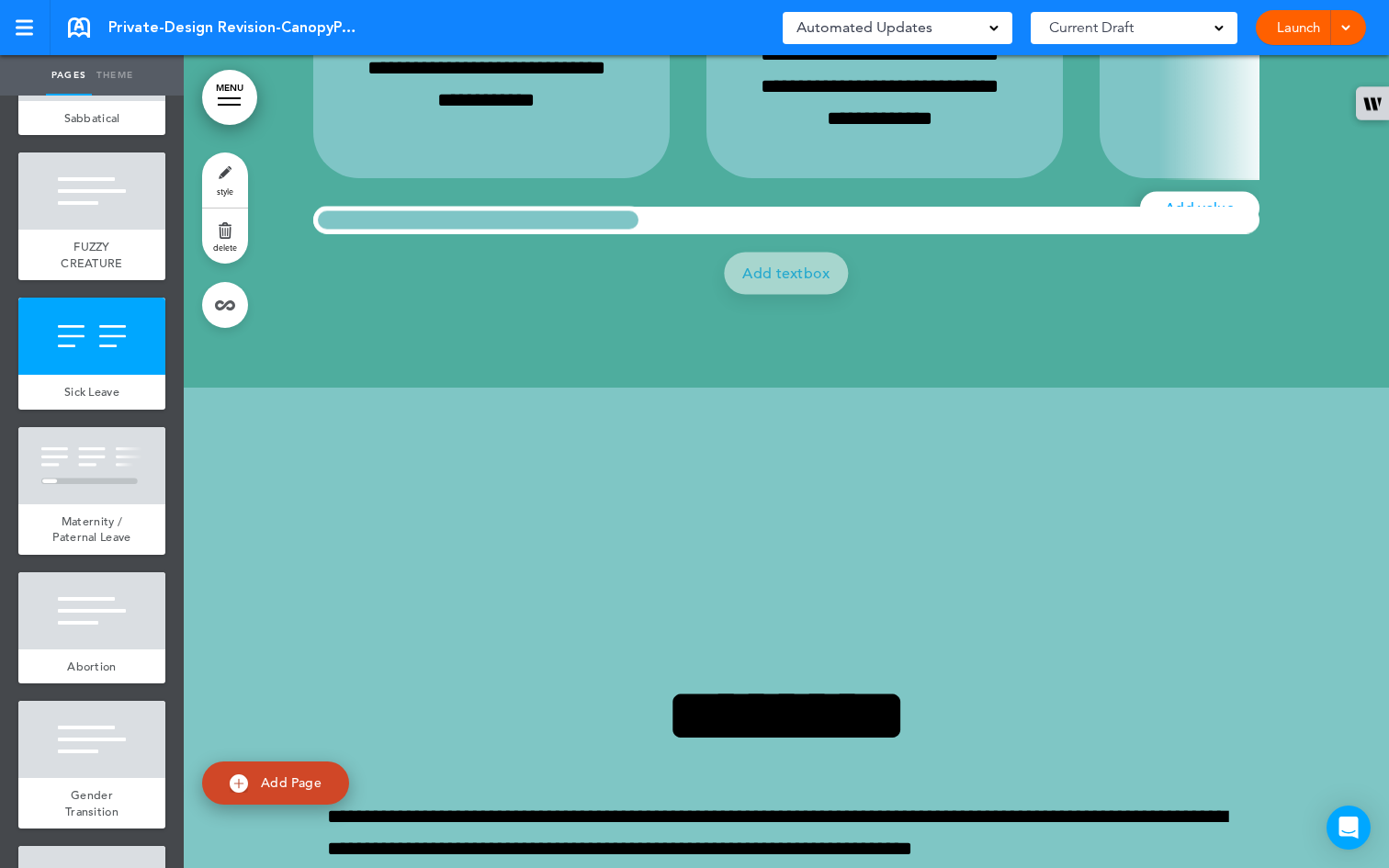
click at [1352, 31] on div at bounding box center [1344, 27] width 19 height 35
click at [1223, 22] on div "Current Draft" at bounding box center [1134, 28] width 207 height 32
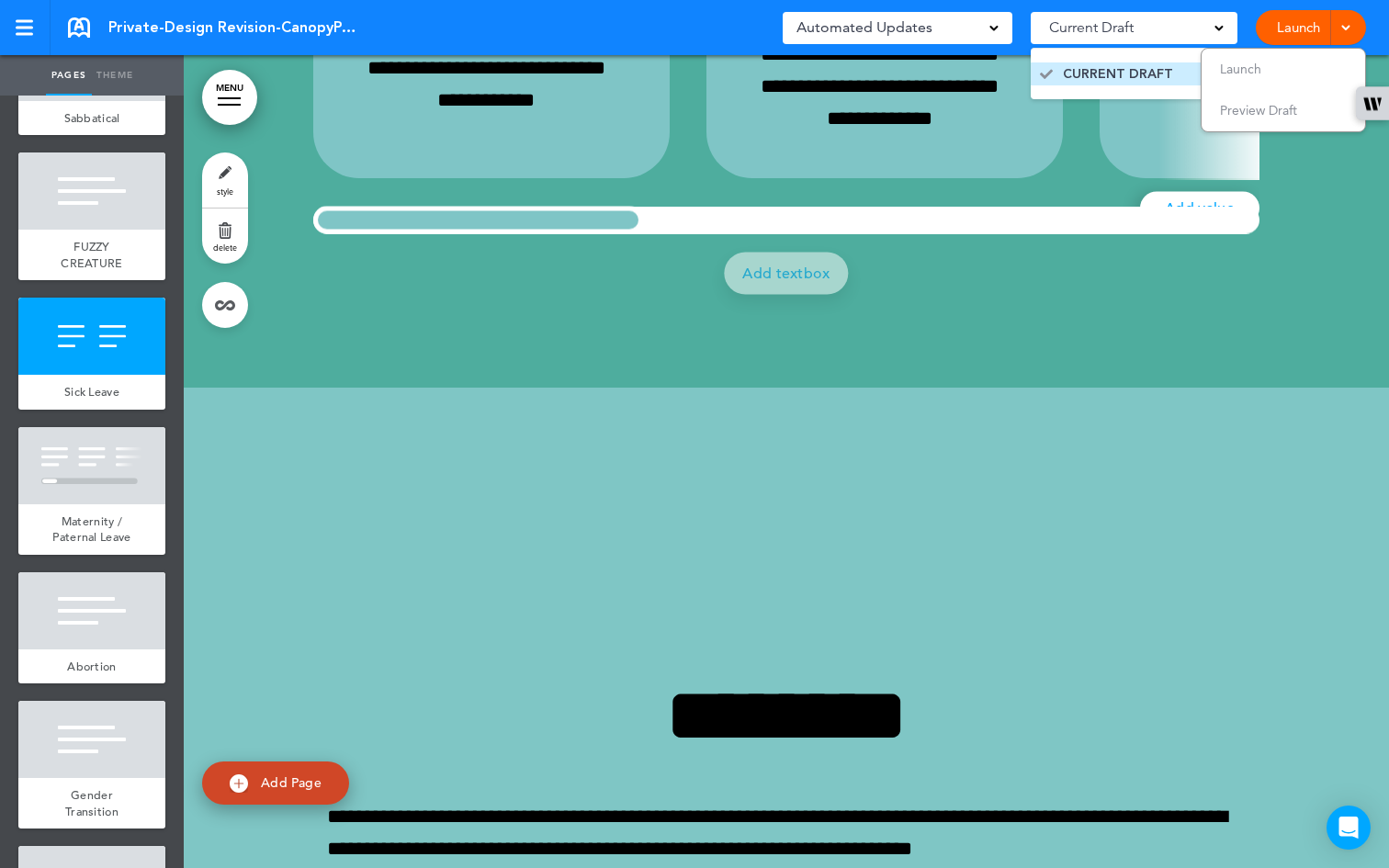
click at [1155, 77] on span "CURRENT DRAFT" at bounding box center [1118, 74] width 111 height 18
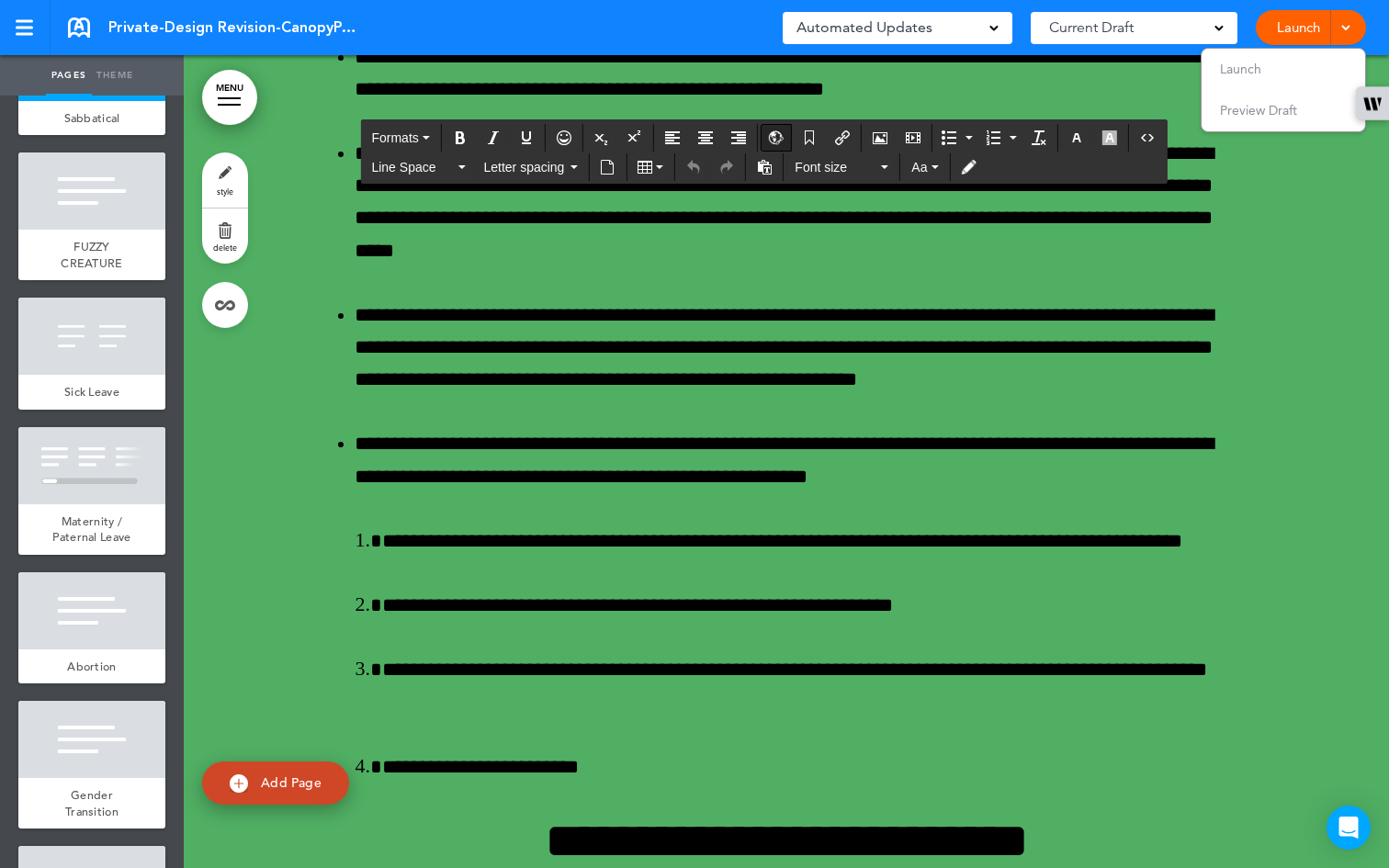
scroll to position [30766, 0]
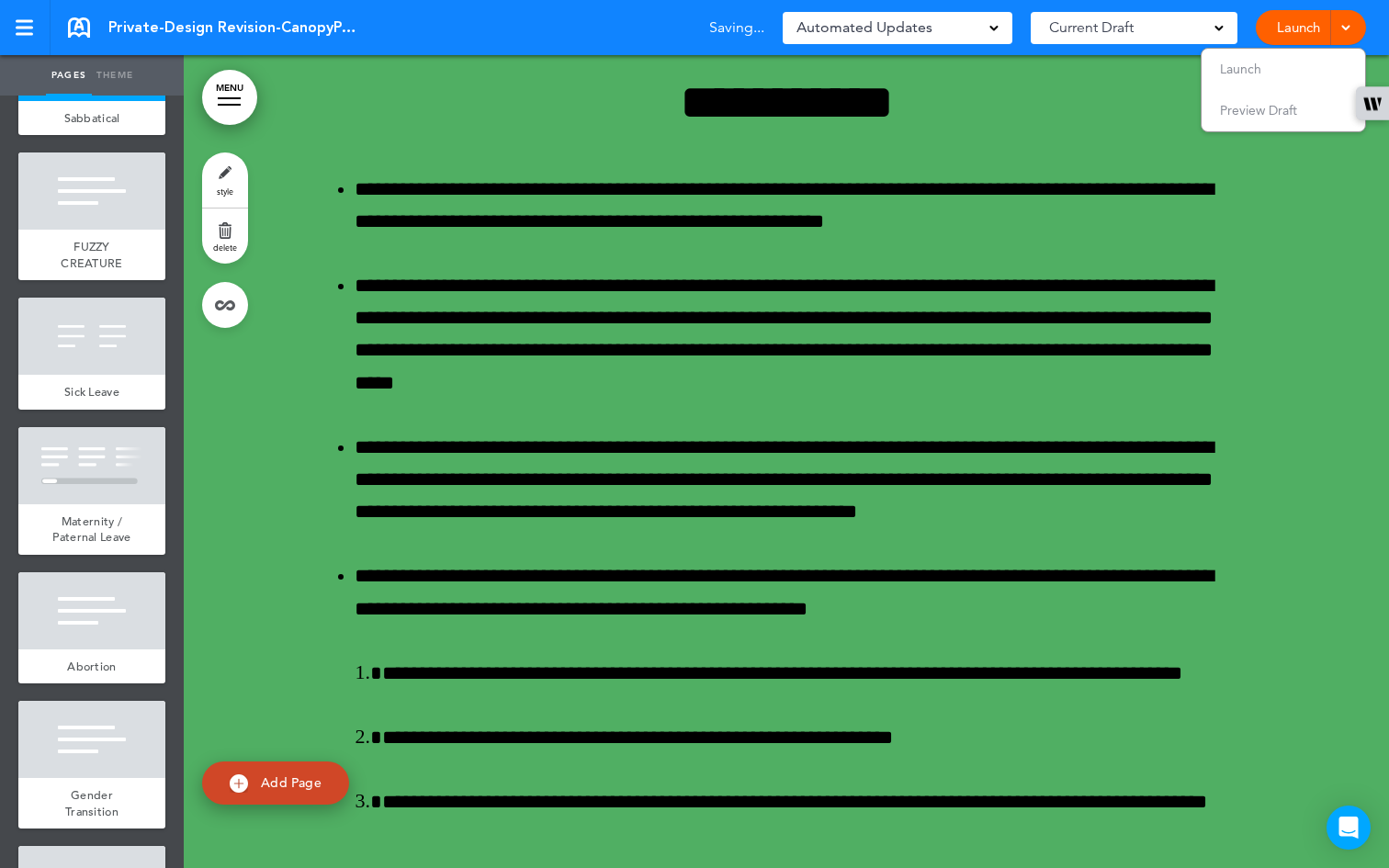
click at [861, 37] on span "Automated Updates" at bounding box center [864, 27] width 136 height 25
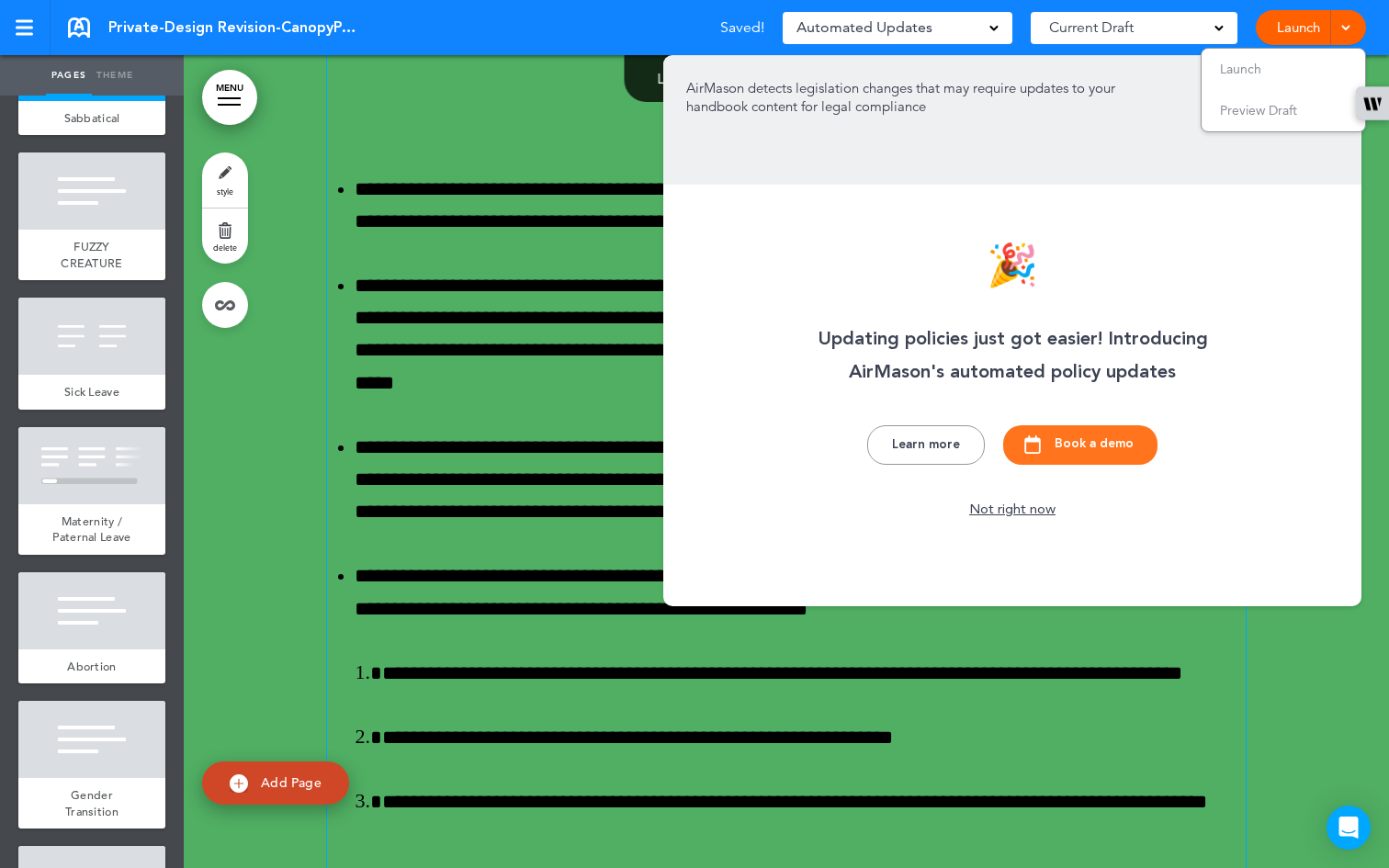
click at [1001, 510] on div "Not right now" at bounding box center [1013, 511] width 101 height 19
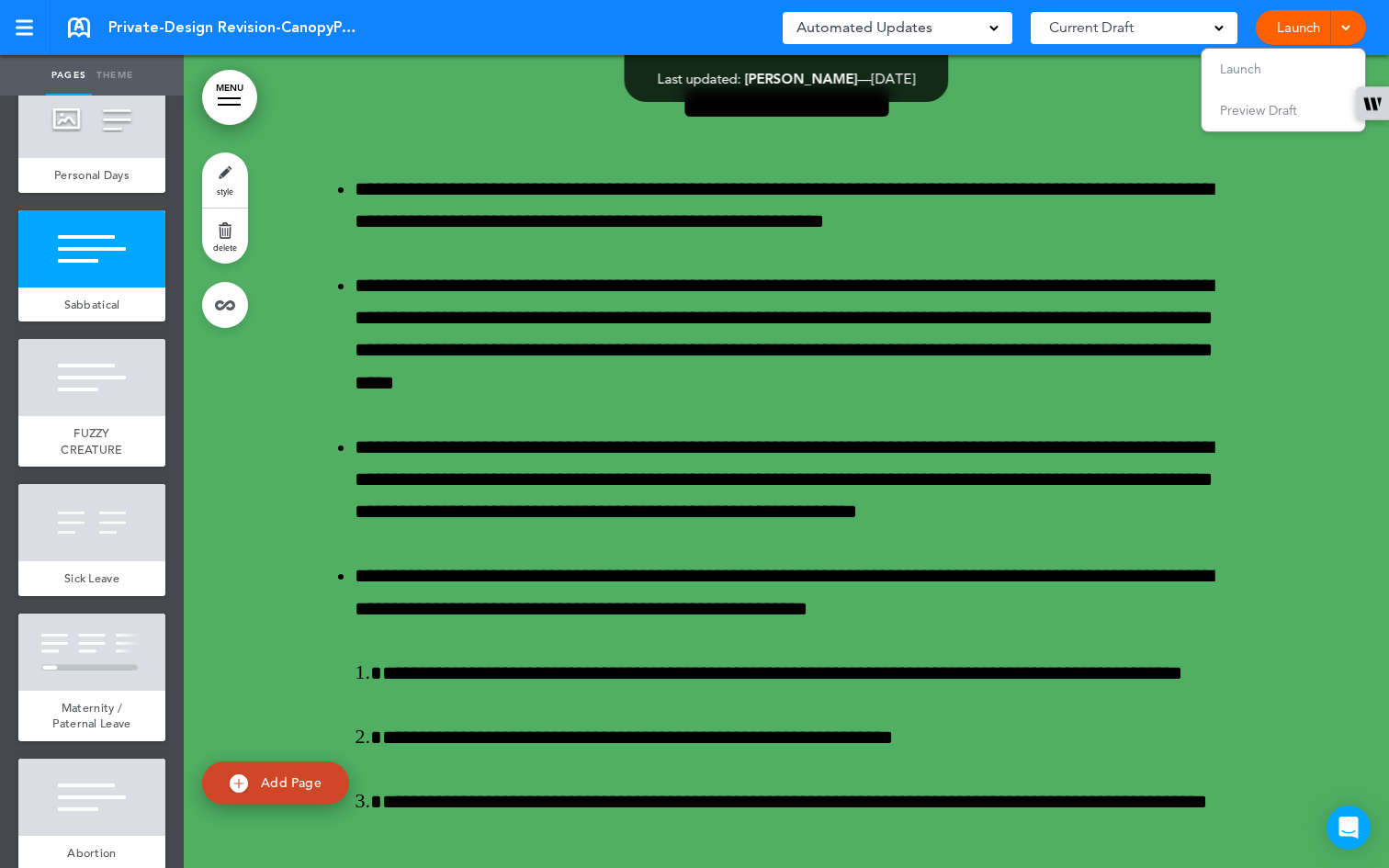
scroll to position [3749, 0]
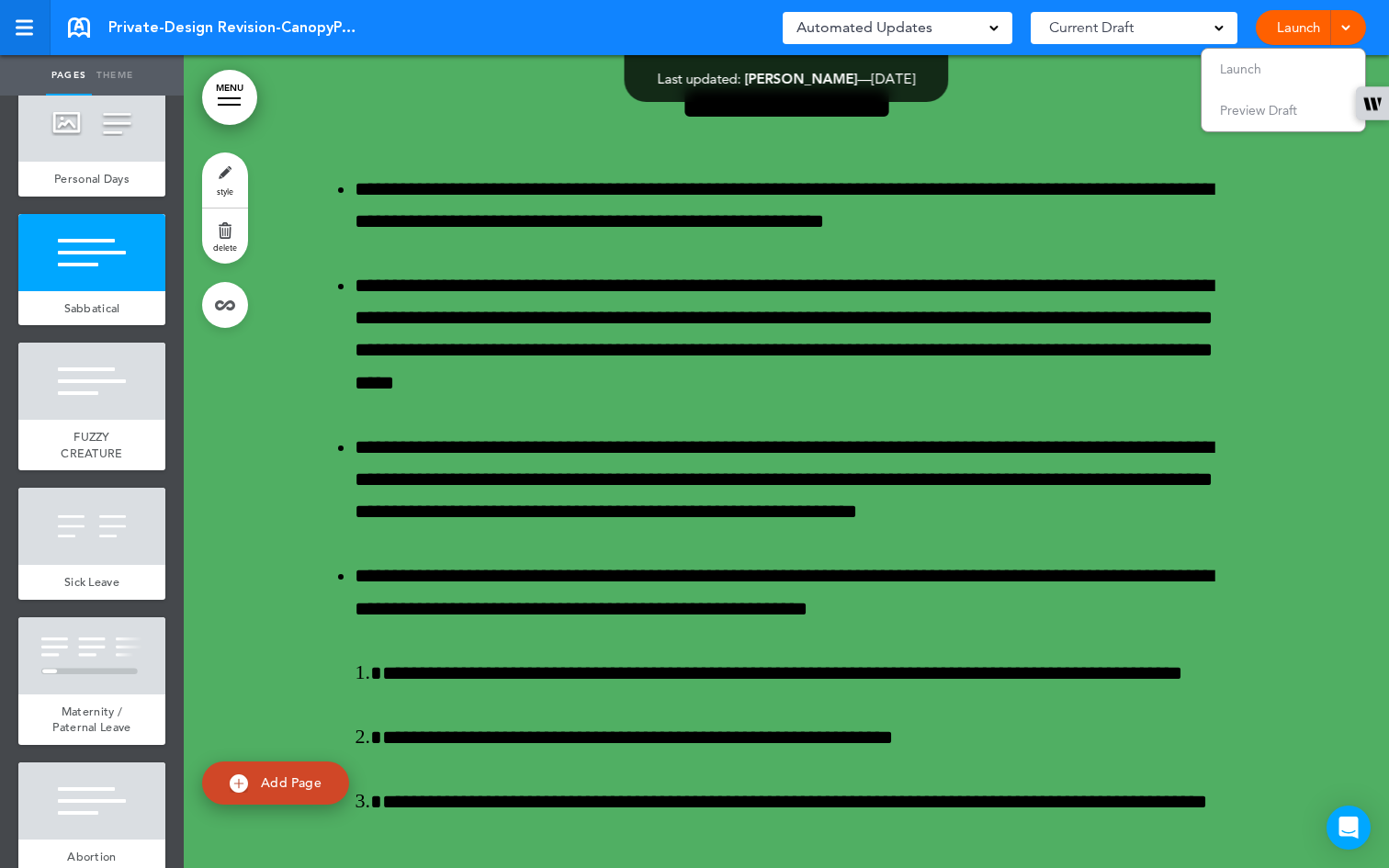
click at [27, 28] on div at bounding box center [24, 28] width 17 height 16
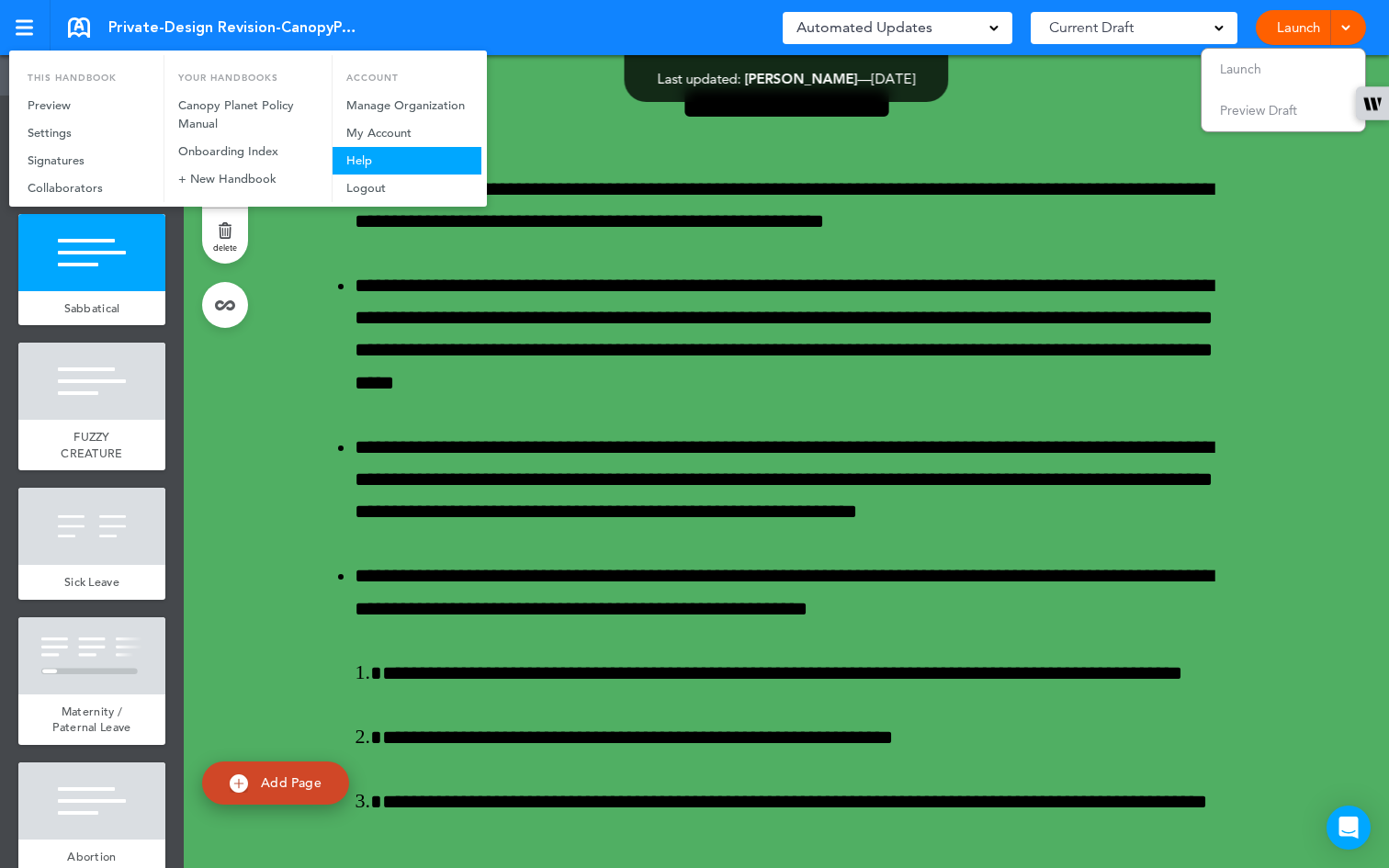
click at [368, 157] on link "Help" at bounding box center [407, 160] width 149 height 27
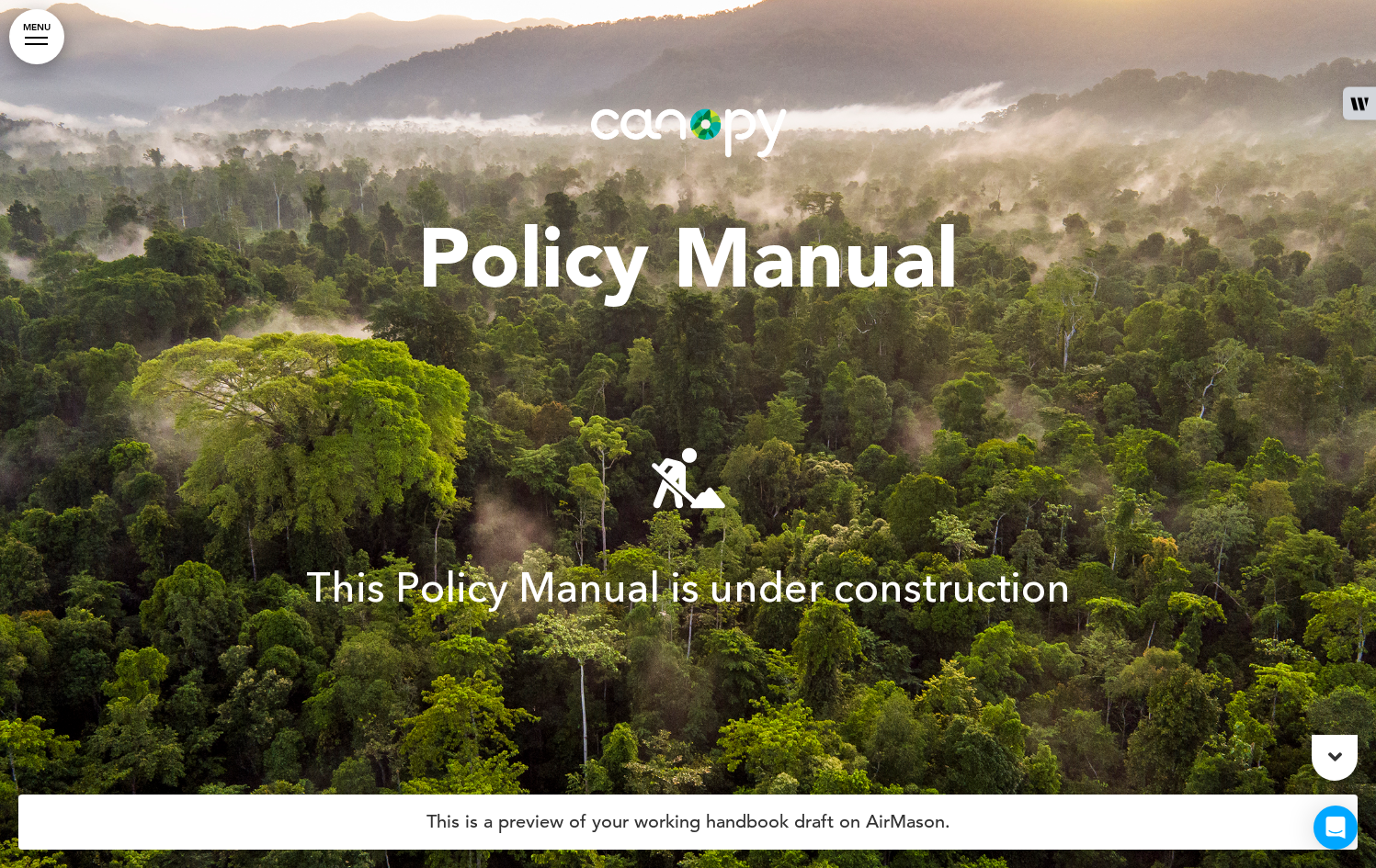
click at [32, 35] on link "MENU" at bounding box center [37, 37] width 55 height 55
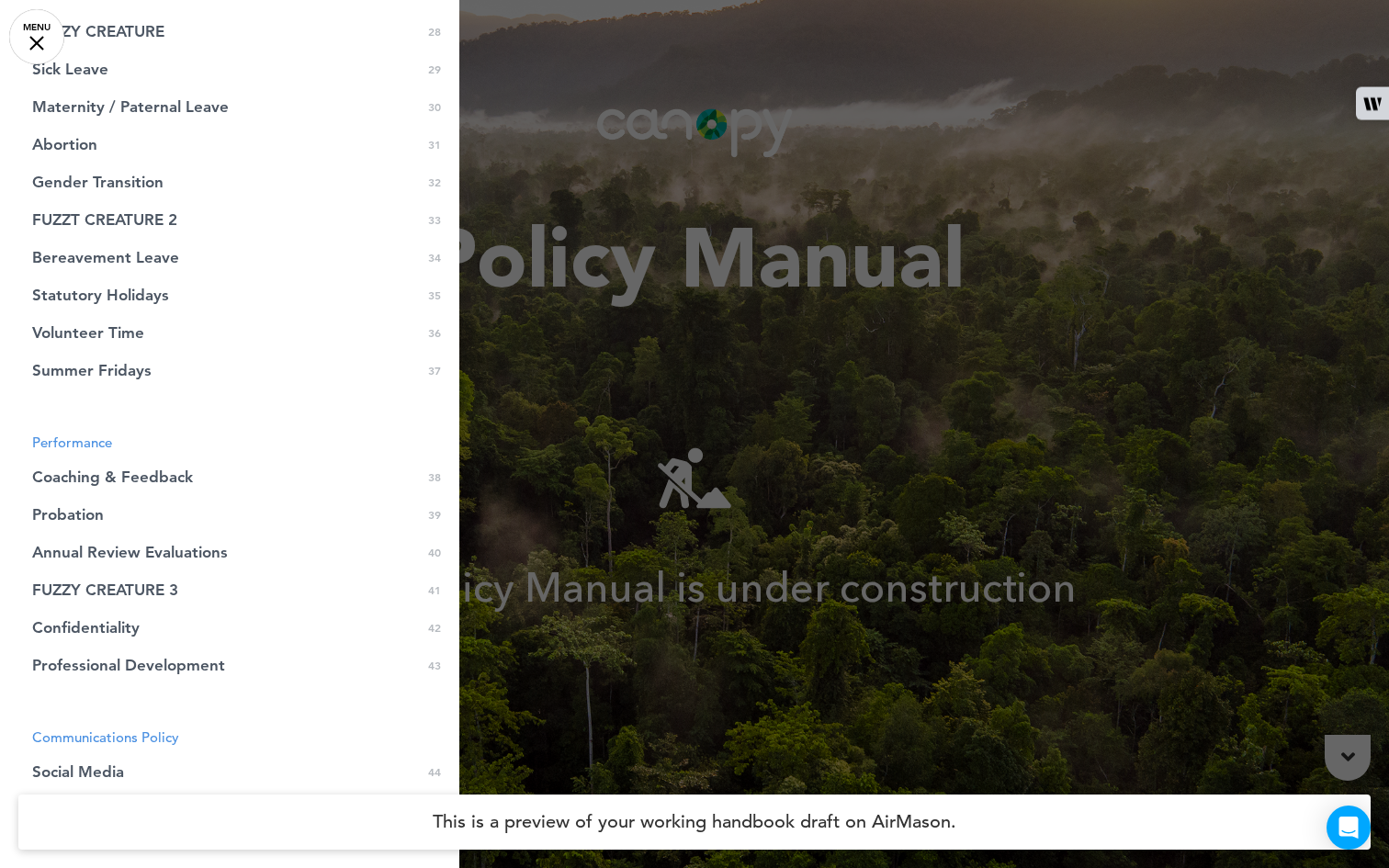
scroll to position [1184, 0]
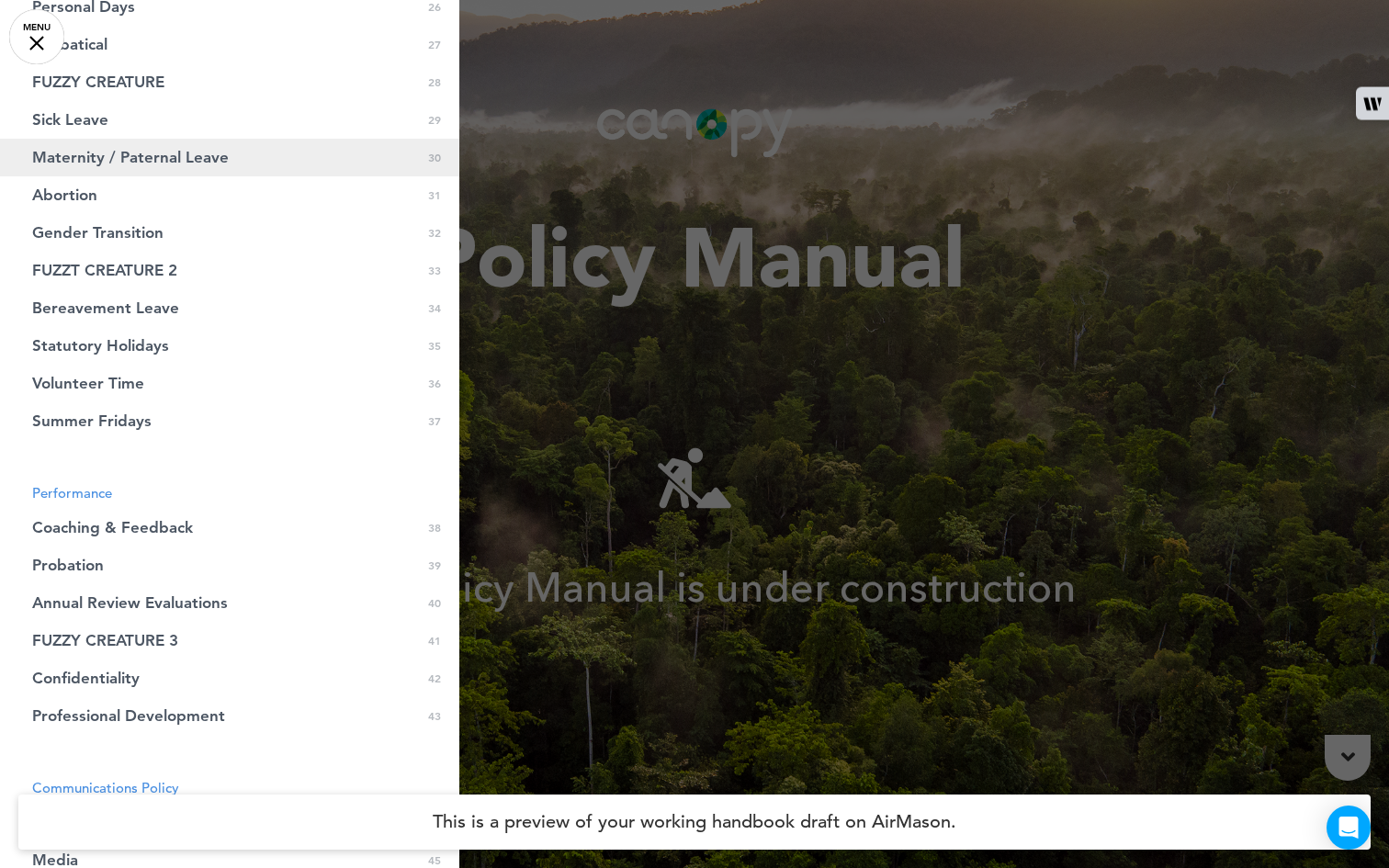
click at [137, 165] on span "Maternity / Paternal Leave" at bounding box center [130, 157] width 197 height 16
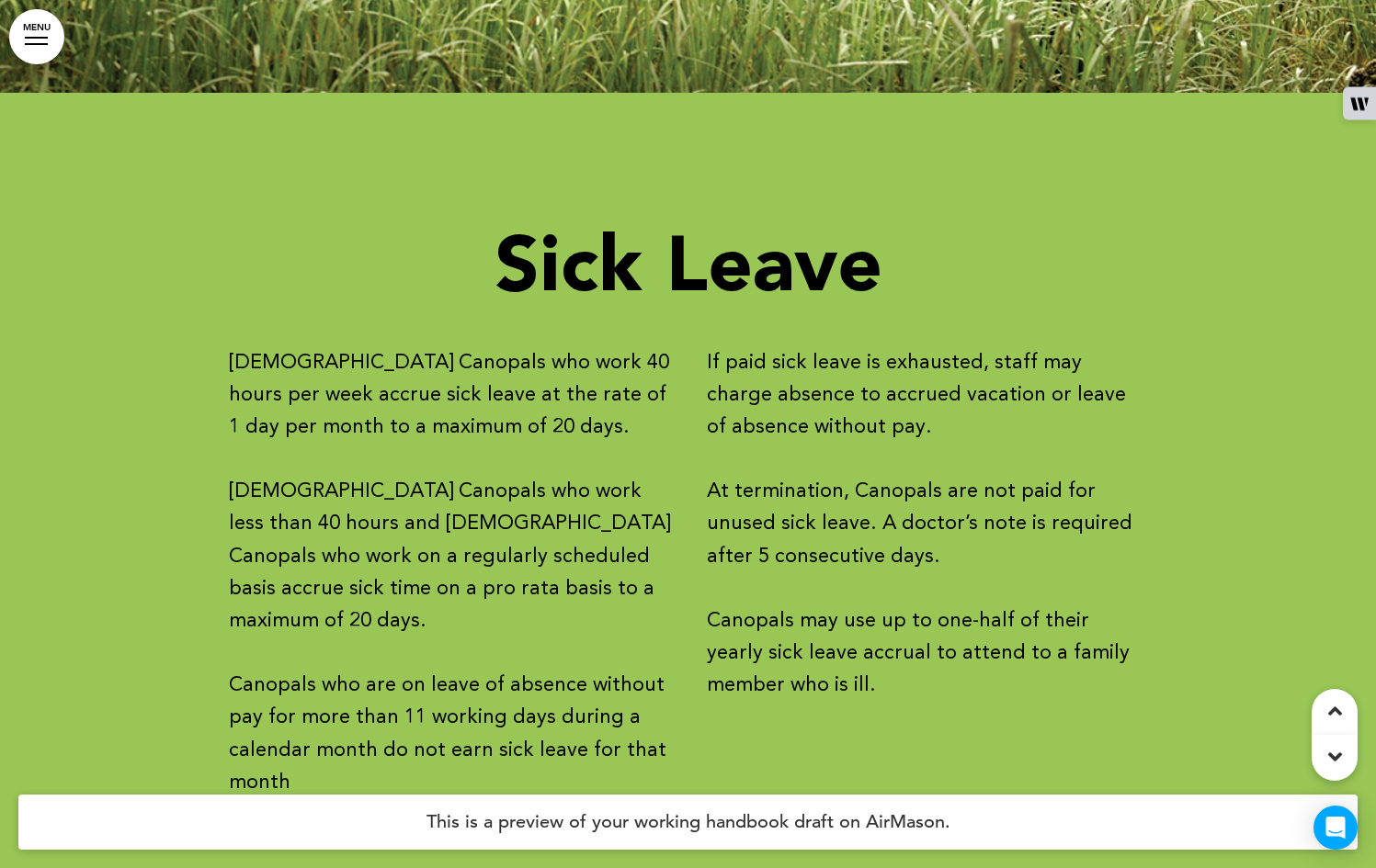
scroll to position [34616, 0]
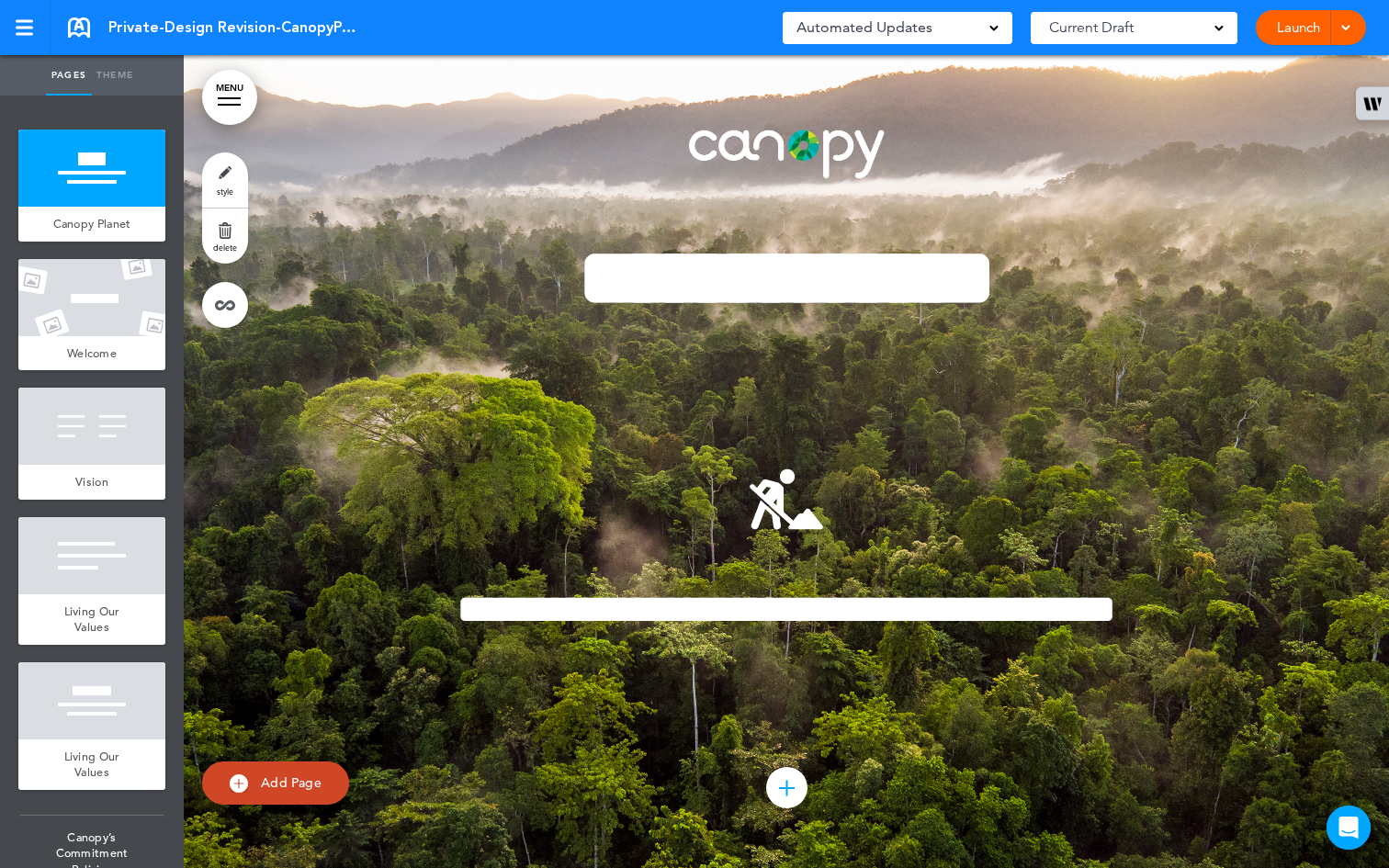
click at [130, 79] on link "Theme" at bounding box center [114, 75] width 46 height 40
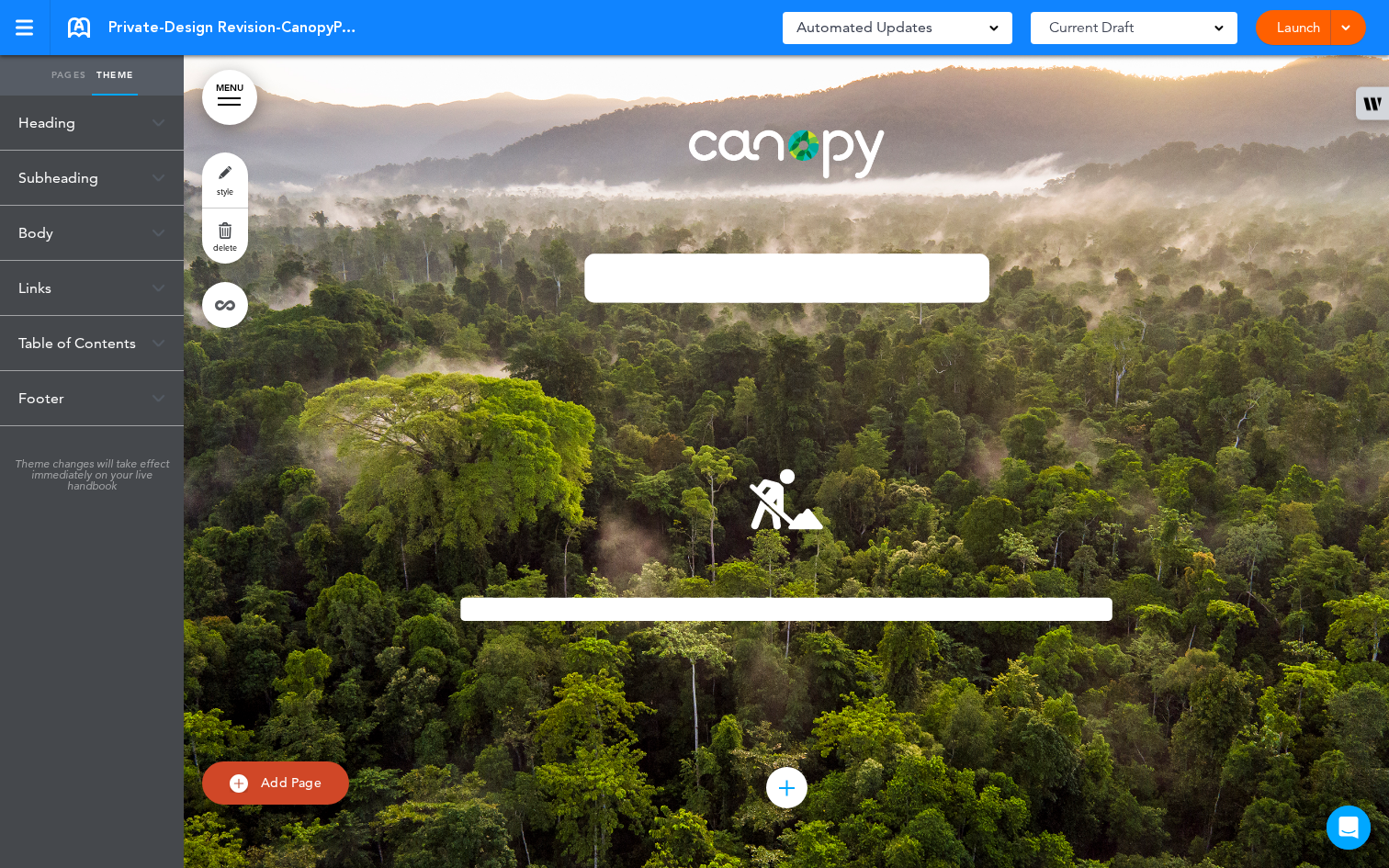
click at [64, 81] on link "Pages" at bounding box center [68, 75] width 46 height 40
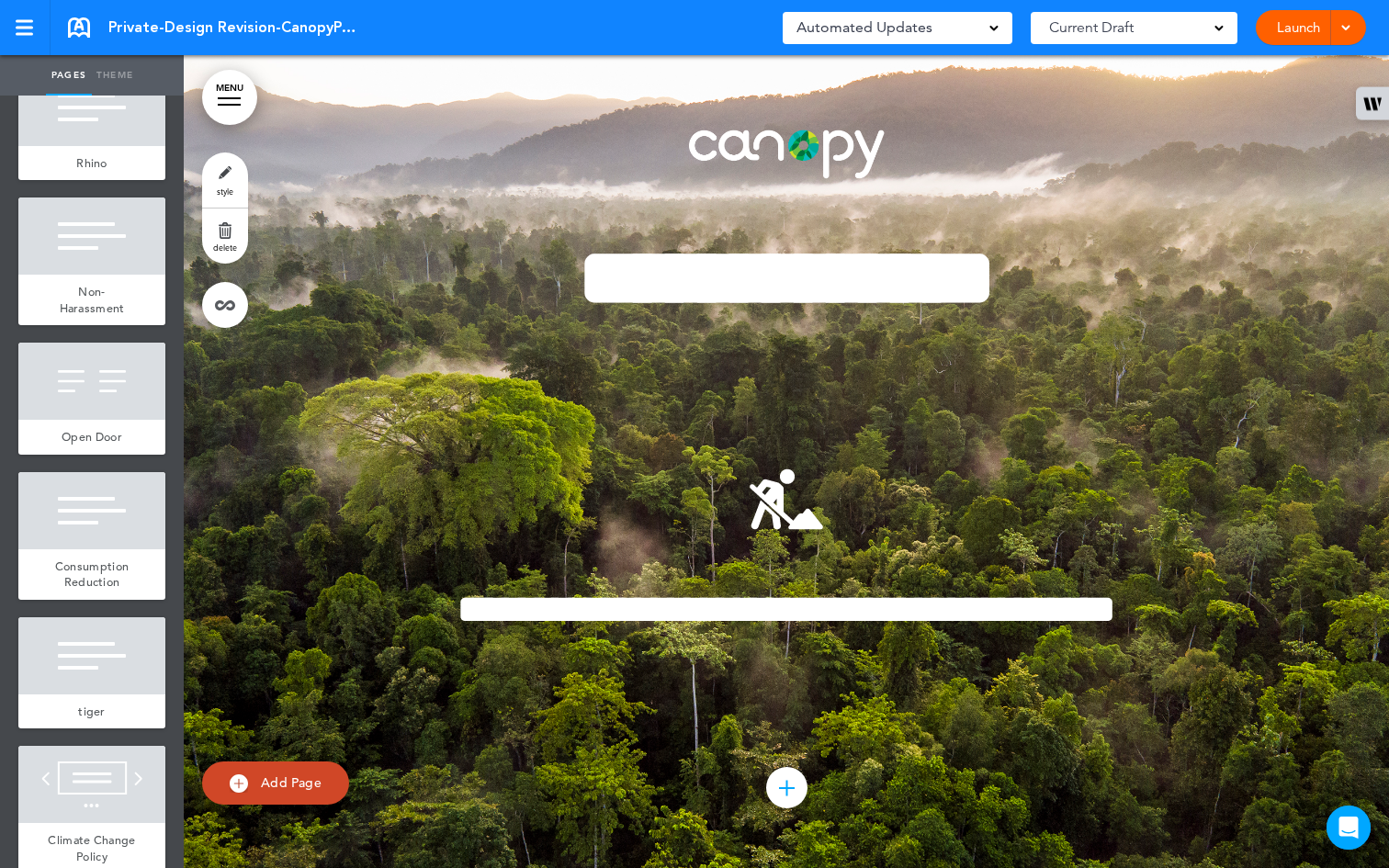
scroll to position [2267, 0]
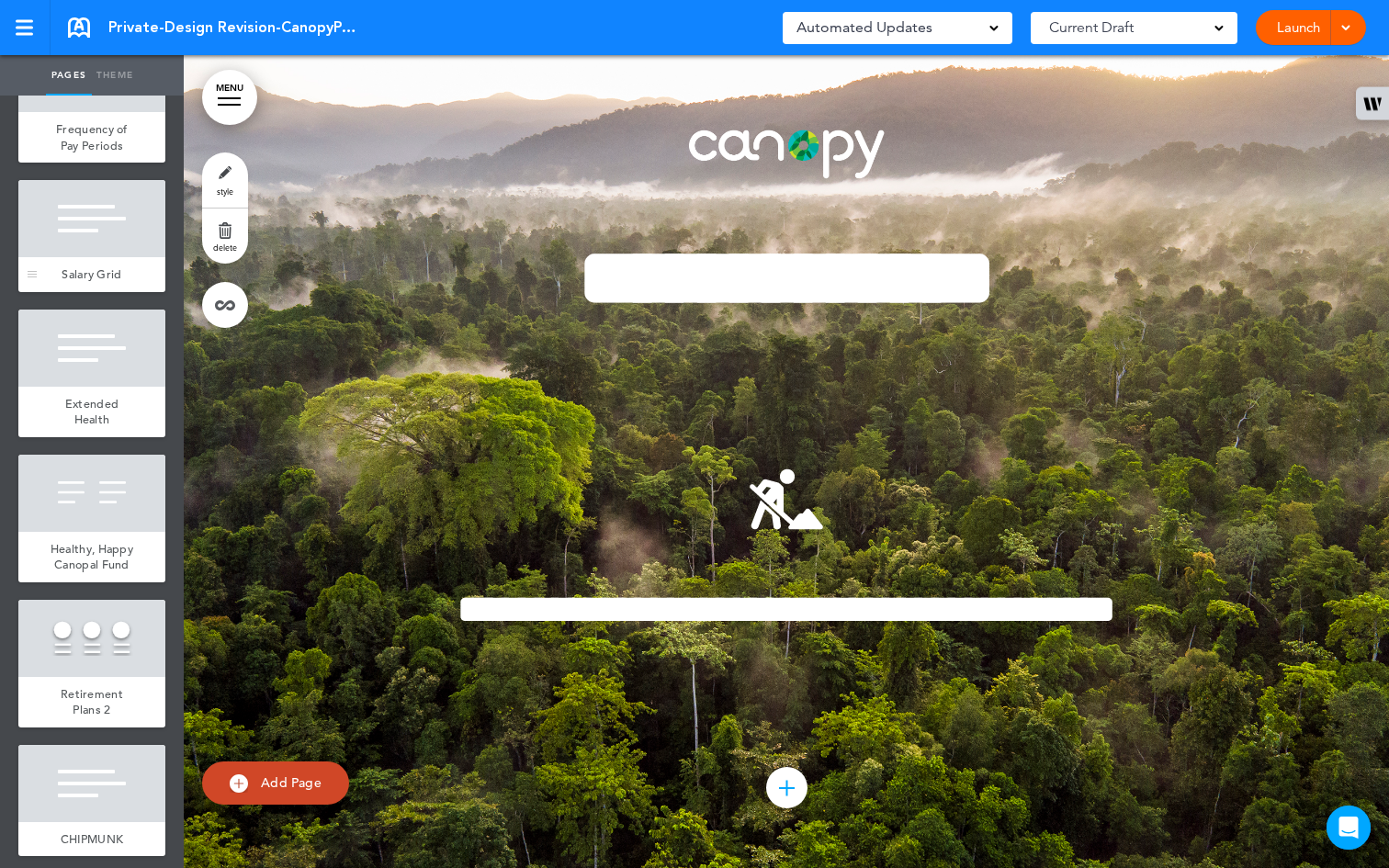
click at [78, 292] on div "Salary Grid" at bounding box center [92, 275] width 147 height 35
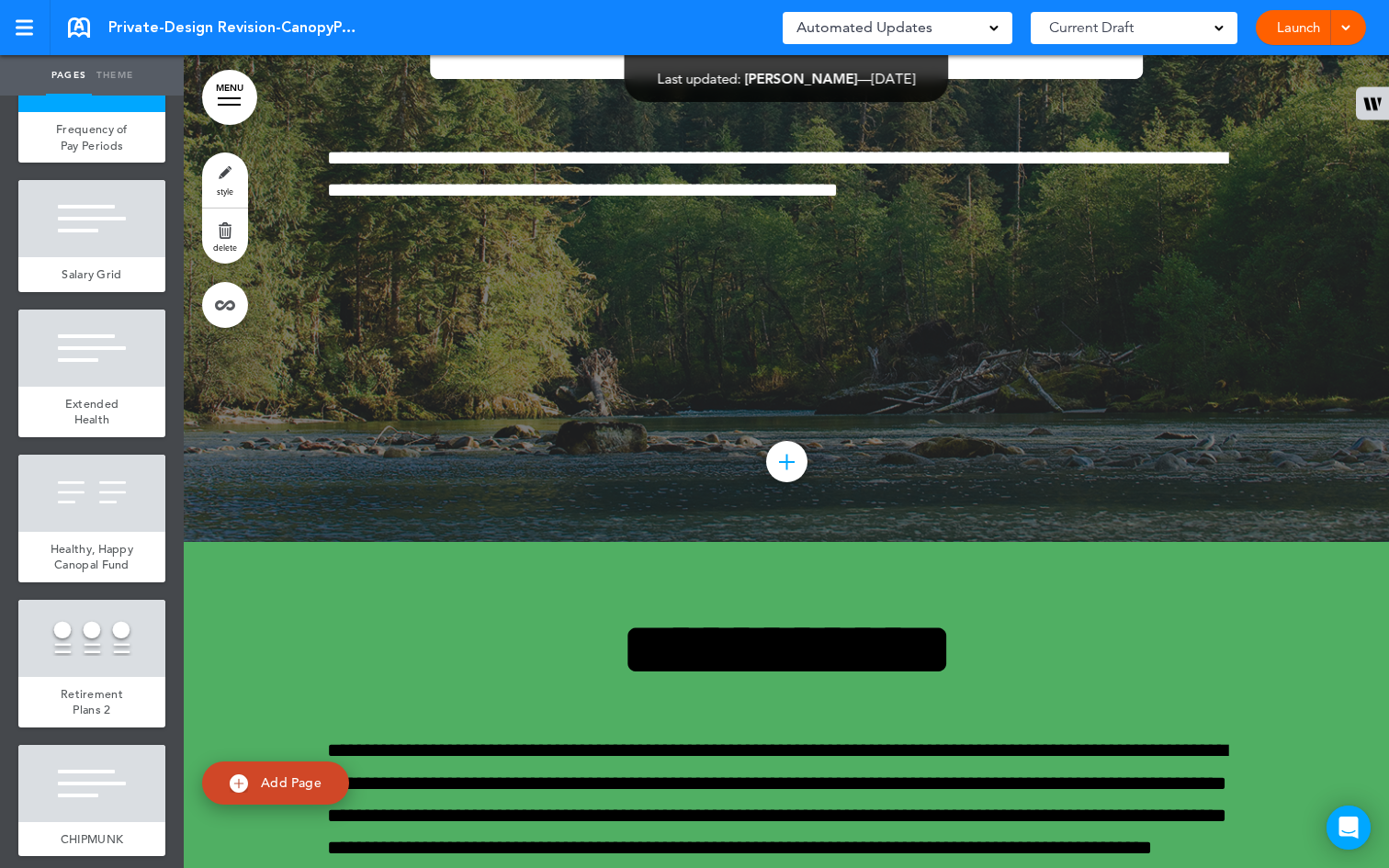
scroll to position [17652, 0]
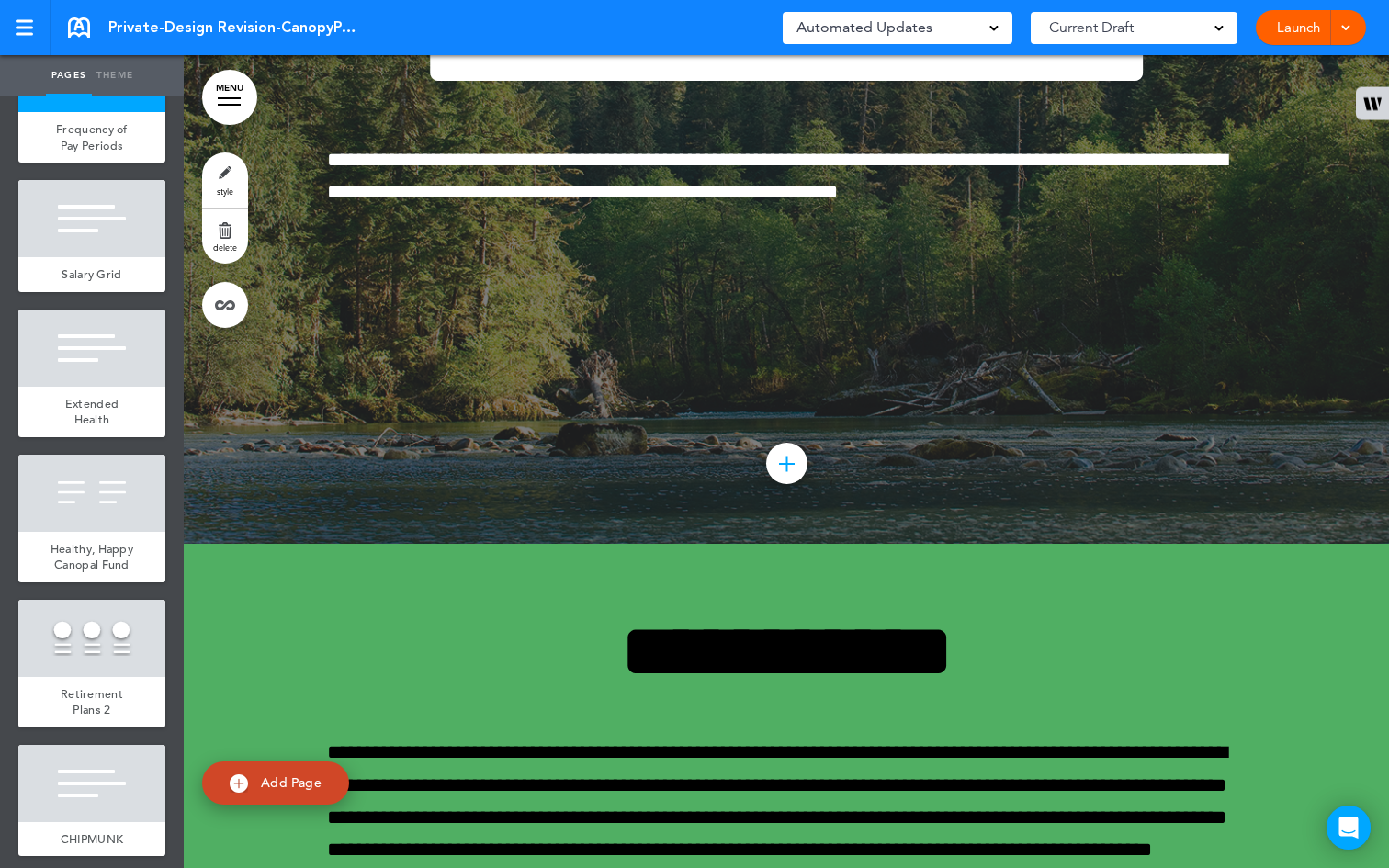
click at [1352, 22] on div "Launch Launch Preview Draft" at bounding box center [1311, 27] width 111 height 35
click at [1352, 23] on div at bounding box center [1344, 27] width 19 height 35
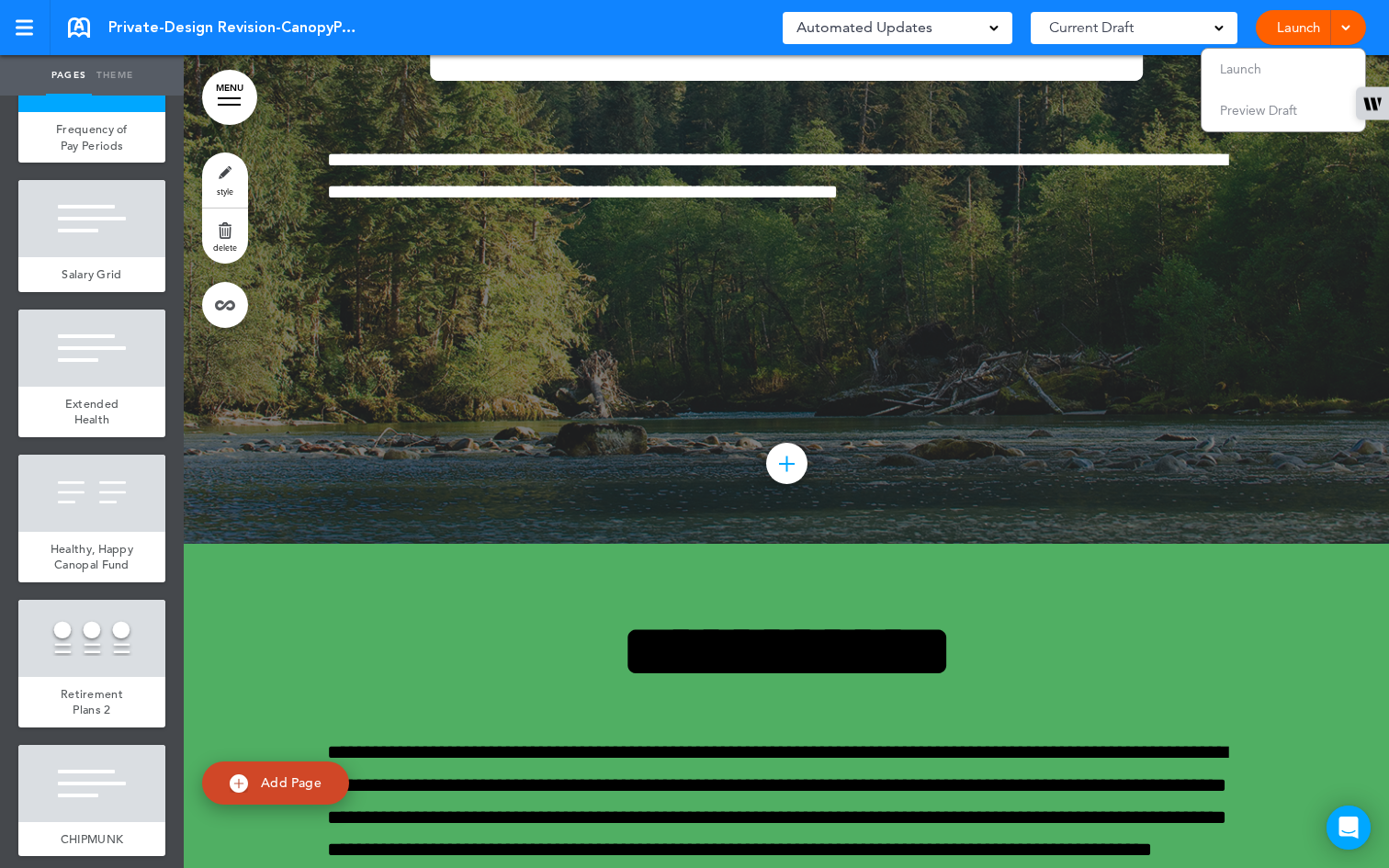
click at [806, 202] on div at bounding box center [786, 138] width 1205 height 814
click at [82, 532] on div at bounding box center [92, 493] width 147 height 77
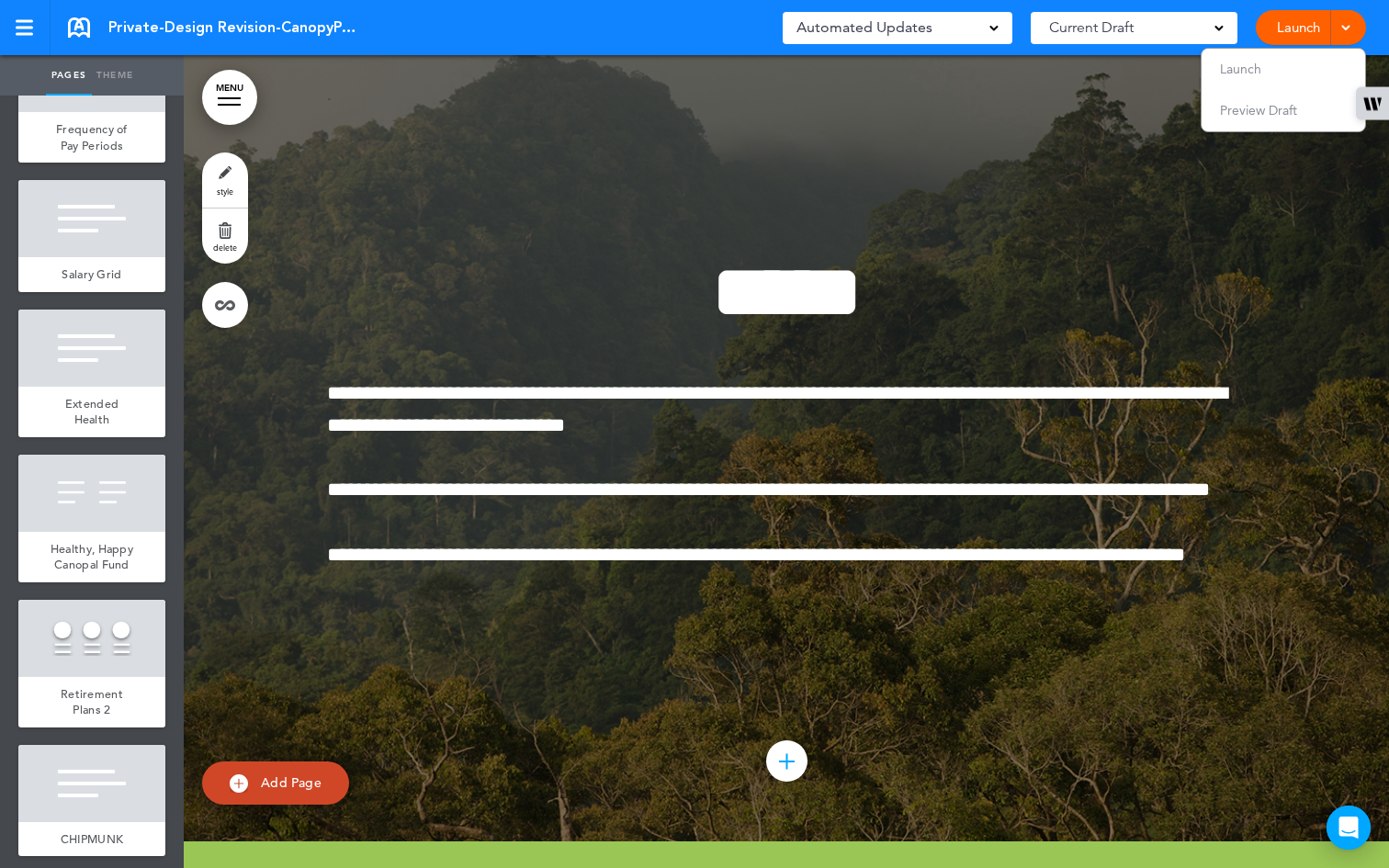
scroll to position [47664, 0]
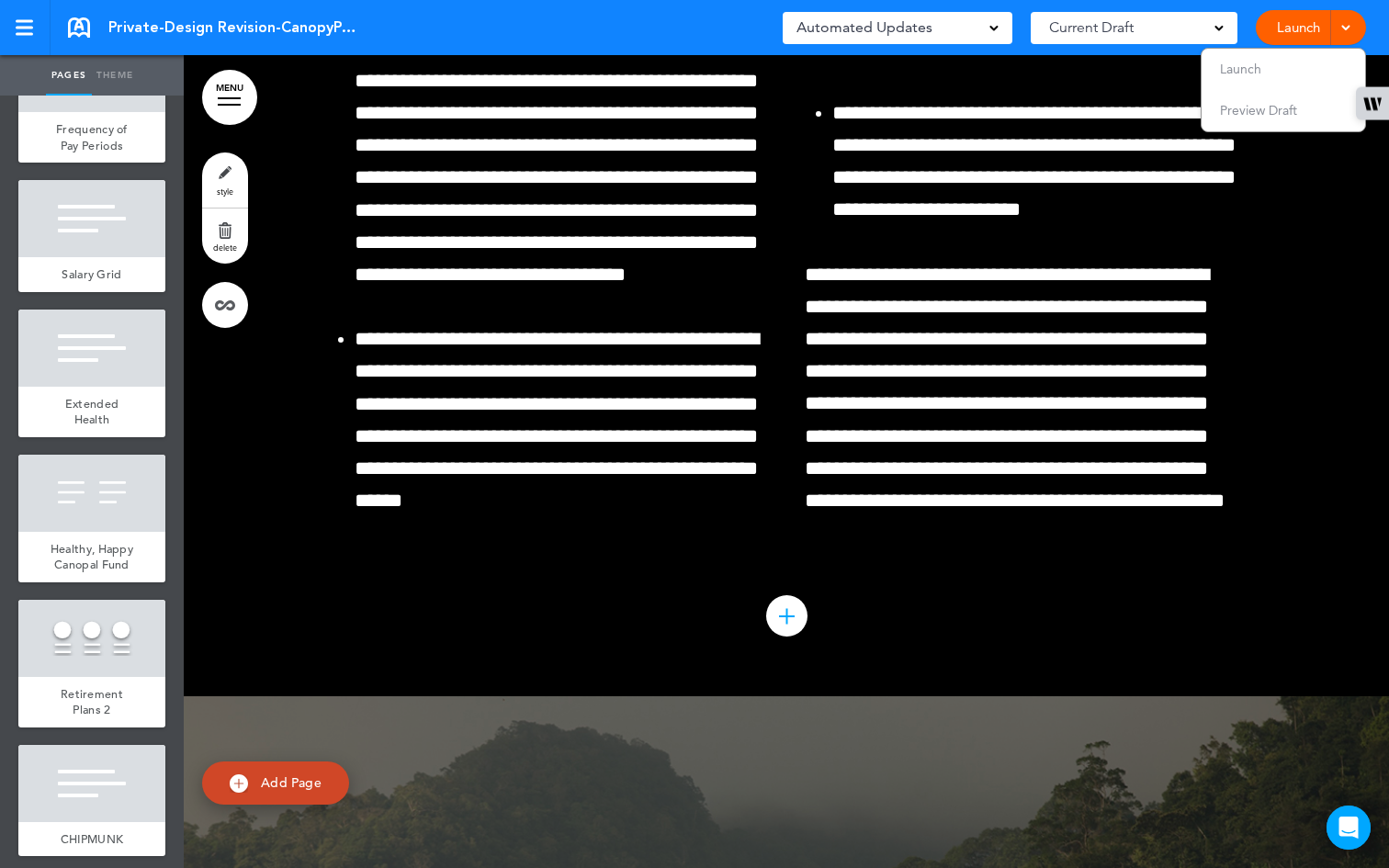
click at [993, 22] on span at bounding box center [994, 27] width 9 height 9
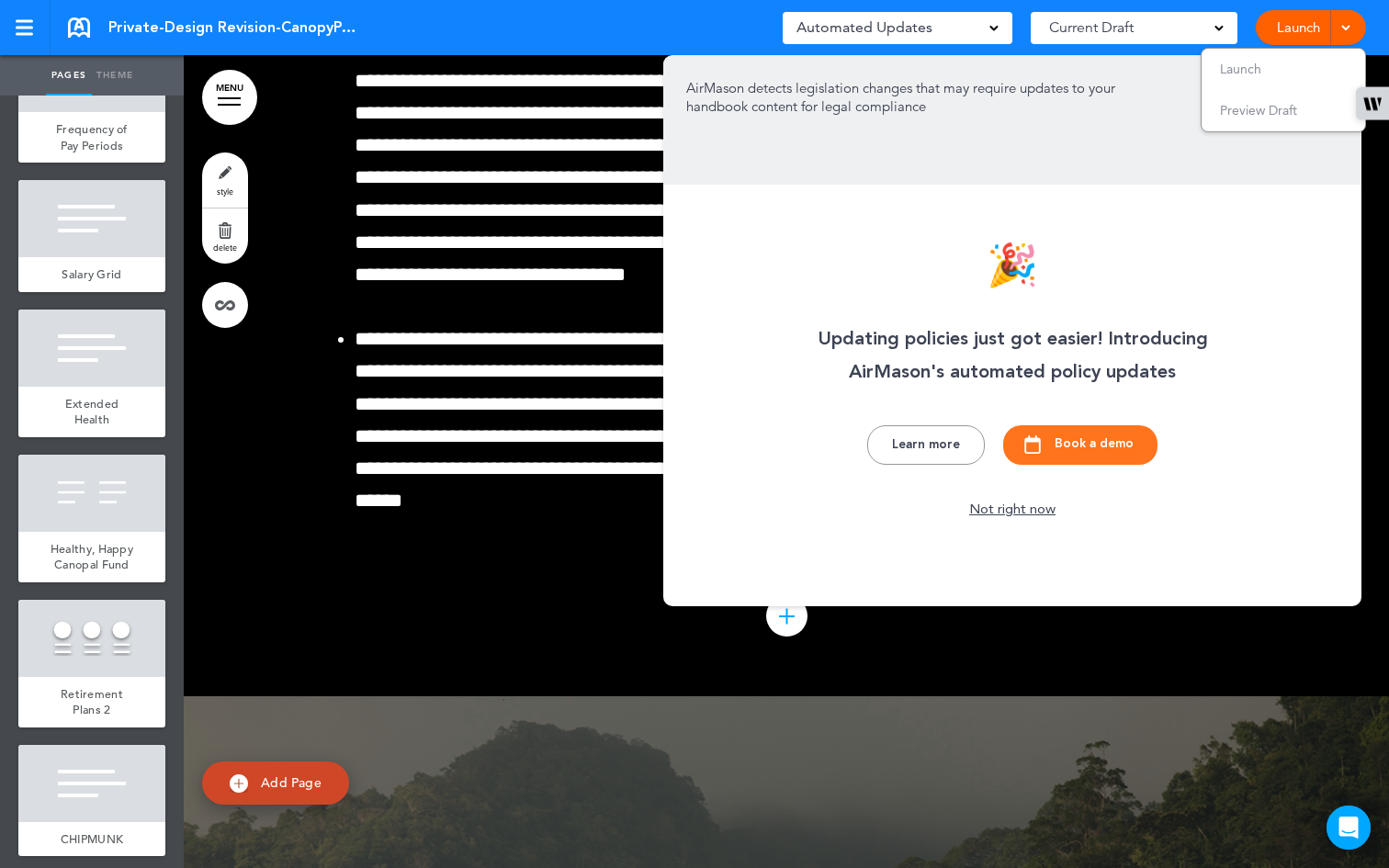
click at [1003, 515] on div "Not right now" at bounding box center [1013, 511] width 101 height 19
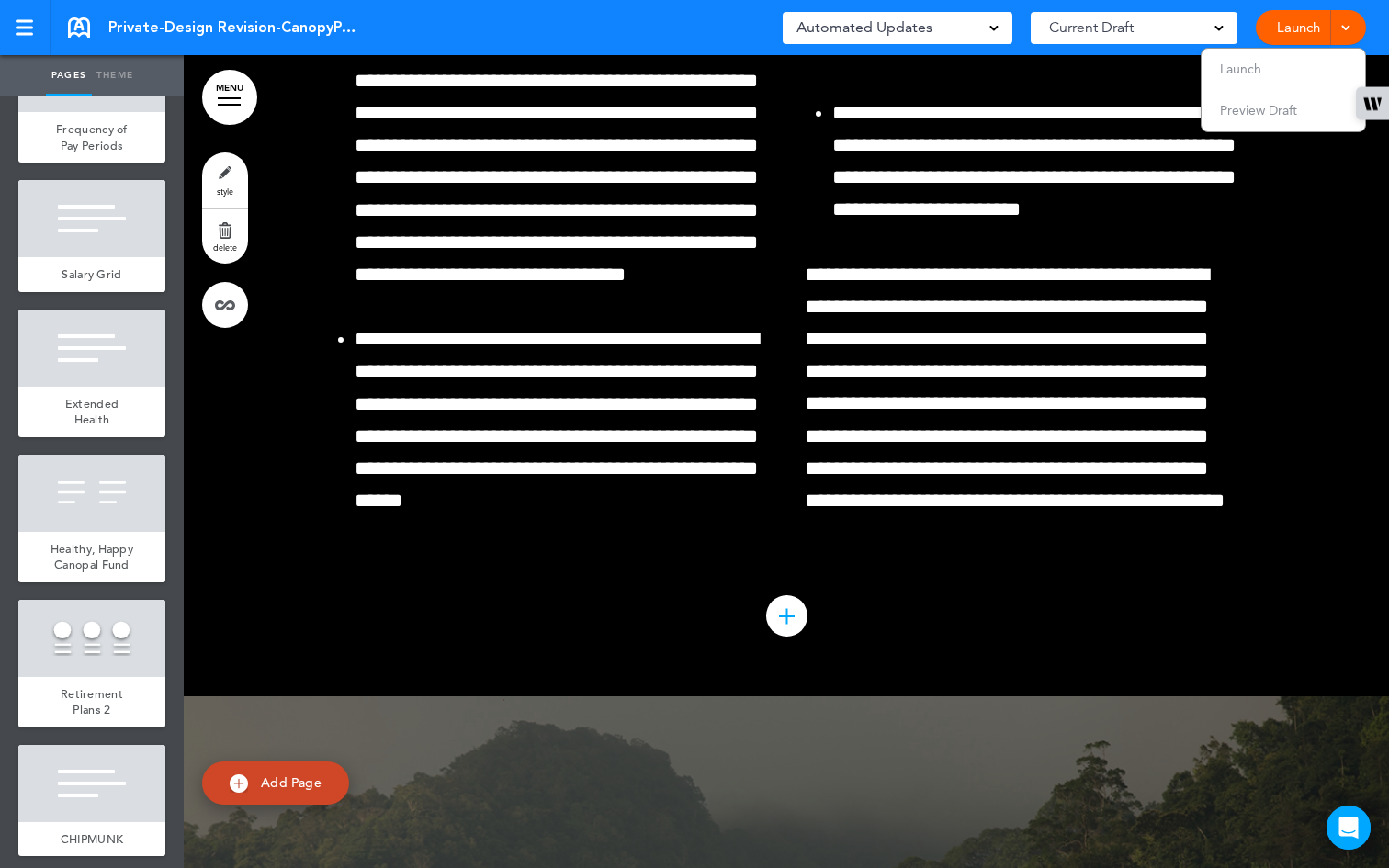
click at [1264, 75] on li "Launch" at bounding box center [1283, 69] width 164 height 41
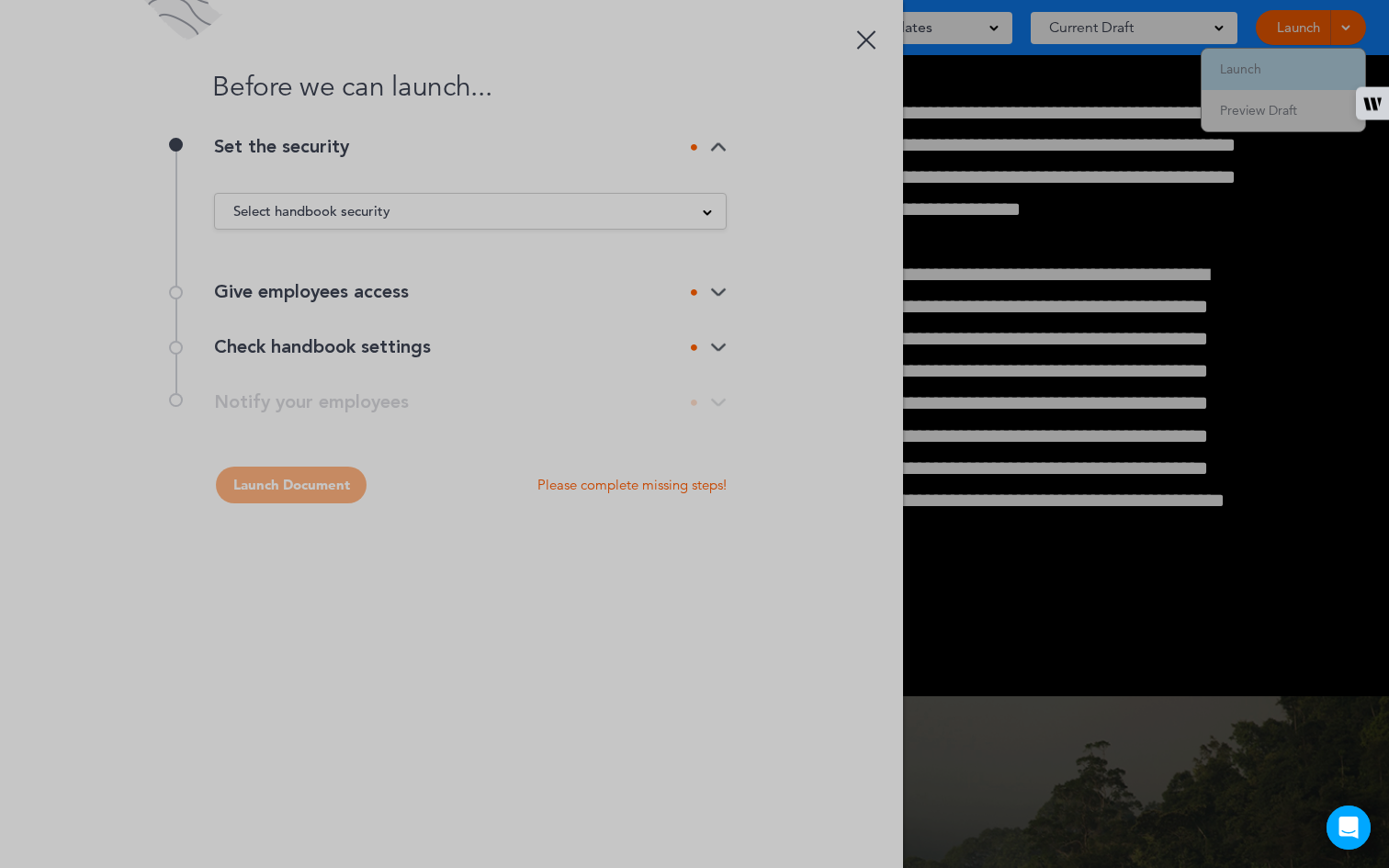
scroll to position [0, 0]
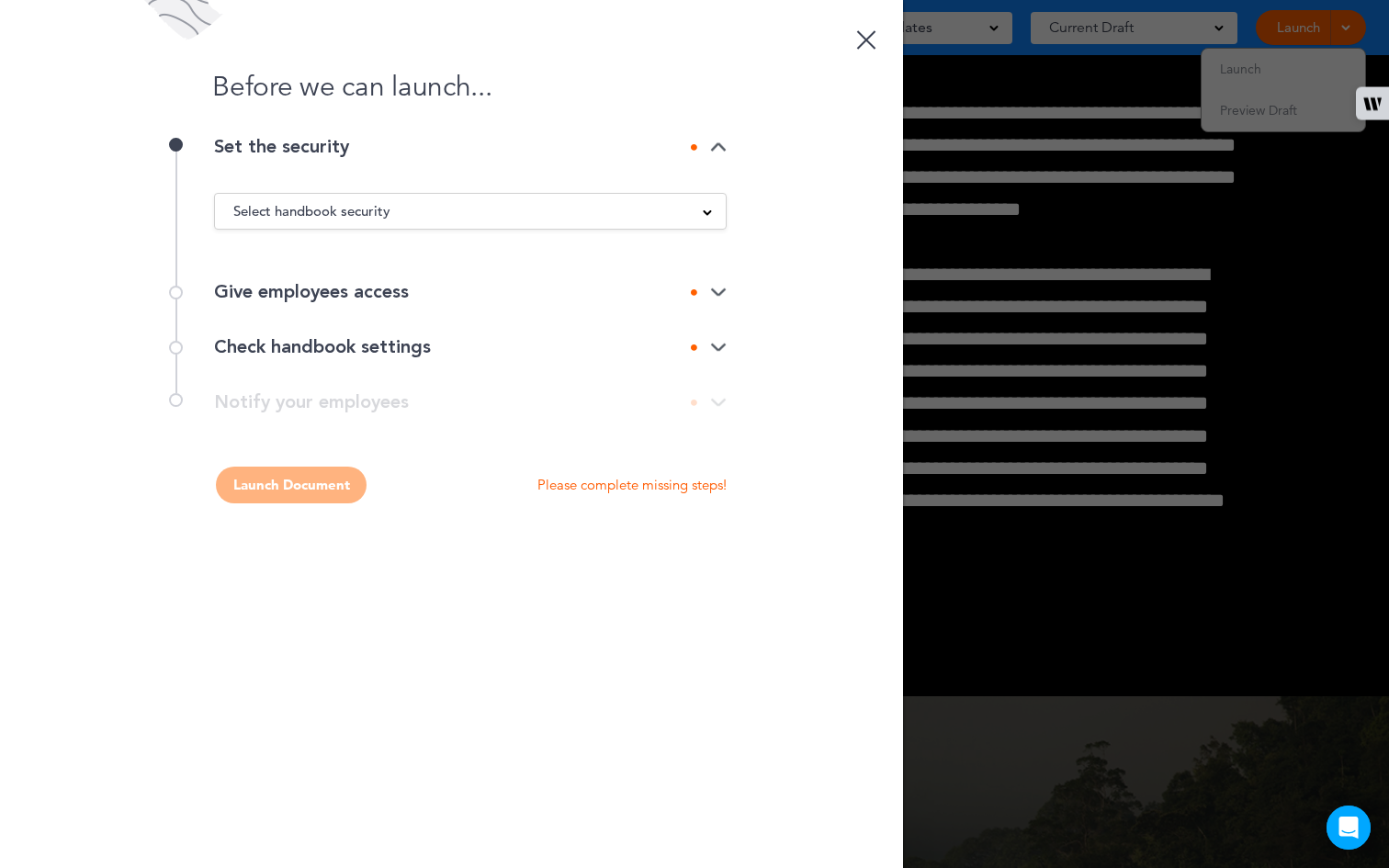
click at [363, 223] on span "Select handbook security" at bounding box center [312, 211] width 157 height 25
click at [366, 218] on span "Select handbook security" at bounding box center [312, 211] width 157 height 25
click at [344, 649] on div "Before we can launch... Set the security Select handbook security Public link P…" at bounding box center [452, 434] width 904 height 868
click at [717, 283] on div "Give employees access" at bounding box center [470, 292] width 513 height 19
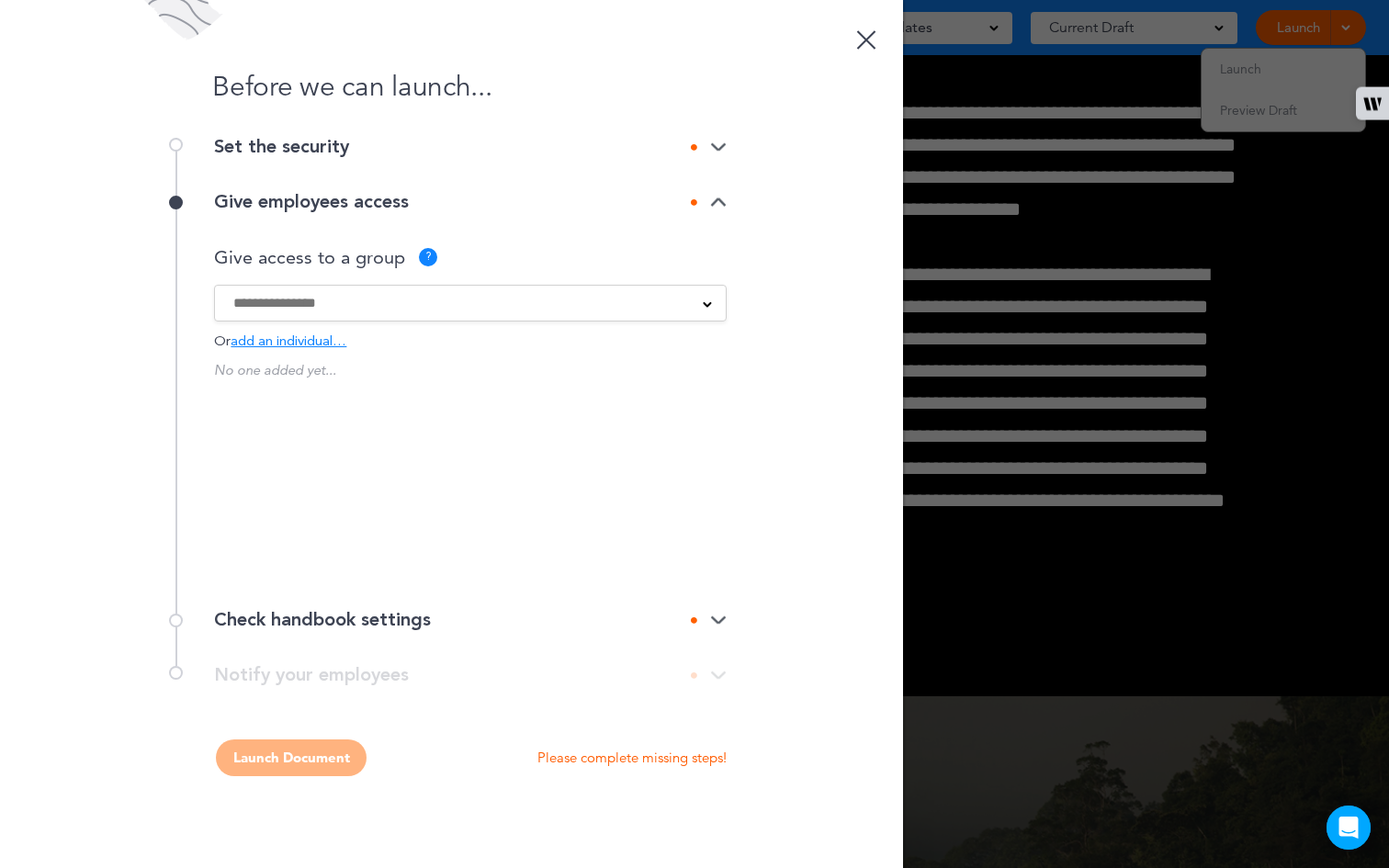
click at [723, 616] on img at bounding box center [719, 621] width 17 height 12
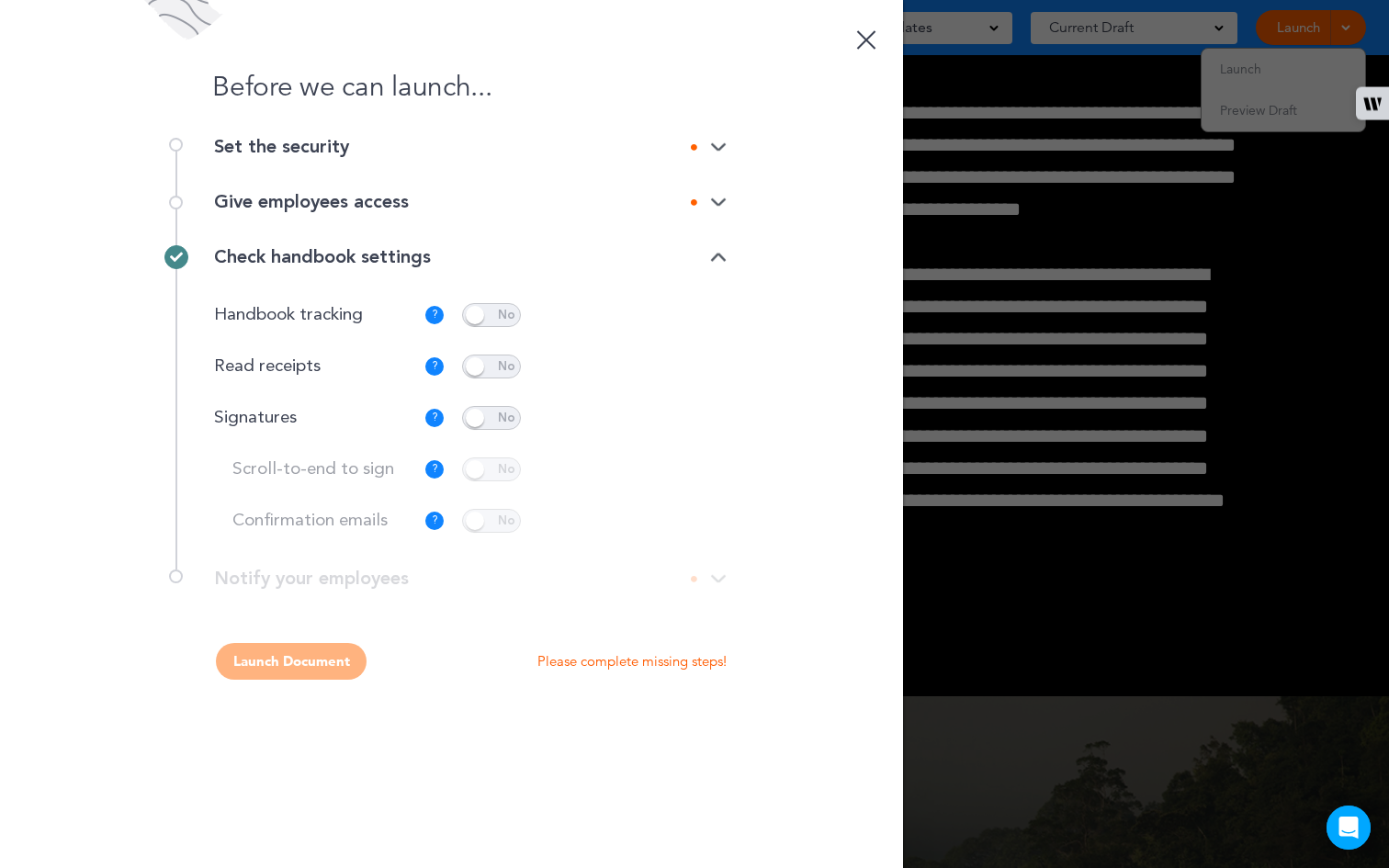
click at [709, 157] on div "Set the security" at bounding box center [470, 156] width 513 height 37
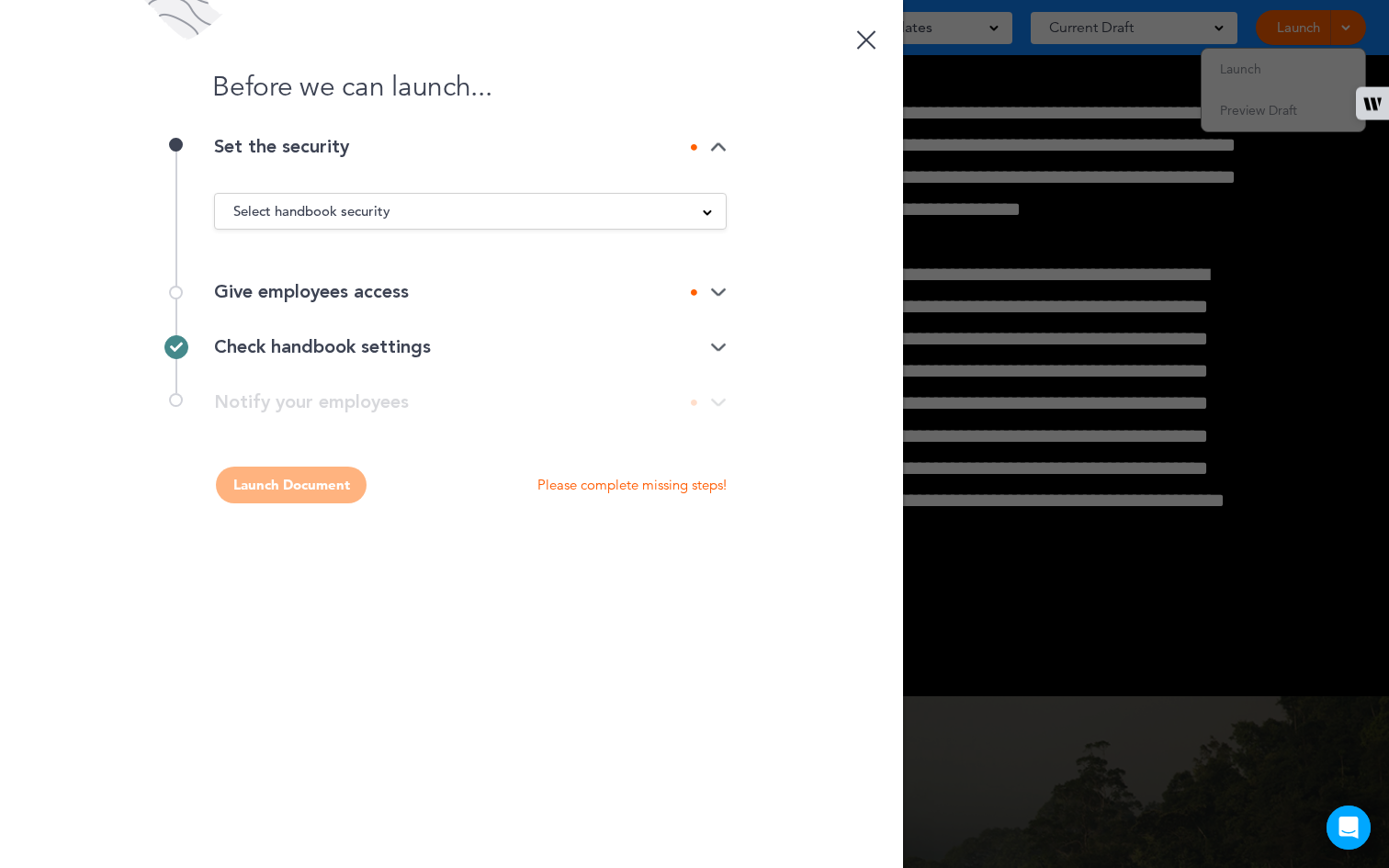
click at [705, 203] on div "Select handbook security" at bounding box center [470, 212] width 511 height 21
click at [880, 23] on div "Before we can launch..." at bounding box center [452, 68] width 904 height 138
click at [875, 34] on link at bounding box center [866, 37] width 37 height 37
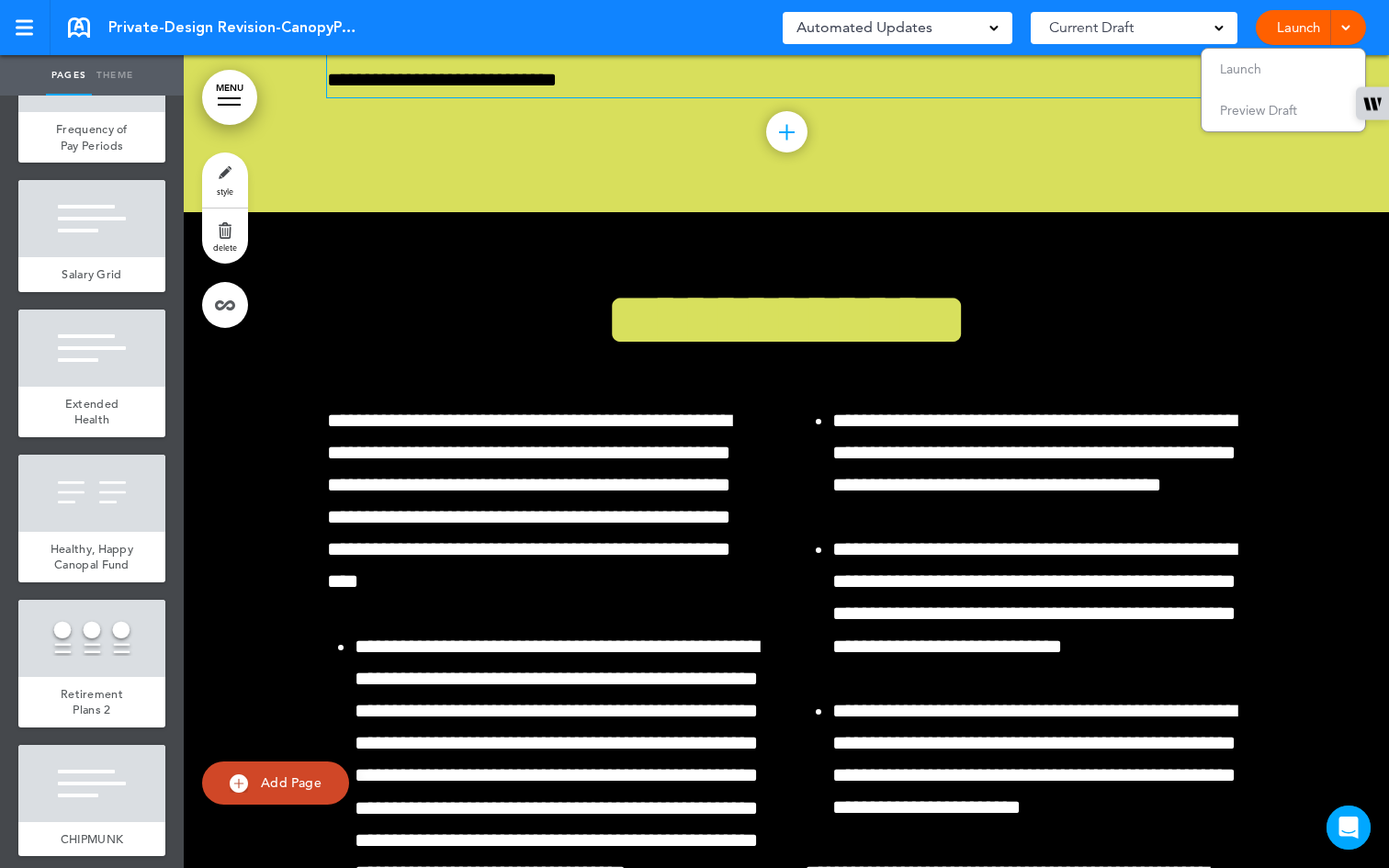
scroll to position [47038, 0]
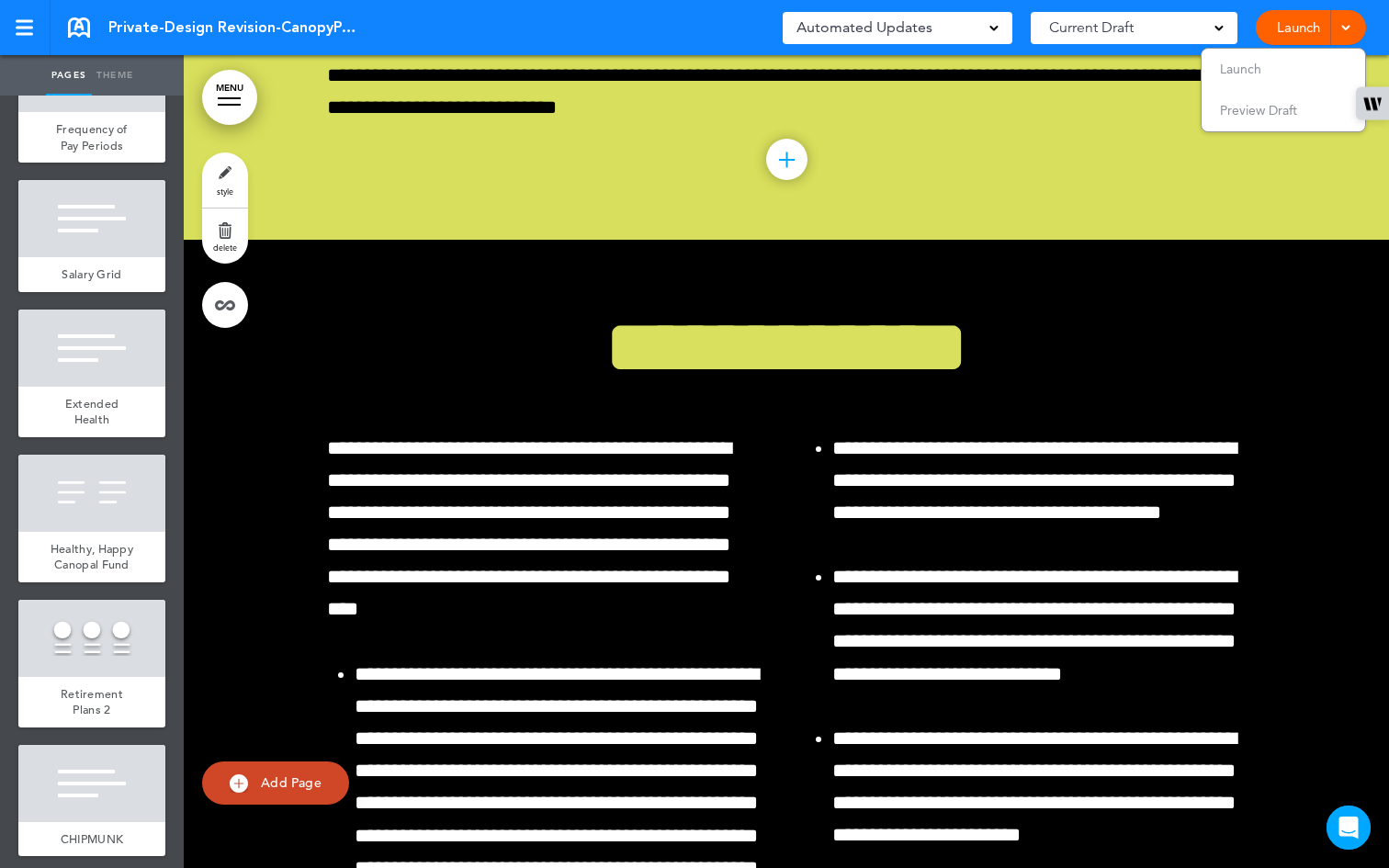
click at [1217, 23] on span at bounding box center [1219, 27] width 9 height 9
click at [1166, 62] on ul "CURRENT DRAFT" at bounding box center [1134, 73] width 207 height 52
click at [1161, 69] on span "CURRENT DRAFT" at bounding box center [1118, 74] width 111 height 18
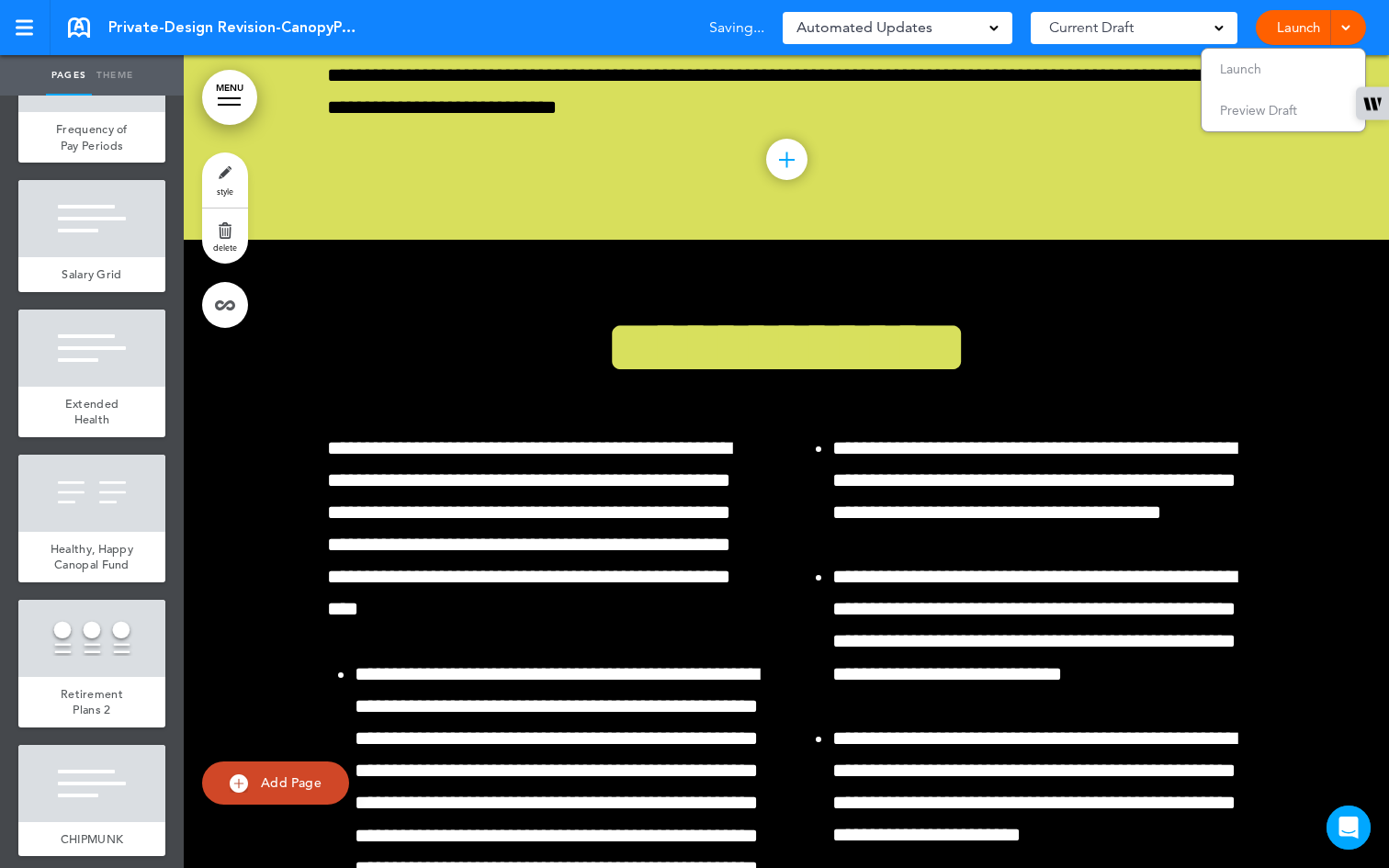
click at [1339, 24] on div at bounding box center [1344, 27] width 19 height 35
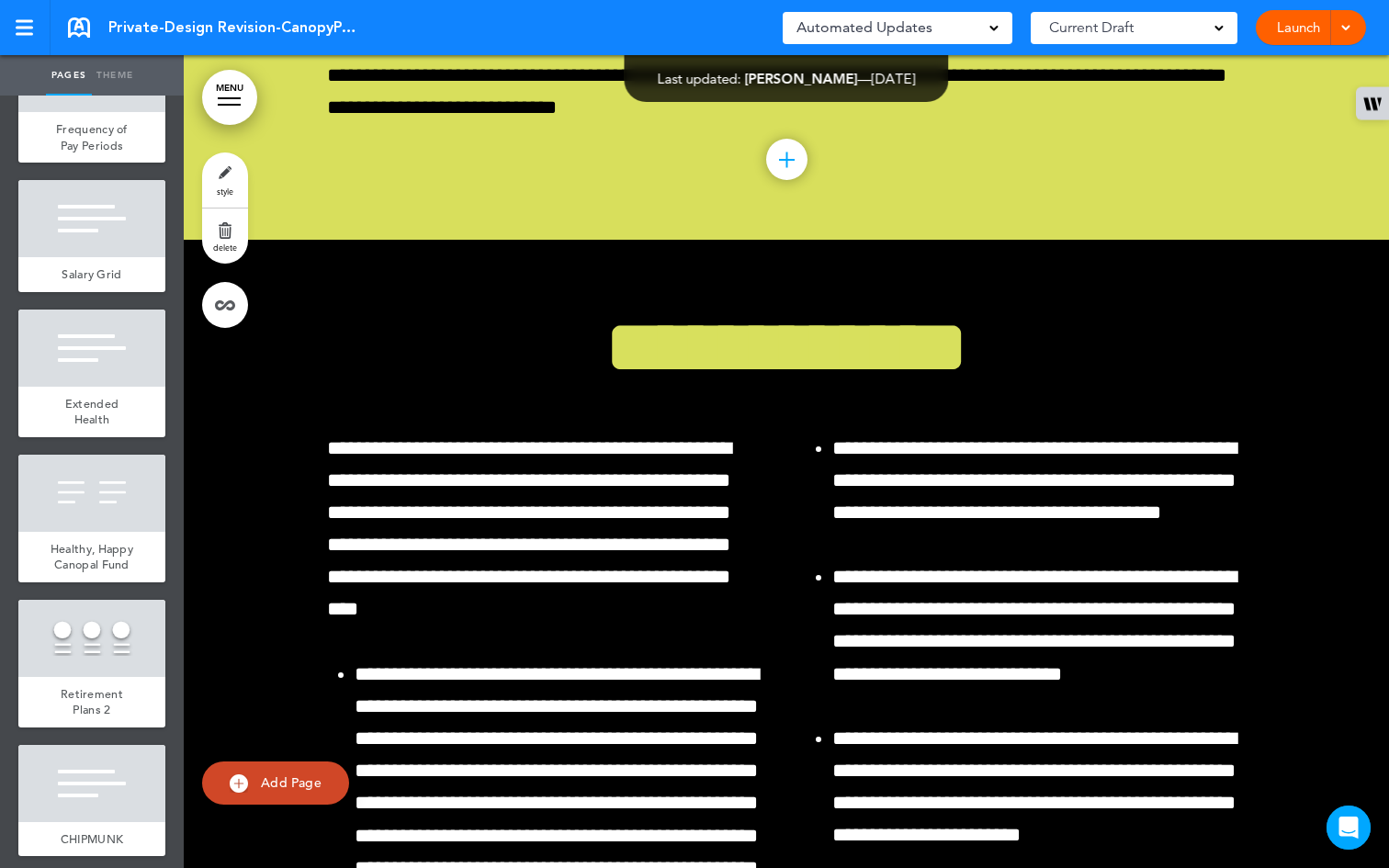
click at [658, 77] on span "Last updated:" at bounding box center [699, 79] width 83 height 18
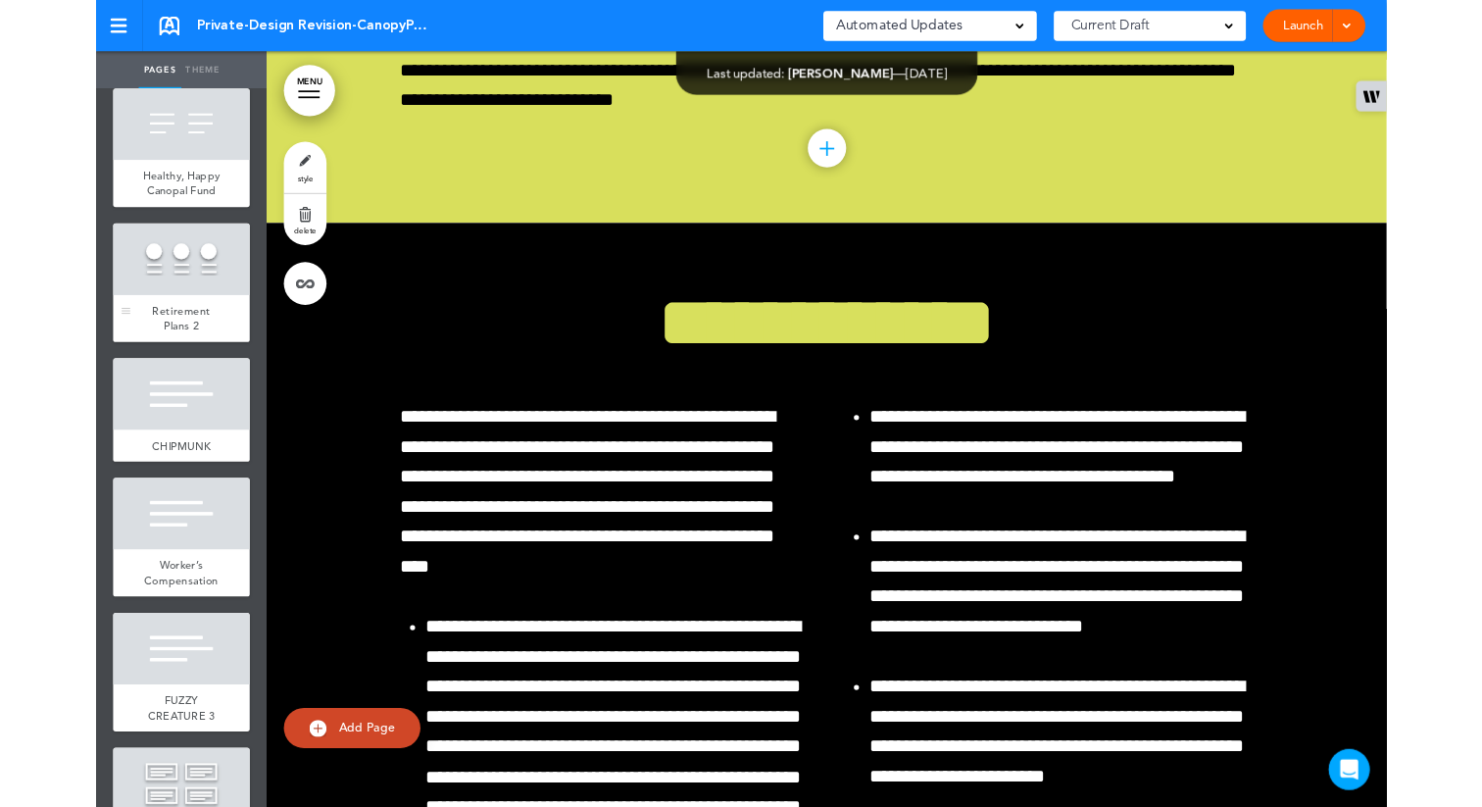
scroll to position [2927, 0]
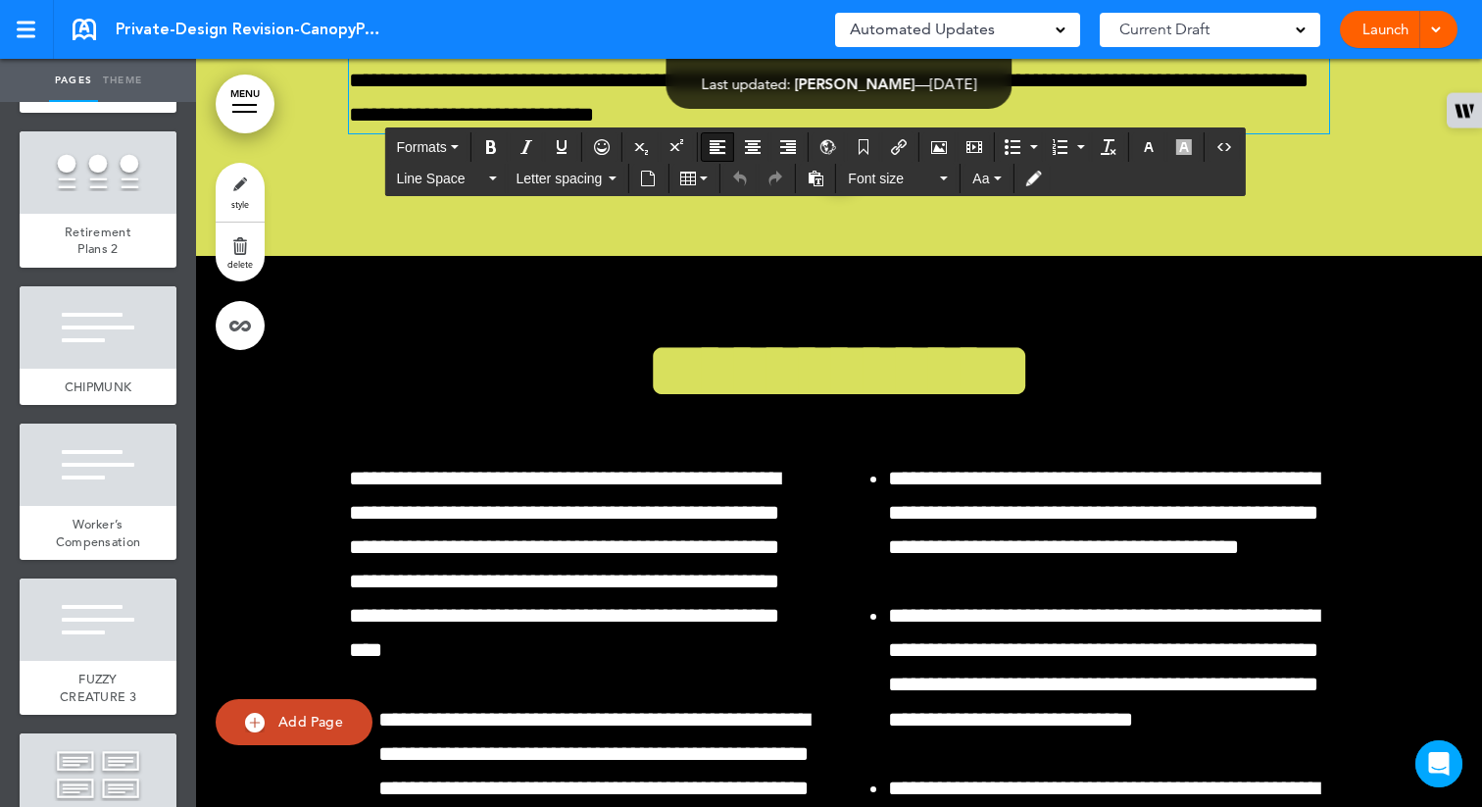
click at [935, 70] on div "Last updated: Linda Lukandwa — Aug 14th 2025 — Show for Employees: On Every Pag…" at bounding box center [840, 84] width 346 height 50
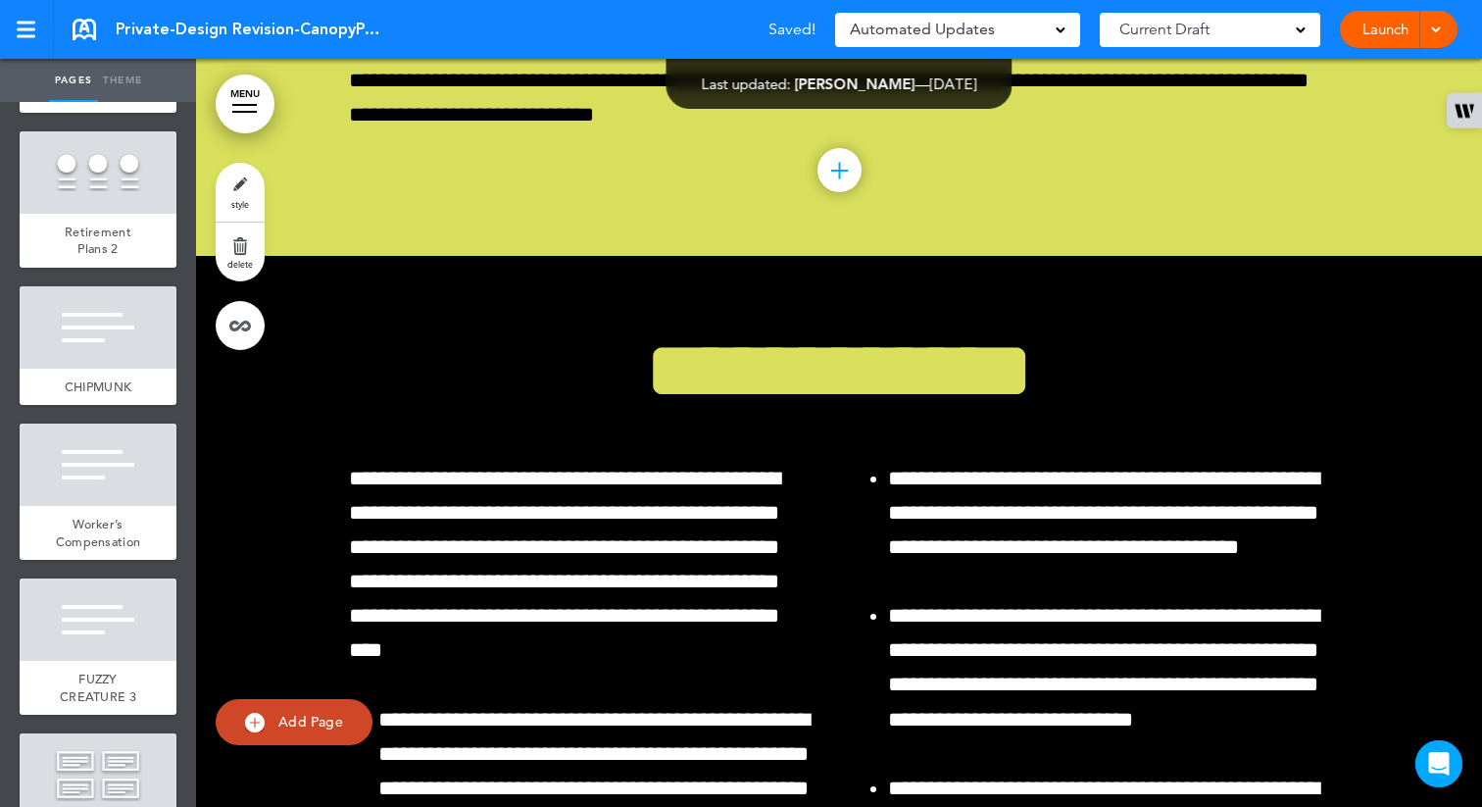
click at [931, 87] on span "[DATE]" at bounding box center [953, 84] width 47 height 19
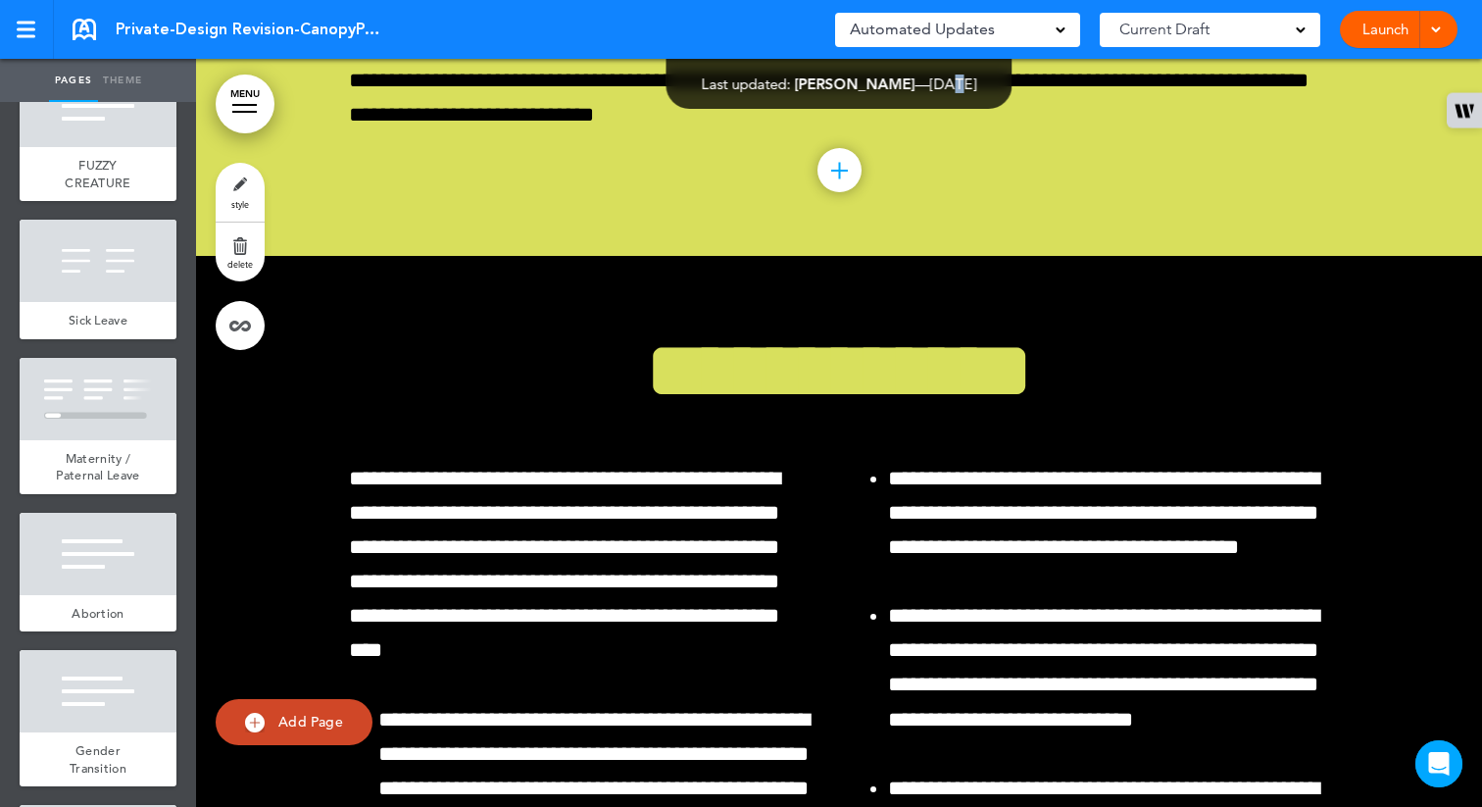
scroll to position [4432, 0]
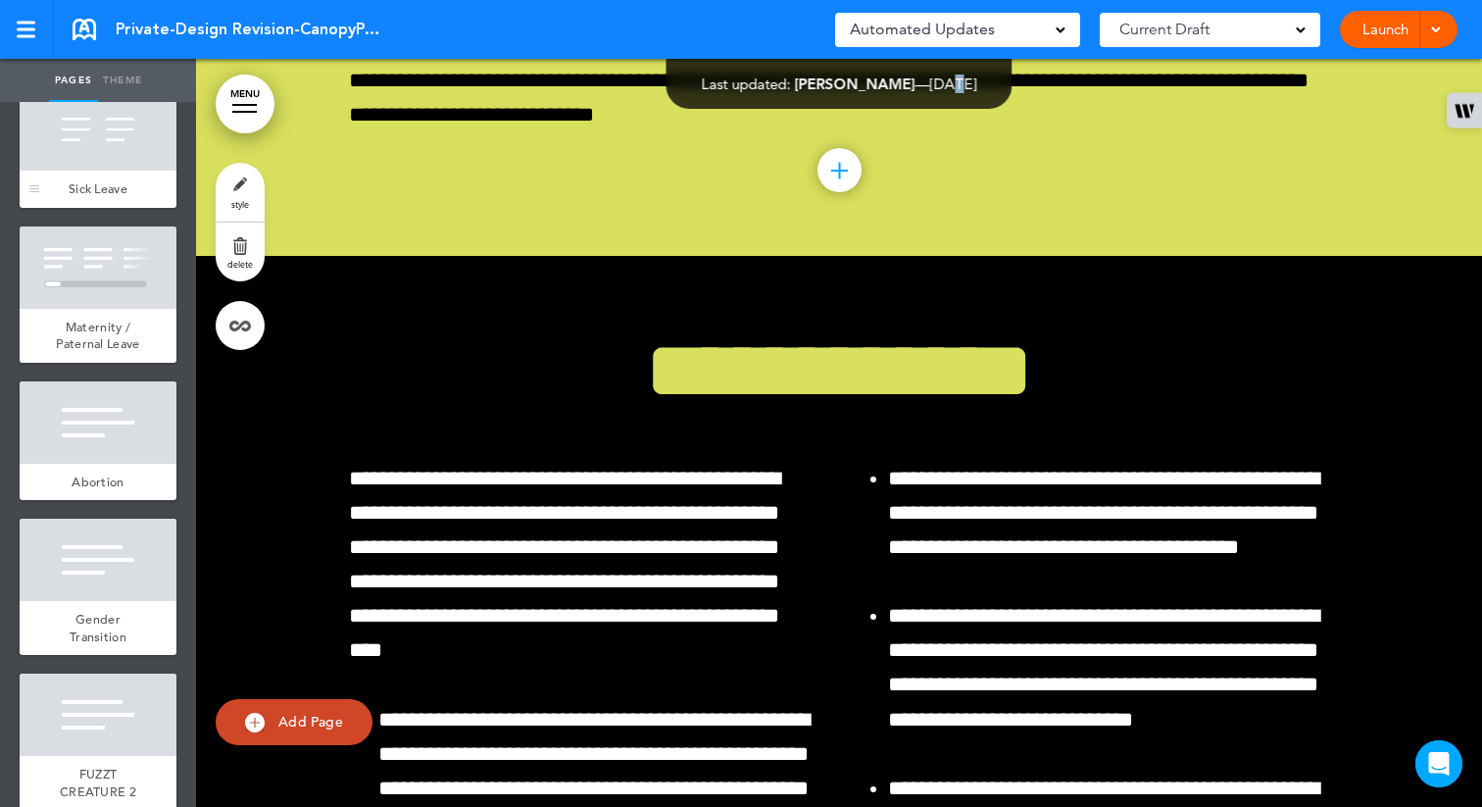
click at [81, 197] on span "Sick Leave" at bounding box center [98, 188] width 59 height 17
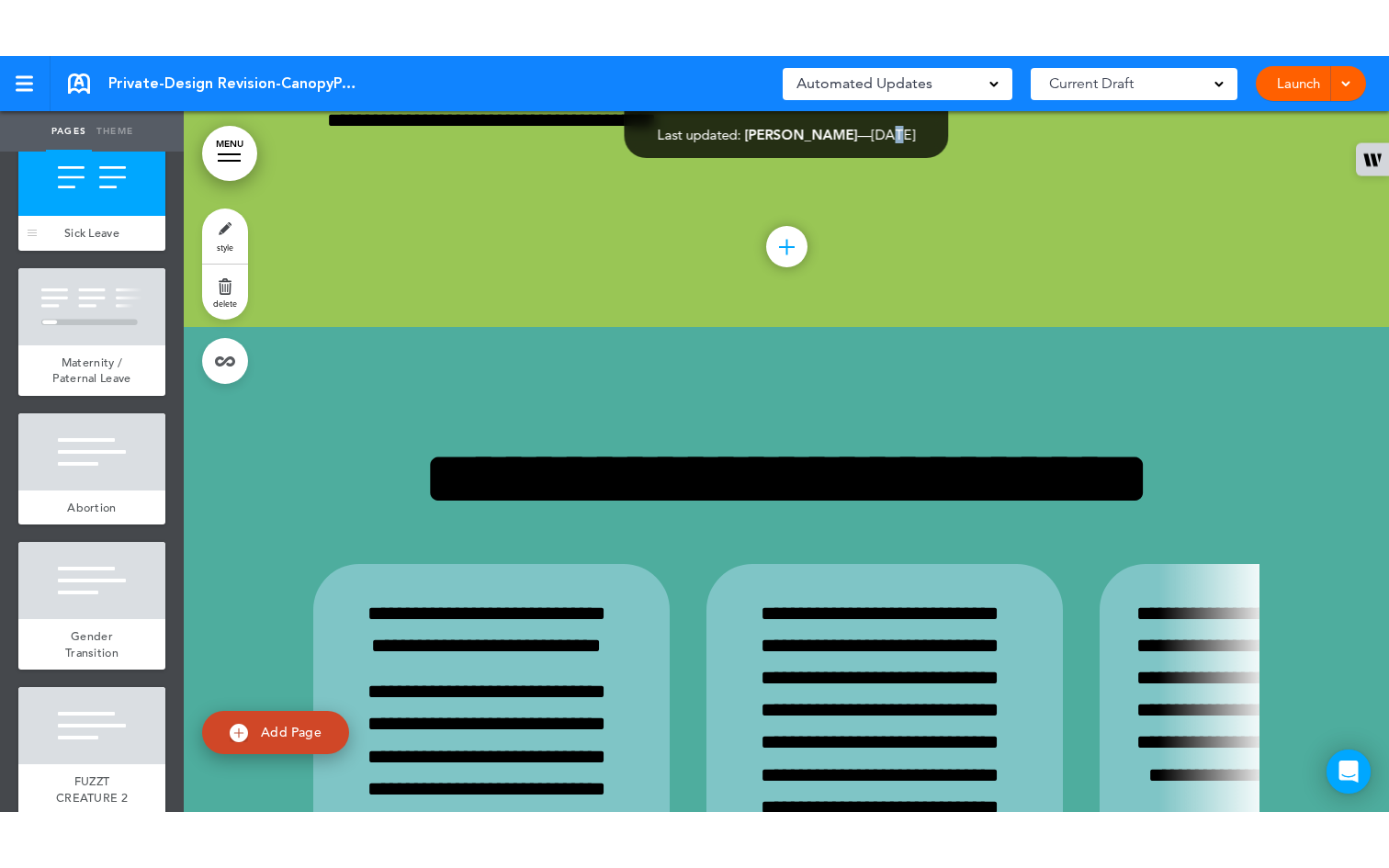
scroll to position [33991, 0]
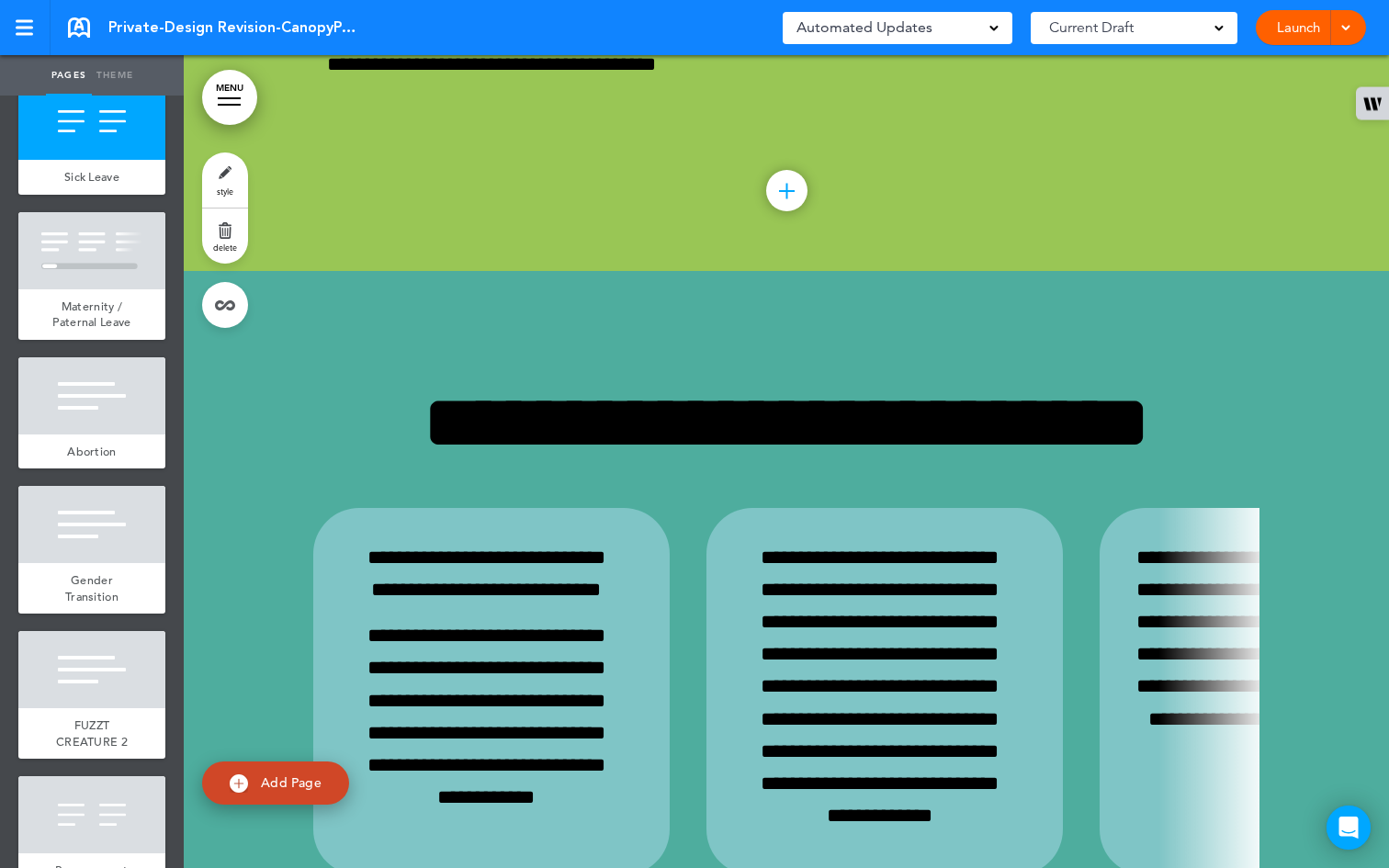
click at [1222, 23] on div "Current Draft" at bounding box center [1134, 28] width 207 height 32
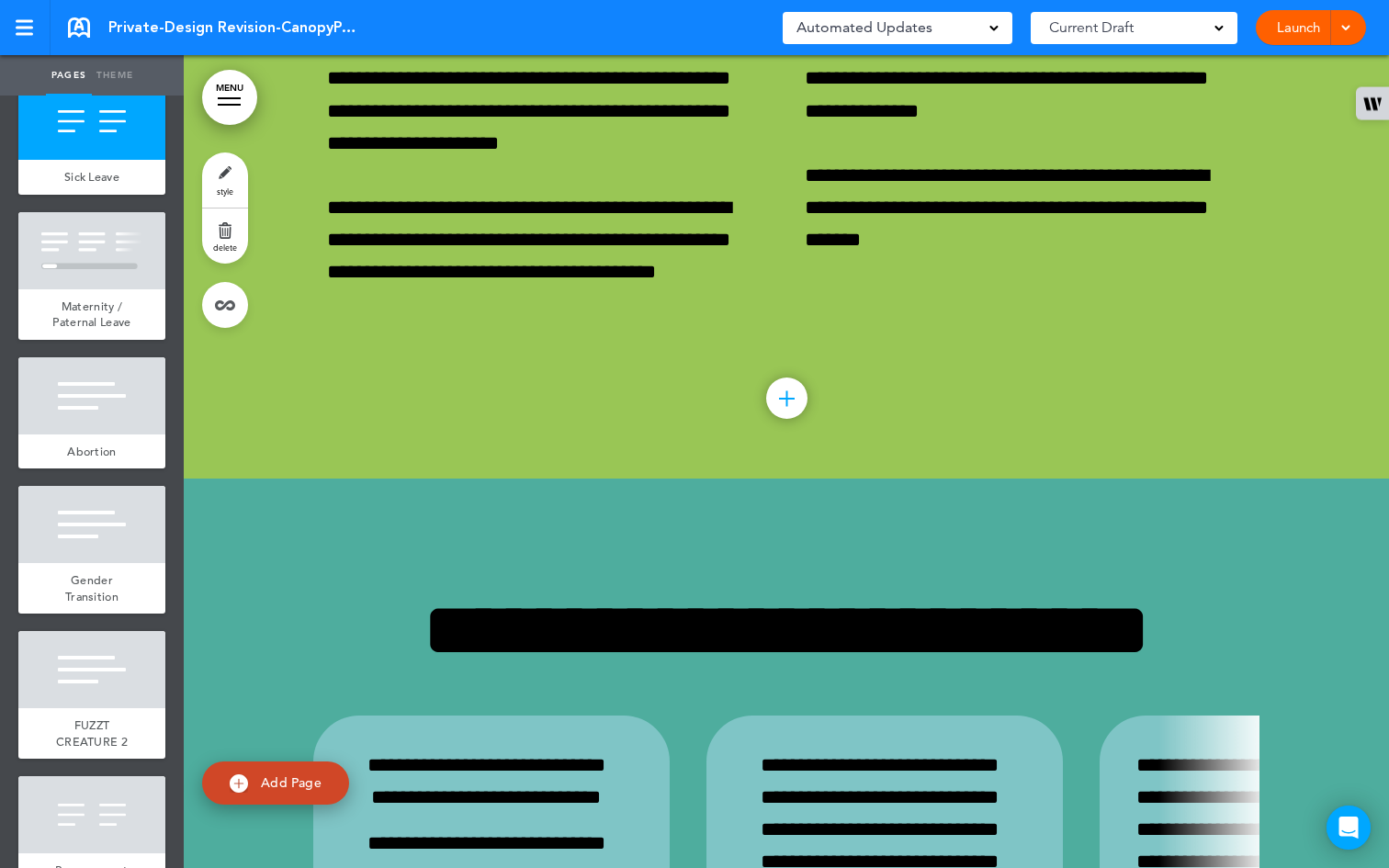
scroll to position [33782, 0]
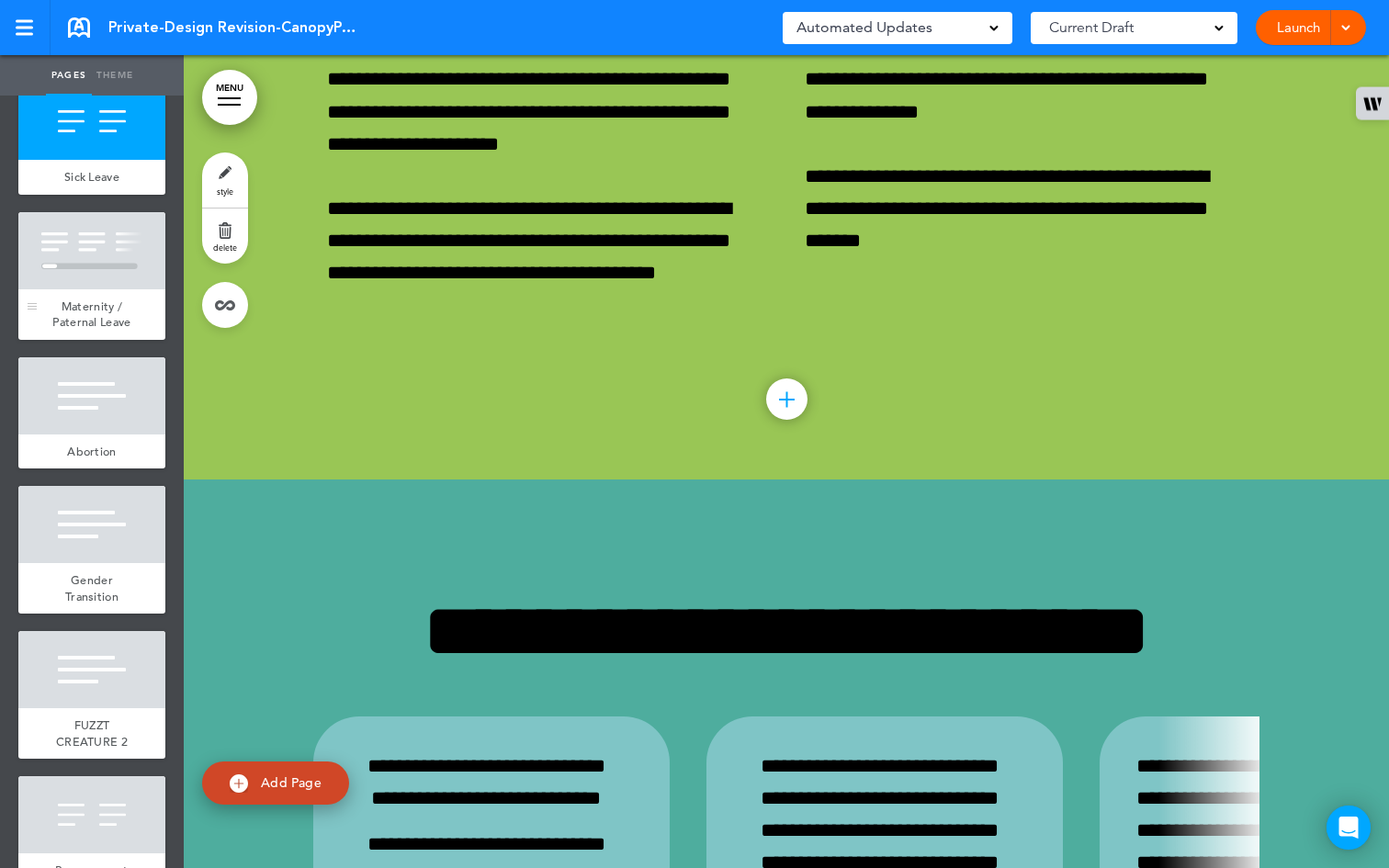
click at [52, 340] on div "Maternity / Paternal Leave" at bounding box center [92, 315] width 147 height 51
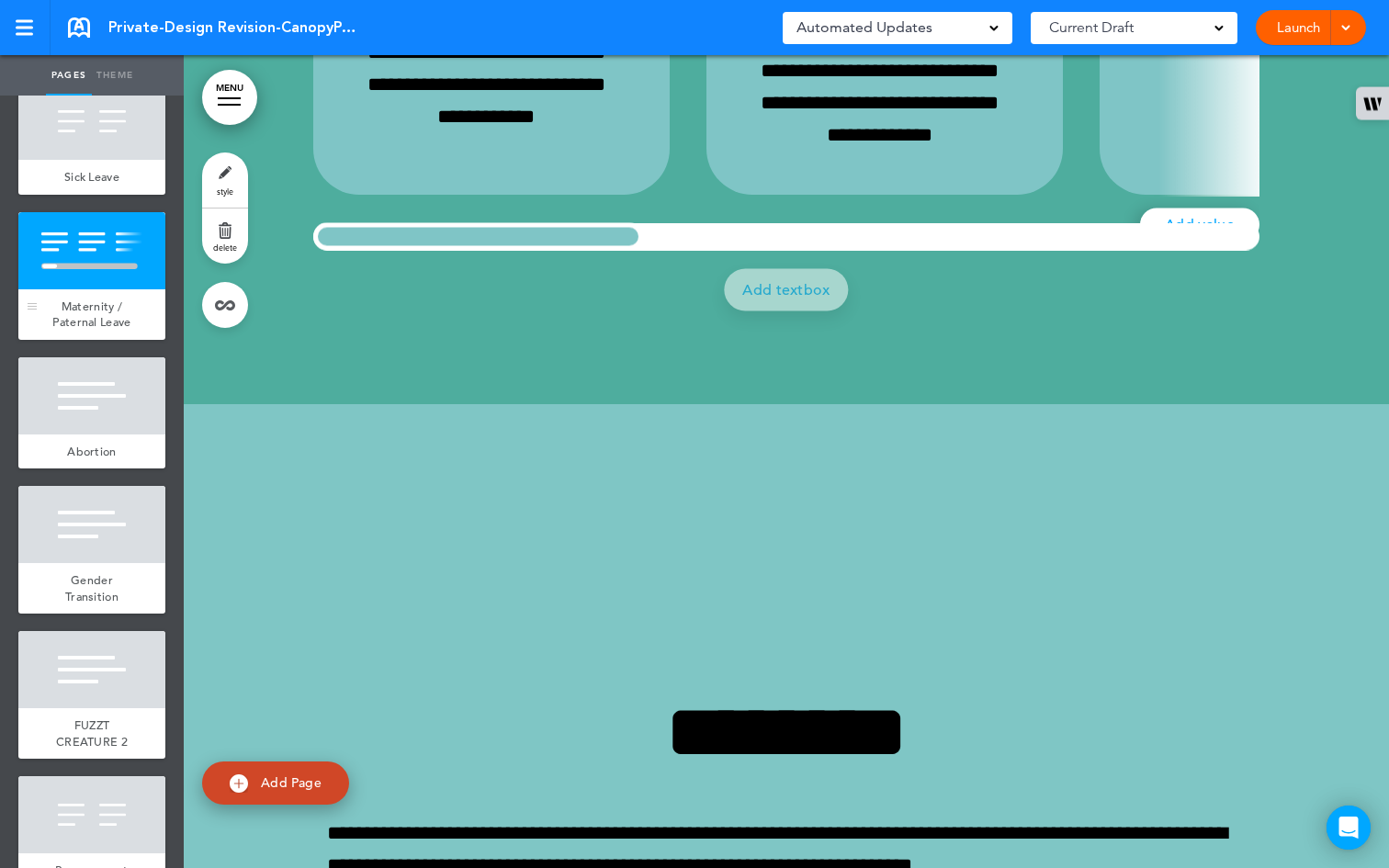
scroll to position [34804, 0]
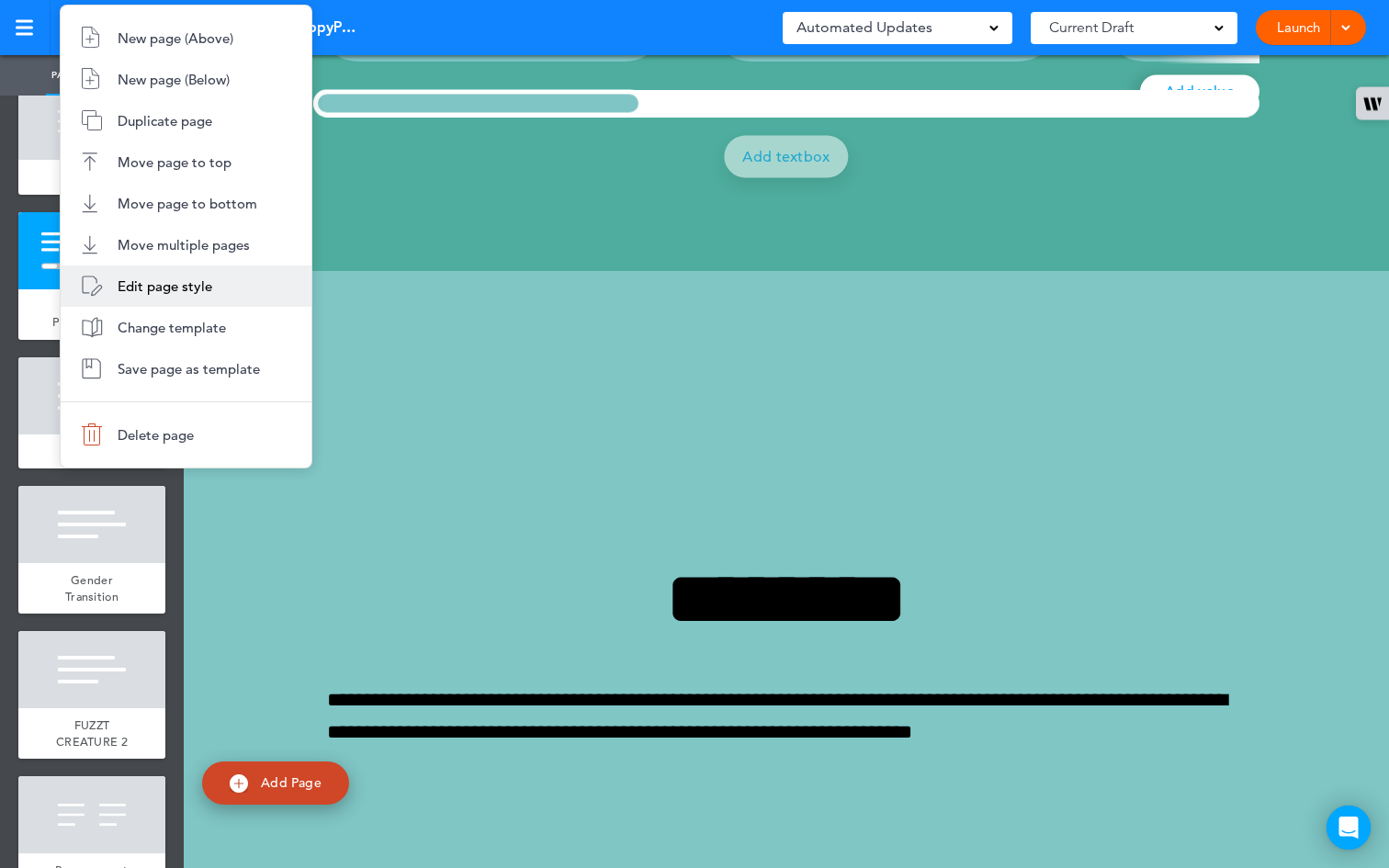
click at [177, 297] on li "Edit page style" at bounding box center [187, 286] width 251 height 41
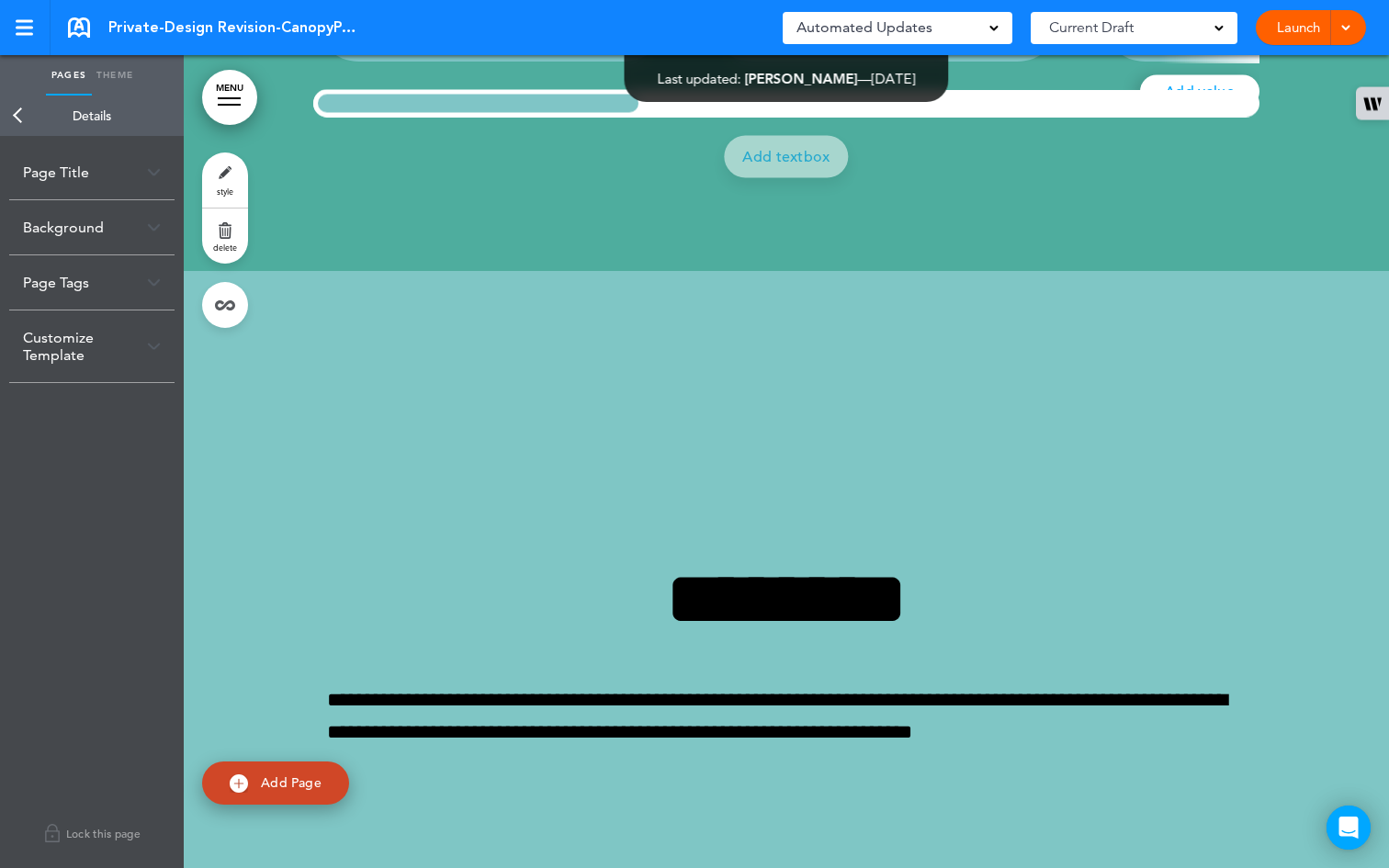
click at [91, 182] on div "Page Title" at bounding box center [92, 172] width 165 height 54
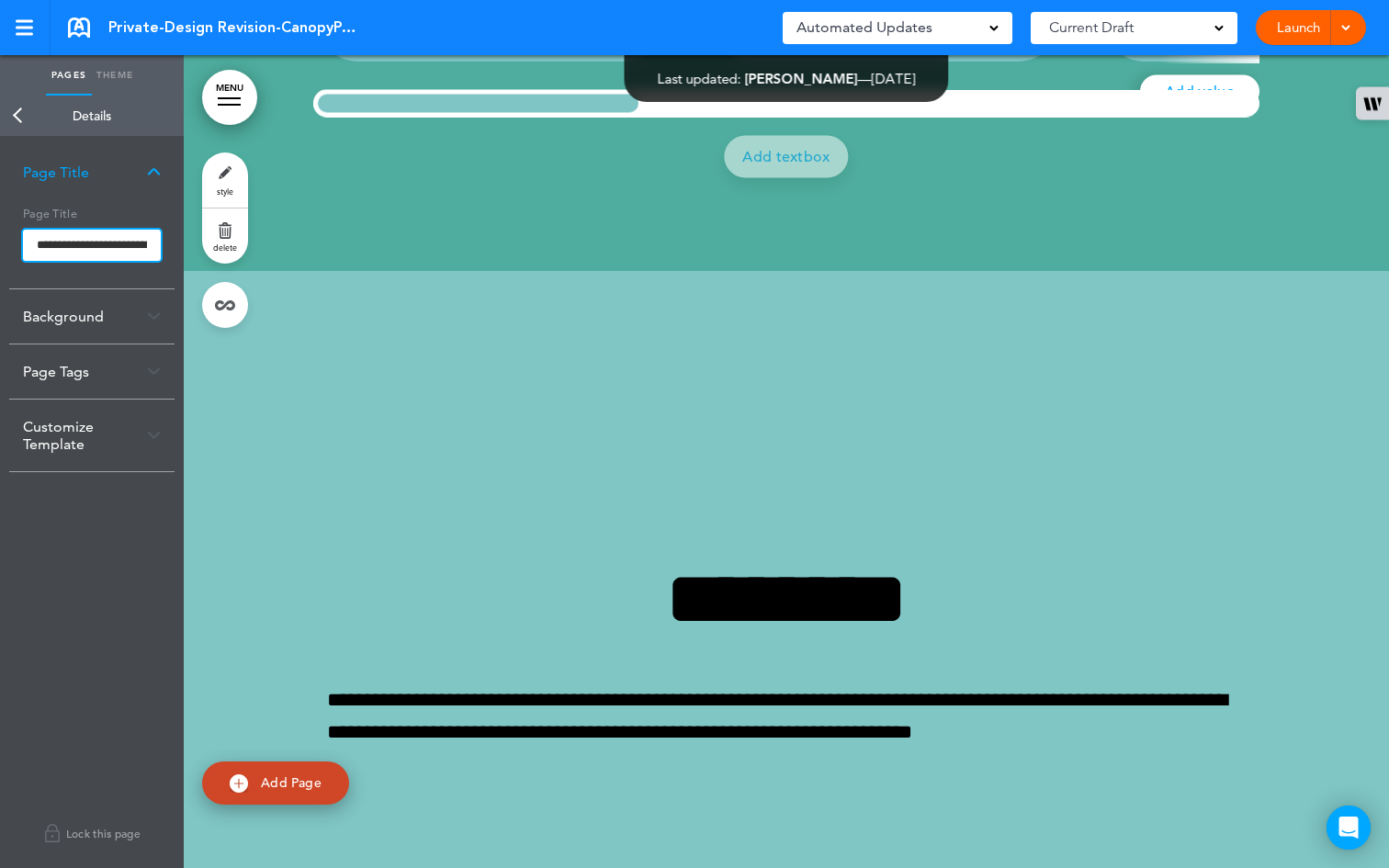
click at [96, 250] on input "**********" at bounding box center [92, 245] width 138 height 31
drag, startPoint x: 102, startPoint y: 245, endPoint x: 0, endPoint y: 221, distance: 104.8
click at [0, 221] on div "**********" at bounding box center [92, 501] width 184 height 732
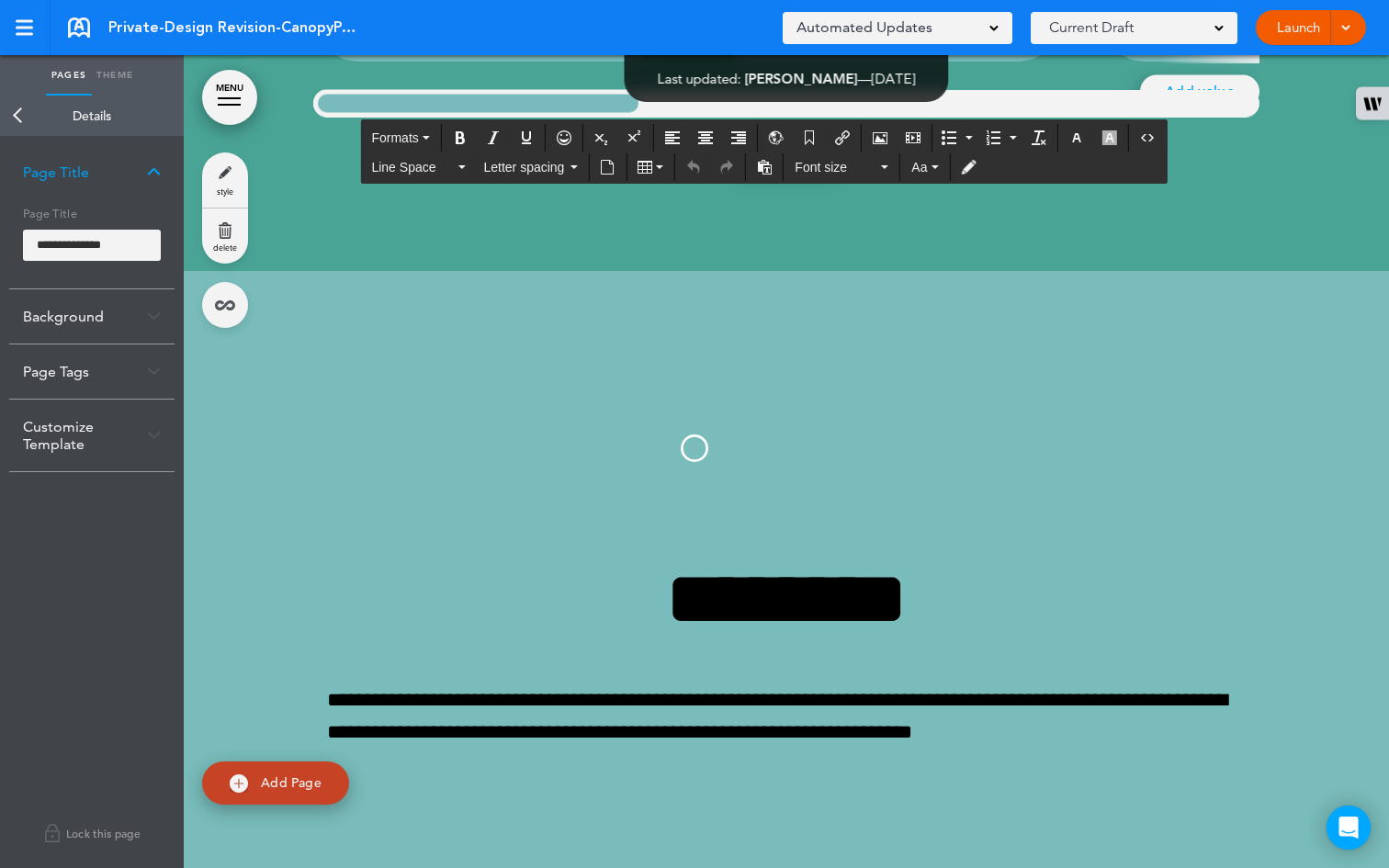
click at [308, 212] on body "Make this page common so it is available in other handbooks. This handbook Prev…" at bounding box center [694, 434] width 1389 height 868
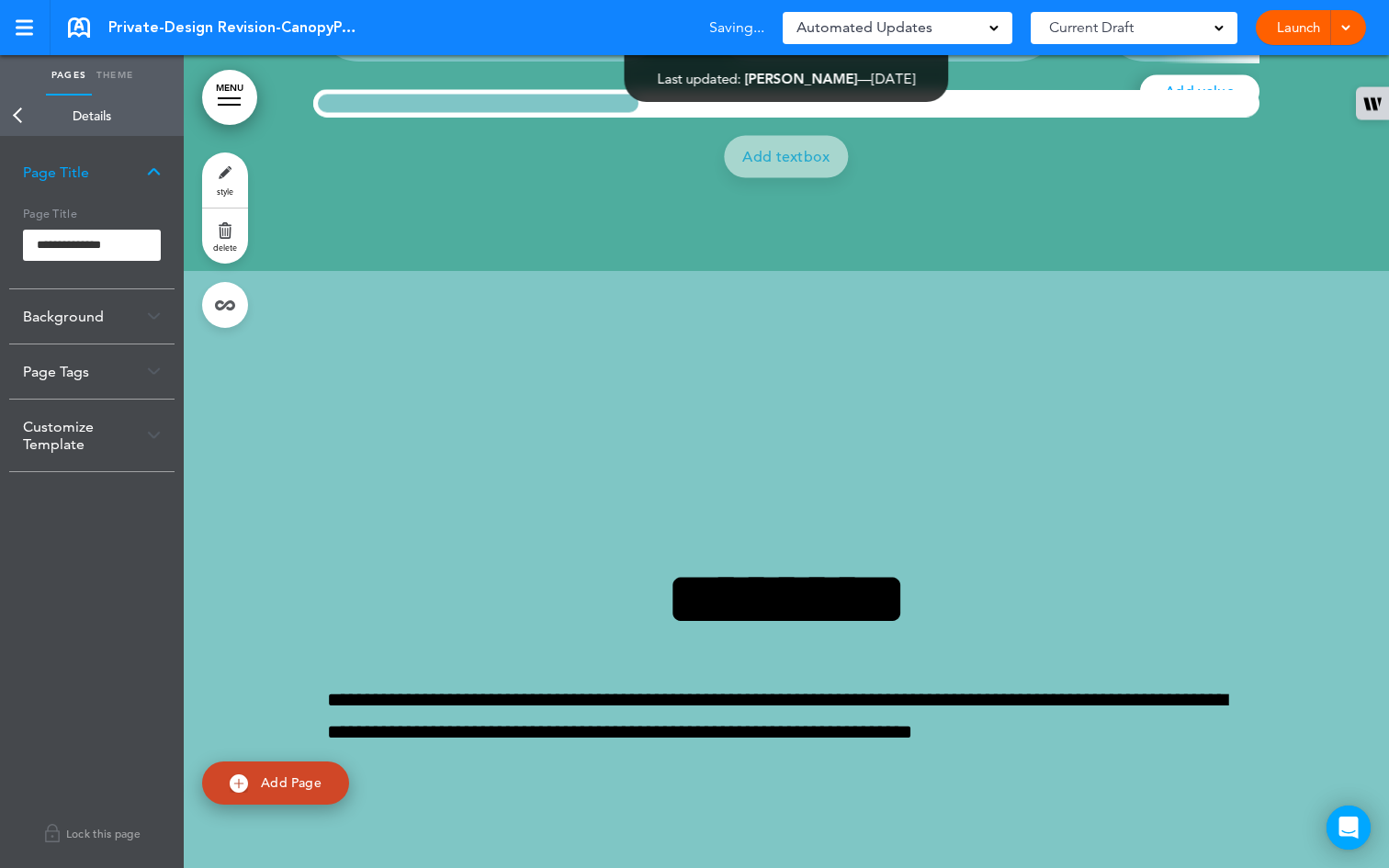
click at [20, 117] on link "Back" at bounding box center [18, 115] width 37 height 40
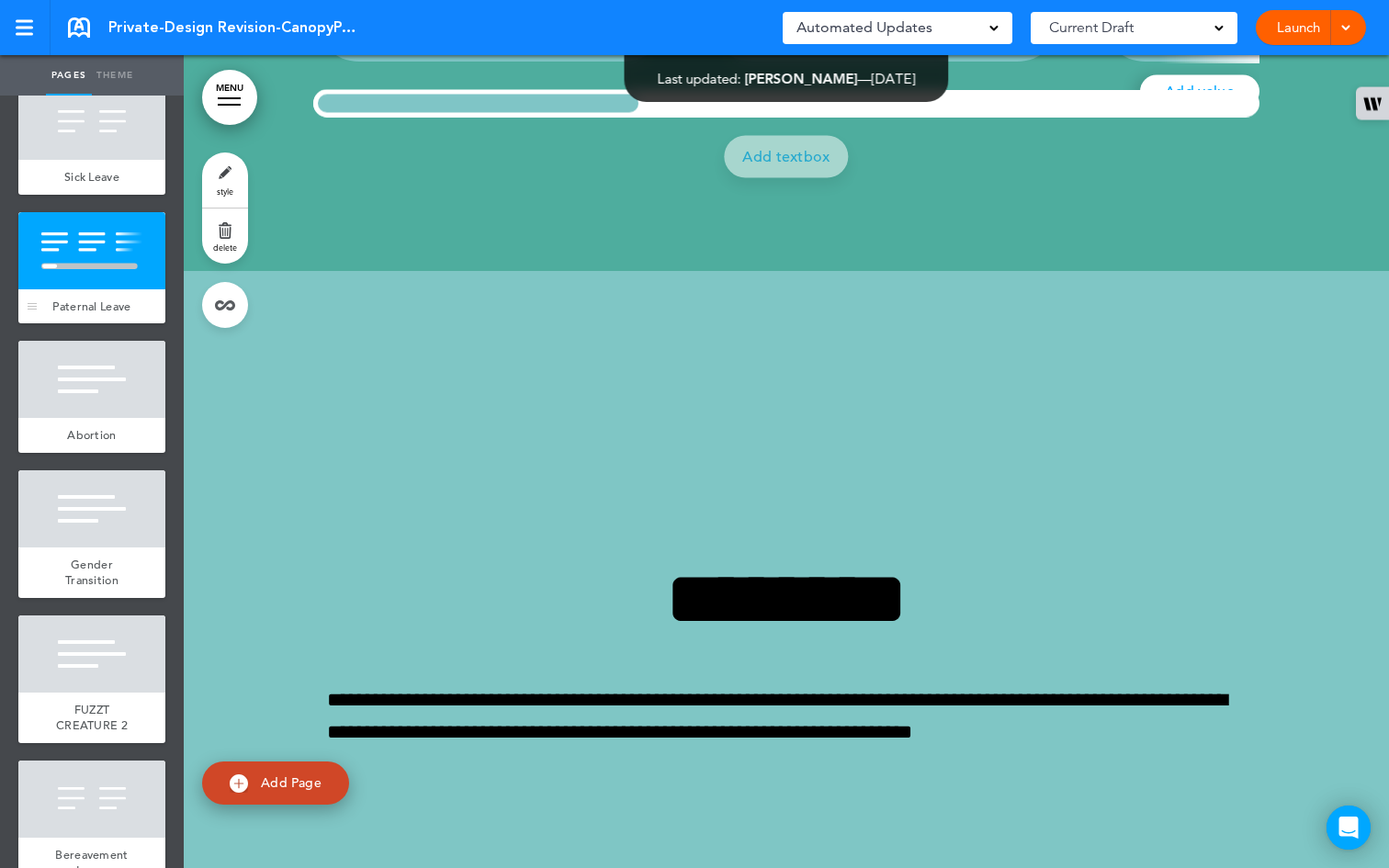
click at [90, 324] on div "Paternal Leave" at bounding box center [92, 307] width 147 height 35
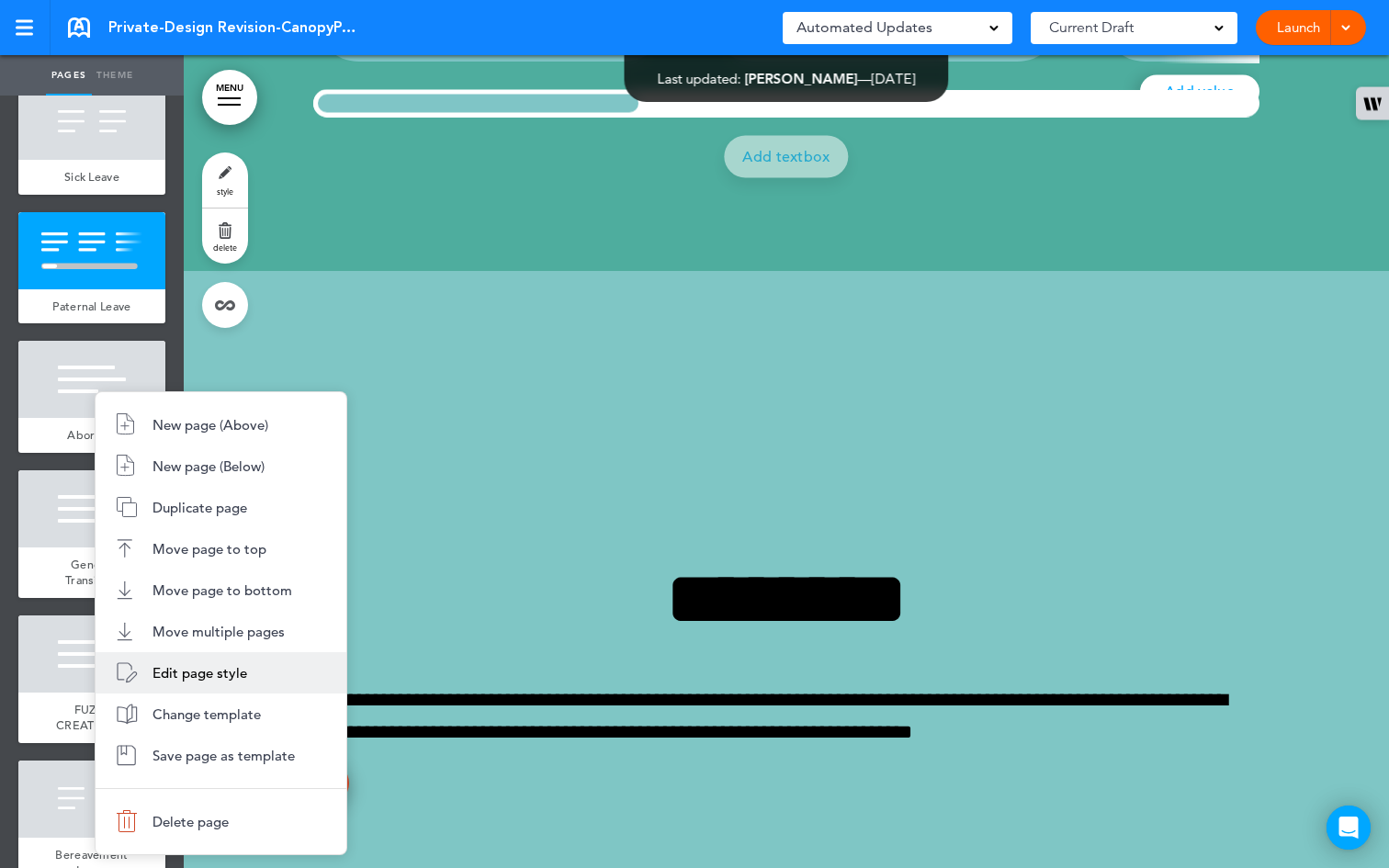
click at [182, 674] on span "Edit page style" at bounding box center [200, 673] width 95 height 18
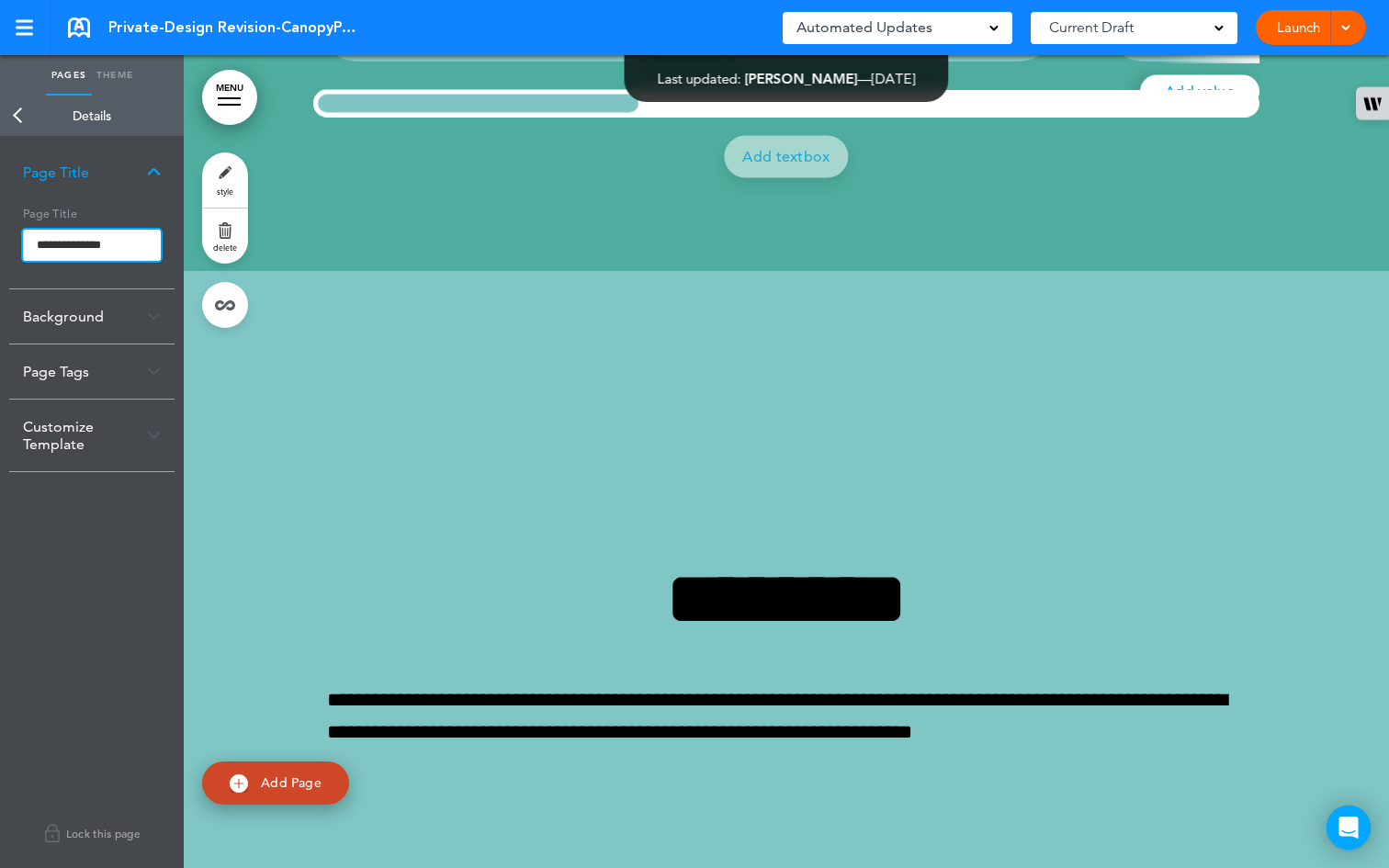
click at [53, 247] on input "**********" at bounding box center [92, 245] width 138 height 31
click at [68, 245] on input "**********" at bounding box center [92, 245] width 138 height 31
drag, startPoint x: 84, startPoint y: 247, endPoint x: 0, endPoint y: 233, distance: 85.2
click at [0, 233] on div "**********" at bounding box center [92, 501] width 184 height 732
type input "**********"
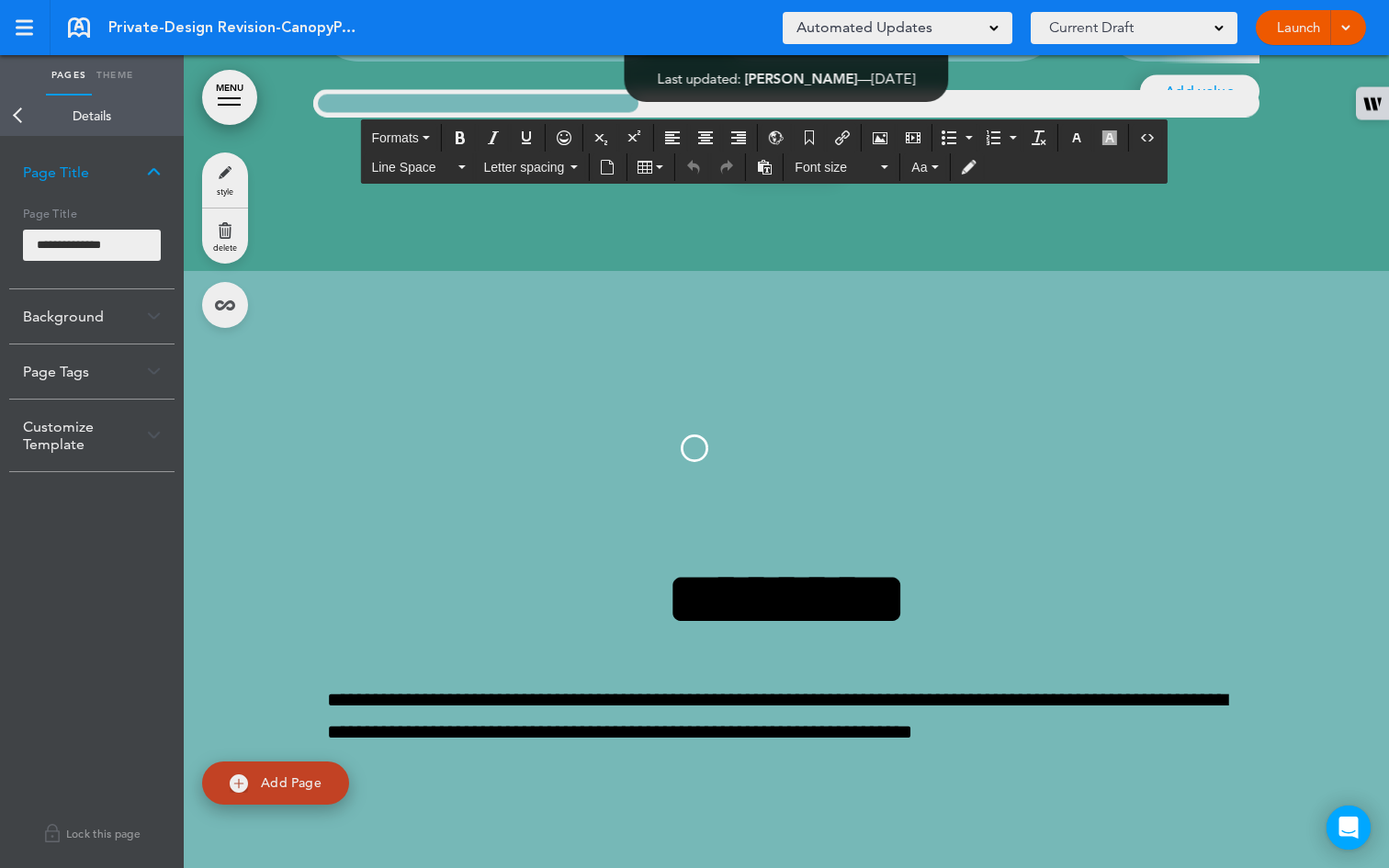
click at [405, 246] on body "Make this page common so it is available in other handbooks. This handbook Prev…" at bounding box center [694, 434] width 1389 height 868
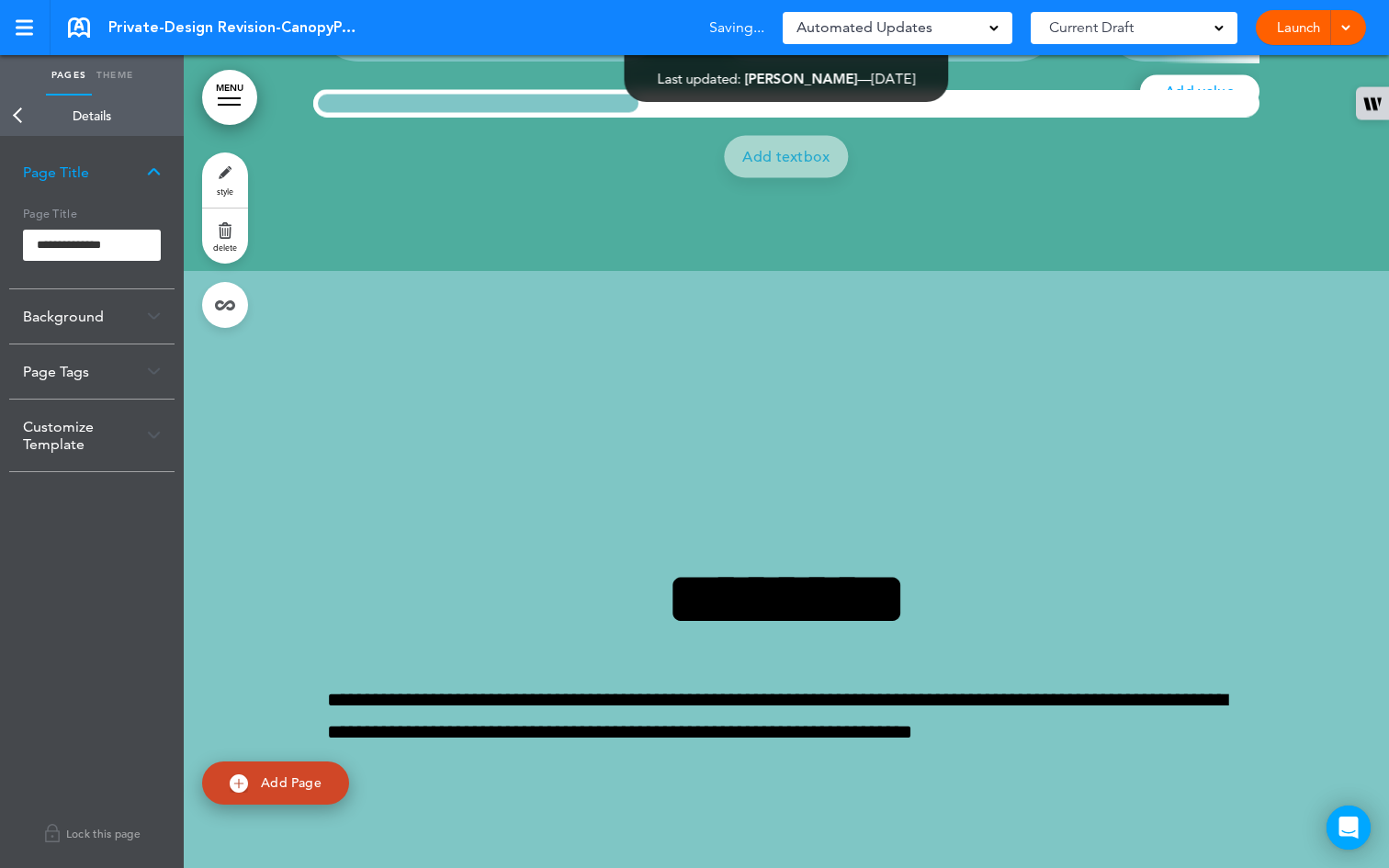
click at [1222, 31] on div "Current Draft" at bounding box center [1134, 28] width 207 height 32
click at [1189, 67] on li "CURRENT DRAFT" at bounding box center [1134, 74] width 207 height 23
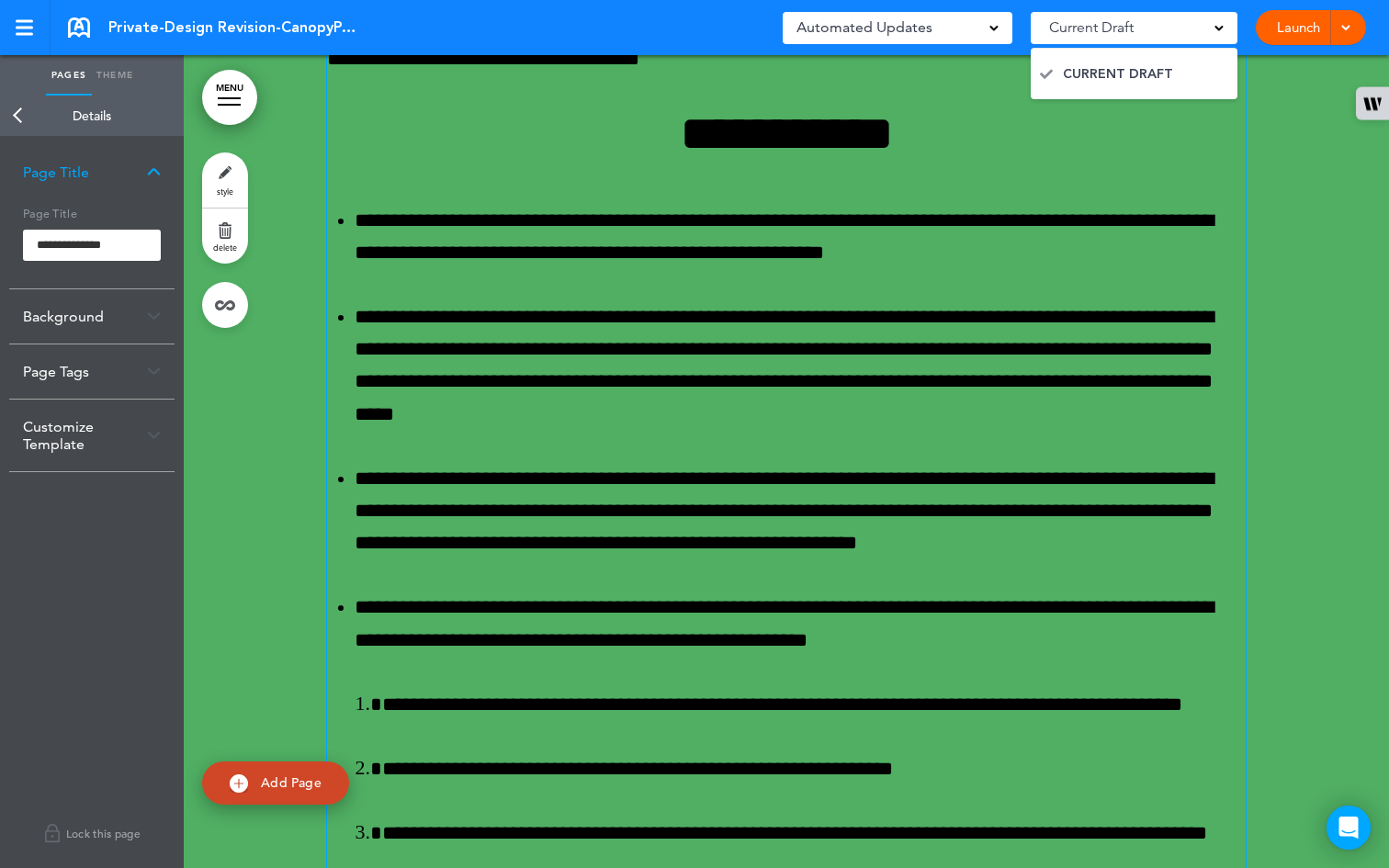
scroll to position [31077, 0]
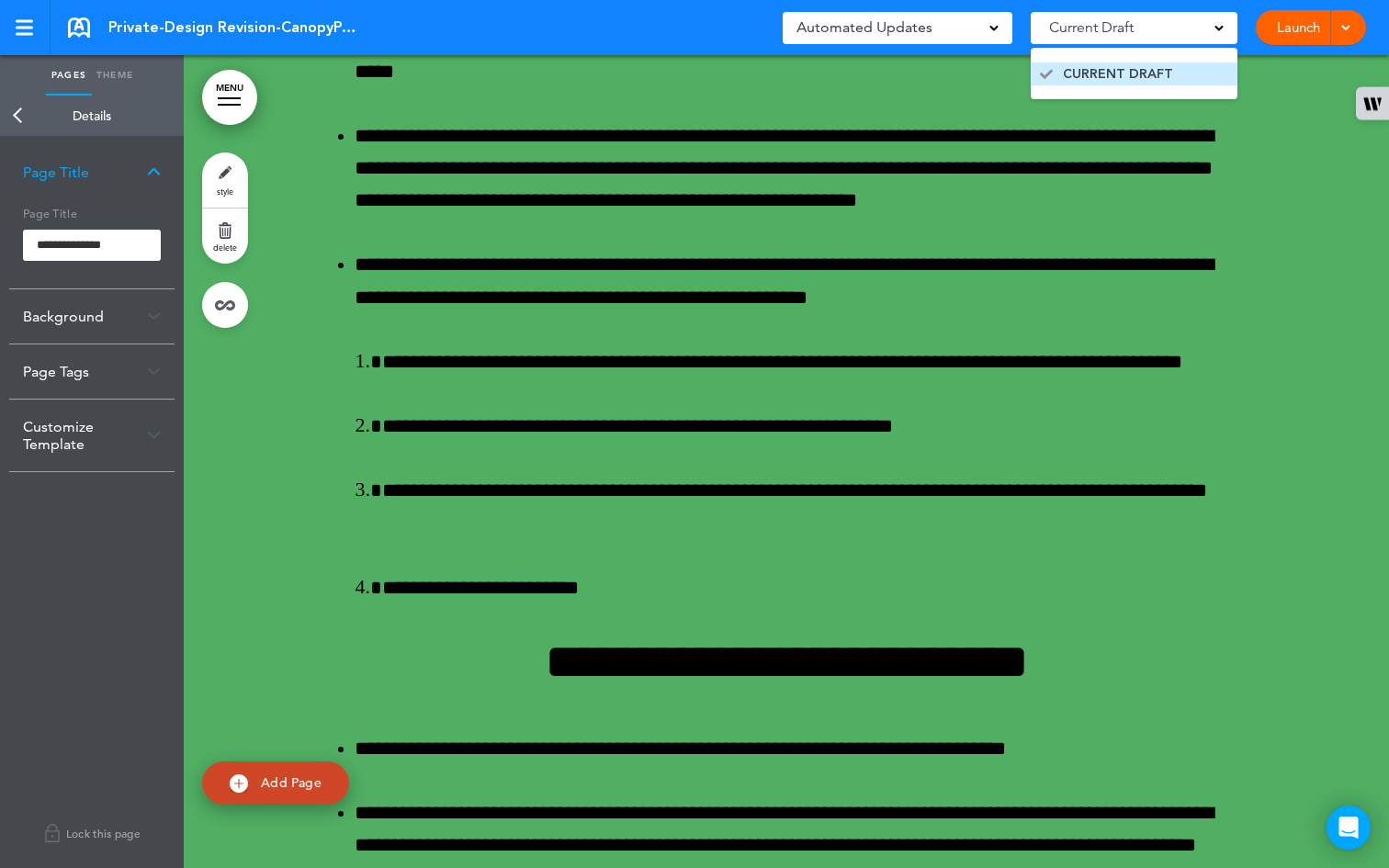
click at [1197, 68] on li "CURRENT DRAFT" at bounding box center [1134, 74] width 207 height 23
click at [109, 842] on link "Lock this page" at bounding box center [92, 833] width 165 height 52
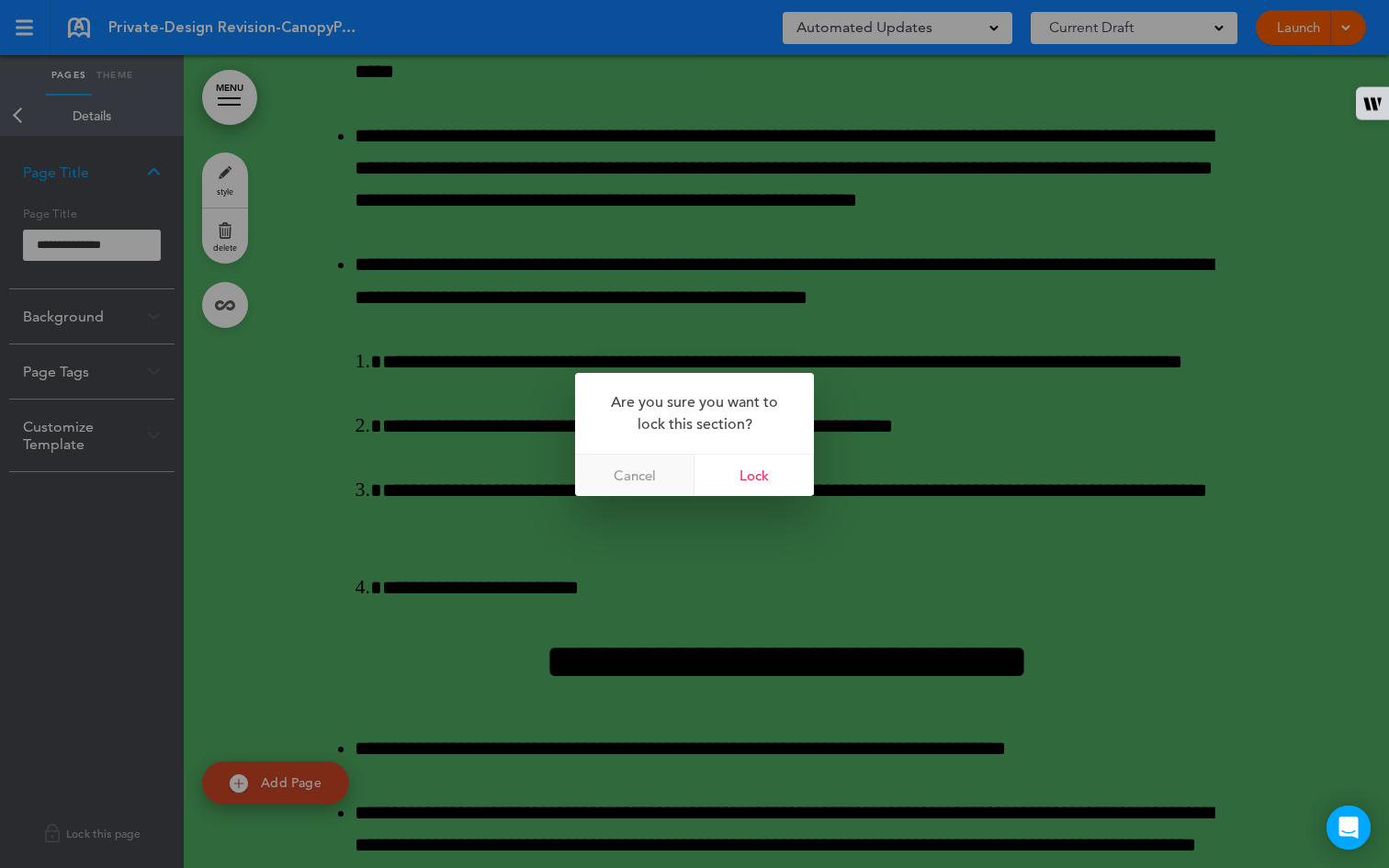
click at [642, 480] on link "Cancel" at bounding box center [635, 475] width 119 height 41
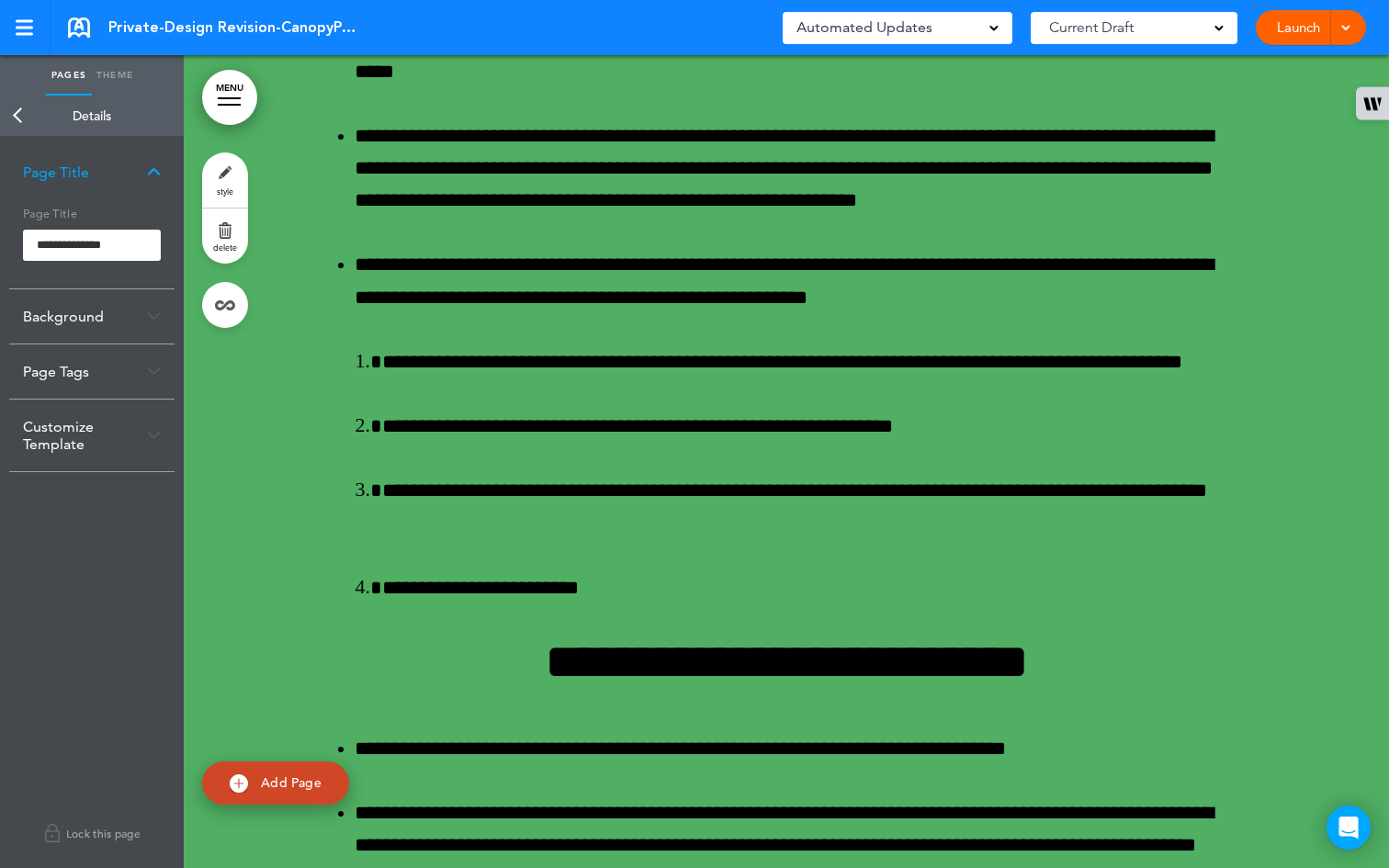
click at [122, 308] on div "Background" at bounding box center [92, 317] width 165 height 54
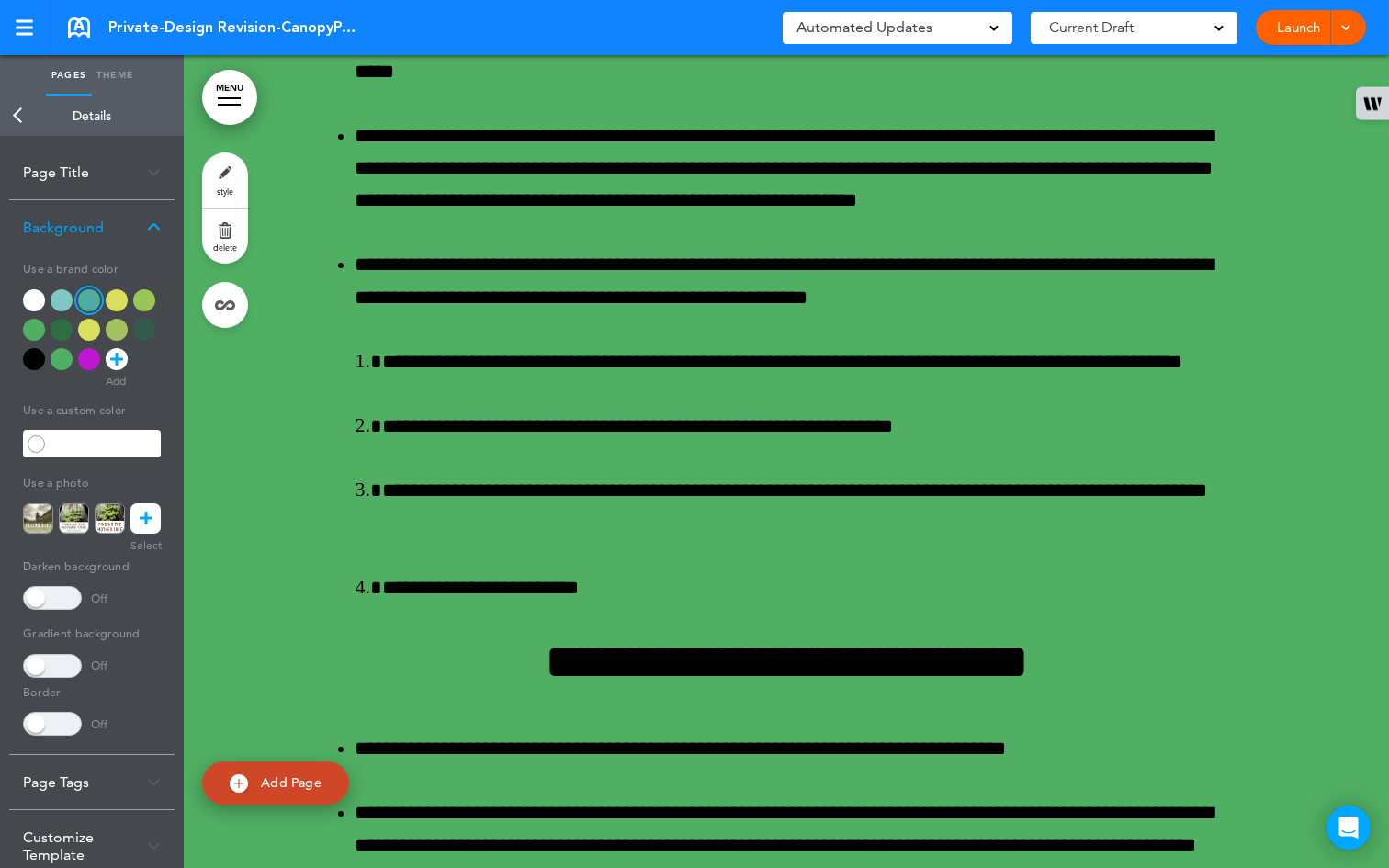
click at [147, 226] on img at bounding box center [154, 227] width 14 height 10
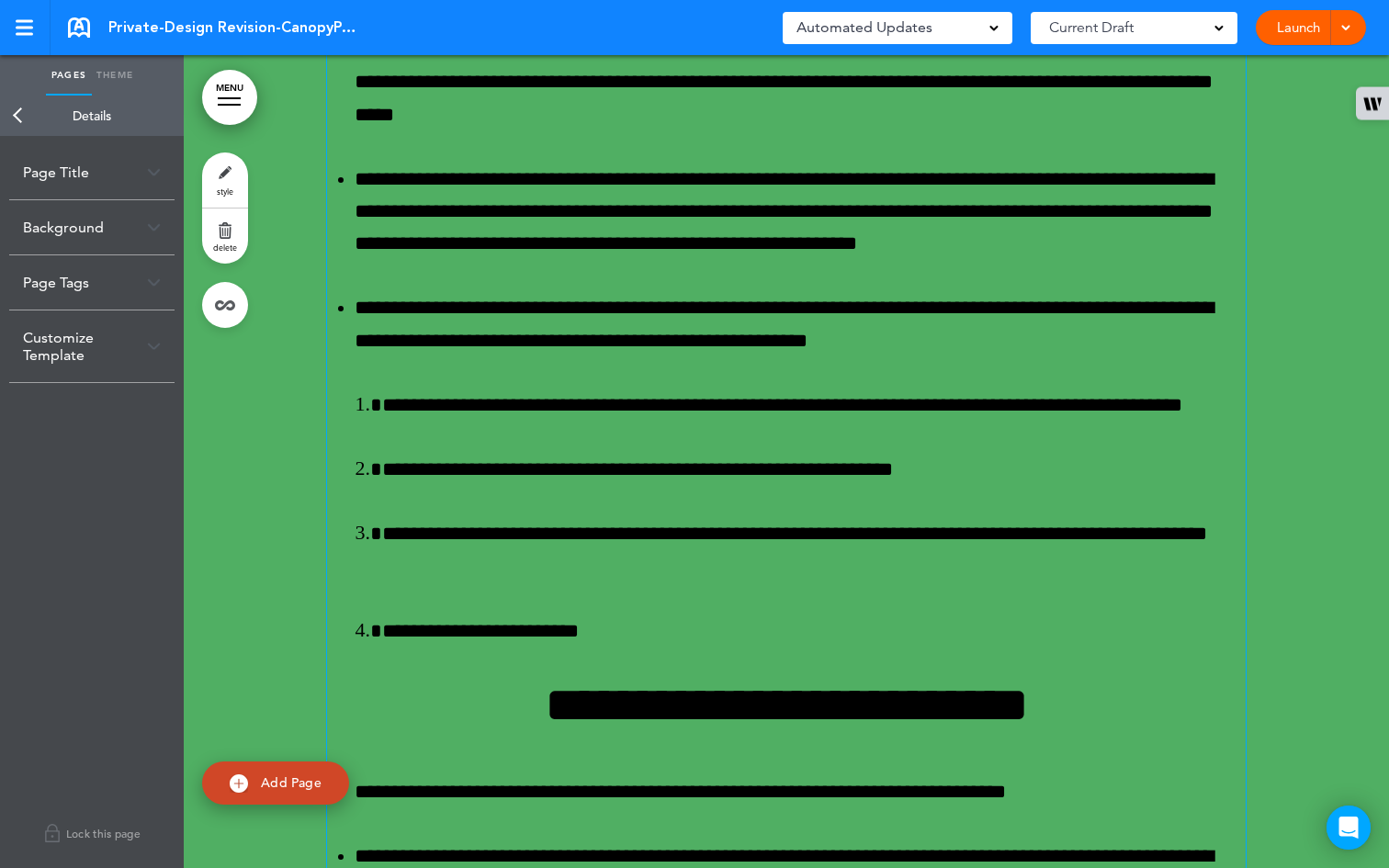
scroll to position [30526, 0]
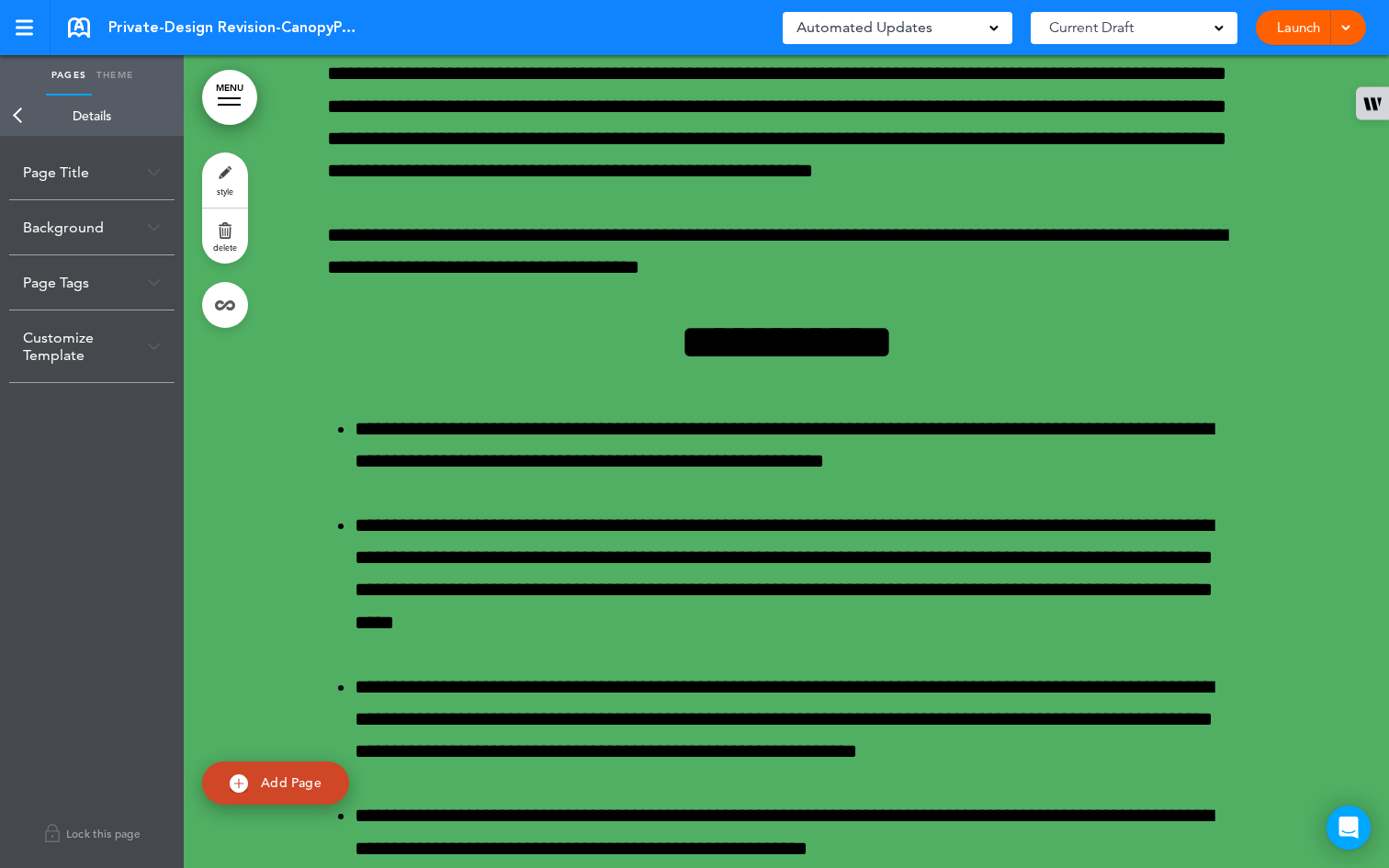
click at [1355, 24] on div "Launch Launch Preview Draft" at bounding box center [1311, 27] width 111 height 35
click at [1355, 30] on div "Launch Launch Preview Draft" at bounding box center [1311, 27] width 111 height 35
click at [1348, 28] on span at bounding box center [1345, 26] width 12 height 12
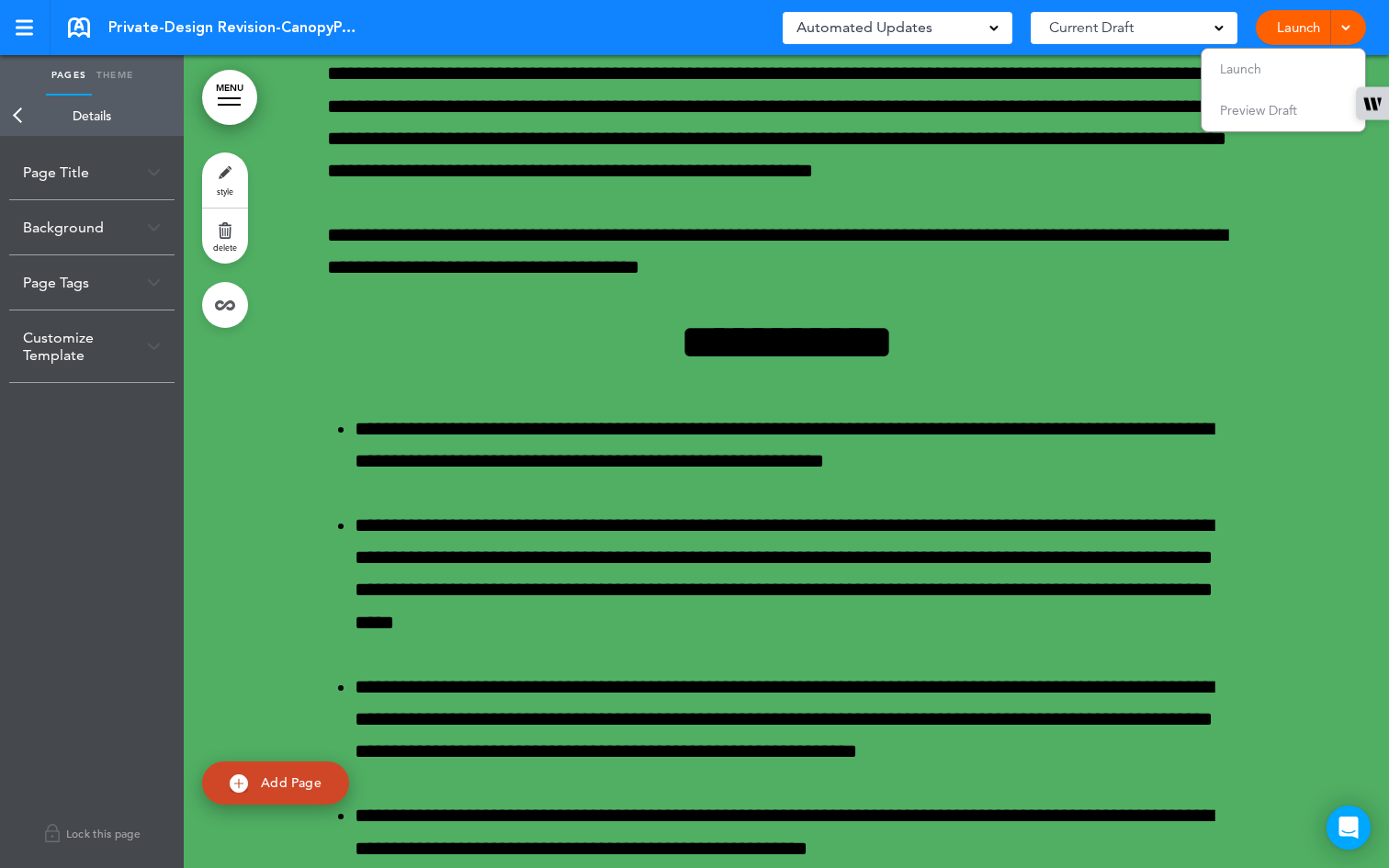
click at [1205, 32] on div "Current Draft" at bounding box center [1134, 28] width 207 height 32
click at [1203, 24] on div "Current Draft" at bounding box center [1134, 28] width 207 height 32
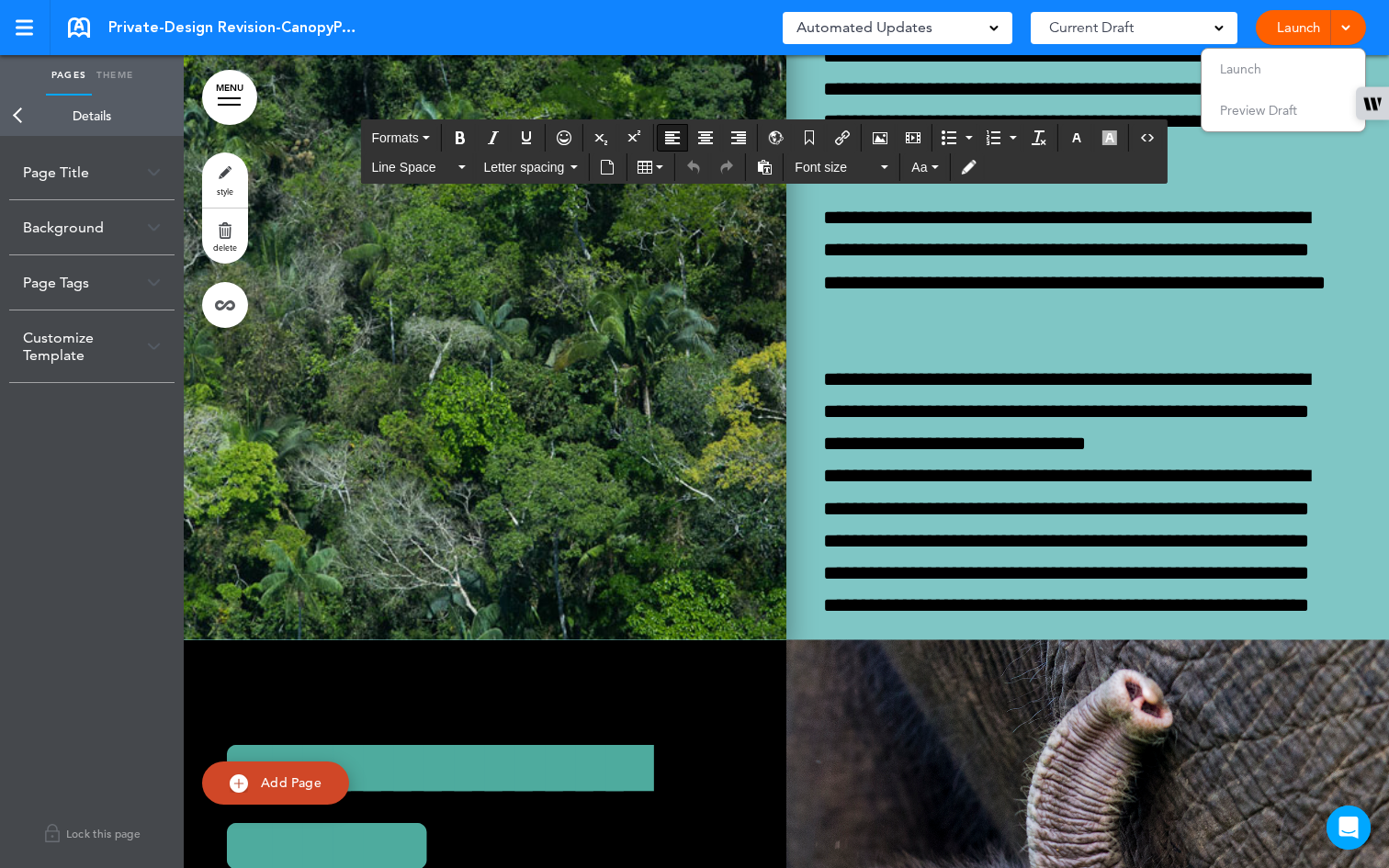
scroll to position [27599, 0]
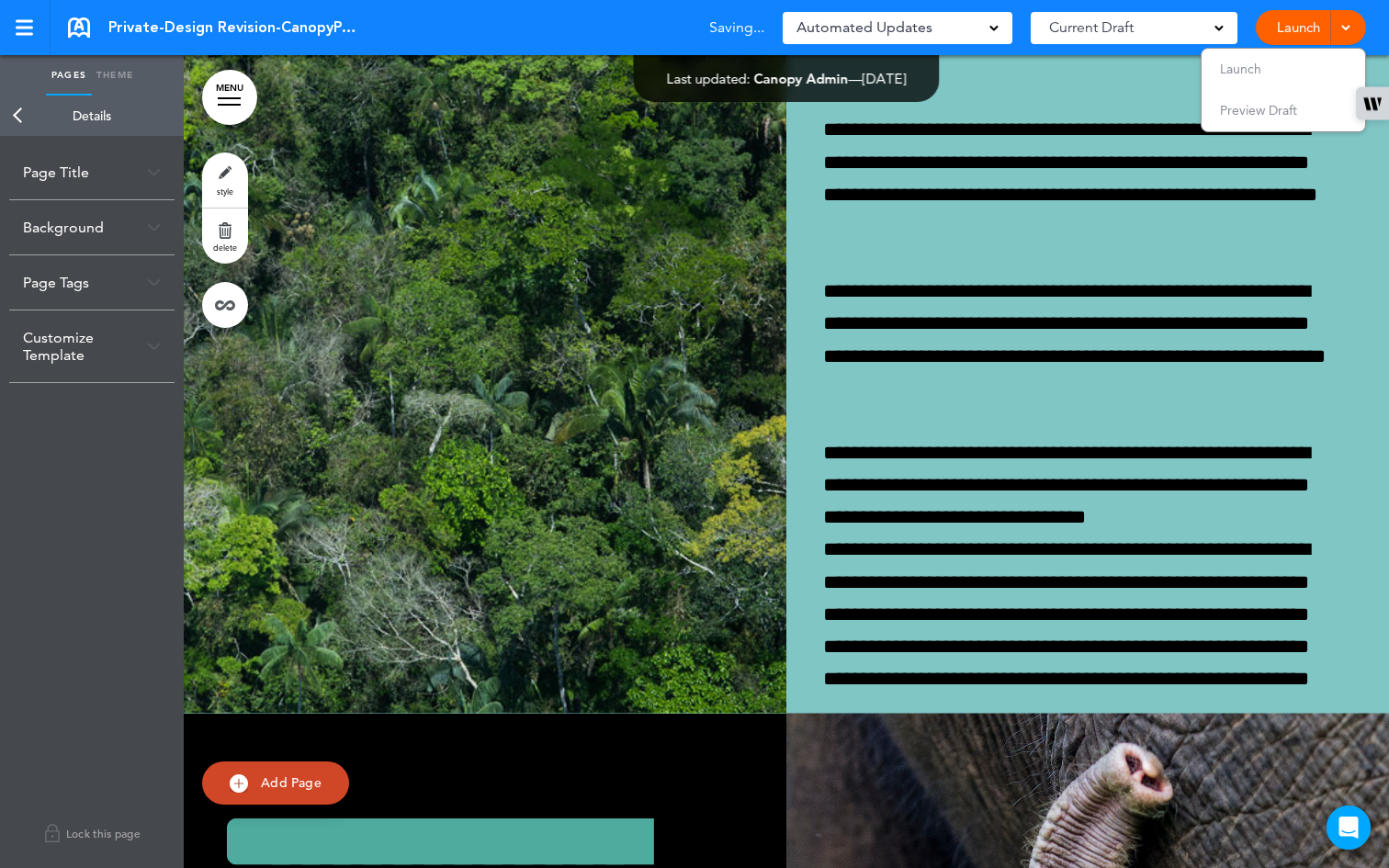
click at [679, 75] on span "Last updated:" at bounding box center [709, 79] width 83 height 18
click at [771, 78] on span "[PERSON_NAME]" at bounding box center [801, 79] width 113 height 18
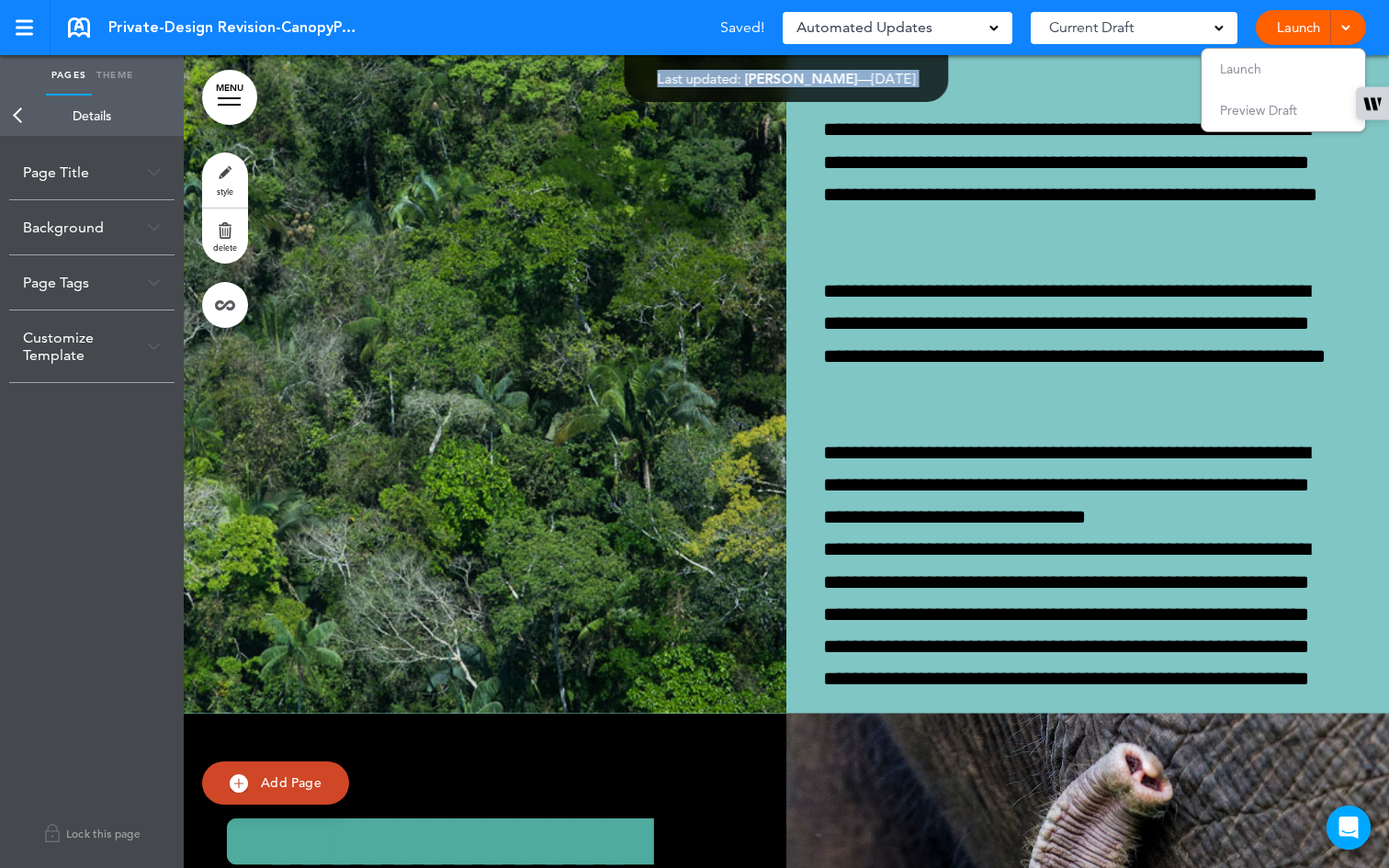
click at [771, 78] on span "[PERSON_NAME]" at bounding box center [801, 79] width 113 height 18
click at [15, 113] on link "Back" at bounding box center [18, 115] width 37 height 40
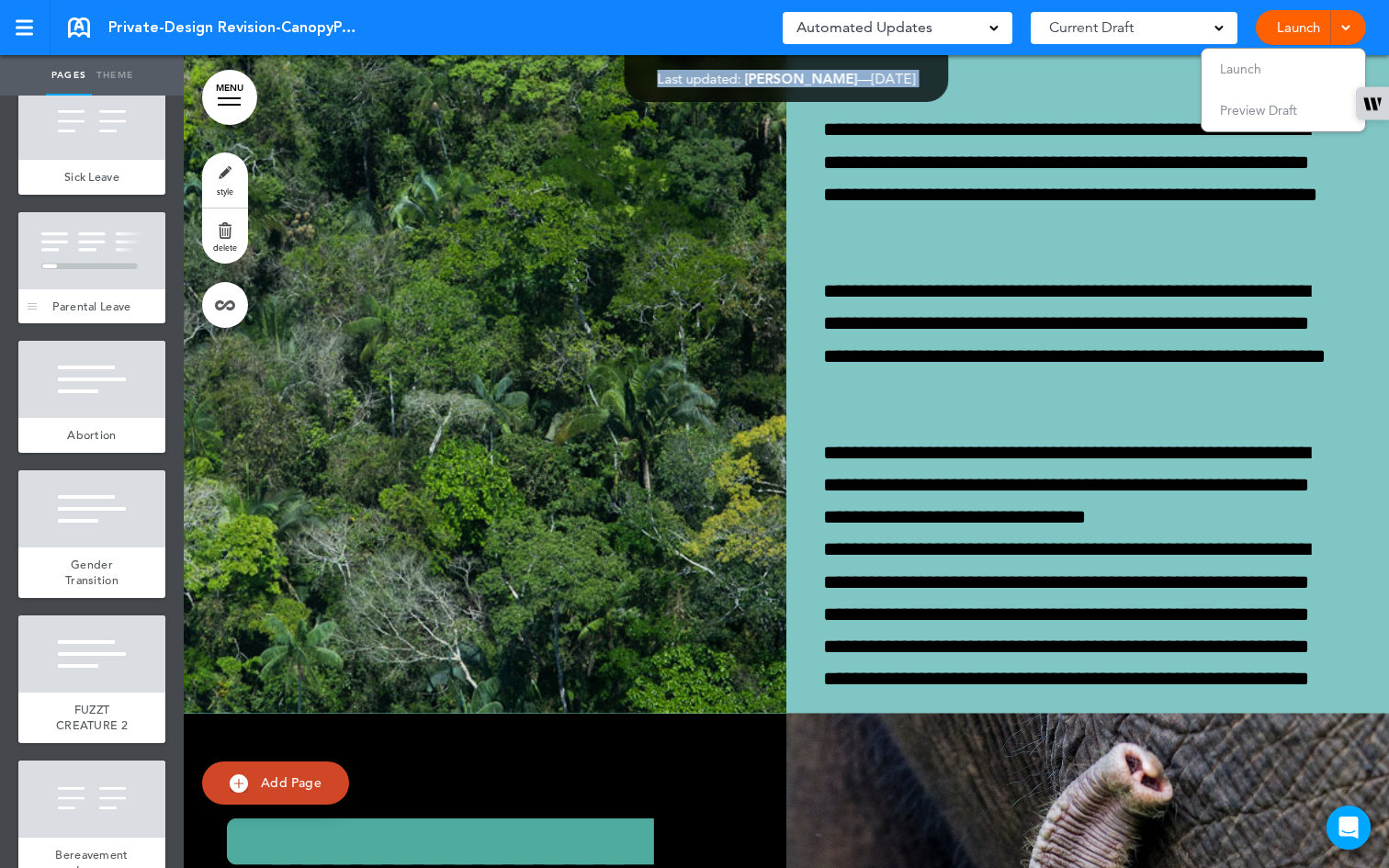
click at [82, 290] on div at bounding box center [92, 250] width 147 height 77
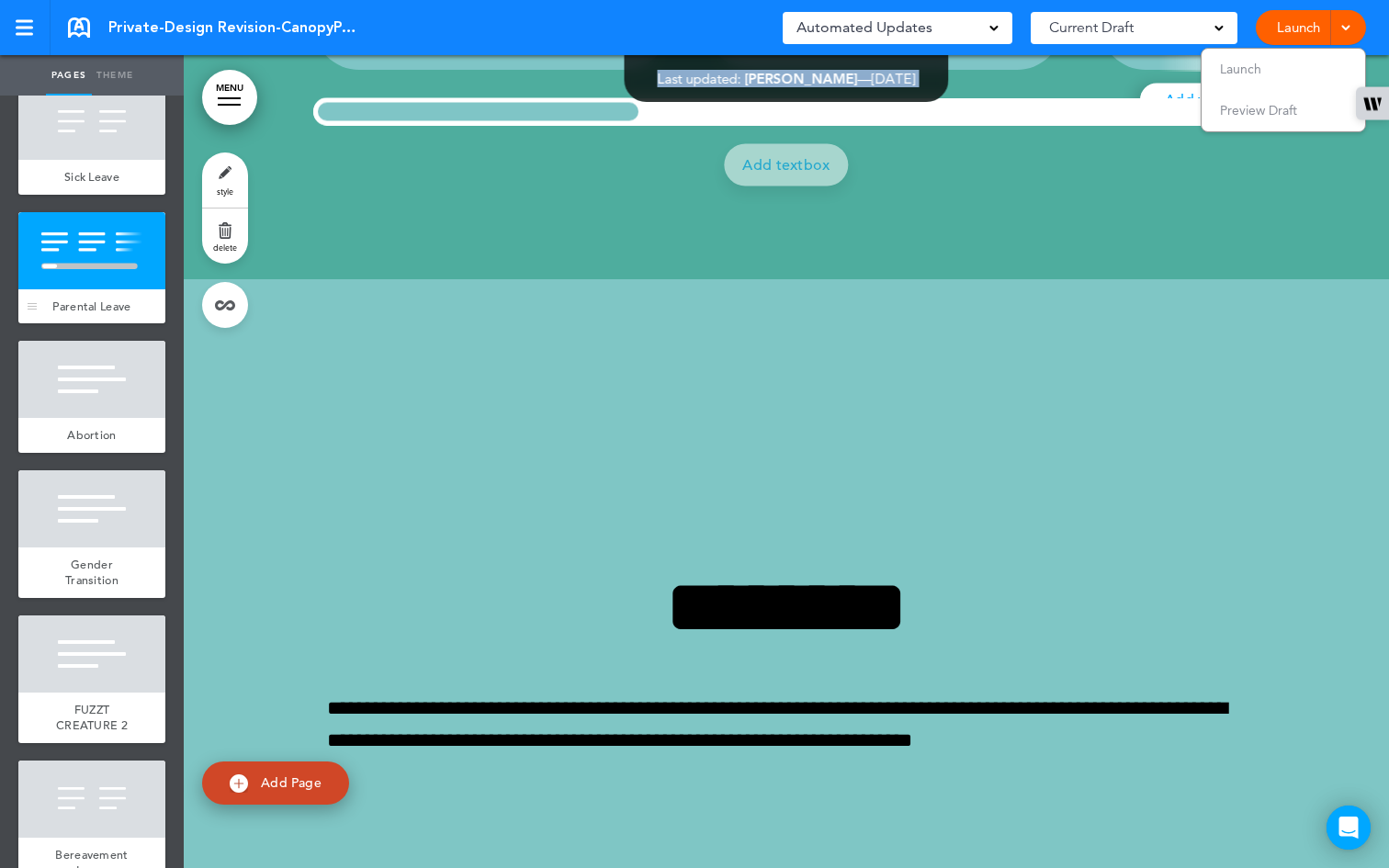
scroll to position [34804, 0]
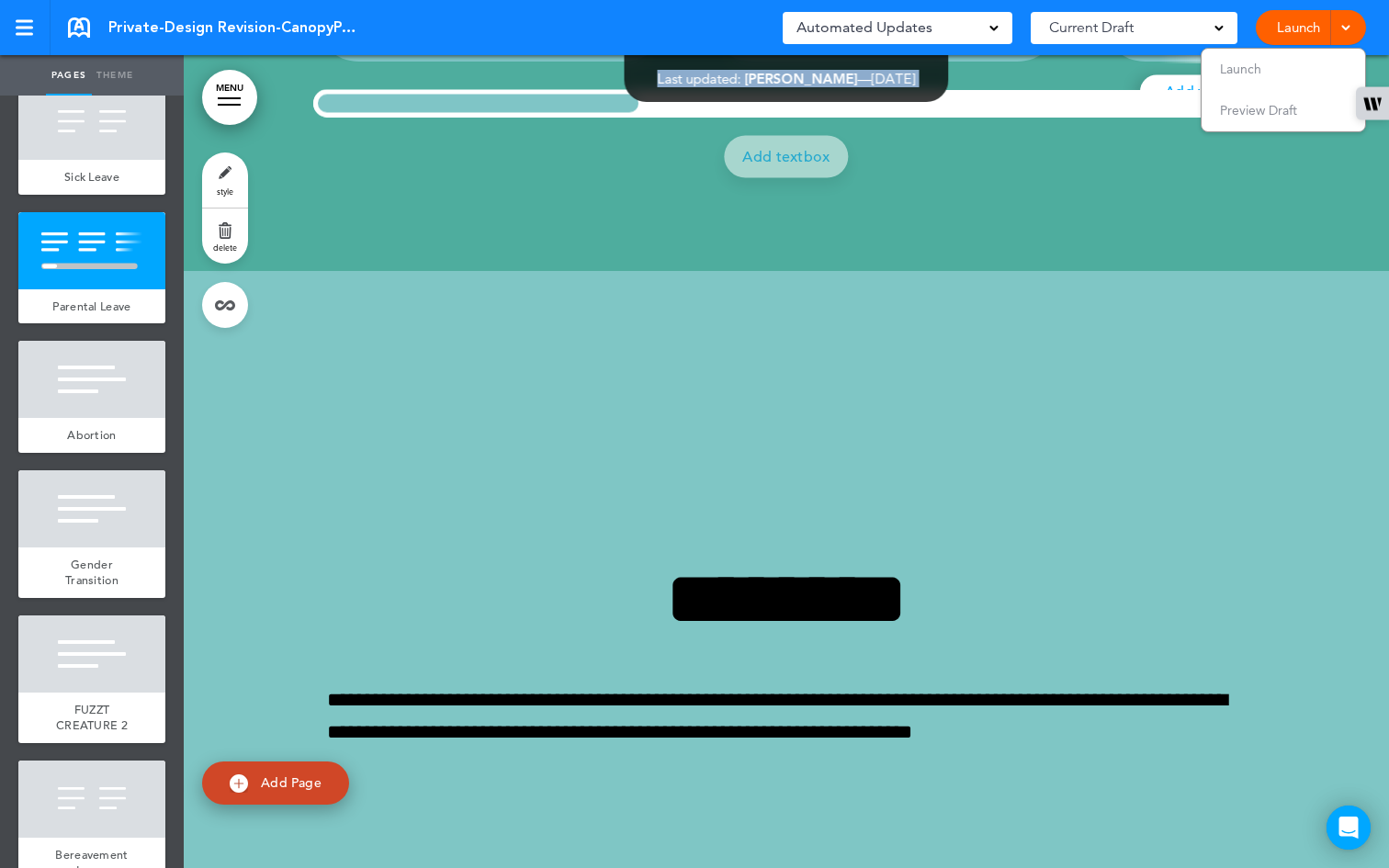
click at [838, 81] on div "Last updated: Linda Lukandwa — Aug 14th 2025" at bounding box center [786, 78] width 258 height 14
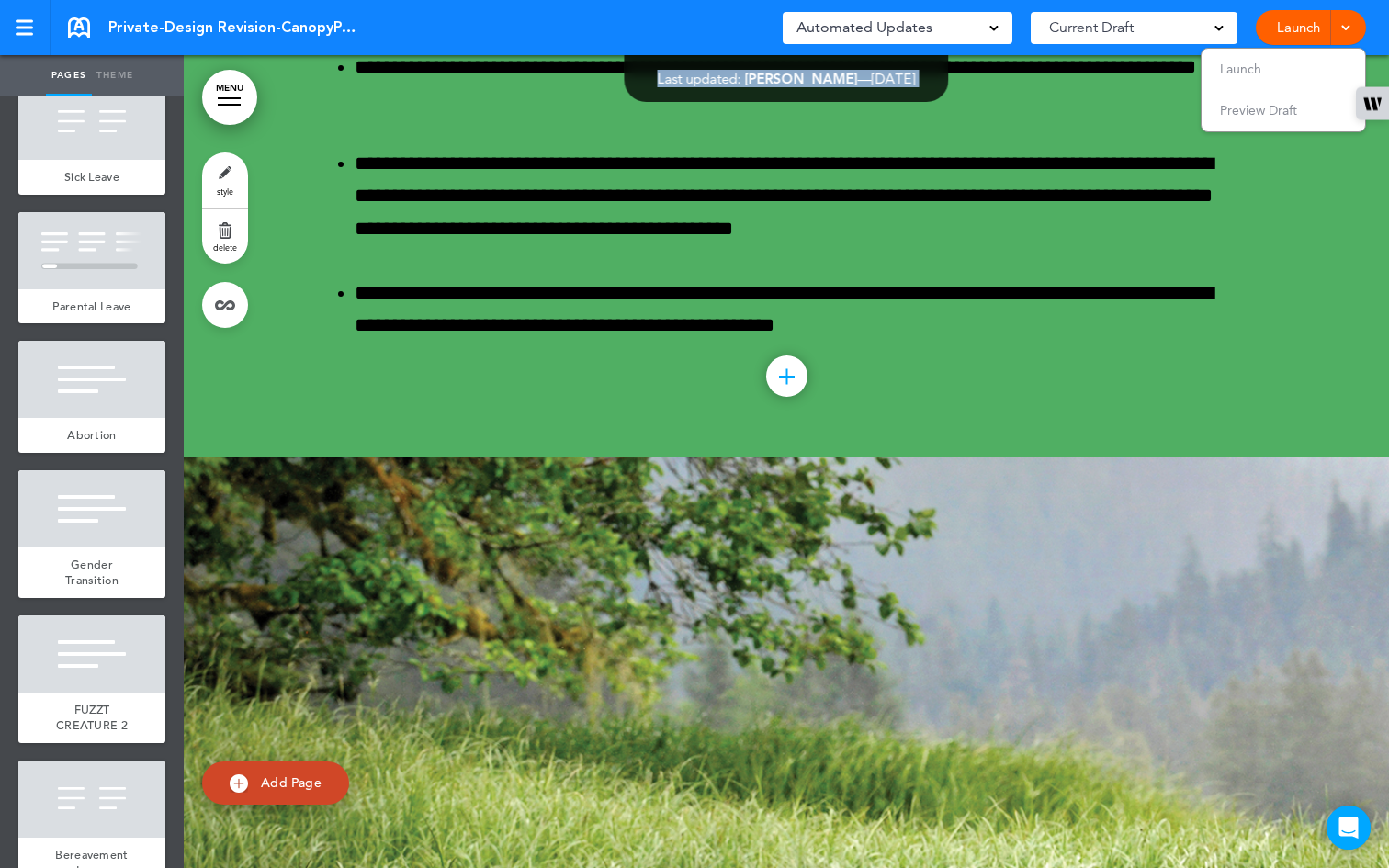
scroll to position [31448, 0]
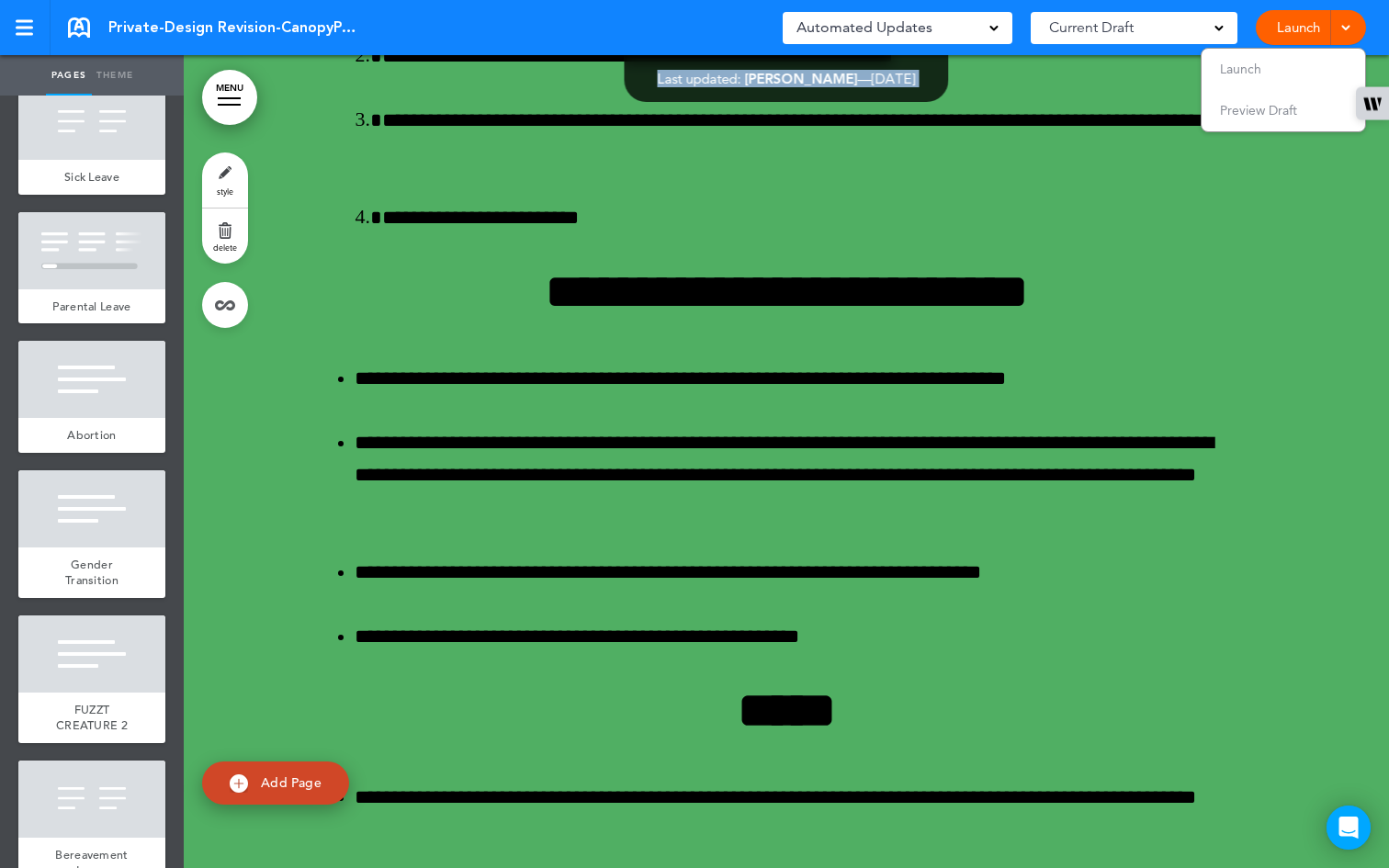
click at [915, 80] on span "[DATE]" at bounding box center [893, 79] width 44 height 18
click at [1217, 23] on span at bounding box center [1219, 27] width 9 height 9
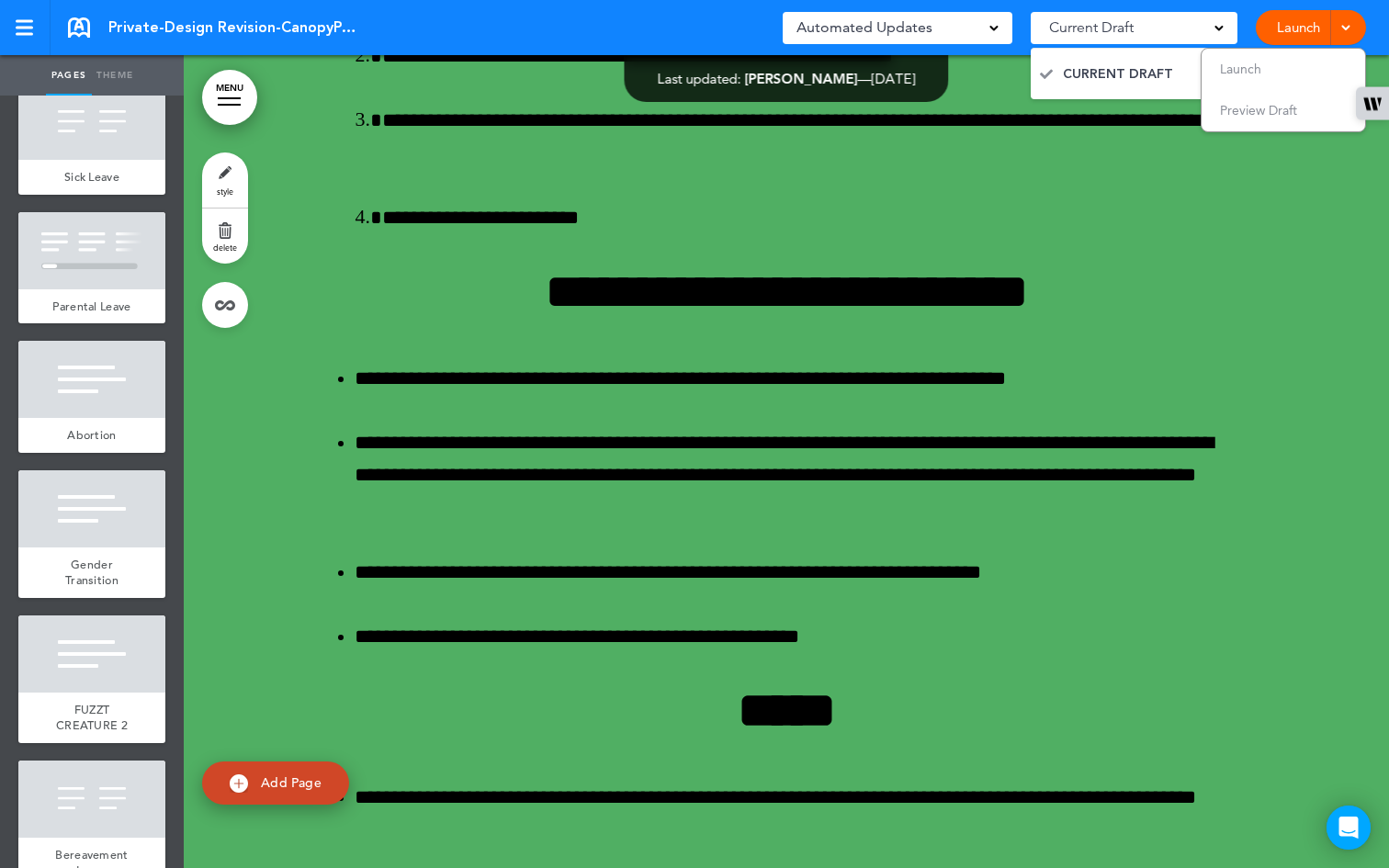
click at [908, 82] on span "[DATE]" at bounding box center [893, 79] width 44 height 18
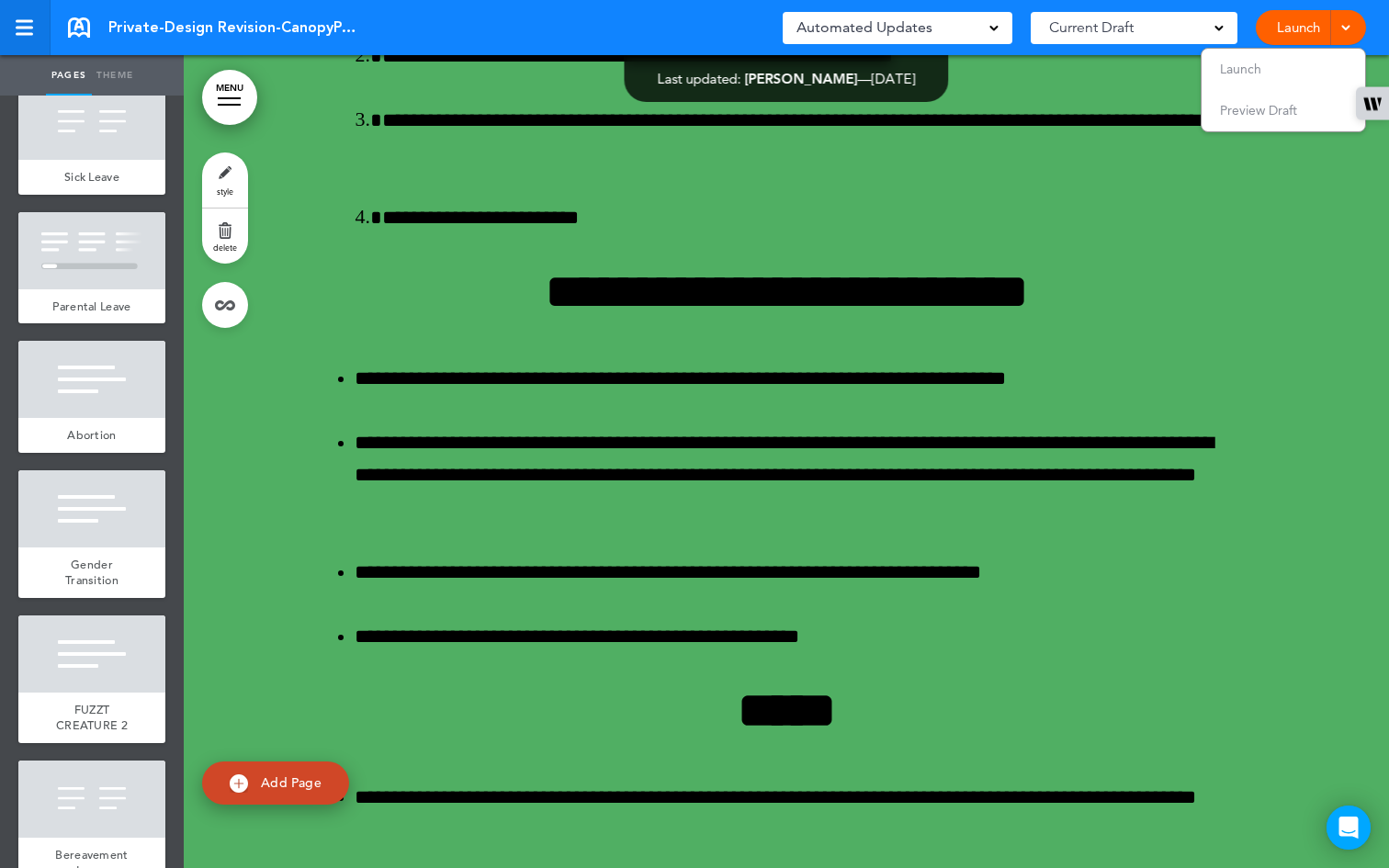
click at [30, 33] on div at bounding box center [24, 34] width 18 height 3
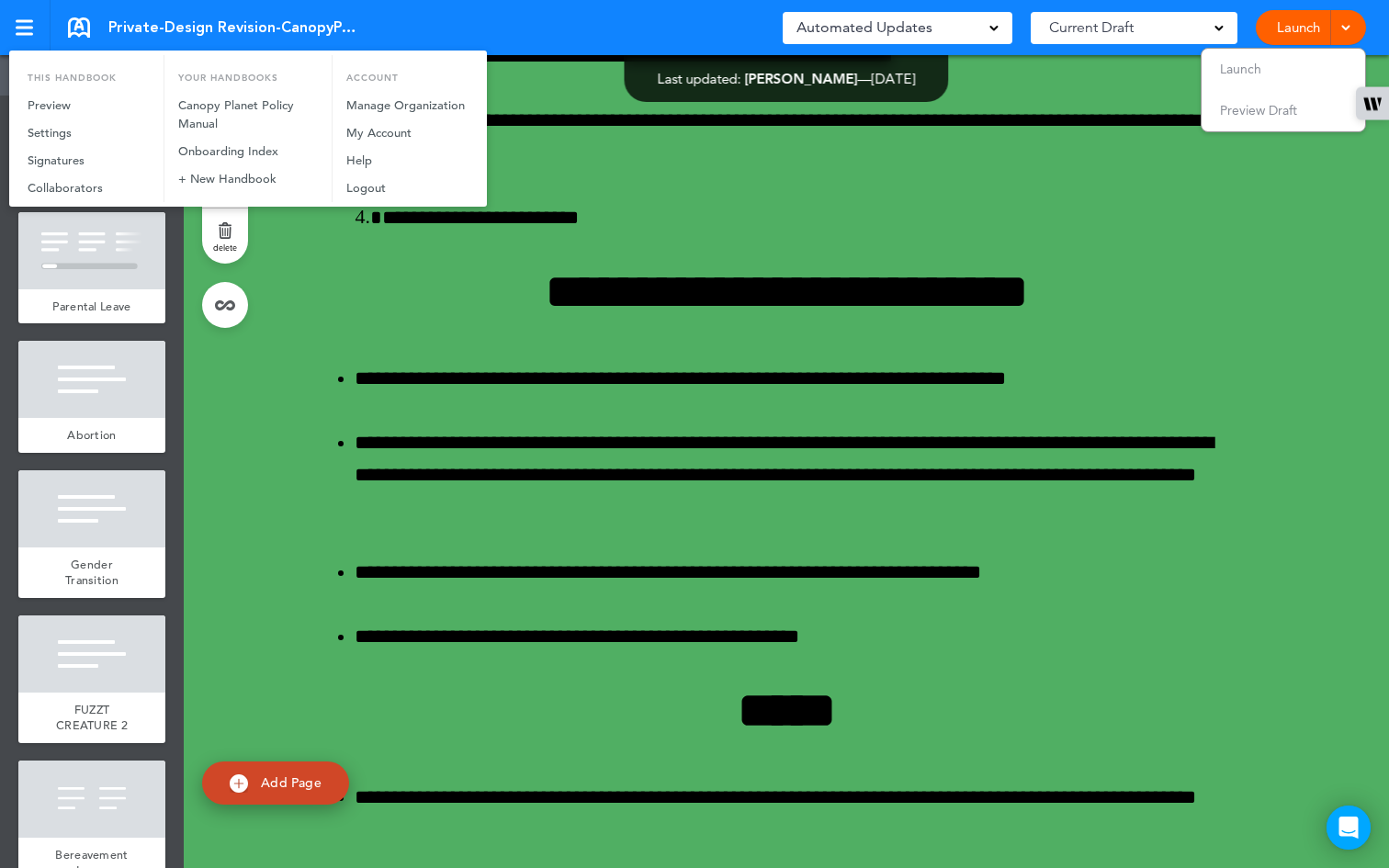
click at [588, 578] on div at bounding box center [694, 434] width 1389 height 868
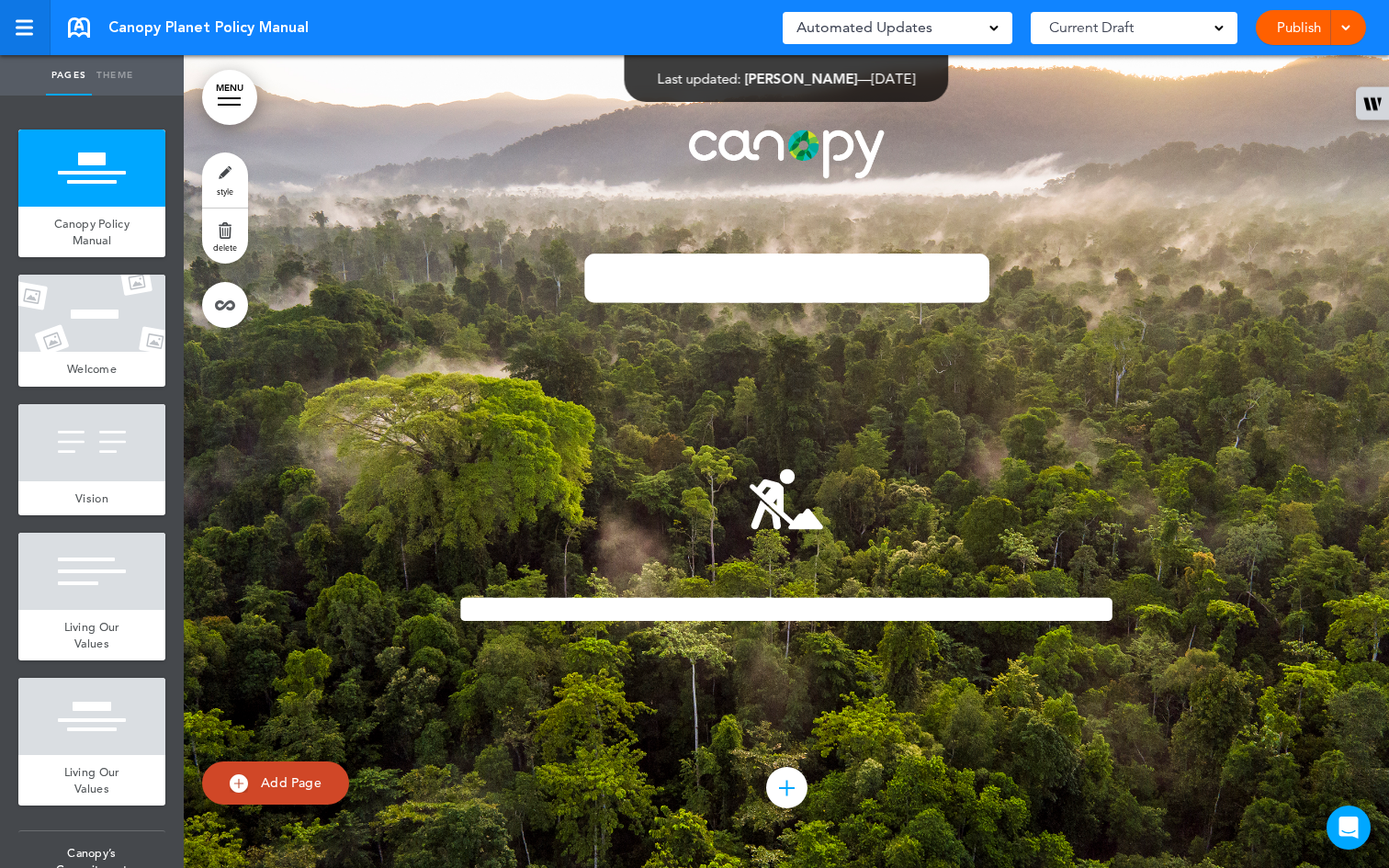
click at [39, 35] on link at bounding box center [25, 27] width 51 height 55
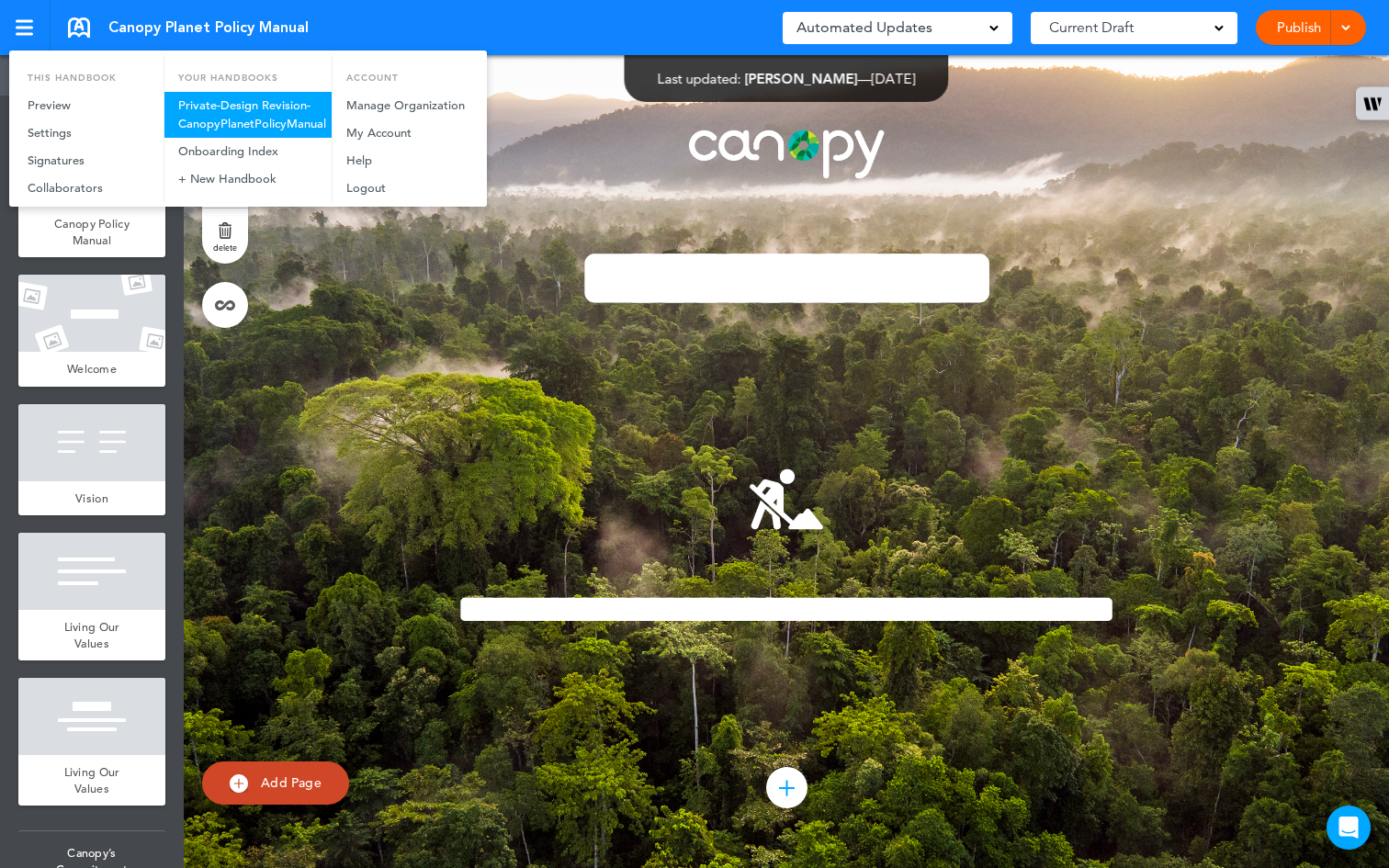
click at [201, 127] on link "Private-Design Revision-CanopyPlanetPolicyManual" at bounding box center [247, 114] width 167 height 46
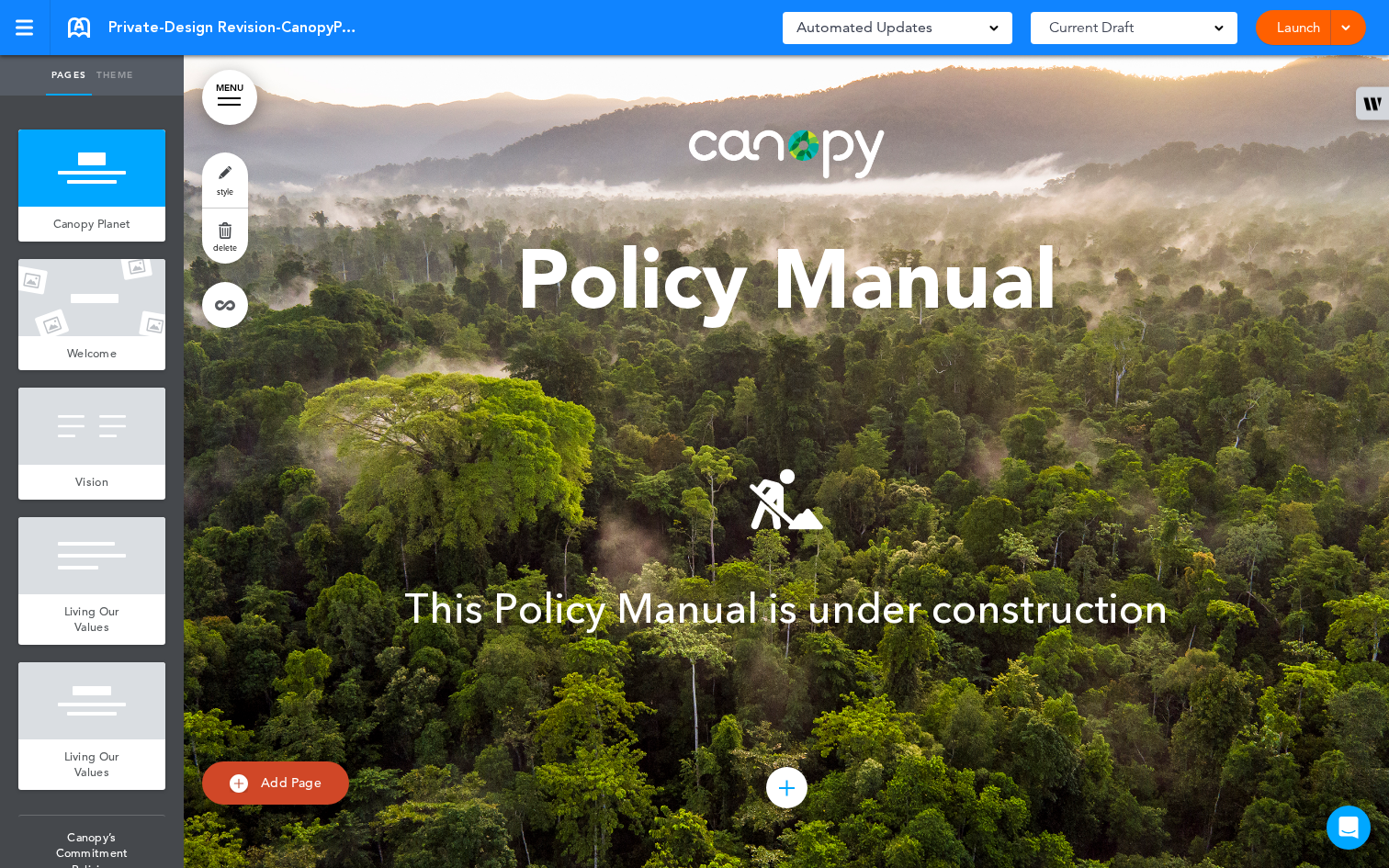
click at [37, 34] on link at bounding box center [25, 27] width 51 height 55
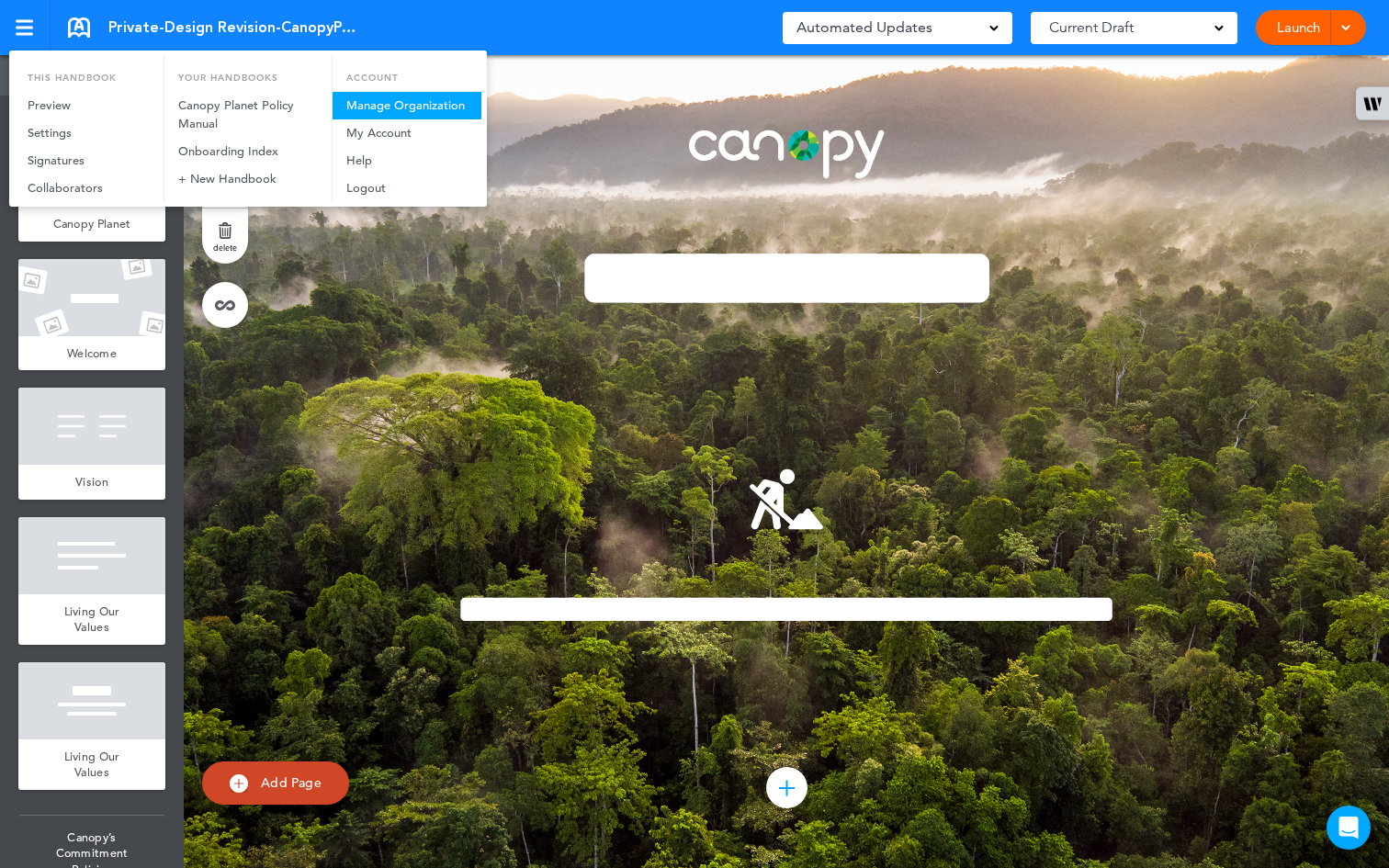
click at [350, 107] on link "Manage Organization" at bounding box center [407, 105] width 149 height 27
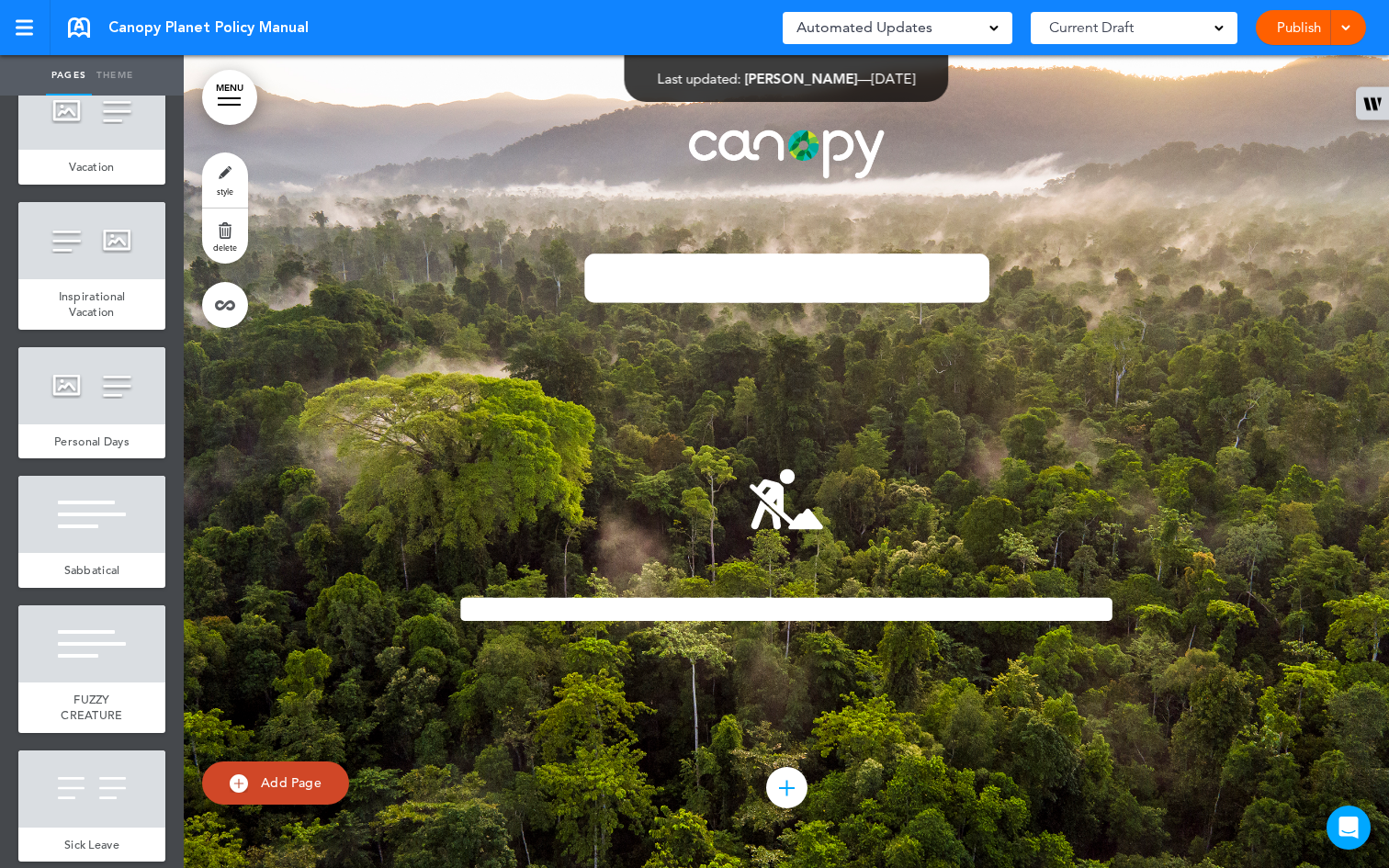
scroll to position [3603, 0]
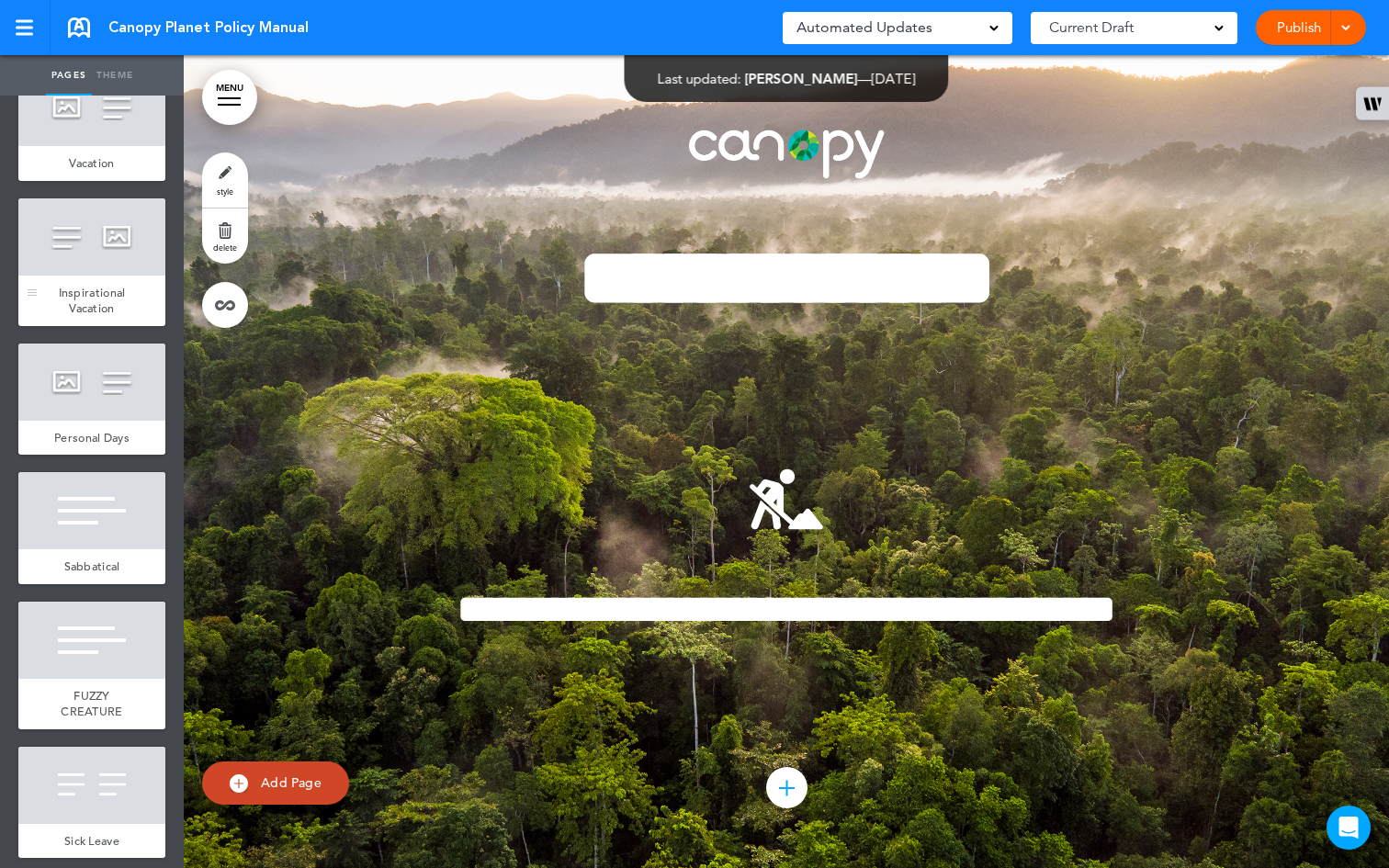
click at [84, 317] on span "Inspirational Vacation" at bounding box center [93, 301] width 67 height 32
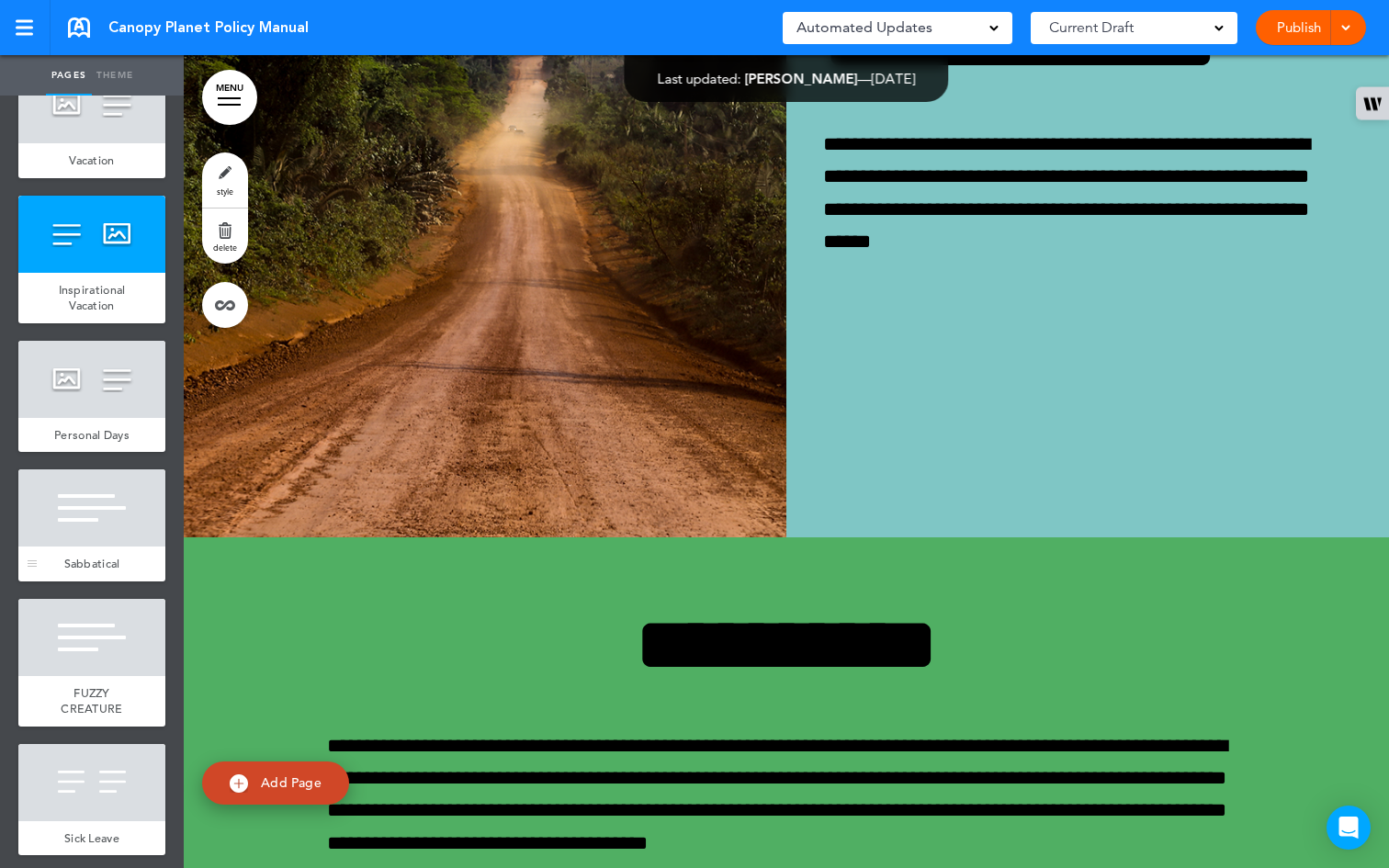
scroll to position [3607, 0]
click at [103, 546] on div at bounding box center [92, 507] width 147 height 77
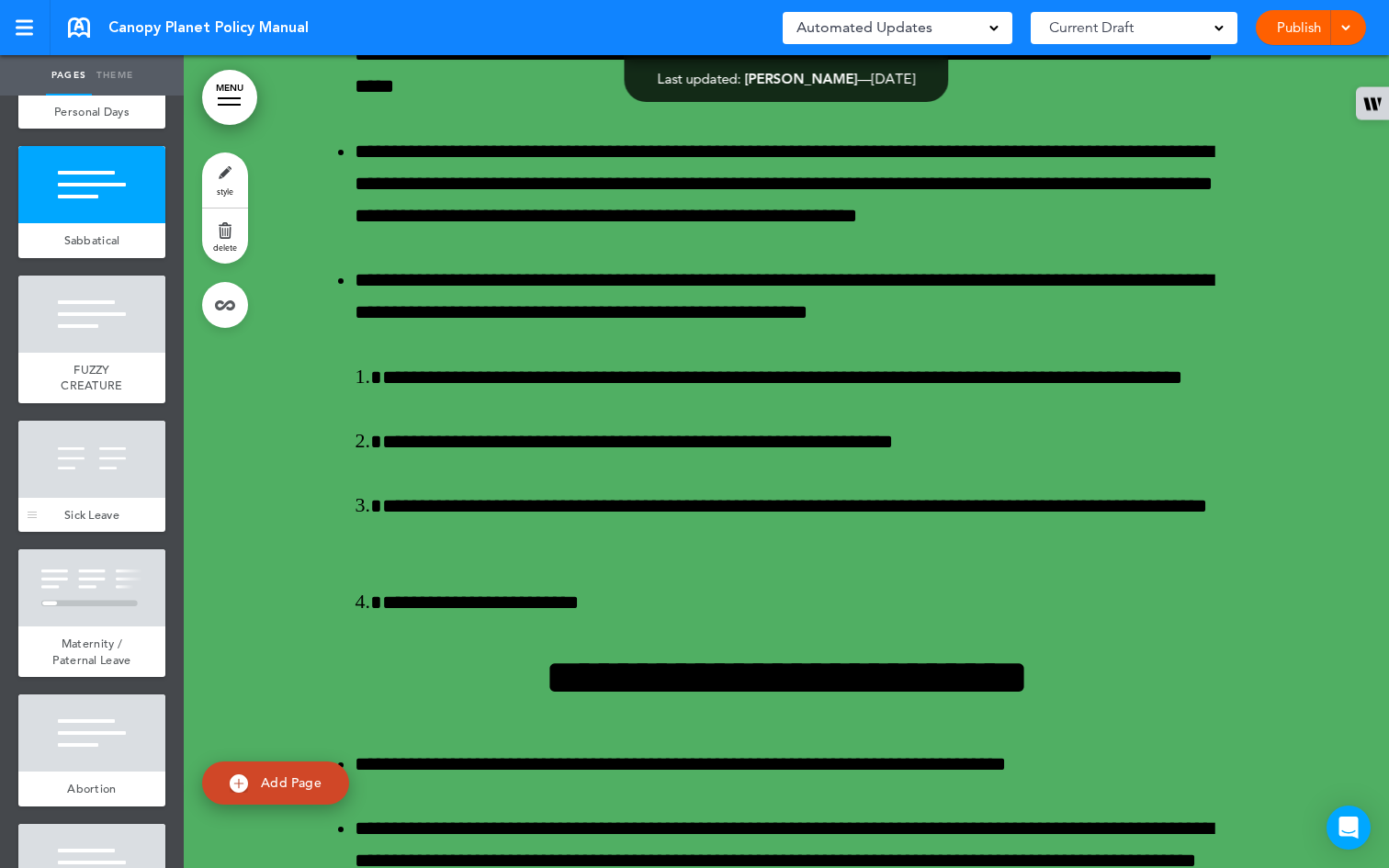
scroll to position [3928, 0]
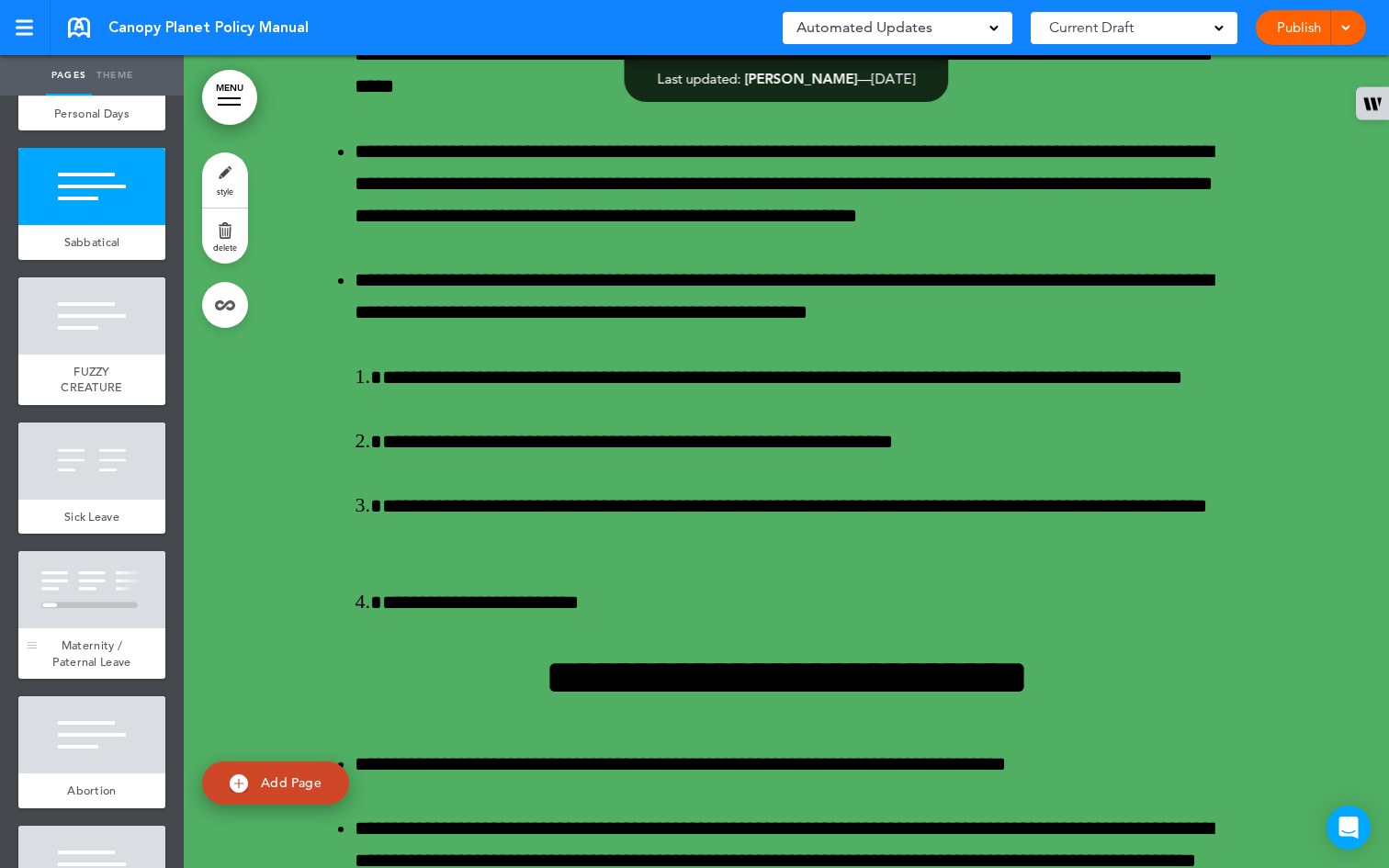
click at [109, 629] on div at bounding box center [92, 590] width 147 height 77
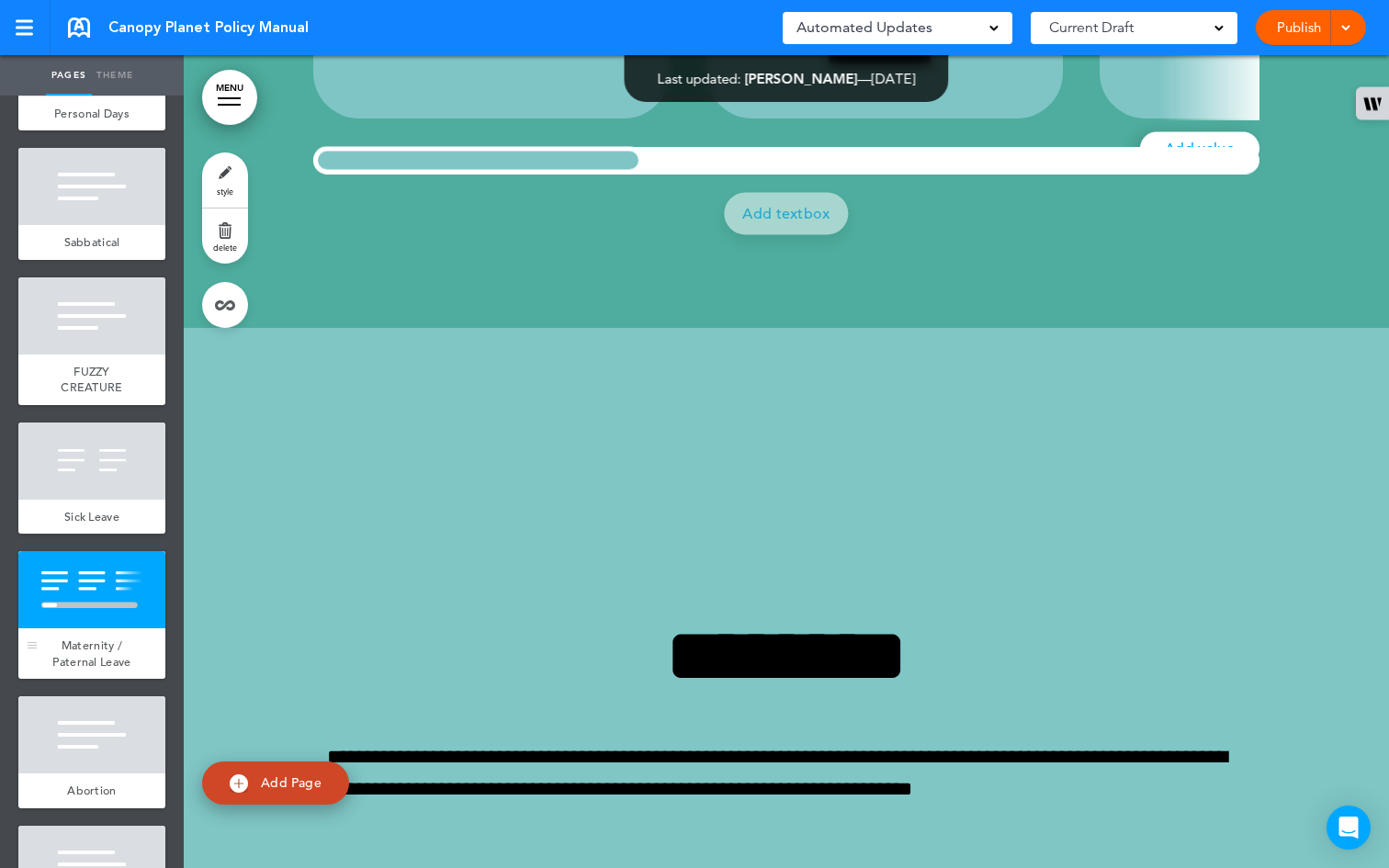
scroll to position [44716, 0]
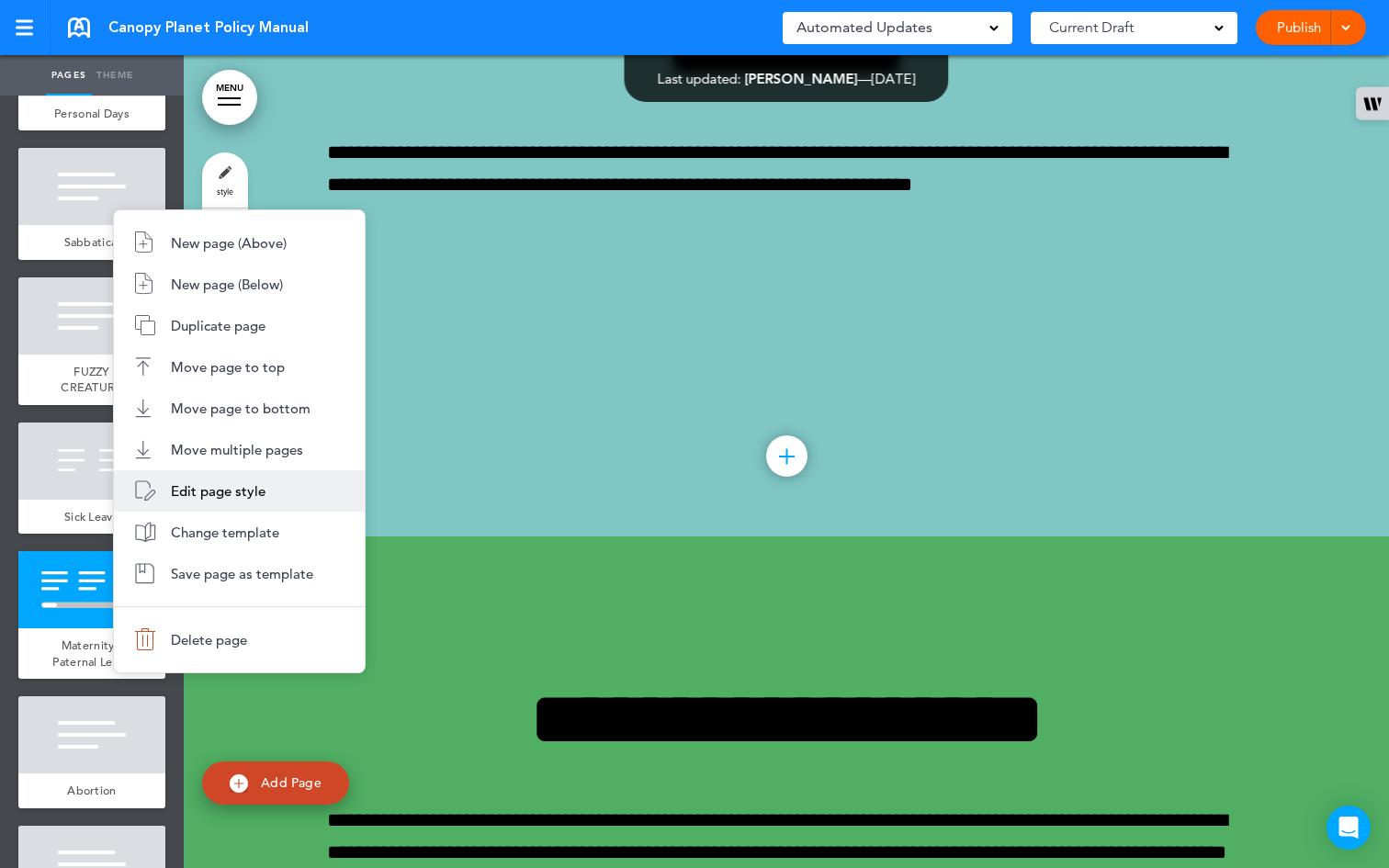
click at [243, 492] on span "Edit page style" at bounding box center [217, 491] width 95 height 18
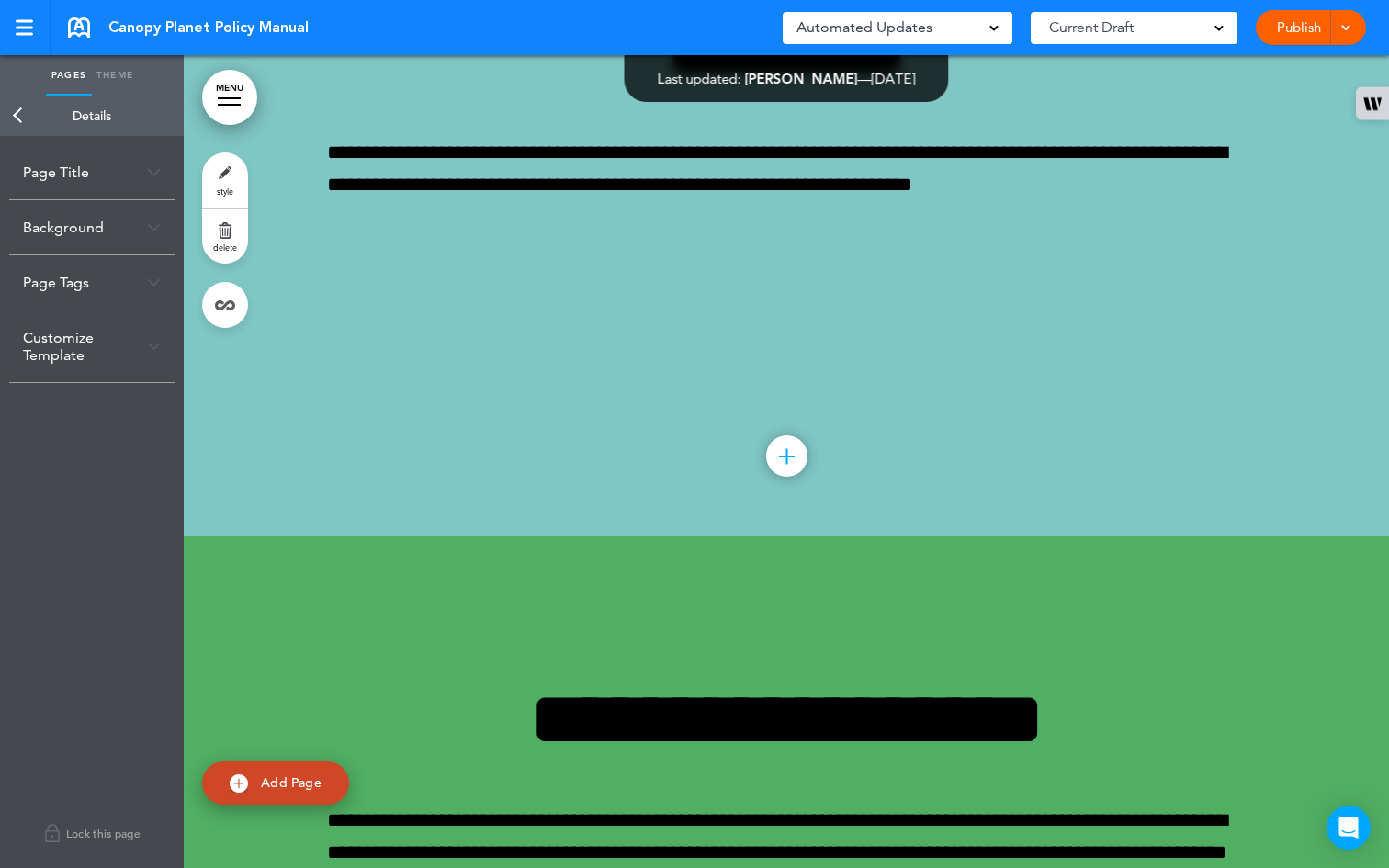
click at [44, 172] on div "Page Title" at bounding box center [92, 172] width 165 height 54
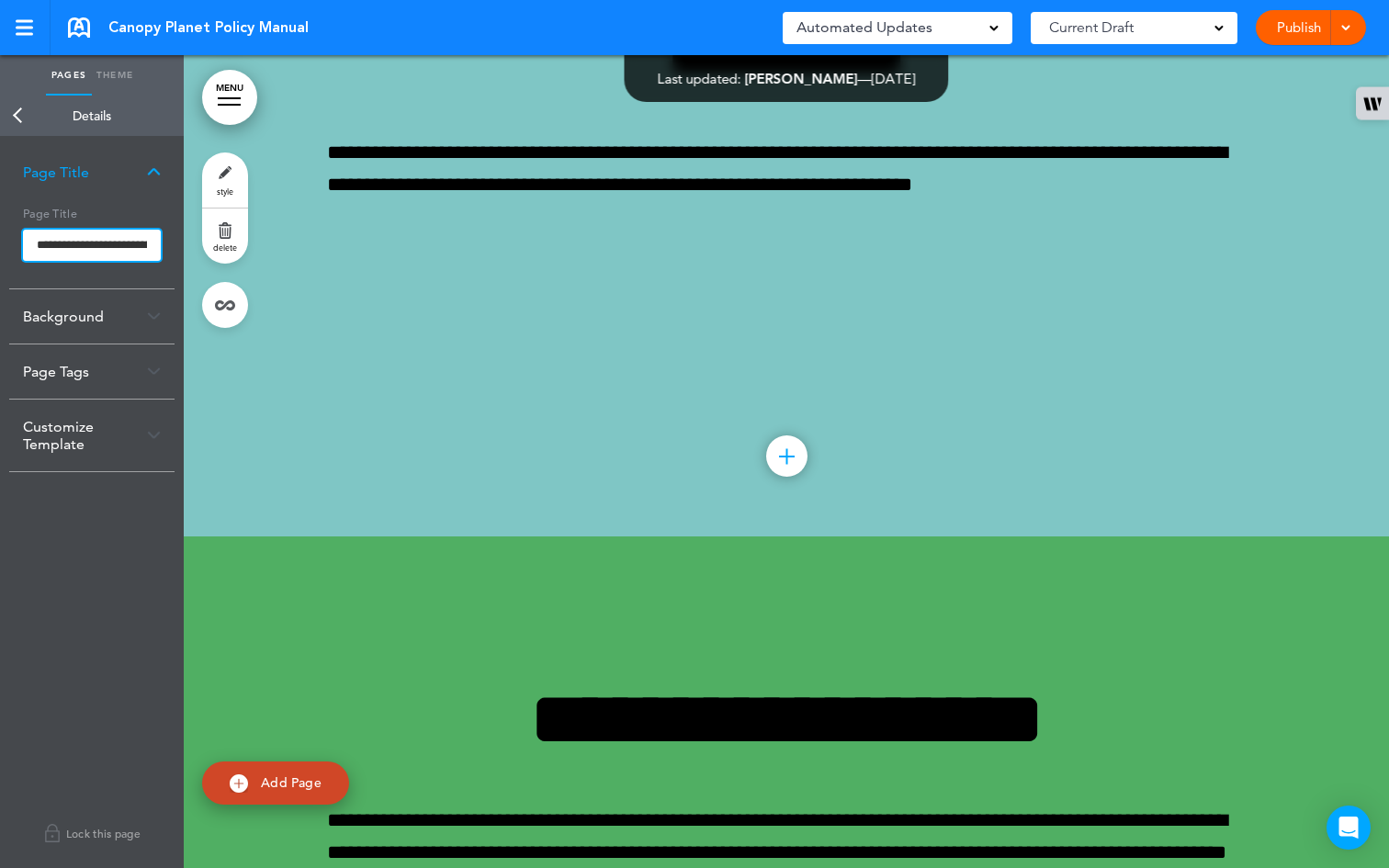
drag, startPoint x: 103, startPoint y: 246, endPoint x: 0, endPoint y: 230, distance: 104.2
click at [0, 230] on div "**********" at bounding box center [92, 501] width 184 height 732
click at [56, 247] on input "**********" at bounding box center [92, 245] width 138 height 31
click at [66, 244] on input "**********" at bounding box center [92, 245] width 138 height 31
type input "**********"
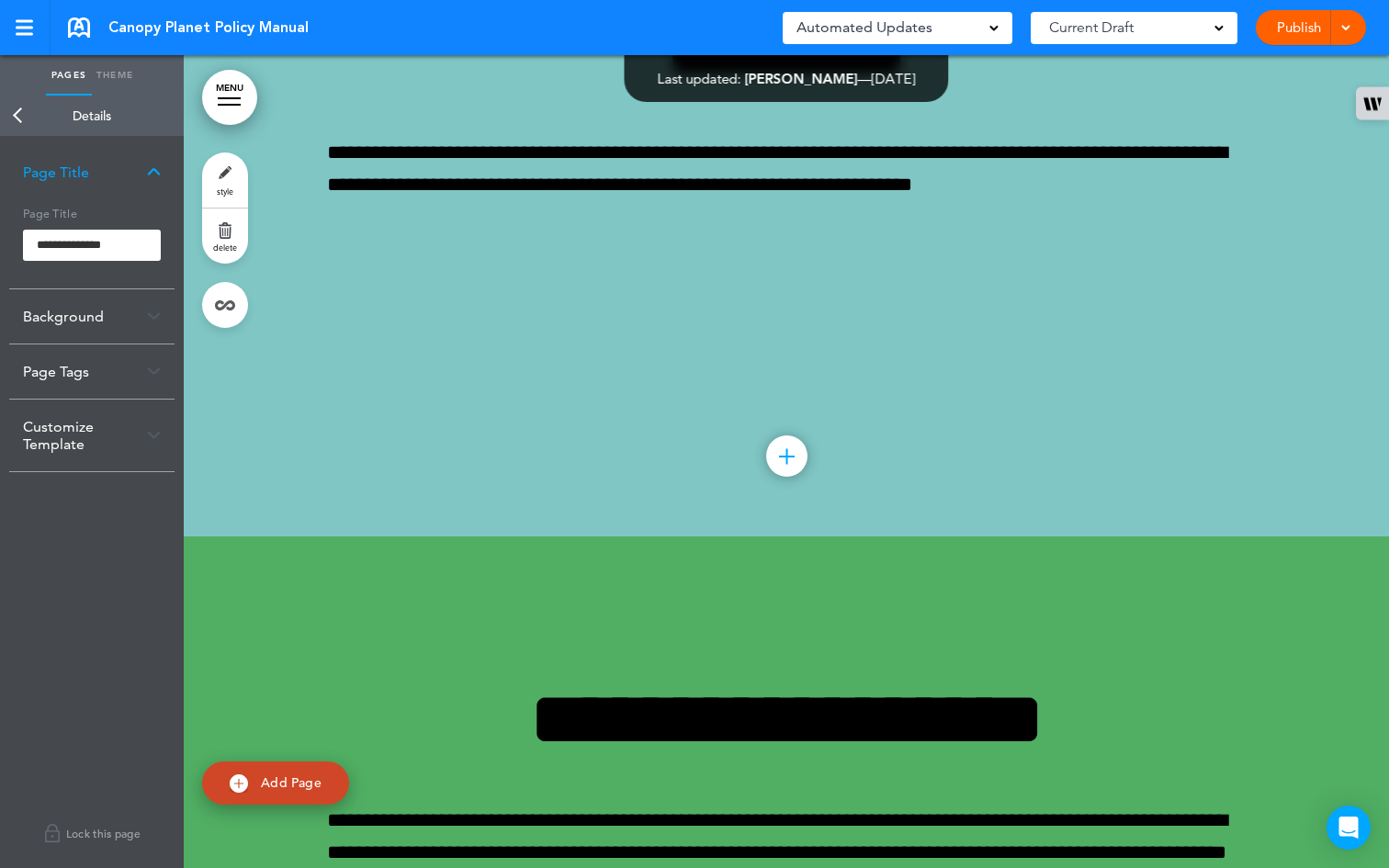
click at [349, 223] on body "Checking url availability This handbook [GEOGRAPHIC_DATA] Settings Signatures C…" at bounding box center [694, 434] width 1389 height 868
click at [20, 117] on link "Back" at bounding box center [18, 115] width 37 height 40
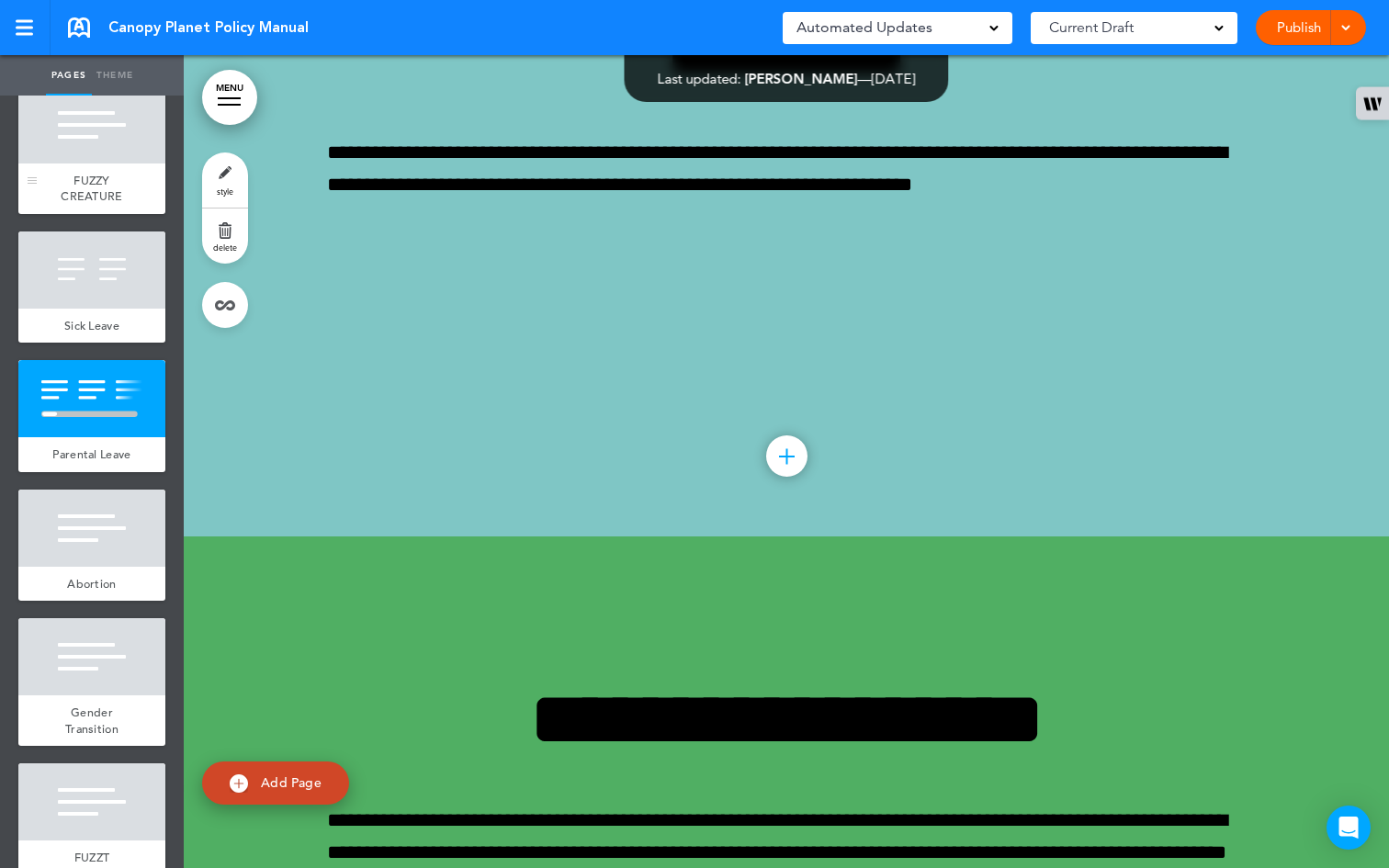
scroll to position [4140, 0]
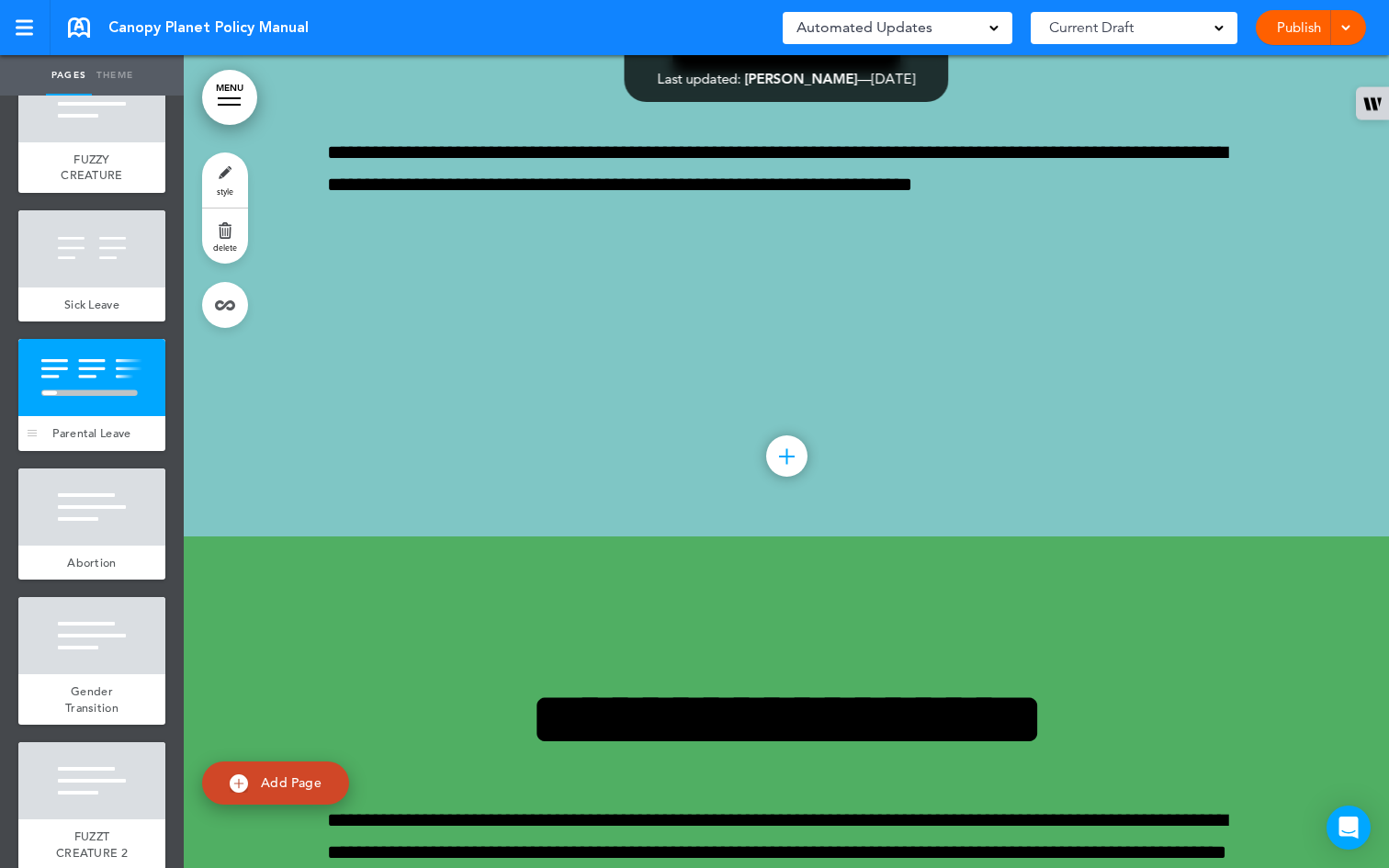
click at [107, 416] on div at bounding box center [92, 378] width 147 height 77
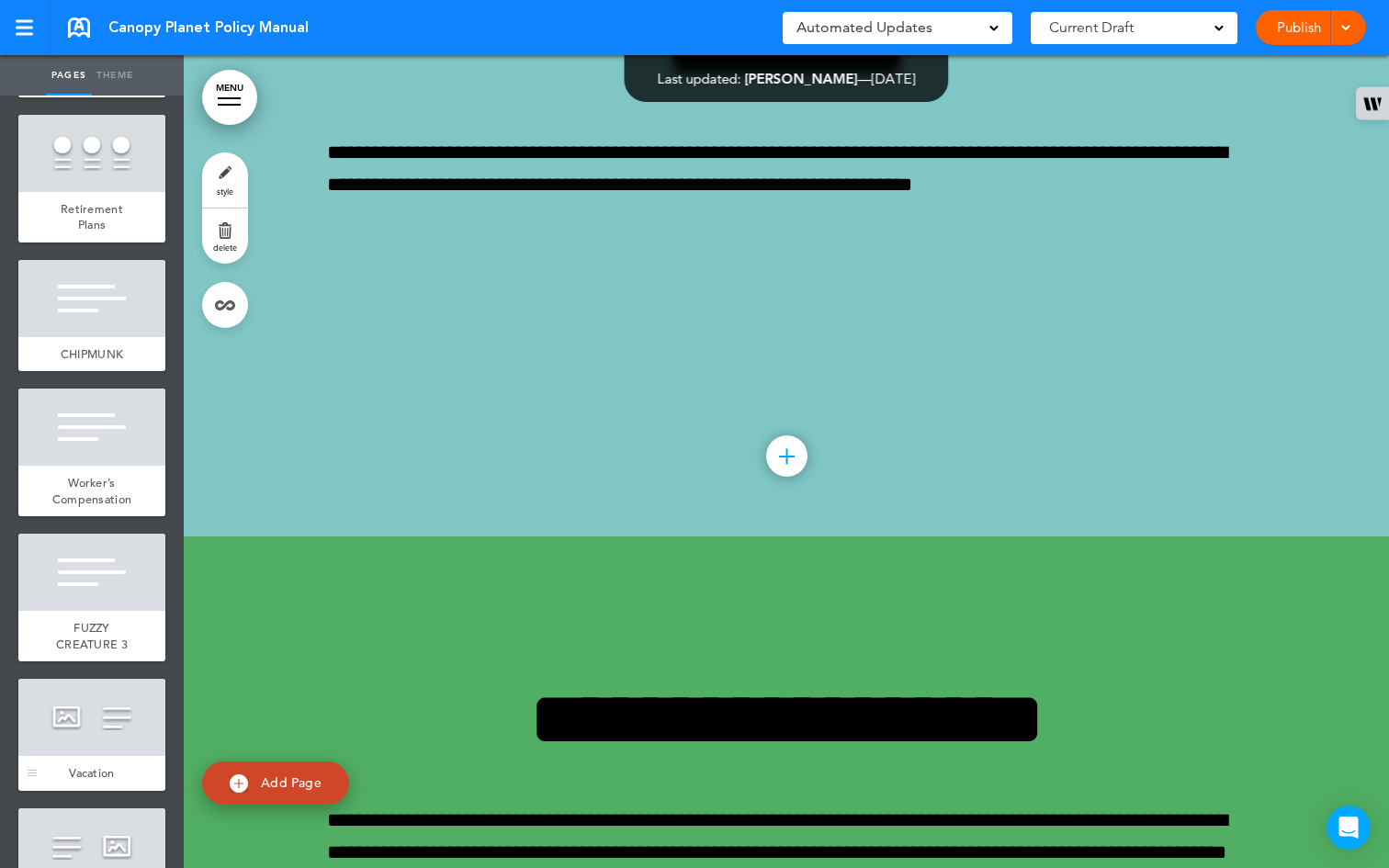
scroll to position [2931, 0]
